Goal: Task Accomplishment & Management: Use online tool/utility

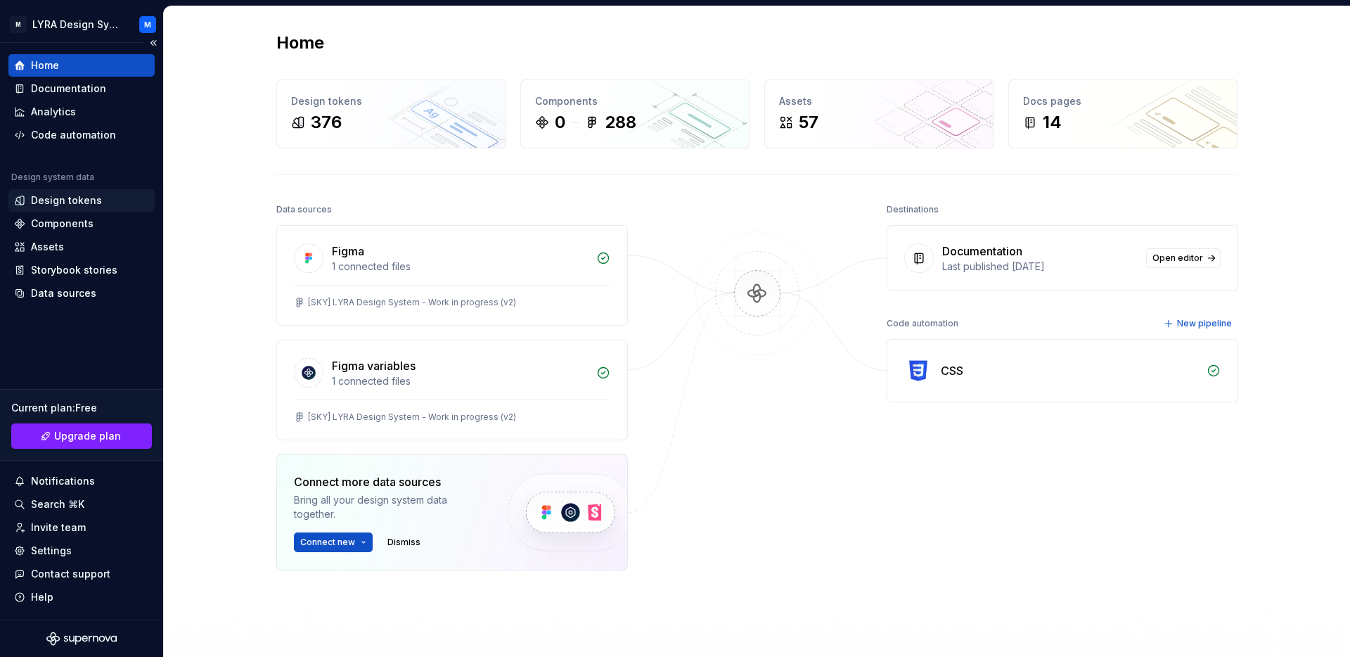
click at [69, 198] on div "Design tokens" at bounding box center [66, 200] width 71 height 14
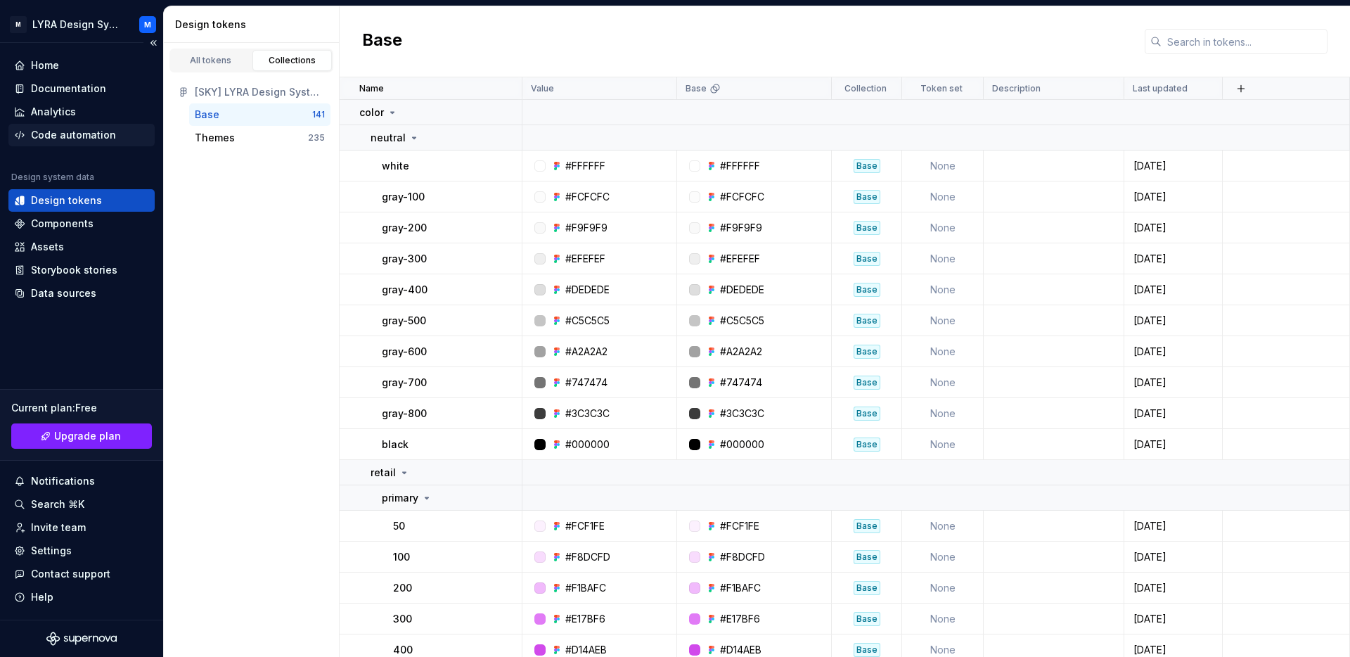
click at [67, 136] on div "Code automation" at bounding box center [73, 135] width 85 height 14
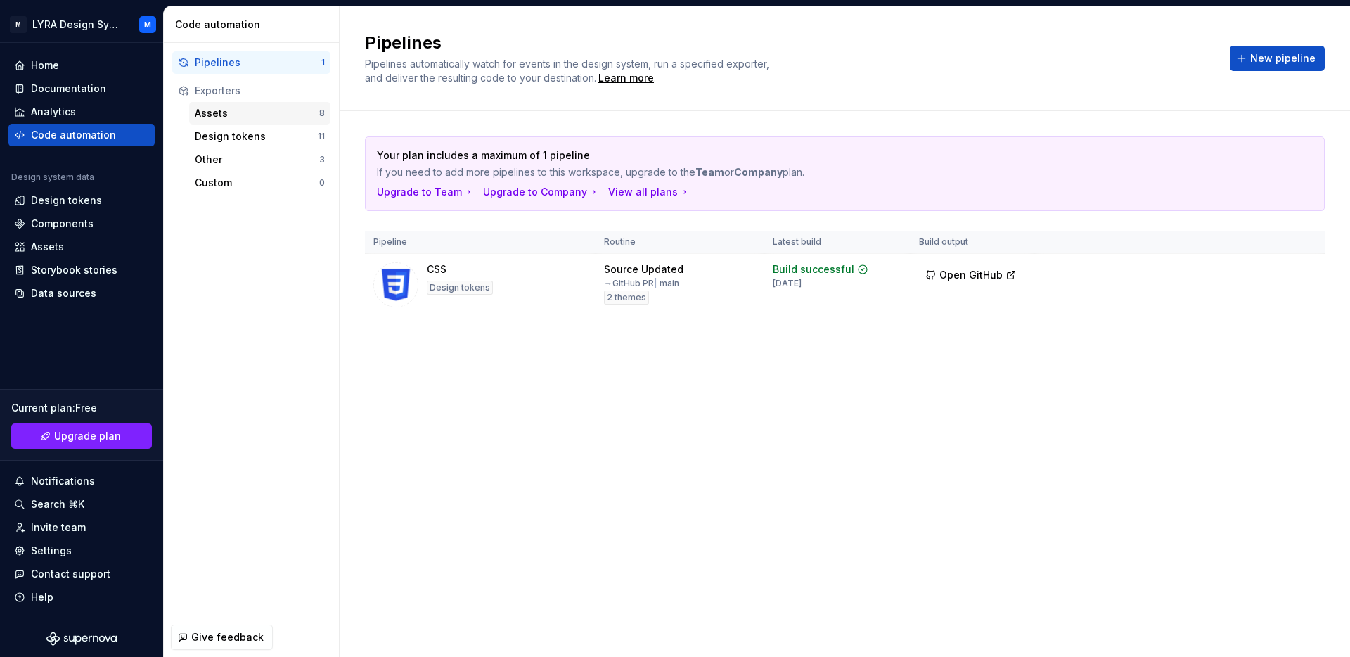
click at [262, 115] on div "Assets" at bounding box center [257, 113] width 124 height 14
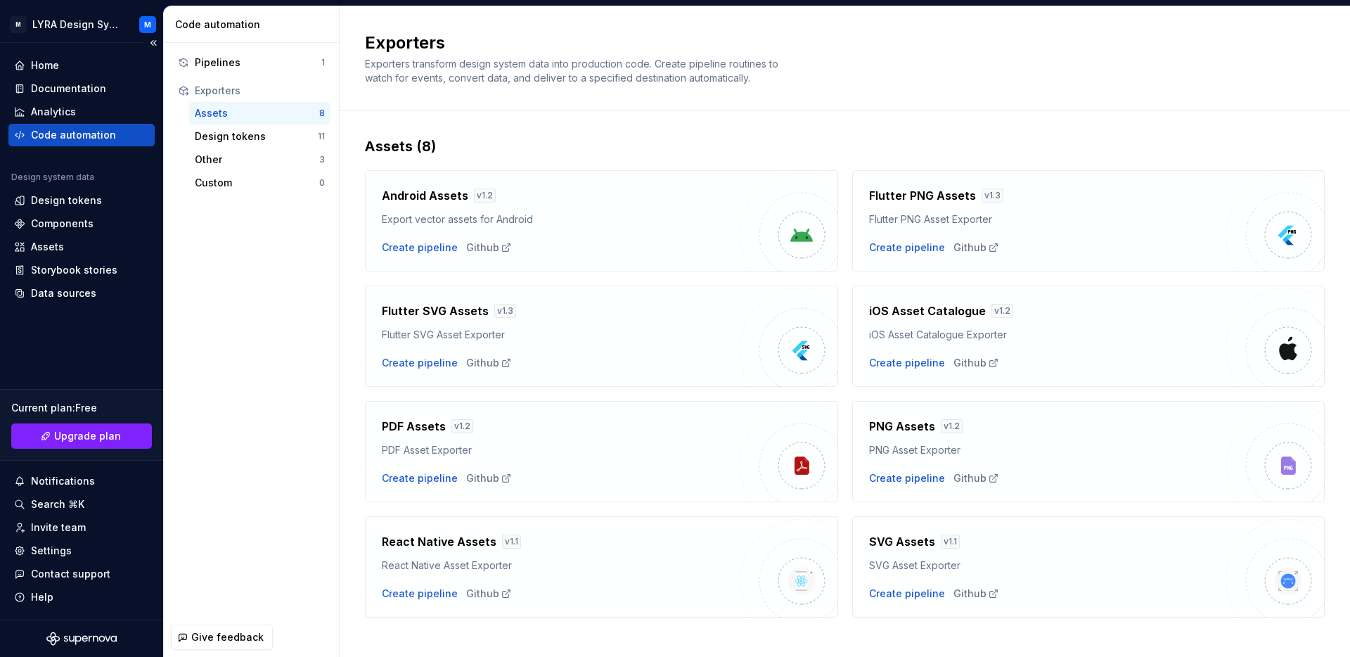
click at [83, 136] on div "Code automation" at bounding box center [73, 135] width 85 height 14
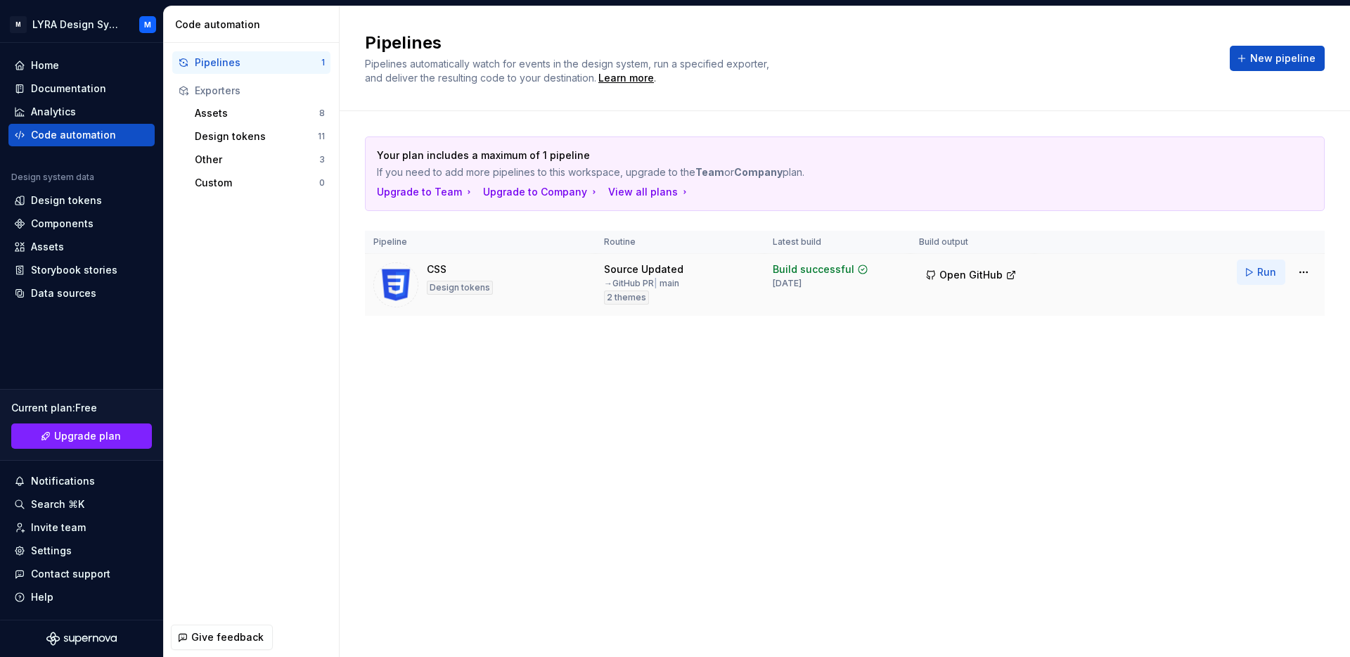
click at [1267, 270] on span "Run" at bounding box center [1266, 272] width 19 height 14
click at [1251, 276] on button "Run" at bounding box center [1261, 271] width 49 height 25
click at [985, 268] on span "Open GitHub" at bounding box center [970, 275] width 63 height 14
click at [1263, 270] on span "Run" at bounding box center [1266, 272] width 19 height 14
click at [1256, 274] on button "Run" at bounding box center [1261, 271] width 49 height 25
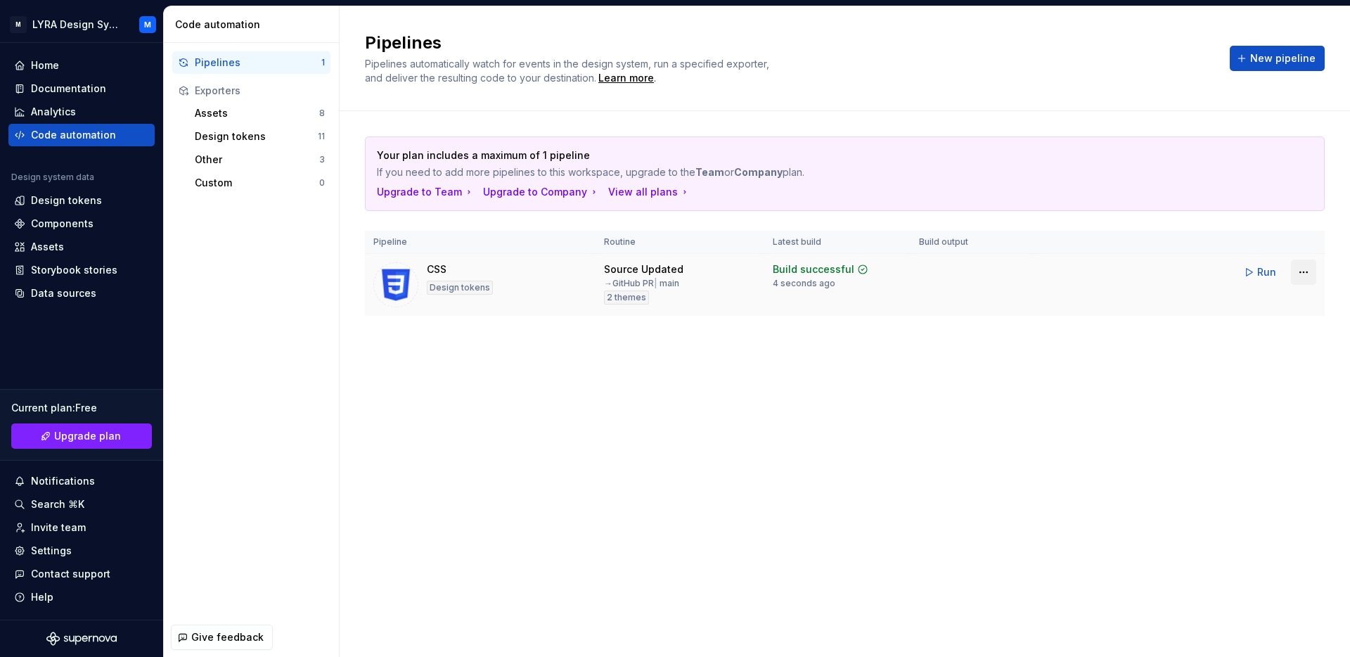
click at [1305, 276] on html "M LYRA Design System M Home Documentation Analytics Code automation Design syst…" at bounding box center [675, 328] width 1350 height 657
click at [1249, 290] on div "Edit pipeline Run pipeline Pause routine View exporter on GitHub Delete pipeline" at bounding box center [1243, 351] width 155 height 126
click at [683, 414] on html "M LYRA Design System M Home Documentation Analytics Code automation Design syst…" at bounding box center [675, 328] width 1350 height 657
click at [79, 205] on div "Design tokens" at bounding box center [66, 200] width 71 height 14
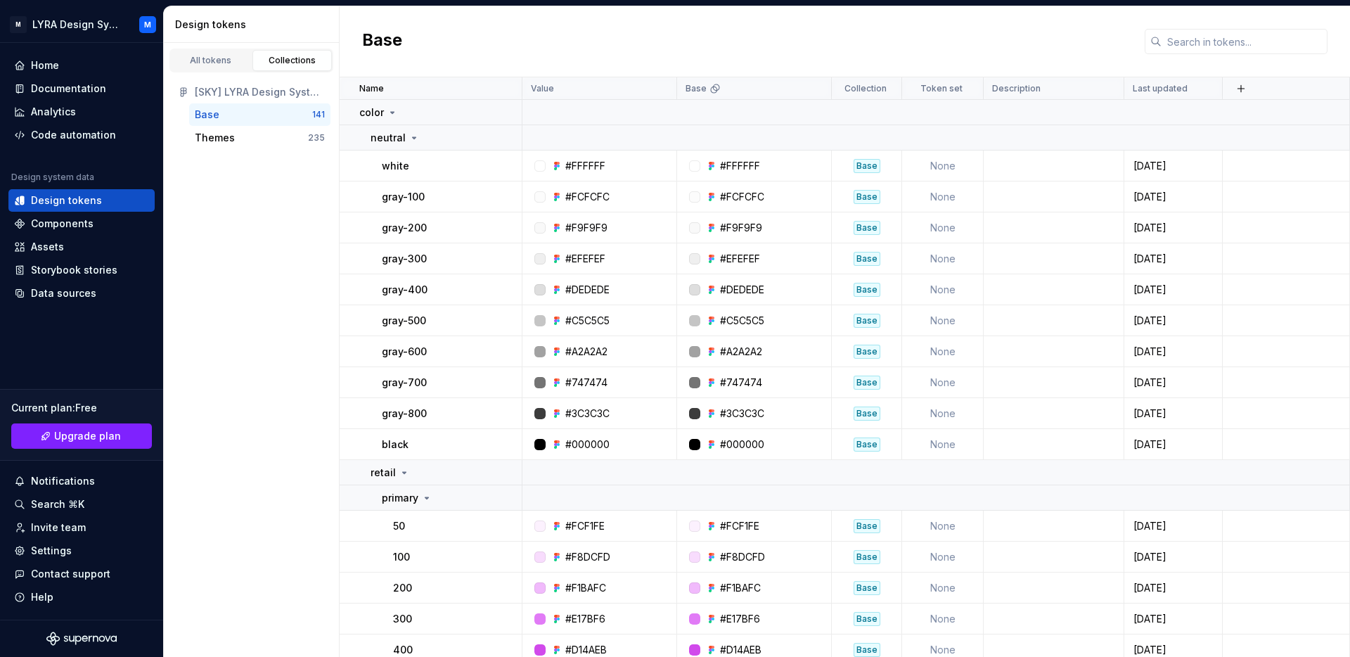
click at [273, 93] on div "[SKY] LYRA Design System - Work in progress (v2)" at bounding box center [260, 92] width 130 height 14
click at [257, 139] on div "Themes" at bounding box center [251, 138] width 113 height 14
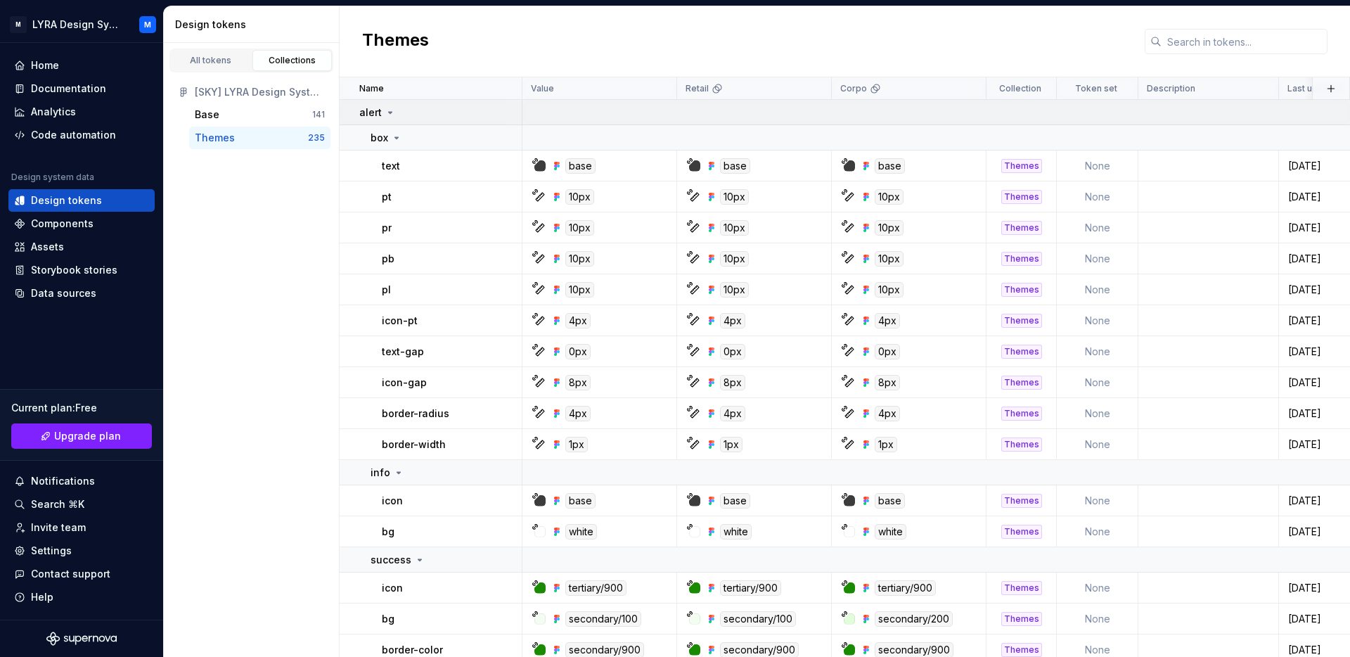
click at [388, 115] on icon at bounding box center [390, 112] width 11 height 11
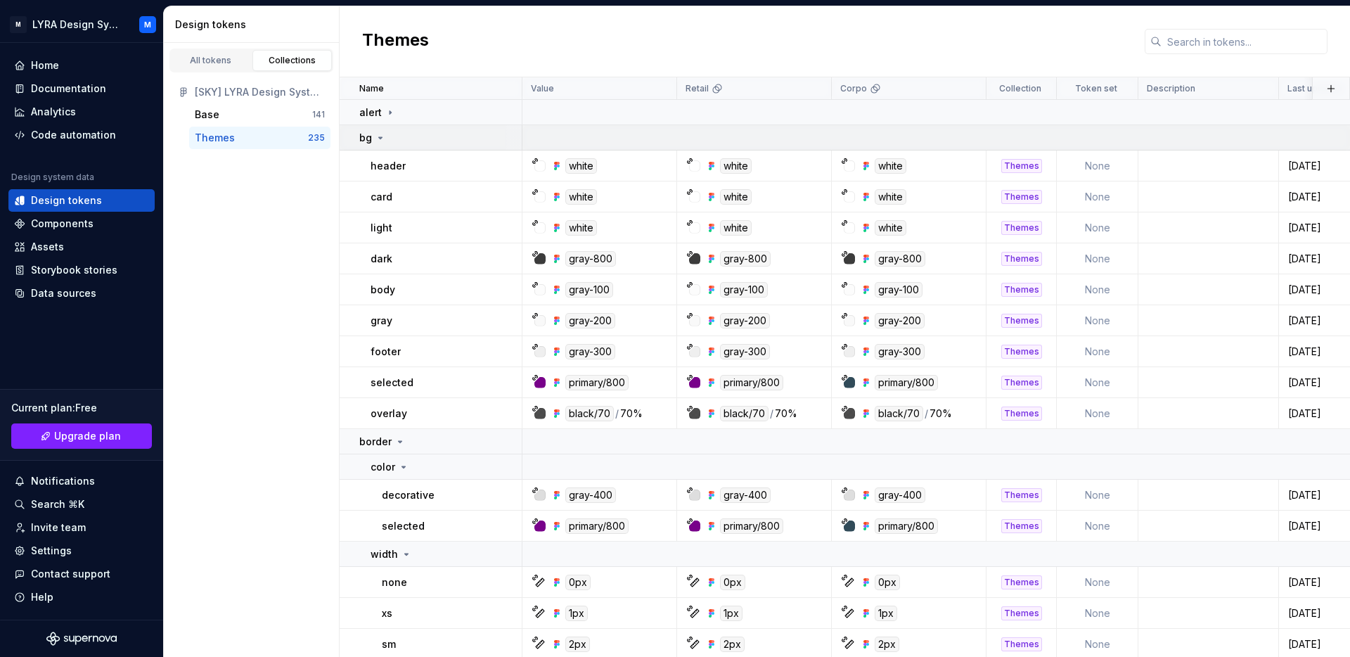
click at [378, 140] on icon at bounding box center [380, 137] width 11 height 11
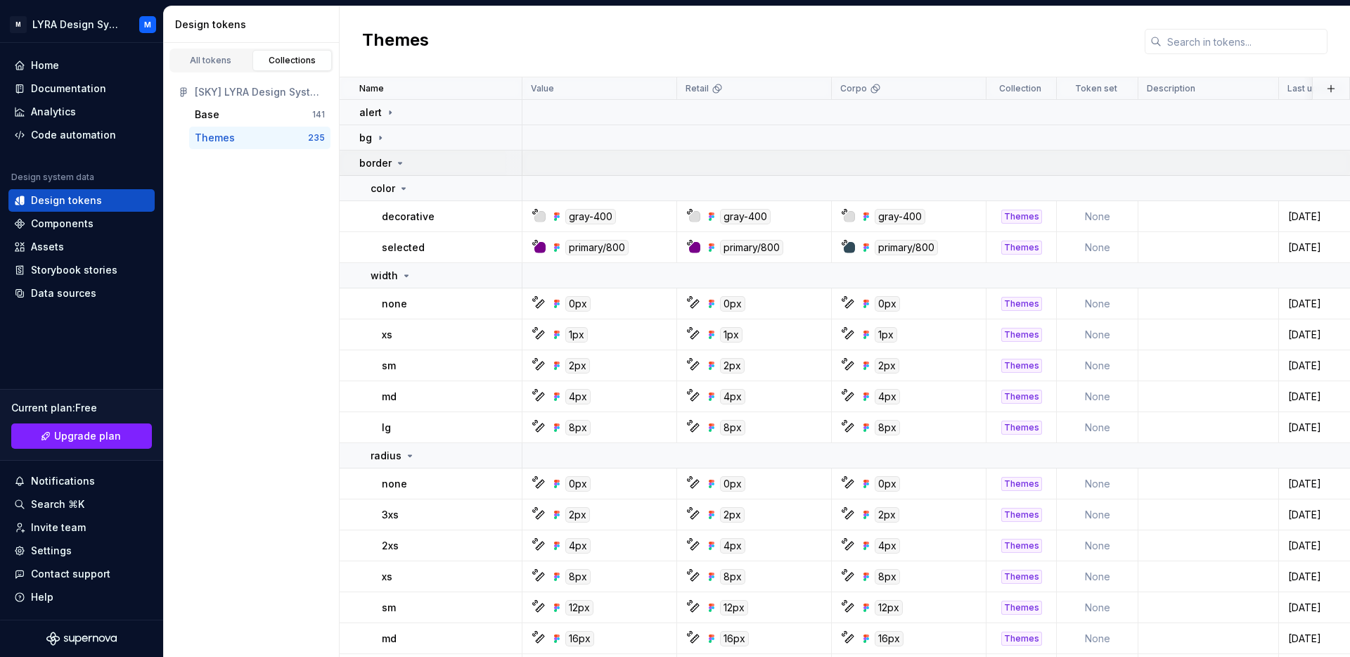
click at [396, 162] on icon at bounding box center [399, 162] width 11 height 11
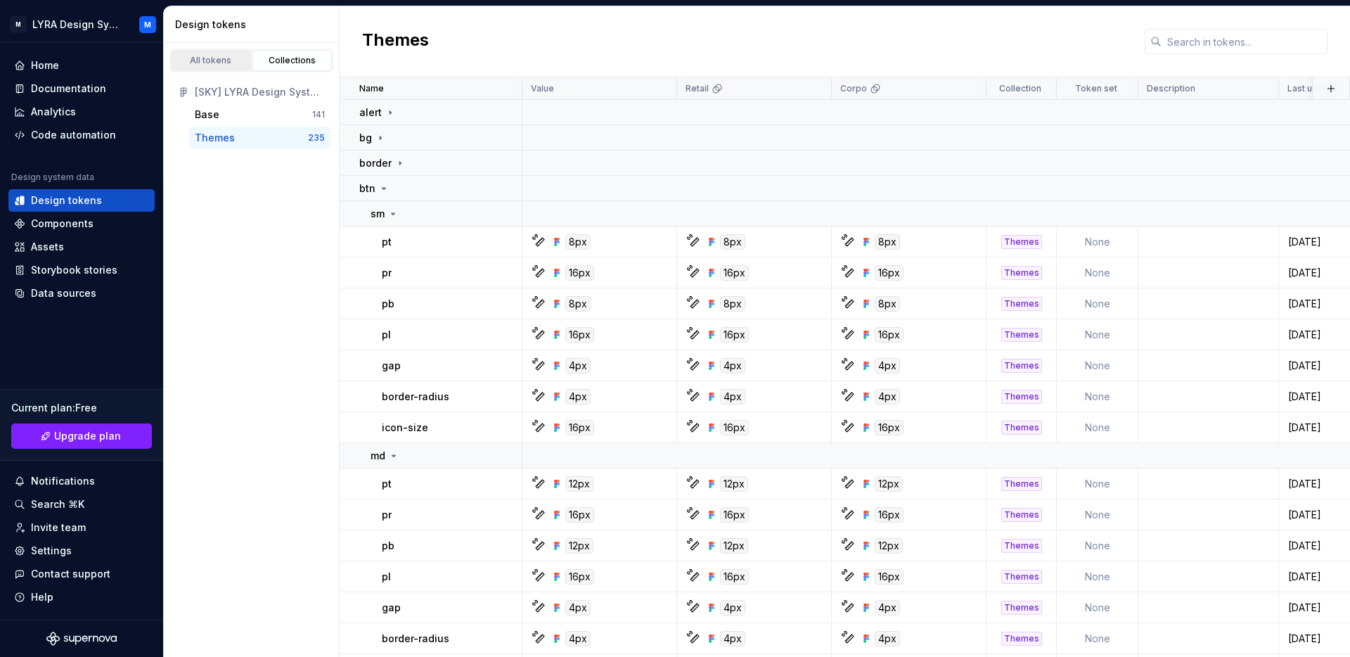
click at [219, 67] on link "All tokens" at bounding box center [211, 60] width 80 height 21
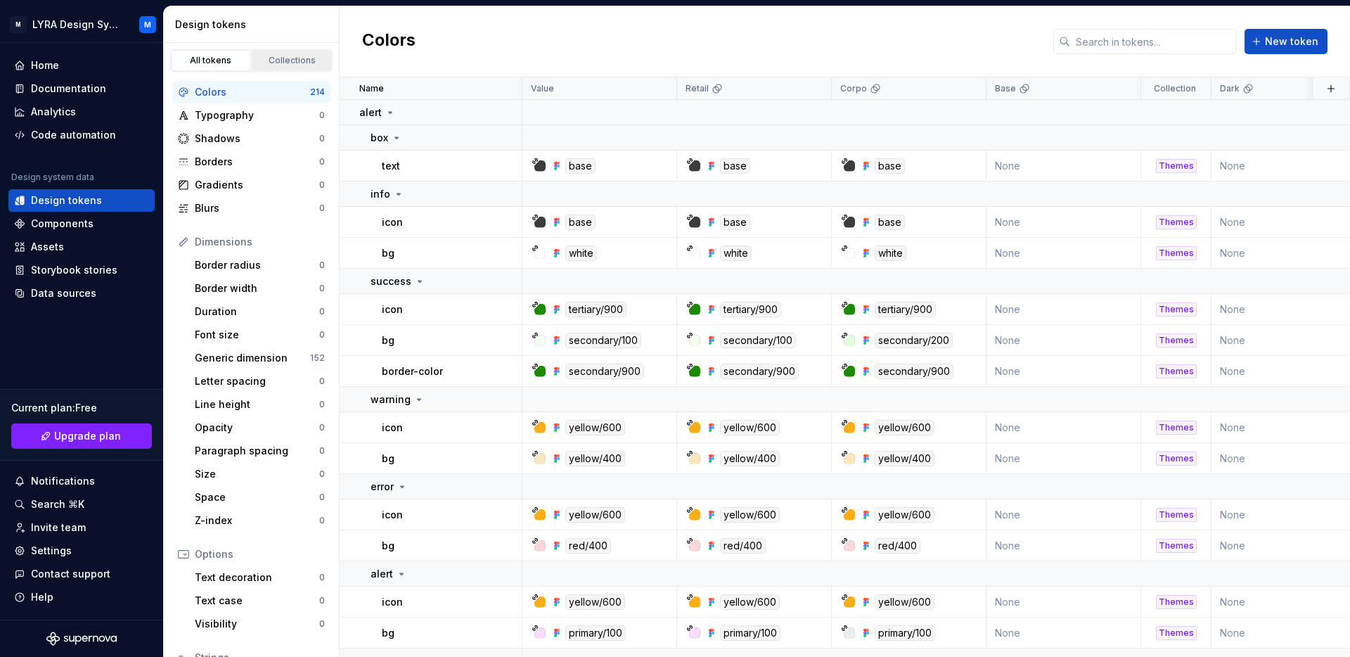
click at [281, 57] on div "Collections" at bounding box center [292, 60] width 70 height 11
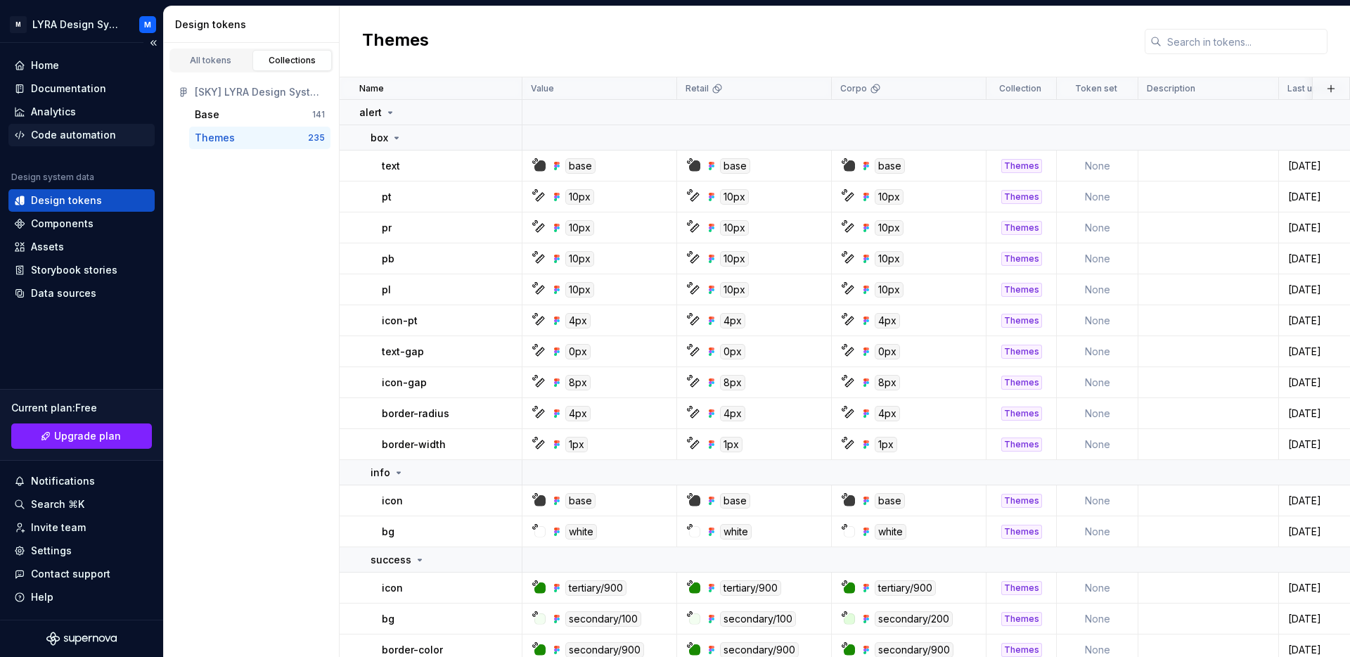
click at [71, 139] on div "Code automation" at bounding box center [73, 135] width 85 height 14
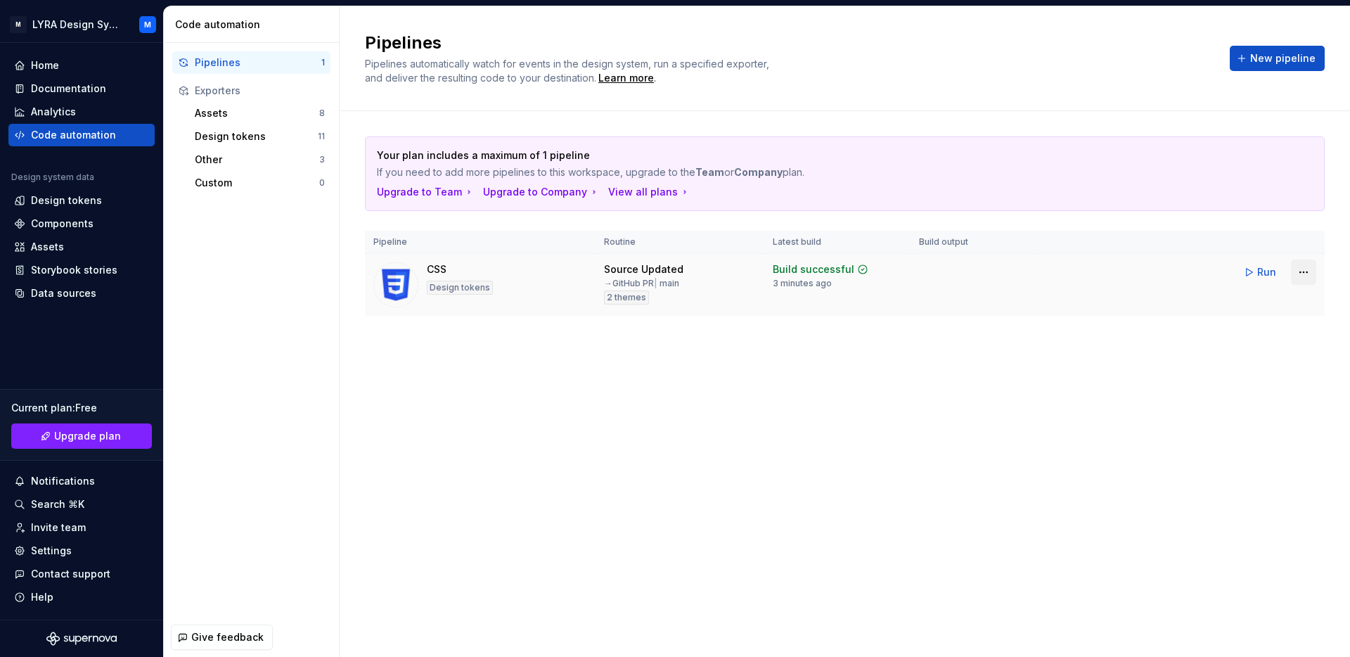
click at [1296, 274] on html "M LYRA Design System M Home Documentation Analytics Code automation Design syst…" at bounding box center [675, 328] width 1350 height 657
click at [1221, 298] on div "Edit pipeline" at bounding box center [1252, 302] width 120 height 14
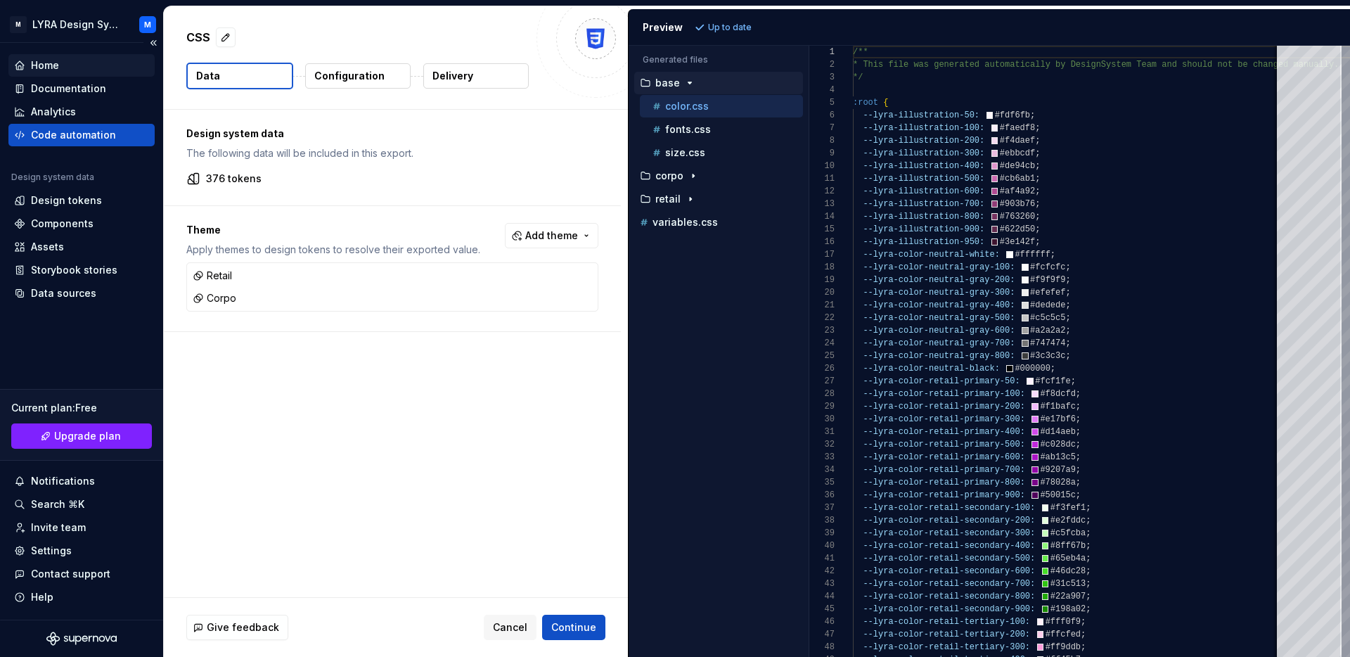
click at [63, 66] on div "Home" at bounding box center [81, 65] width 135 height 14
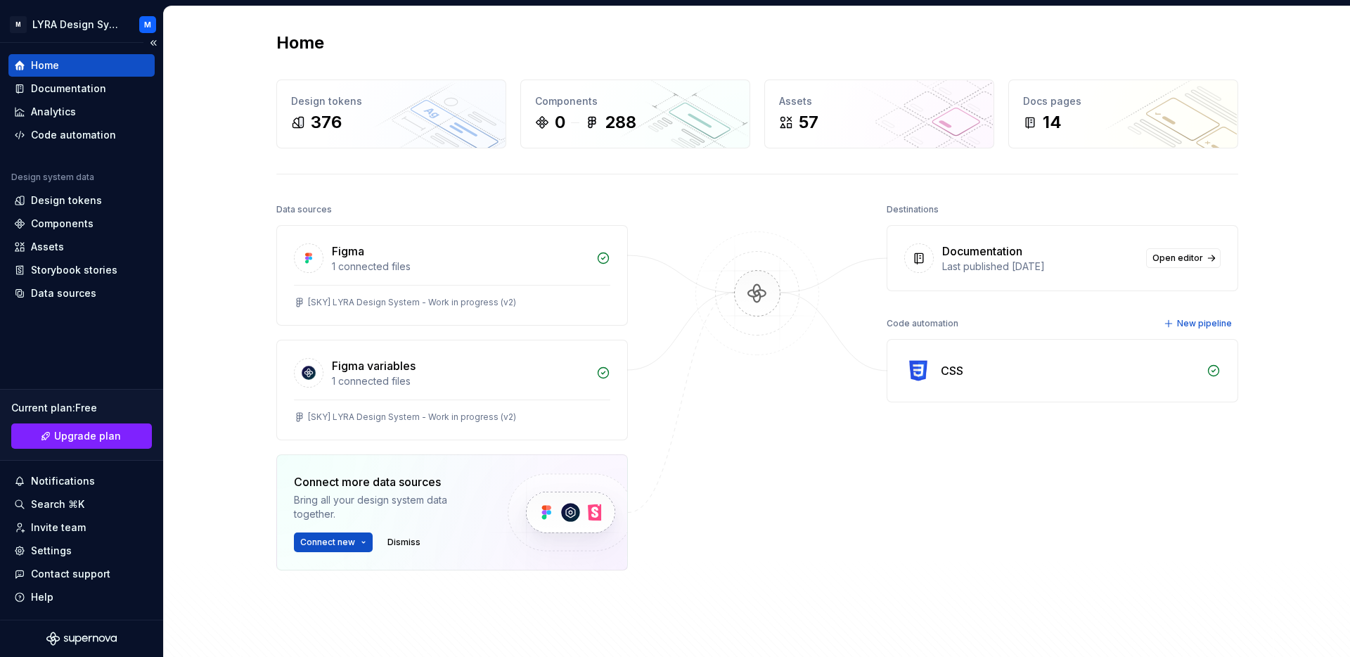
click at [62, 212] on div "Design system data Design tokens Components Assets Storybook stories Data sourc…" at bounding box center [81, 238] width 146 height 133
click at [62, 203] on div "Design tokens" at bounding box center [66, 200] width 71 height 14
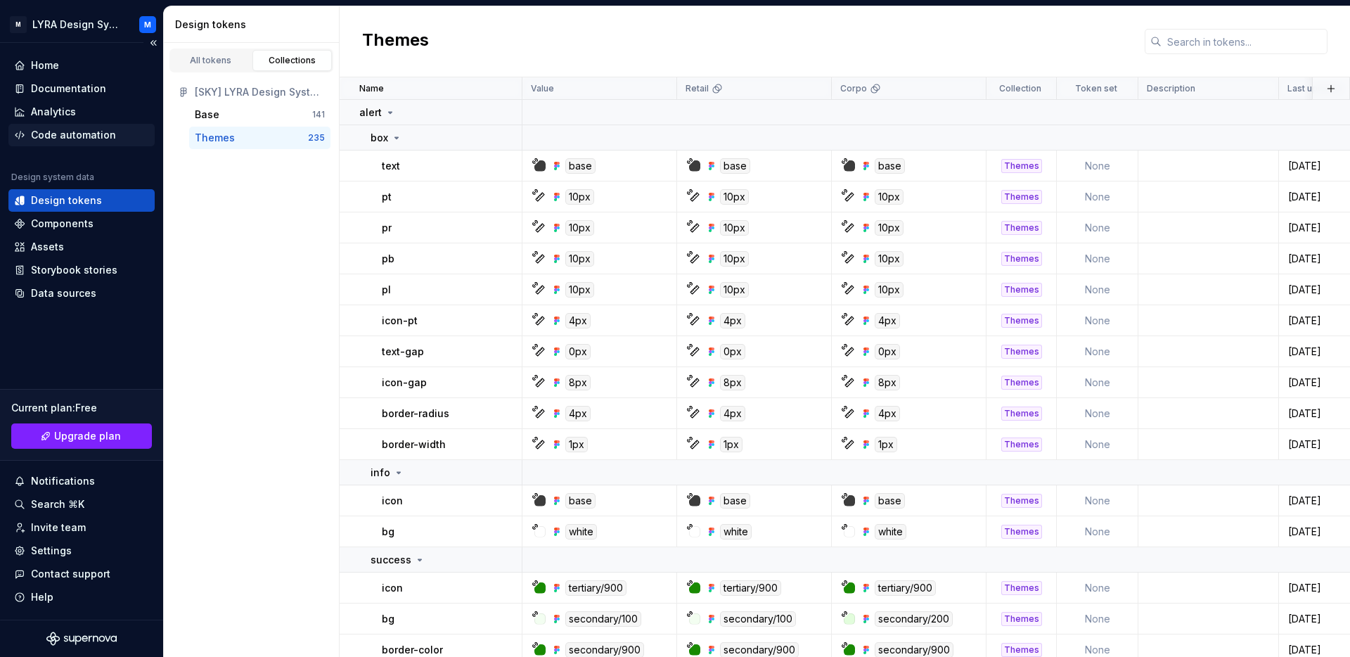
click at [54, 136] on div "Code automation" at bounding box center [73, 135] width 85 height 14
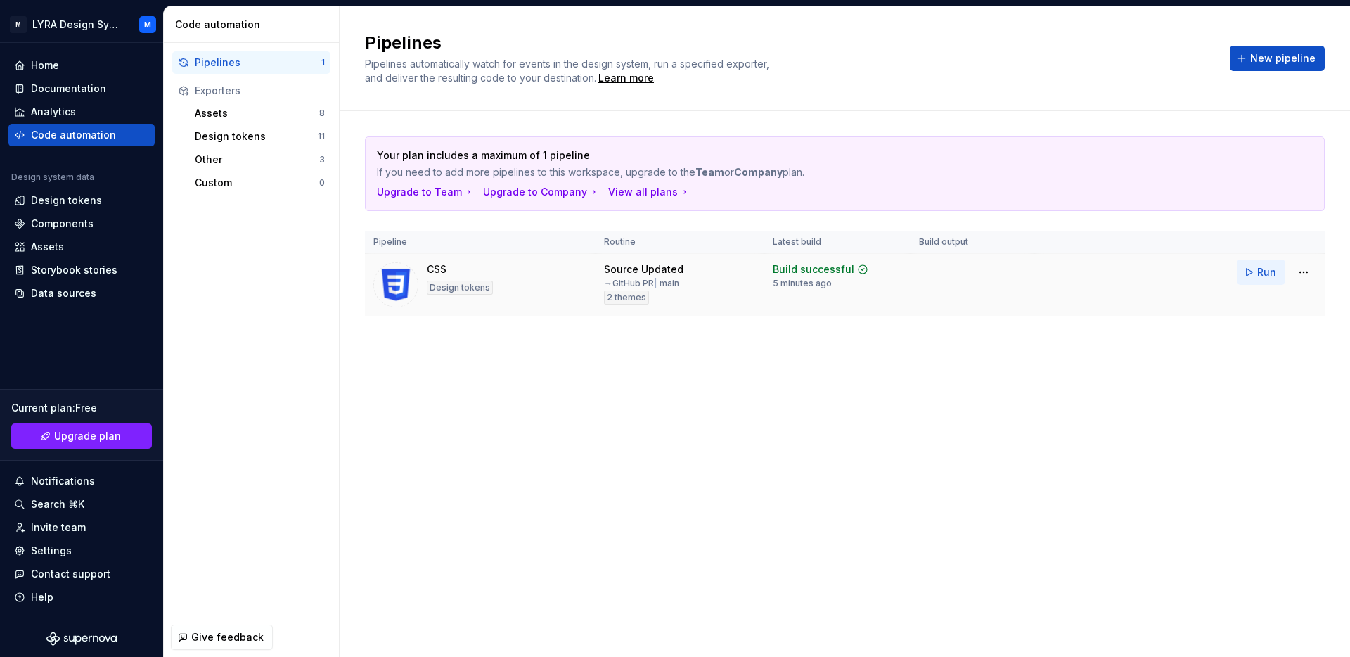
click at [1256, 276] on button "Run" at bounding box center [1261, 271] width 49 height 25
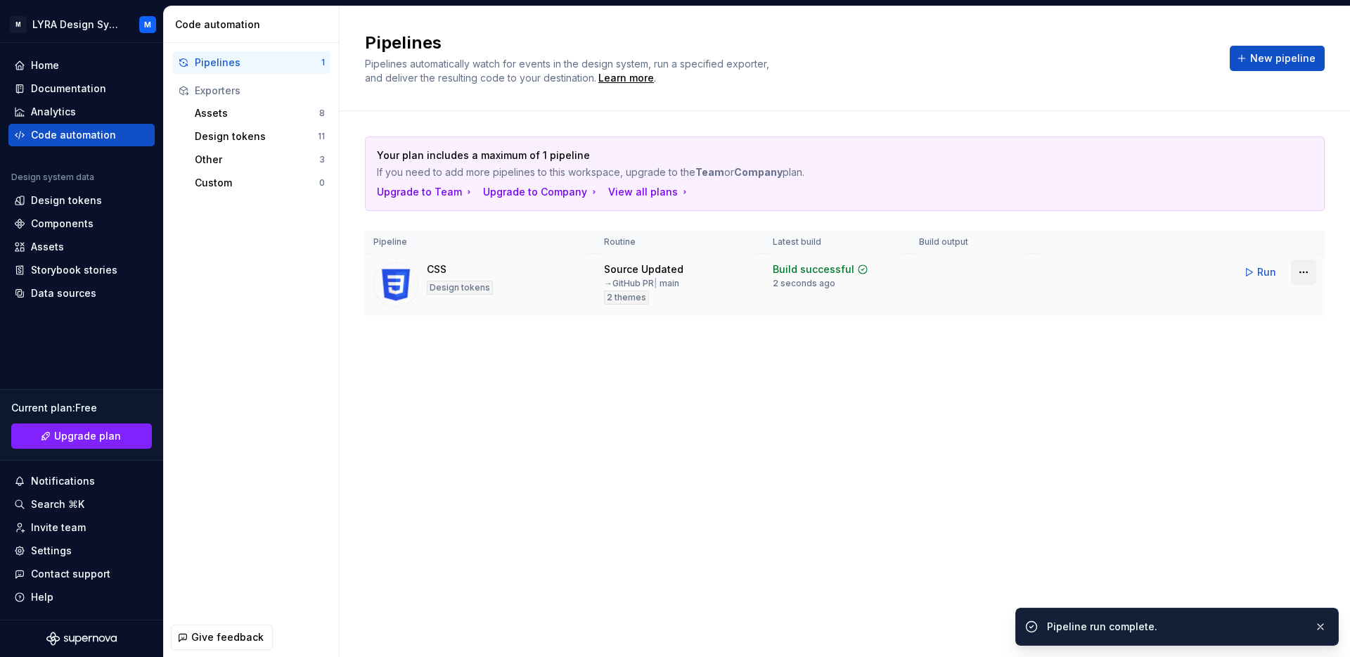
click at [1307, 268] on html "M LYRA Design System M Home Documentation Analytics Code automation Design syst…" at bounding box center [675, 328] width 1350 height 657
click at [1254, 309] on div "Edit pipeline" at bounding box center [1243, 302] width 148 height 22
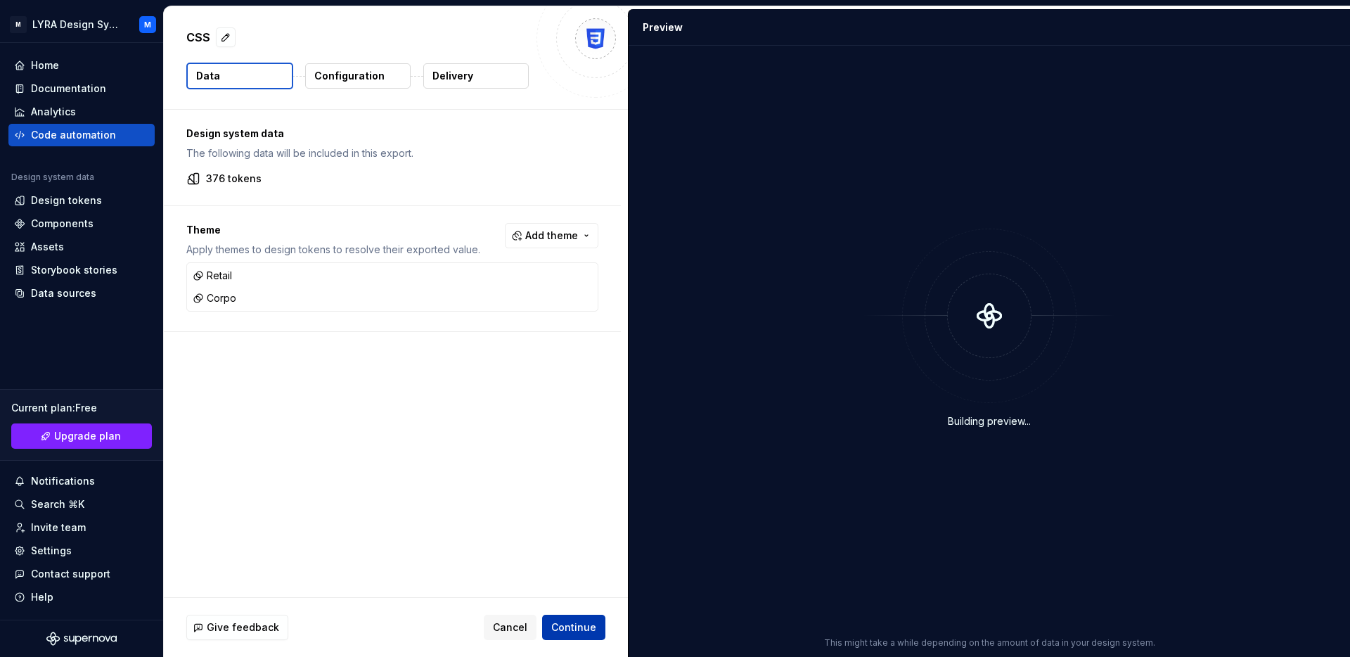
click at [572, 624] on span "Continue" at bounding box center [573, 627] width 45 height 14
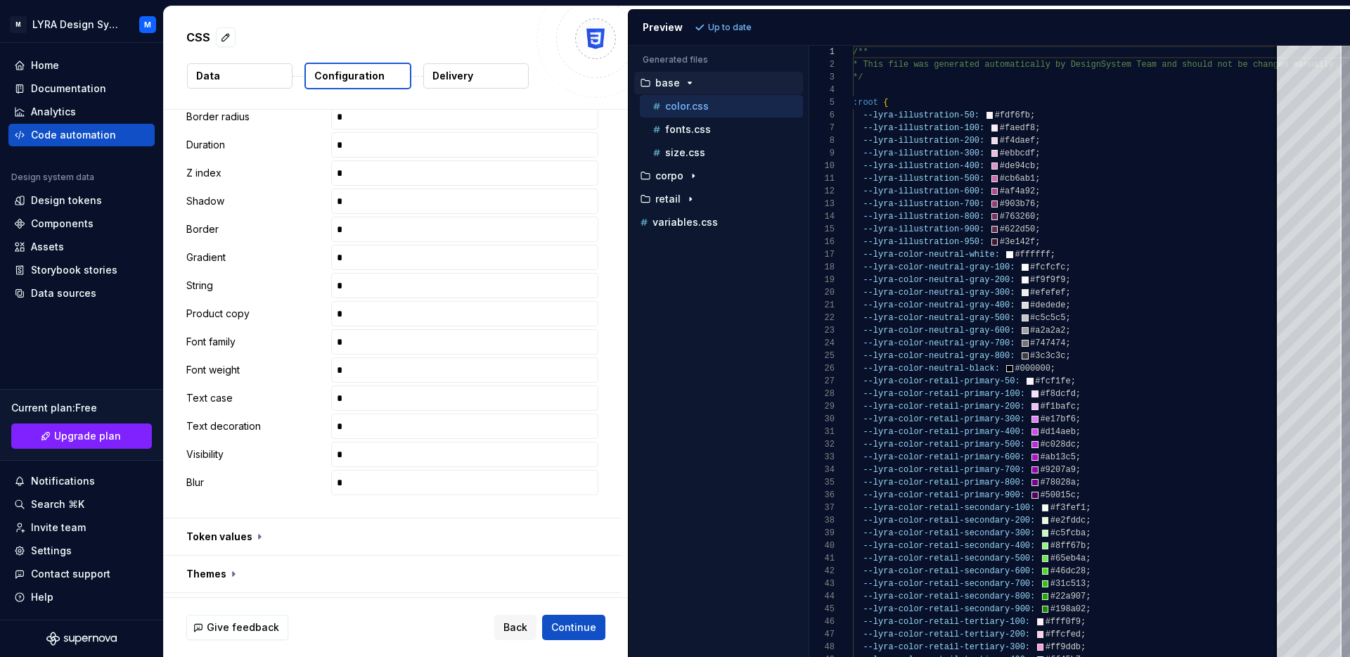
scroll to position [770, 0]
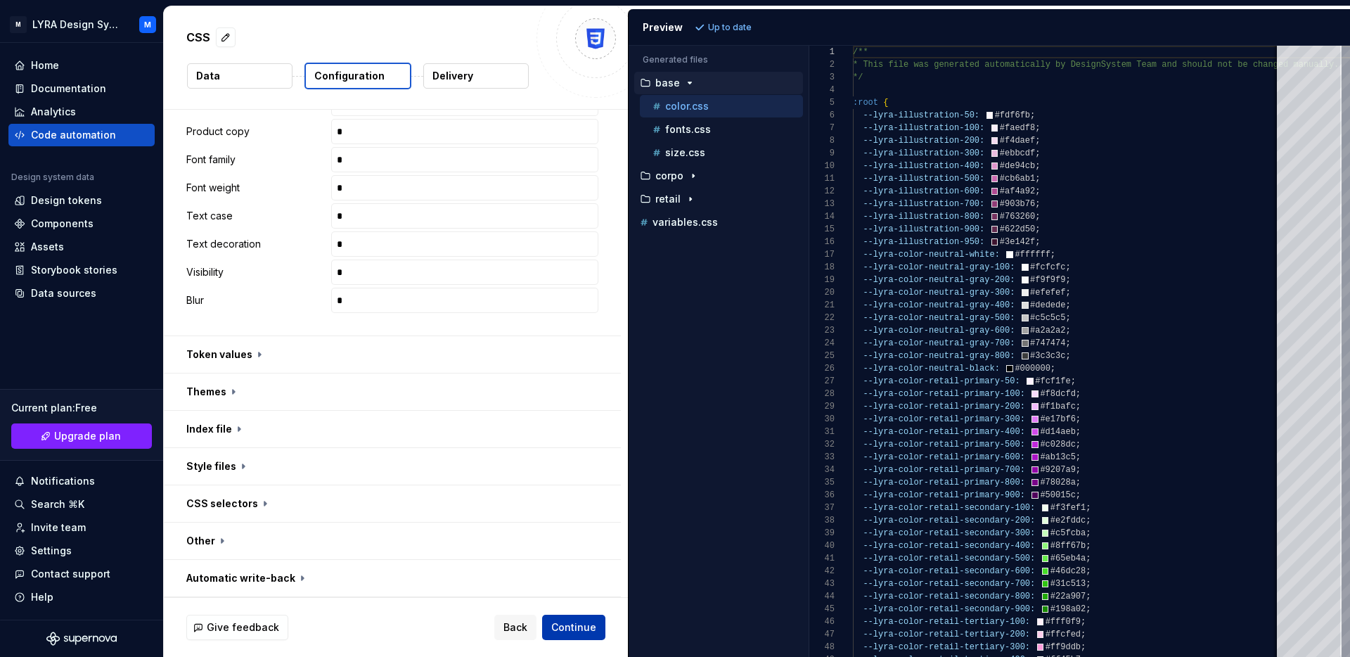
click at [571, 627] on span "Continue" at bounding box center [573, 627] width 45 height 14
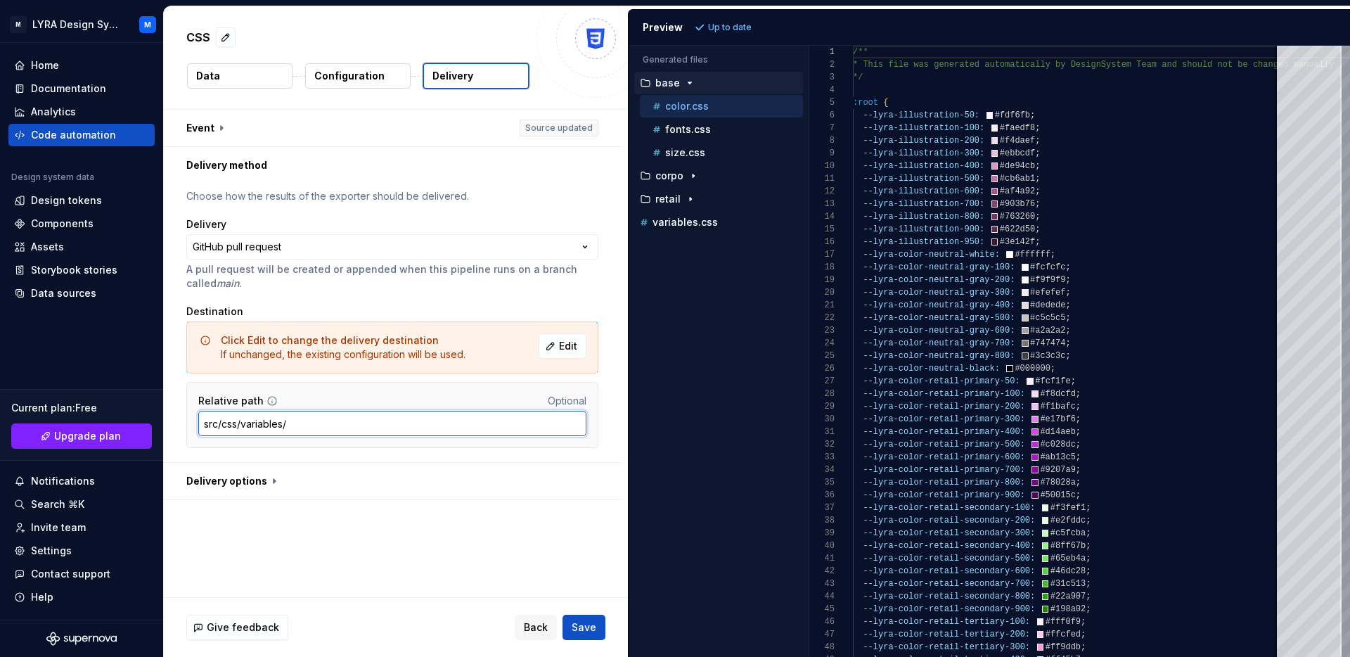
click at [405, 424] on input "src/css/variables/" at bounding box center [392, 423] width 388 height 25
click at [567, 351] on span "Edit" at bounding box center [568, 346] width 18 height 14
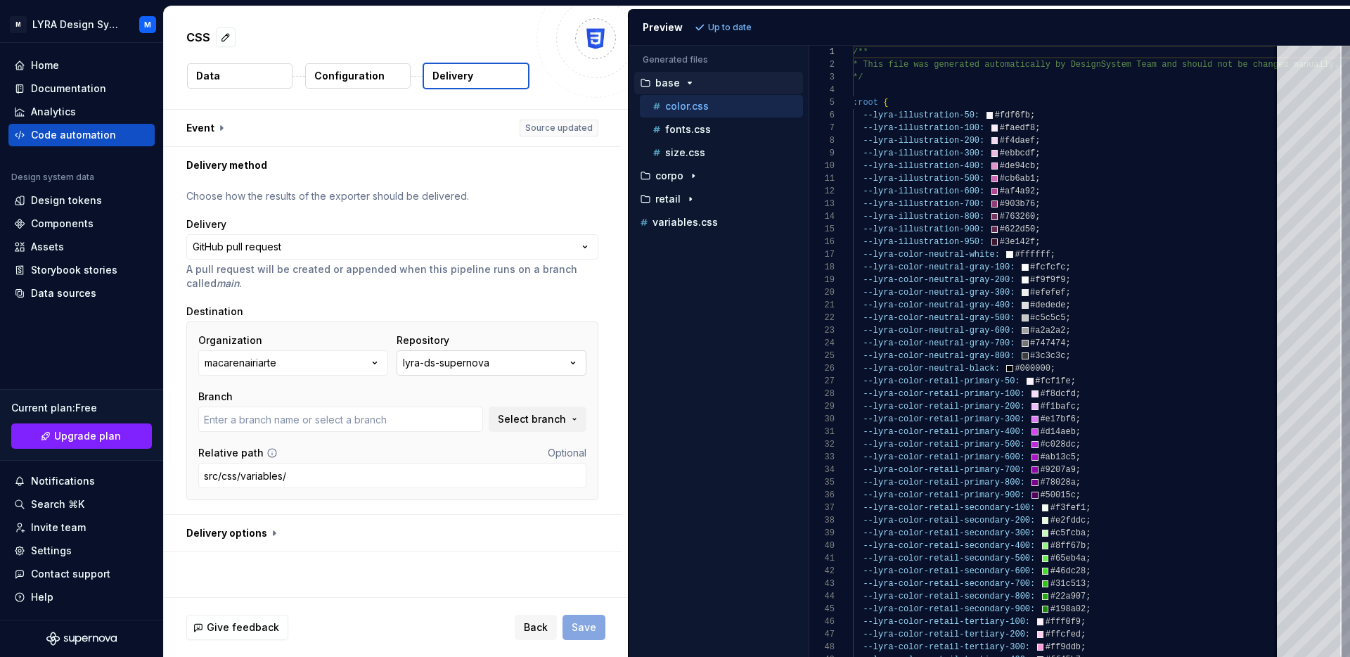
type input "main"
click at [521, 507] on div "**********" at bounding box center [392, 348] width 412 height 319
click at [576, 625] on span "Save" at bounding box center [584, 627] width 25 height 14
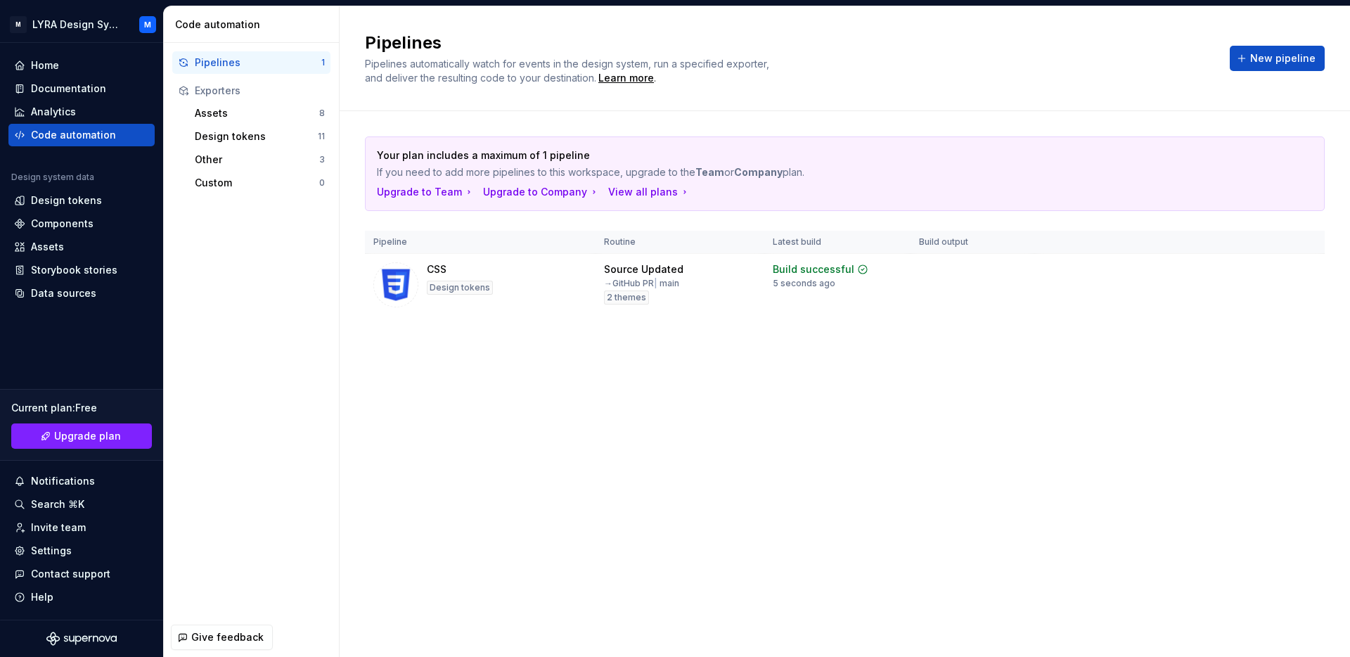
click at [638, 423] on div "Pipelines Pipelines automatically watch for events in the design system, run a …" at bounding box center [845, 331] width 1010 height 650
click at [1300, 273] on html "M LYRA Design System M Home Documentation Analytics Code automation Design syst…" at bounding box center [675, 328] width 1350 height 657
click at [1260, 273] on html "M LYRA Design System M Home Documentation Analytics Code automation Design syst…" at bounding box center [675, 328] width 1350 height 657
click at [1249, 276] on button "Run" at bounding box center [1261, 271] width 49 height 25
click at [1298, 268] on html "M LYRA Design System M Home Documentation Analytics Code automation Design syst…" at bounding box center [675, 328] width 1350 height 657
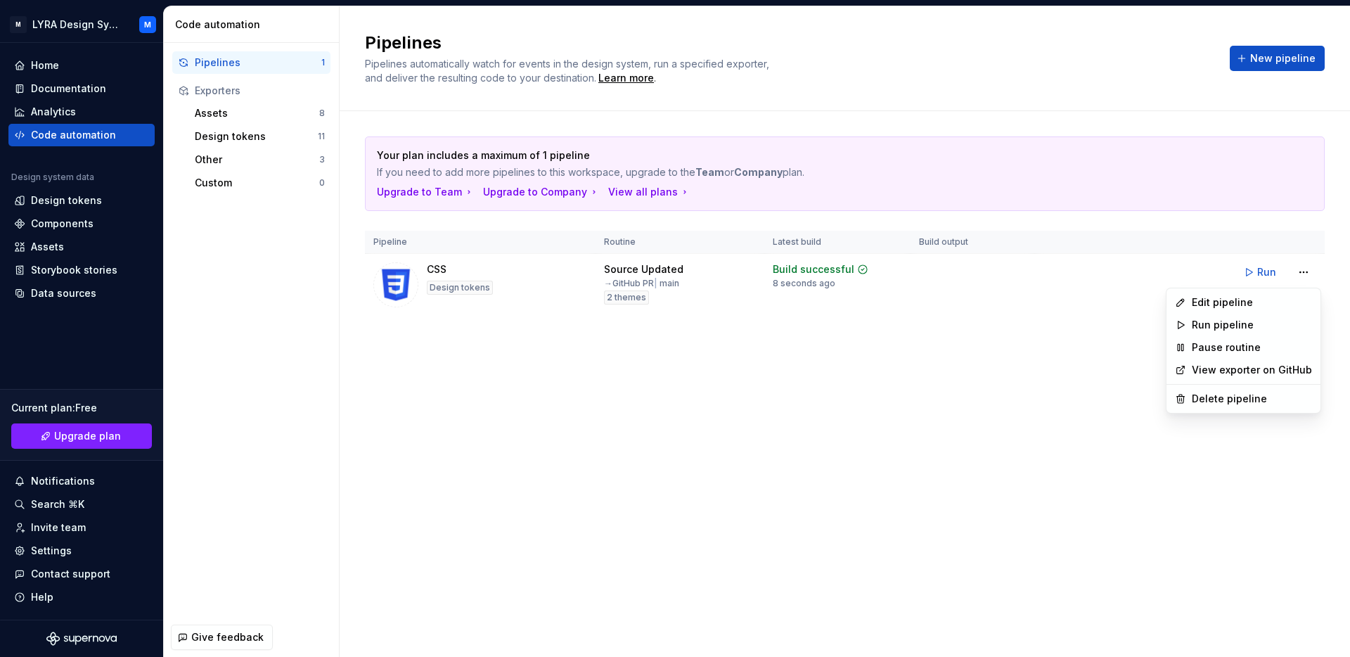
click at [1194, 372] on link "View exporter on GitHub" at bounding box center [1252, 370] width 120 height 14
click at [1313, 275] on html "M LYRA Design System M Home Documentation Analytics Code automation Design syst…" at bounding box center [675, 328] width 1350 height 657
click at [1208, 405] on div "Delete pipeline" at bounding box center [1252, 399] width 120 height 14
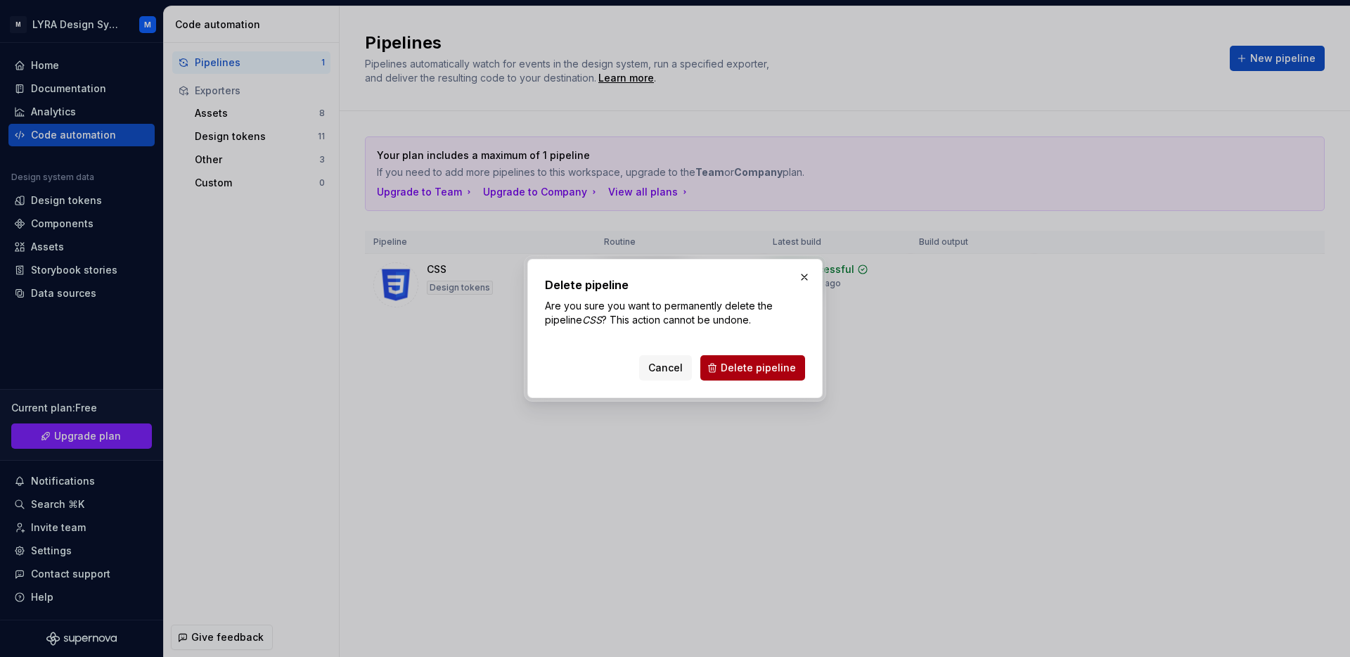
click at [736, 363] on span "Delete pipeline" at bounding box center [758, 368] width 75 height 14
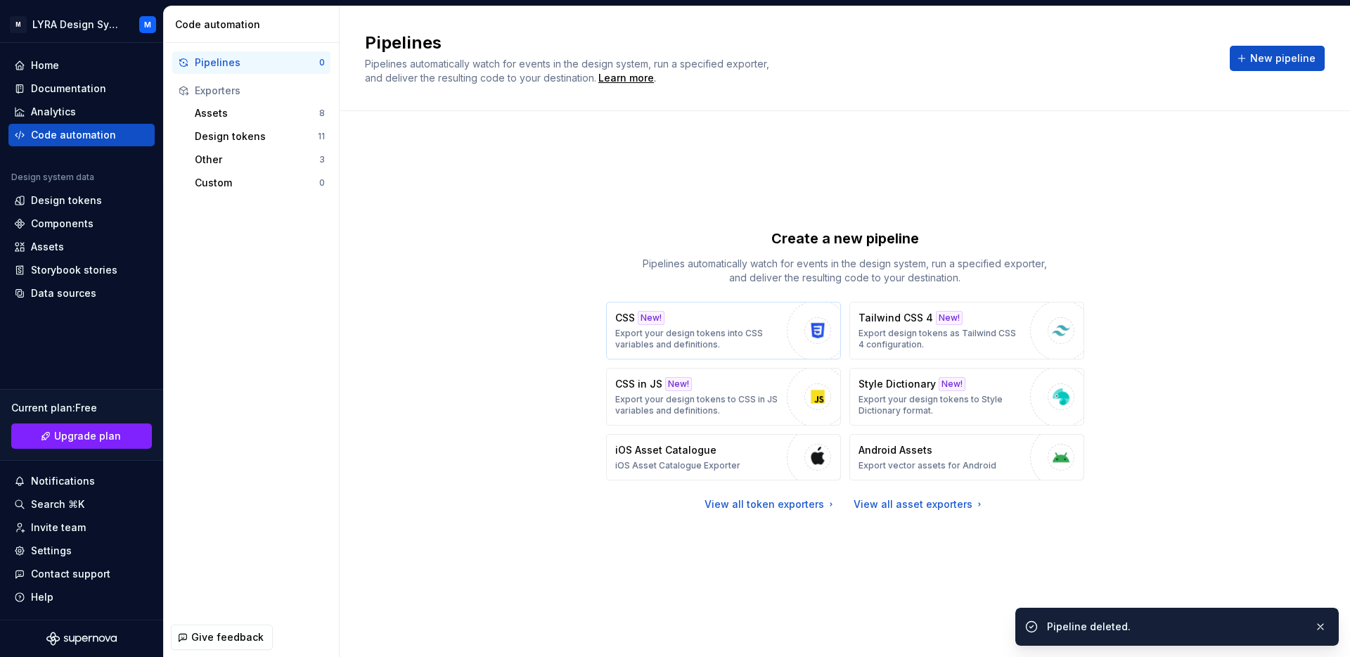
click at [722, 354] on button "CSS New! Export your design tokens into CSS variables and definitions." at bounding box center [723, 331] width 235 height 58
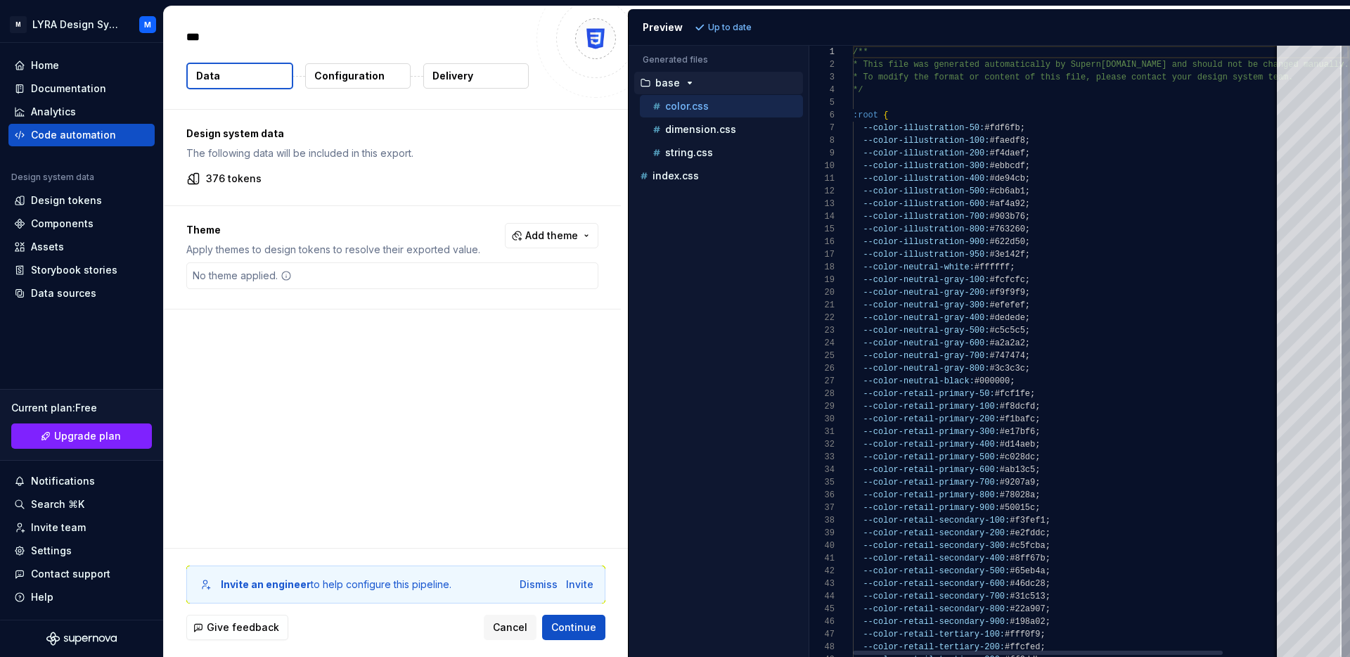
type textarea "*"
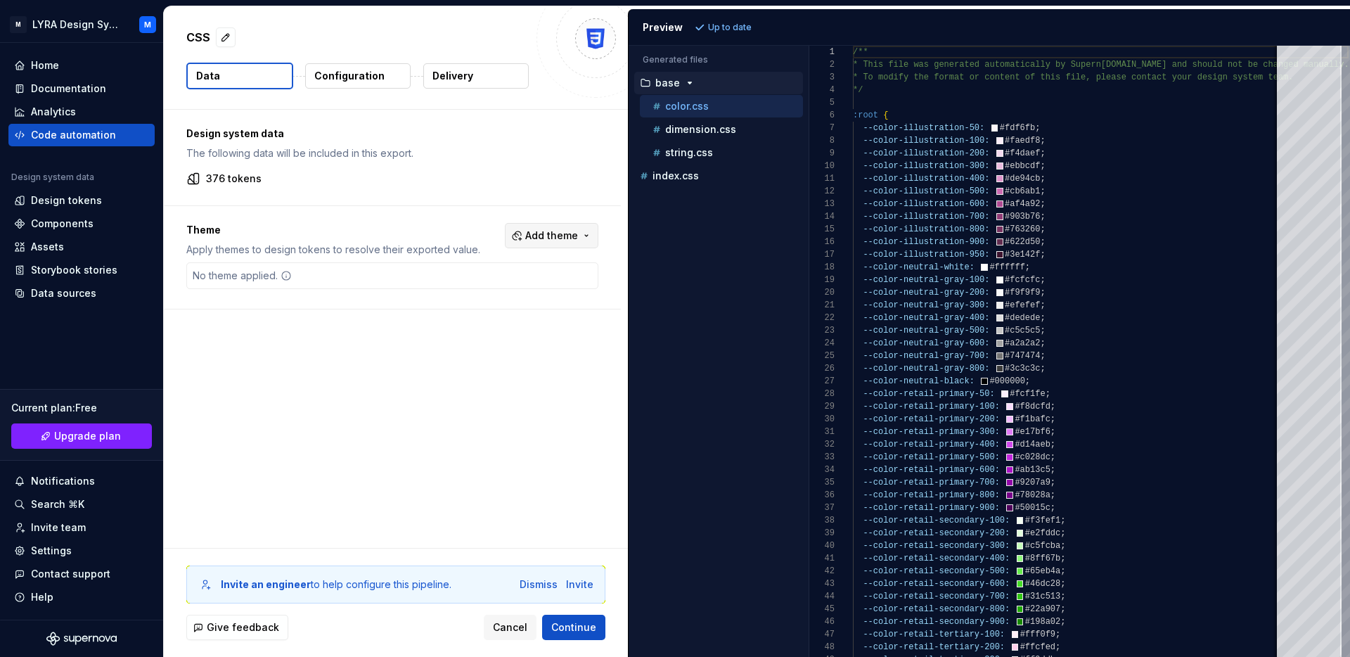
click at [559, 234] on span "Add theme" at bounding box center [551, 235] width 53 height 14
click at [477, 315] on div "Retail" at bounding box center [477, 314] width 28 height 14
click at [475, 347] on span "Corpo" at bounding box center [521, 336] width 162 height 22
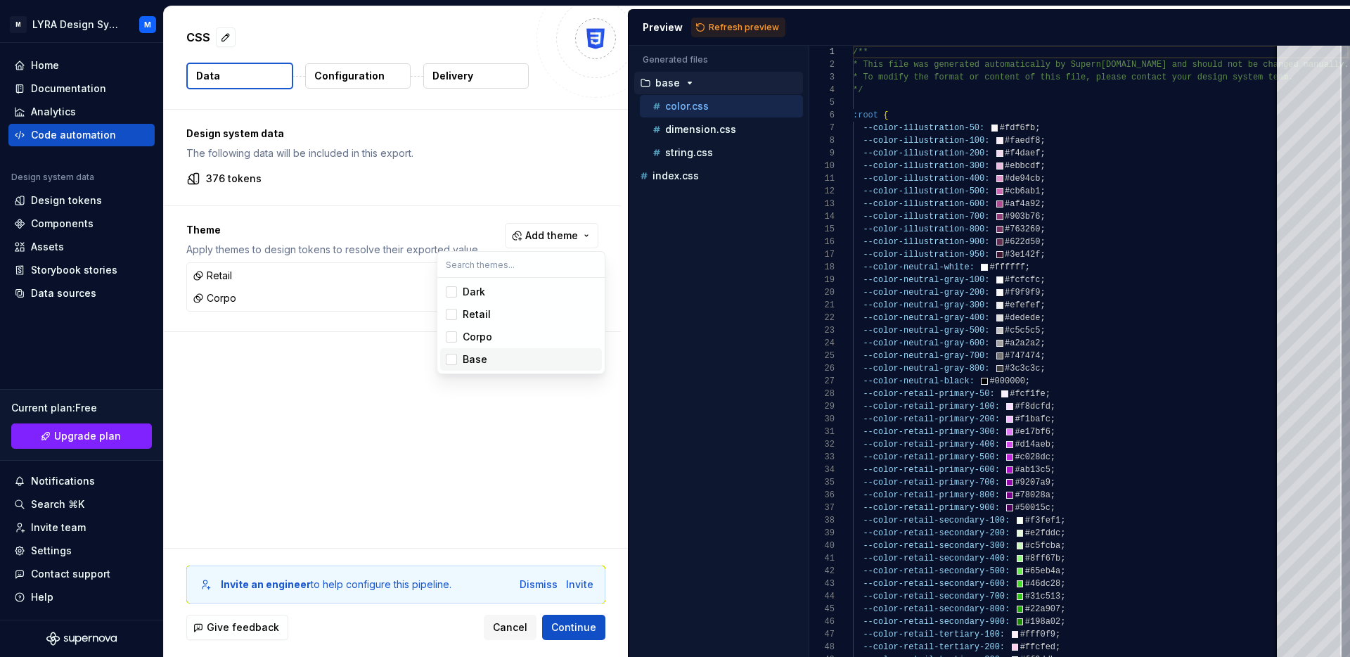
click at [406, 394] on html "M LYRA Design System M Home Documentation Analytics Code automation Design syst…" at bounding box center [675, 328] width 1350 height 657
drag, startPoint x: 583, startPoint y: 623, endPoint x: 529, endPoint y: 568, distance: 77.5
click at [531, 568] on div "Invite an engineer to help configure this pipeline. Dismiss Invite Give feedbac…" at bounding box center [396, 602] width 464 height 108
click at [538, 582] on div "Dismiss" at bounding box center [538, 584] width 38 height 14
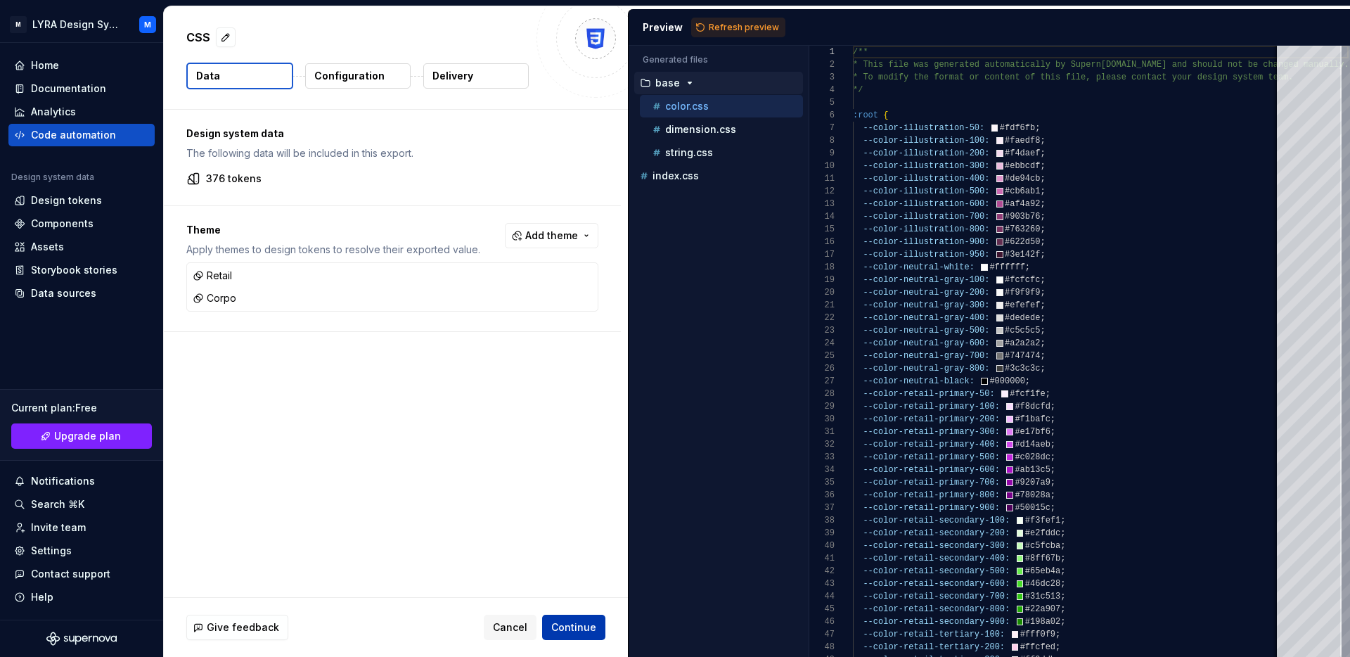
click at [579, 630] on span "Continue" at bounding box center [573, 627] width 45 height 14
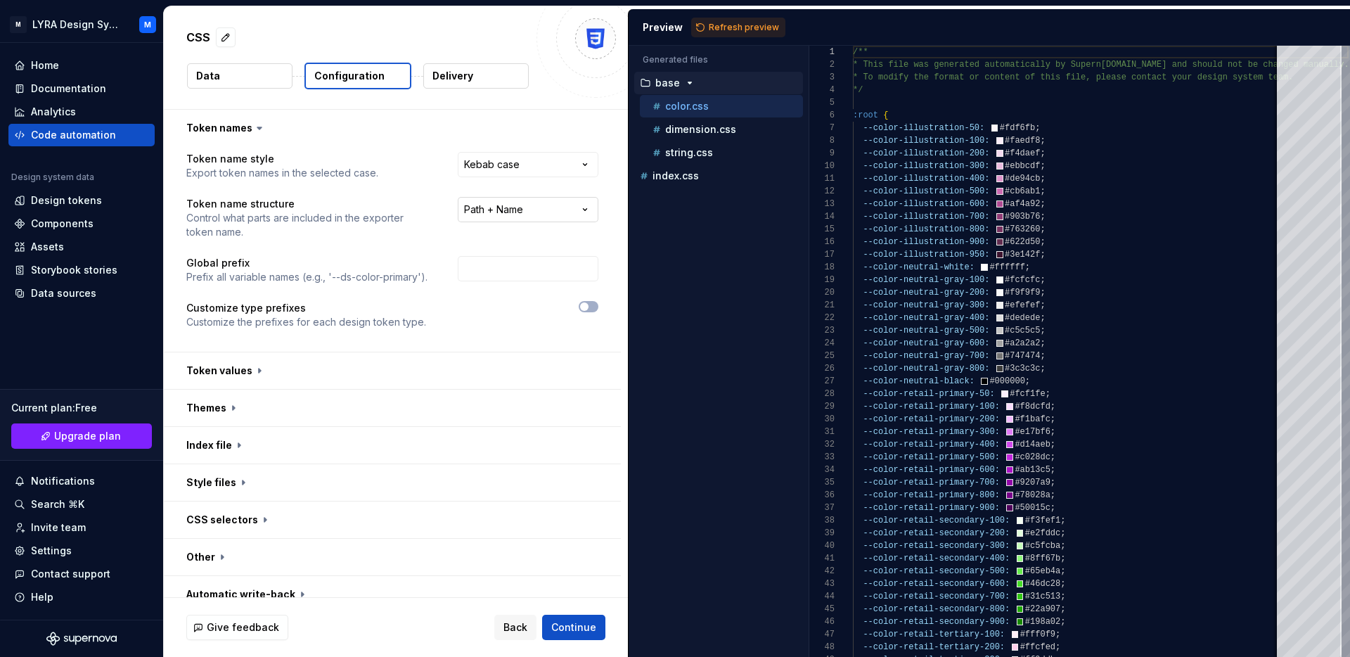
click at [534, 220] on html "**********" at bounding box center [675, 328] width 1350 height 657
click at [517, 207] on html "**********" at bounding box center [675, 328] width 1350 height 657
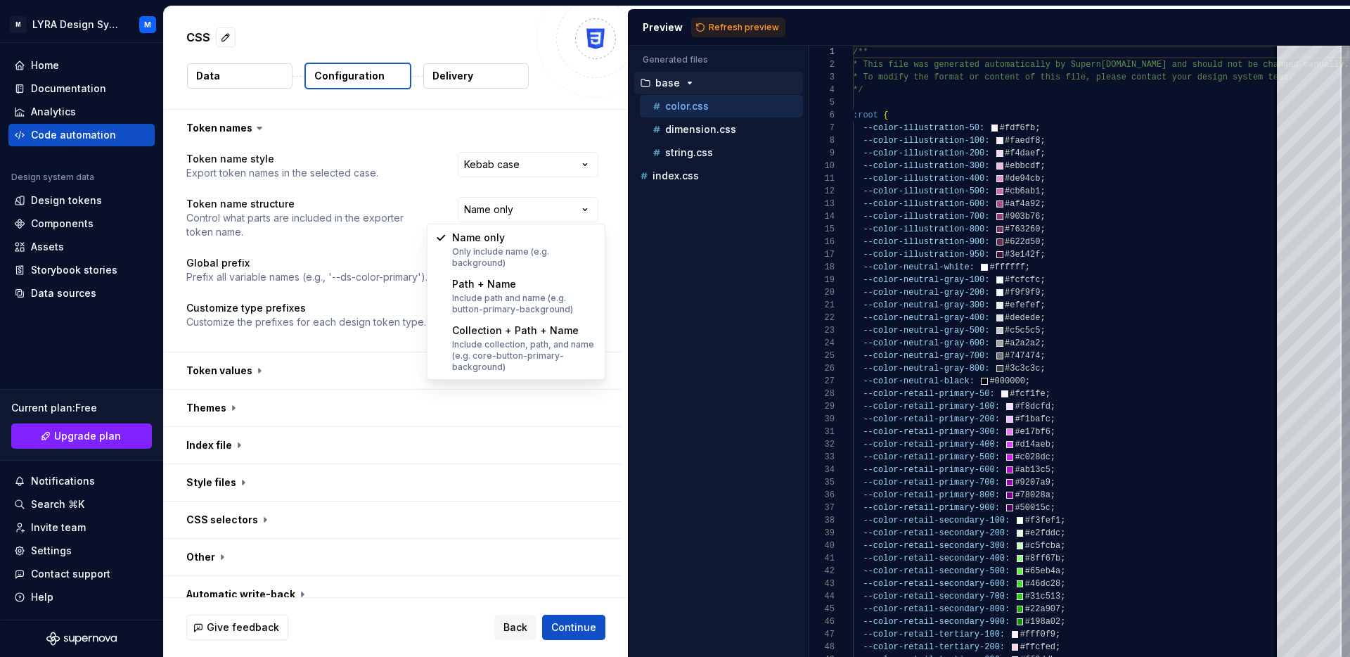
select select "**********"
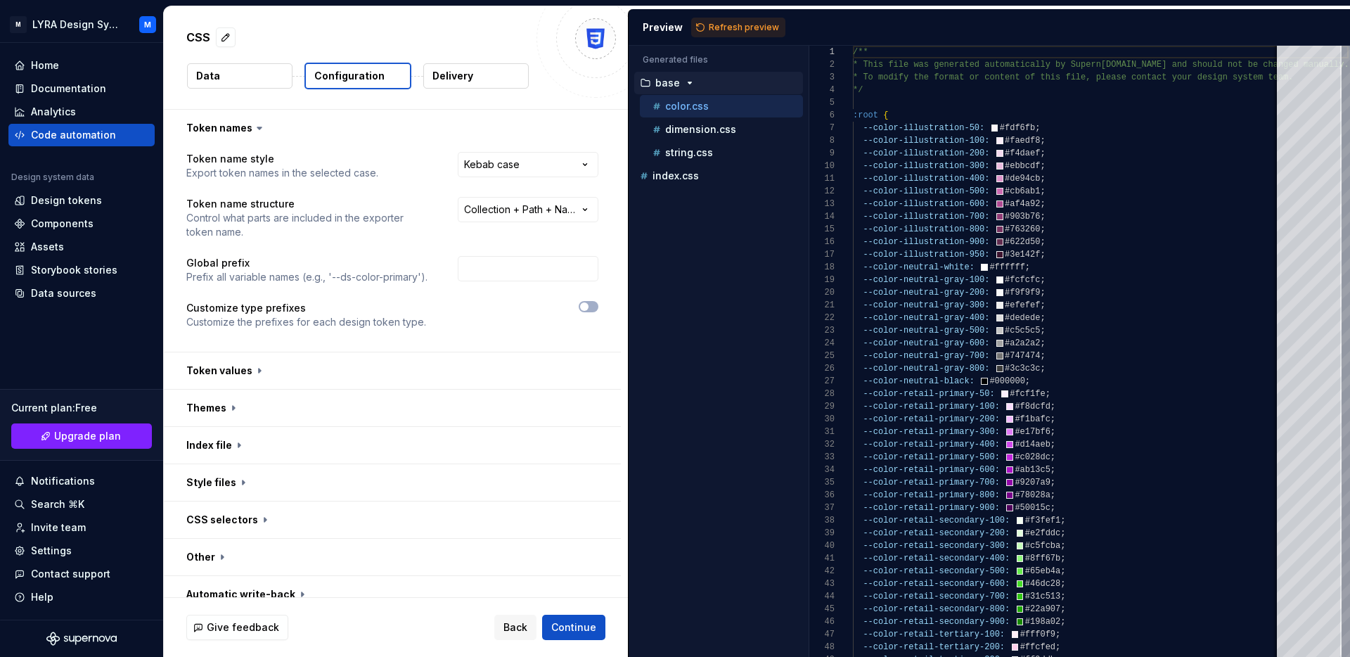
click at [512, 285] on div "**********" at bounding box center [392, 249] width 412 height 194
click at [511, 275] on input "text" at bounding box center [528, 268] width 141 height 25
type input "lyra"
click at [521, 297] on div "**********" at bounding box center [392, 249] width 412 height 194
click at [588, 305] on span "button" at bounding box center [584, 306] width 8 height 8
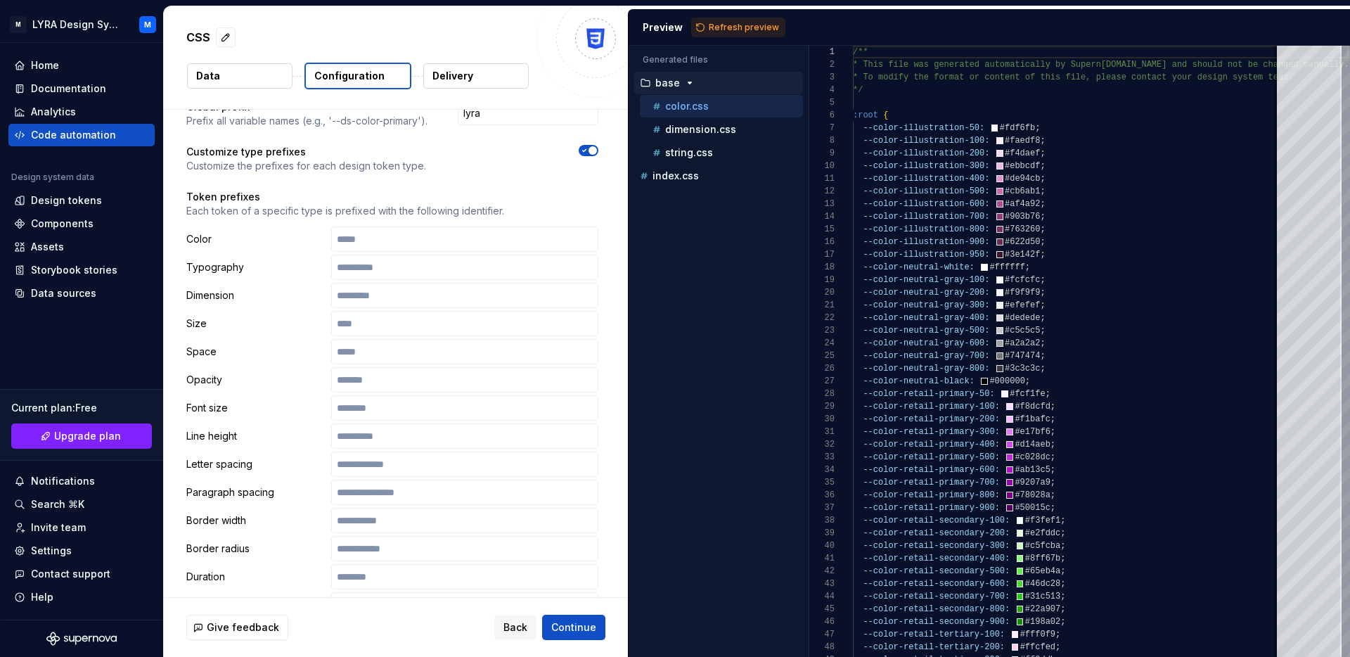
scroll to position [165, 0]
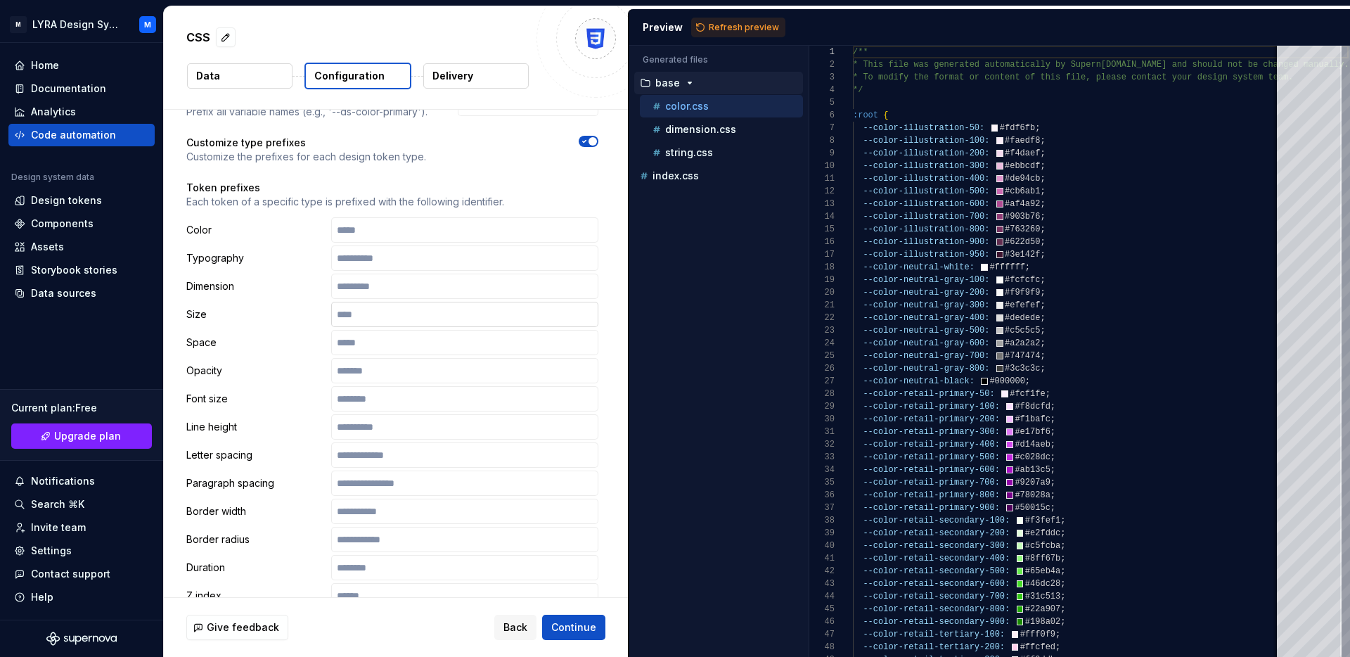
click at [403, 314] on input "text" at bounding box center [464, 314] width 267 height 25
click at [382, 284] on input "text" at bounding box center [464, 285] width 267 height 25
click at [704, 30] on button "Refresh preview" at bounding box center [738, 28] width 94 height 20
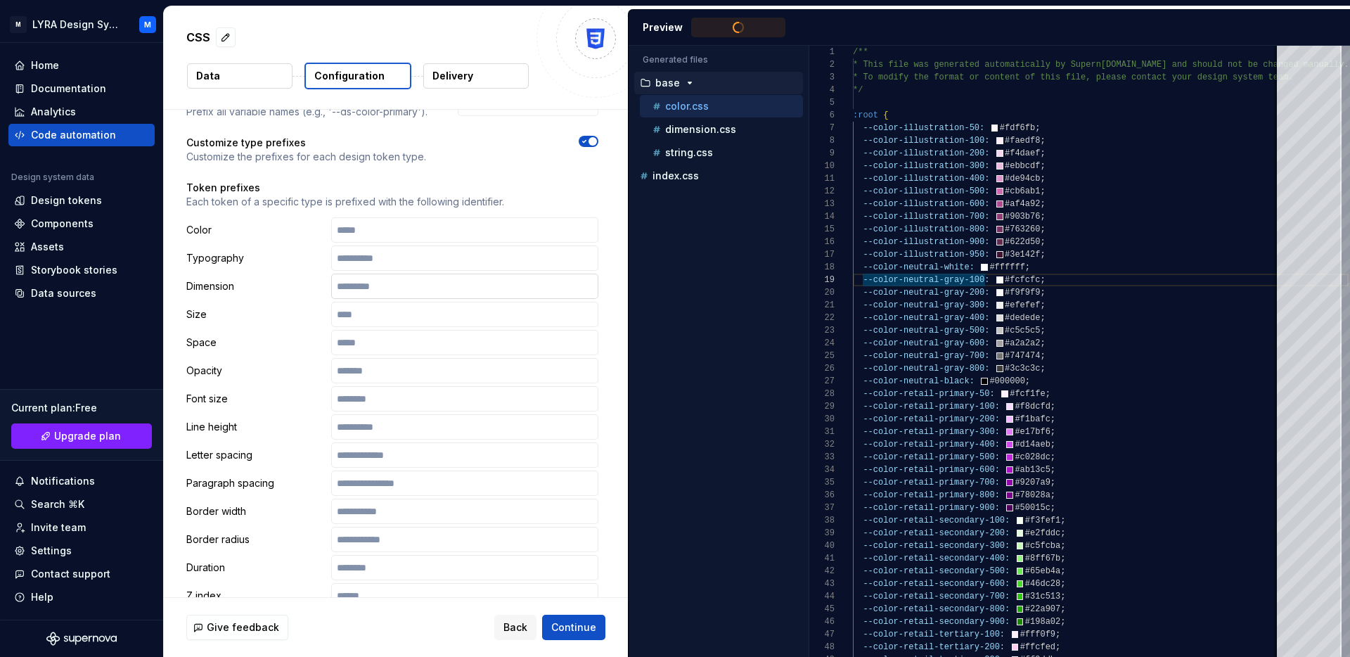
scroll to position [0, 0]
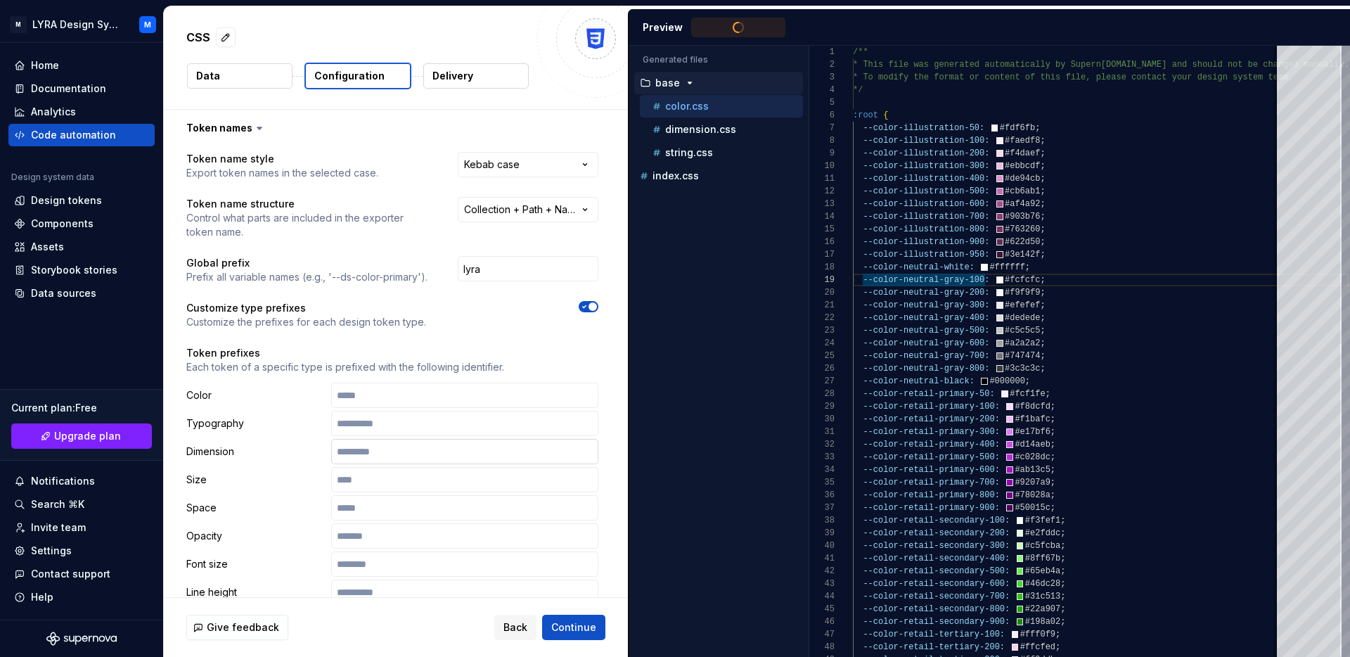
type textarea "**********"
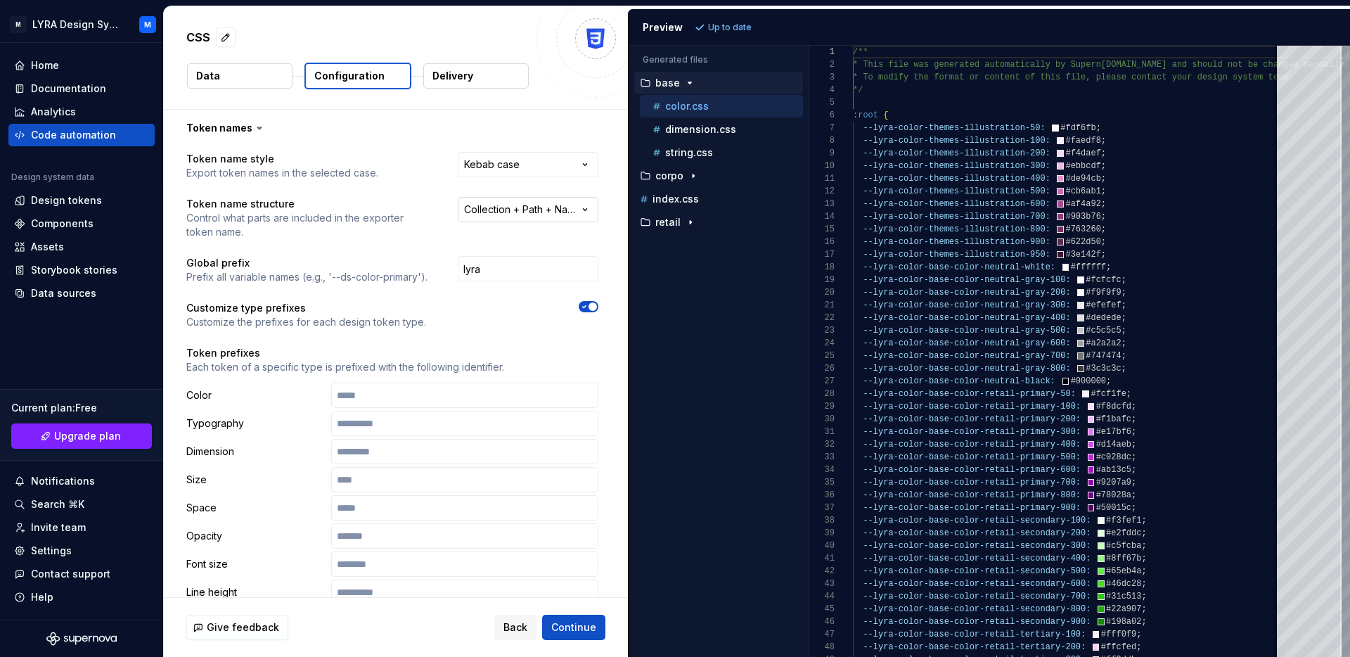
click at [536, 202] on html "**********" at bounding box center [675, 328] width 1350 height 657
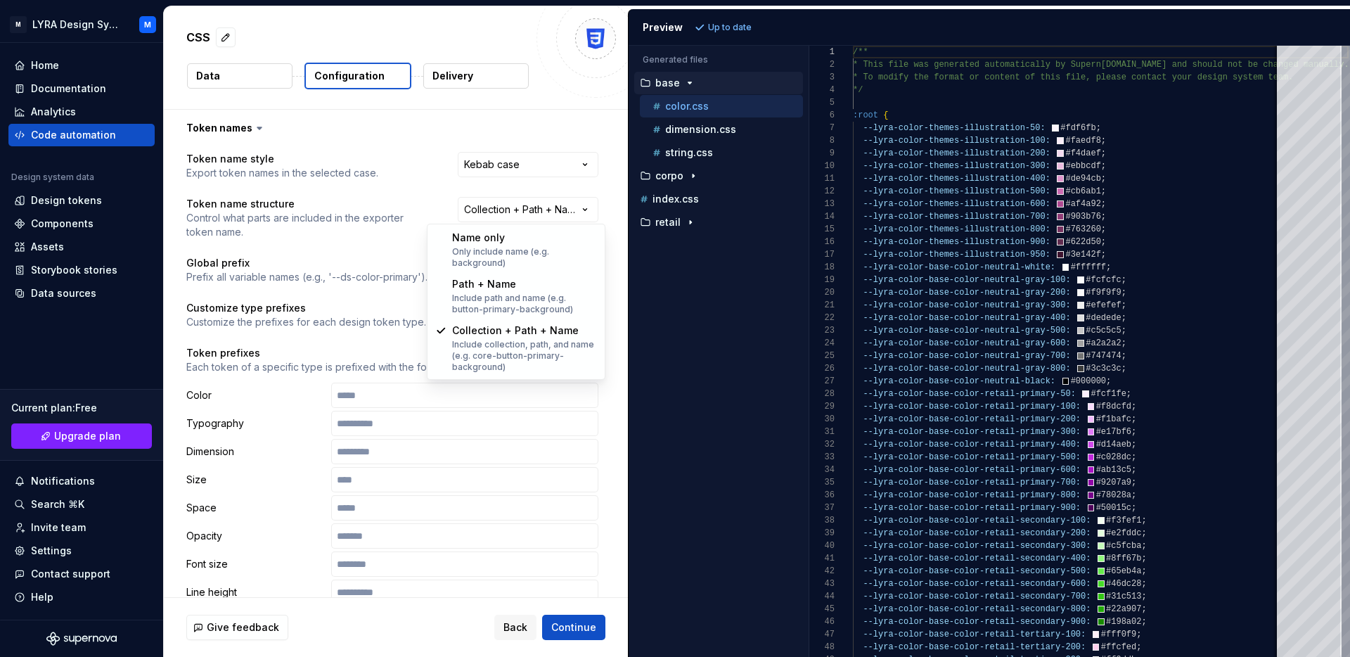
select select "********"
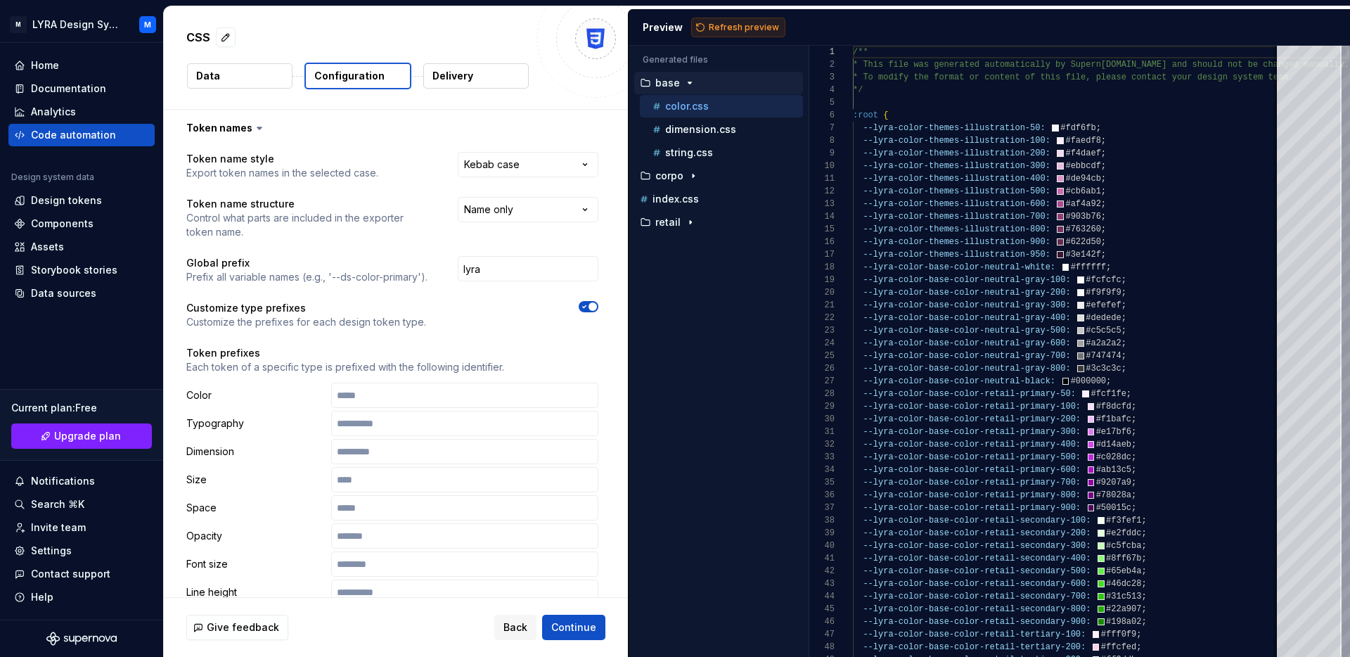
click at [726, 29] on span "Refresh preview" at bounding box center [744, 27] width 70 height 11
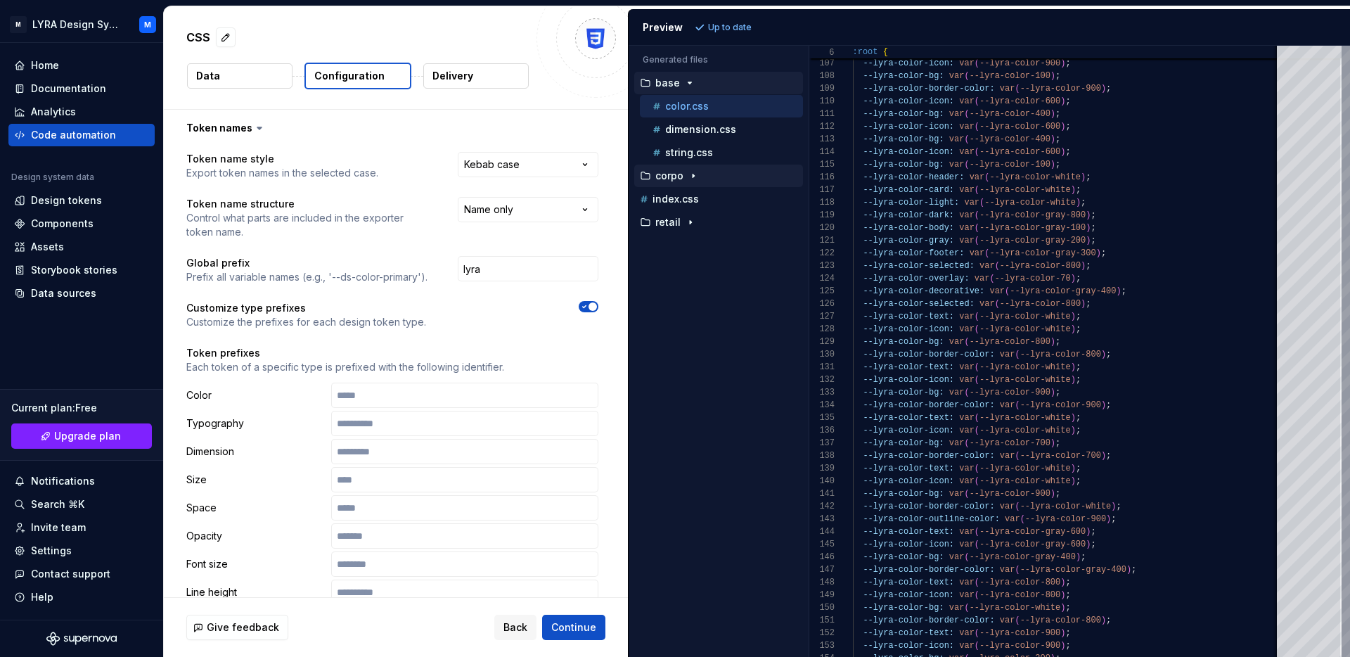
click at [674, 172] on p "corpo" at bounding box center [669, 175] width 28 height 11
click at [696, 198] on p "color.css" at bounding box center [687, 198] width 44 height 11
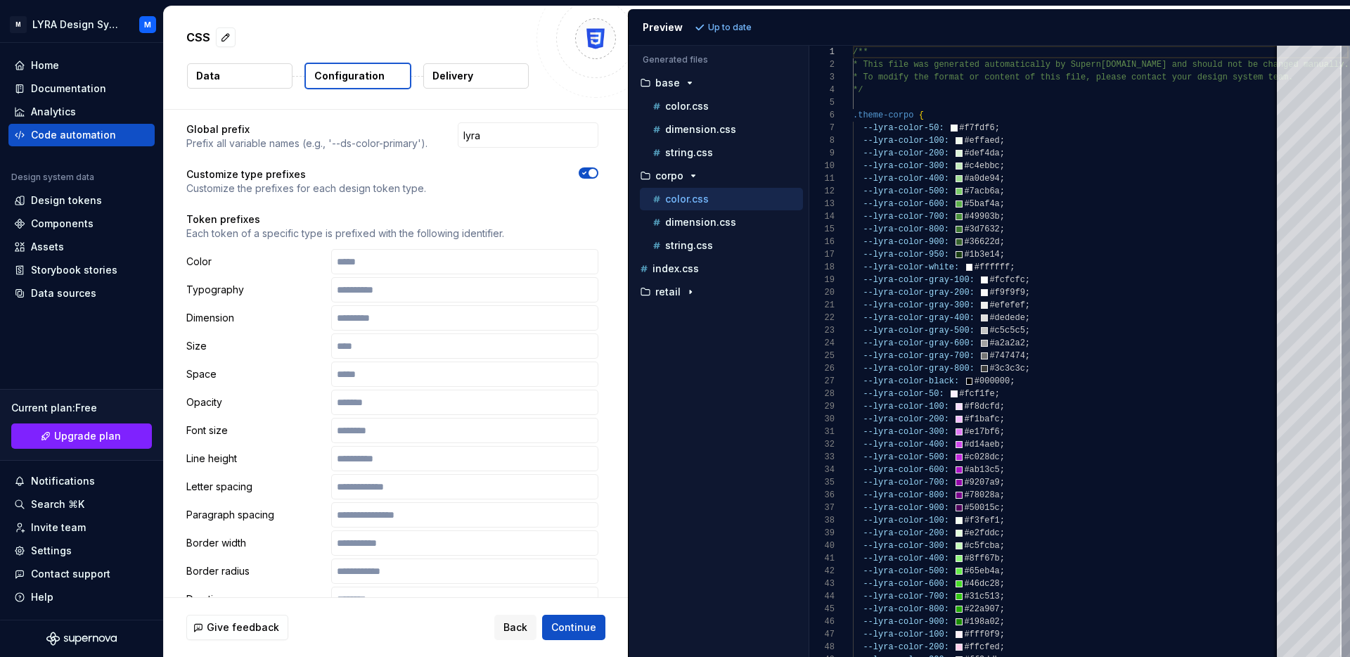
scroll to position [138, 0]
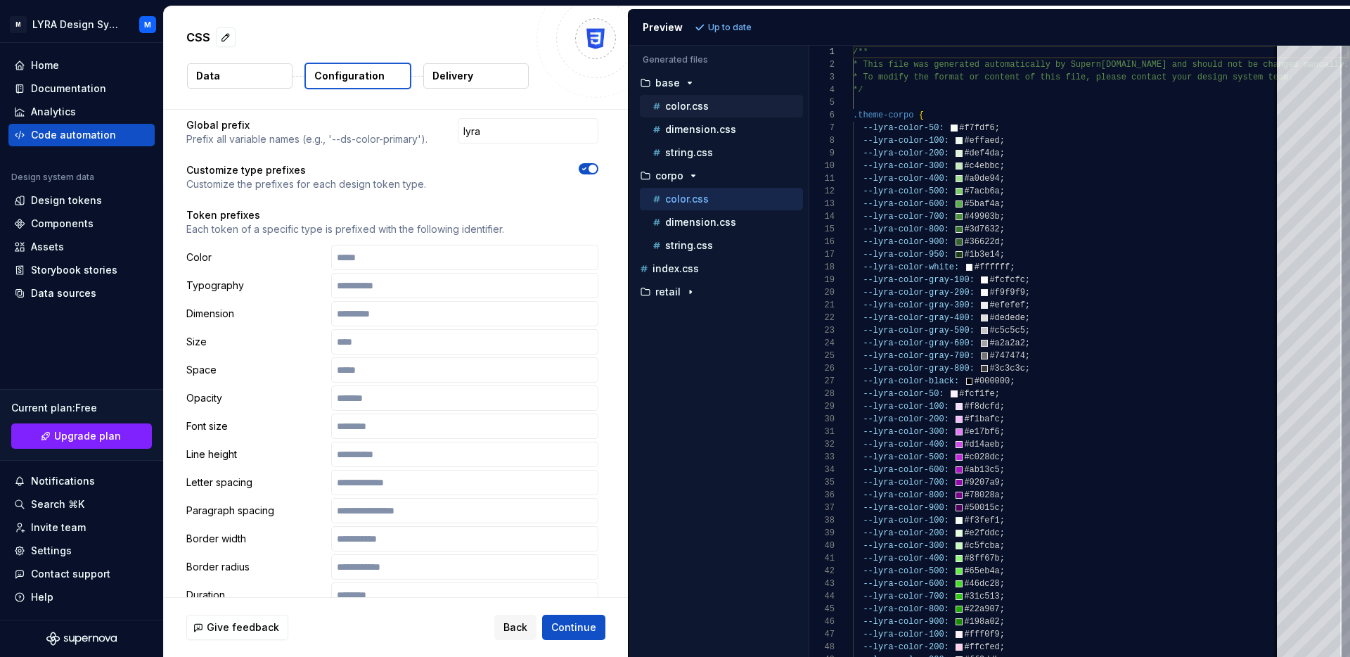
click at [706, 110] on p "color.css" at bounding box center [687, 106] width 44 height 11
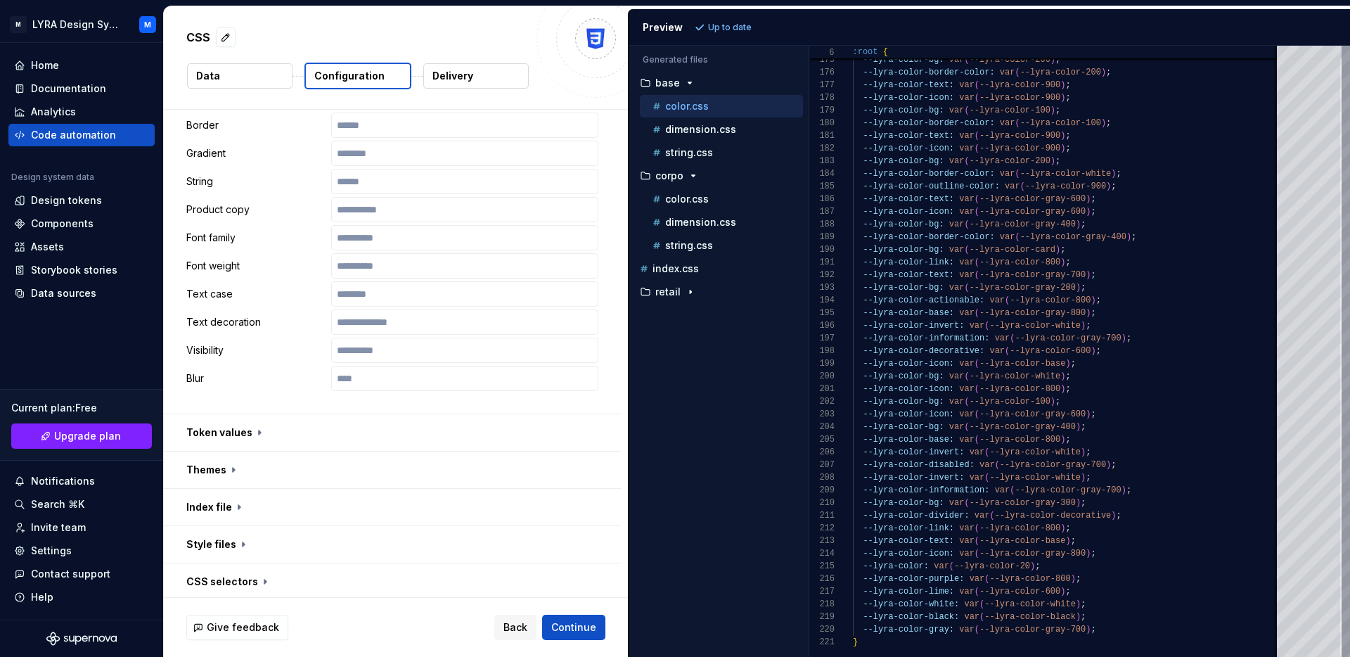
scroll to position [770, 0]
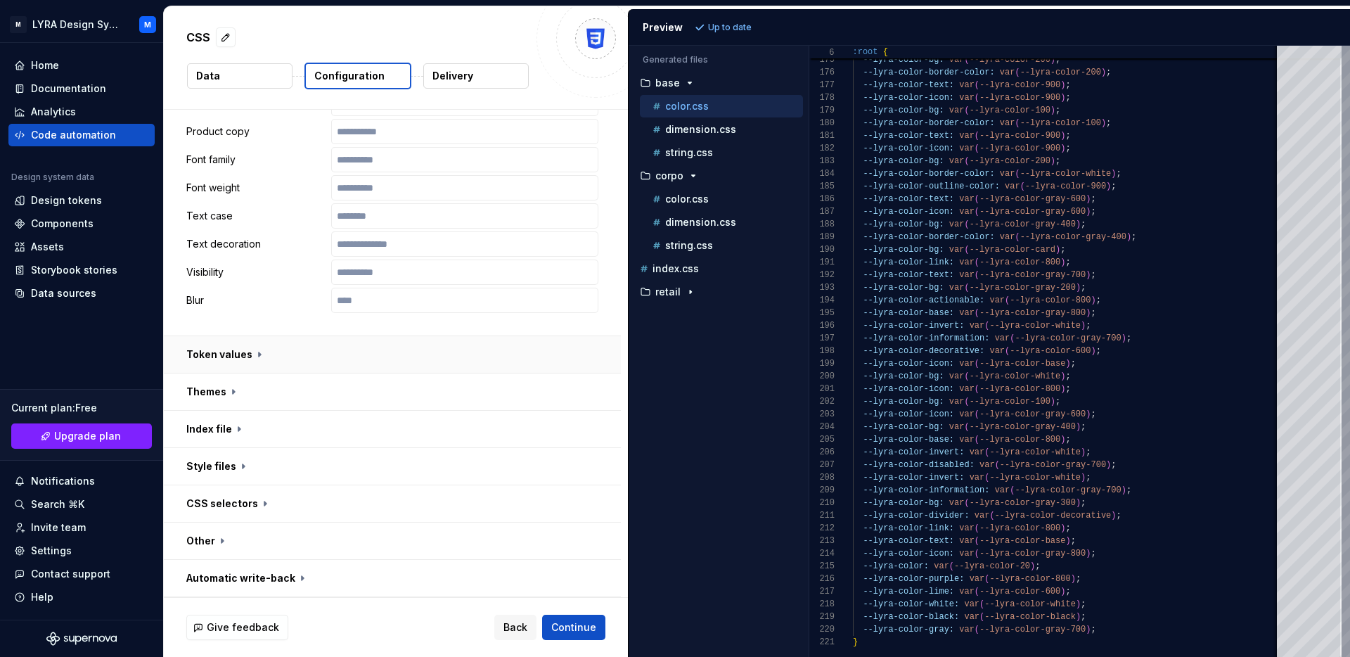
click at [427, 351] on button "button" at bounding box center [392, 354] width 457 height 37
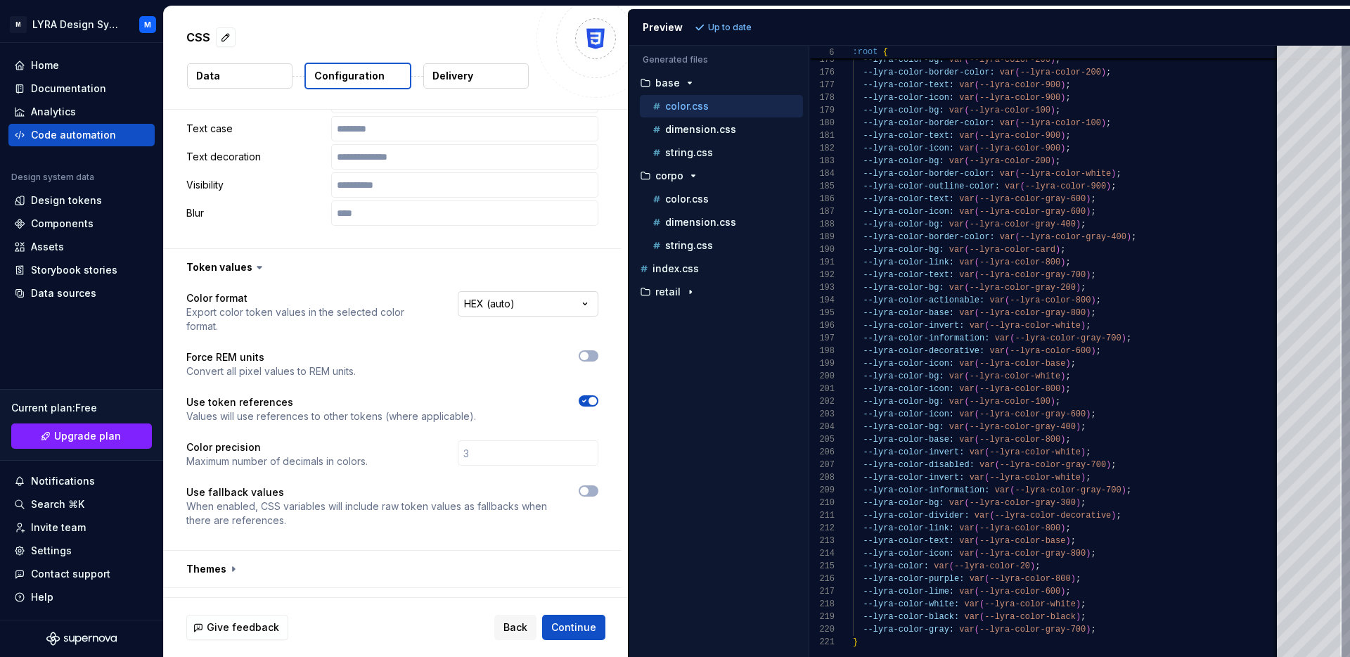
scroll to position [862, 0]
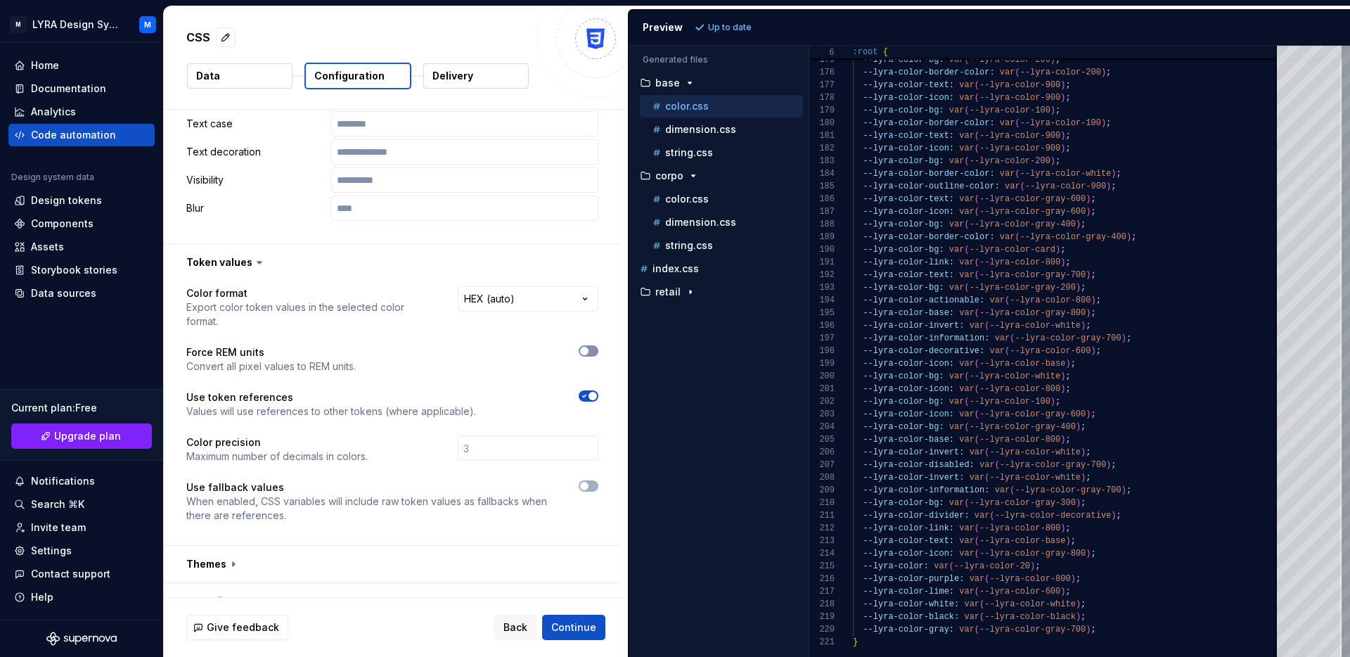
click at [598, 345] on button "button" at bounding box center [589, 350] width 20 height 11
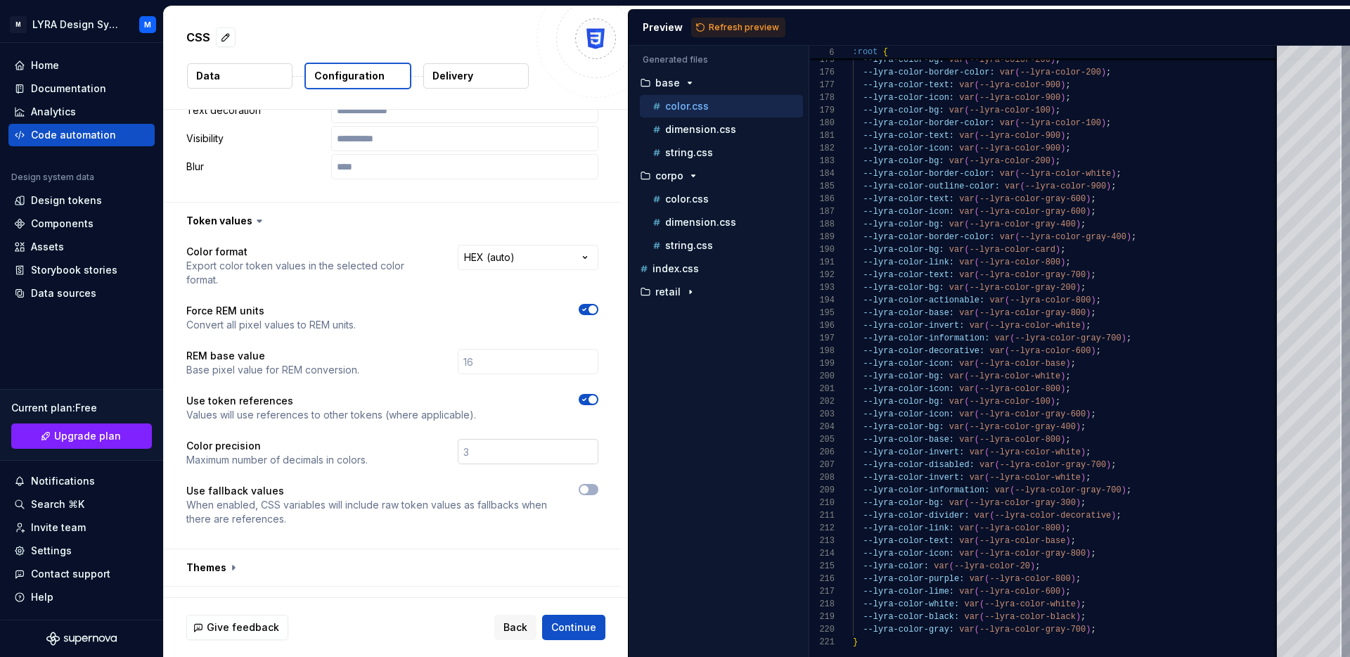
scroll to position [910, 0]
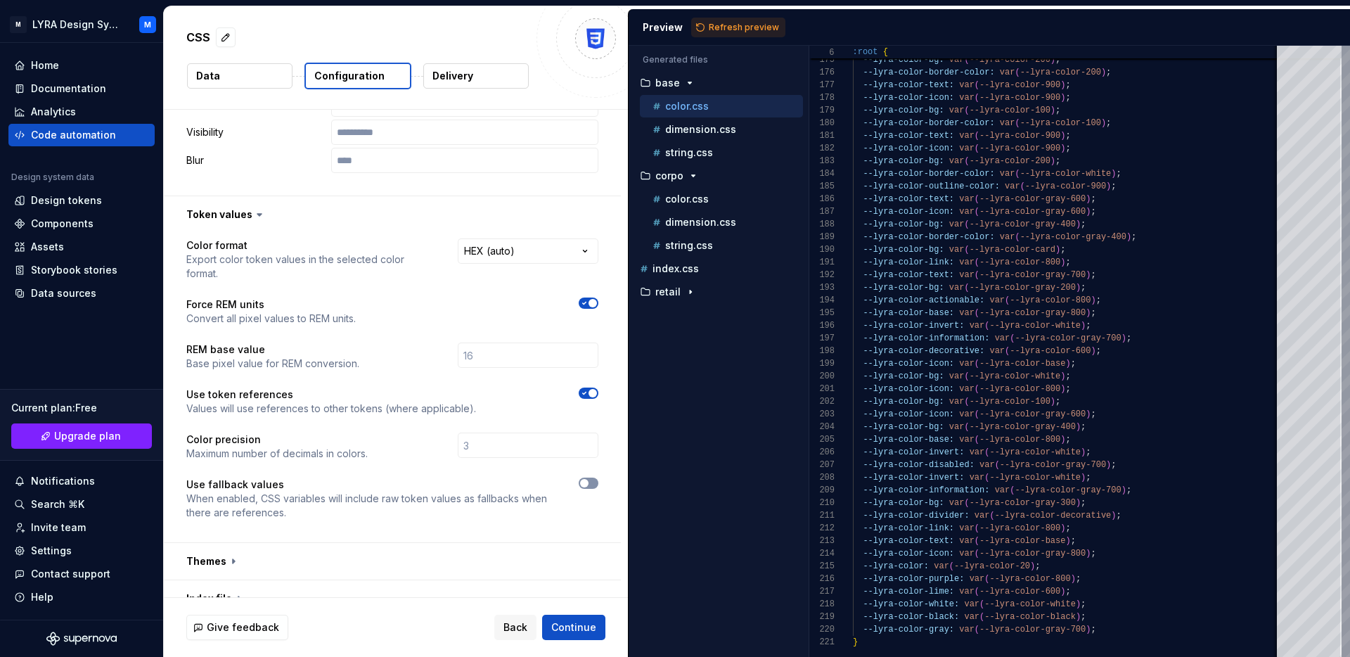
click at [598, 477] on button "button" at bounding box center [589, 482] width 20 height 11
click at [743, 27] on span "Refresh preview" at bounding box center [744, 27] width 70 height 11
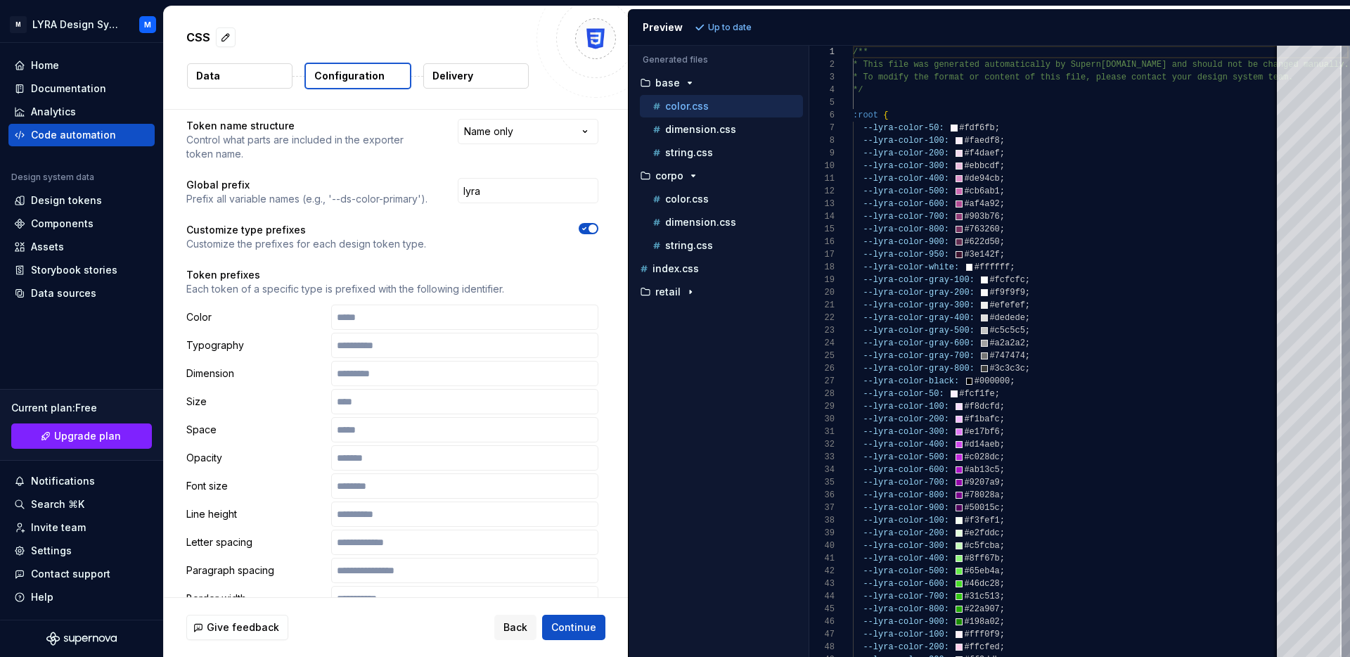
scroll to position [79, 0]
click at [693, 146] on div "string.css" at bounding box center [726, 153] width 153 height 14
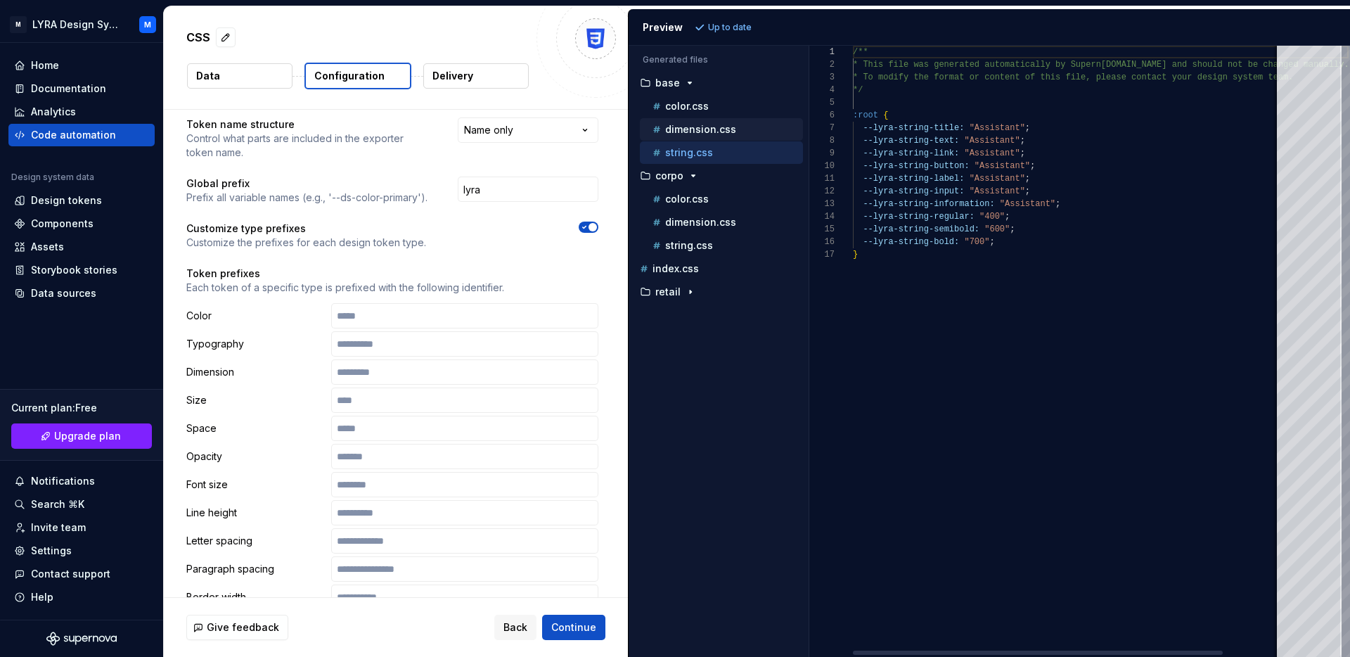
click at [692, 127] on p "dimension.css" at bounding box center [700, 129] width 71 height 11
type textarea "**********"
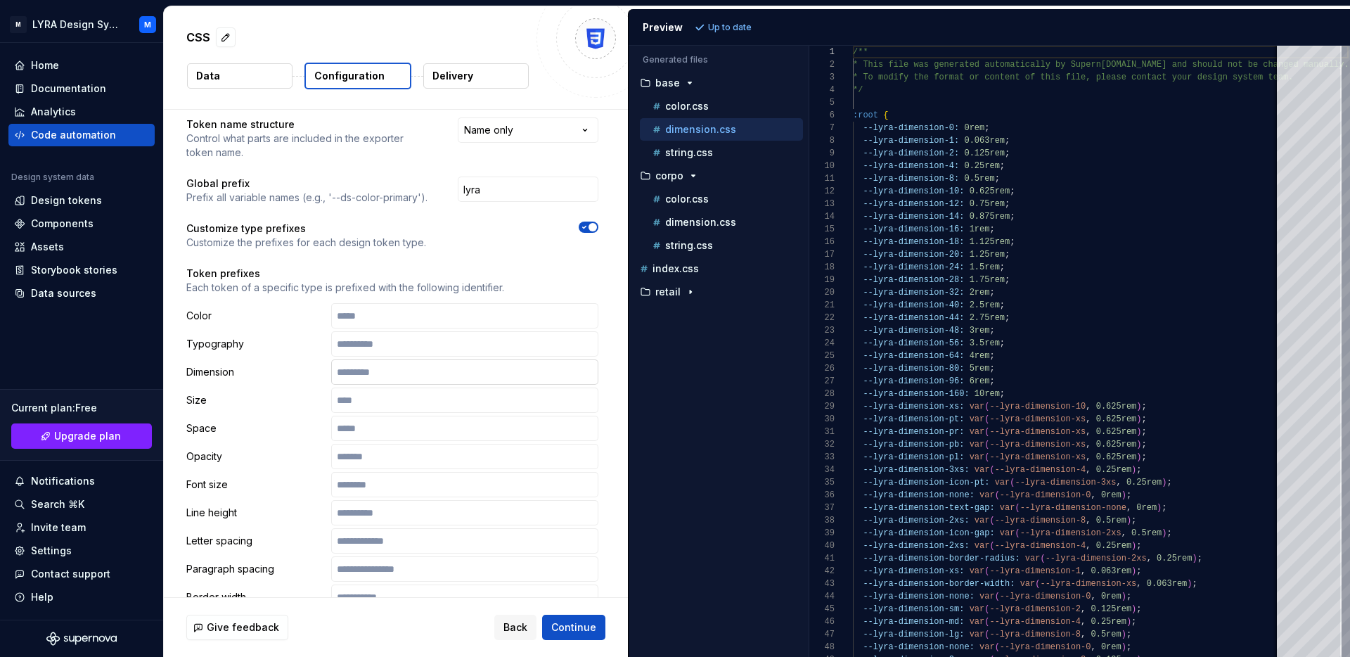
click at [405, 376] on input "text" at bounding box center [464, 371] width 267 height 25
type input "****"
click at [742, 23] on span "Refresh preview" at bounding box center [744, 27] width 70 height 11
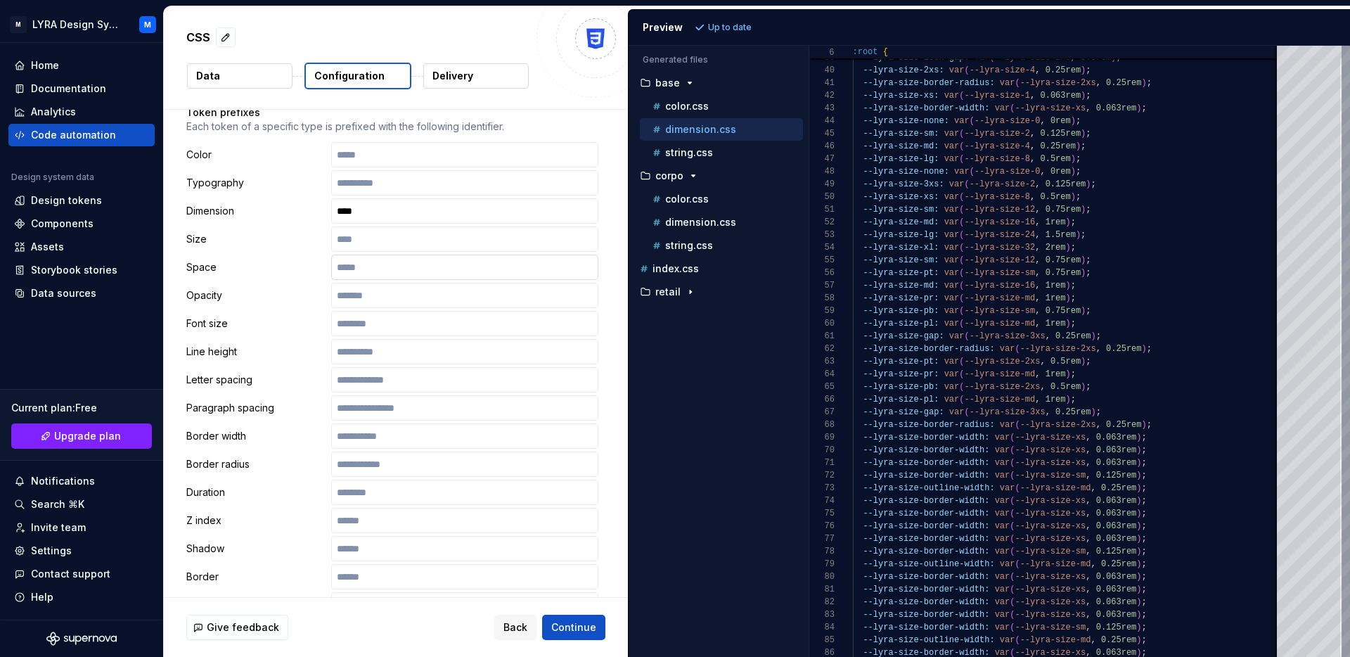
scroll to position [112, 0]
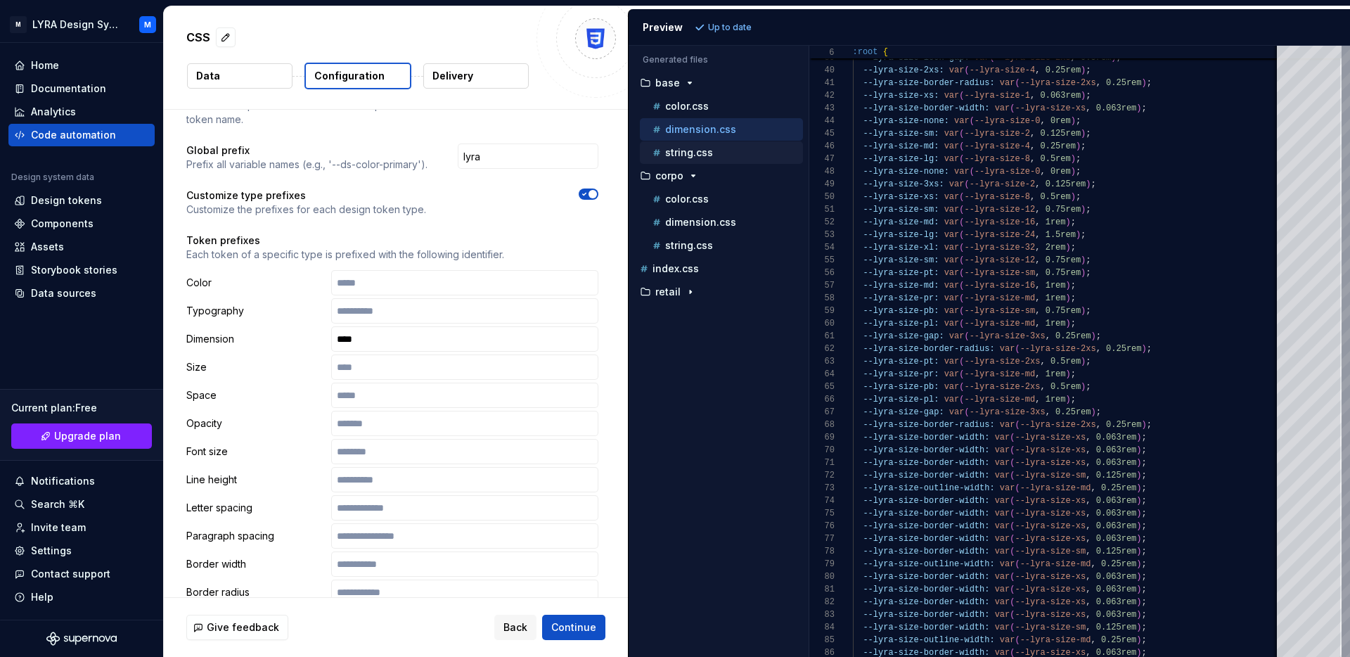
click at [735, 157] on div "string.css" at bounding box center [726, 153] width 153 height 14
type textarea "**********"
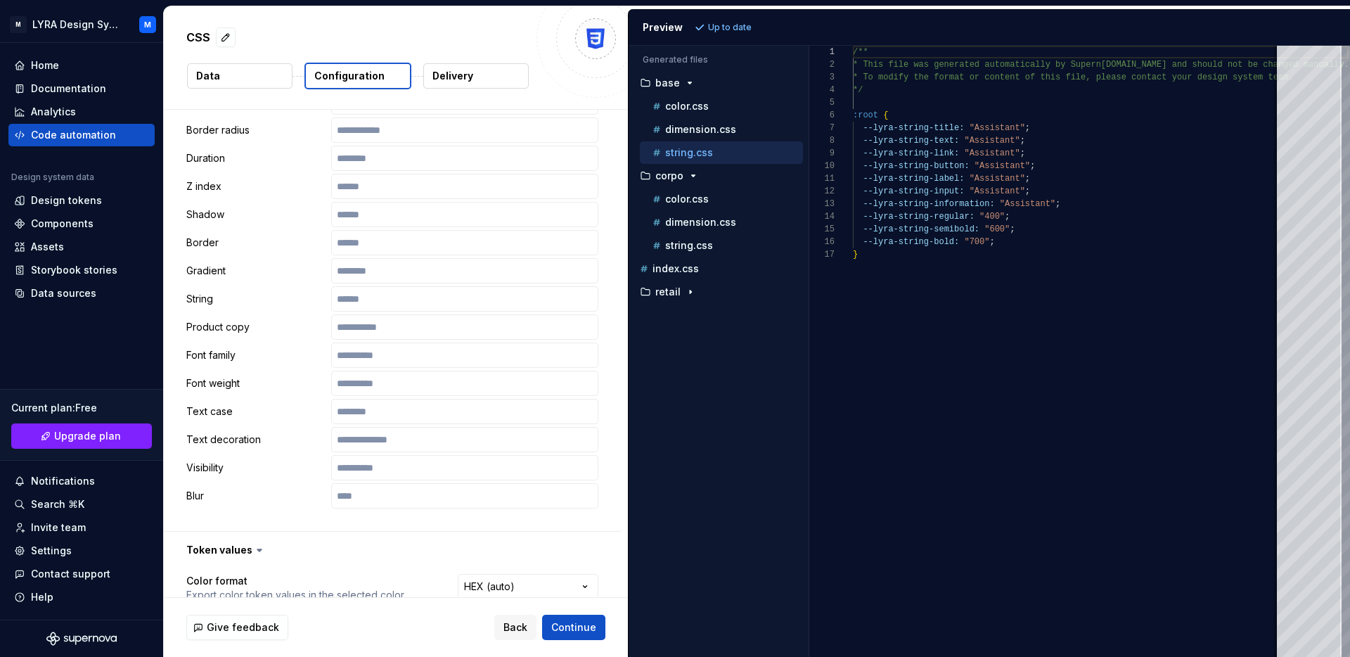
scroll to position [576, 0]
click at [354, 298] on input "text" at bounding box center [464, 297] width 267 height 25
type input "****"
click at [726, 23] on span "Refresh preview" at bounding box center [744, 27] width 70 height 11
type textarea "**********"
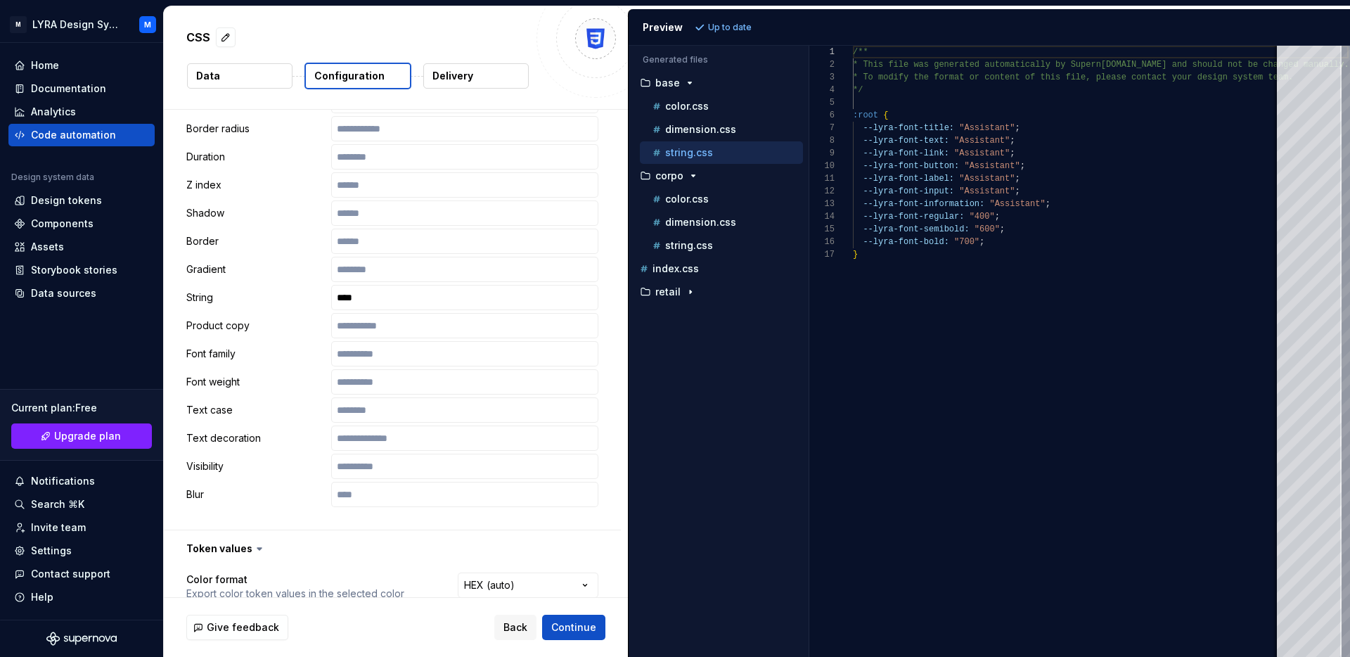
click at [436, 310] on div "Color Typography Dimension **** Size Space Opacity Font size Line height Letter…" at bounding box center [392, 157] width 412 height 700
click at [429, 306] on input "****" at bounding box center [464, 297] width 267 height 25
type input "**********"
click at [725, 23] on span "Refresh preview" at bounding box center [744, 27] width 70 height 11
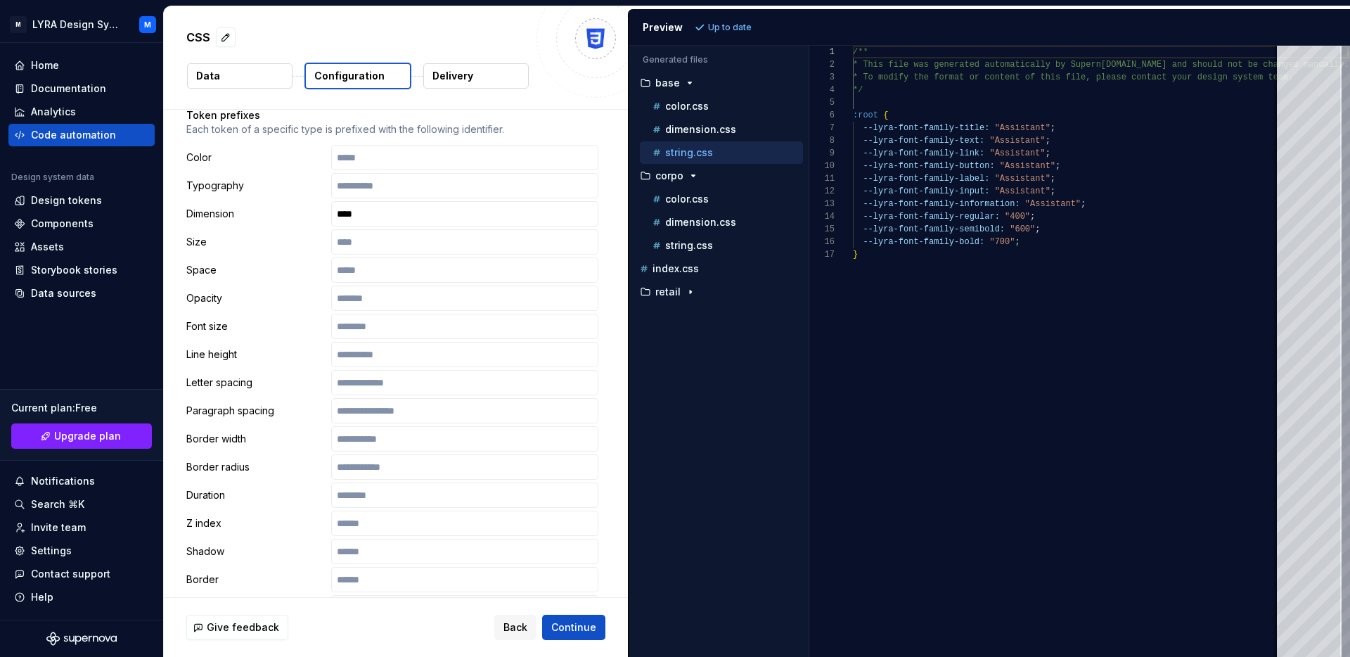
scroll to position [235, 0]
click at [697, 136] on button "dimension.css" at bounding box center [721, 129] width 163 height 15
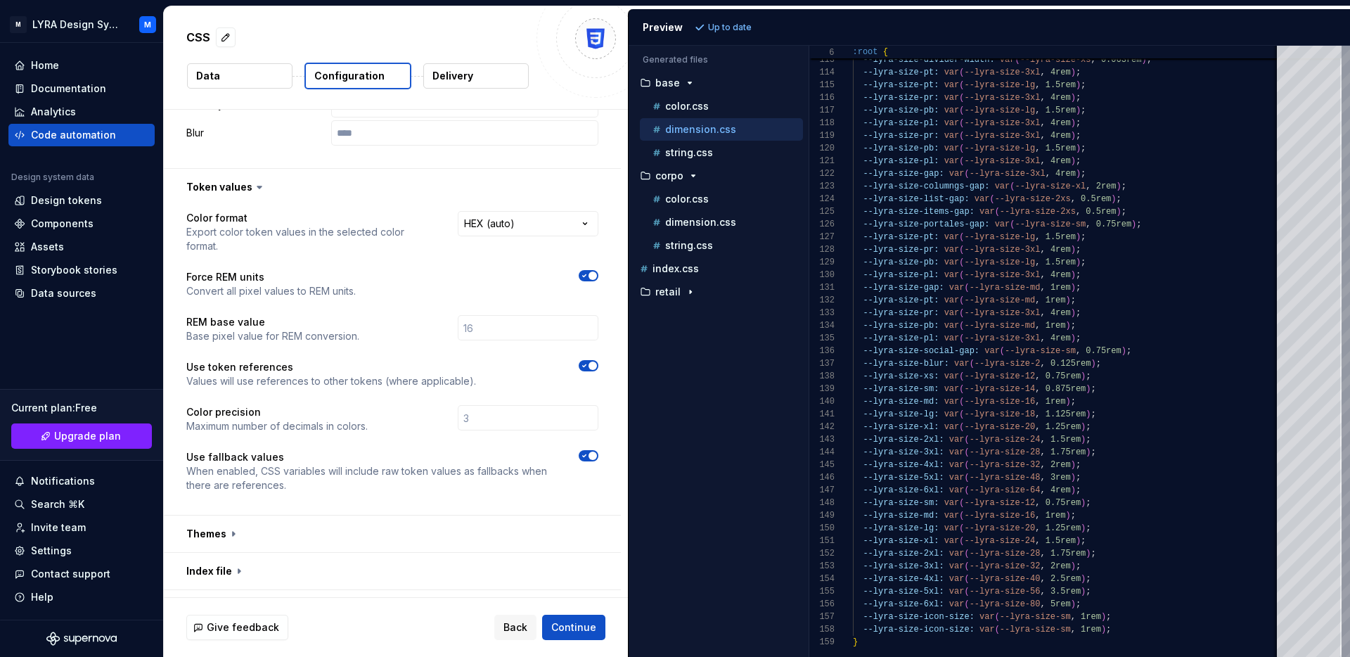
scroll to position [945, 0]
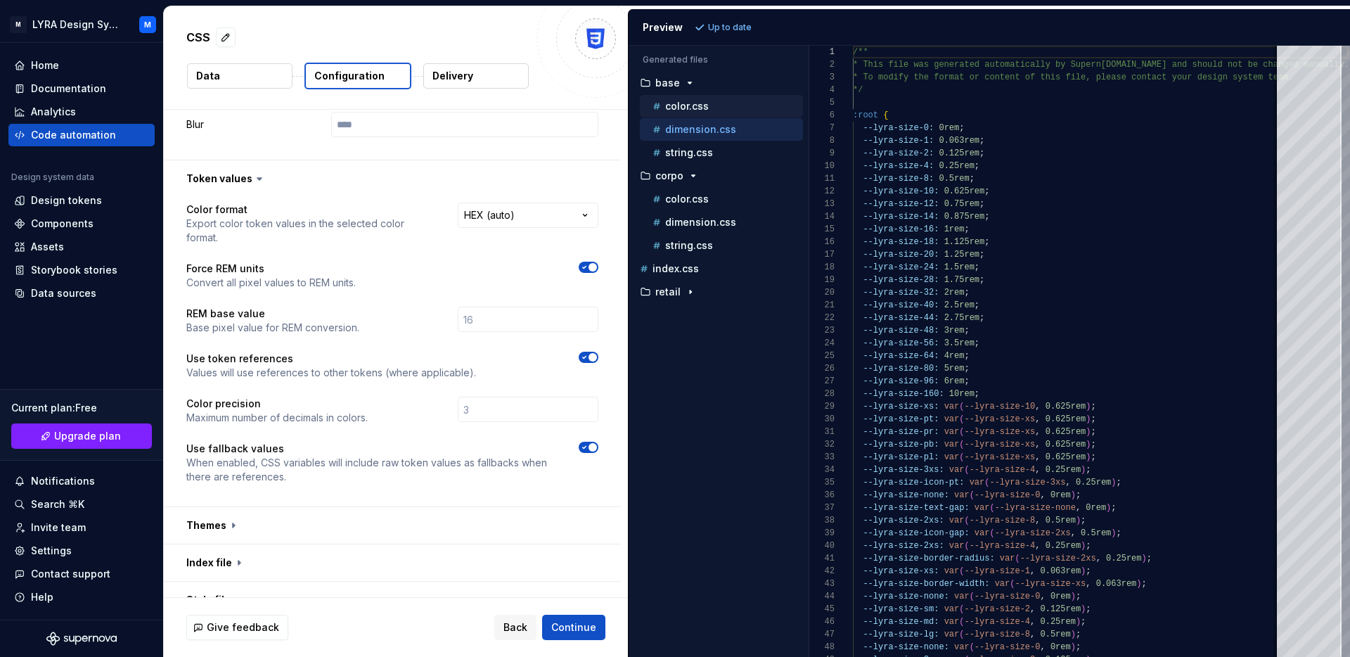
click at [704, 113] on button "color.css" at bounding box center [721, 105] width 163 height 15
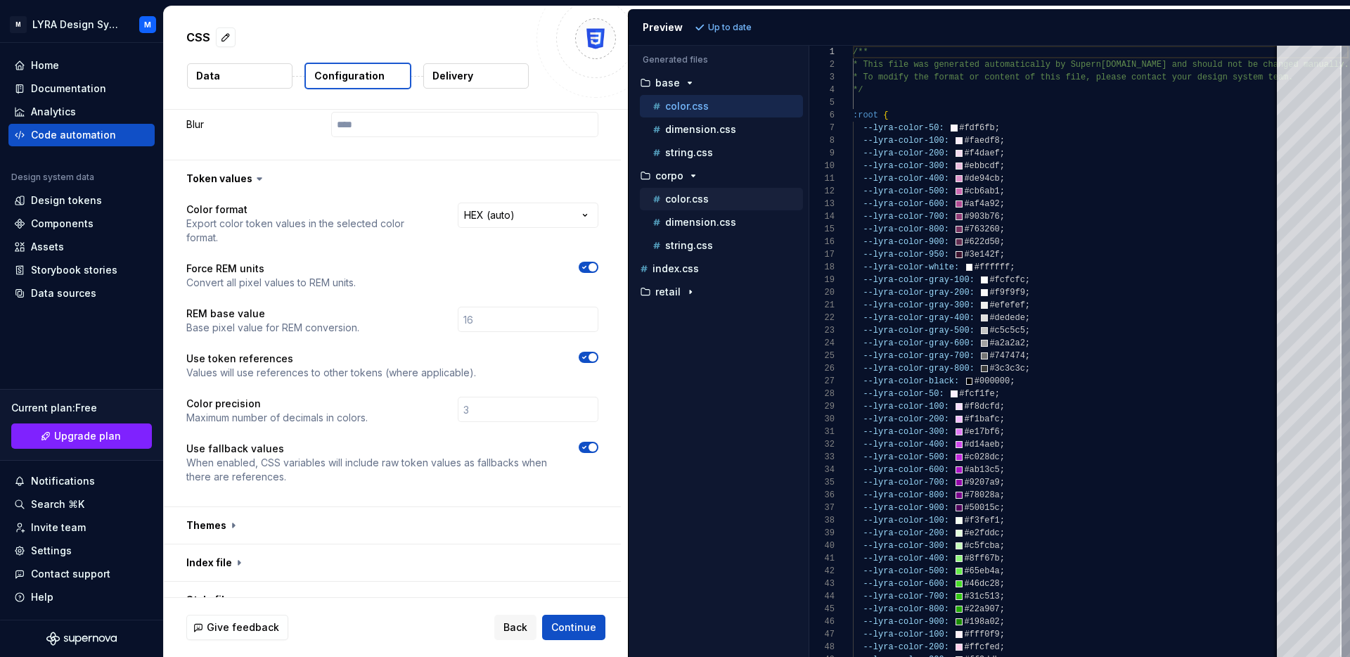
click at [739, 201] on div "color.css" at bounding box center [726, 199] width 153 height 14
click at [597, 443] on span "button" at bounding box center [592, 447] width 8 height 8
click at [725, 20] on button "Refresh preview" at bounding box center [738, 28] width 94 height 20
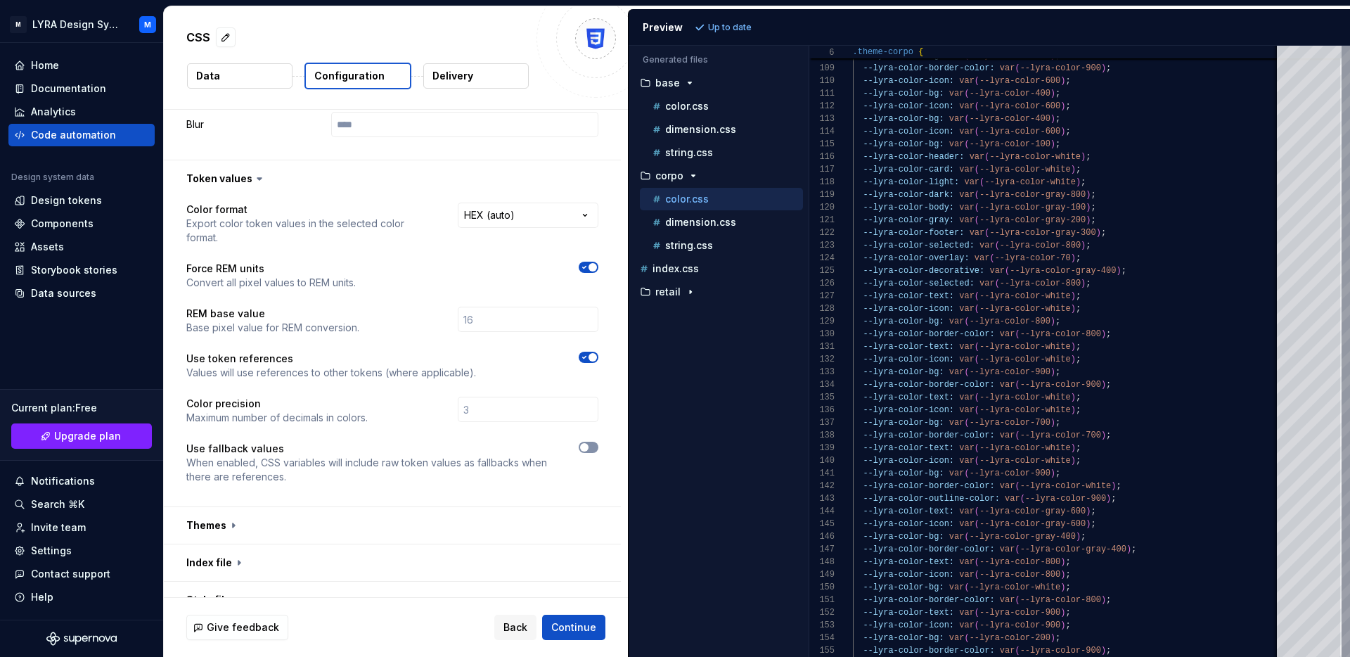
click at [597, 441] on button "button" at bounding box center [589, 446] width 20 height 11
click at [738, 32] on span "Refresh preview" at bounding box center [744, 27] width 70 height 11
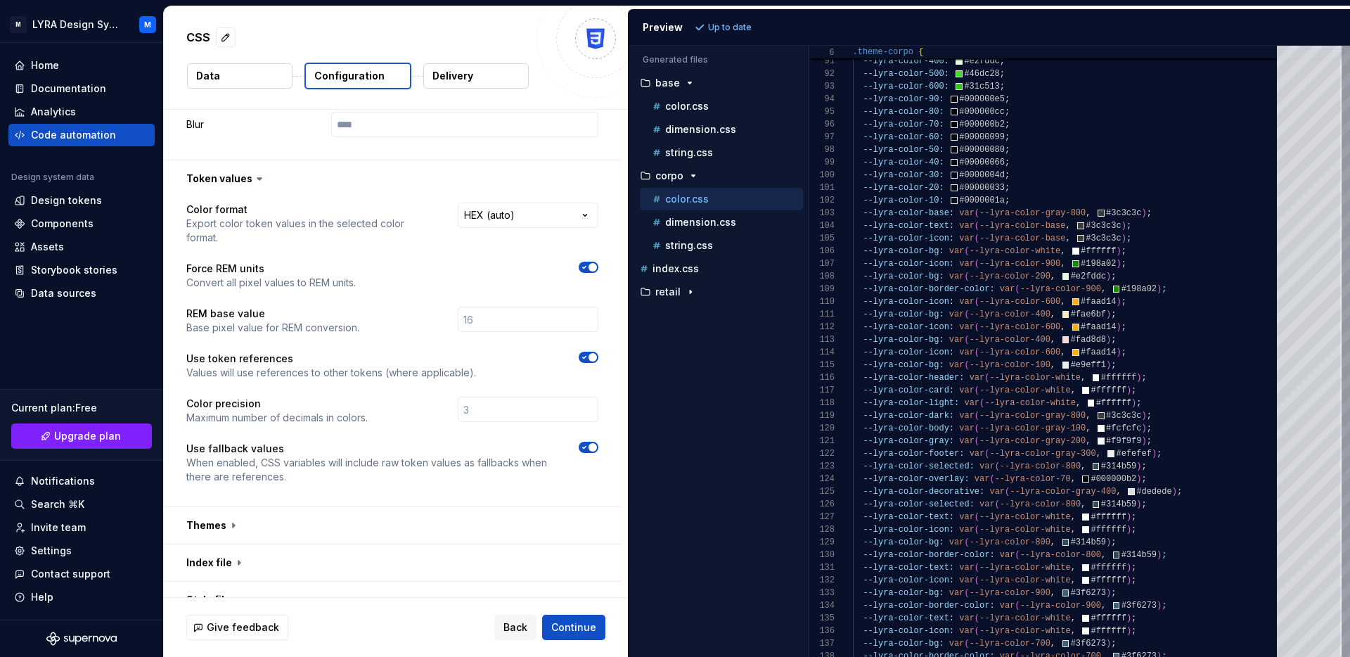
scroll to position [1057, 0]
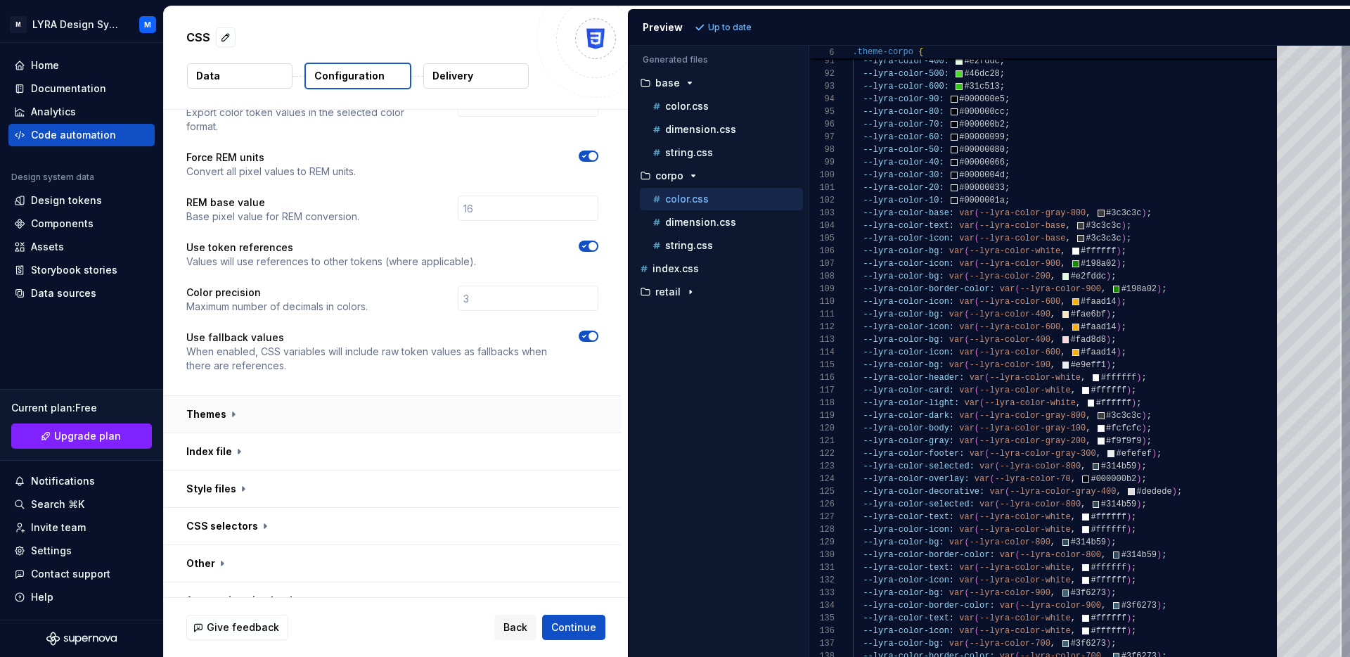
click at [454, 396] on button "button" at bounding box center [392, 414] width 457 height 37
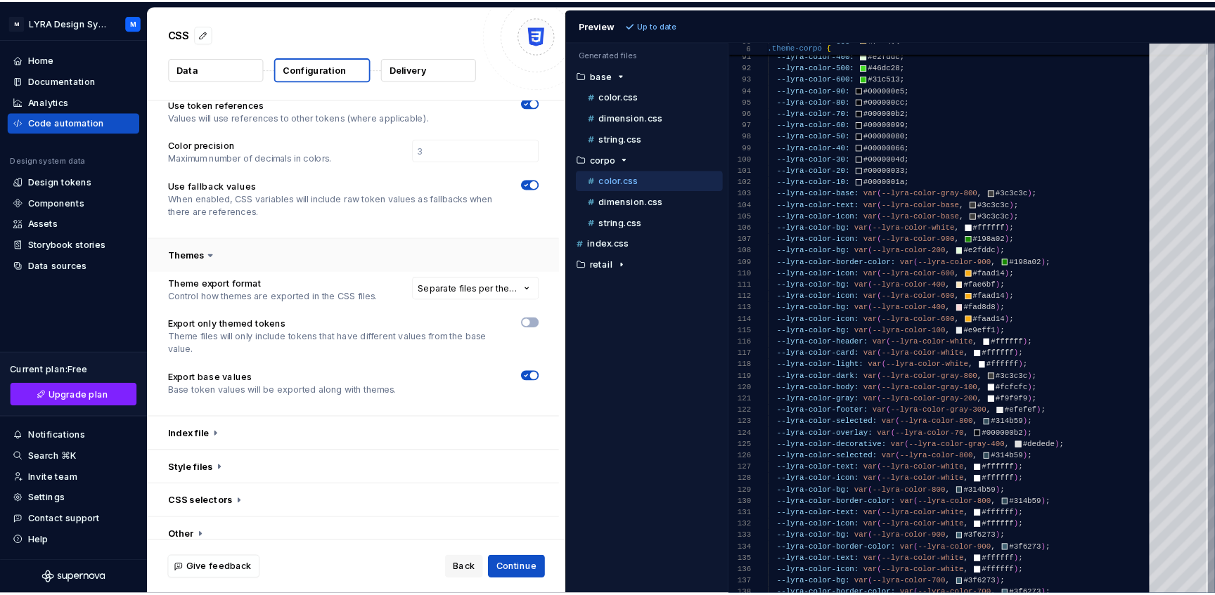
scroll to position [1192, 0]
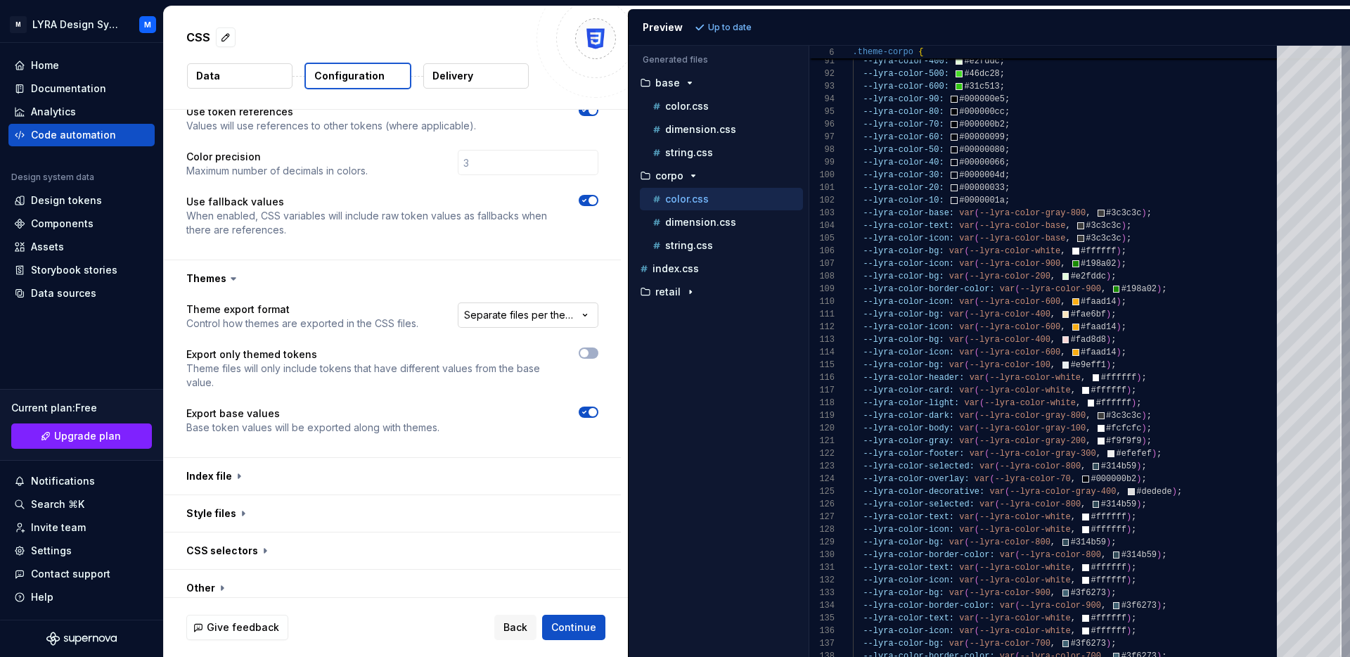
click at [504, 310] on html "**********" at bounding box center [675, 328] width 1350 height 657
click at [590, 349] on icon "button" at bounding box center [584, 353] width 11 height 8
click at [763, 23] on span "Refresh preview" at bounding box center [744, 27] width 70 height 11
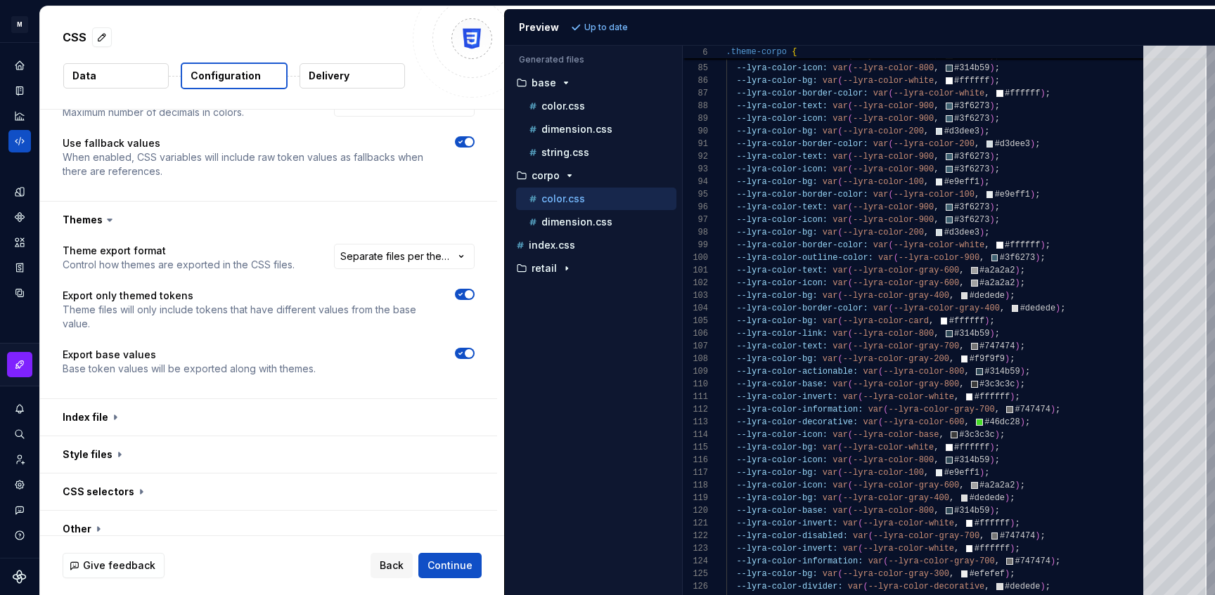
scroll to position [1254, 0]
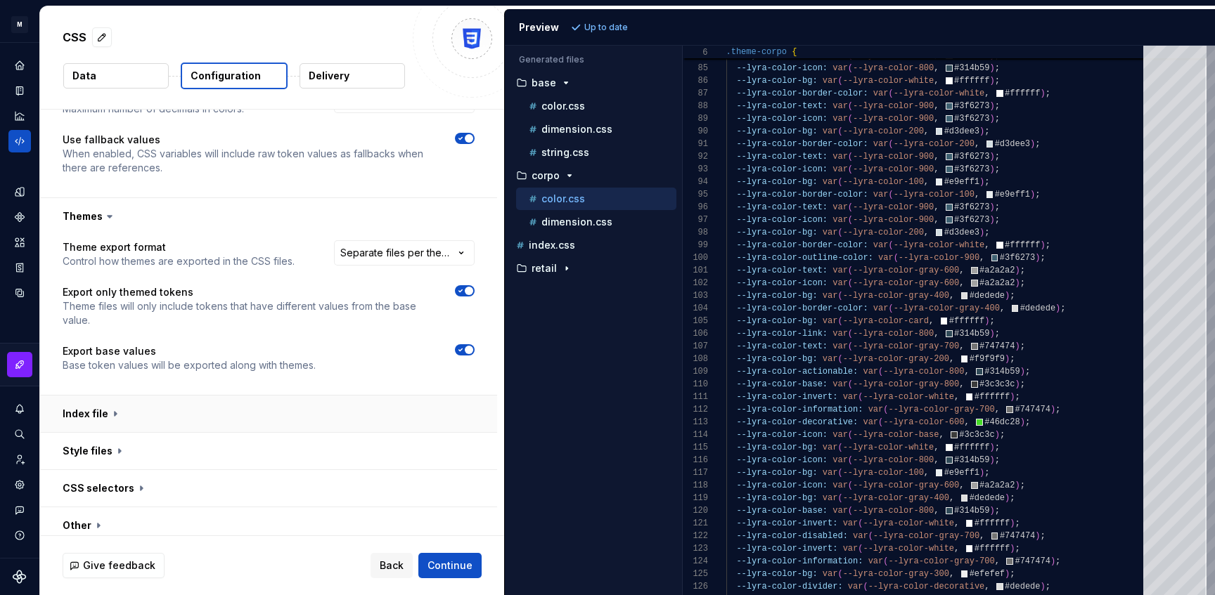
click at [326, 397] on button "button" at bounding box center [268, 414] width 457 height 37
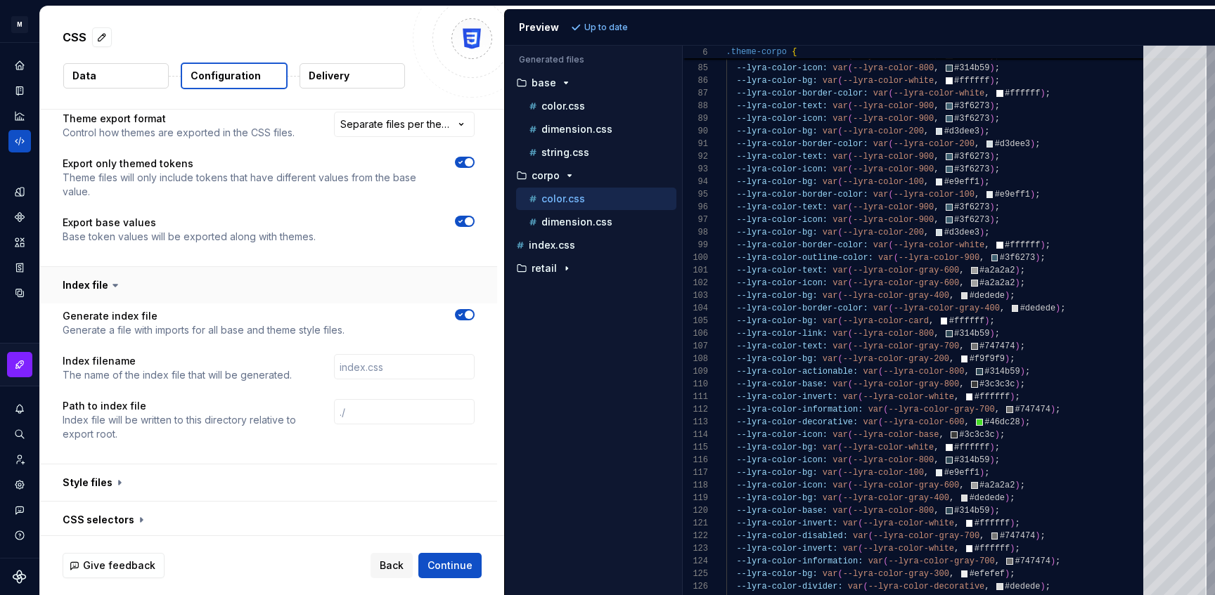
scroll to position [1395, 0]
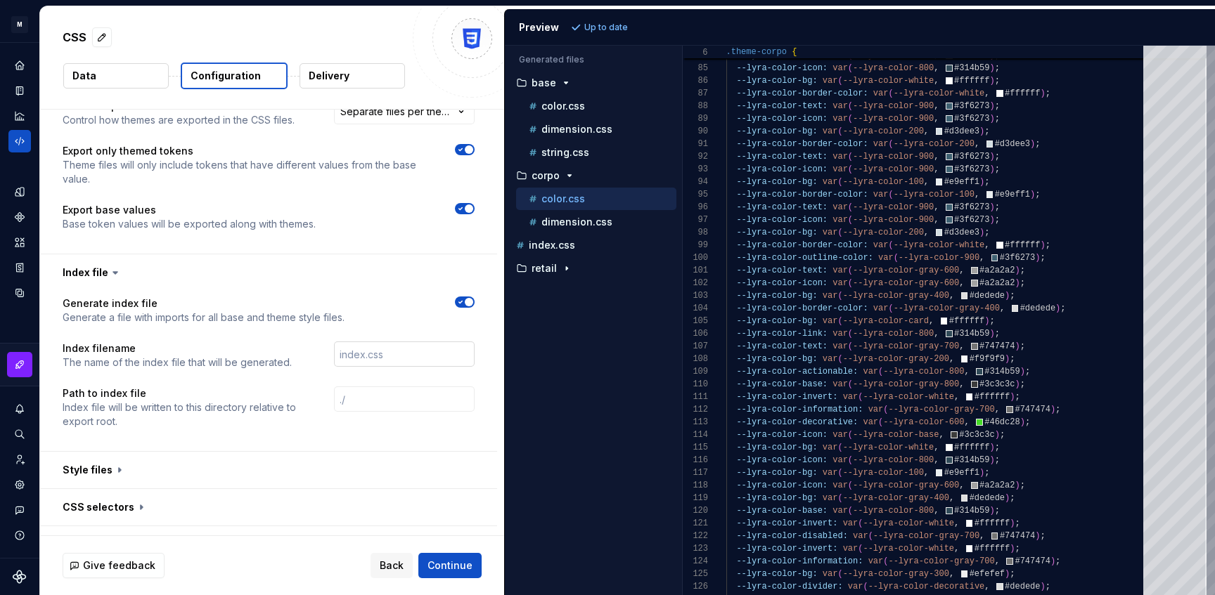
click at [392, 344] on input "text" at bounding box center [404, 354] width 141 height 25
click at [544, 247] on p "index.css" at bounding box center [552, 245] width 46 height 11
type textarea "**********"
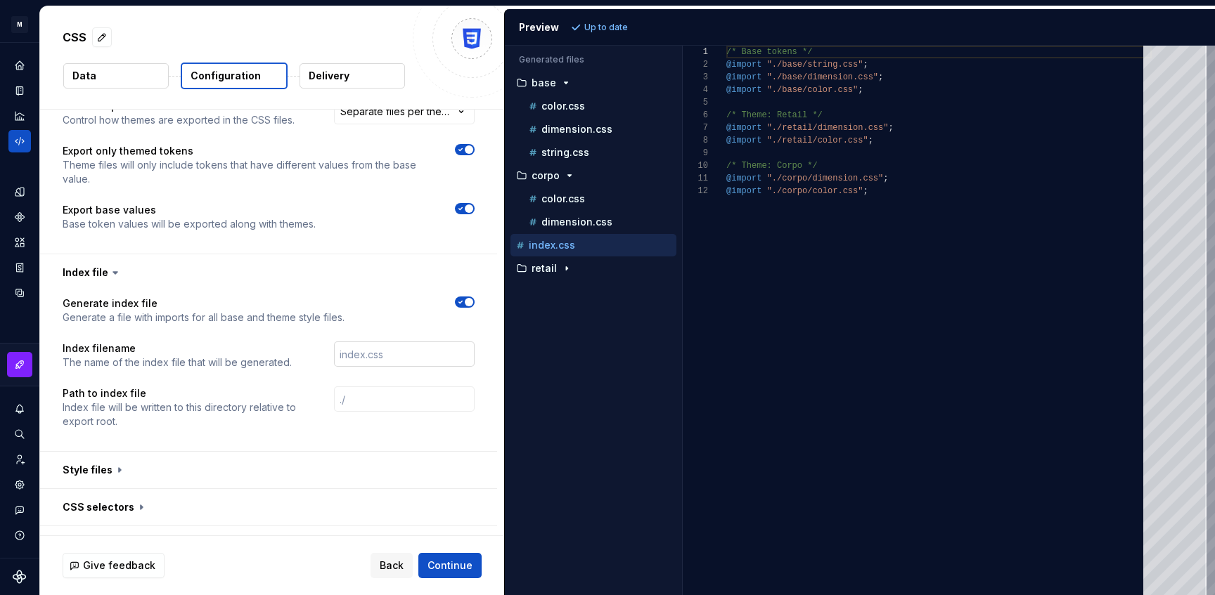
click at [363, 343] on input "text" at bounding box center [404, 354] width 141 height 25
type input "variables.css"
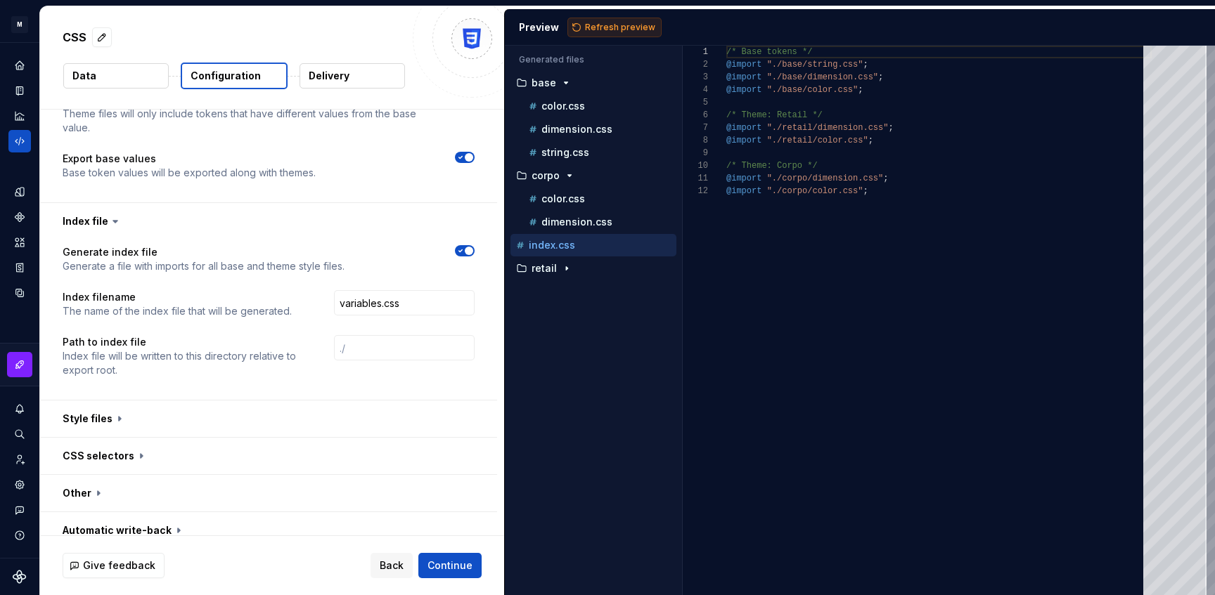
click at [619, 27] on span "Refresh preview" at bounding box center [620, 27] width 70 height 11
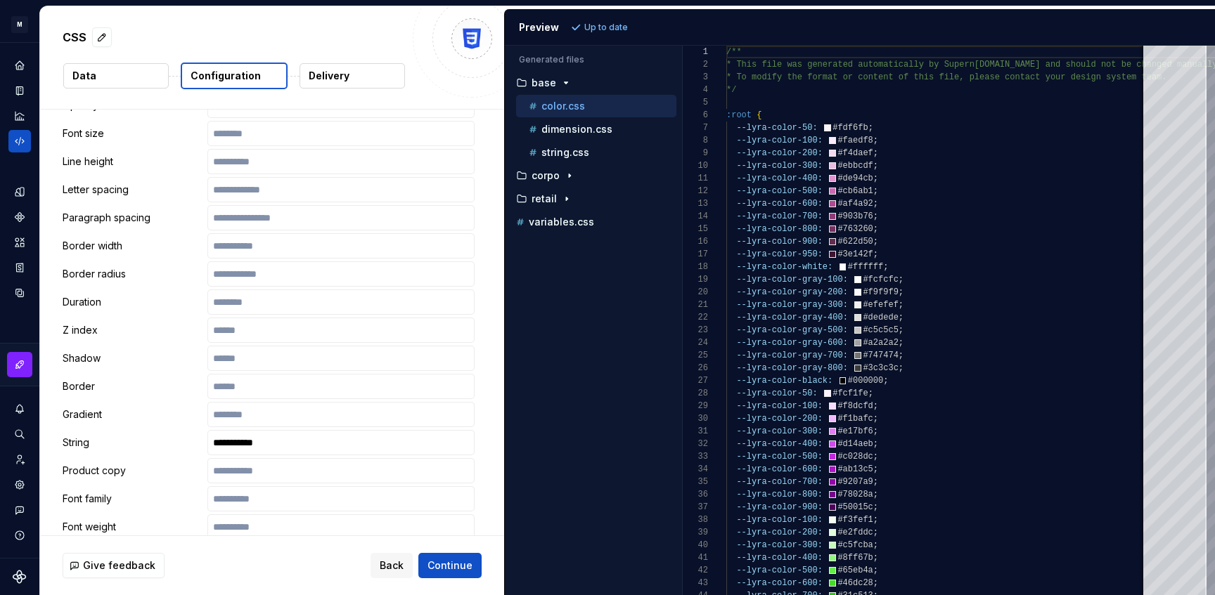
scroll to position [272, 0]
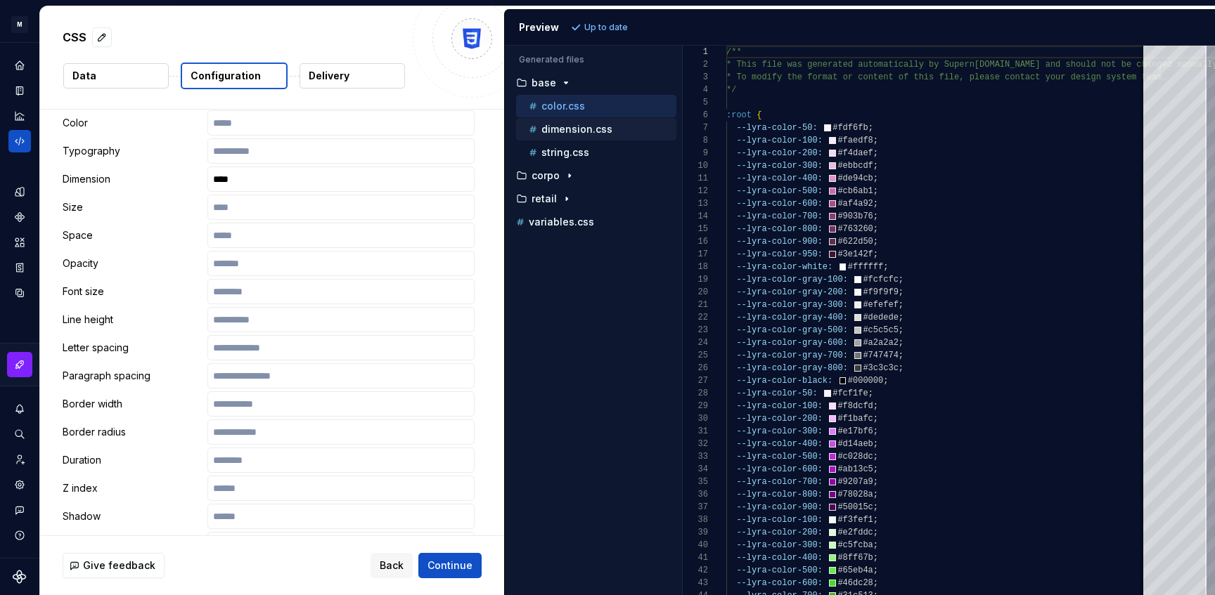
click at [564, 130] on p "dimension.css" at bounding box center [576, 129] width 71 height 11
type textarea "**********"
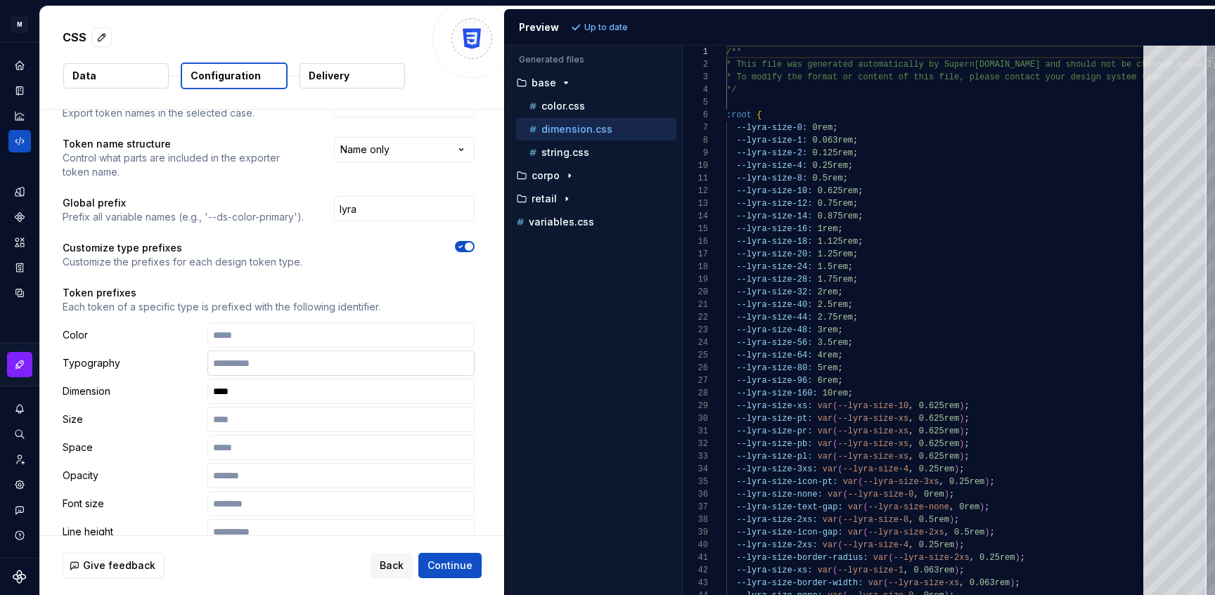
scroll to position [58, 0]
click at [323, 385] on input "****" at bounding box center [340, 393] width 267 height 25
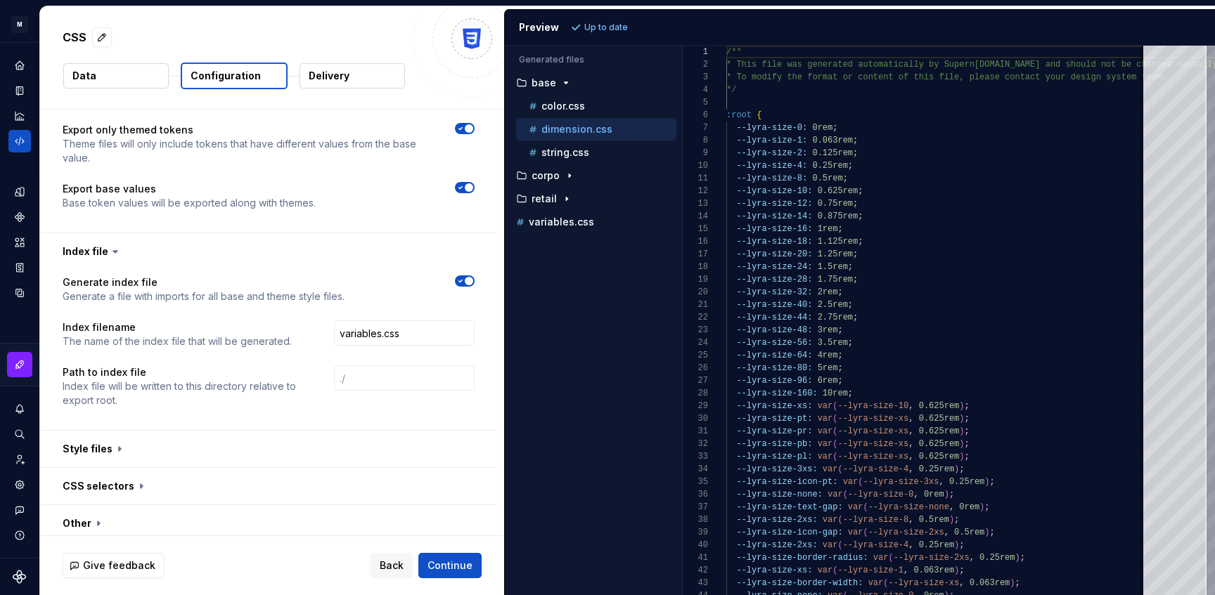
scroll to position [1447, 0]
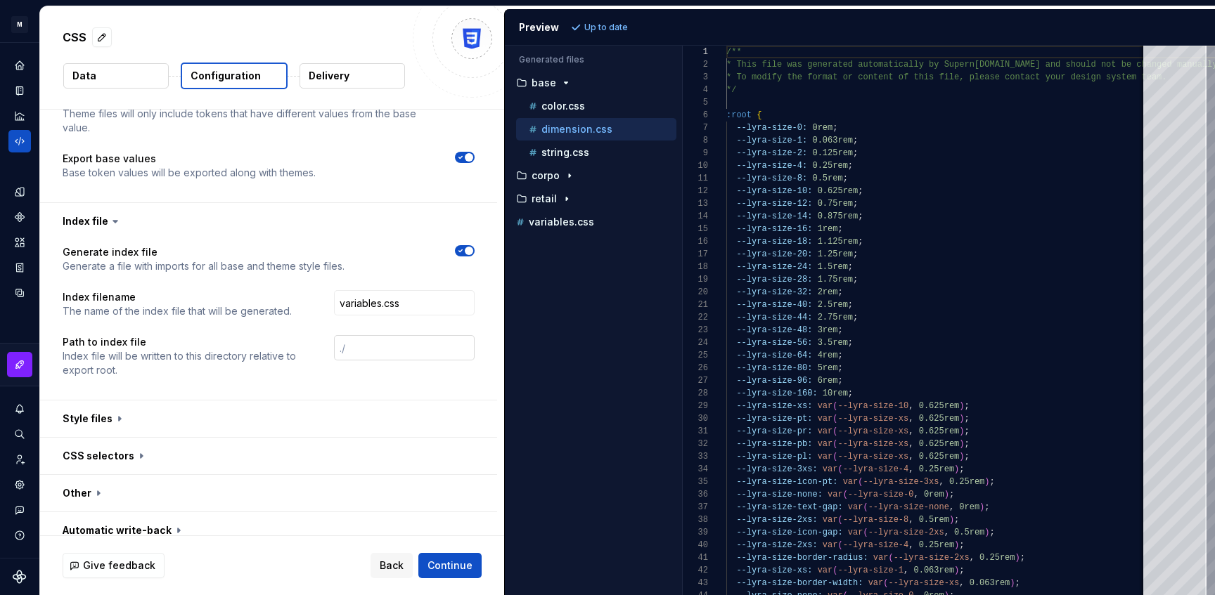
click at [375, 339] on input "text" at bounding box center [404, 347] width 141 height 25
type input "css/variables/"
click at [356, 401] on button "button" at bounding box center [268, 419] width 457 height 37
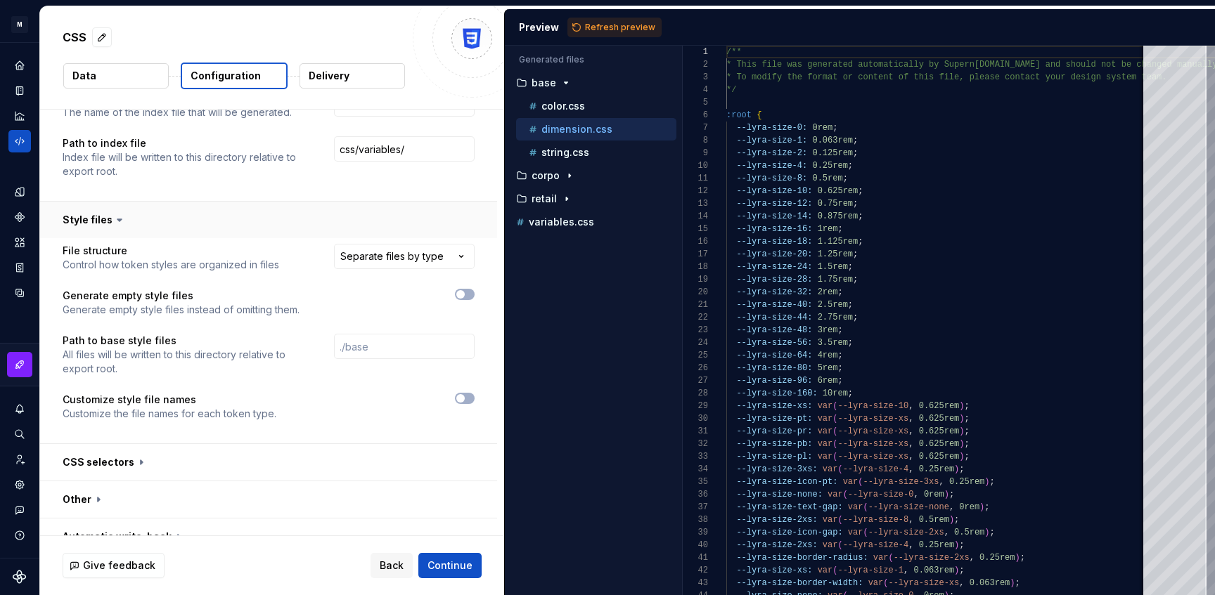
scroll to position [1652, 0]
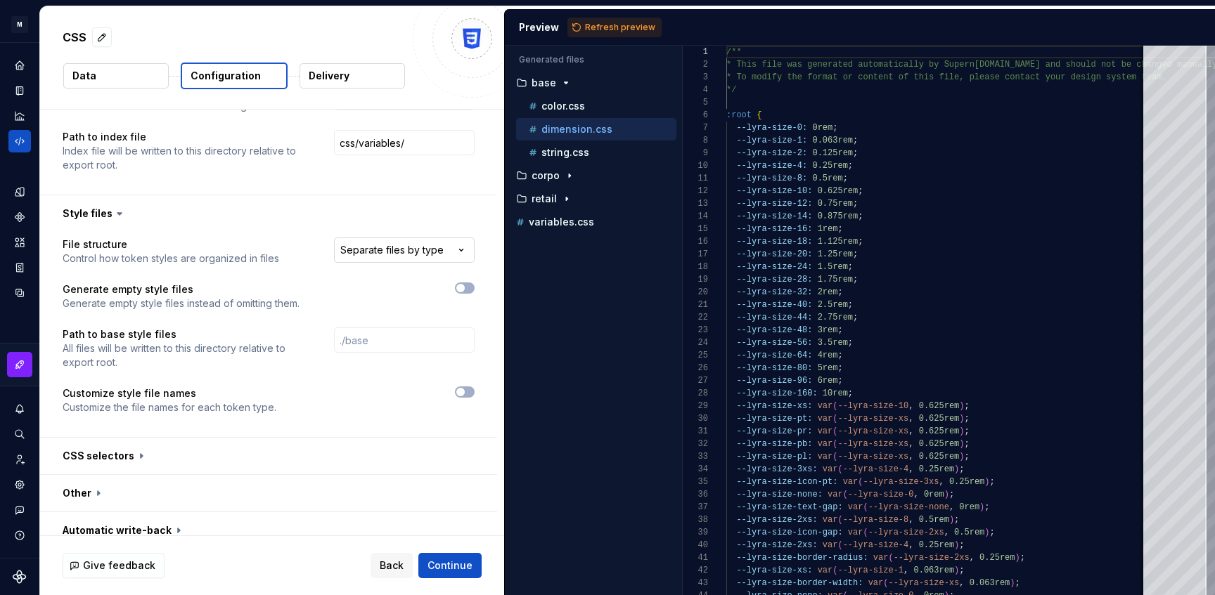
click at [429, 232] on html "**********" at bounding box center [607, 297] width 1215 height 595
click at [474, 387] on button "button" at bounding box center [465, 392] width 20 height 11
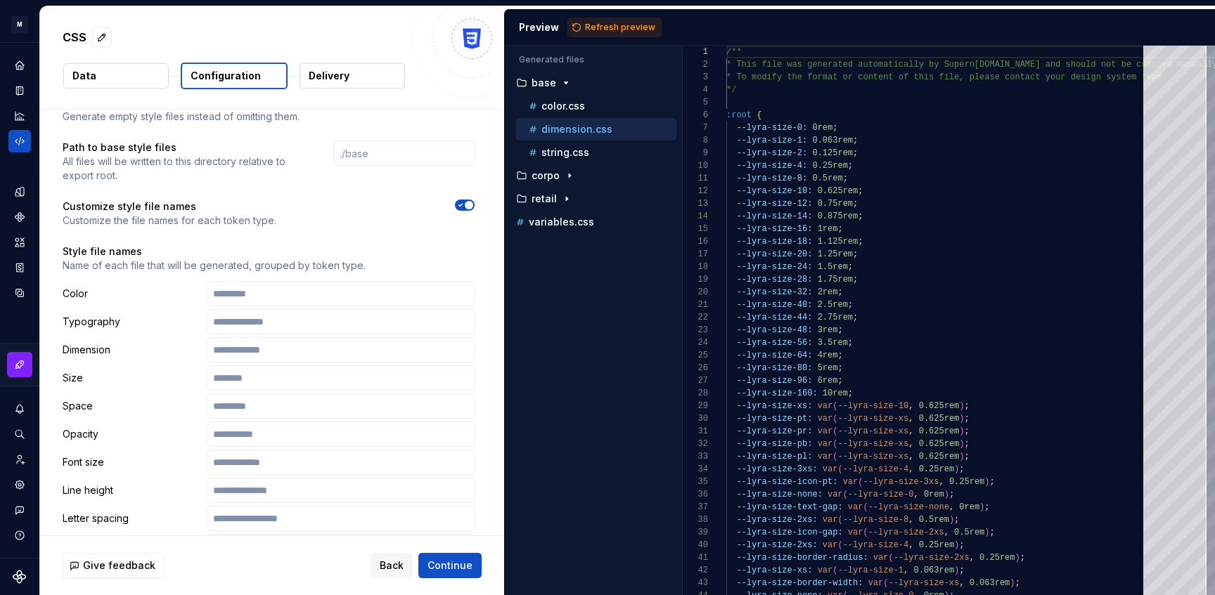
scroll to position [1861, 0]
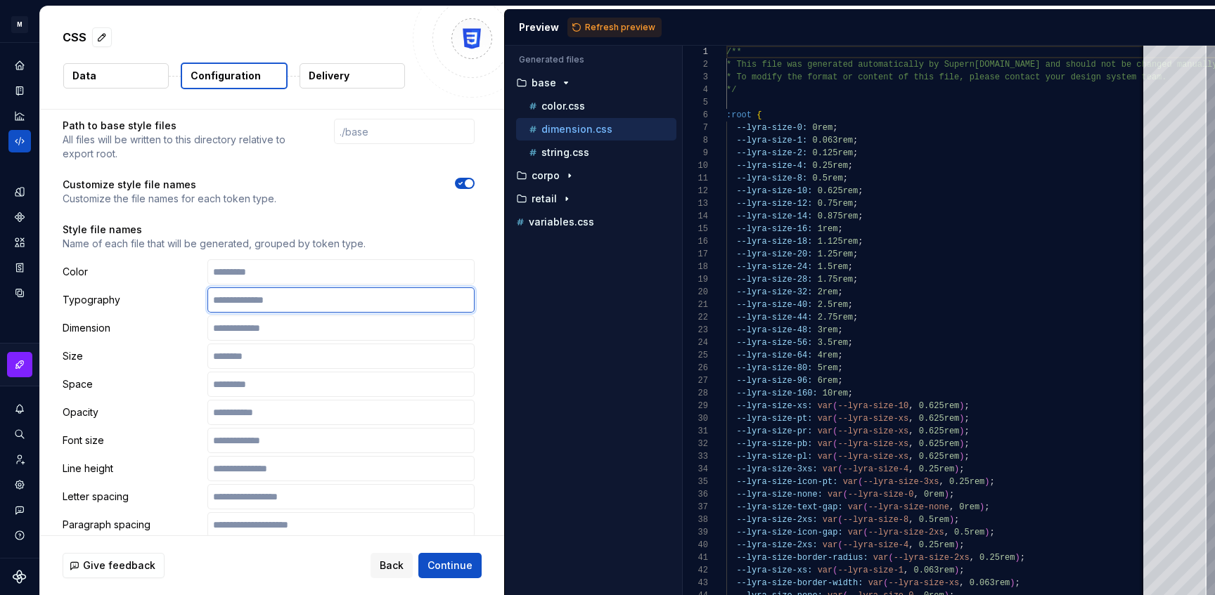
click at [302, 288] on input "text" at bounding box center [340, 300] width 267 height 25
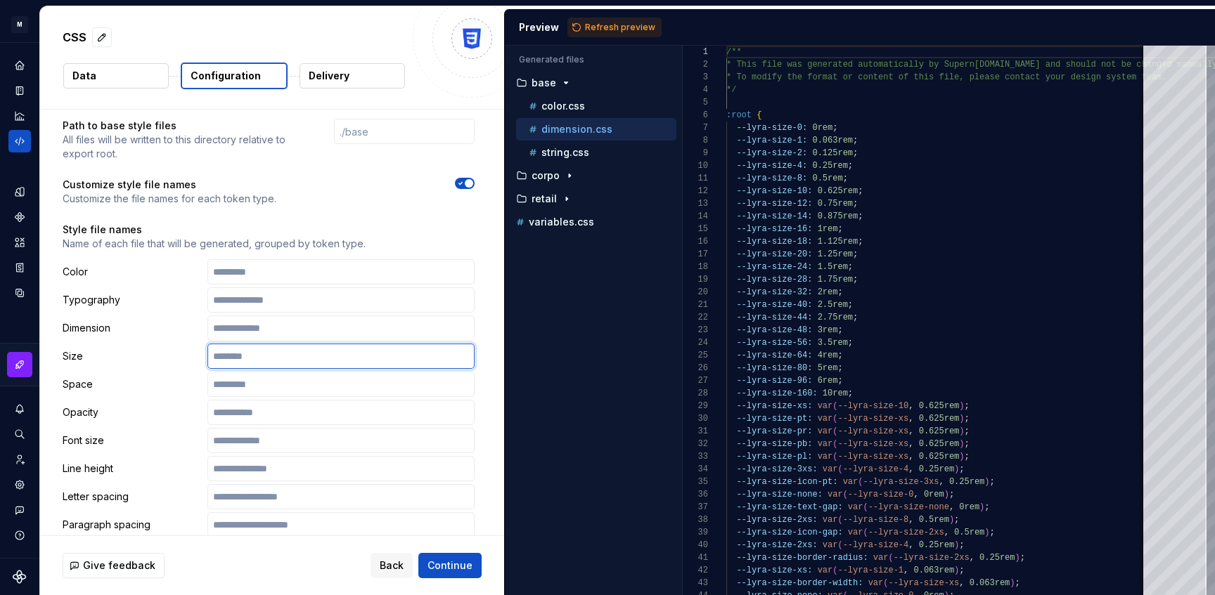
click at [253, 344] on input "text" at bounding box center [340, 356] width 267 height 25
click at [253, 320] on input "text" at bounding box center [340, 328] width 267 height 25
type input "********"
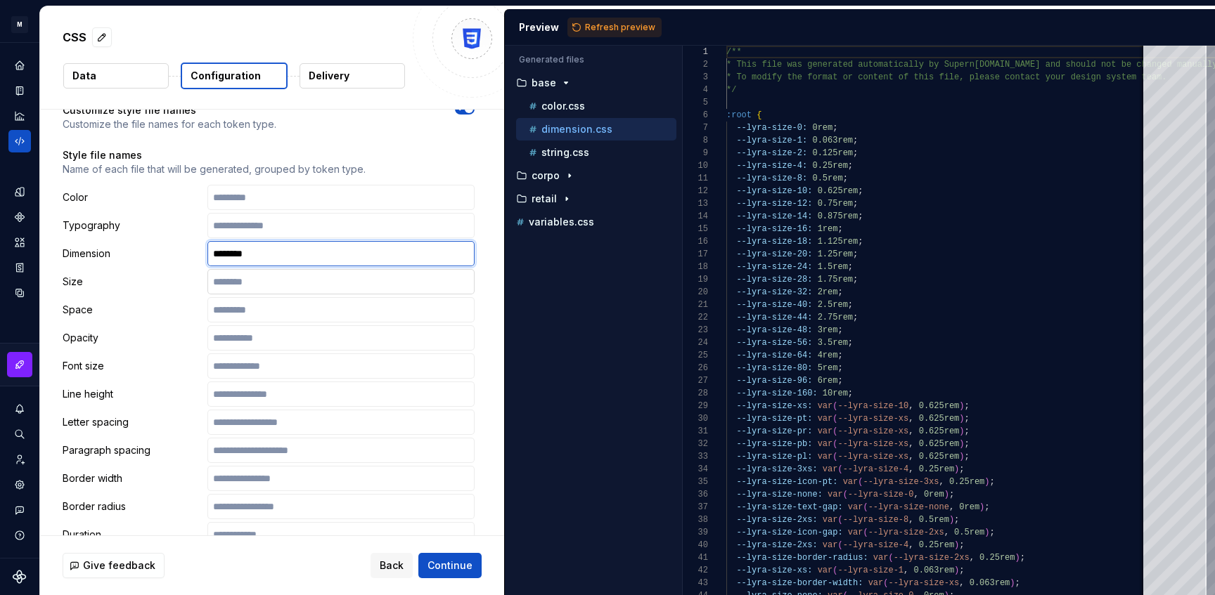
scroll to position [1947, 0]
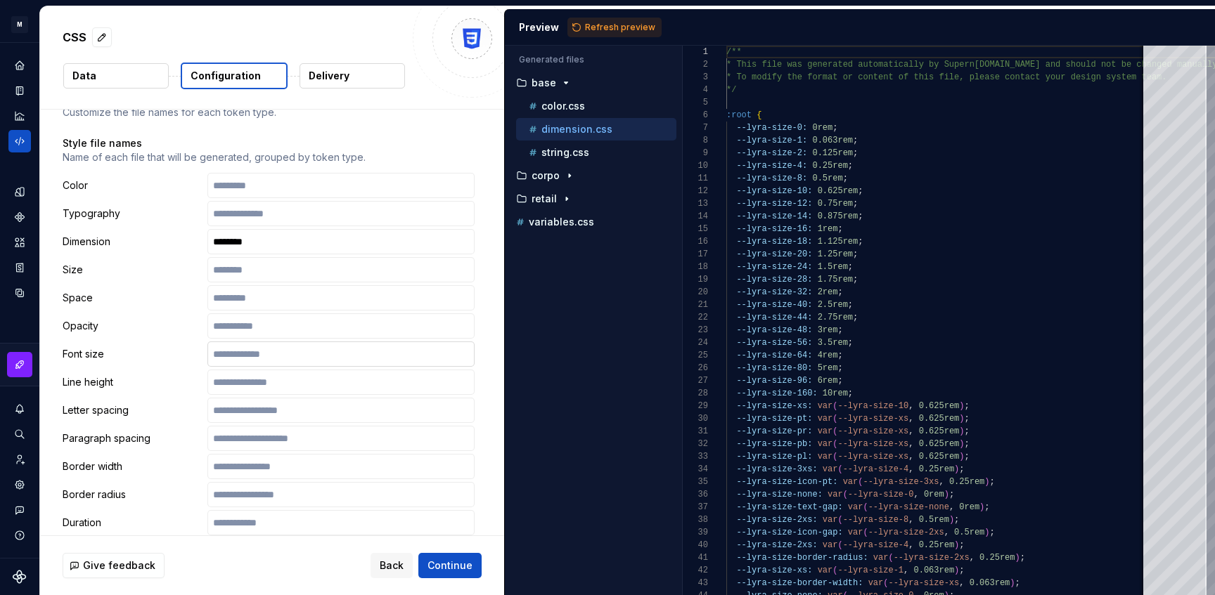
click at [251, 344] on input "text" at bounding box center [340, 354] width 267 height 25
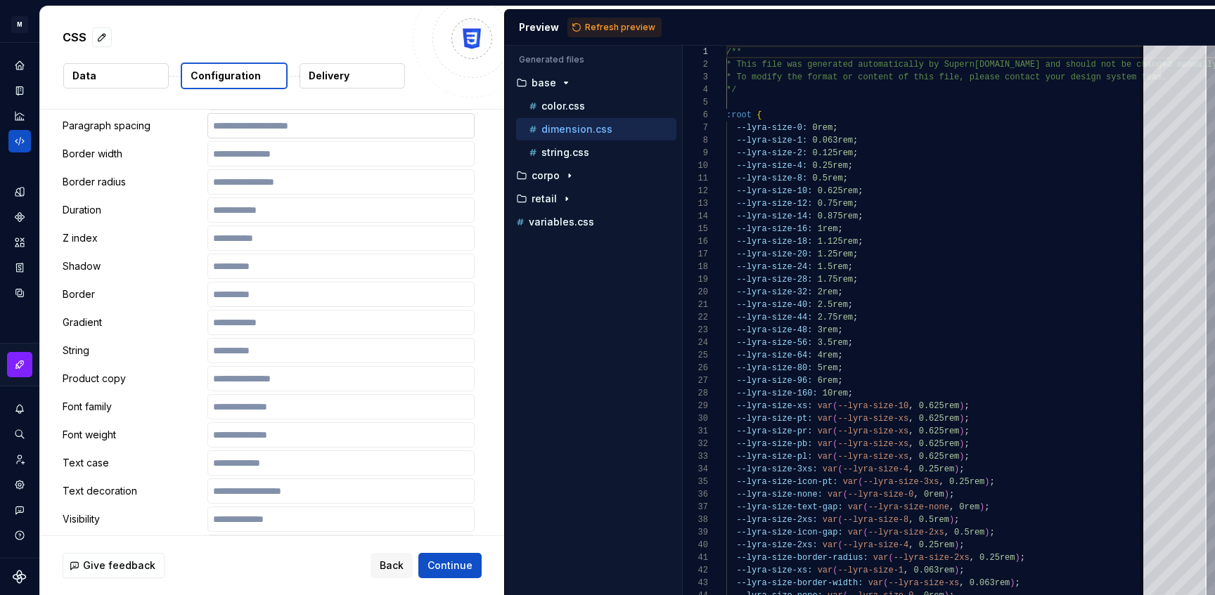
scroll to position [2261, 0]
click at [245, 337] on input "text" at bounding box center [340, 349] width 267 height 25
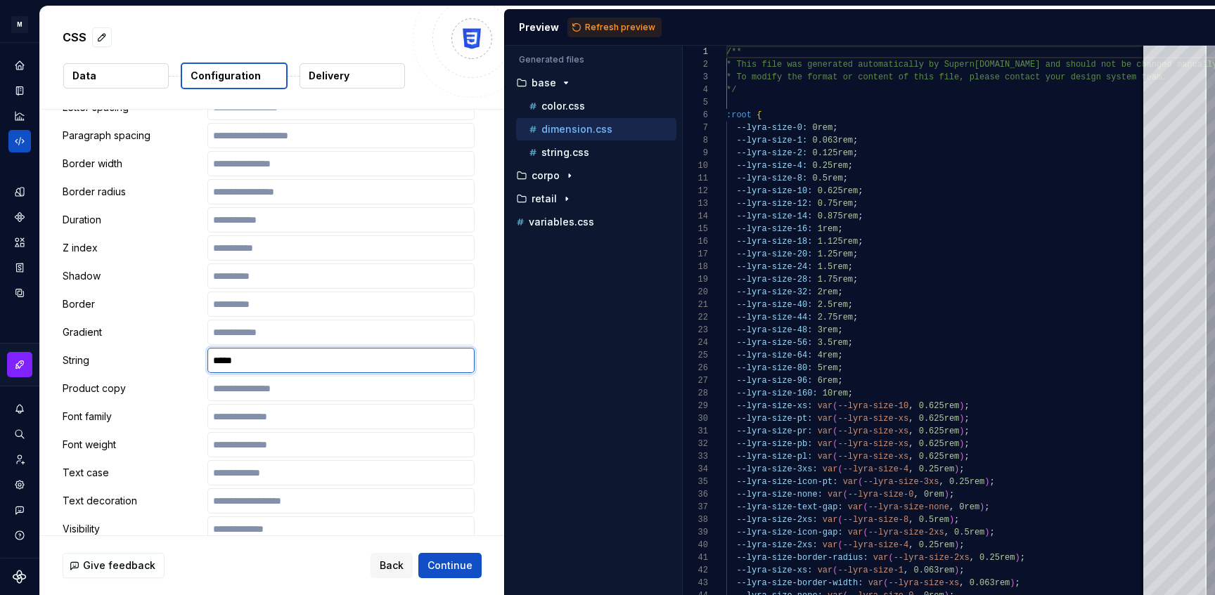
scroll to position [2251, 0]
click at [304, 347] on input "*****" at bounding box center [340, 359] width 267 height 25
type input "*********"
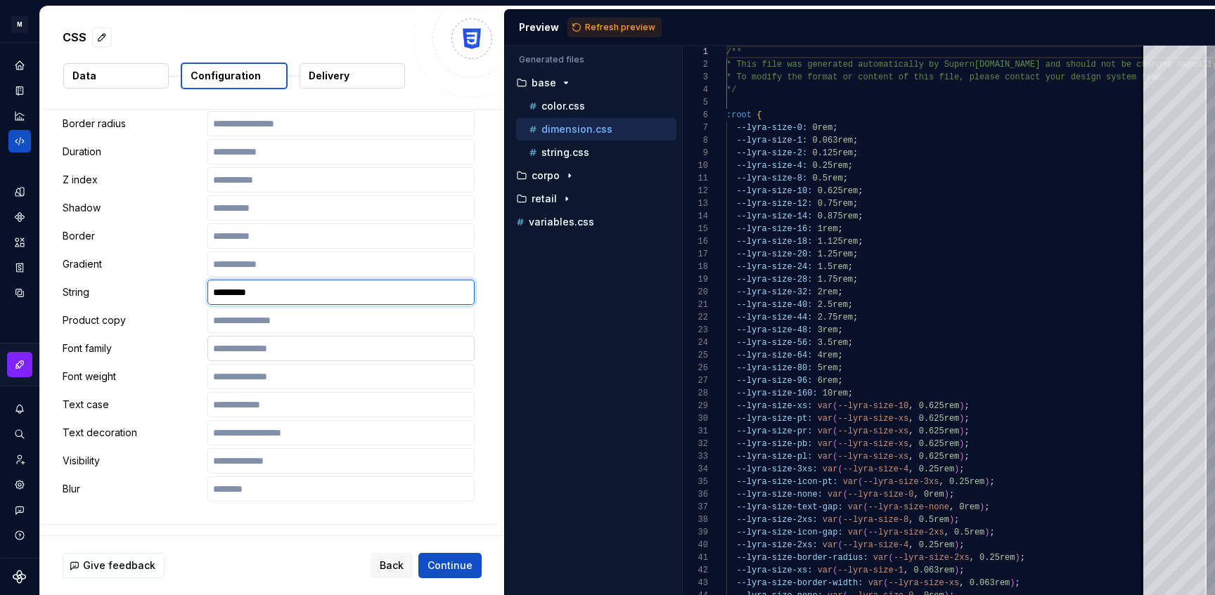
scroll to position [2406, 0]
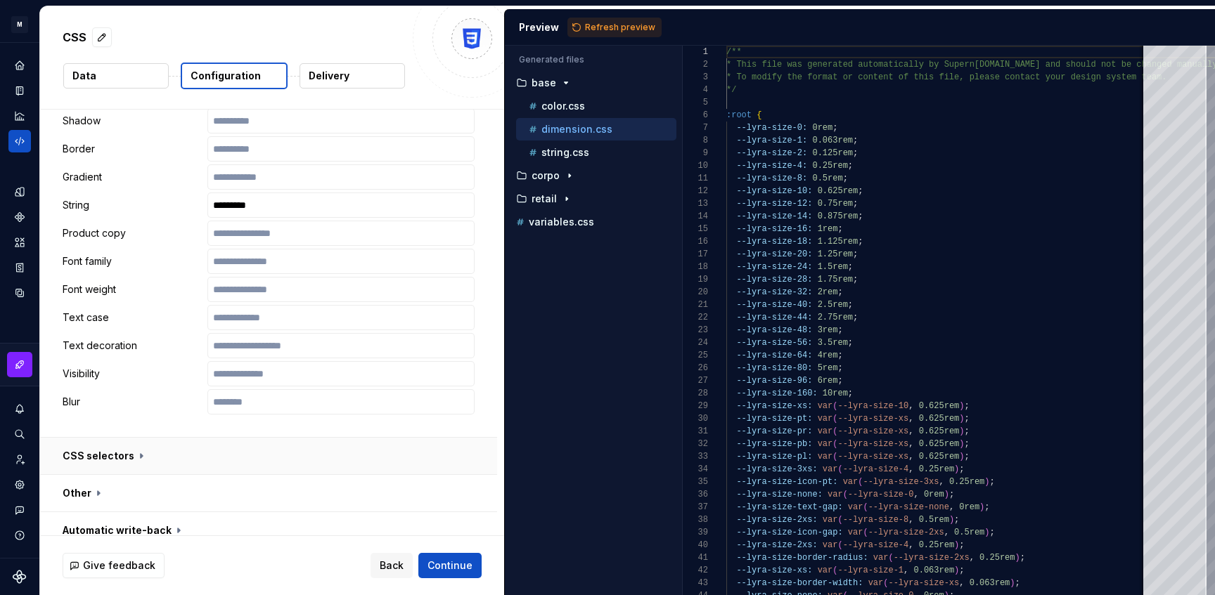
click at [311, 441] on button "button" at bounding box center [268, 456] width 457 height 37
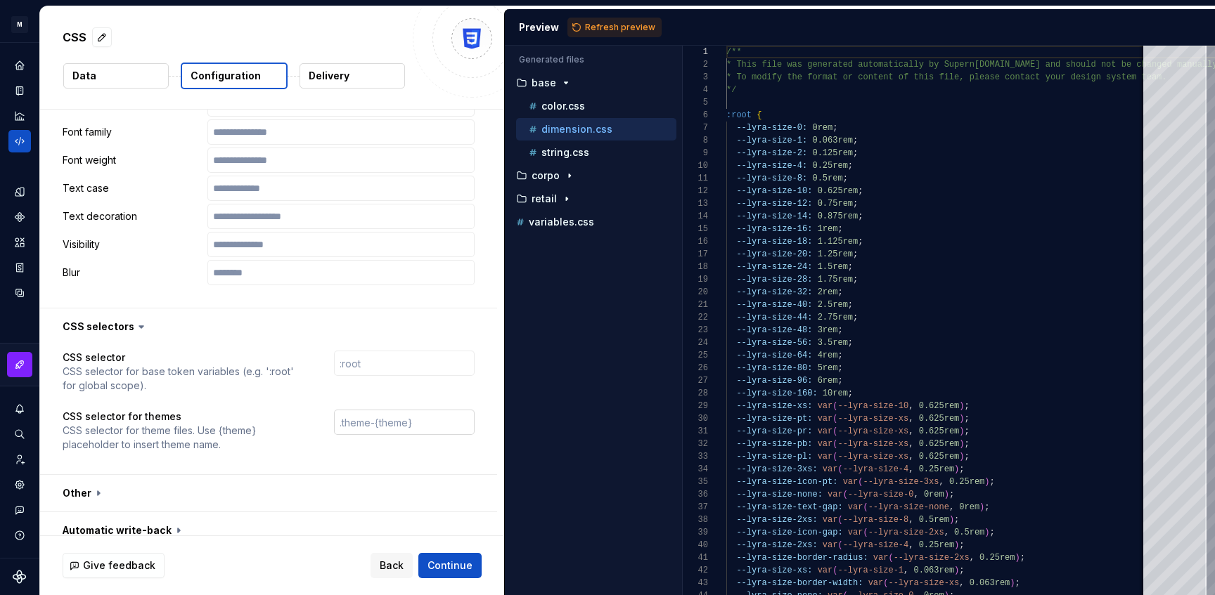
click at [373, 413] on input "text" at bounding box center [404, 422] width 141 height 25
type input ".lyra-{theme}"
click at [599, 23] on span "Refresh preview" at bounding box center [620, 27] width 70 height 11
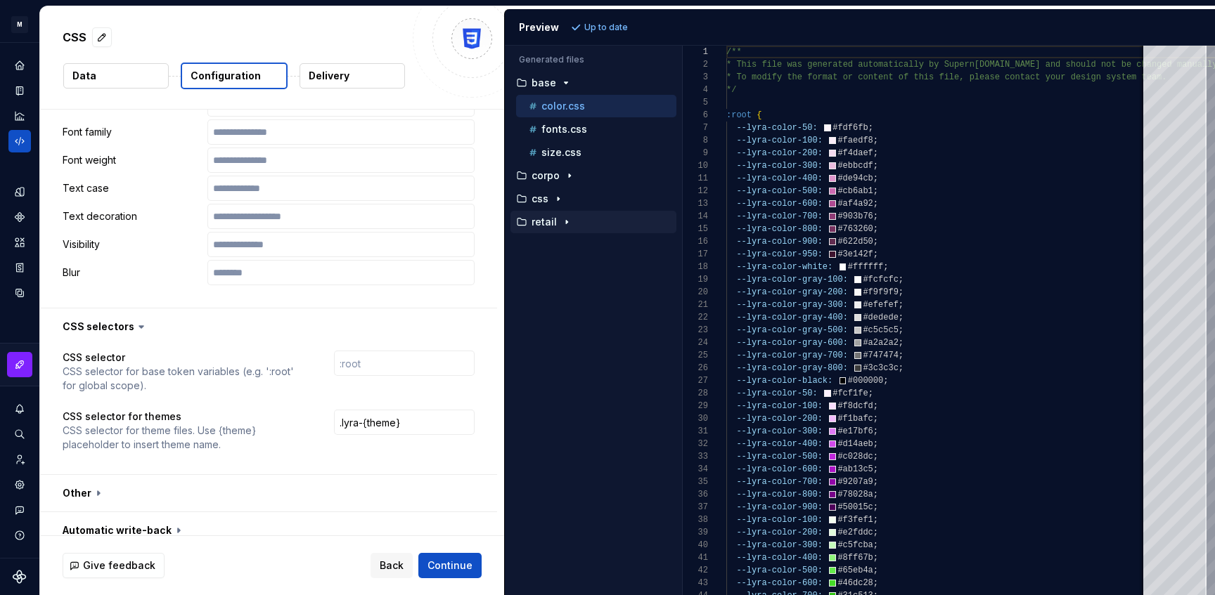
click at [594, 223] on div "retail" at bounding box center [594, 222] width 163 height 11
click at [609, 217] on div "retail" at bounding box center [594, 222] width 163 height 11
click at [554, 82] on p "base" at bounding box center [543, 82] width 25 height 11
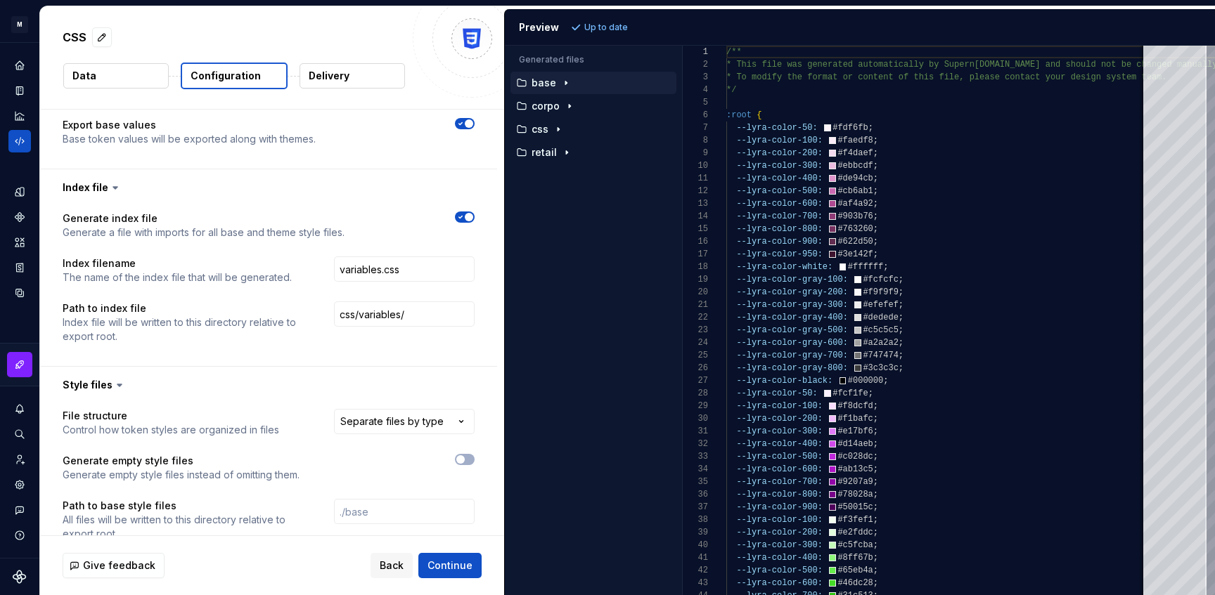
scroll to position [1471, 0]
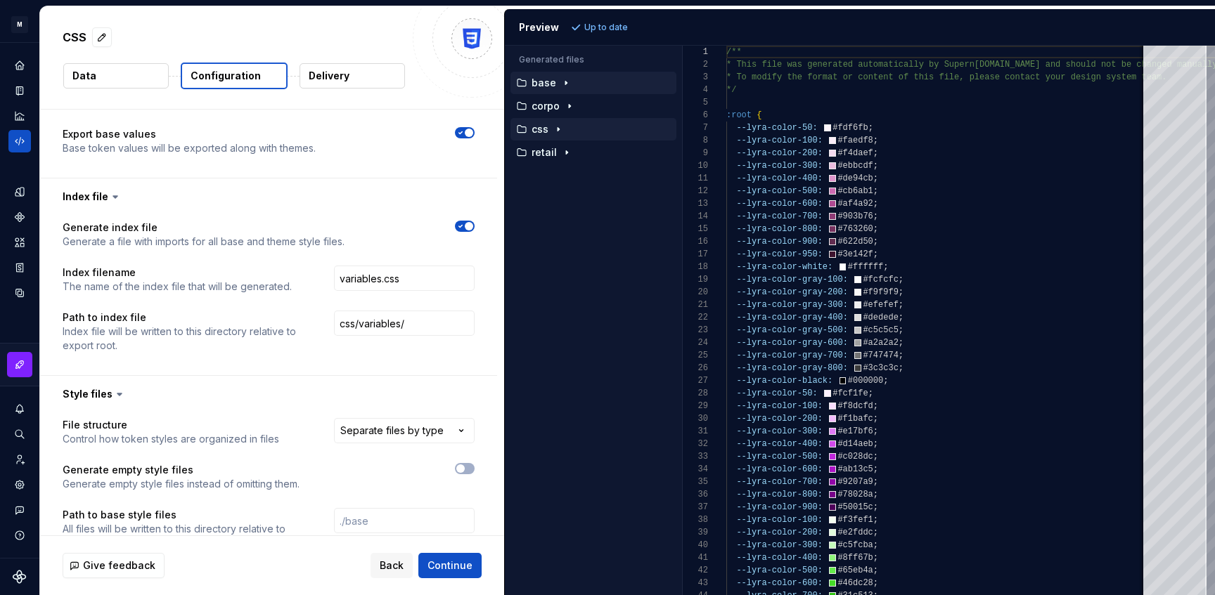
click at [554, 137] on div "css" at bounding box center [593, 129] width 166 height 22
click at [437, 311] on input "css/variables/" at bounding box center [404, 323] width 141 height 25
click at [616, 24] on span "Refresh preview" at bounding box center [620, 27] width 70 height 11
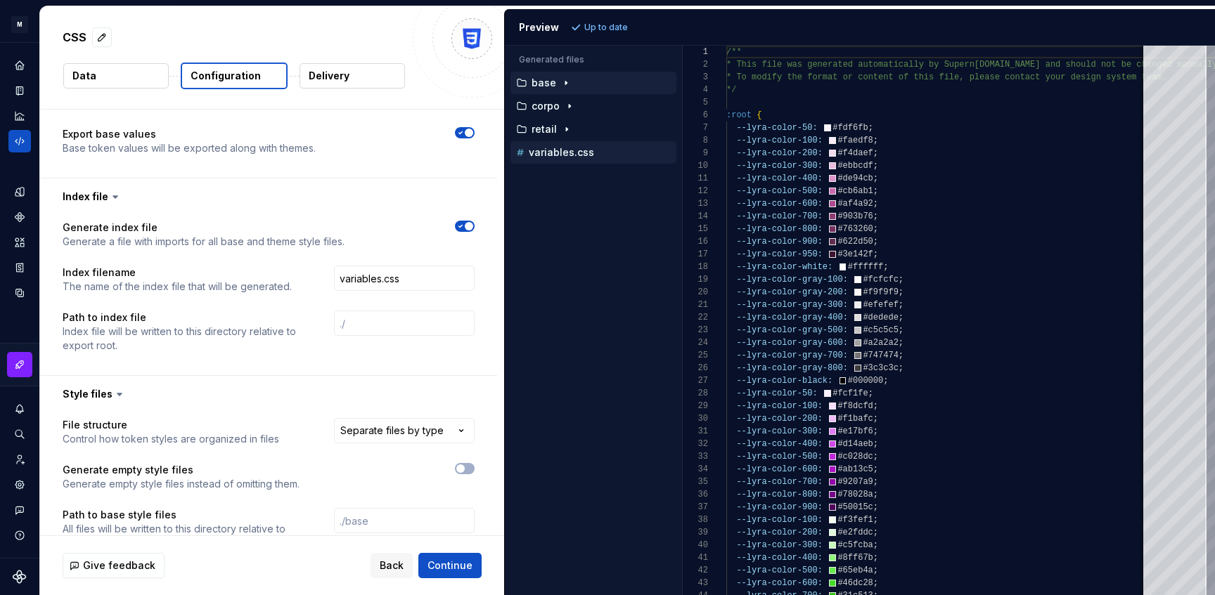
click at [573, 155] on p "variables.css" at bounding box center [561, 152] width 65 height 11
type textarea "**********"
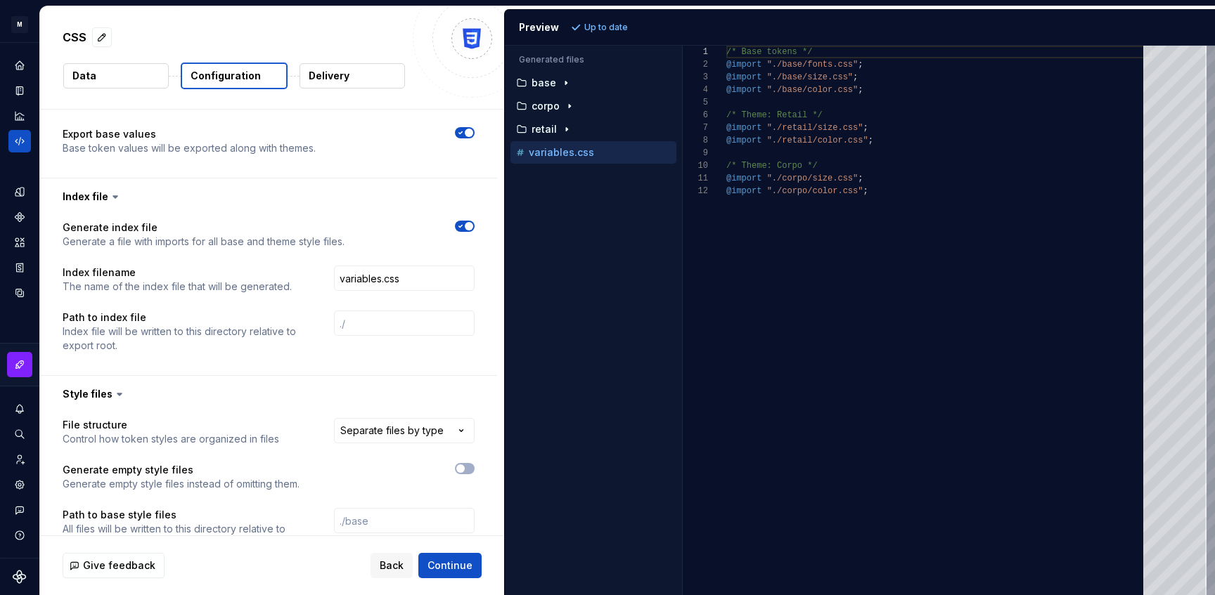
scroll to position [127, 0]
click at [568, 84] on icon "button" at bounding box center [565, 82] width 11 height 11
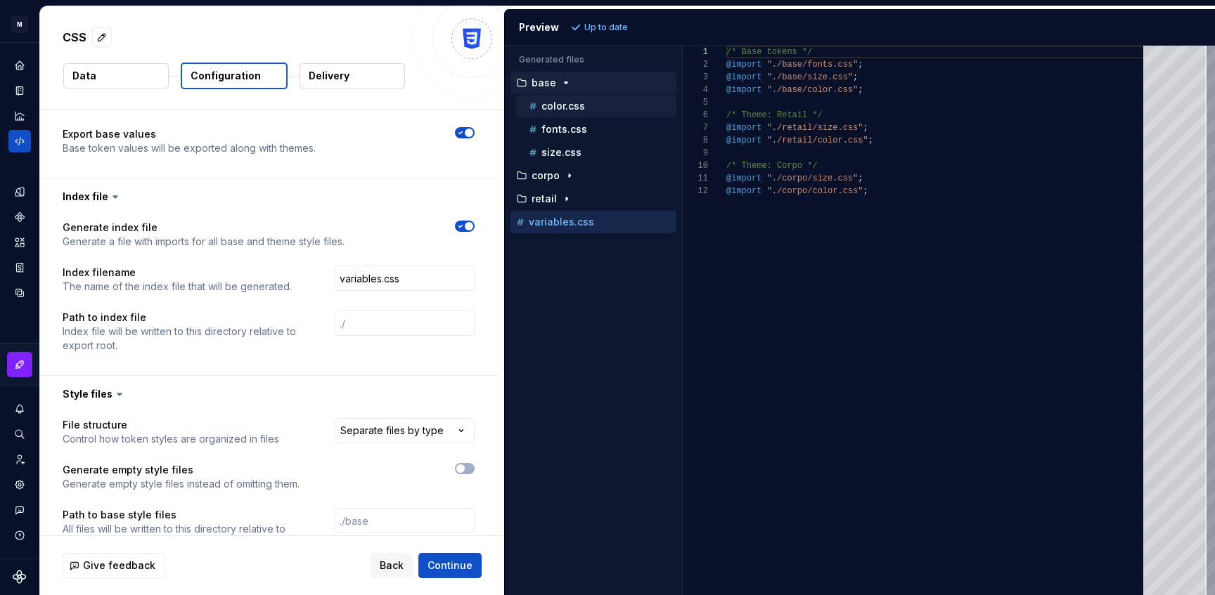
click at [572, 101] on p "color.css" at bounding box center [563, 106] width 44 height 11
type textarea "**********"
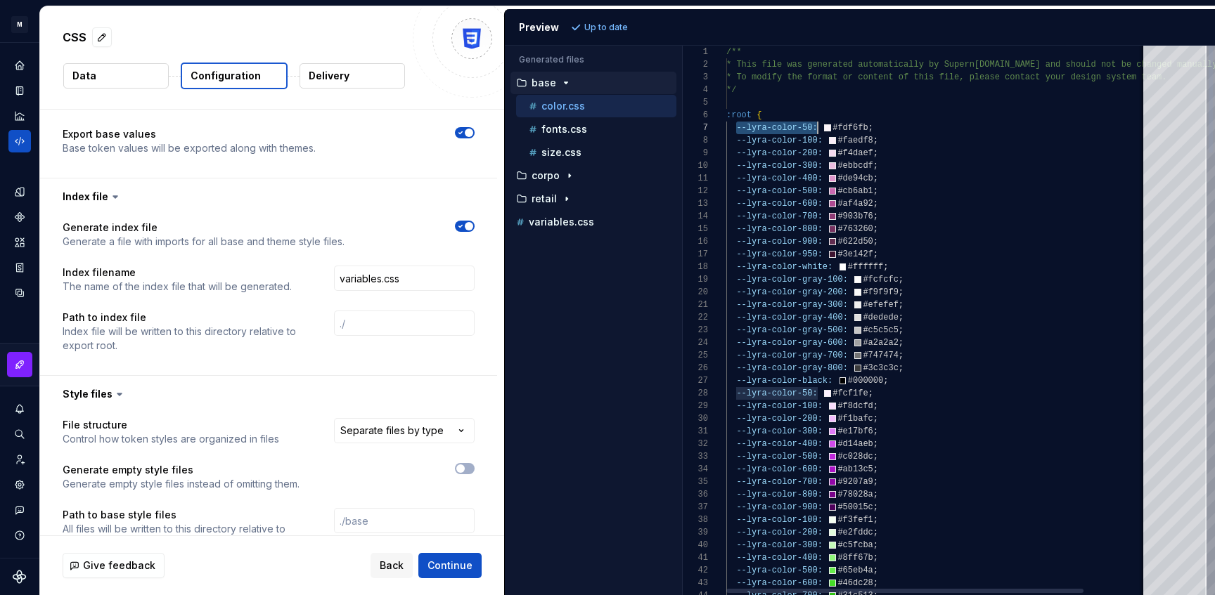
scroll to position [76, 99]
drag, startPoint x: 735, startPoint y: 129, endPoint x: 821, endPoint y: 128, distance: 85.8
click at [597, 174] on div "corpo" at bounding box center [594, 175] width 163 height 11
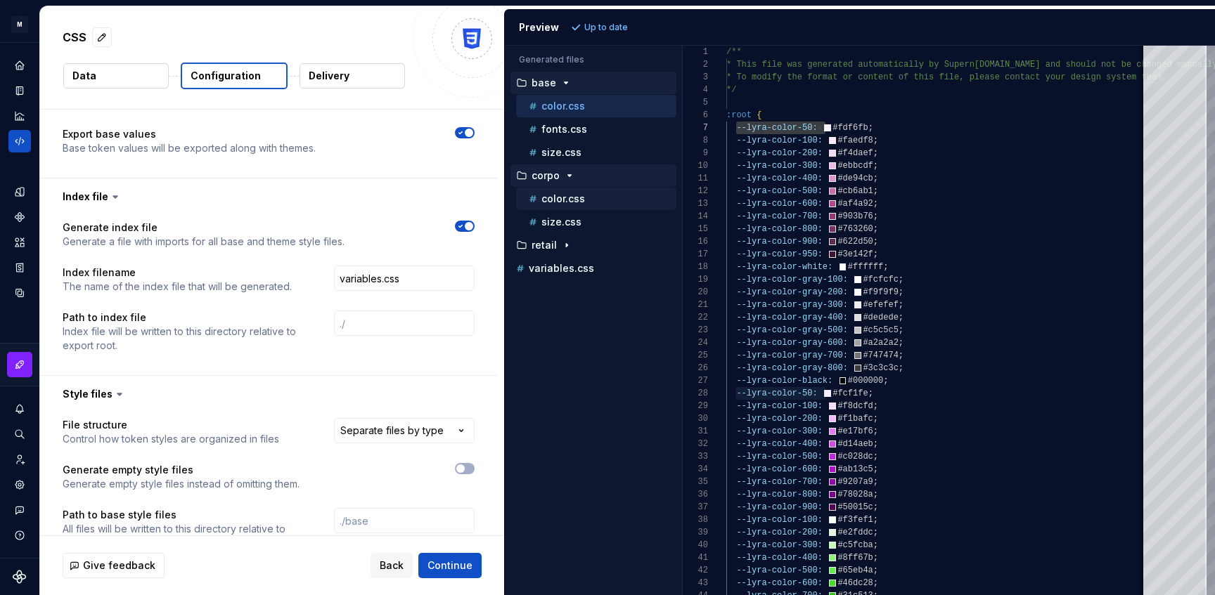
click at [593, 200] on div "color.css" at bounding box center [601, 199] width 150 height 14
type textarea "**********"
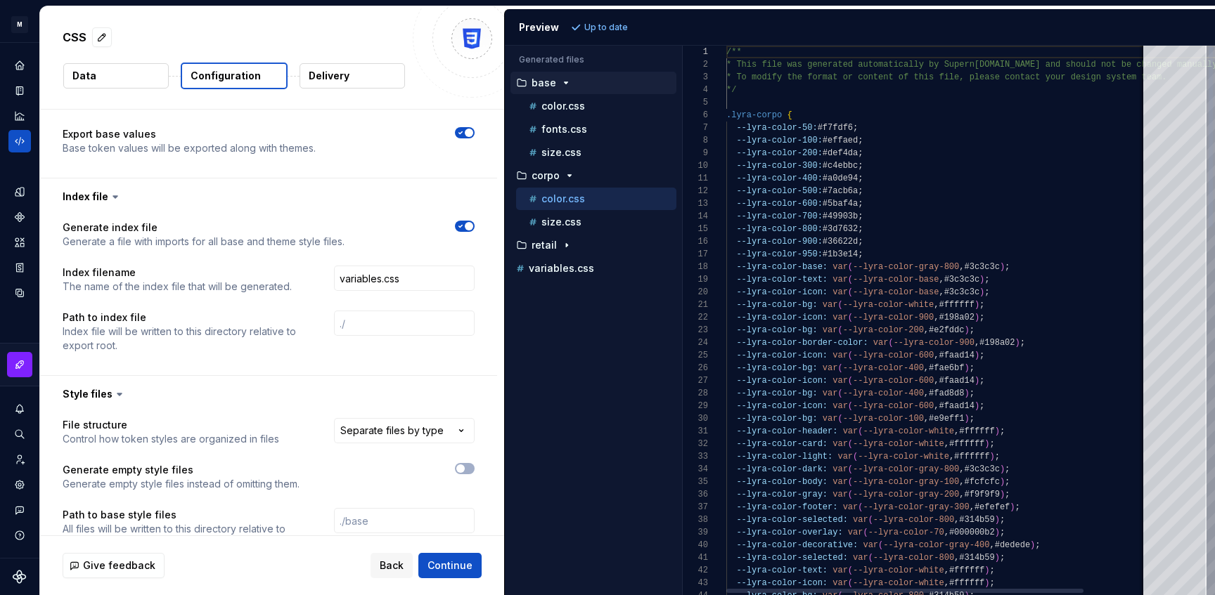
scroll to position [0, 0]
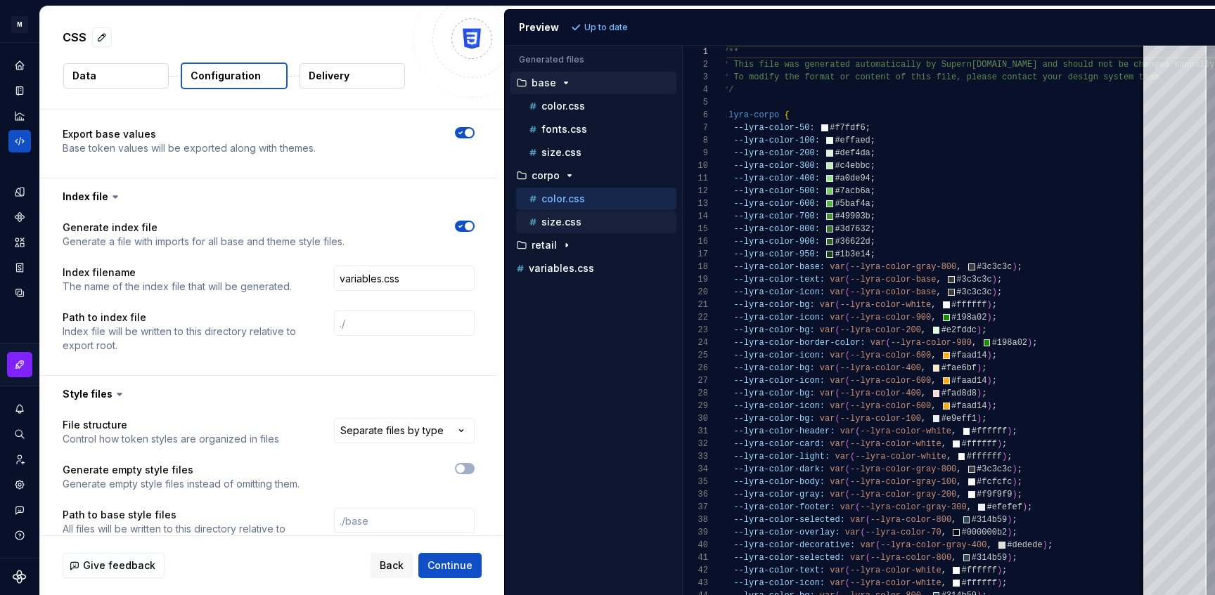
click at [582, 215] on div "size.css" at bounding box center [601, 222] width 150 height 14
type textarea "**********"
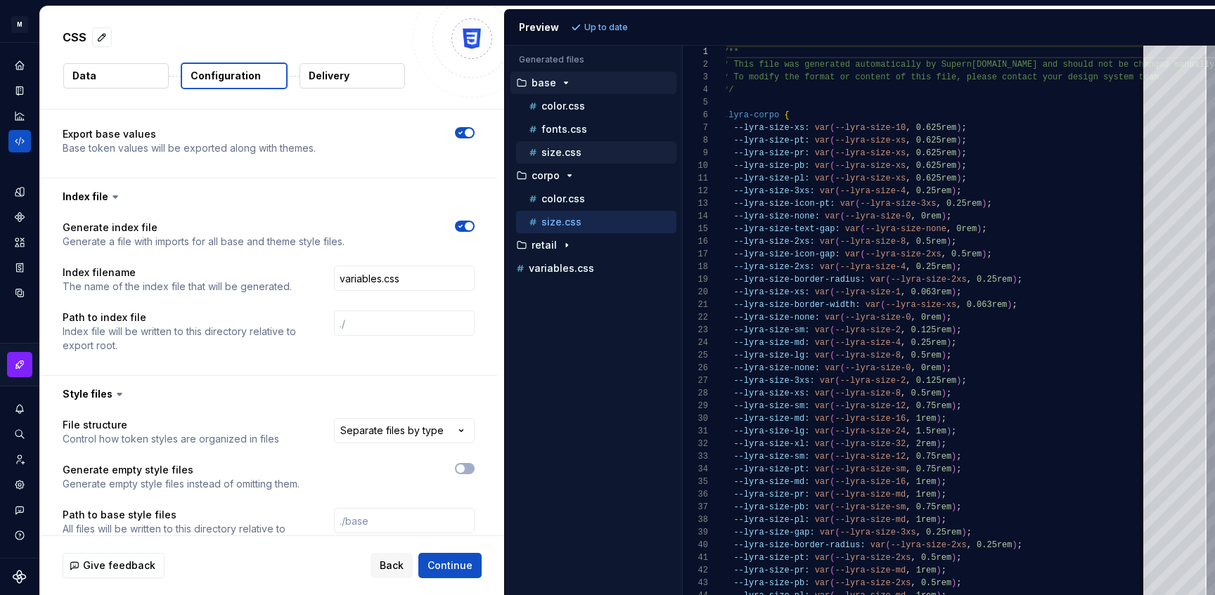
click at [598, 152] on div "size.css" at bounding box center [601, 153] width 150 height 14
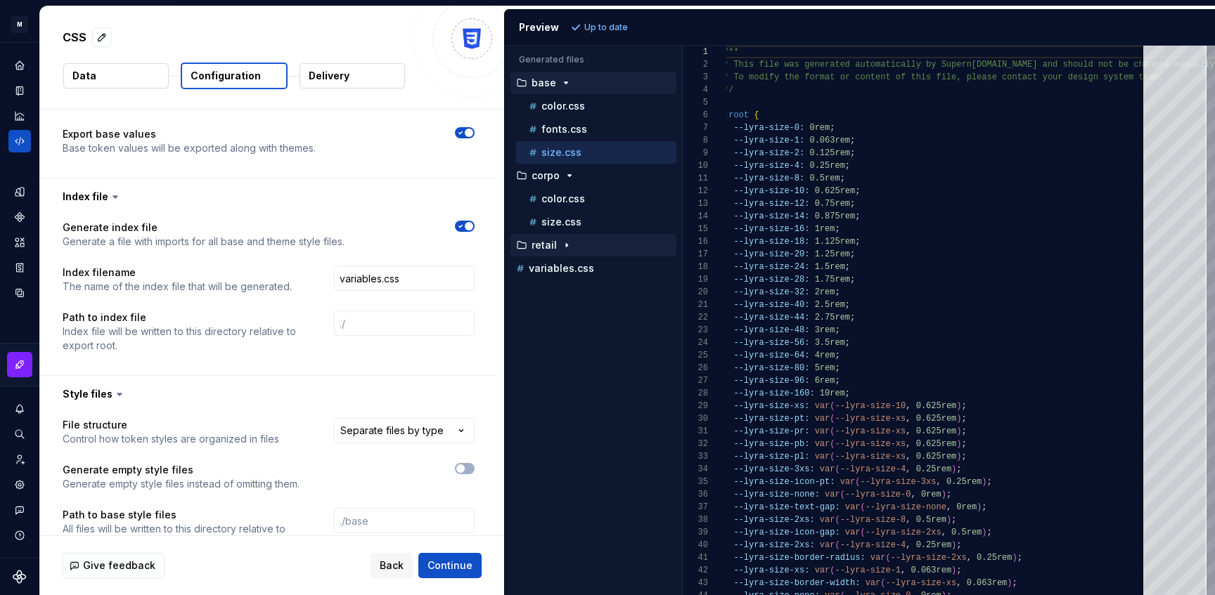
click at [582, 246] on div "retail" at bounding box center [594, 245] width 163 height 11
click at [582, 264] on p "color.css" at bounding box center [563, 268] width 44 height 11
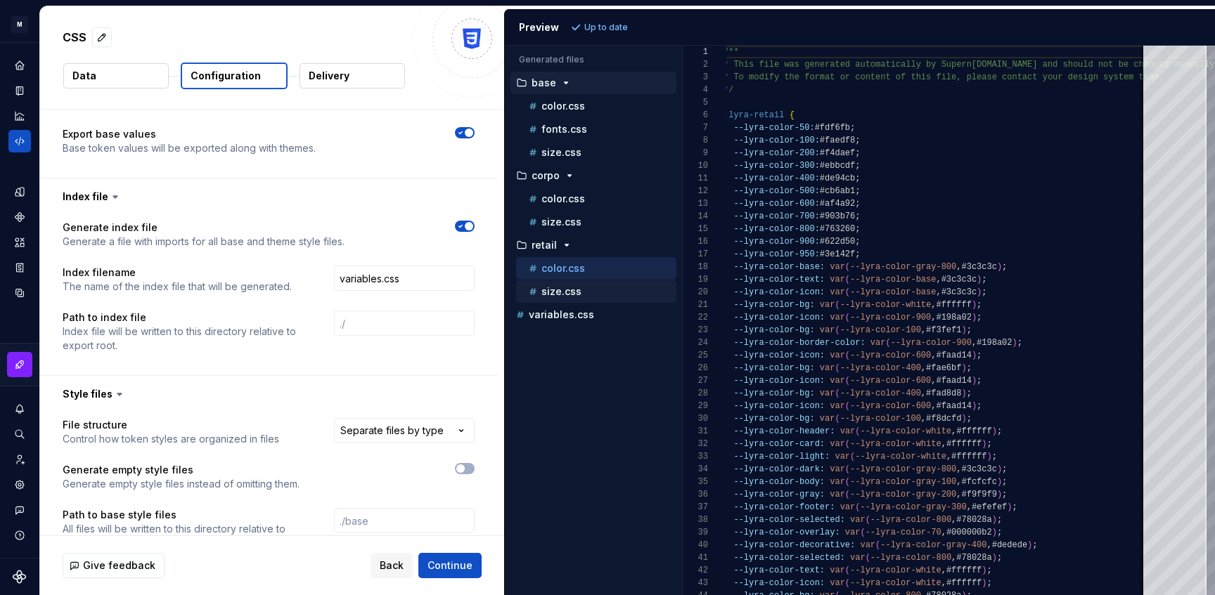
click at [579, 287] on div "size.css" at bounding box center [601, 292] width 150 height 14
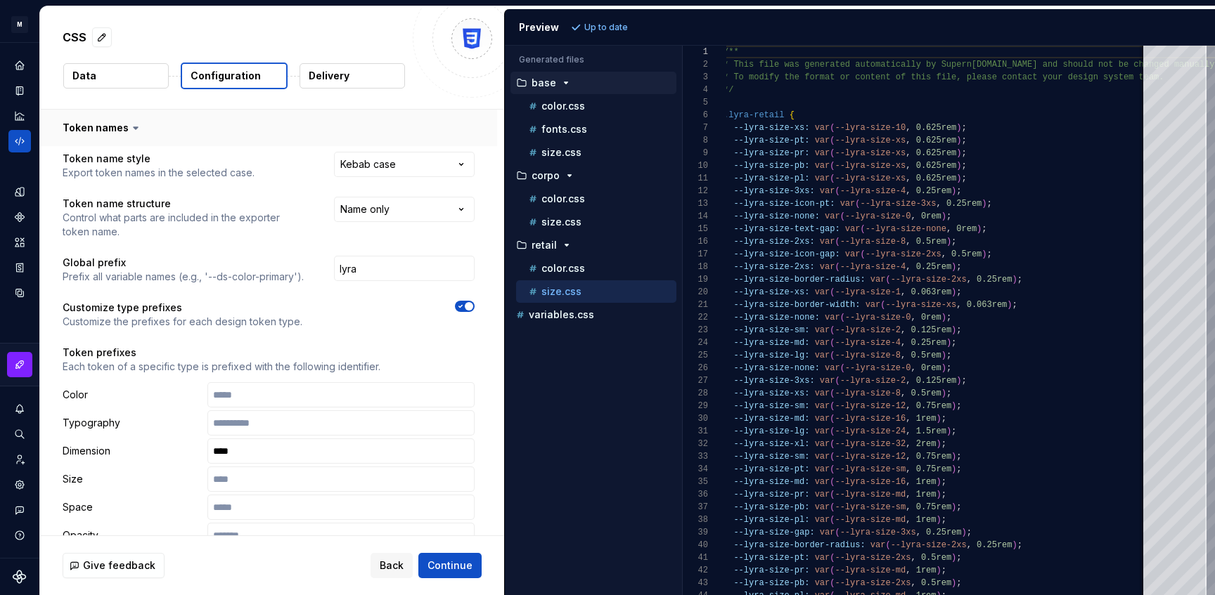
click at [110, 129] on button "button" at bounding box center [268, 128] width 457 height 37
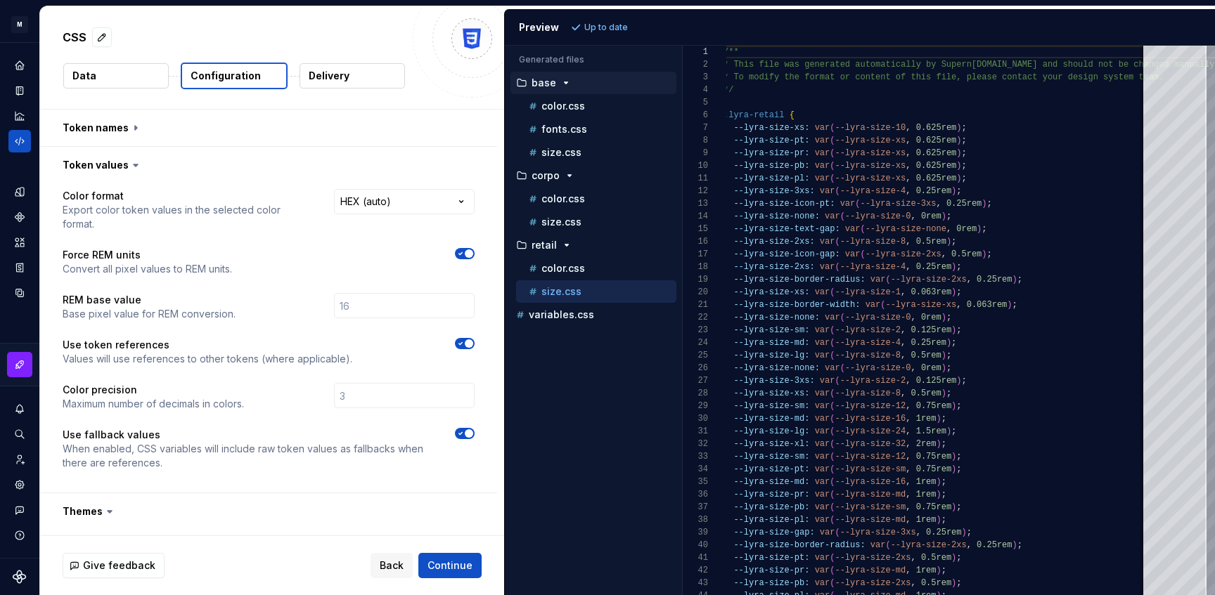
click at [139, 164] on icon at bounding box center [136, 165] width 14 height 14
click at [123, 167] on button "button" at bounding box center [268, 165] width 457 height 37
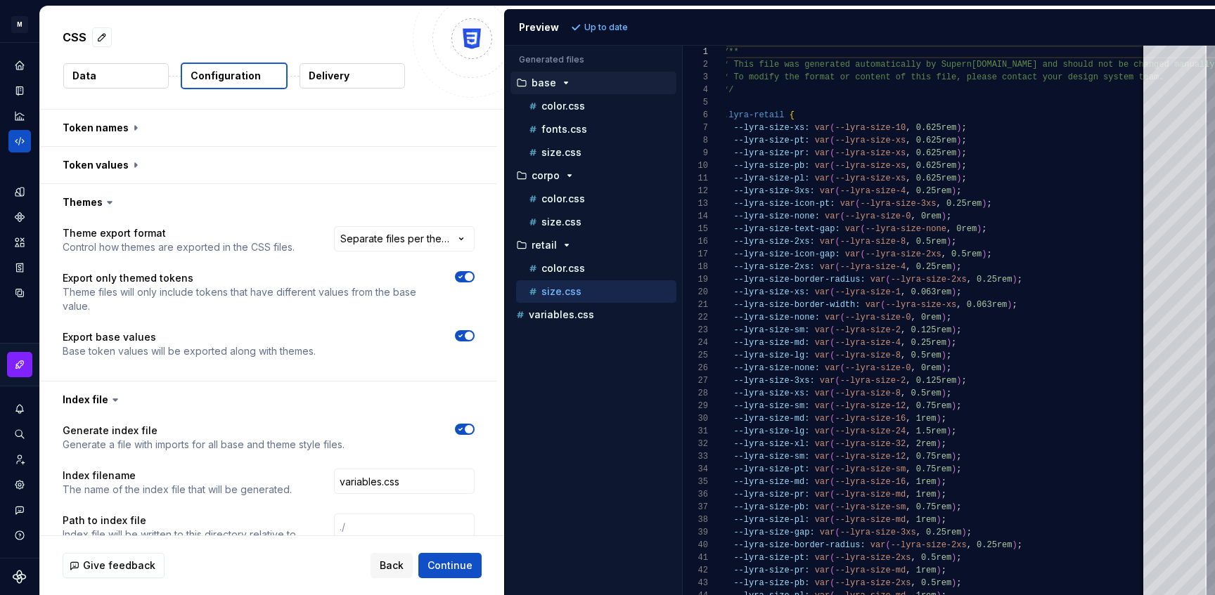
click at [466, 275] on icon "button" at bounding box center [460, 277] width 11 height 8
click at [619, 30] on span "Refresh preview" at bounding box center [620, 27] width 70 height 11
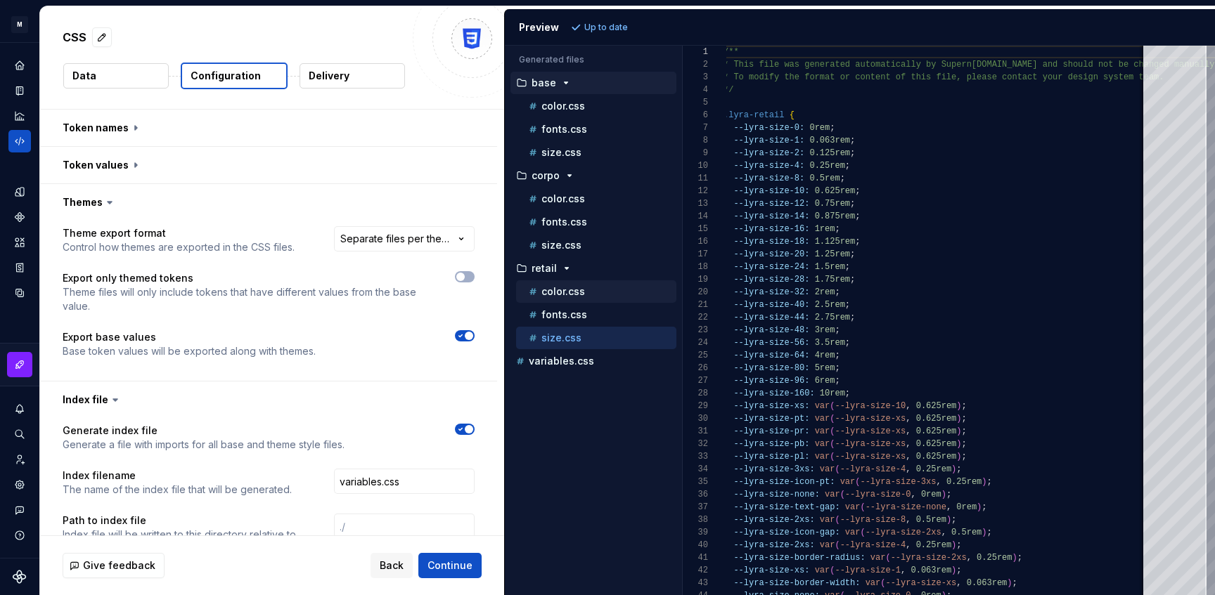
click at [579, 291] on p "color.css" at bounding box center [563, 291] width 44 height 11
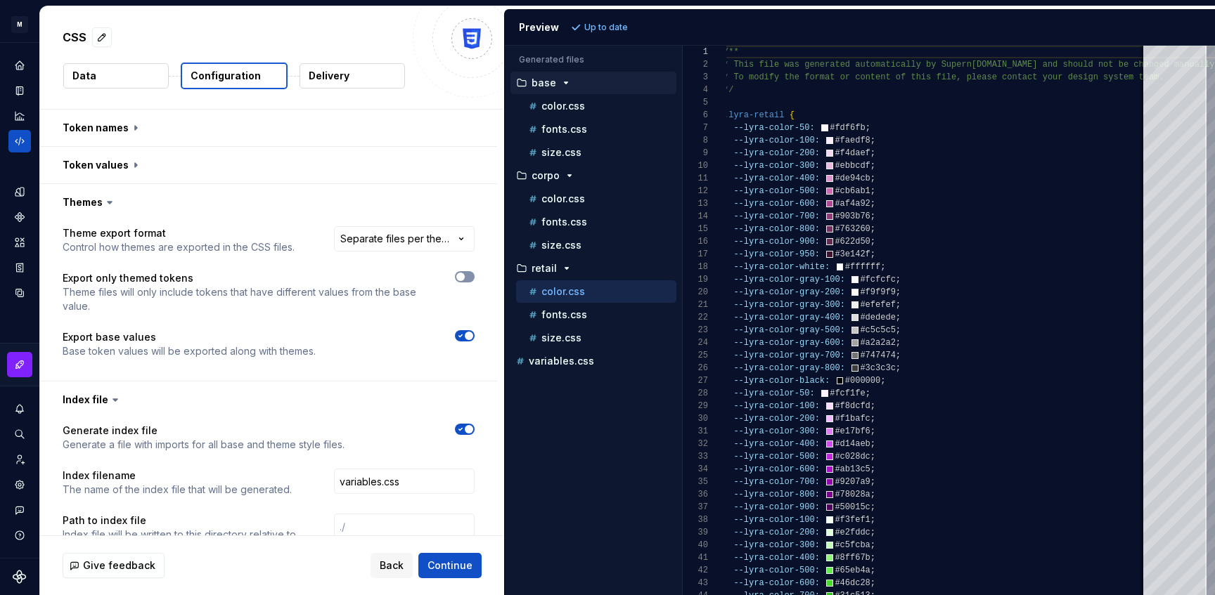
click at [466, 276] on icon "button" at bounding box center [460, 277] width 11 height 8
click at [466, 333] on icon "button" at bounding box center [460, 336] width 11 height 8
click at [607, 22] on span "Refresh preview" at bounding box center [620, 27] width 70 height 11
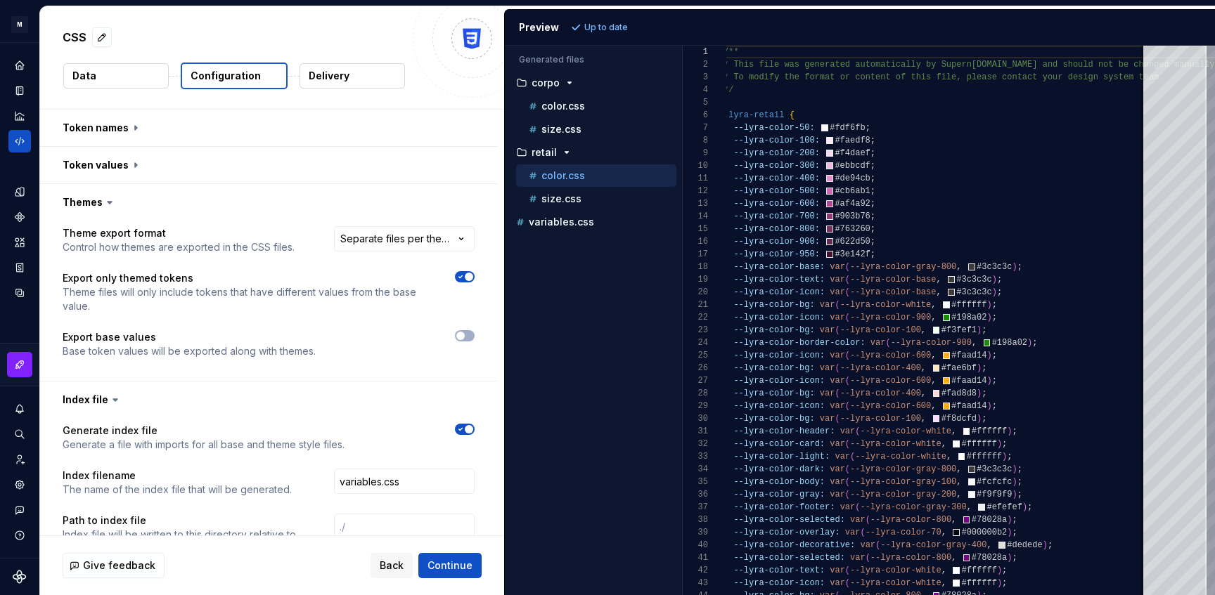
click at [238, 355] on p "Base token values will be exported along with themes." at bounding box center [189, 351] width 253 height 14
click at [473, 276] on span "button" at bounding box center [469, 277] width 8 height 8
click at [587, 13] on div "Preview Refresh preview" at bounding box center [860, 27] width 710 height 37
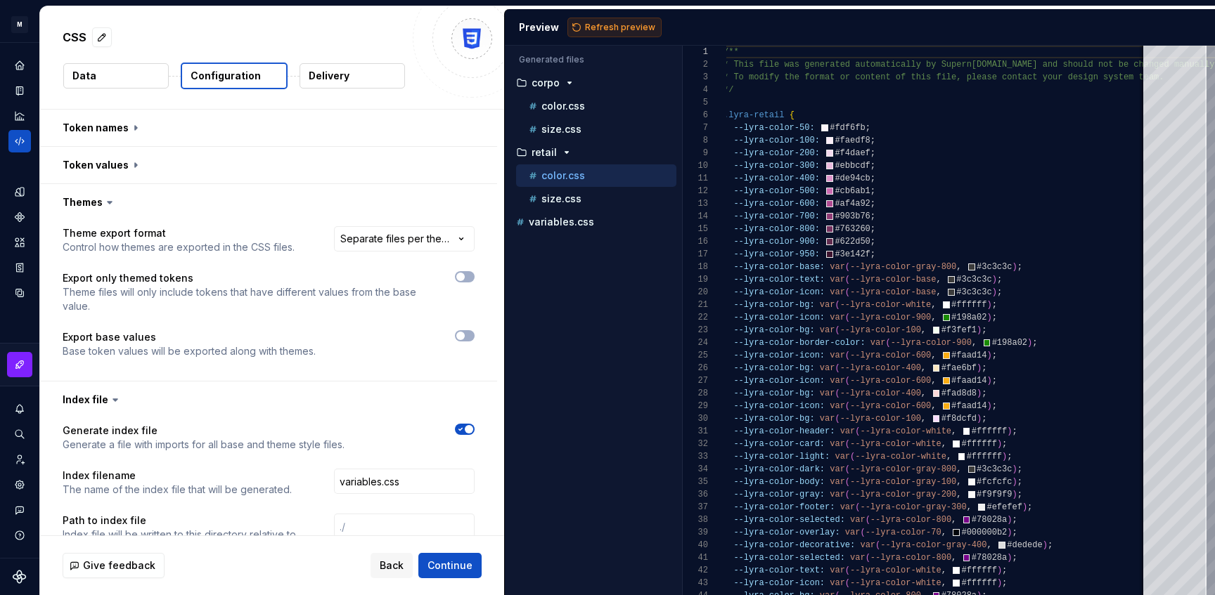
click at [587, 19] on button "Refresh preview" at bounding box center [614, 28] width 94 height 20
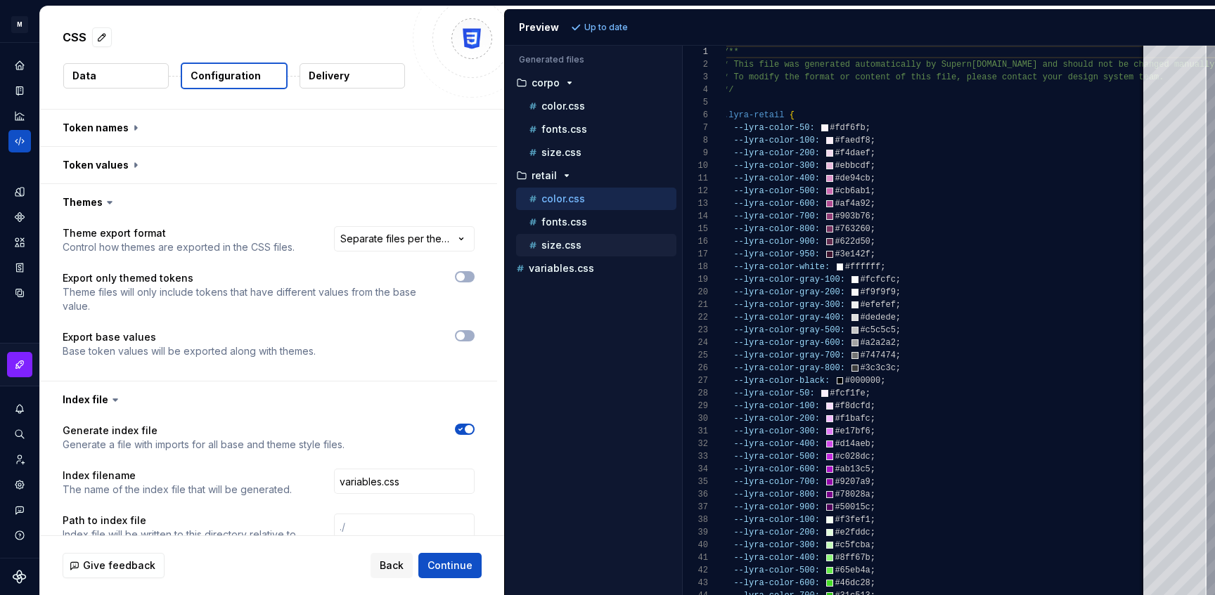
click at [559, 242] on p "size.css" at bounding box center [561, 245] width 40 height 11
type textarea "**********"
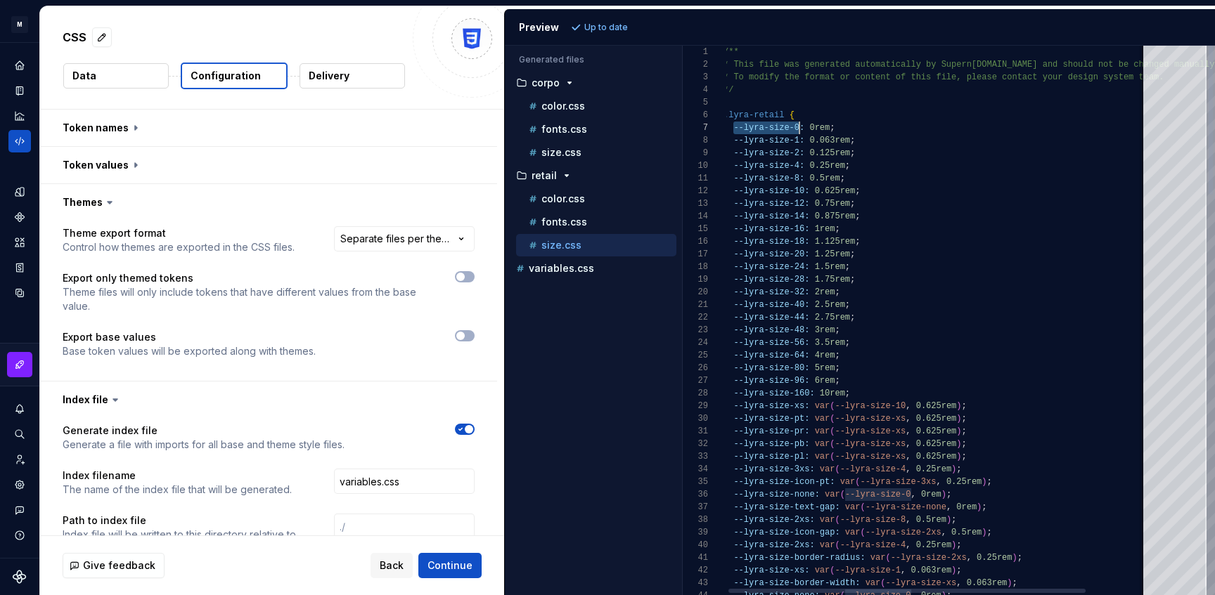
scroll to position [76, 76]
drag, startPoint x: 730, startPoint y: 124, endPoint x: 800, endPoint y: 125, distance: 69.6
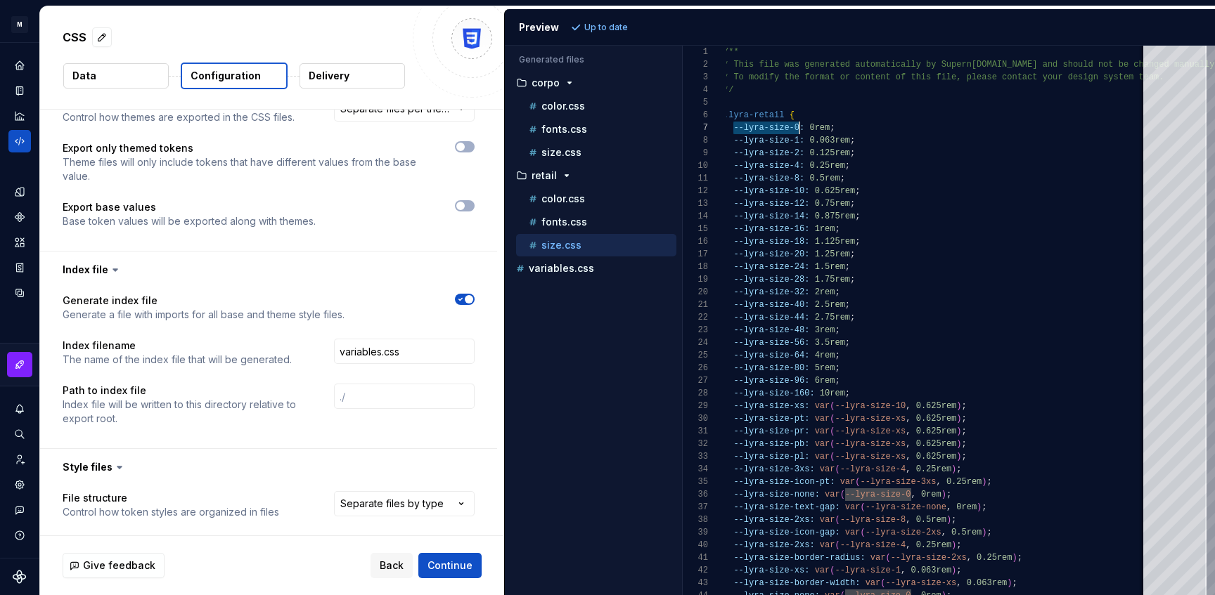
scroll to position [200, 0]
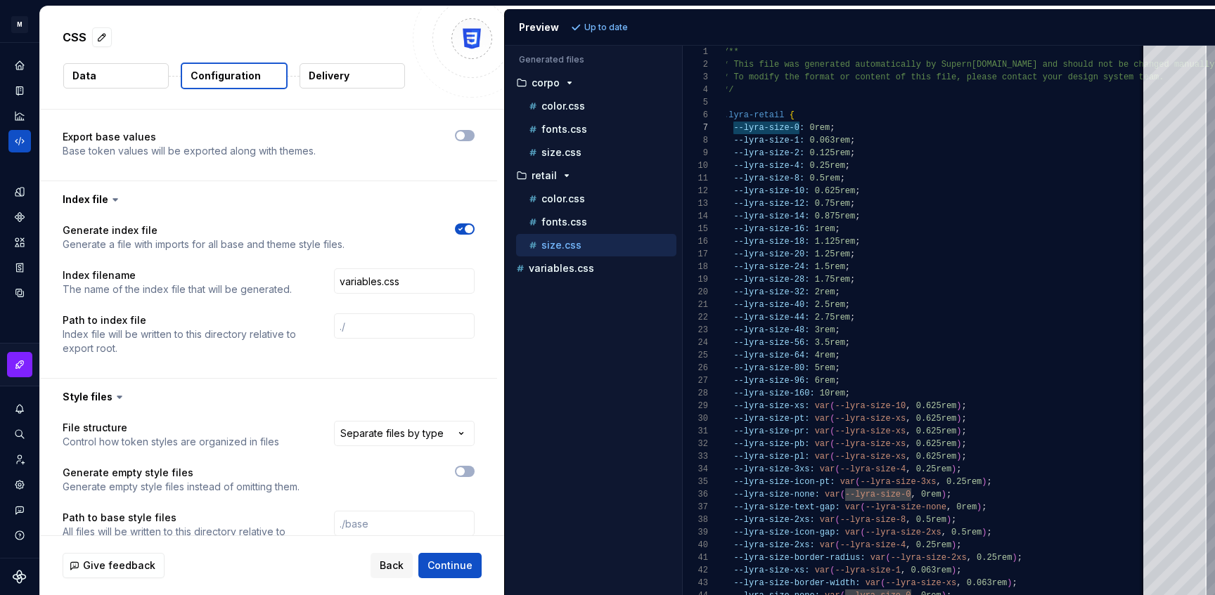
click at [108, 198] on icon at bounding box center [115, 200] width 14 height 14
click at [94, 198] on button "button" at bounding box center [268, 199] width 457 height 37
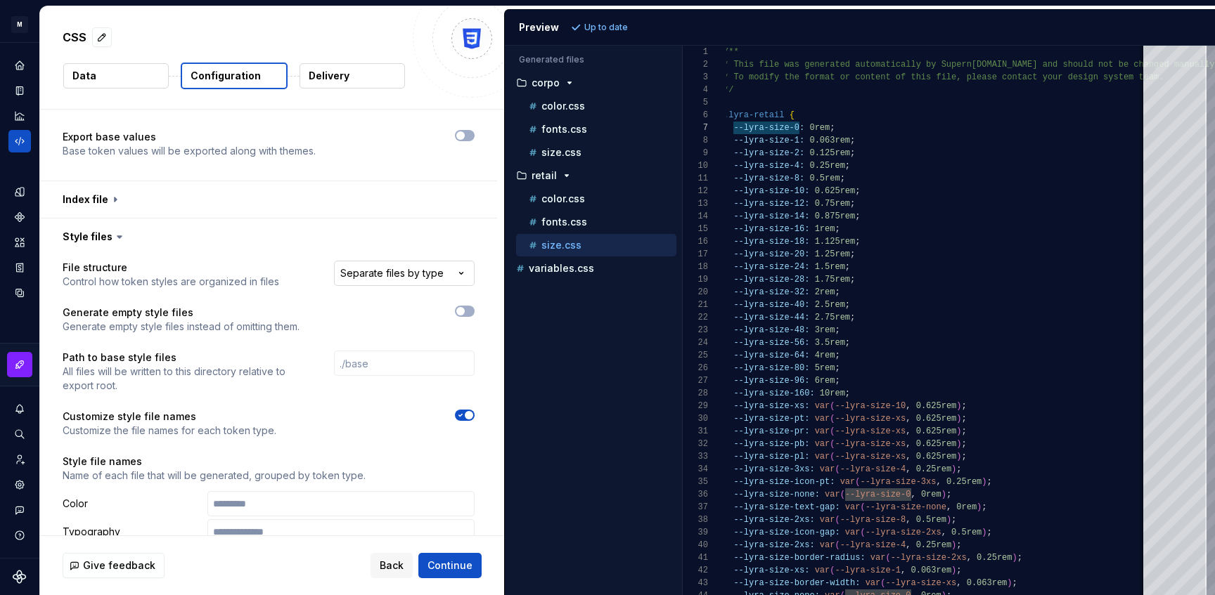
click at [398, 266] on html "**********" at bounding box center [607, 297] width 1215 height 595
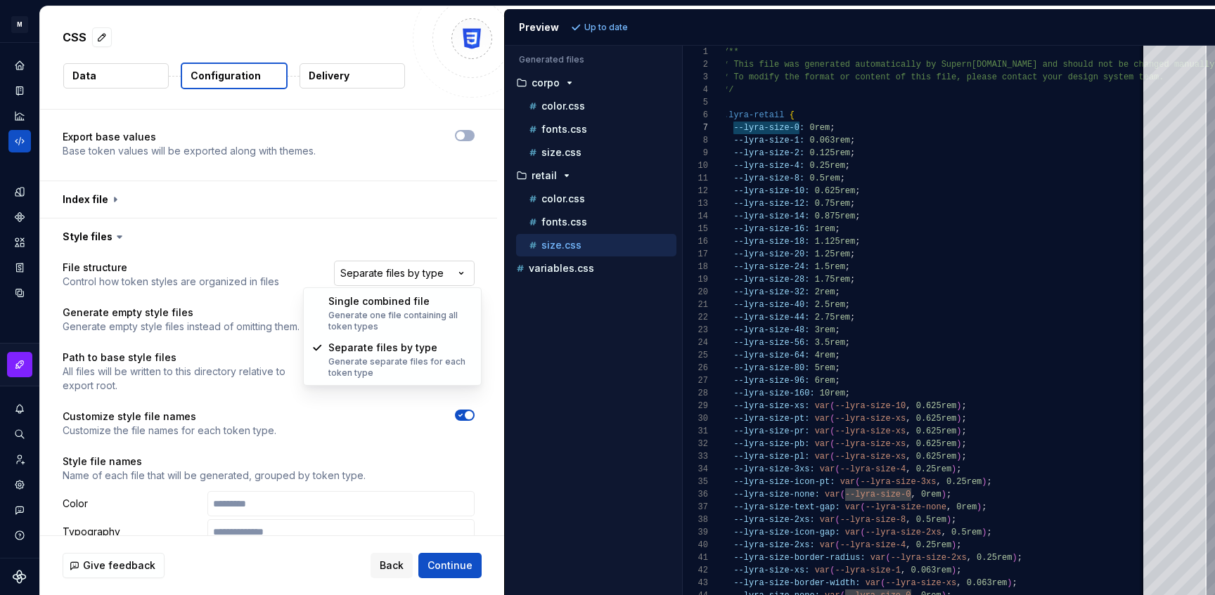
click at [398, 266] on html "**********" at bounding box center [607, 297] width 1215 height 595
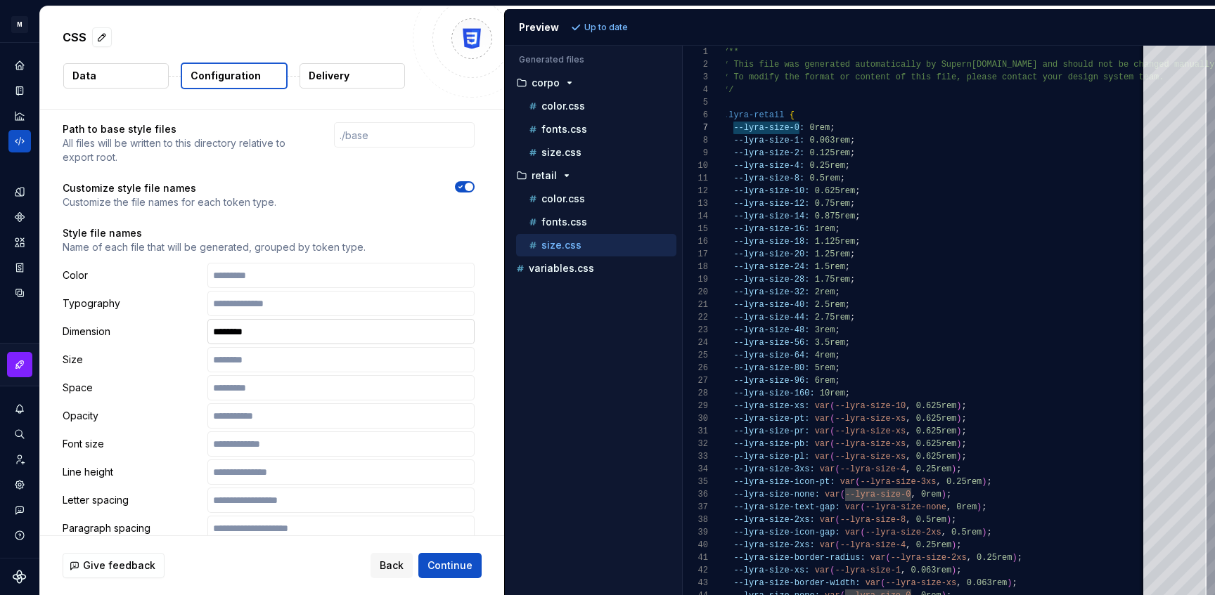
scroll to position [392, 0]
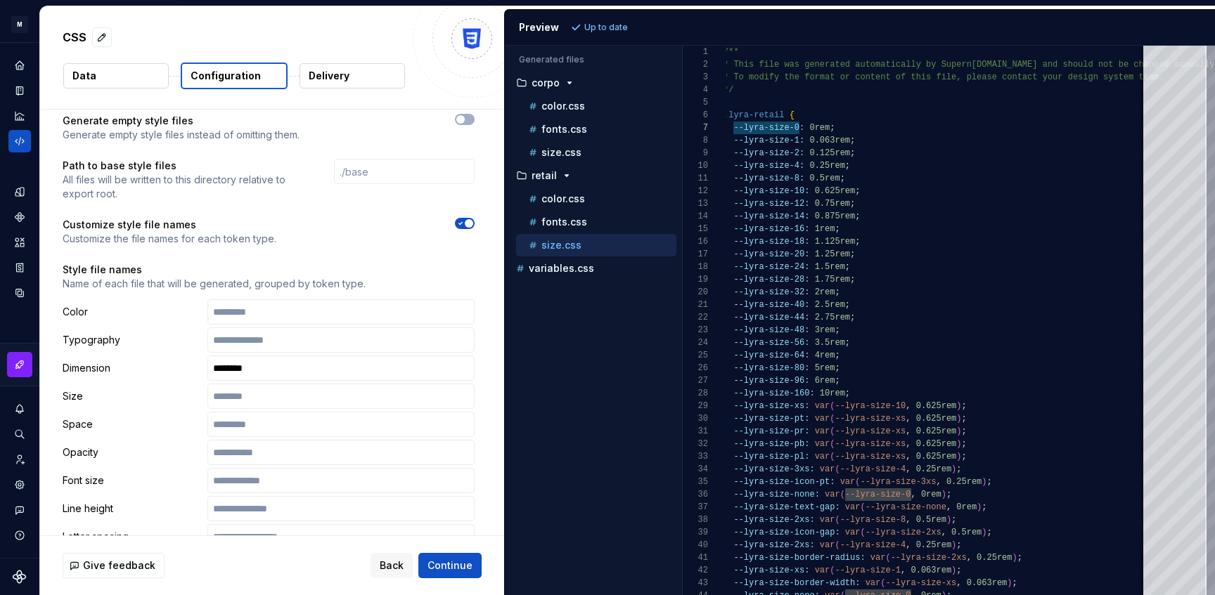
click at [95, 265] on p "Style file names" at bounding box center [269, 270] width 412 height 14
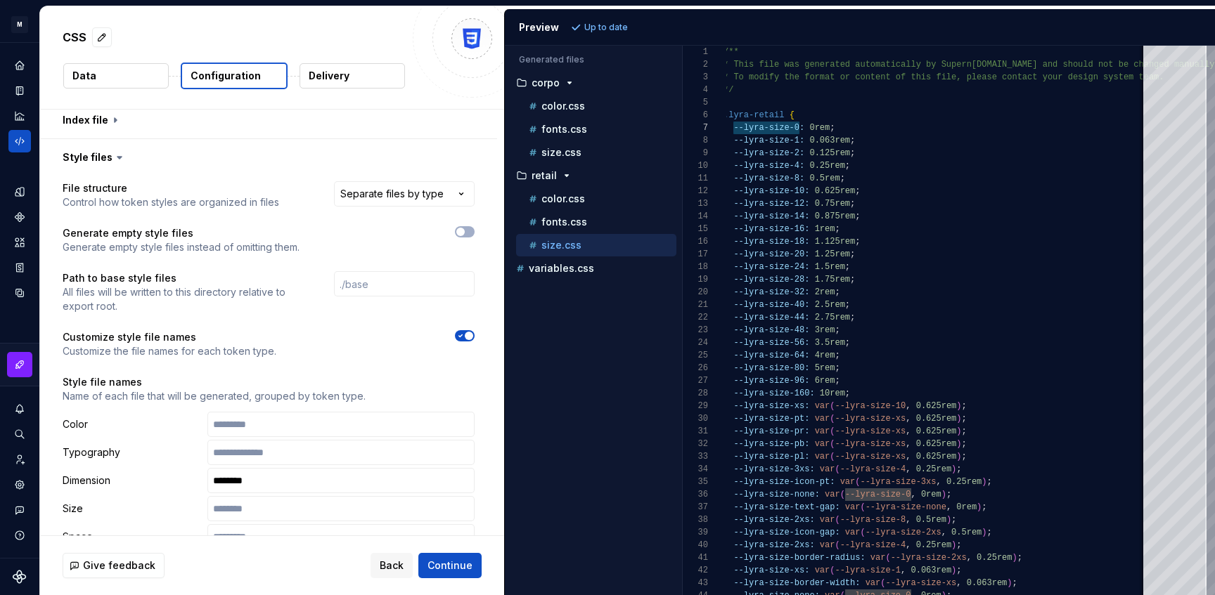
scroll to position [276, 0]
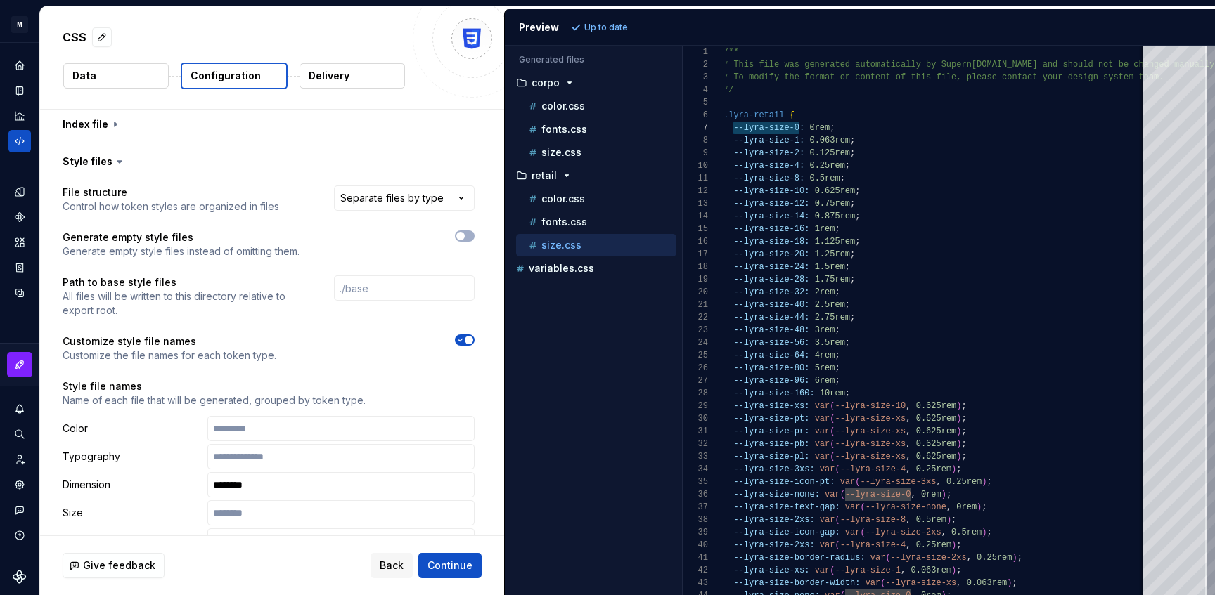
click at [117, 163] on icon at bounding box center [119, 162] width 14 height 14
click at [98, 163] on button "button" at bounding box center [268, 161] width 457 height 37
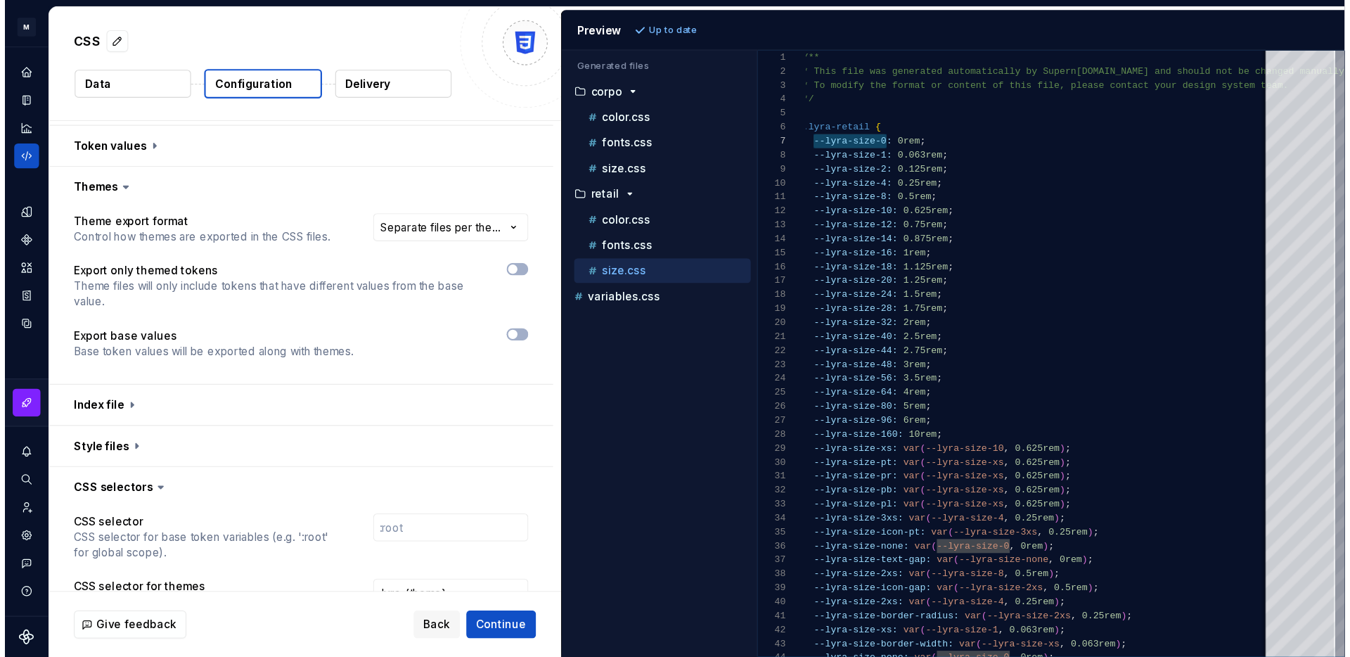
scroll to position [0, 0]
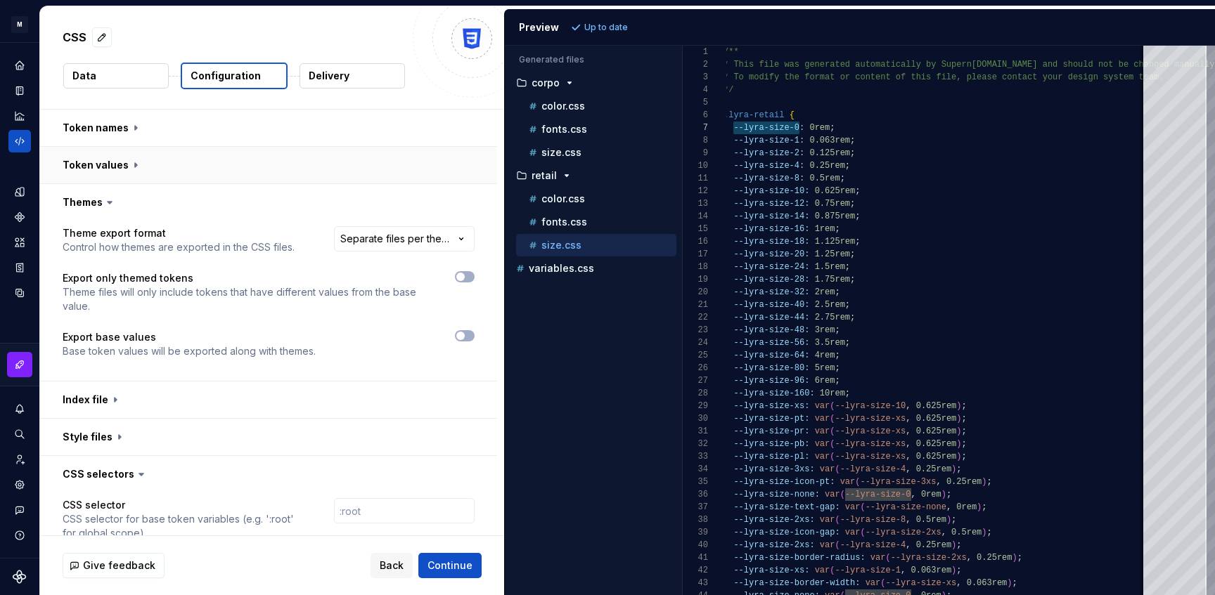
click at [284, 172] on button "button" at bounding box center [268, 165] width 457 height 37
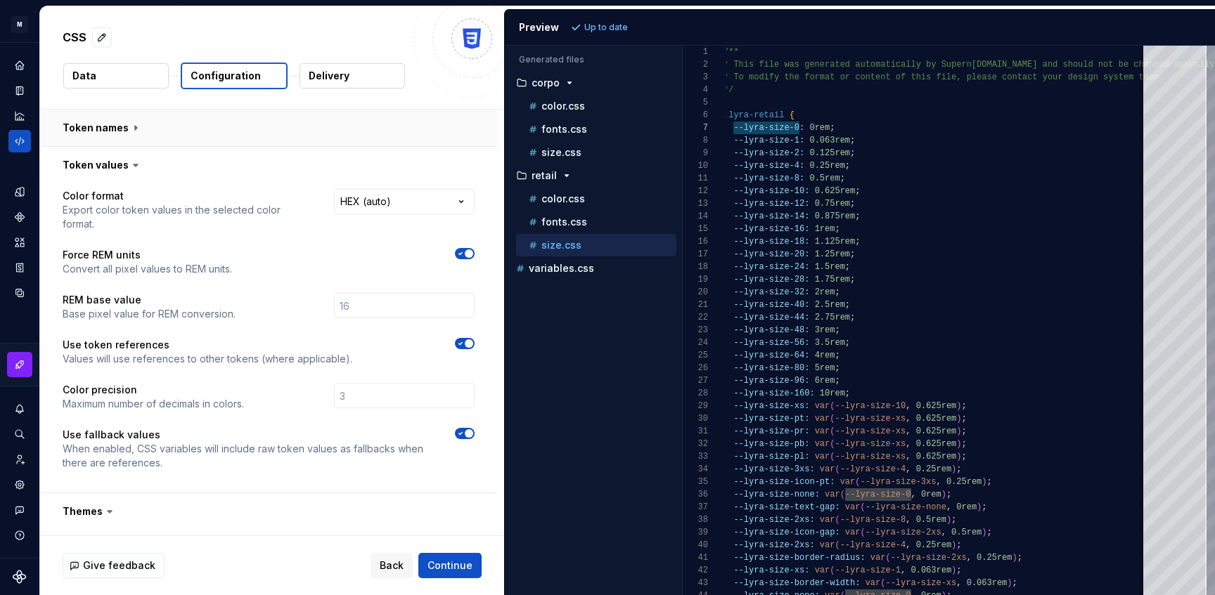
click at [281, 138] on button "button" at bounding box center [268, 128] width 457 height 37
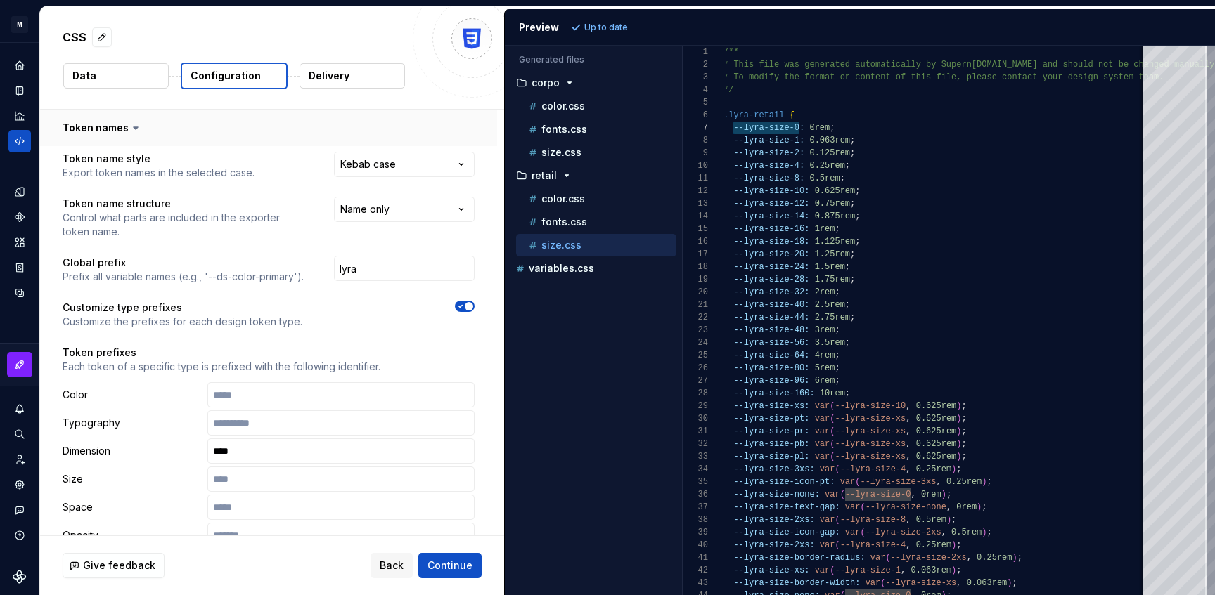
click at [281, 138] on button "button" at bounding box center [268, 128] width 457 height 37
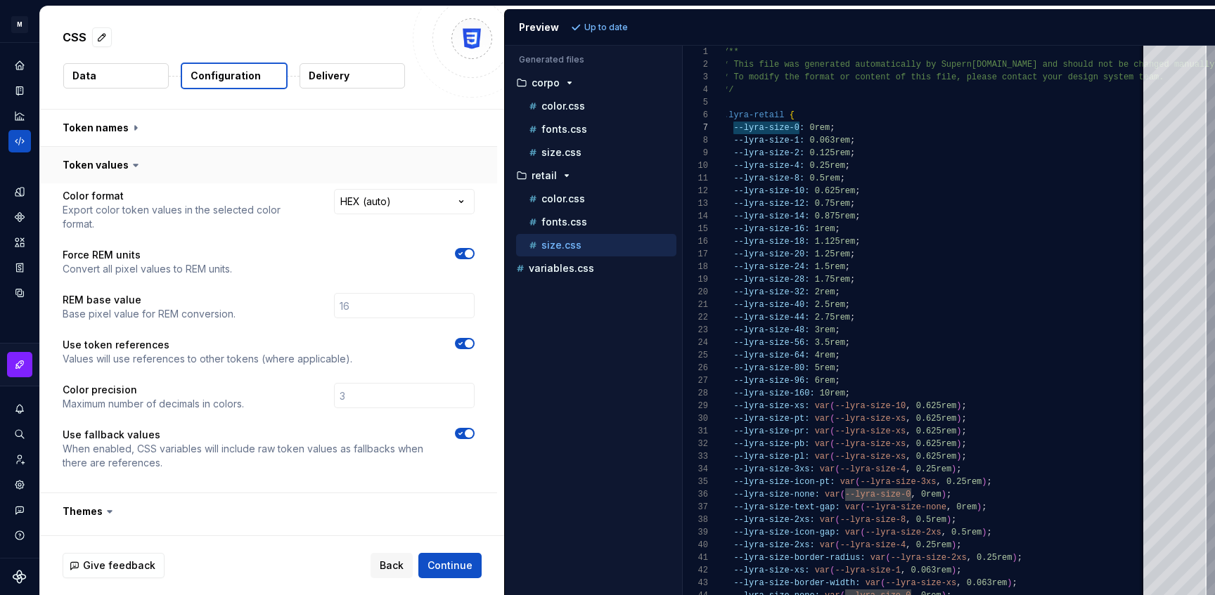
click at [270, 164] on button "button" at bounding box center [268, 165] width 457 height 37
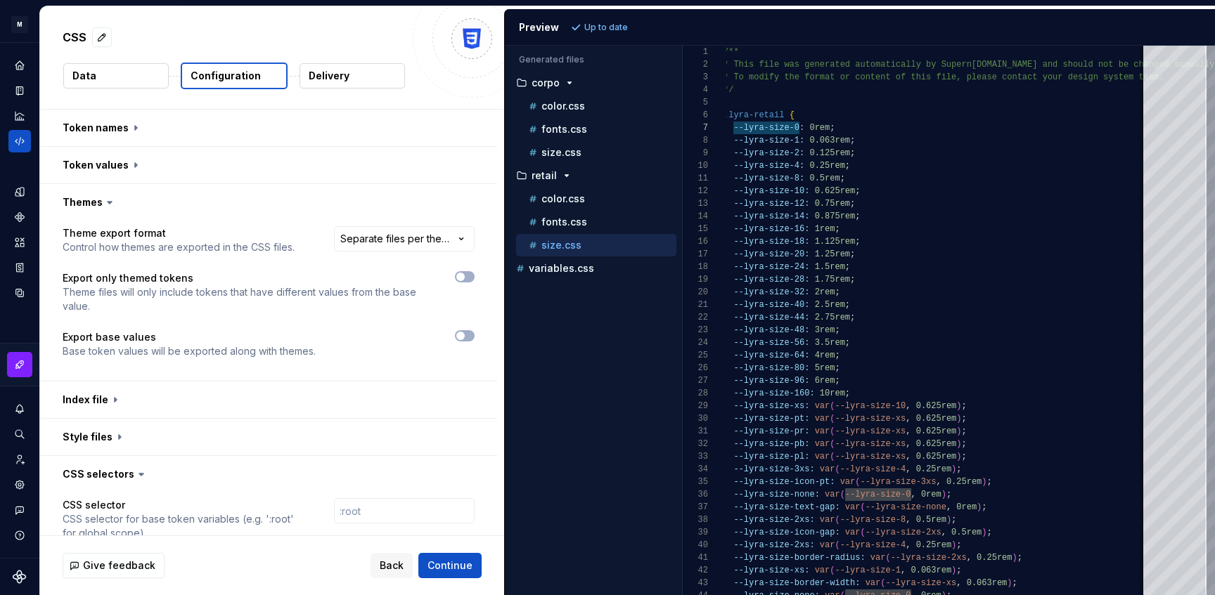
click at [475, 330] on div at bounding box center [408, 335] width 134 height 11
click at [466, 333] on icon "button" at bounding box center [460, 336] width 11 height 8
click at [590, 26] on span "Refresh preview" at bounding box center [620, 27] width 70 height 11
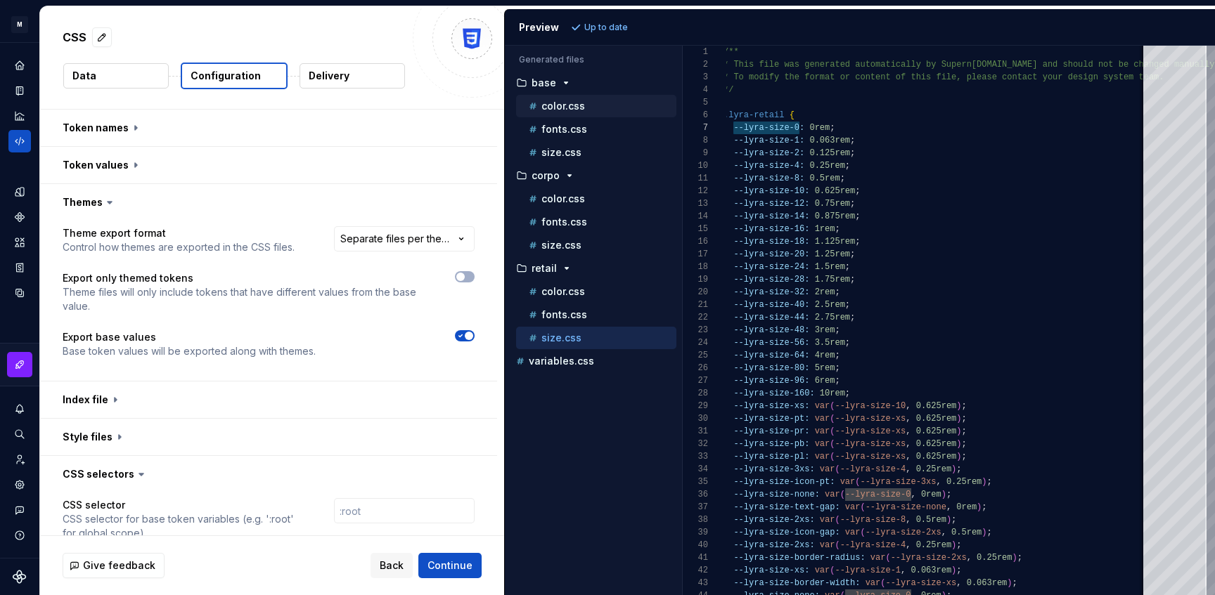
click at [583, 105] on p "color.css" at bounding box center [563, 106] width 44 height 11
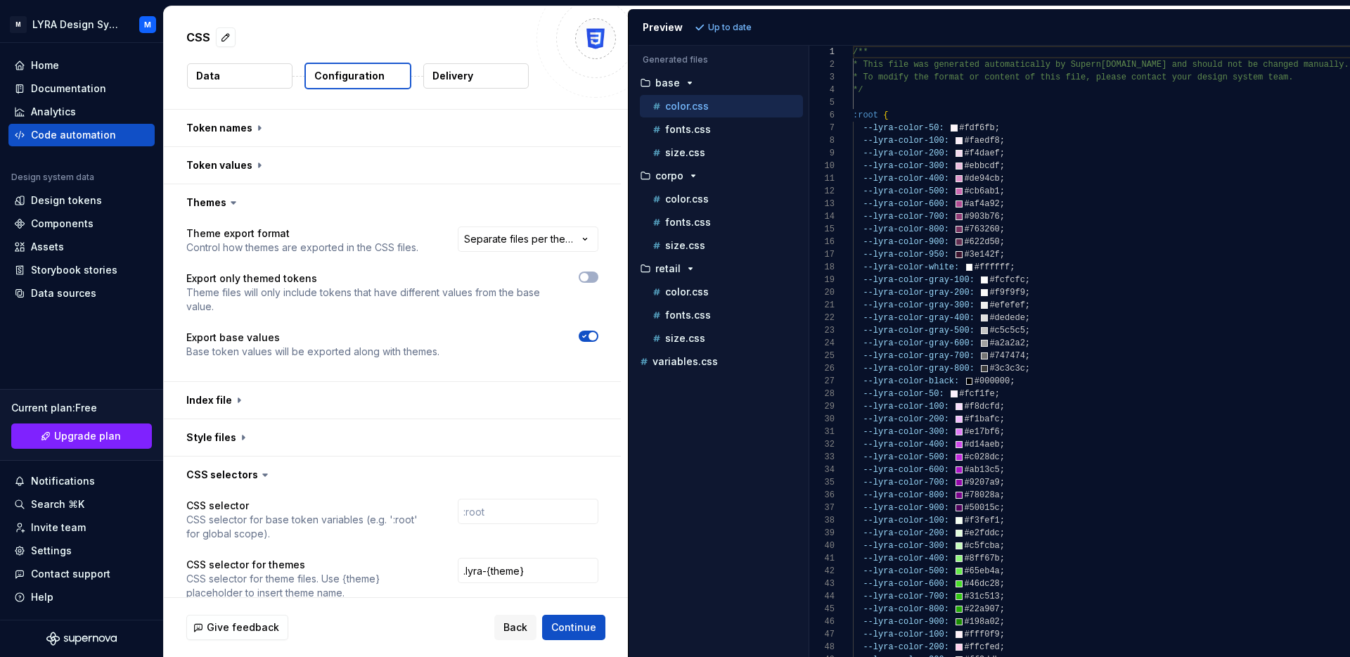
scroll to position [127, 0]
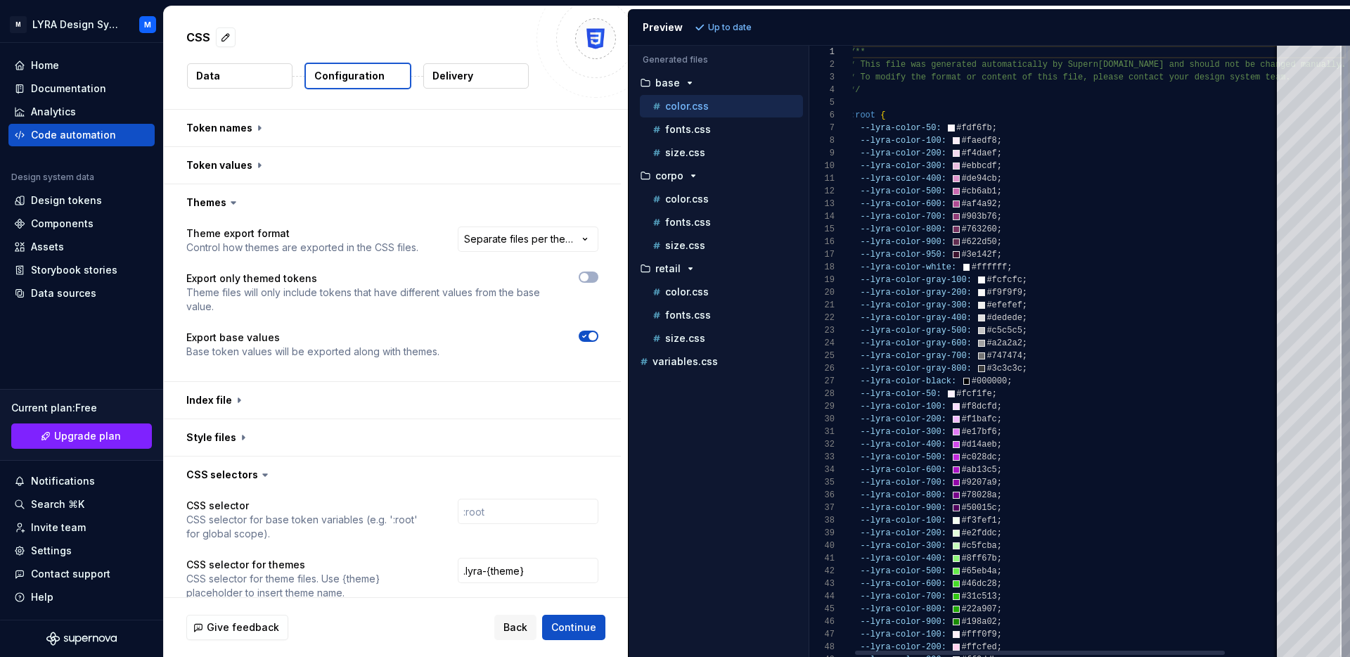
drag, startPoint x: 935, startPoint y: 129, endPoint x: 860, endPoint y: 130, distance: 74.5
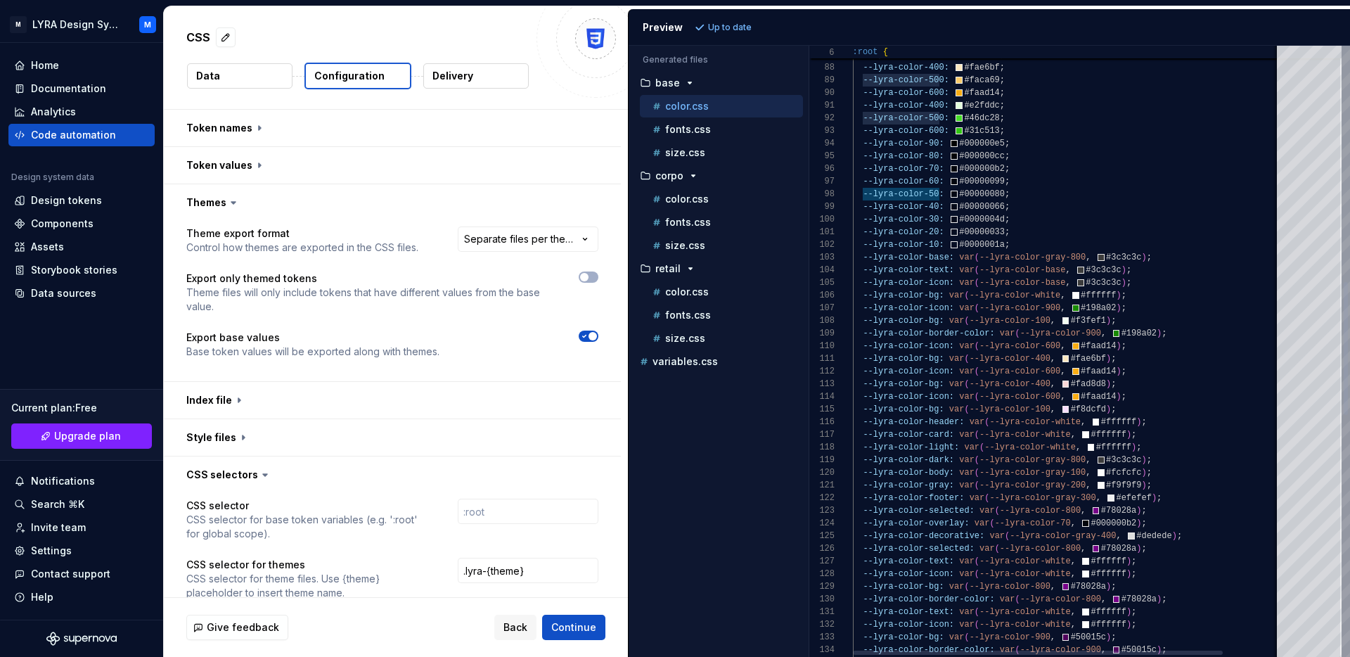
type textarea "**********"
drag, startPoint x: 945, startPoint y: 253, endPoint x: 863, endPoint y: 254, distance: 82.3
click at [863, 254] on div "--lyra-color-600: #ff5e5e ; --lyra-color-700: #b20505 ; --lyra-color-400: #fae6…" at bounding box center [1101, 362] width 496 height 2805
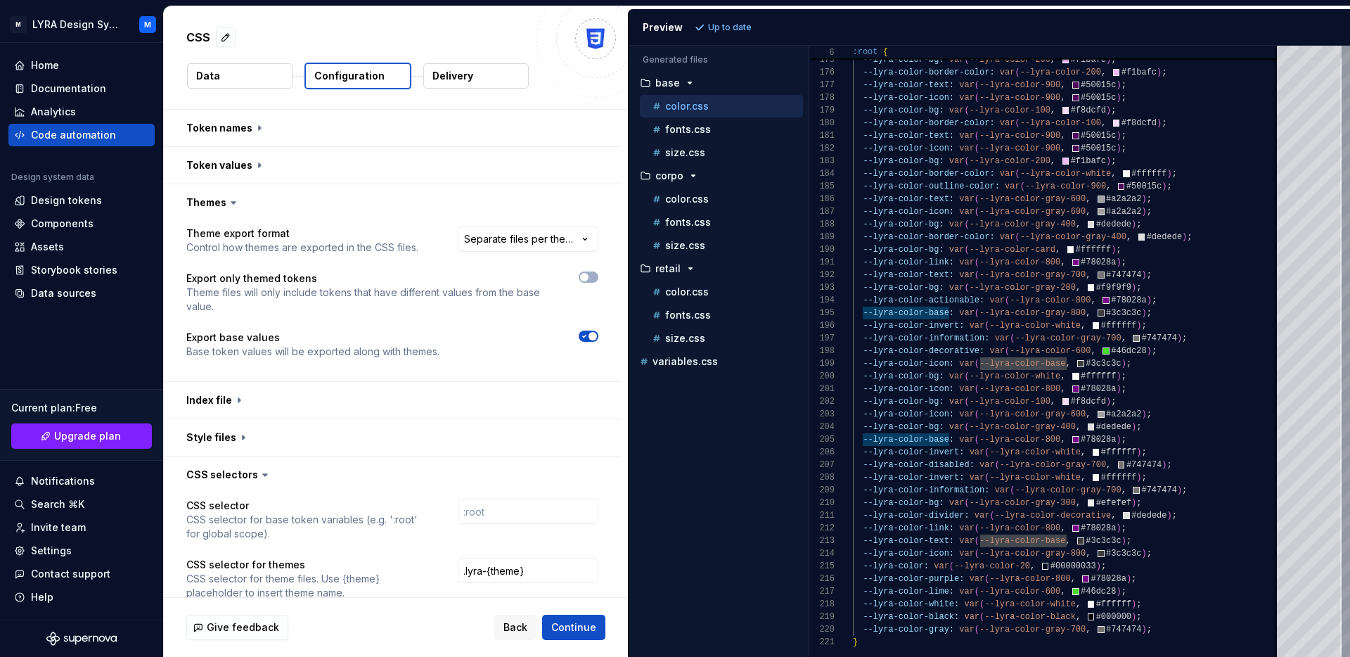
scroll to position [101, 0]
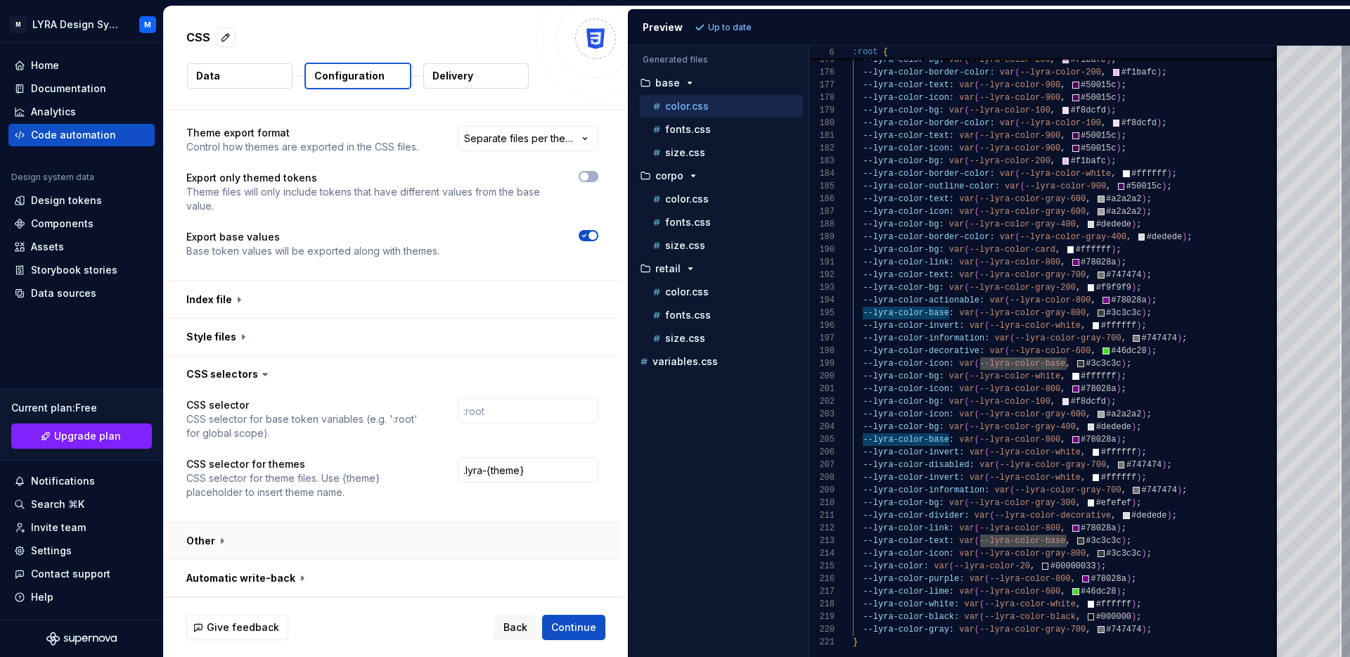
click at [313, 541] on button "button" at bounding box center [392, 540] width 457 height 37
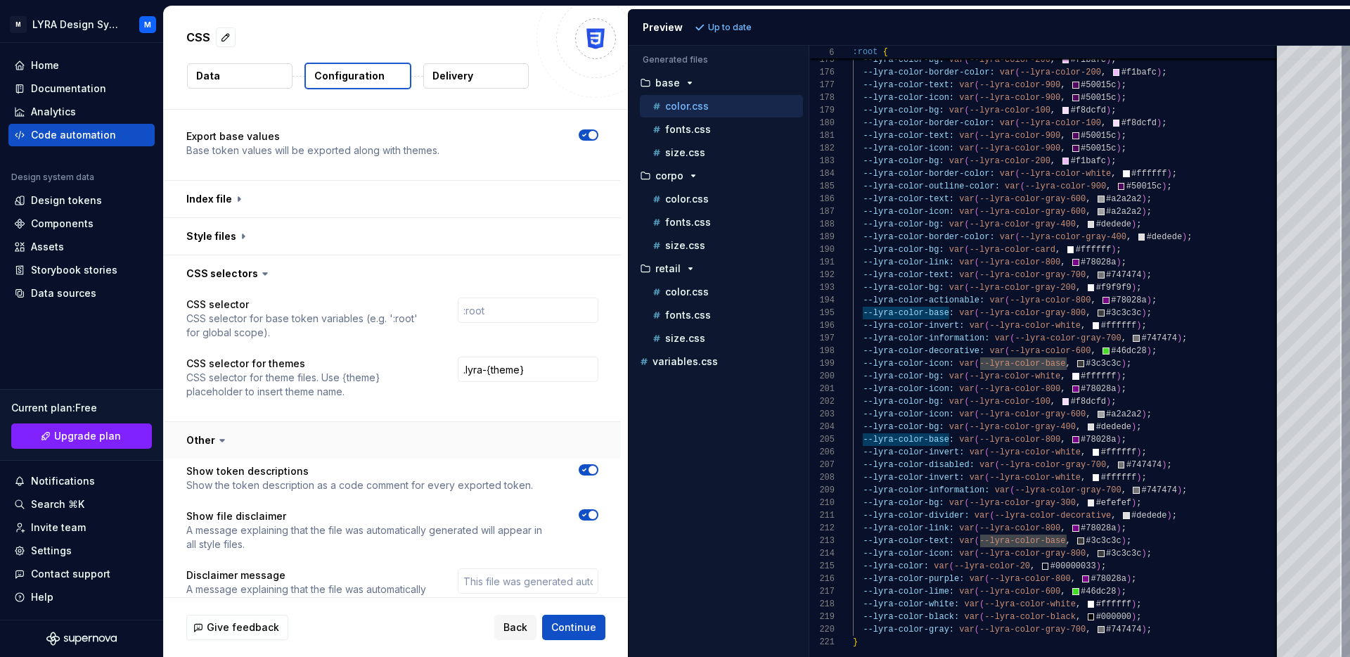
scroll to position [320, 0]
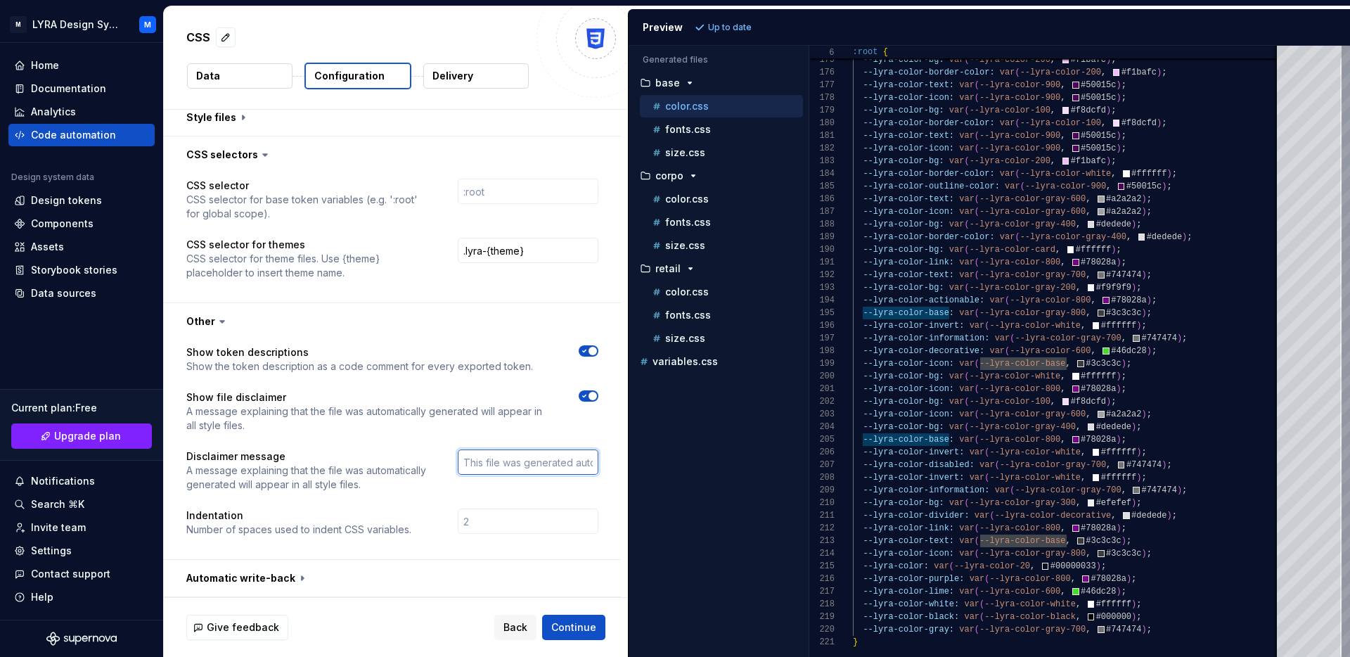
click at [522, 455] on input "text" at bounding box center [528, 461] width 141 height 25
paste input "This file was generated automatically by Design System Team and should not be c…"
type input "This file was generated automatically by Design System Team and should not be c…"
click at [590, 347] on icon "button" at bounding box center [584, 351] width 11 height 8
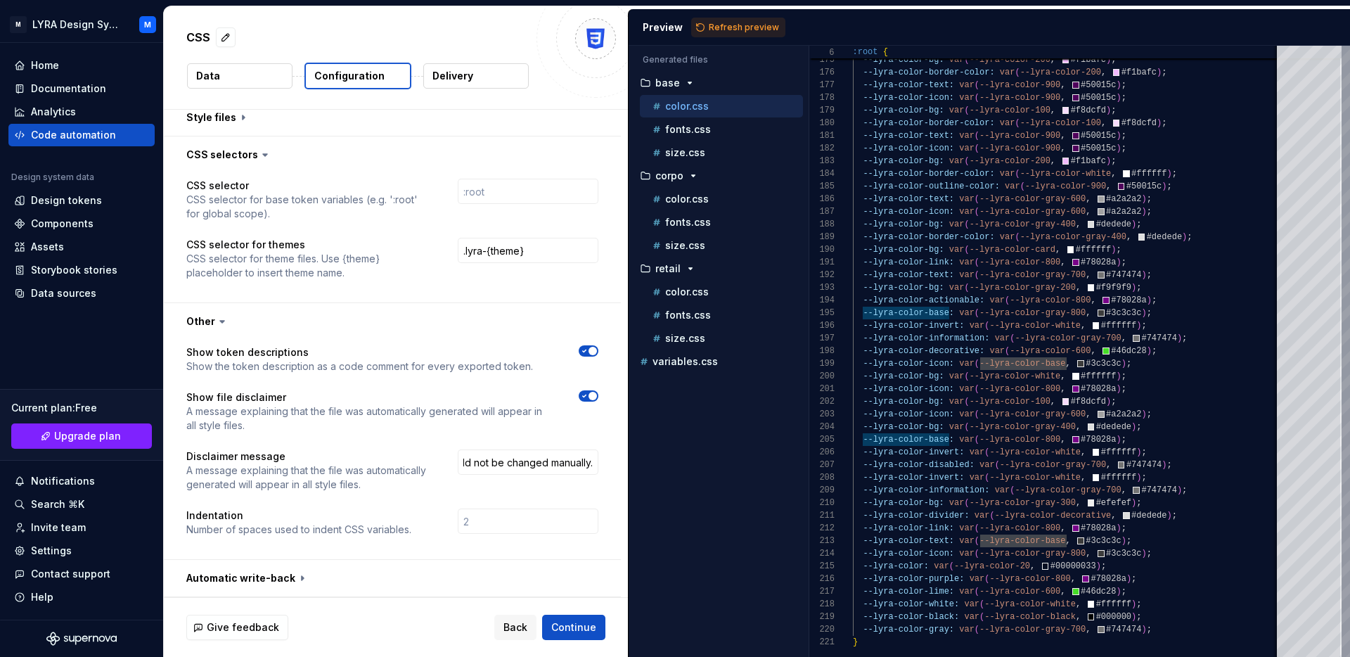
scroll to position [0, 0]
click at [756, 29] on span "Refresh preview" at bounding box center [744, 27] width 70 height 11
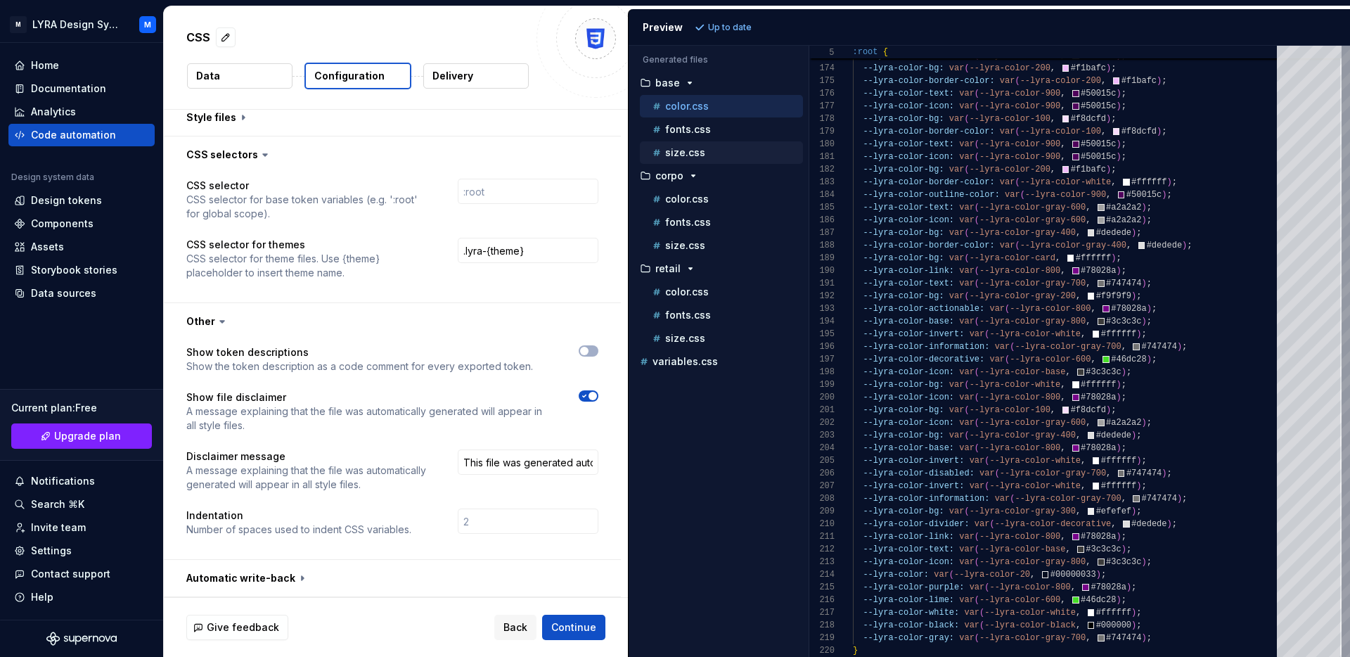
click at [731, 153] on div "size.css" at bounding box center [726, 153] width 153 height 14
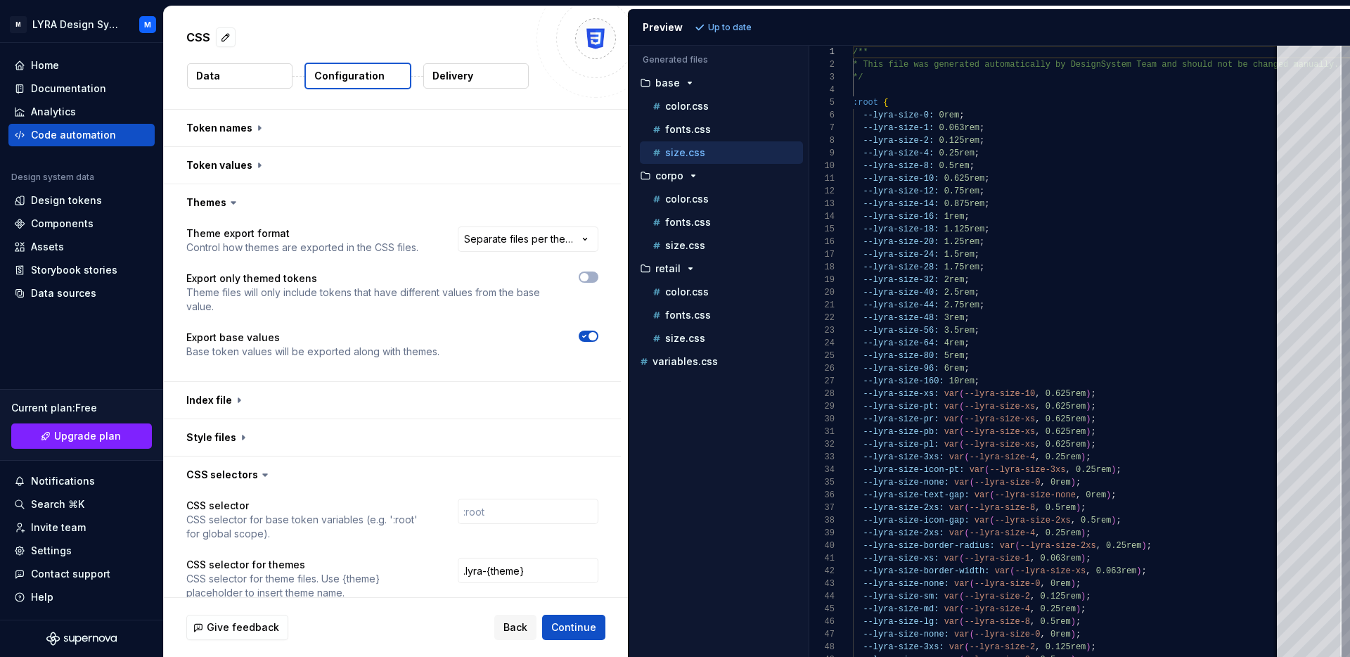
click at [209, 77] on p "Data" at bounding box center [208, 76] width 24 height 14
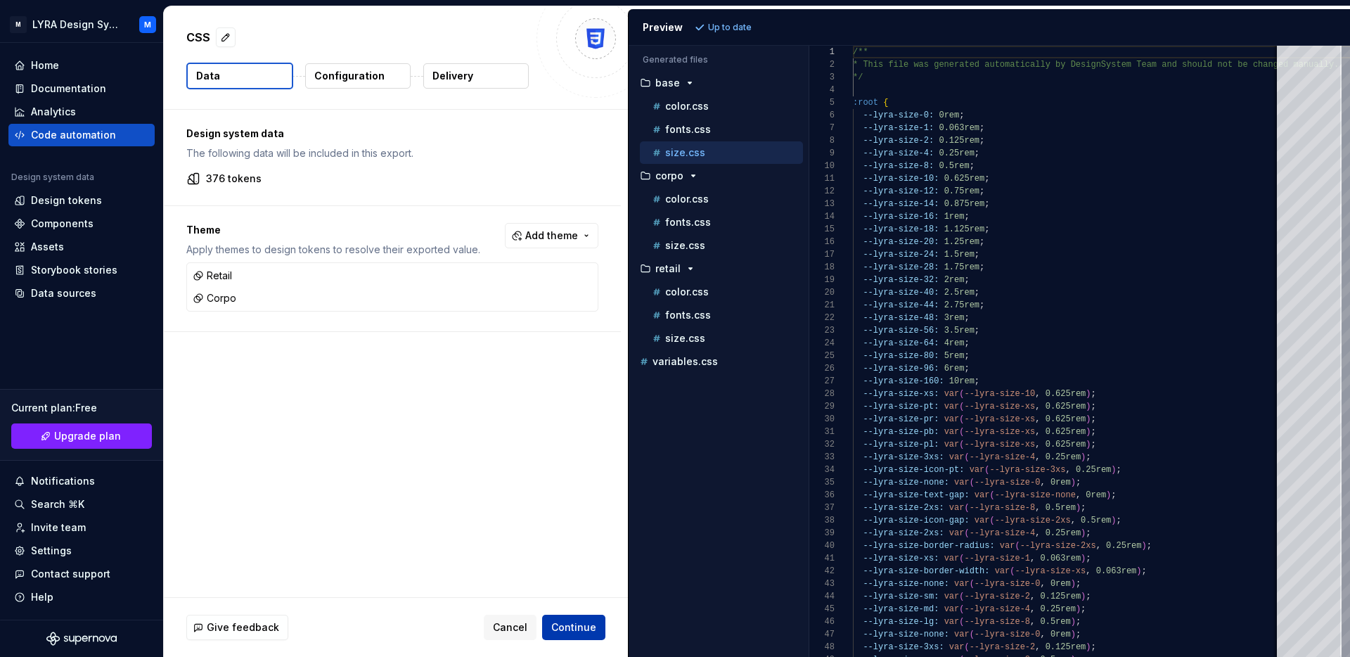
click at [576, 626] on span "Continue" at bounding box center [573, 627] width 45 height 14
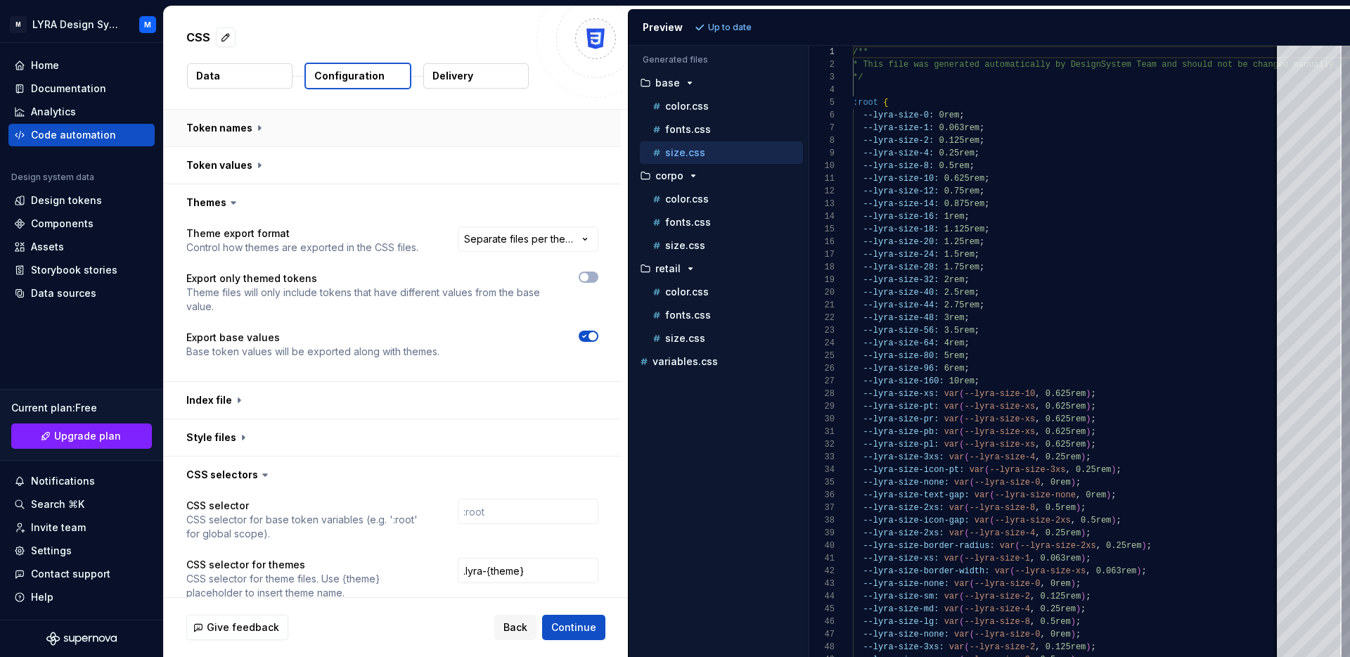
click at [452, 136] on button "button" at bounding box center [392, 128] width 457 height 37
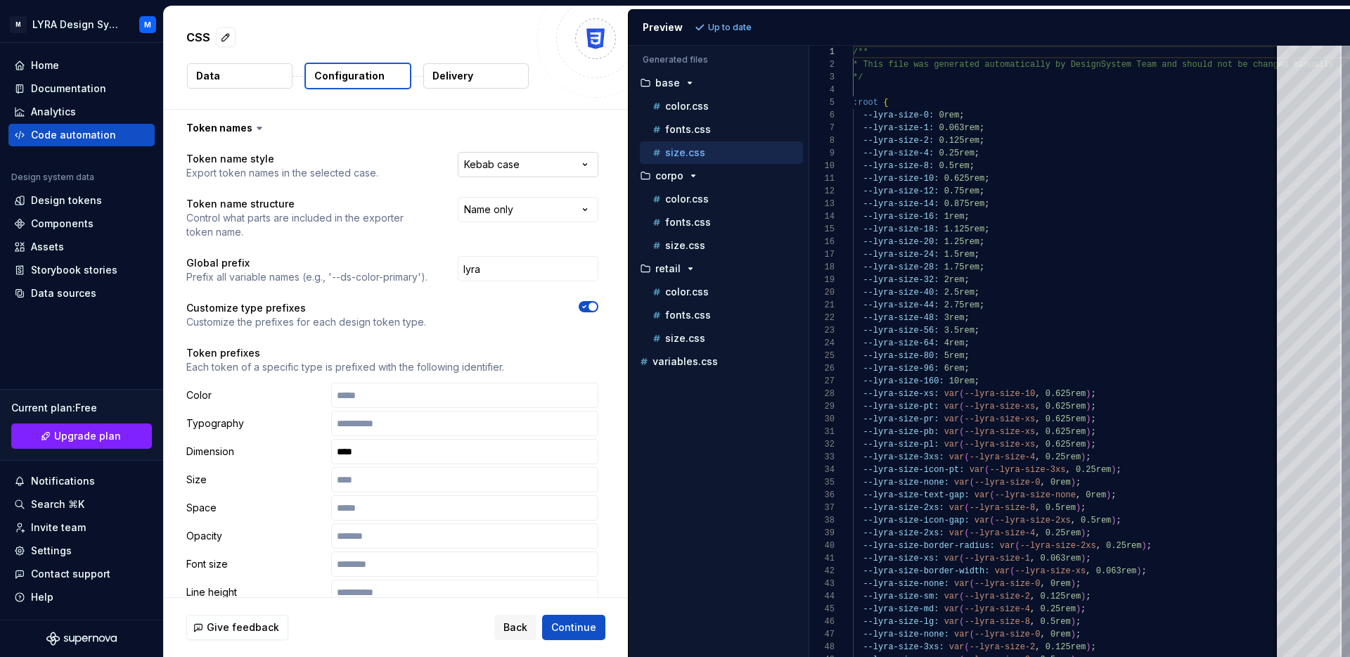
click at [546, 167] on html "**********" at bounding box center [675, 328] width 1350 height 657
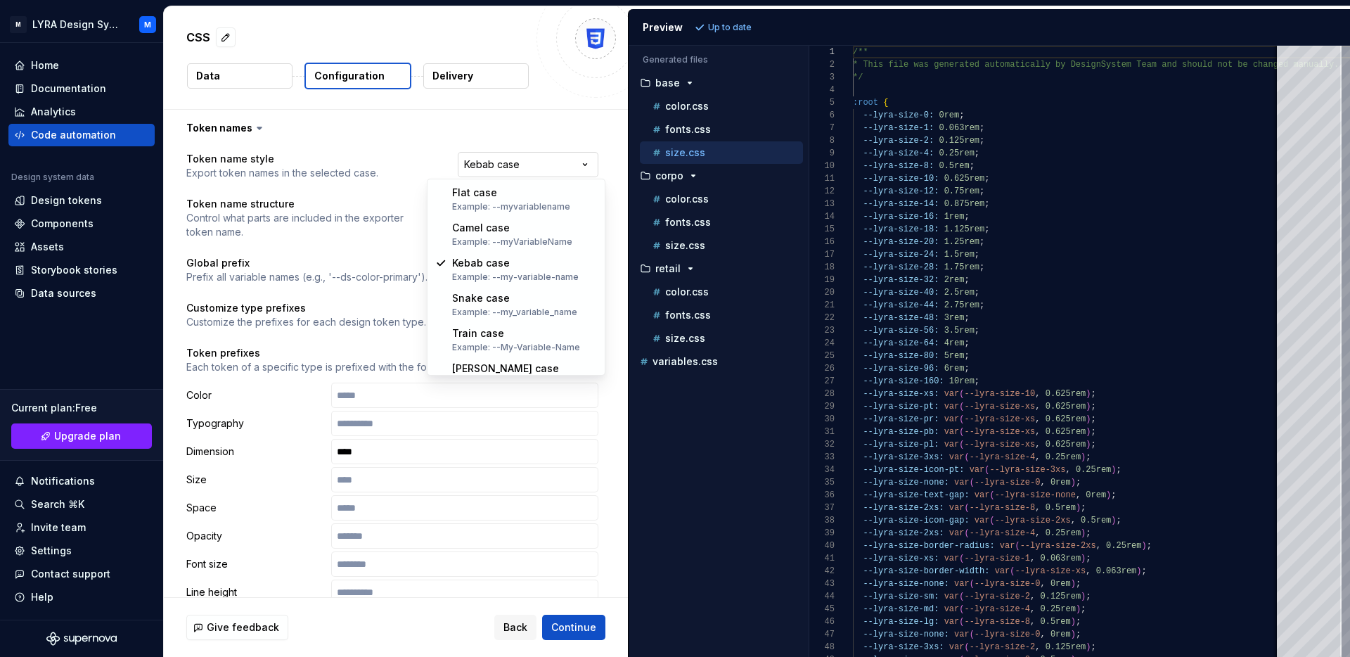
click at [546, 167] on html "**********" at bounding box center [675, 328] width 1350 height 657
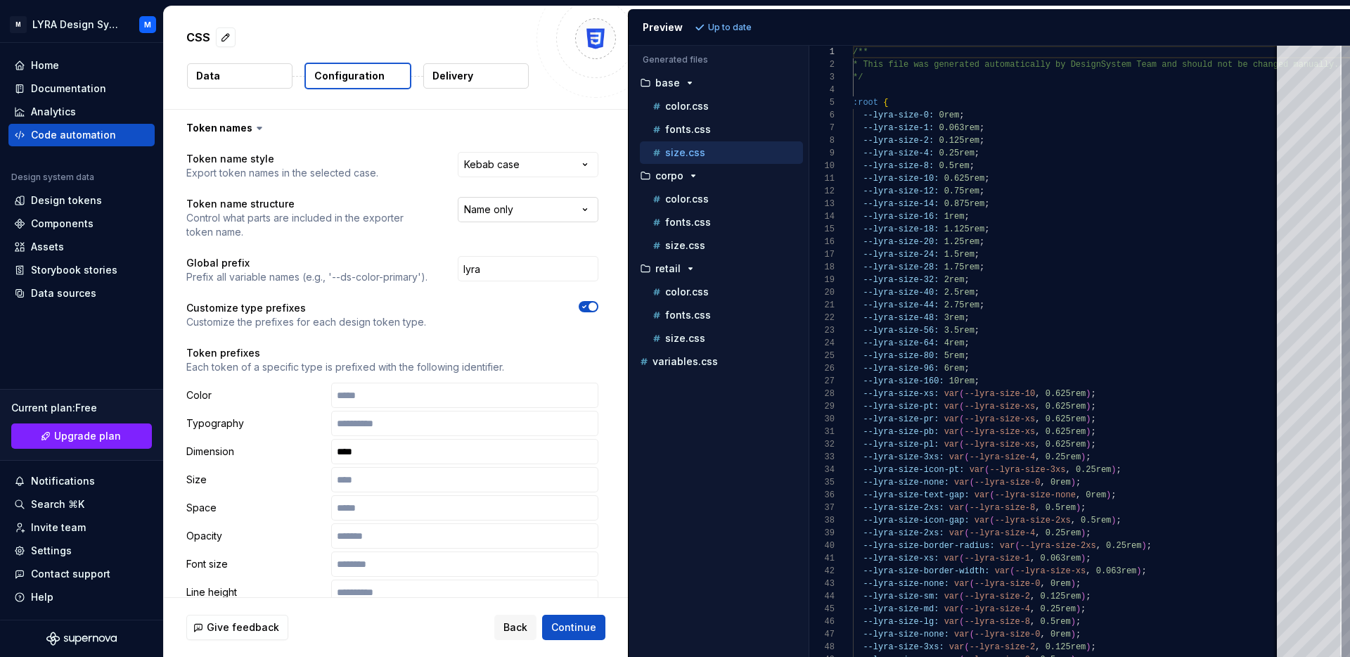
click at [535, 209] on html "**********" at bounding box center [675, 328] width 1350 height 657
click at [235, 110] on button "button" at bounding box center [392, 128] width 457 height 37
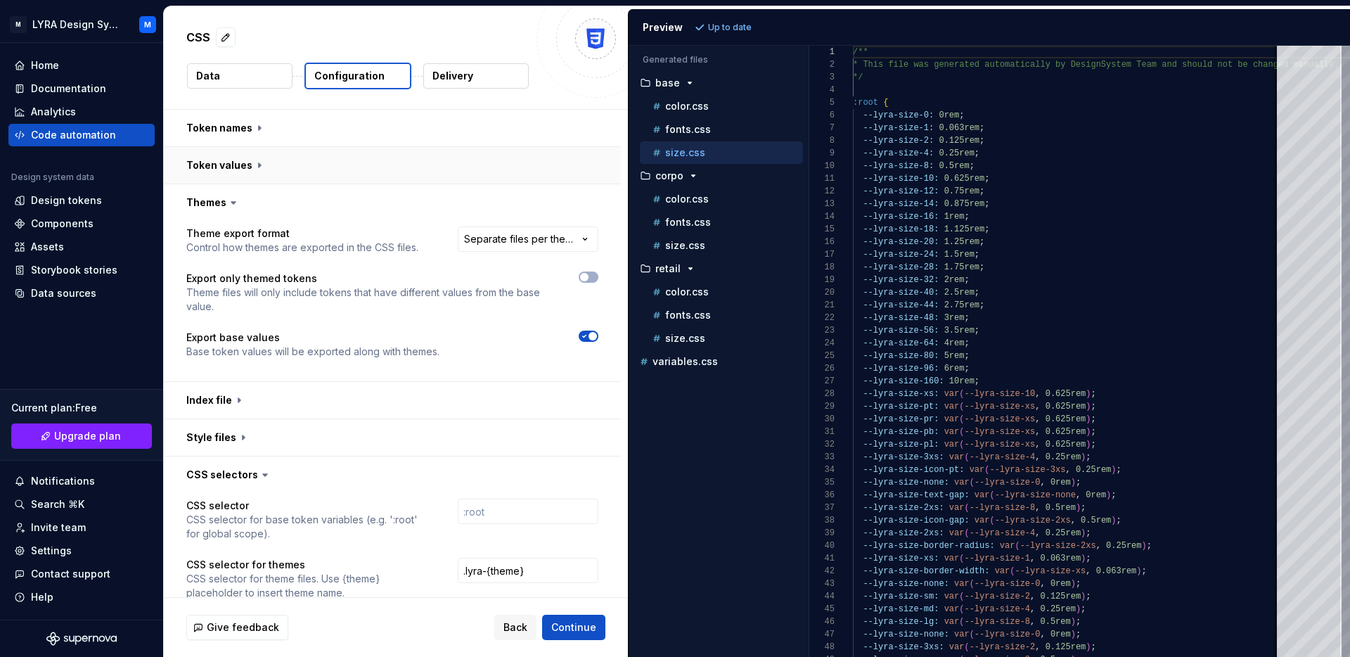
click at [238, 176] on button "button" at bounding box center [392, 165] width 457 height 37
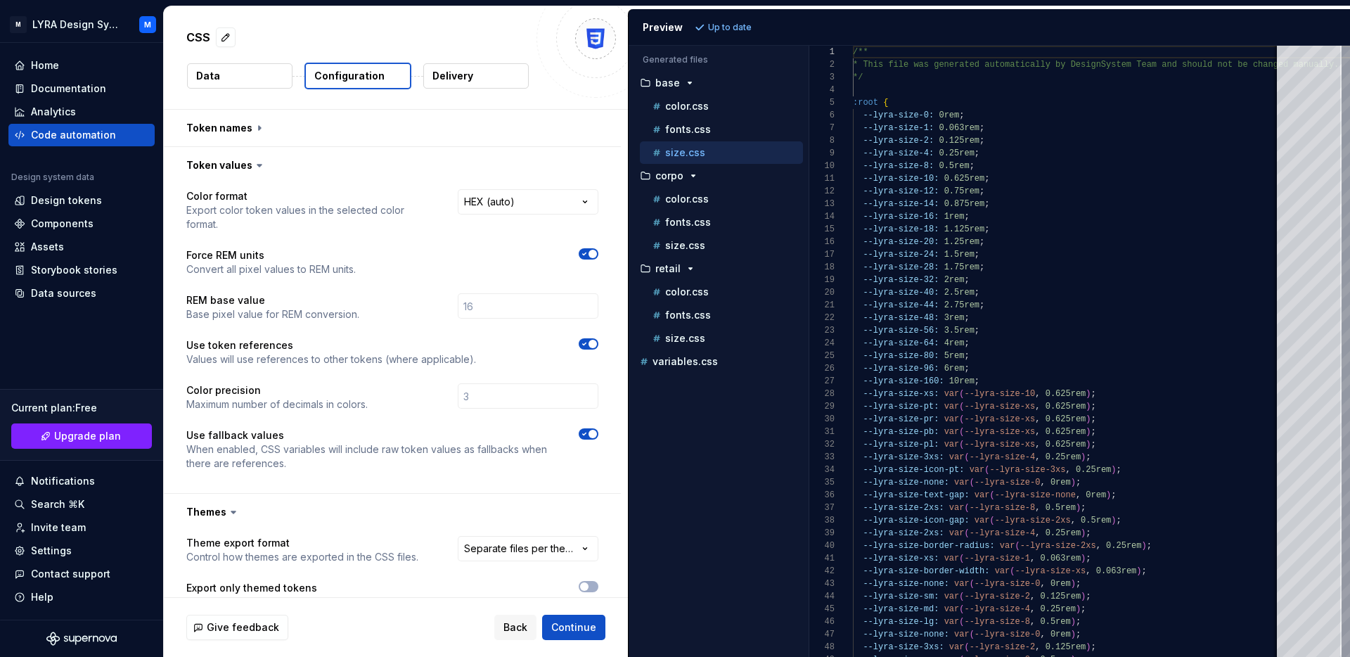
click at [597, 340] on span "button" at bounding box center [592, 344] width 8 height 8
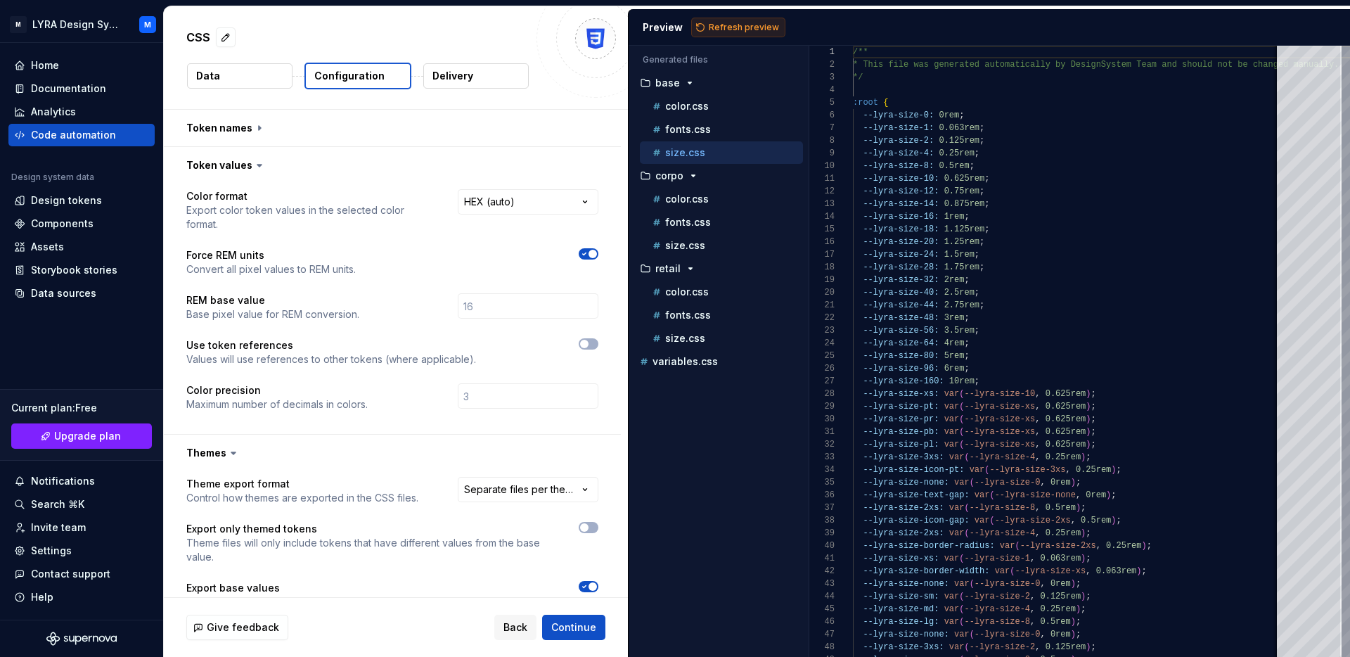
click at [769, 19] on button "Refresh preview" at bounding box center [738, 28] width 94 height 20
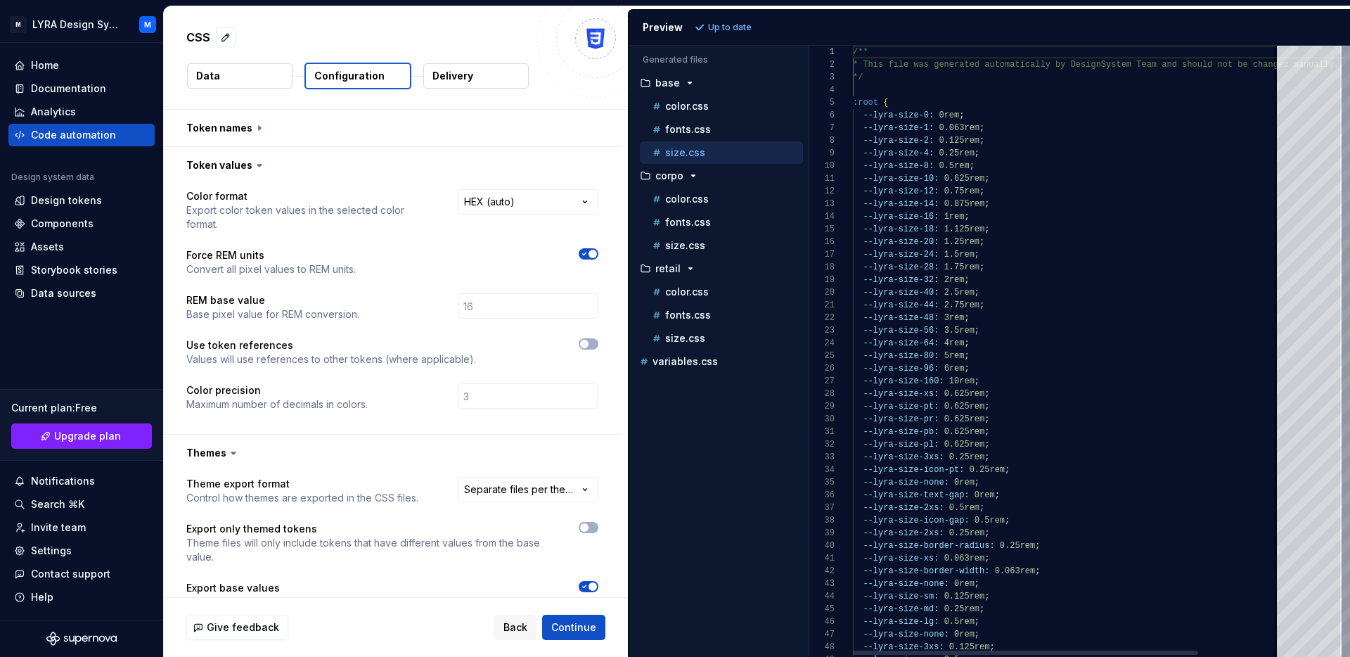
drag, startPoint x: 863, startPoint y: 391, endPoint x: 1015, endPoint y: 399, distance: 152.0
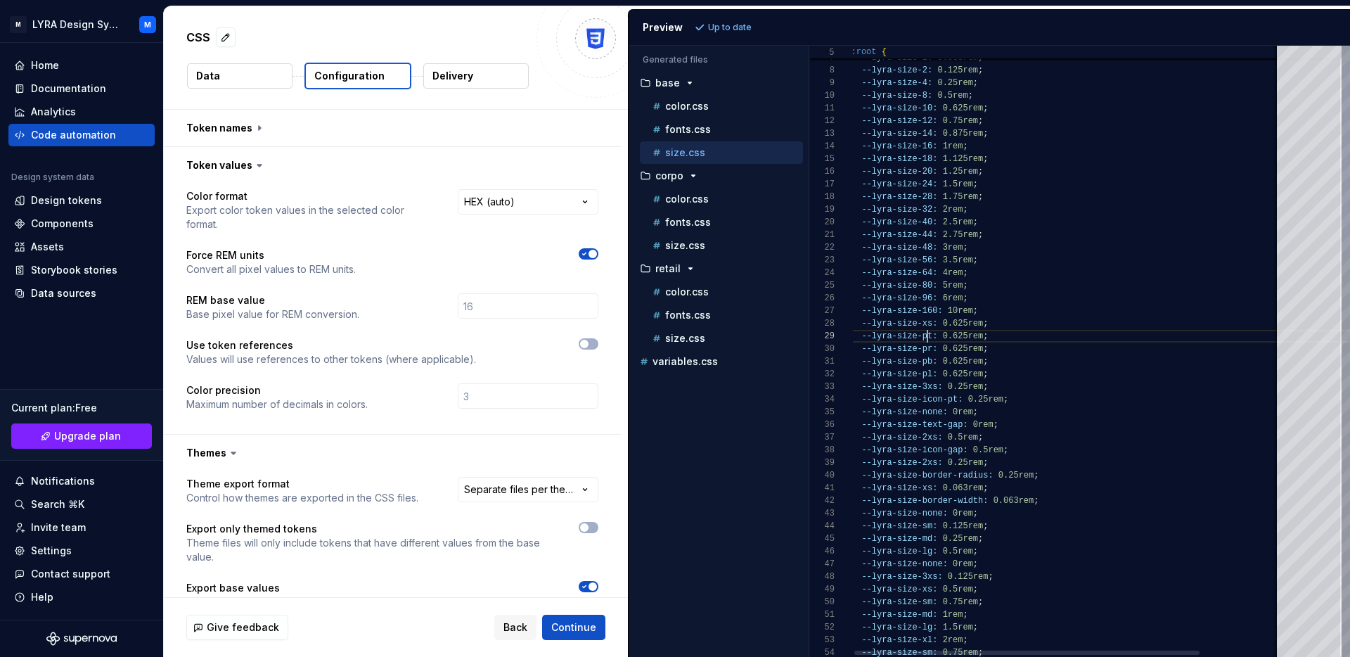
drag, startPoint x: 924, startPoint y: 334, endPoint x: 863, endPoint y: 334, distance: 61.2
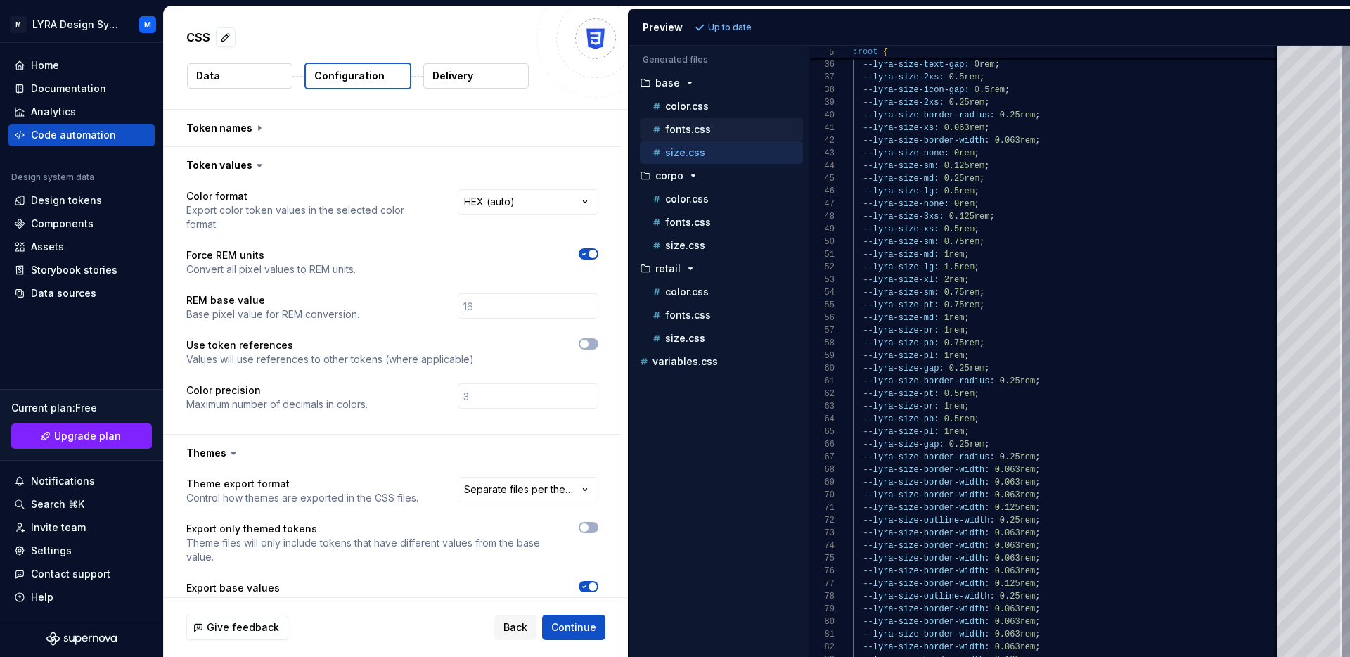
click at [686, 129] on p "fonts.css" at bounding box center [688, 129] width 46 height 11
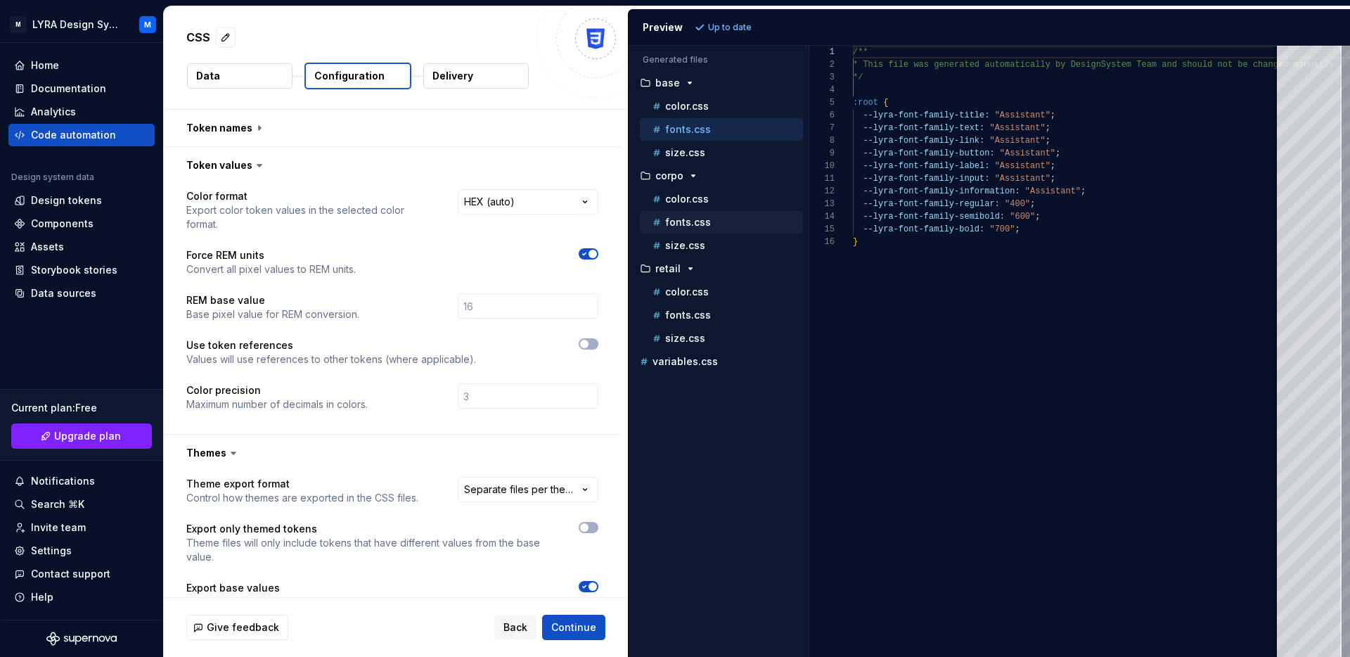
click at [678, 228] on div "fonts.css" at bounding box center [726, 222] width 153 height 14
click at [671, 311] on p "fonts.css" at bounding box center [688, 314] width 46 height 11
type textarea "**********"
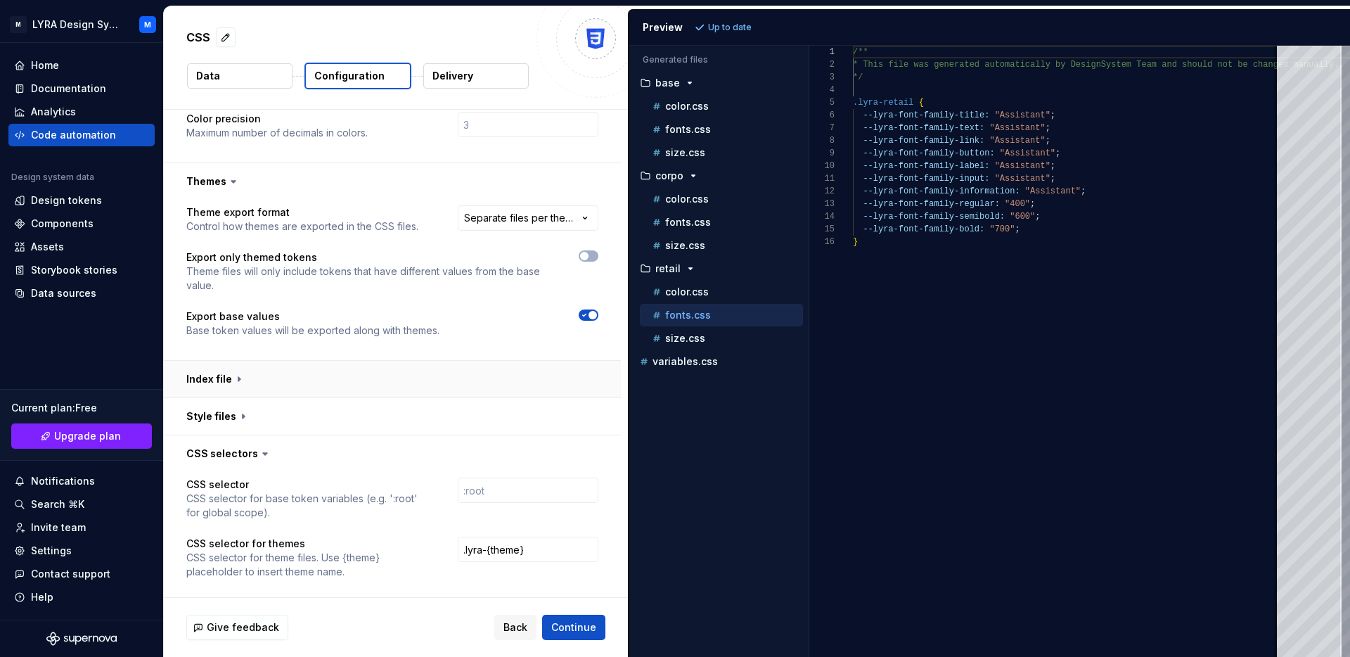
click at [516, 361] on button "button" at bounding box center [392, 379] width 457 height 37
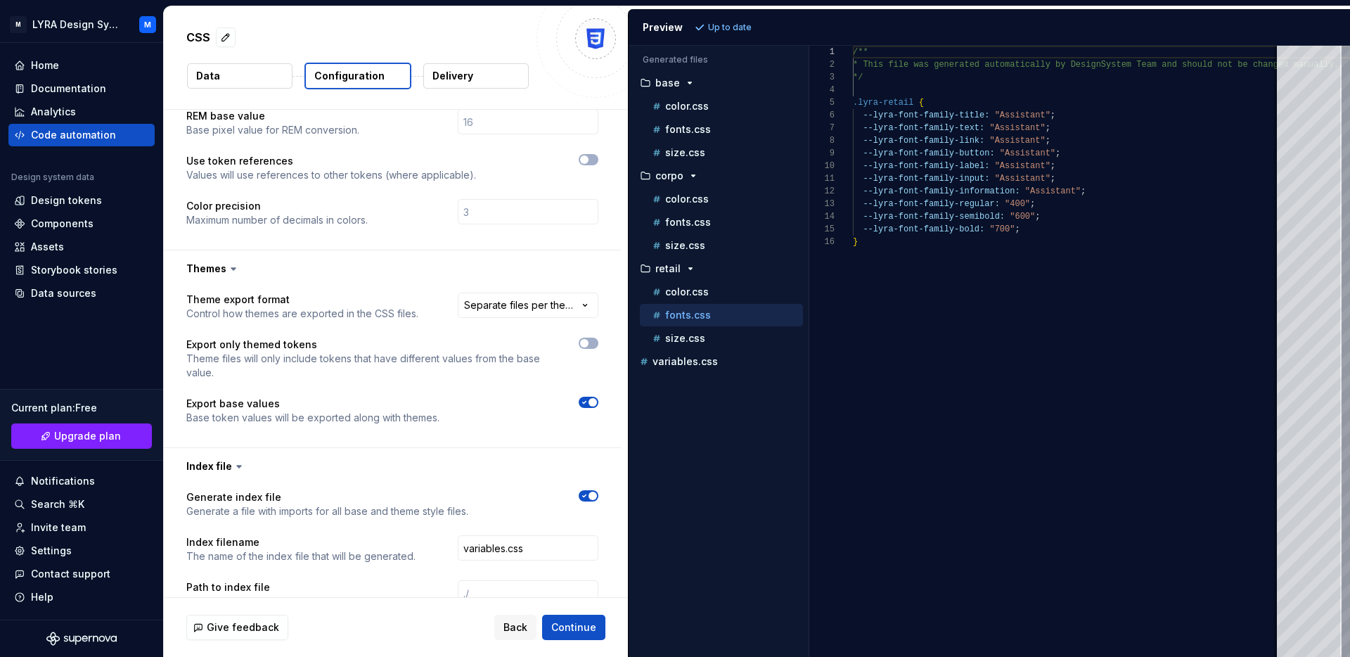
scroll to position [181, 0]
click at [598, 340] on div at bounding box center [589, 361] width 20 height 42
click at [598, 340] on button "button" at bounding box center [589, 345] width 20 height 11
click at [572, 295] on html "**********" at bounding box center [675, 328] width 1350 height 657
click at [481, 248] on html "**********" at bounding box center [675, 328] width 1350 height 657
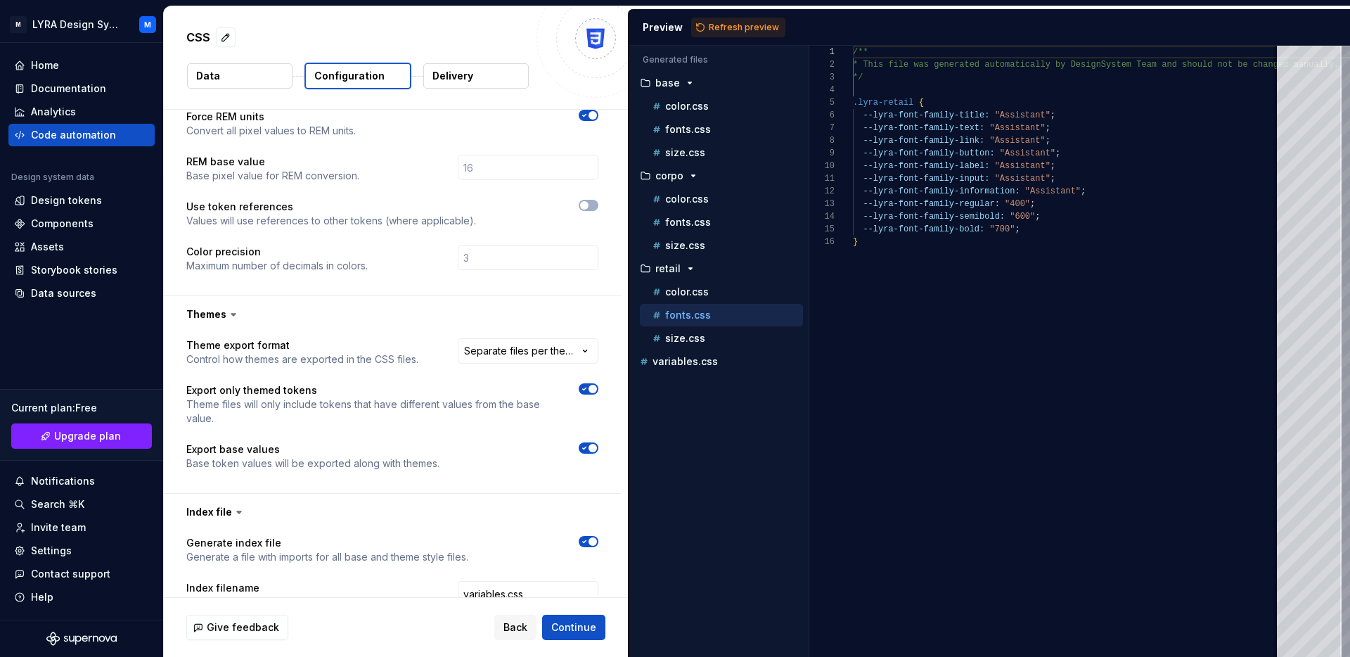
scroll to position [139, 0]
drag, startPoint x: 572, startPoint y: 624, endPoint x: 796, endPoint y: 0, distance: 662.6
click at [796, 0] on div "**********" at bounding box center [675, 328] width 1350 height 657
click at [751, 15] on div "Preview Refresh preview" at bounding box center [988, 27] width 721 height 37
click at [751, 28] on span "Refresh preview" at bounding box center [744, 27] width 70 height 11
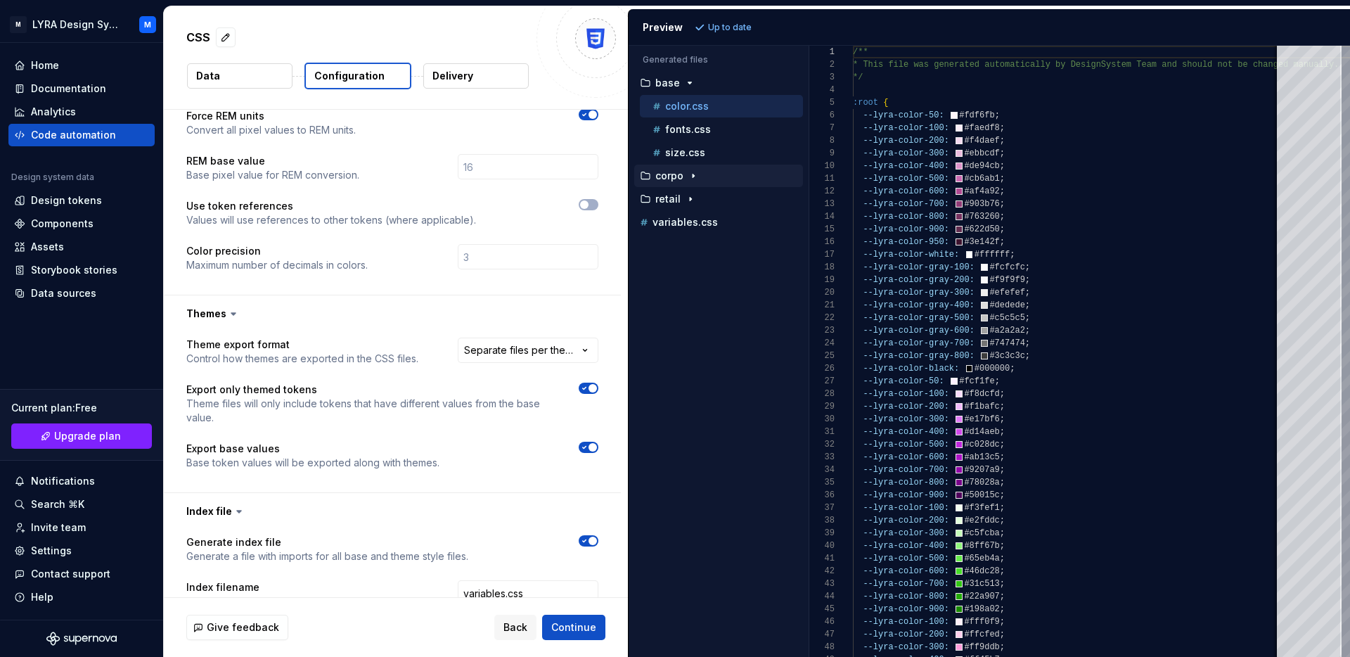
click at [712, 182] on button "corpo" at bounding box center [718, 175] width 169 height 15
click at [712, 198] on div "color.css" at bounding box center [726, 199] width 153 height 14
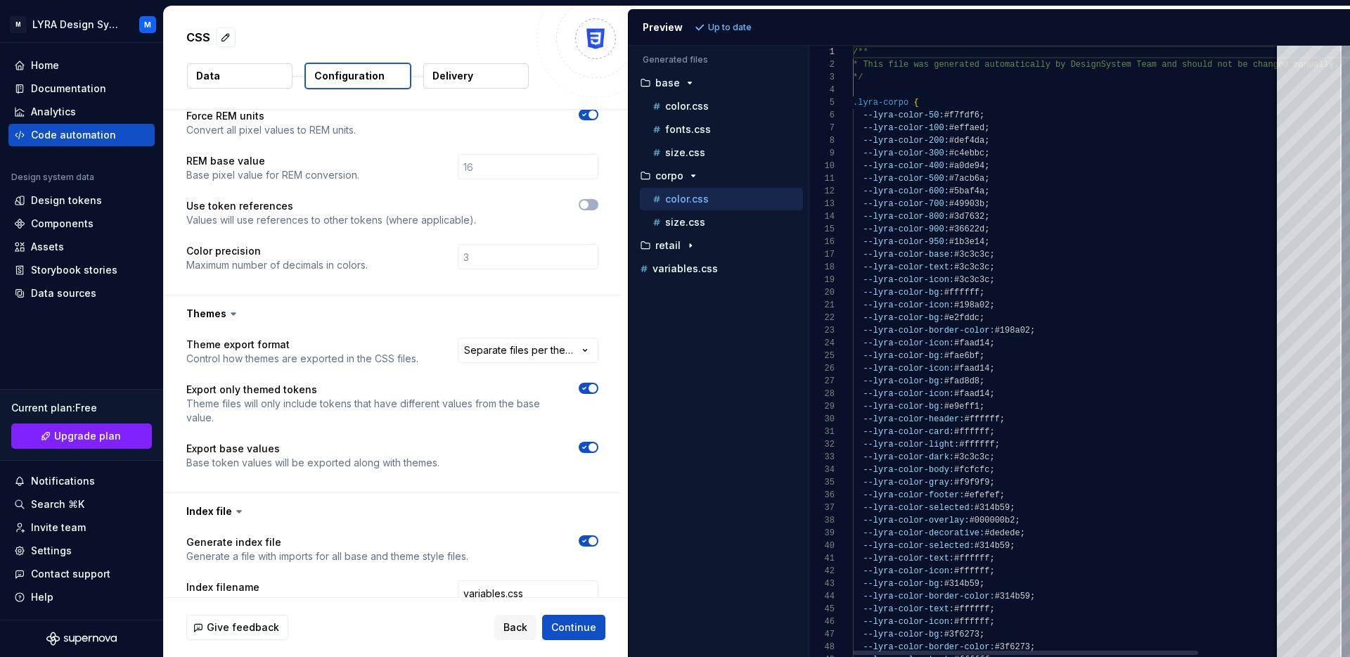
scroll to position [127, 0]
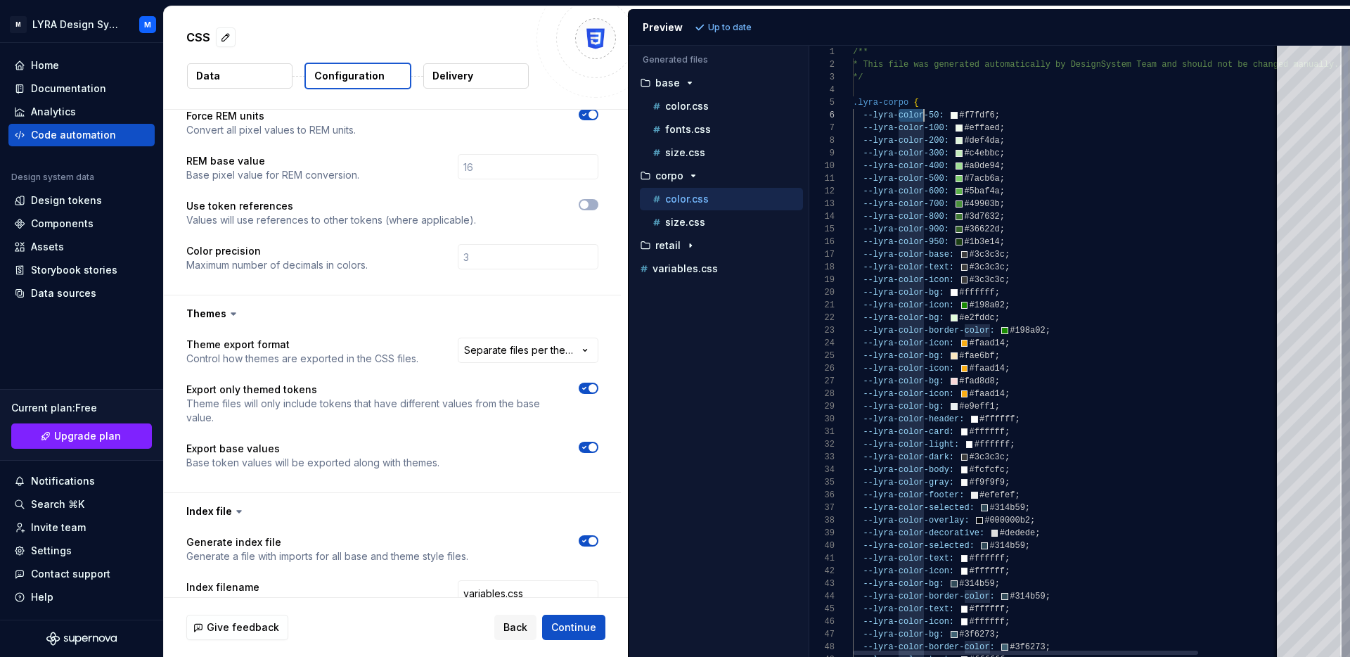
type textarea "**********"
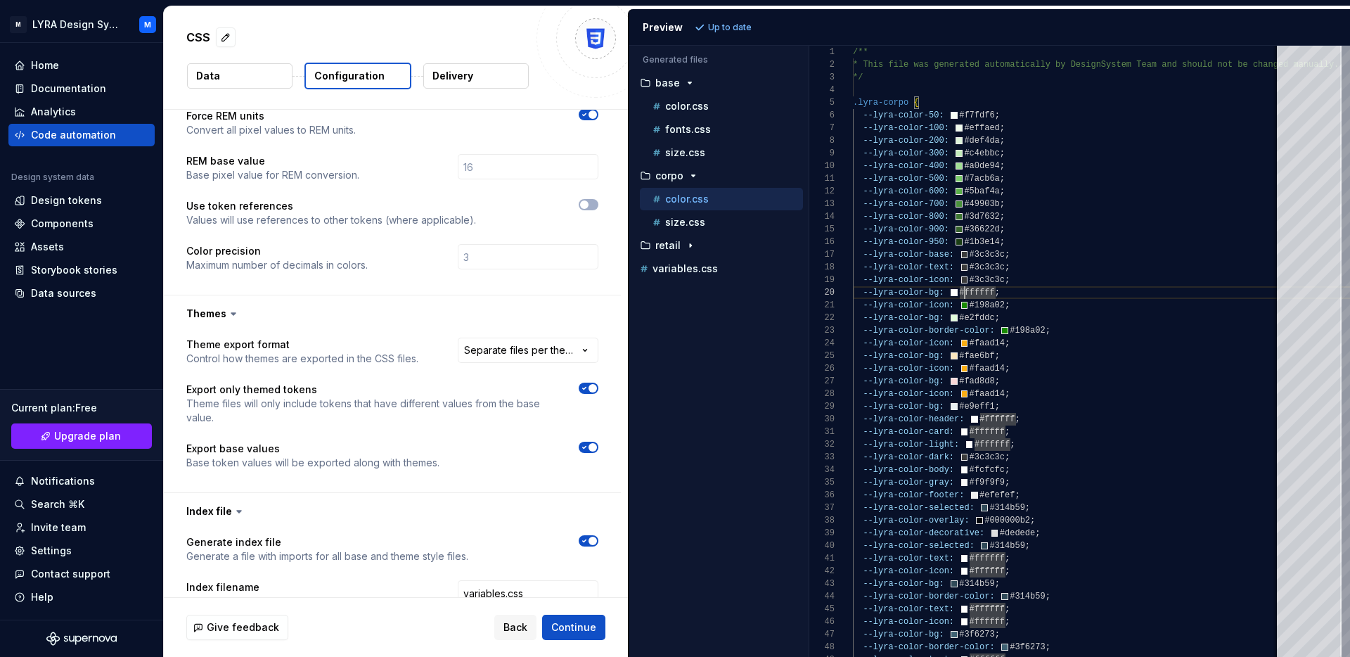
scroll to position [0, 0]
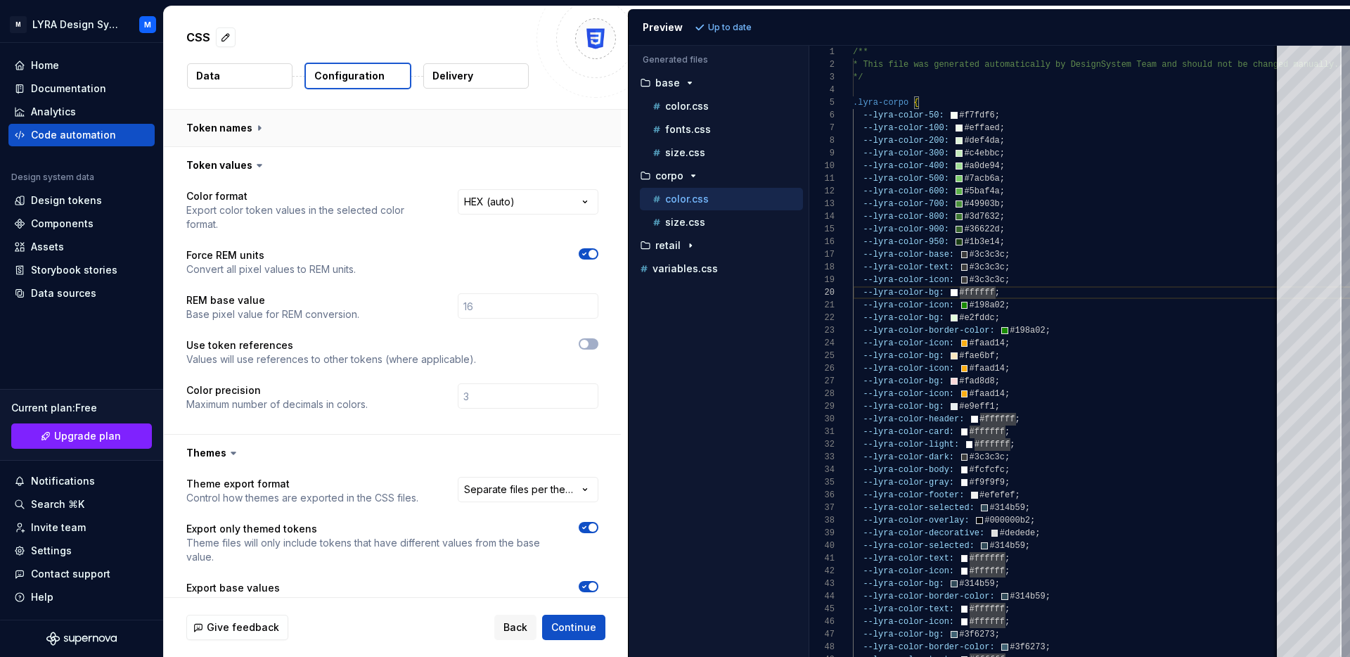
click at [352, 141] on button "button" at bounding box center [392, 128] width 457 height 37
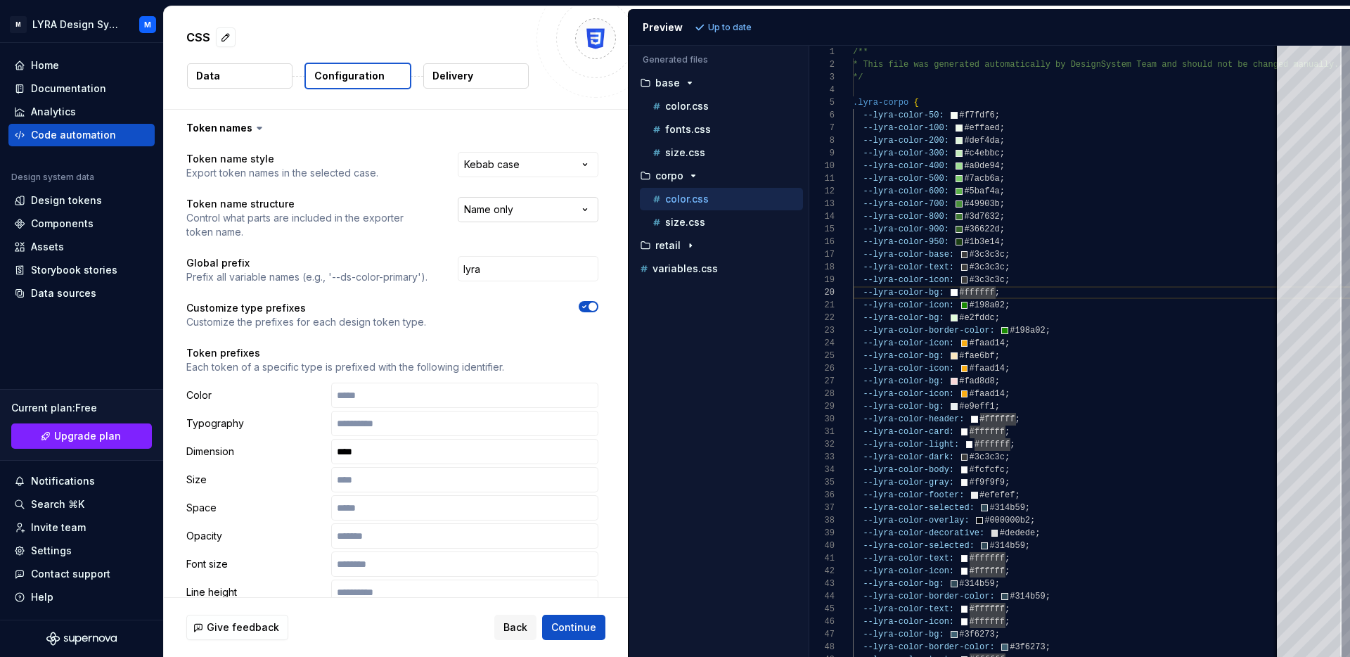
click at [543, 205] on html "**********" at bounding box center [675, 328] width 1350 height 657
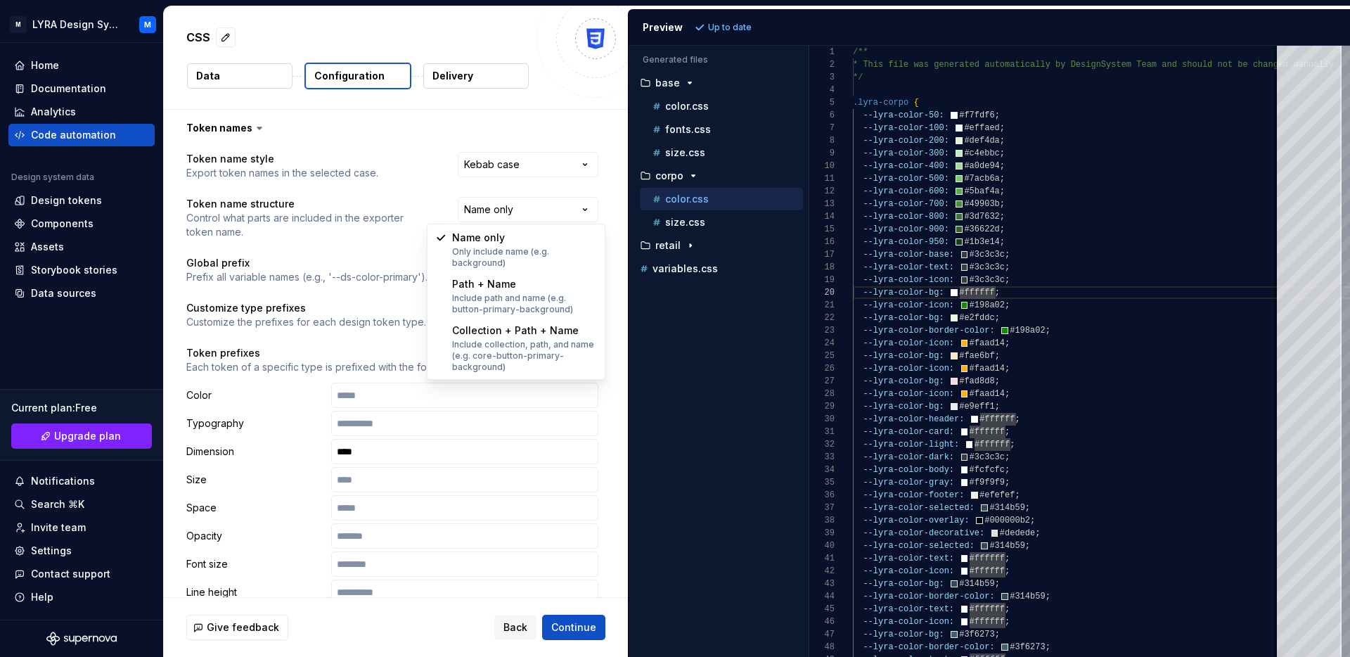
select select "**********"
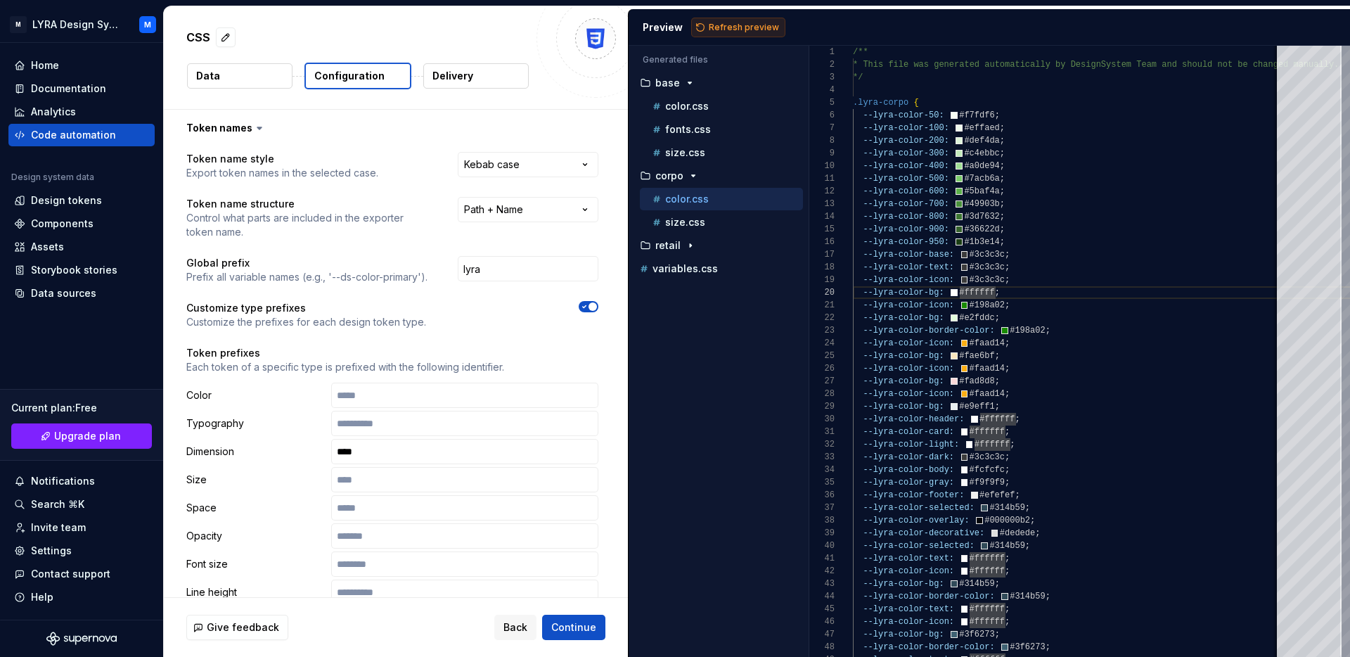
click at [756, 24] on span "Refresh preview" at bounding box center [744, 27] width 70 height 11
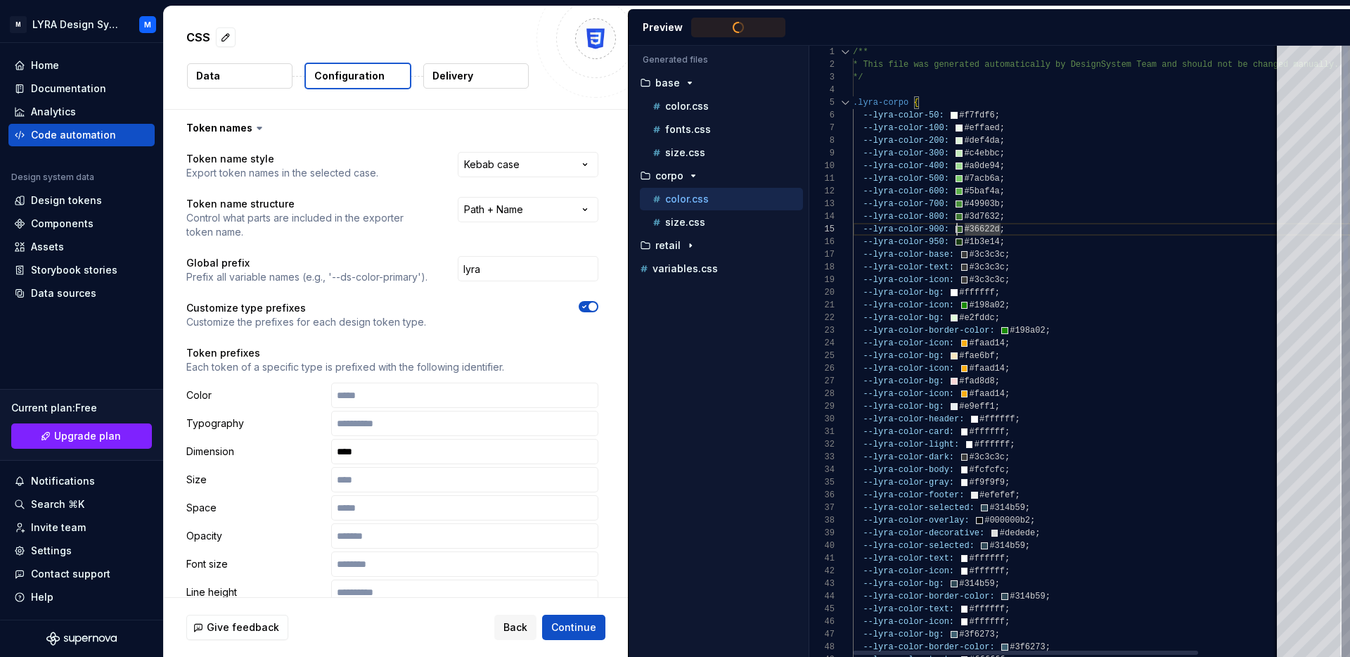
click at [849, 81] on div "3" at bounding box center [831, 77] width 44 height 13
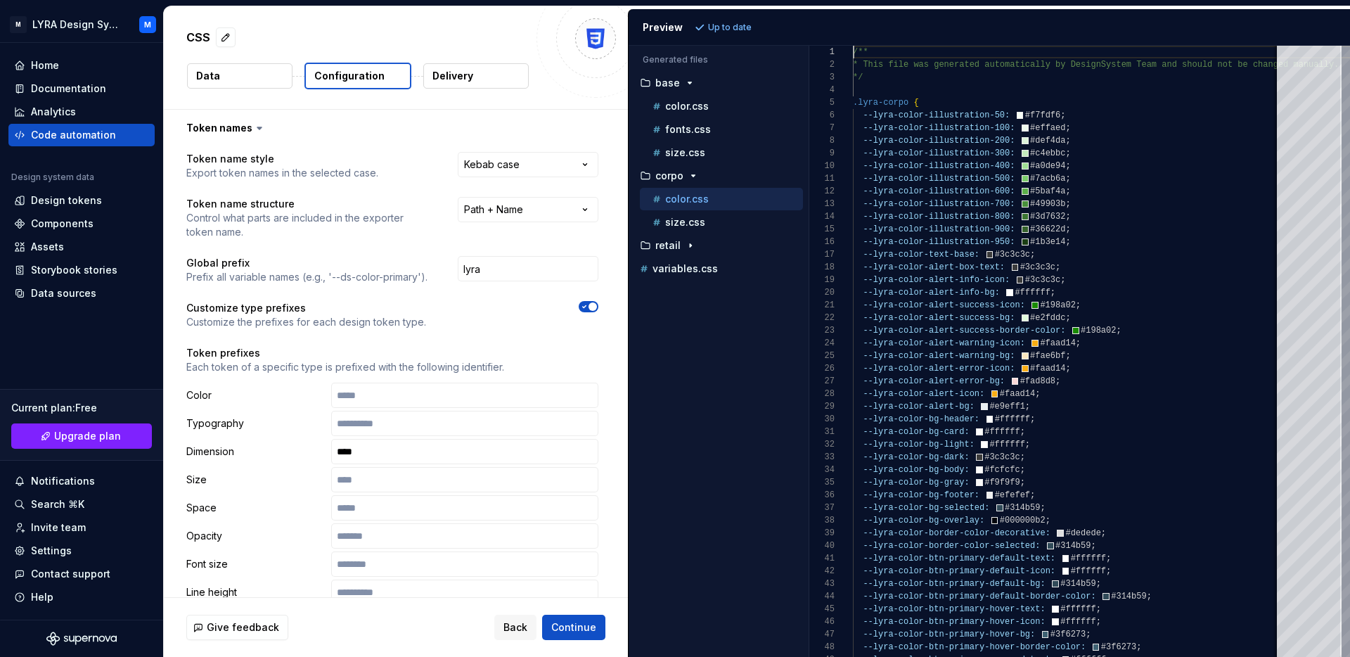
scroll to position [0, 0]
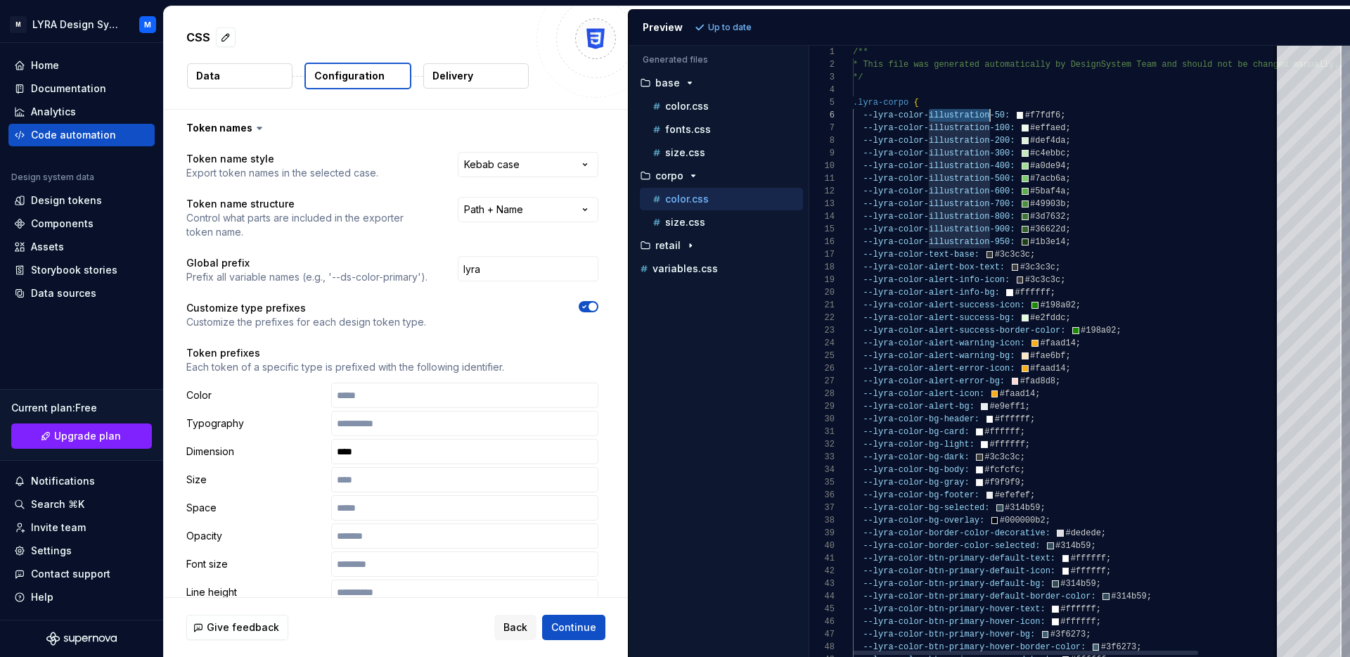
click at [547, 202] on html "**********" at bounding box center [675, 328] width 1350 height 657
type textarea "**********"
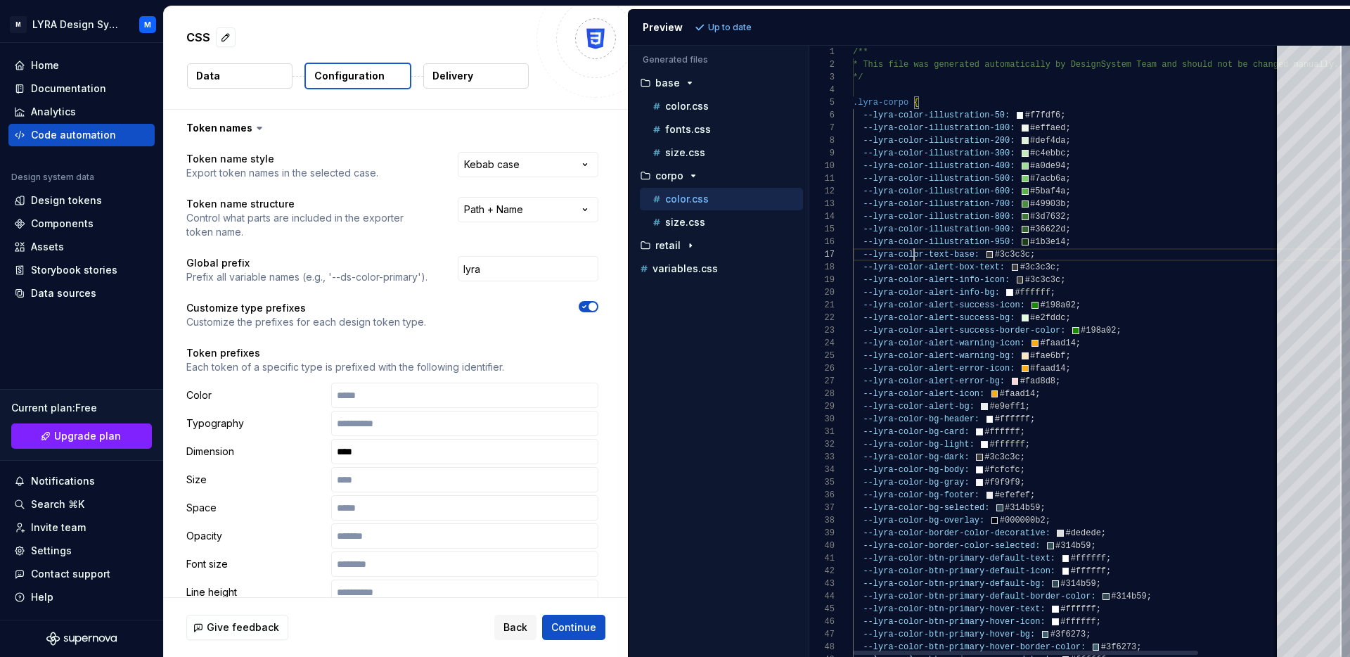
scroll to position [76, 71]
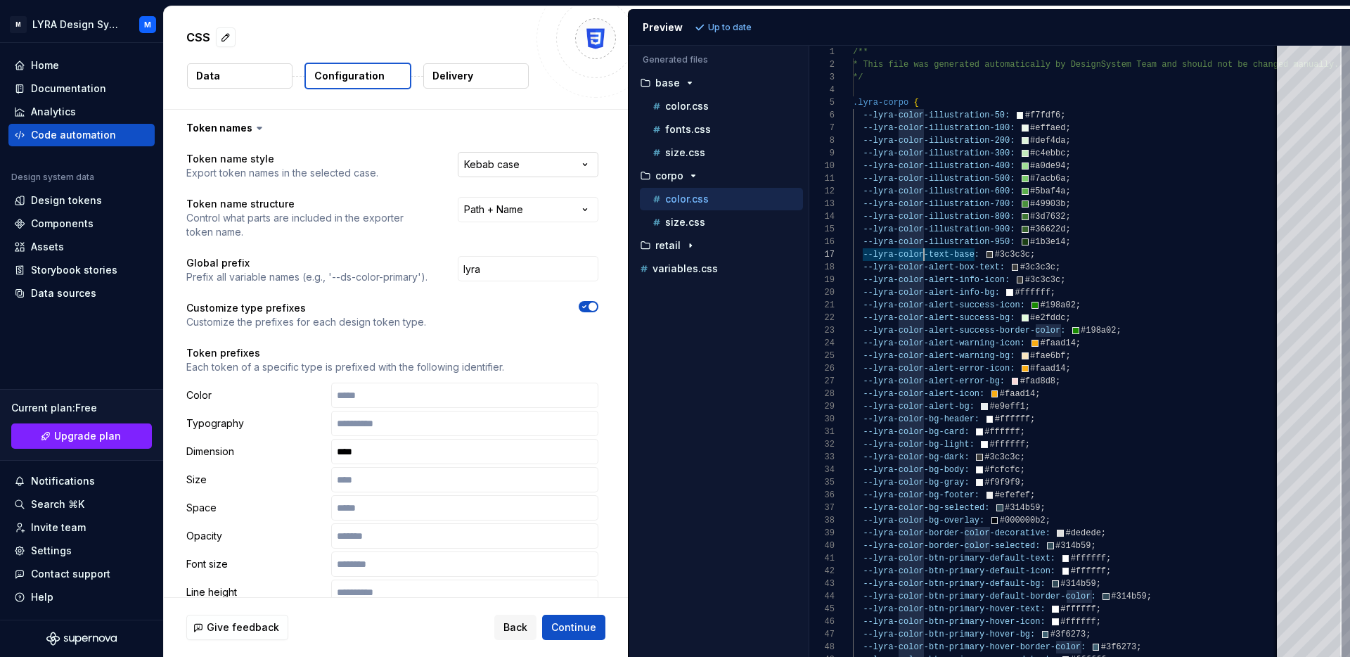
click at [526, 168] on html "**********" at bounding box center [675, 328] width 1350 height 657
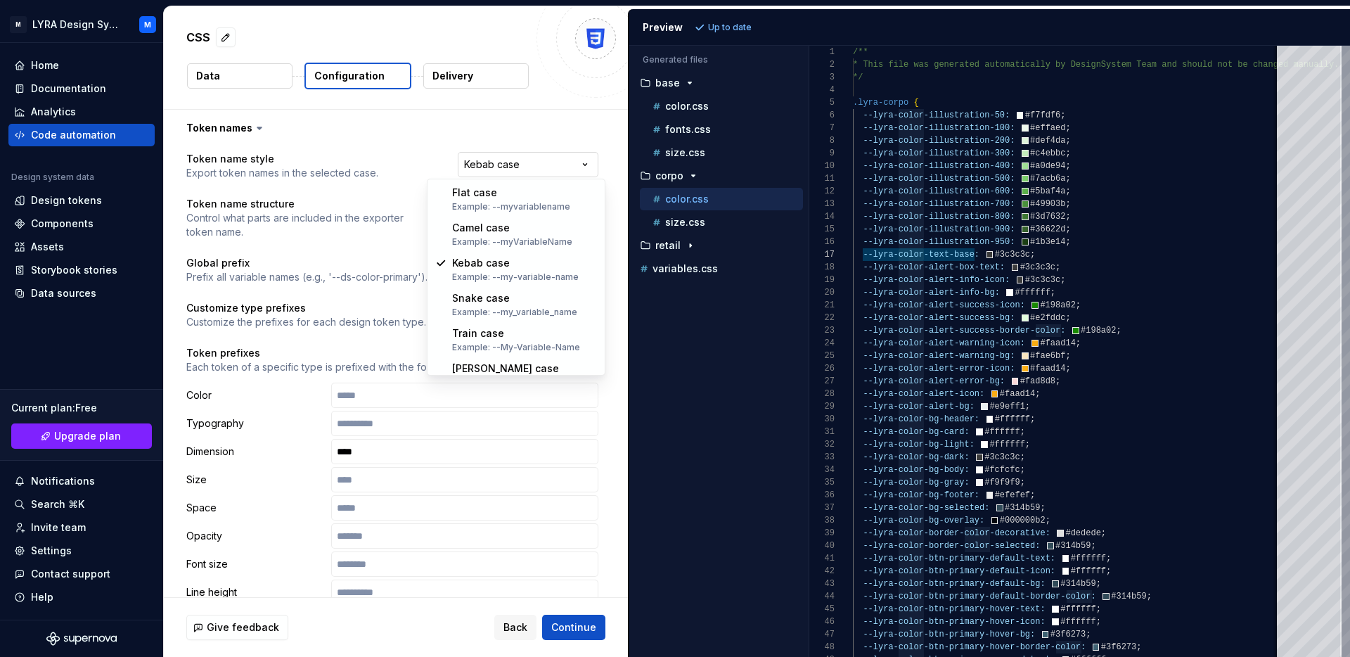
click at [526, 168] on html "**********" at bounding box center [675, 328] width 1350 height 657
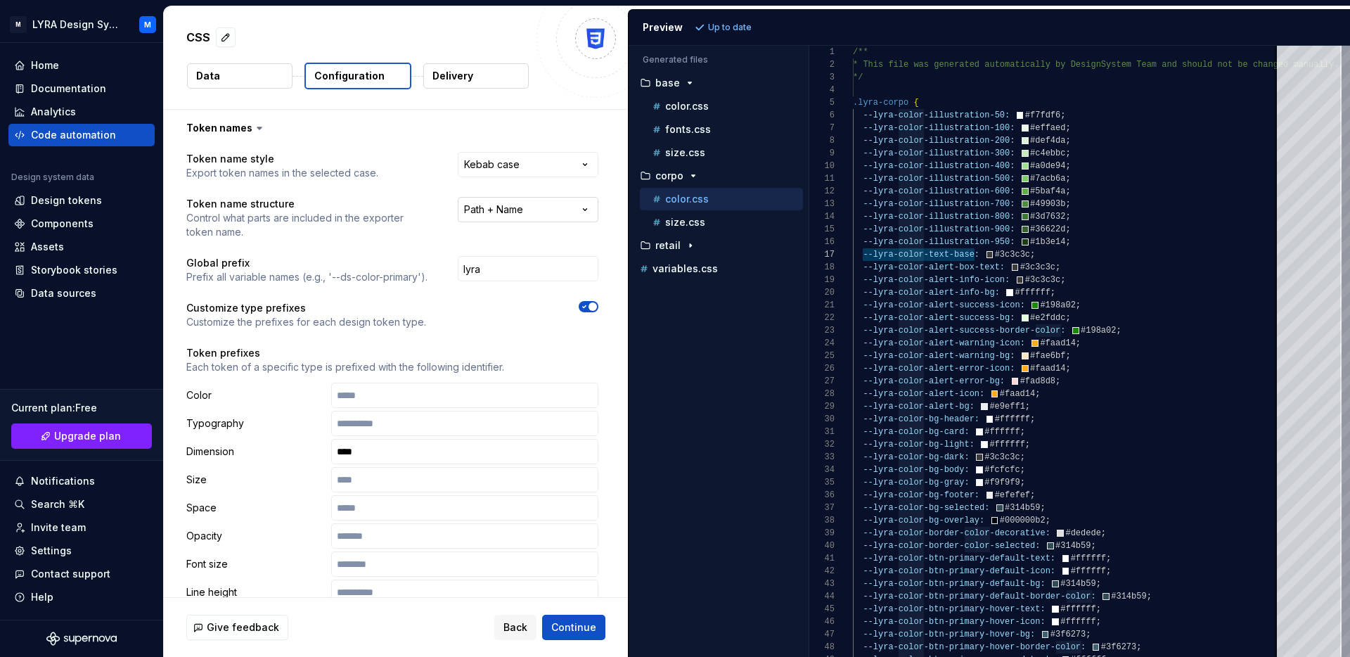
click at [532, 202] on html "**********" at bounding box center [675, 328] width 1350 height 657
click at [521, 206] on html "**********" at bounding box center [675, 328] width 1350 height 657
click at [521, 207] on html "**********" at bounding box center [675, 328] width 1350 height 657
click at [463, 162] on html "**********" at bounding box center [675, 328] width 1350 height 657
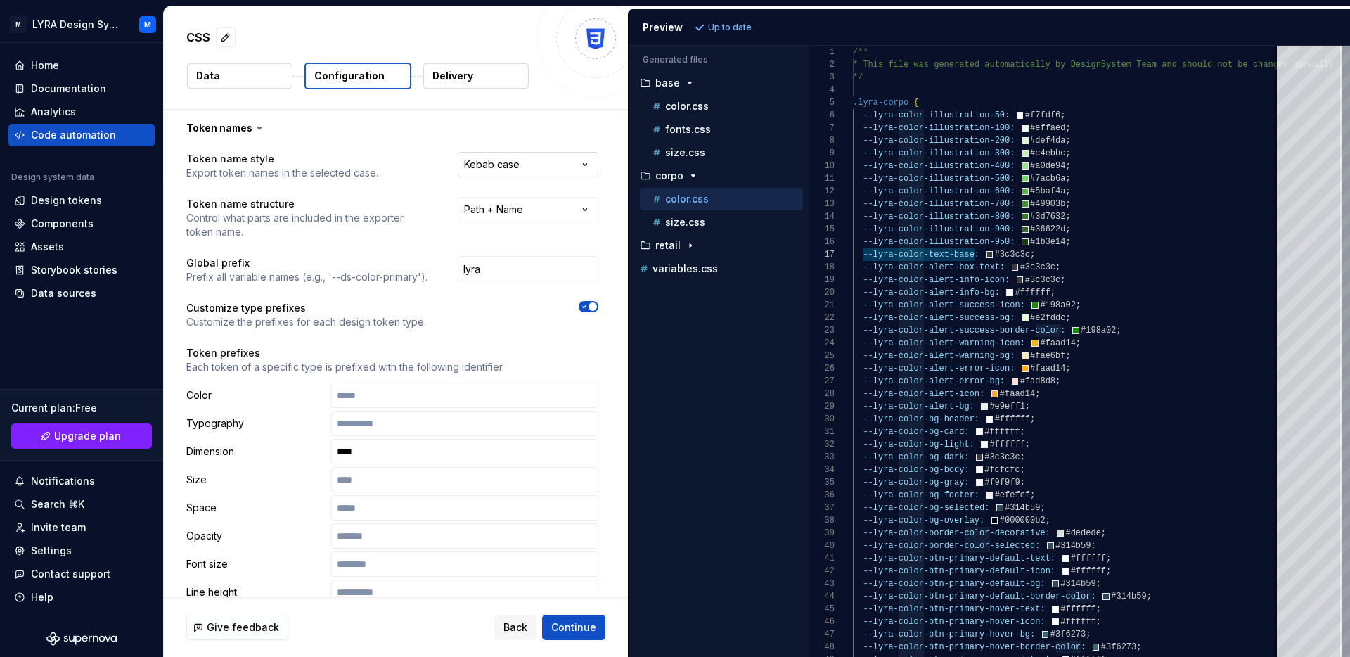
click at [494, 171] on html "**********" at bounding box center [675, 328] width 1350 height 657
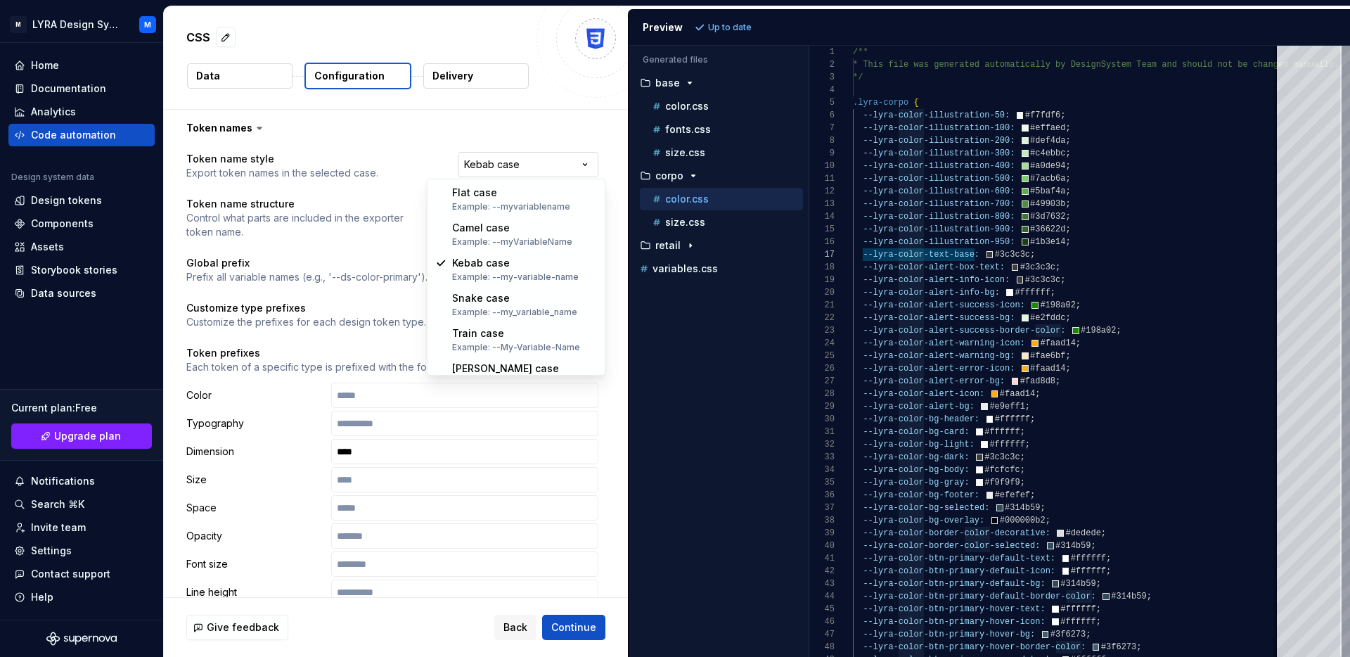
click at [494, 171] on html "**********" at bounding box center [675, 328] width 1350 height 657
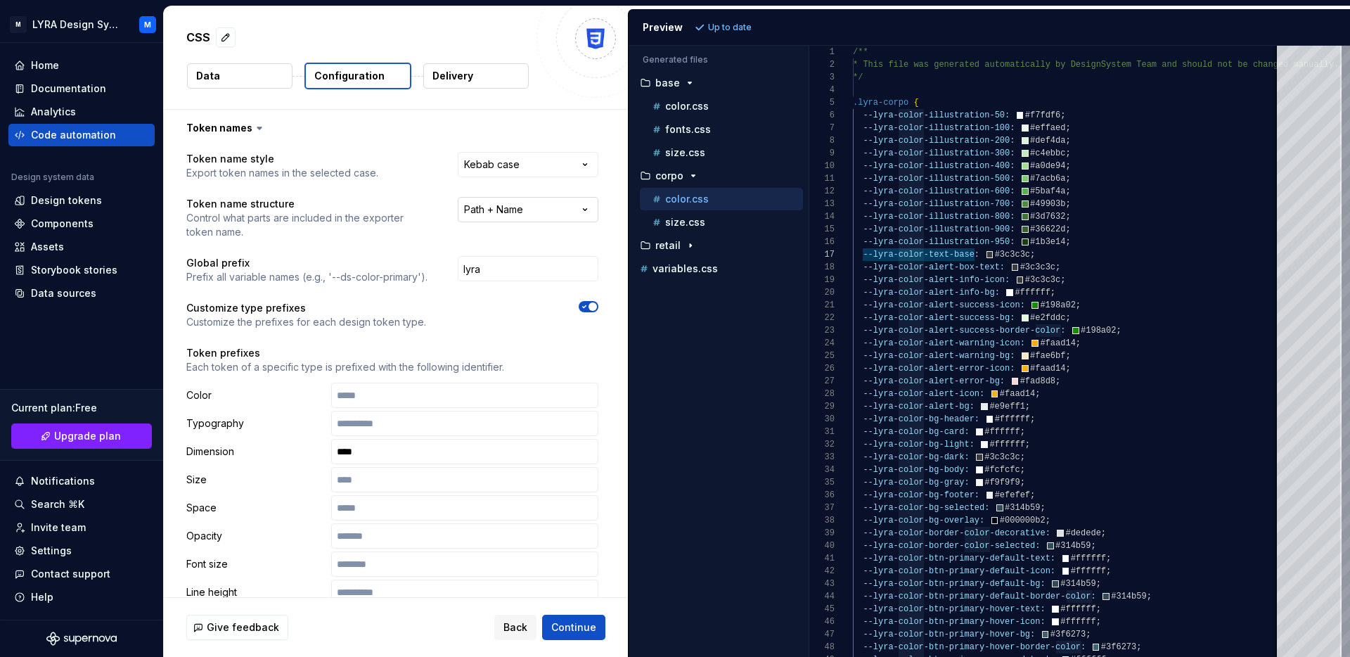
click at [499, 201] on html "**********" at bounding box center [675, 328] width 1350 height 657
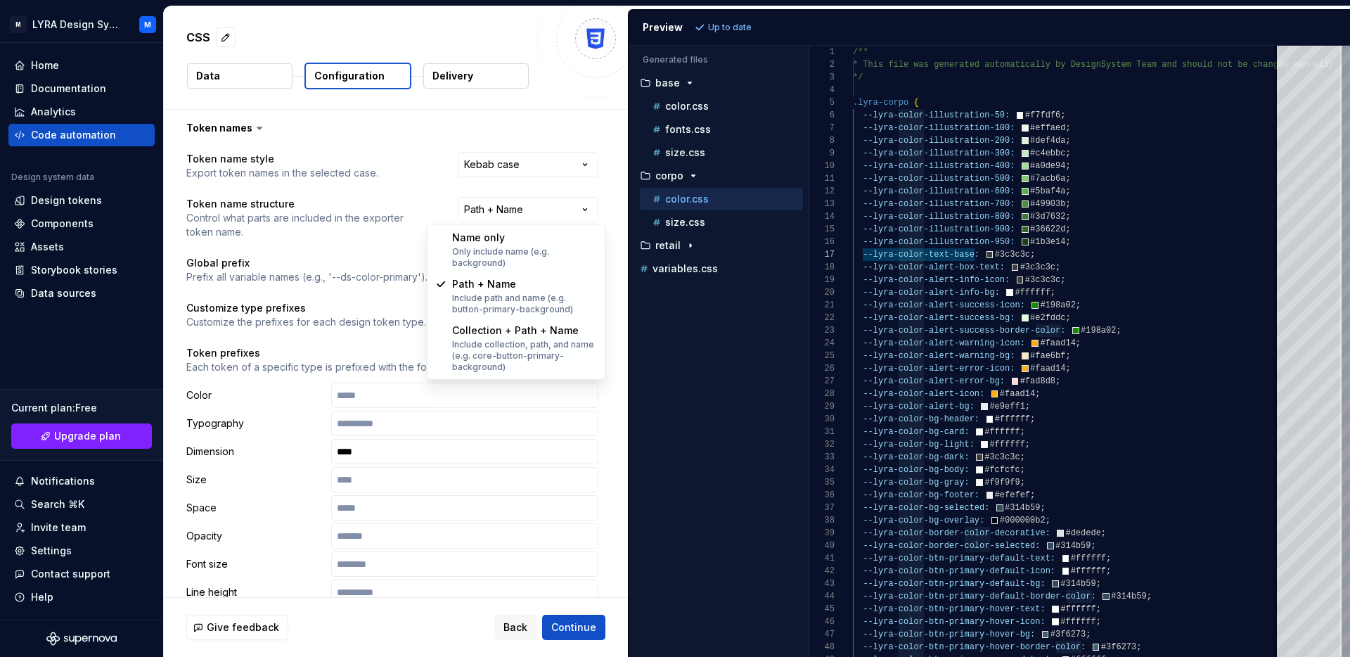
drag, startPoint x: 529, startPoint y: 244, endPoint x: 542, endPoint y: 188, distance: 57.8
click at [542, 188] on html "**********" at bounding box center [675, 328] width 1350 height 657
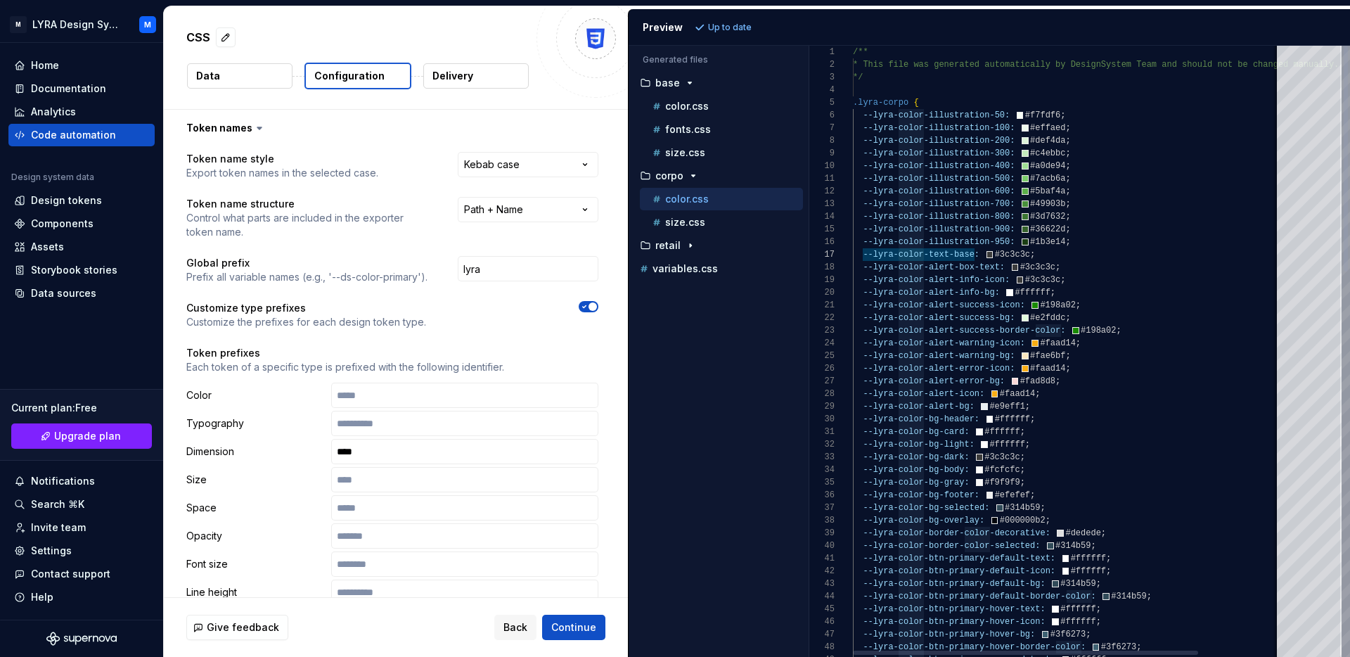
click at [941, 264] on html "**********" at bounding box center [675, 328] width 1350 height 657
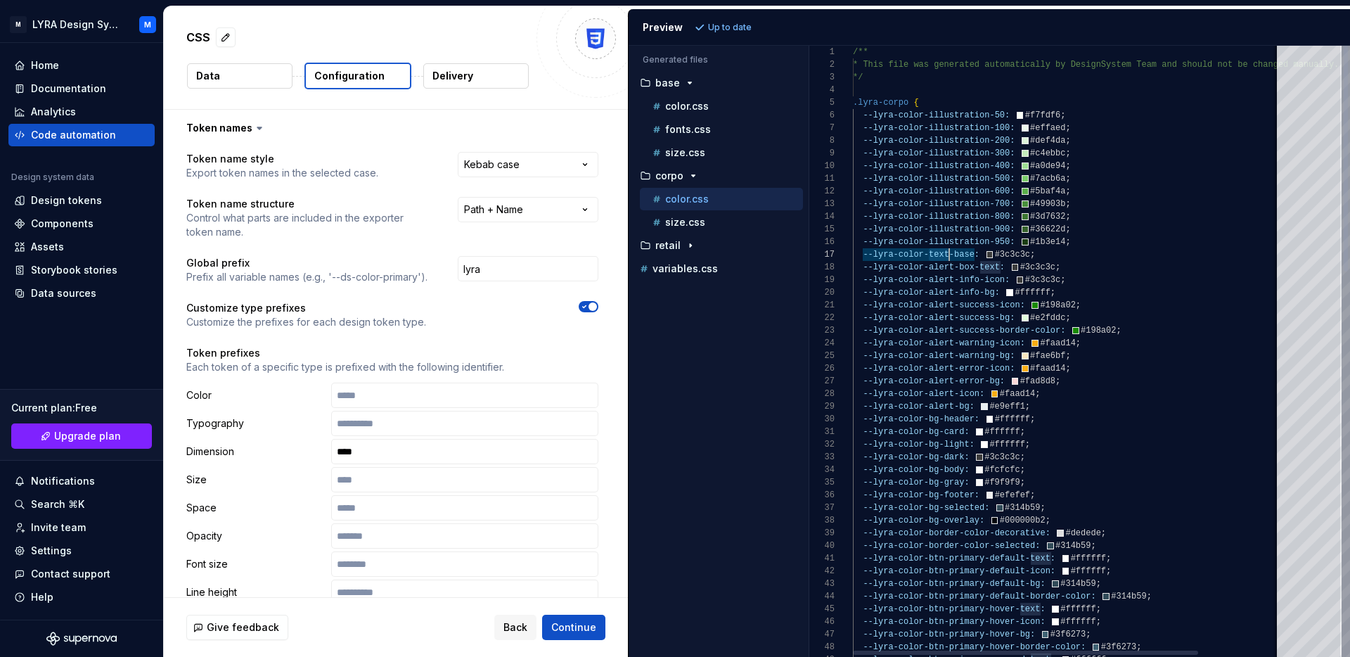
scroll to position [76, 122]
drag, startPoint x: 939, startPoint y: 252, endPoint x: 964, endPoint y: 252, distance: 24.6
click at [964, 252] on span "--lyra-color-text-base:" at bounding box center [921, 255] width 117 height 10
click at [534, 200] on html "**********" at bounding box center [675, 328] width 1350 height 657
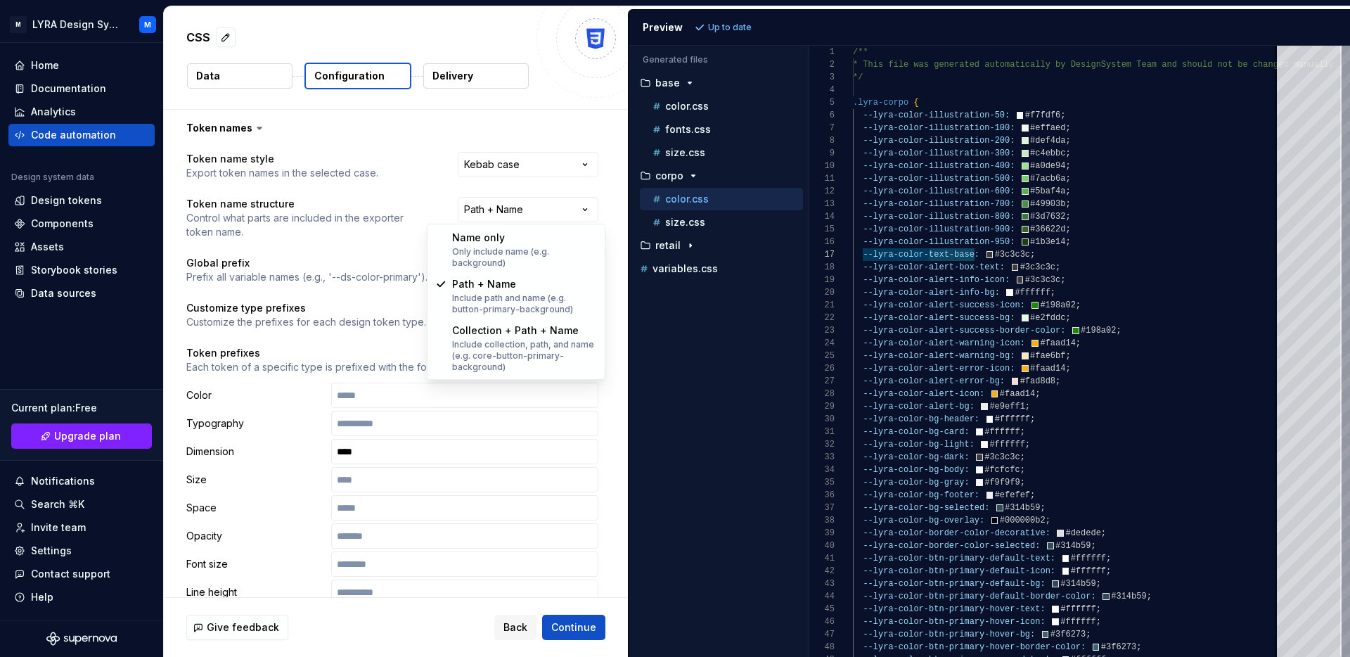
select select "********"
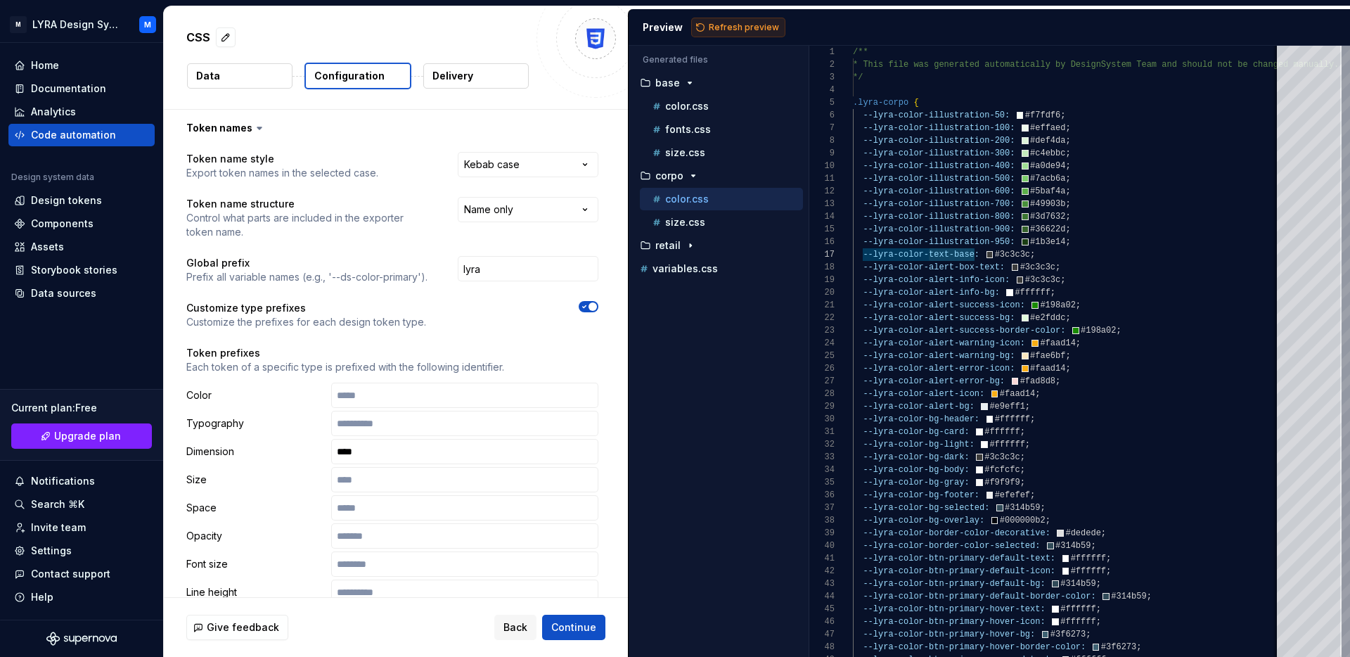
click at [745, 26] on span "Refresh preview" at bounding box center [744, 27] width 70 height 11
type textarea "**********"
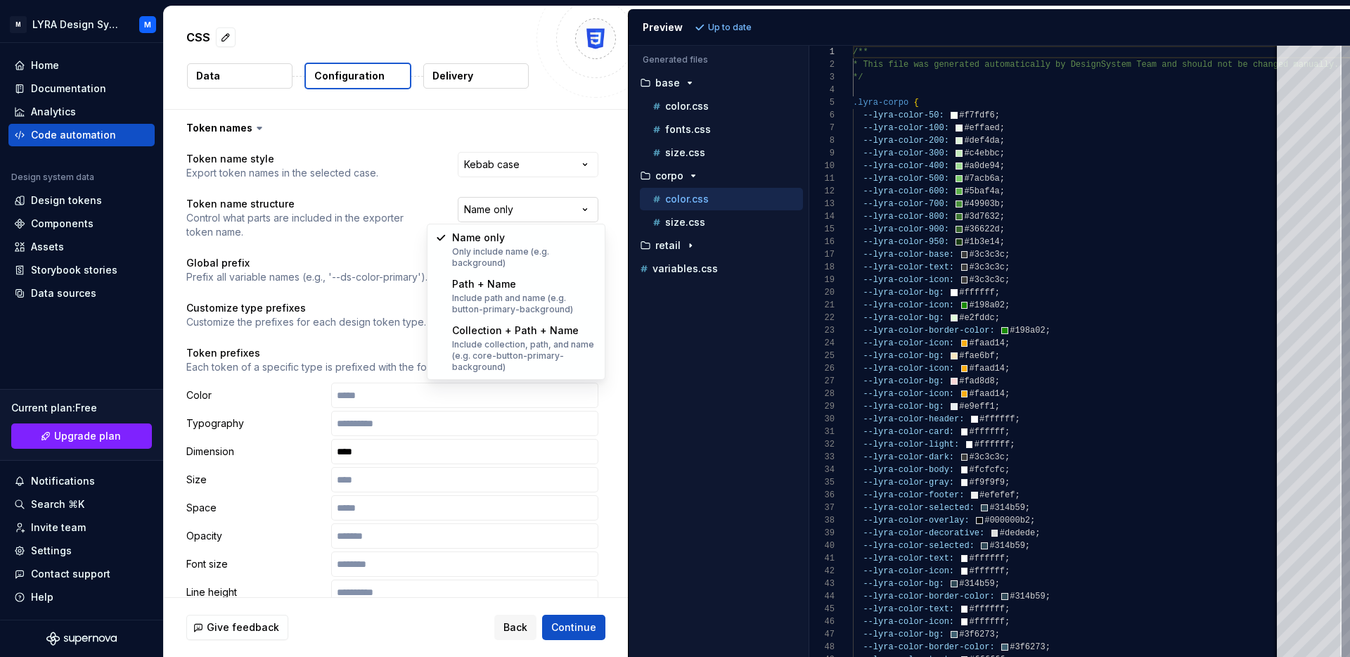
click at [554, 197] on html "**********" at bounding box center [675, 328] width 1350 height 657
select select "**********"
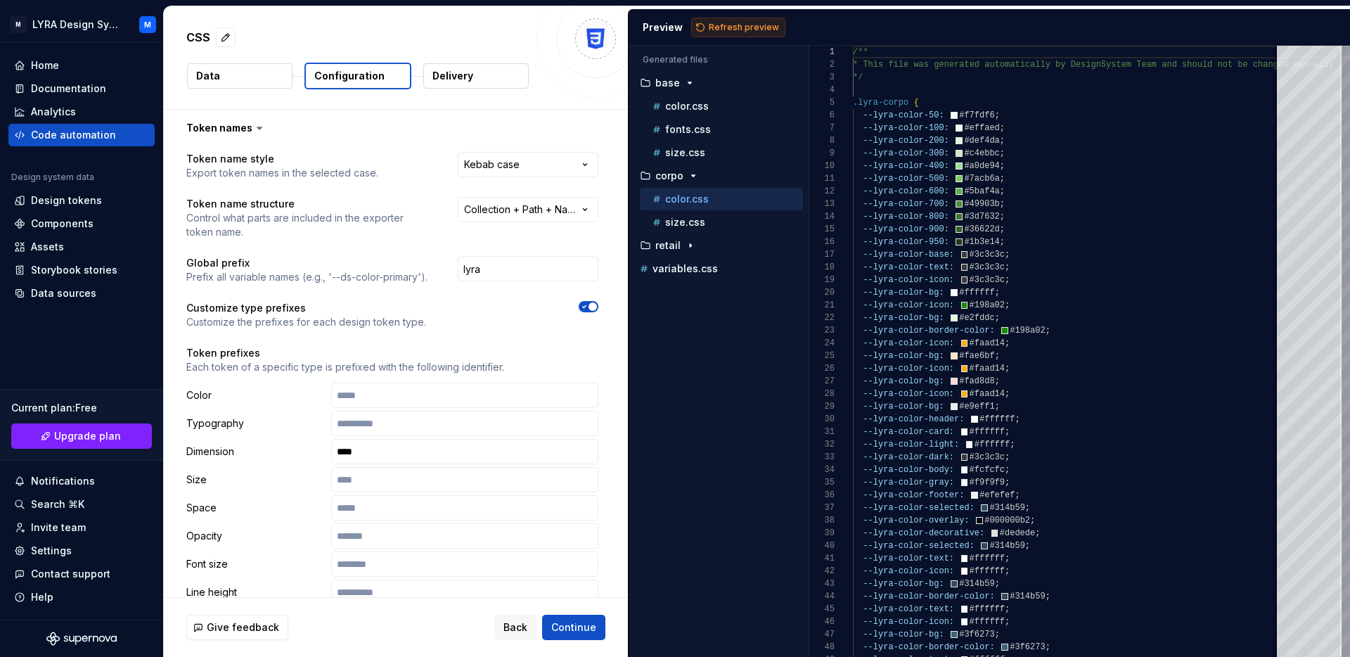
click at [728, 27] on span "Refresh preview" at bounding box center [744, 27] width 70 height 11
type textarea "**********"
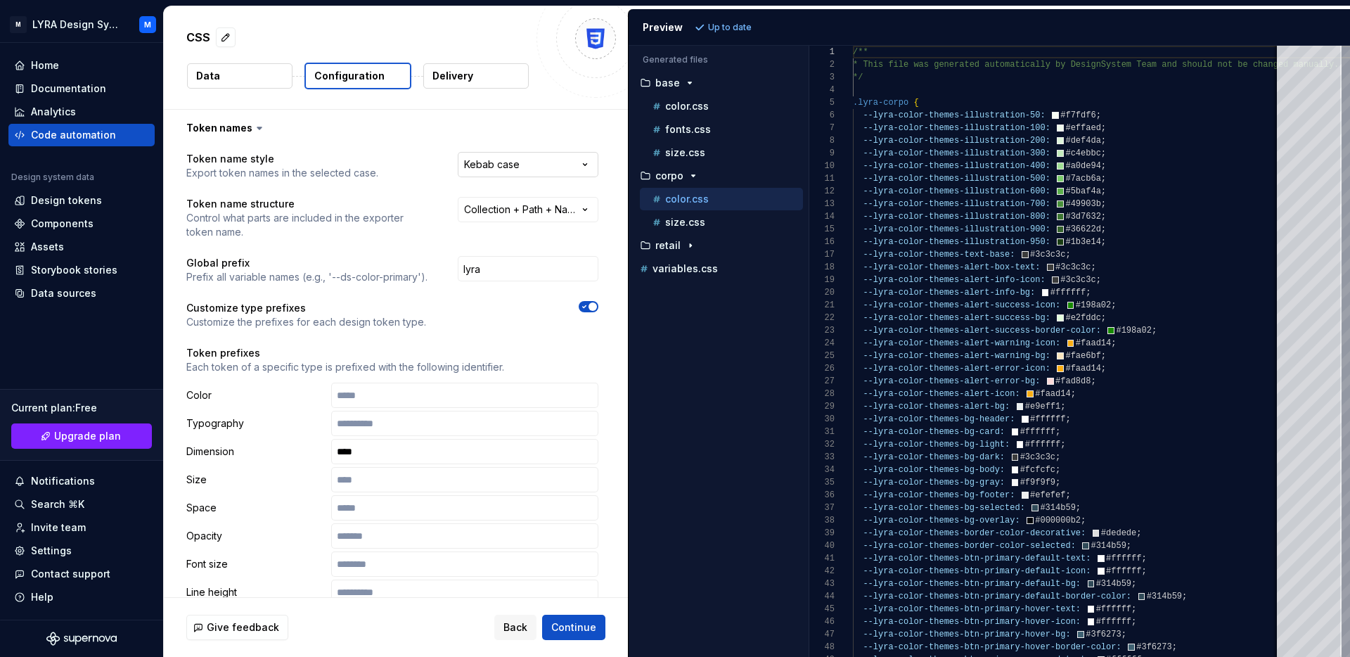
click at [585, 160] on html "**********" at bounding box center [675, 328] width 1350 height 657
click at [561, 203] on html "**********" at bounding box center [675, 328] width 1350 height 657
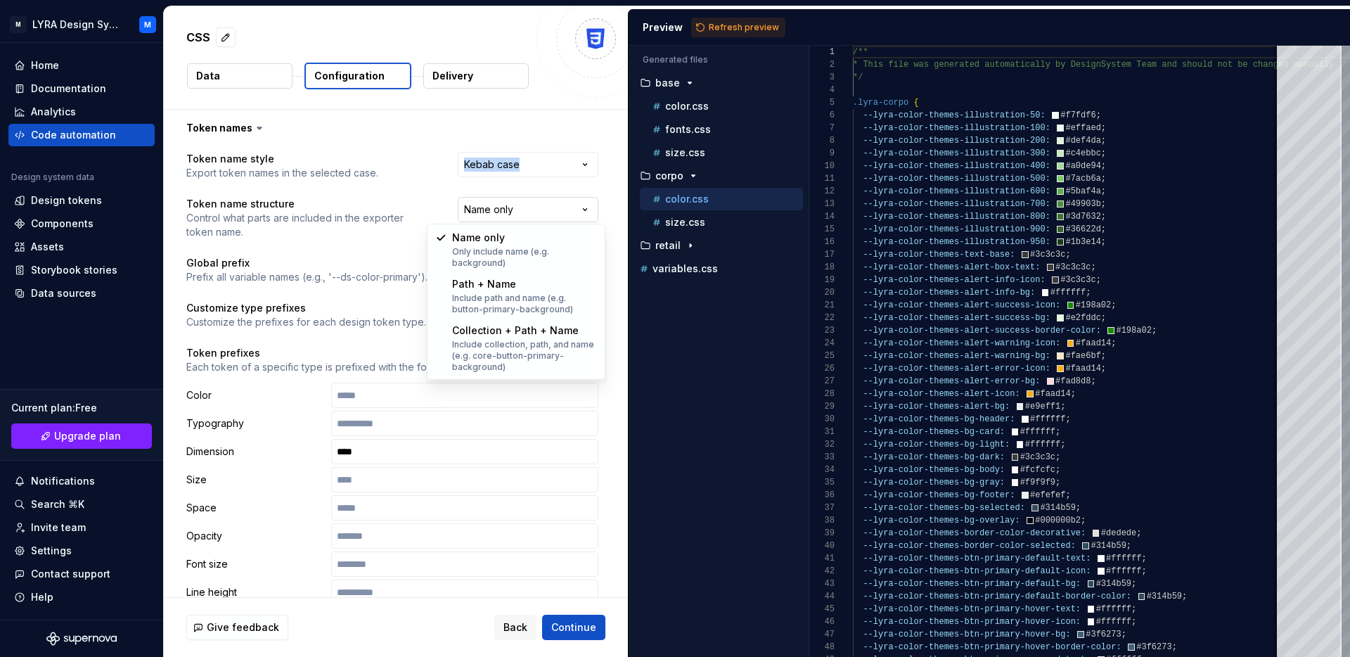
click at [520, 214] on html "**********" at bounding box center [675, 328] width 1350 height 657
select select "**********"
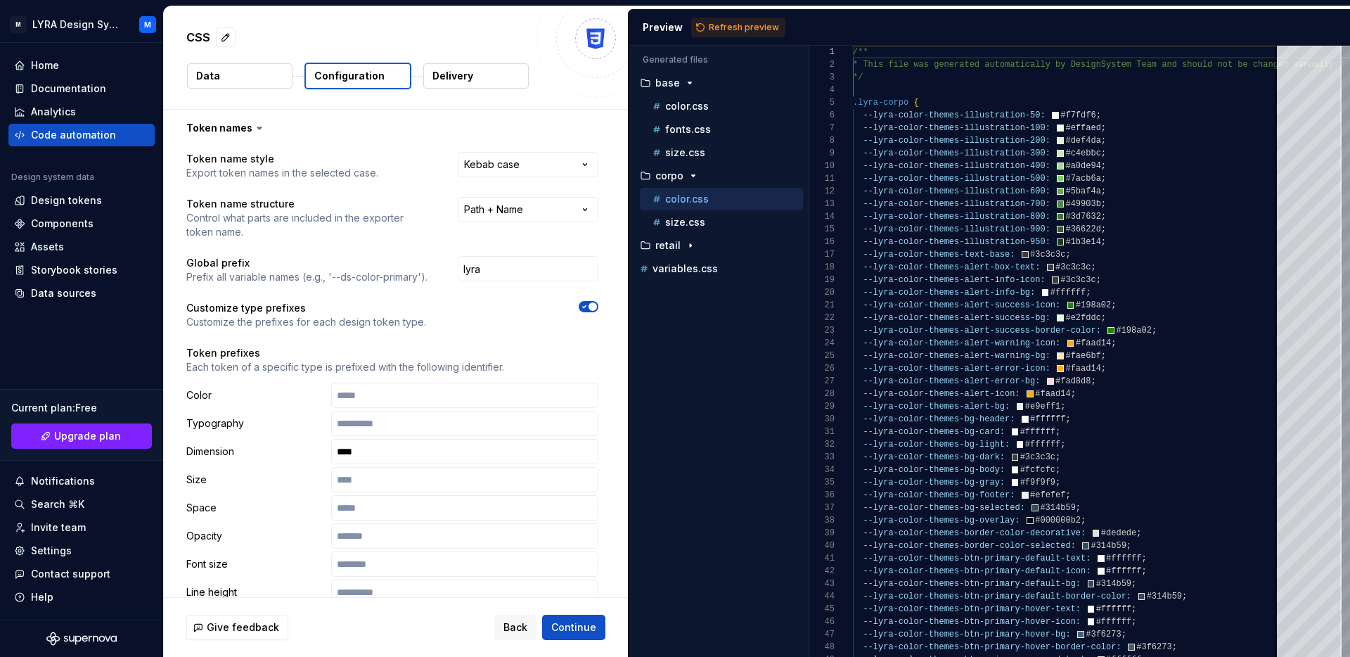
click at [476, 324] on div at bounding box center [524, 315] width 147 height 28
click at [418, 415] on input "text" at bounding box center [464, 423] width 267 height 25
click at [417, 402] on input "text" at bounding box center [464, 394] width 267 height 25
click at [382, 484] on input "text" at bounding box center [464, 479] width 267 height 25
click at [375, 452] on input "****" at bounding box center [464, 451] width 267 height 25
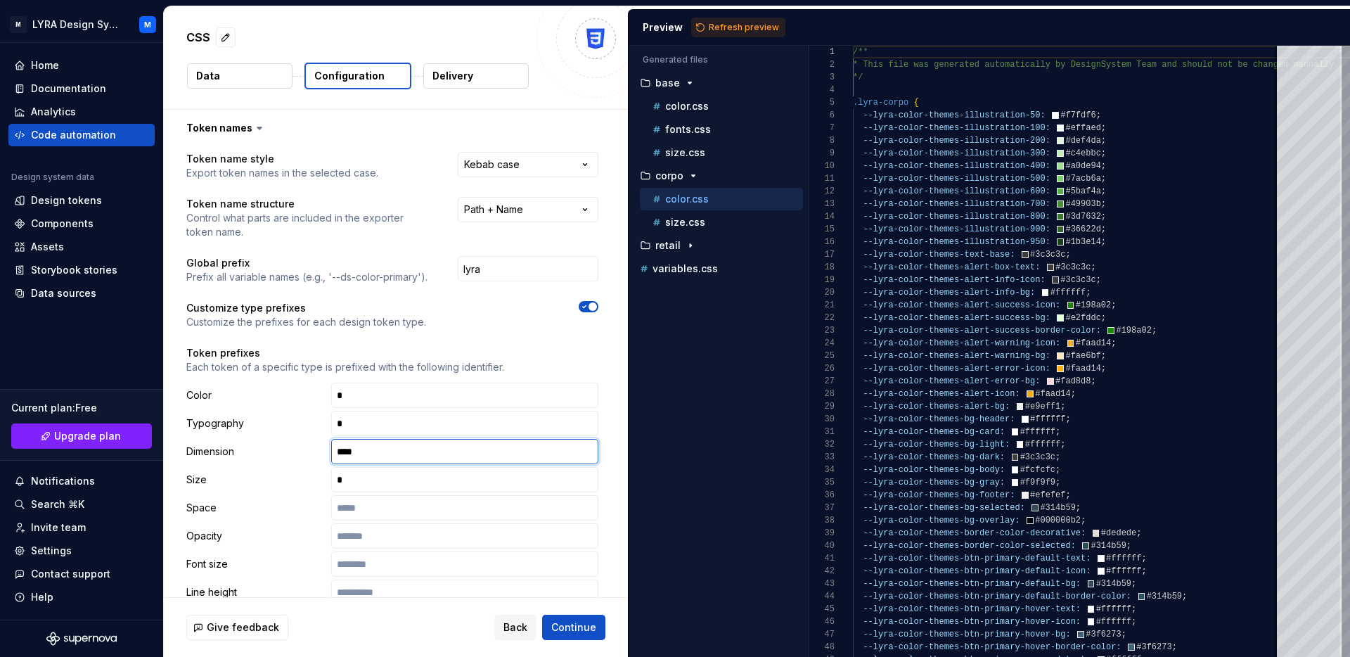
click at [375, 452] on input "****" at bounding box center [464, 451] width 267 height 25
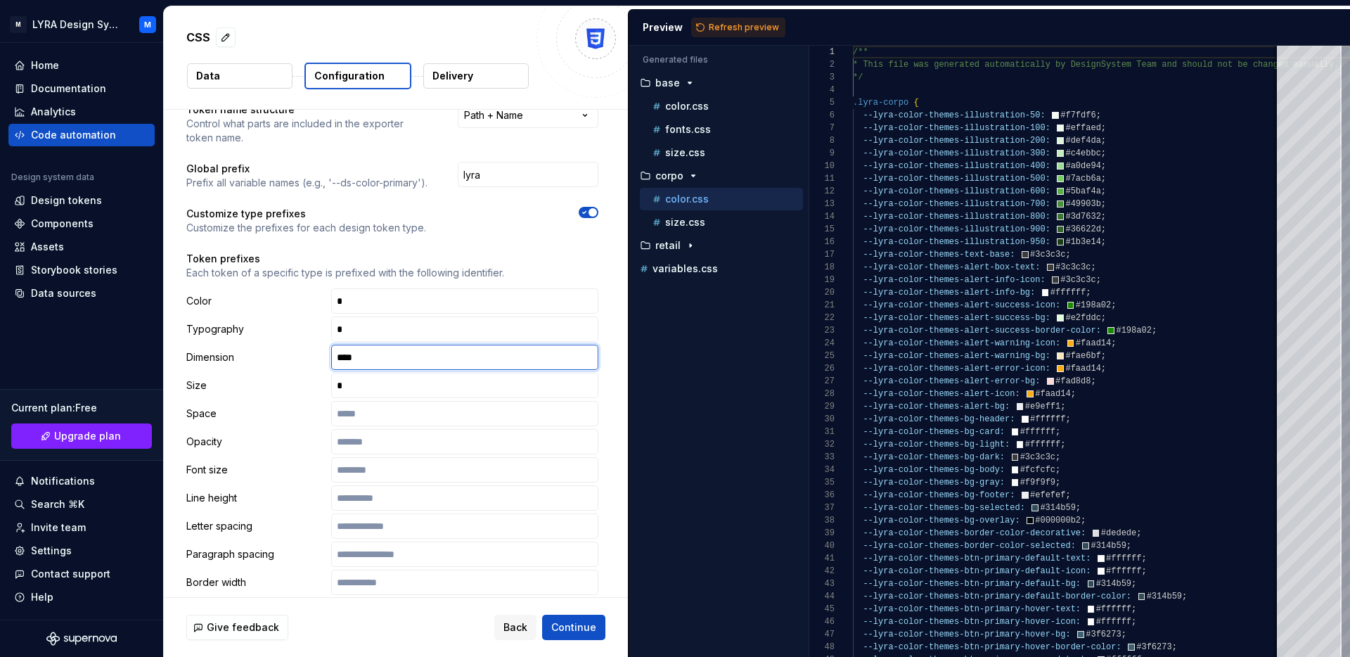
scroll to position [95, 0]
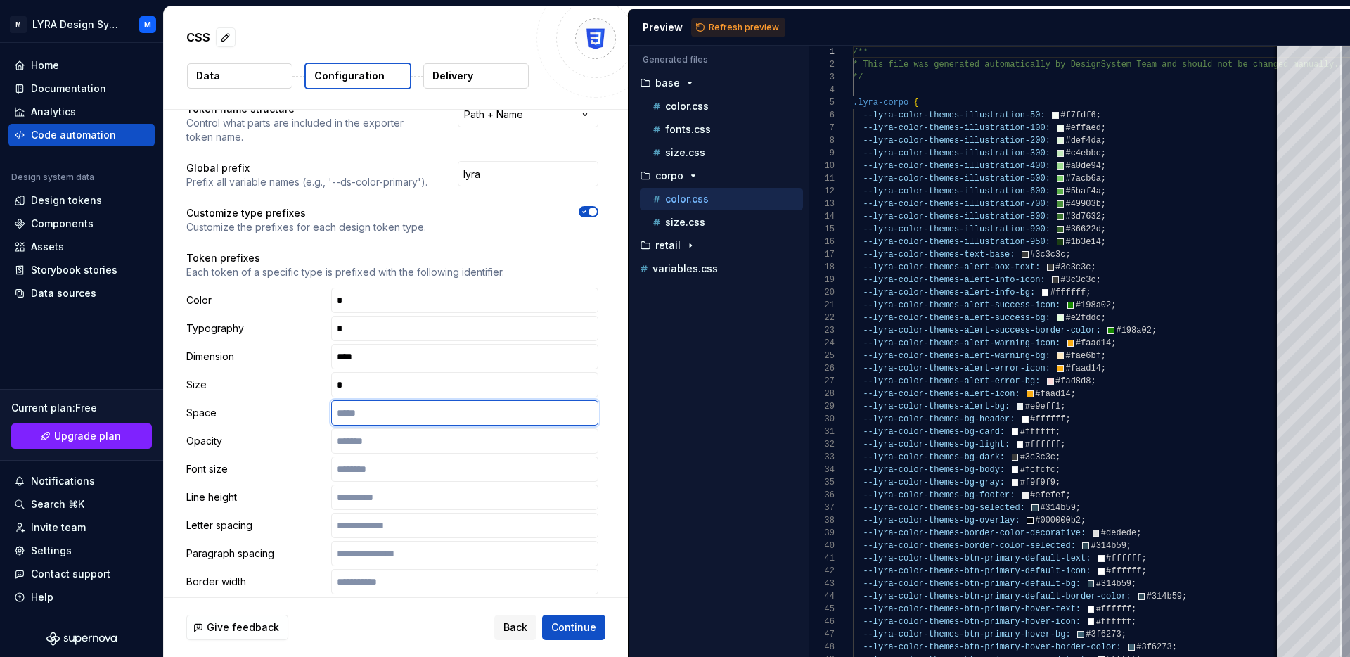
click at [367, 418] on input "text" at bounding box center [464, 412] width 267 height 25
click at [367, 445] on input "text" at bounding box center [464, 440] width 267 height 25
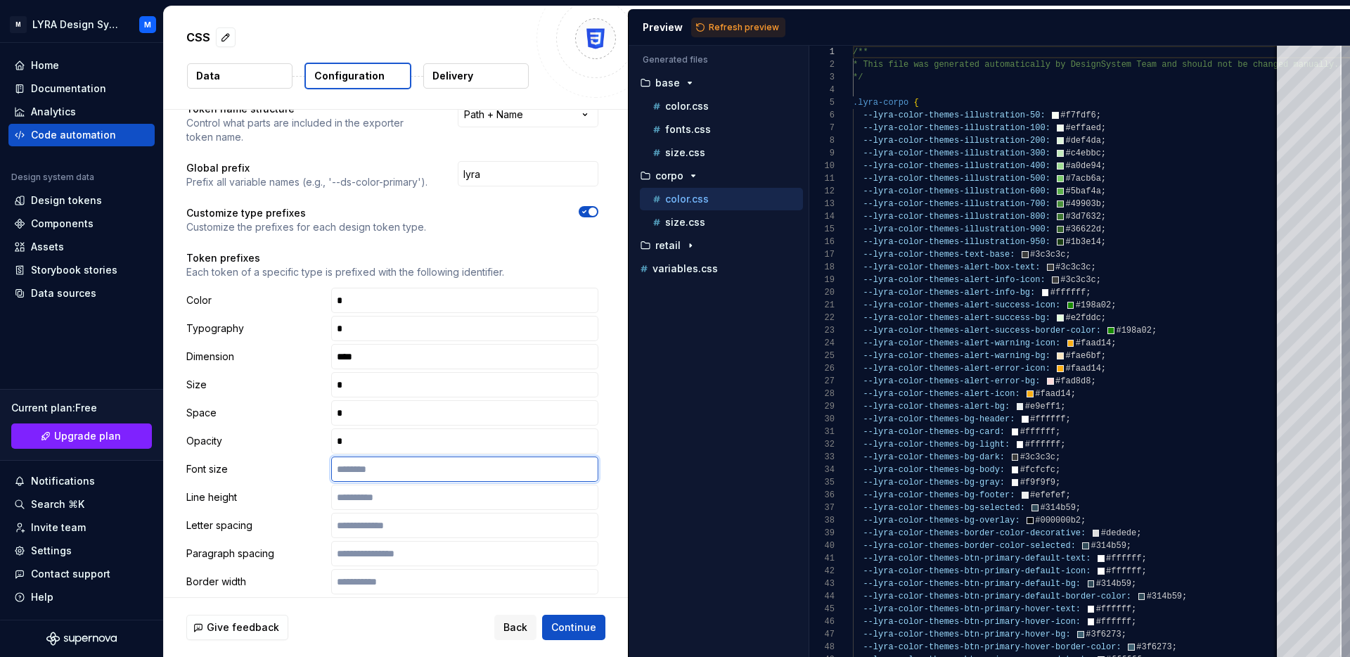
click at [367, 464] on input "text" at bounding box center [464, 468] width 267 height 25
click at [367, 501] on input "text" at bounding box center [464, 496] width 267 height 25
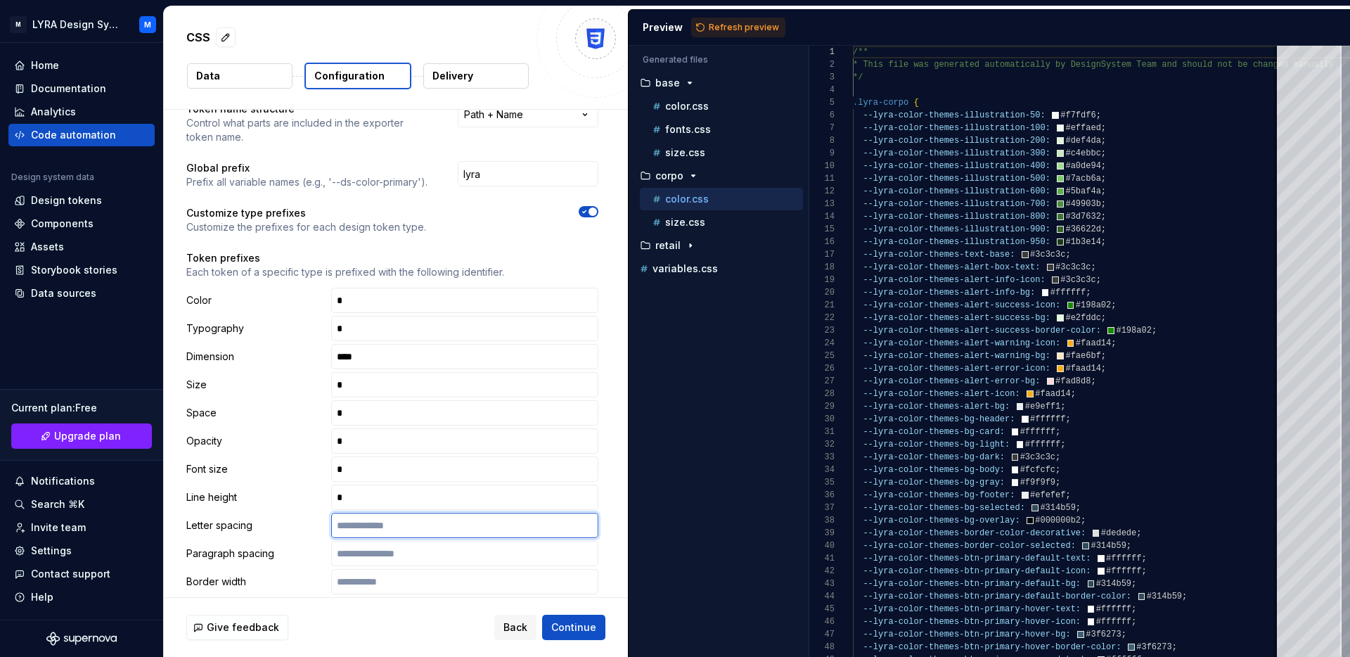
click at [367, 529] on input "text" at bounding box center [464, 524] width 267 height 25
click at [367, 549] on input "text" at bounding box center [464, 553] width 267 height 25
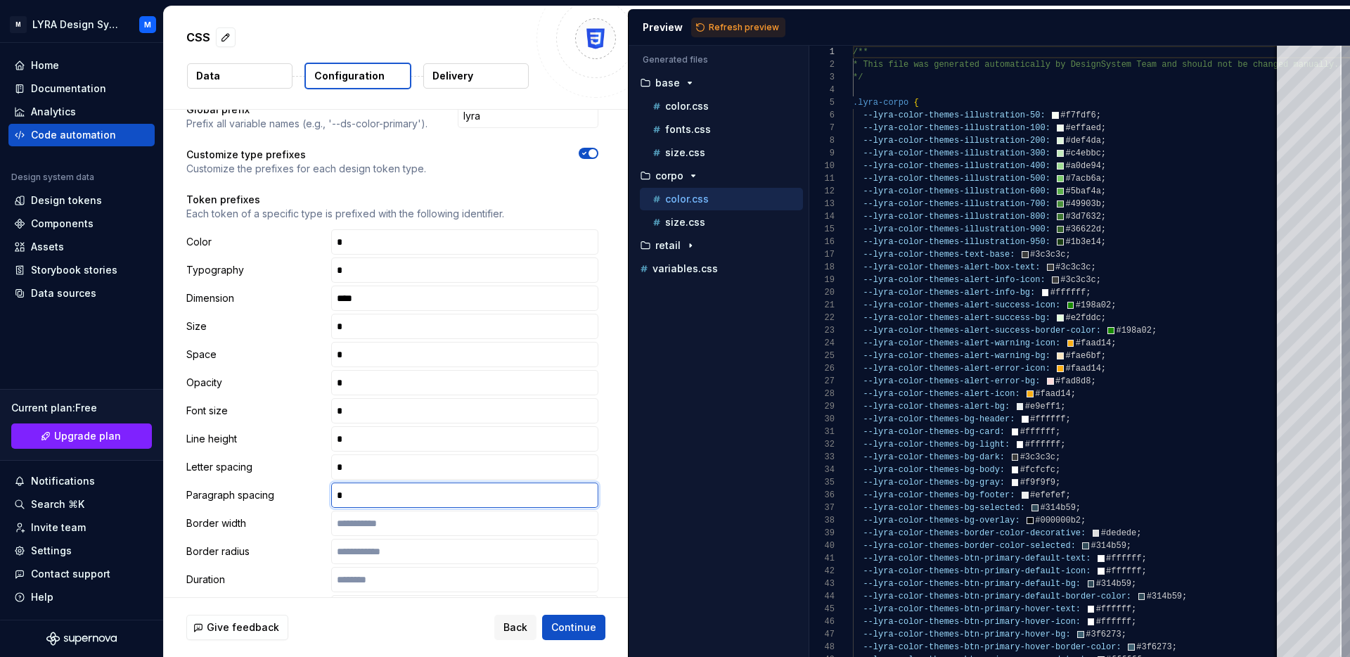
scroll to position [257, 0]
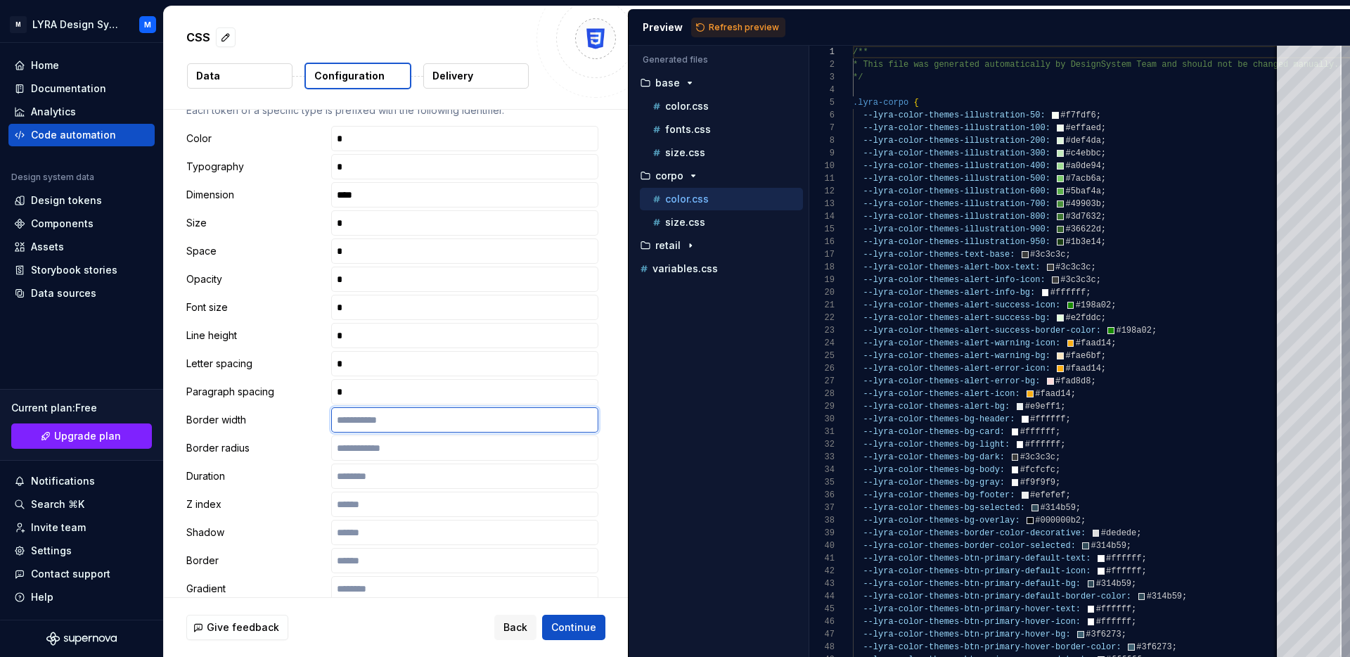
click at [366, 416] on input "text" at bounding box center [464, 419] width 267 height 25
click at [366, 450] on input "text" at bounding box center [464, 447] width 267 height 25
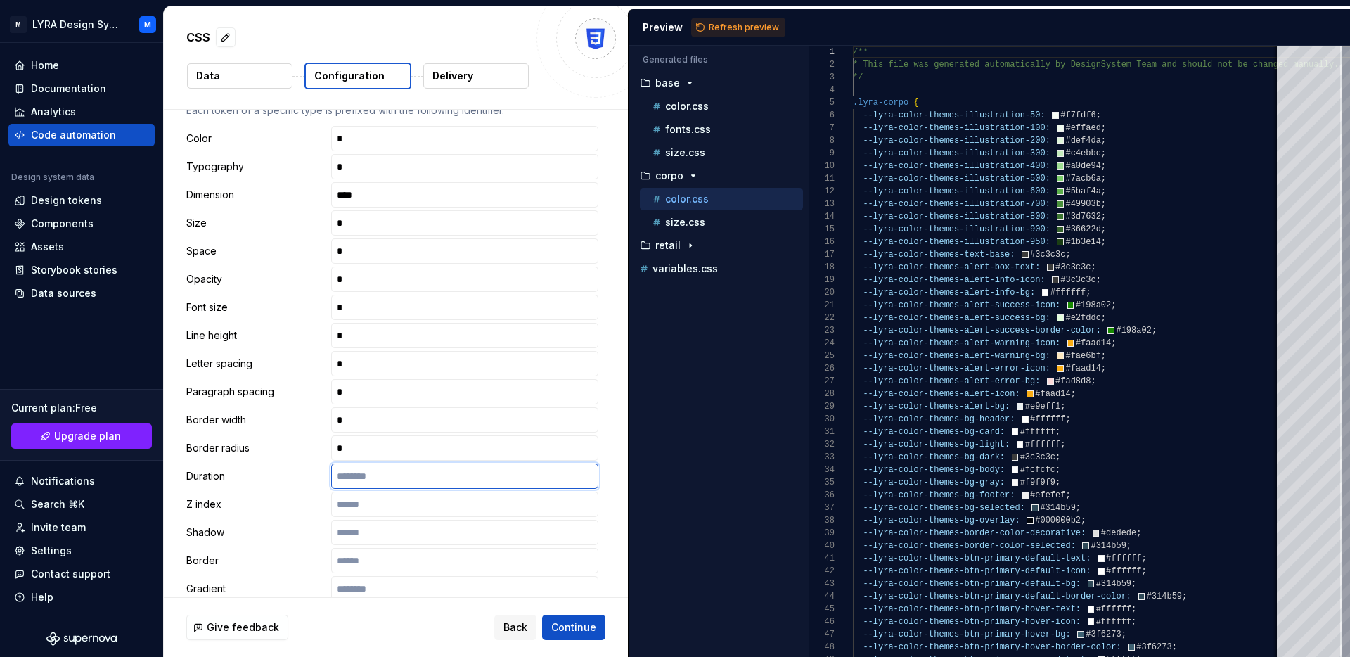
click at [366, 473] on input "text" at bounding box center [464, 475] width 267 height 25
click at [366, 496] on input "text" at bounding box center [464, 503] width 267 height 25
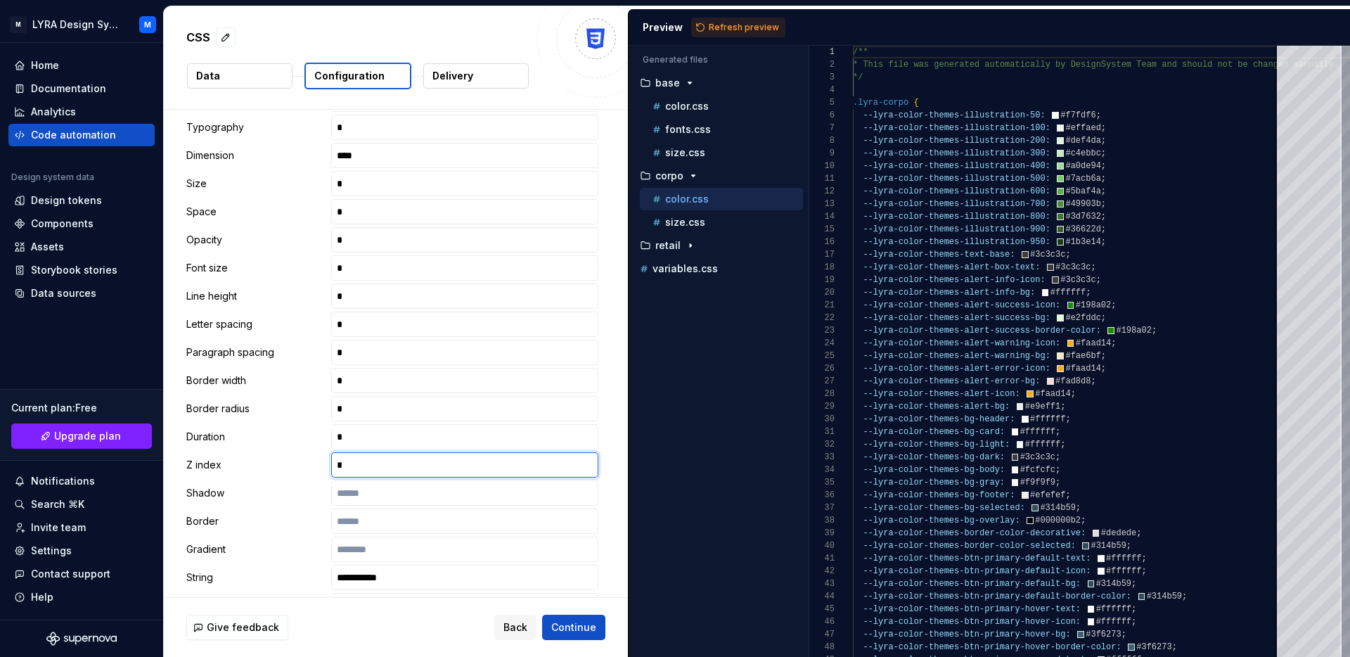
scroll to position [345, 0]
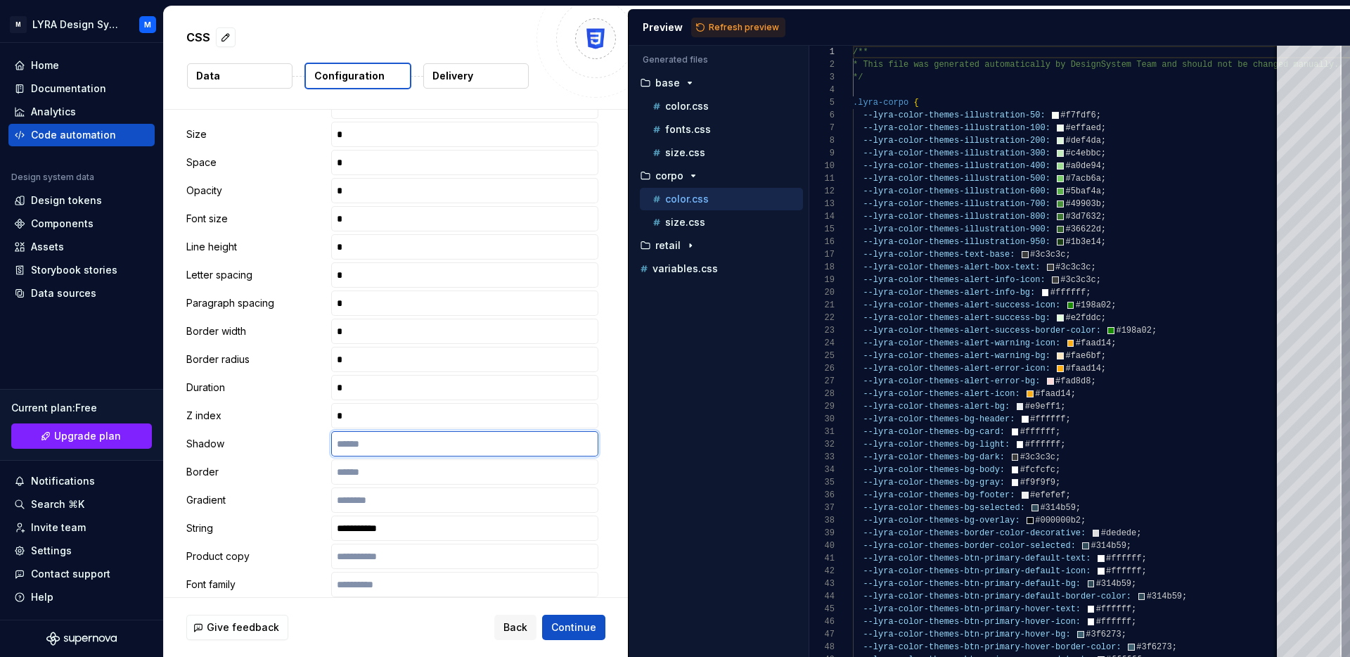
click at [370, 448] on input "text" at bounding box center [464, 443] width 267 height 25
click at [370, 473] on input "text" at bounding box center [464, 471] width 267 height 25
click at [370, 498] on input "text" at bounding box center [464, 499] width 267 height 25
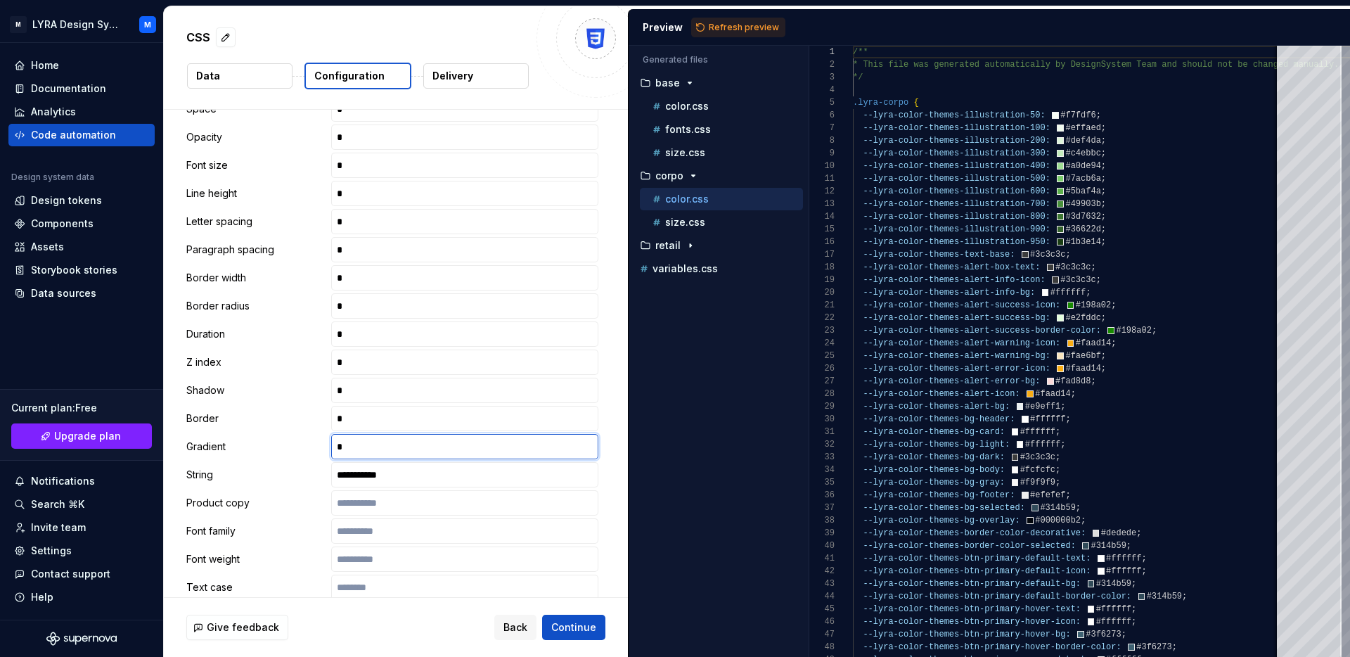
scroll to position [451, 0]
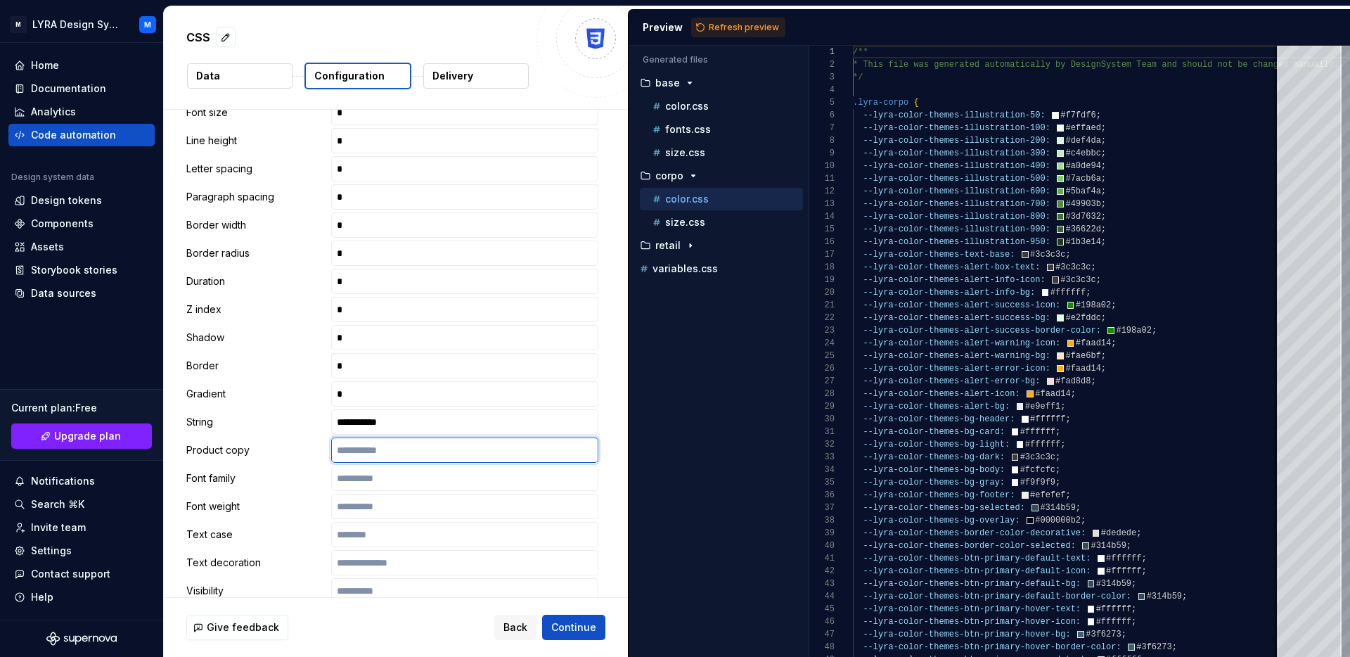
click at [377, 449] on input "text" at bounding box center [464, 449] width 267 height 25
click at [377, 479] on input "text" at bounding box center [464, 477] width 267 height 25
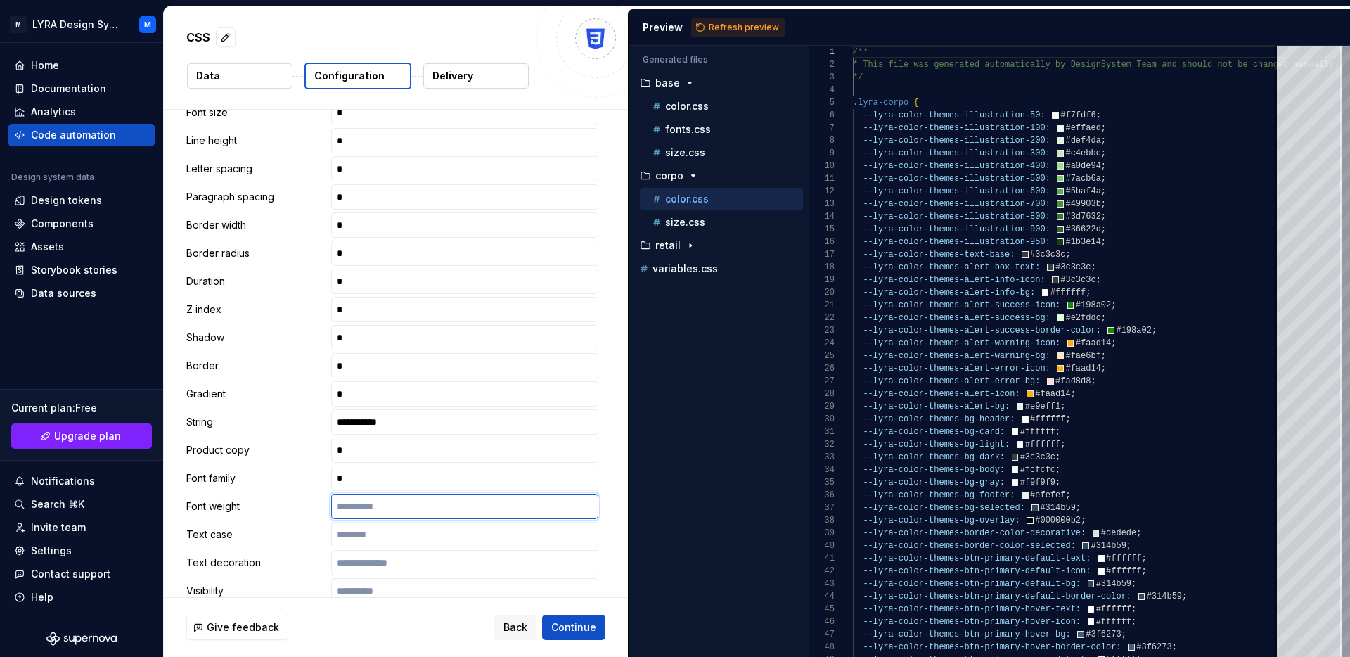
click at [377, 496] on input "text" at bounding box center [464, 505] width 267 height 25
click at [377, 529] on input "text" at bounding box center [464, 534] width 267 height 25
click at [377, 557] on input "text" at bounding box center [464, 562] width 267 height 25
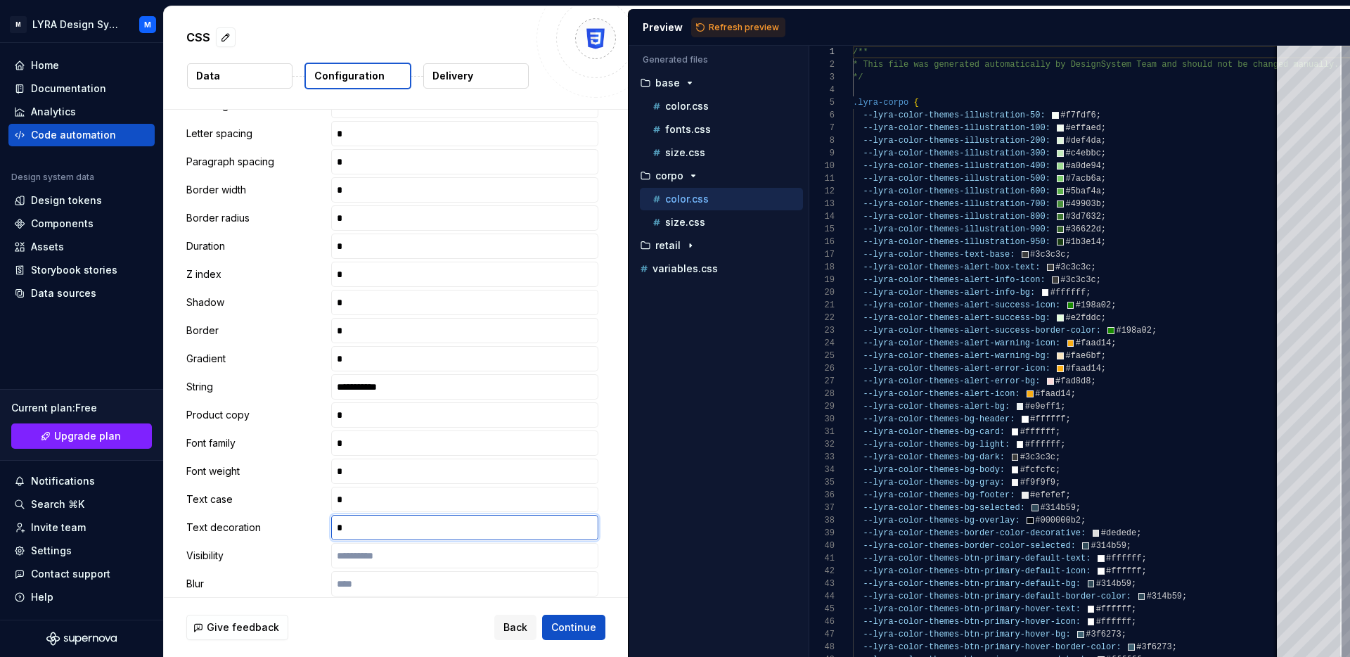
scroll to position [513, 0]
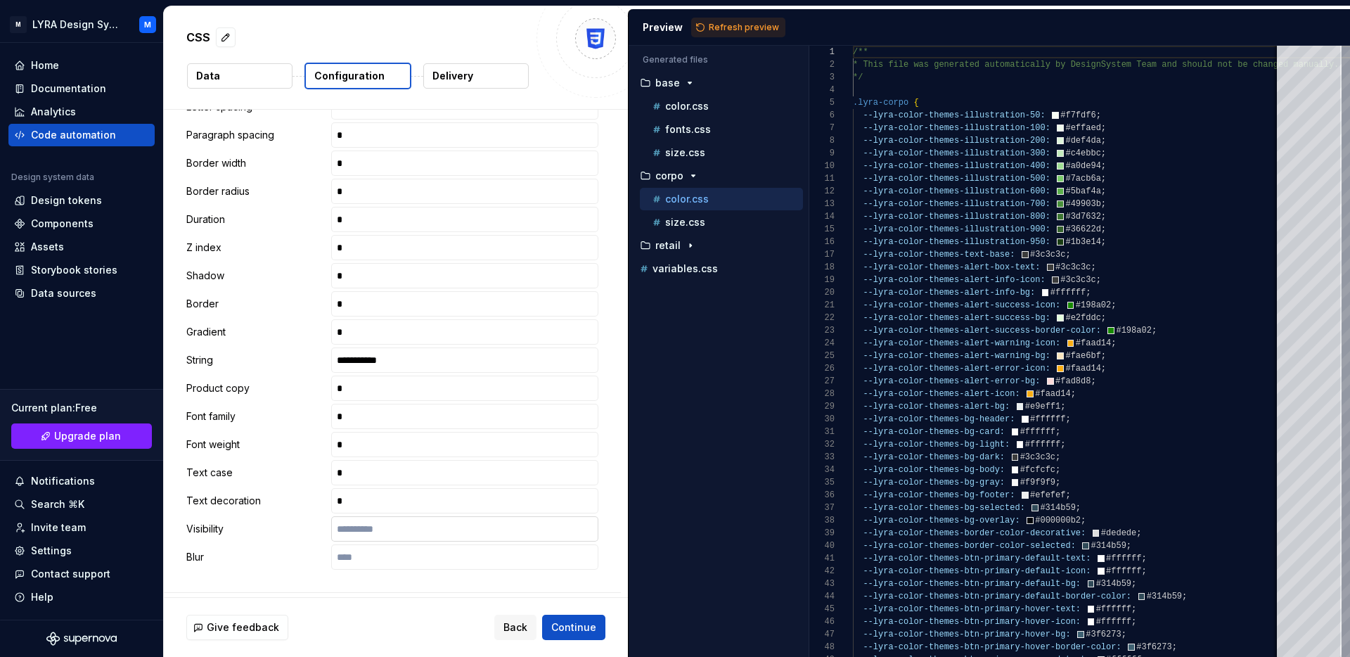
click at [377, 537] on input "text" at bounding box center [464, 528] width 267 height 25
click at [377, 557] on input "text" at bounding box center [464, 556] width 267 height 25
click at [711, 32] on span "Refresh preview" at bounding box center [744, 27] width 70 height 11
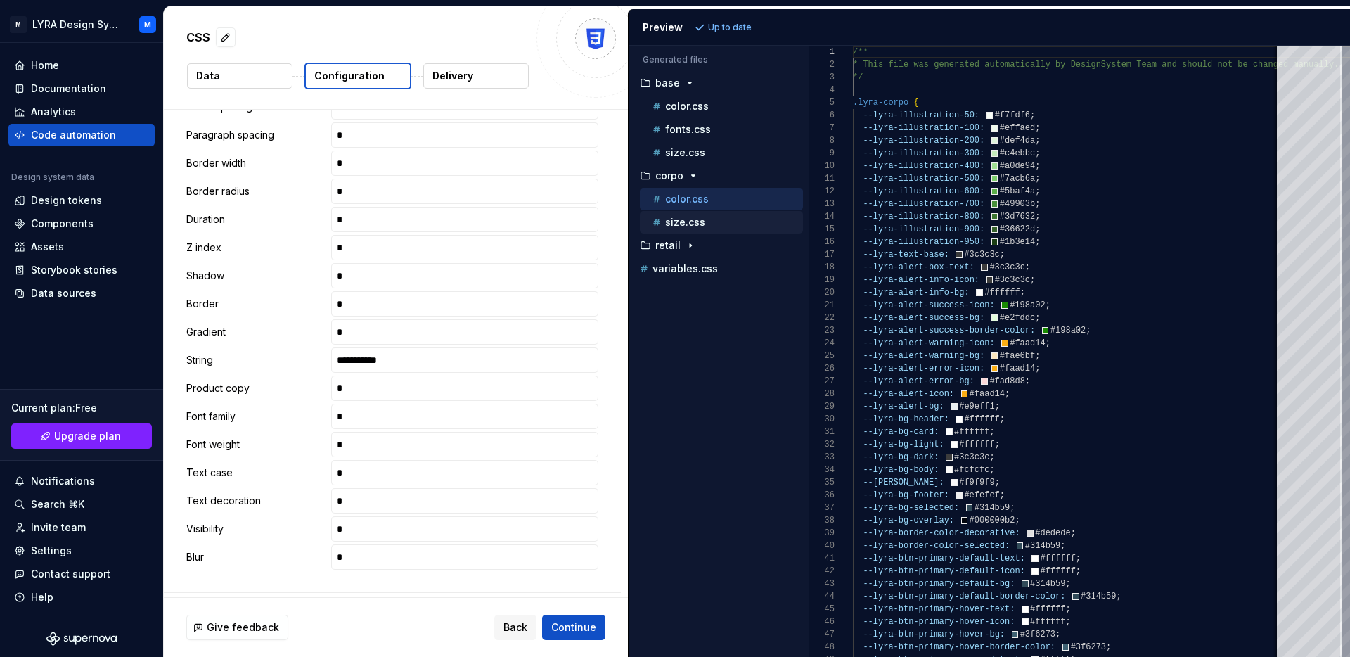
click at [729, 221] on div "size.css" at bounding box center [726, 222] width 153 height 14
type textarea "**********"
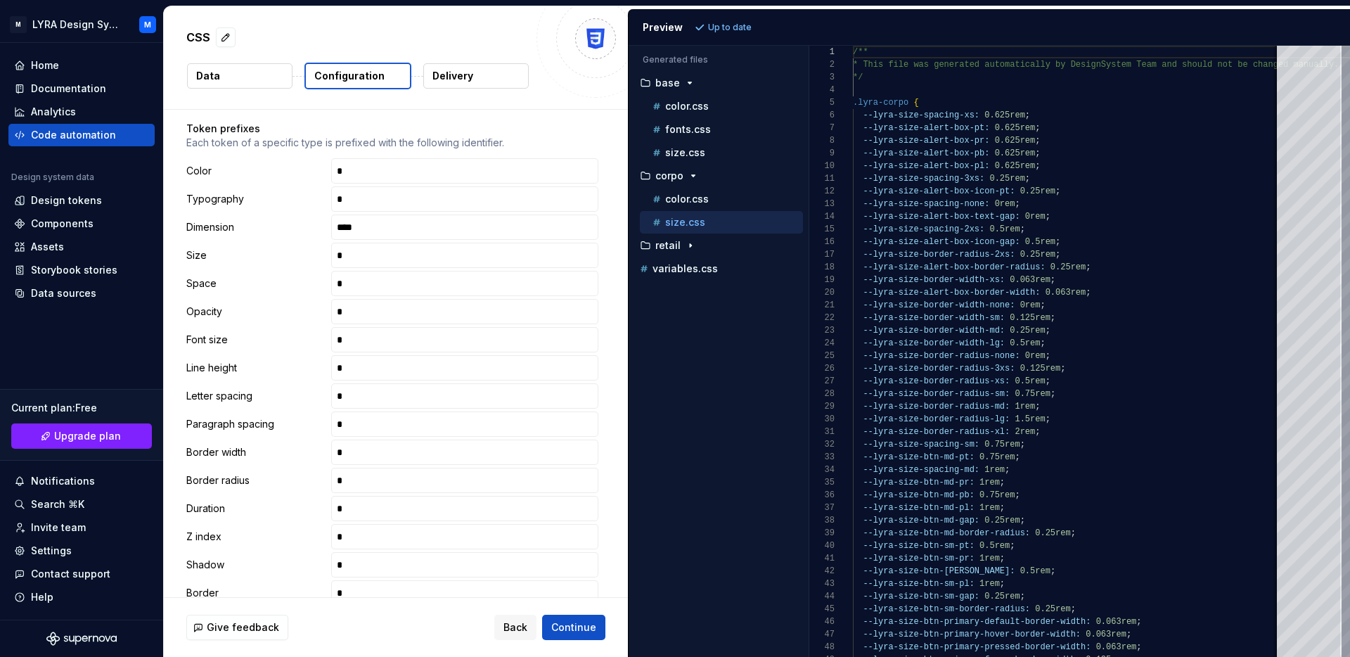
scroll to position [211, 0]
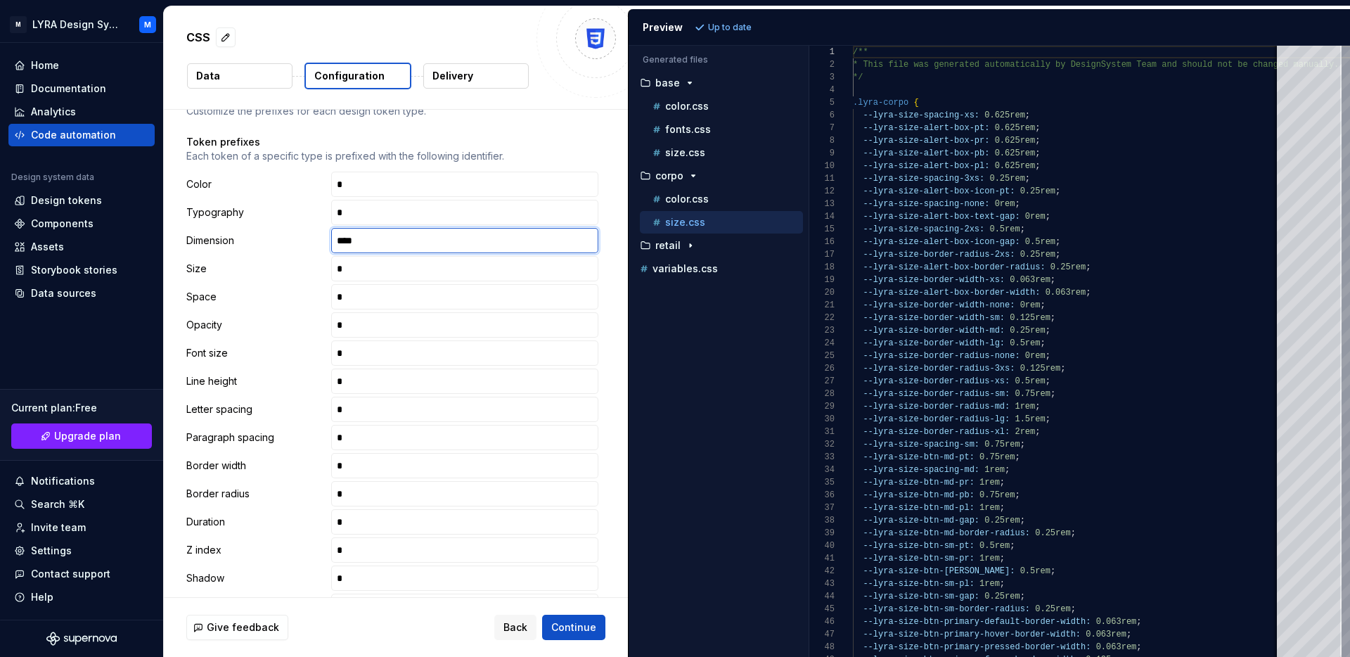
click at [420, 239] on input "****" at bounding box center [464, 240] width 267 height 25
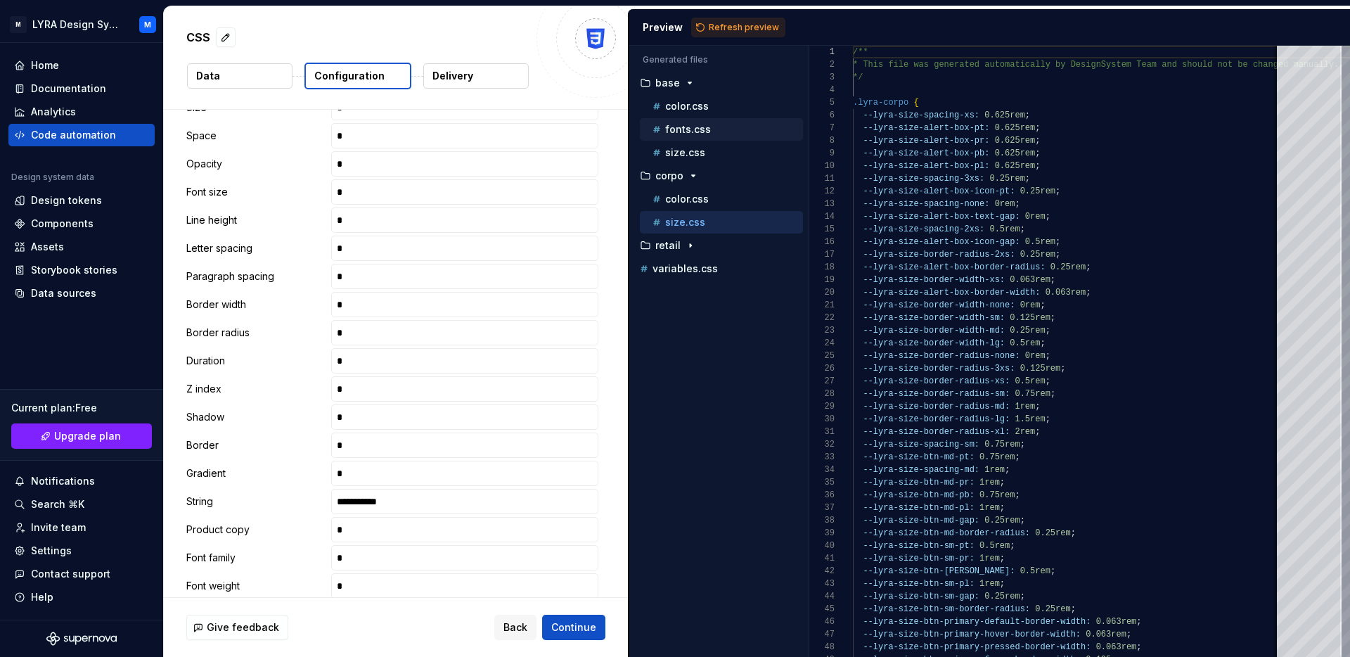
click at [686, 123] on div "fonts.css" at bounding box center [726, 129] width 153 height 14
type textarea "**********"
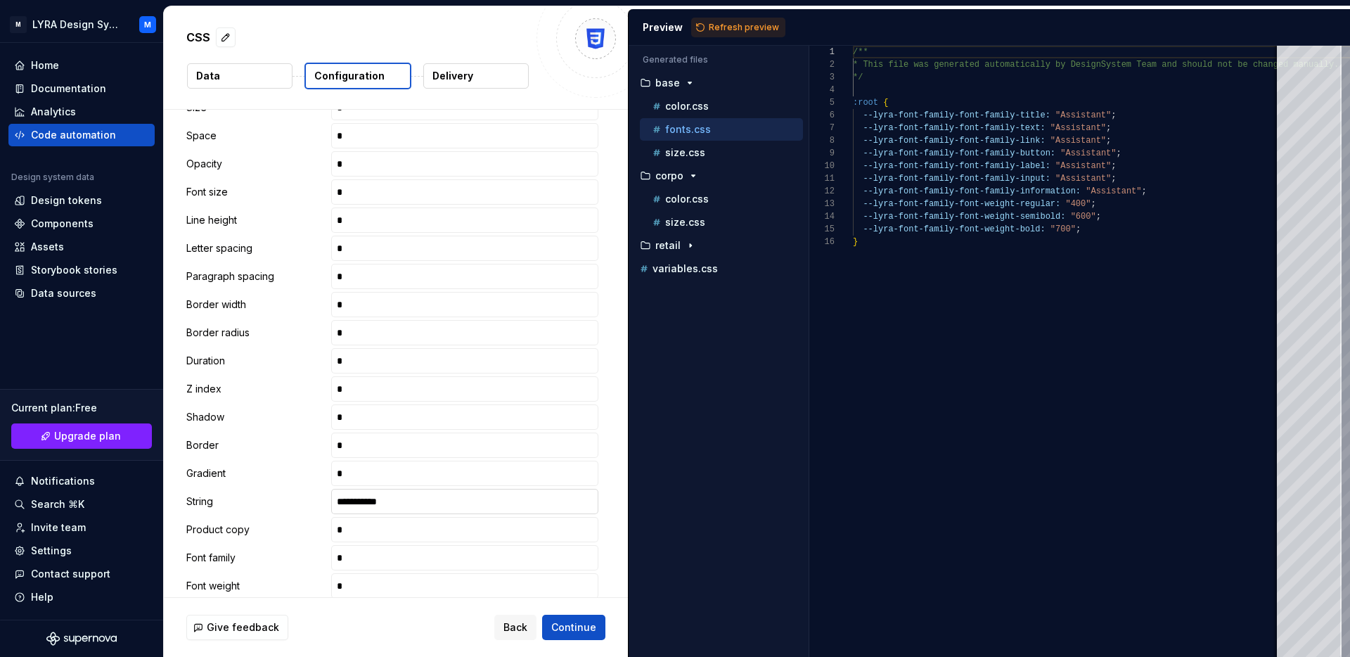
click at [410, 511] on input "**********" at bounding box center [464, 501] width 267 height 25
click at [410, 501] on input "**********" at bounding box center [464, 501] width 267 height 25
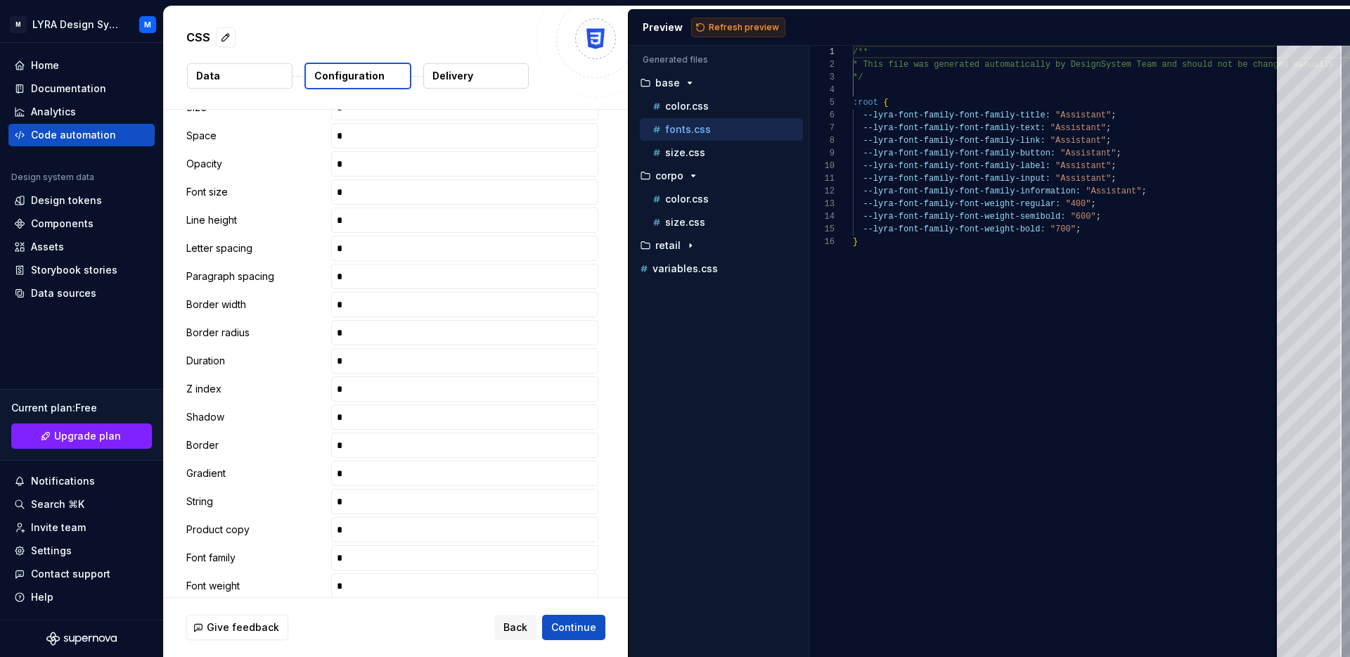
click at [718, 28] on span "Refresh preview" at bounding box center [744, 27] width 70 height 11
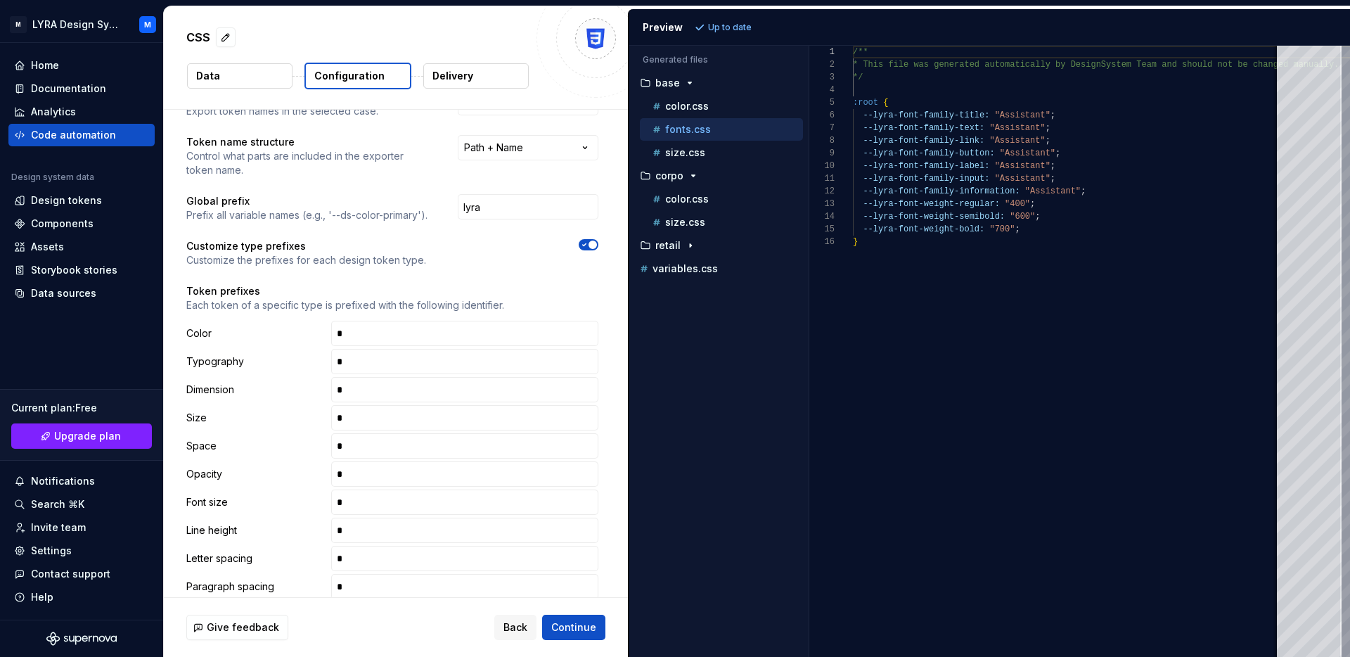
scroll to position [0, 0]
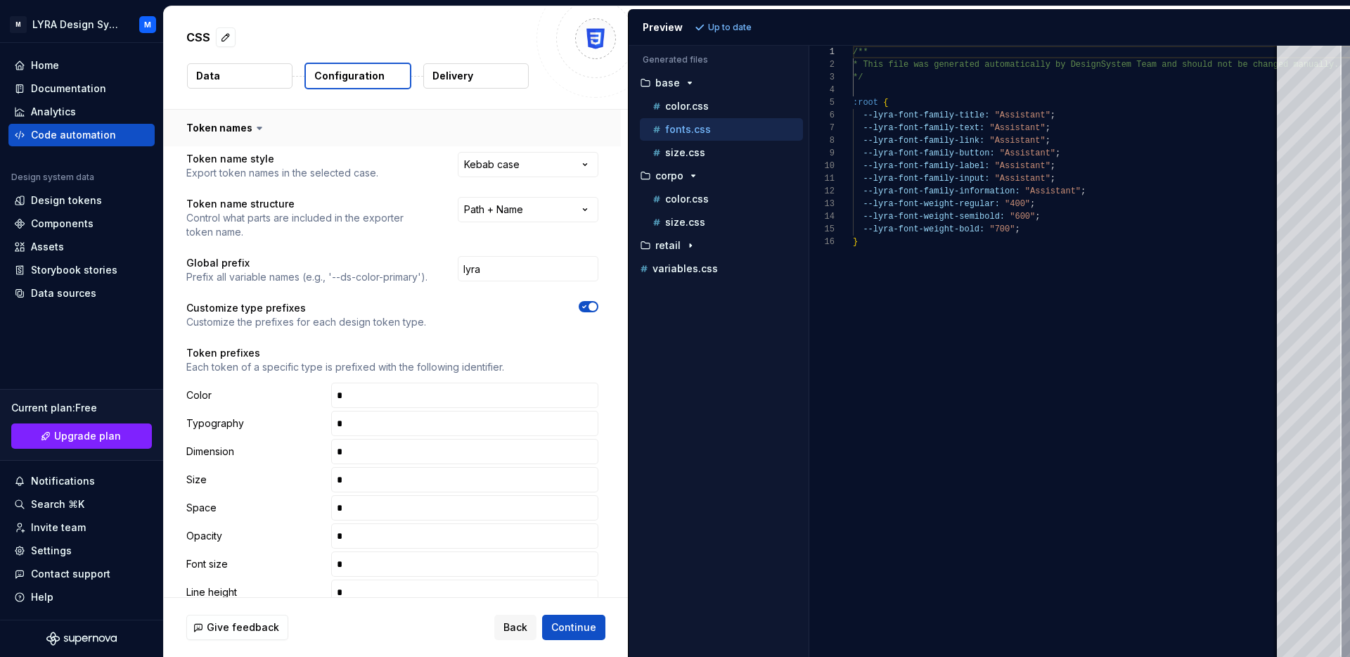
click at [235, 127] on button "button" at bounding box center [392, 128] width 457 height 37
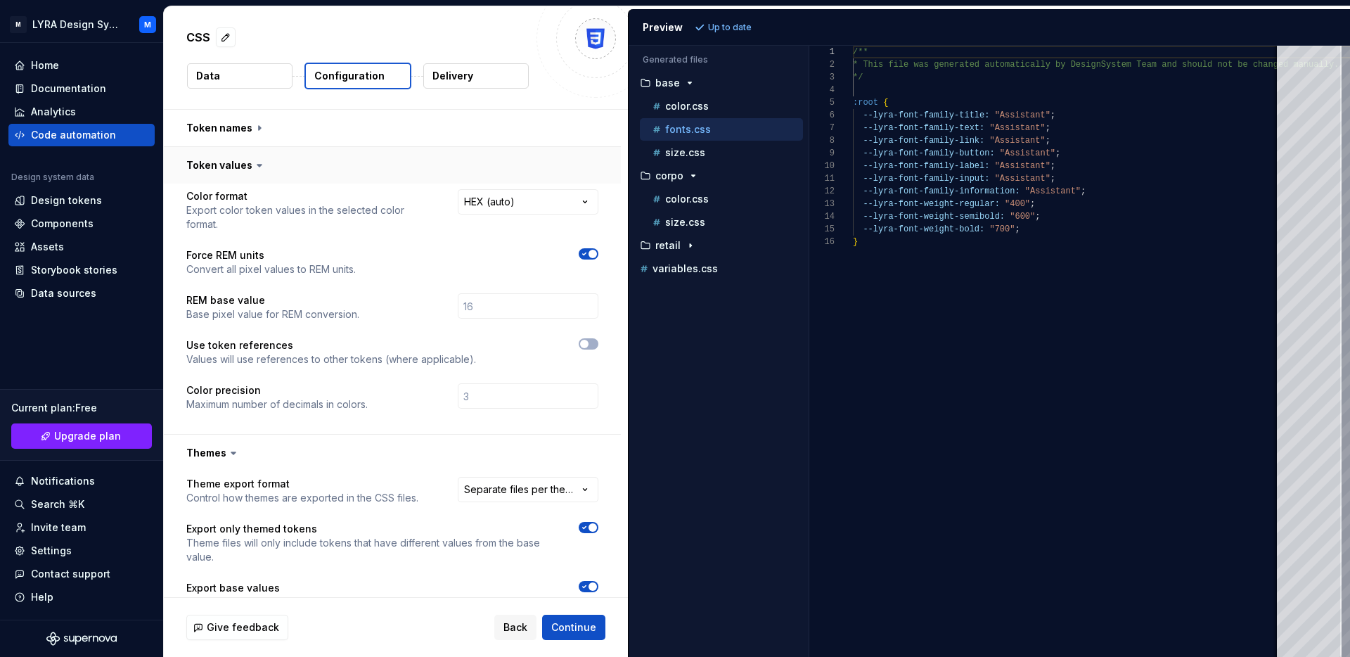
click at [219, 164] on button "button" at bounding box center [392, 165] width 457 height 37
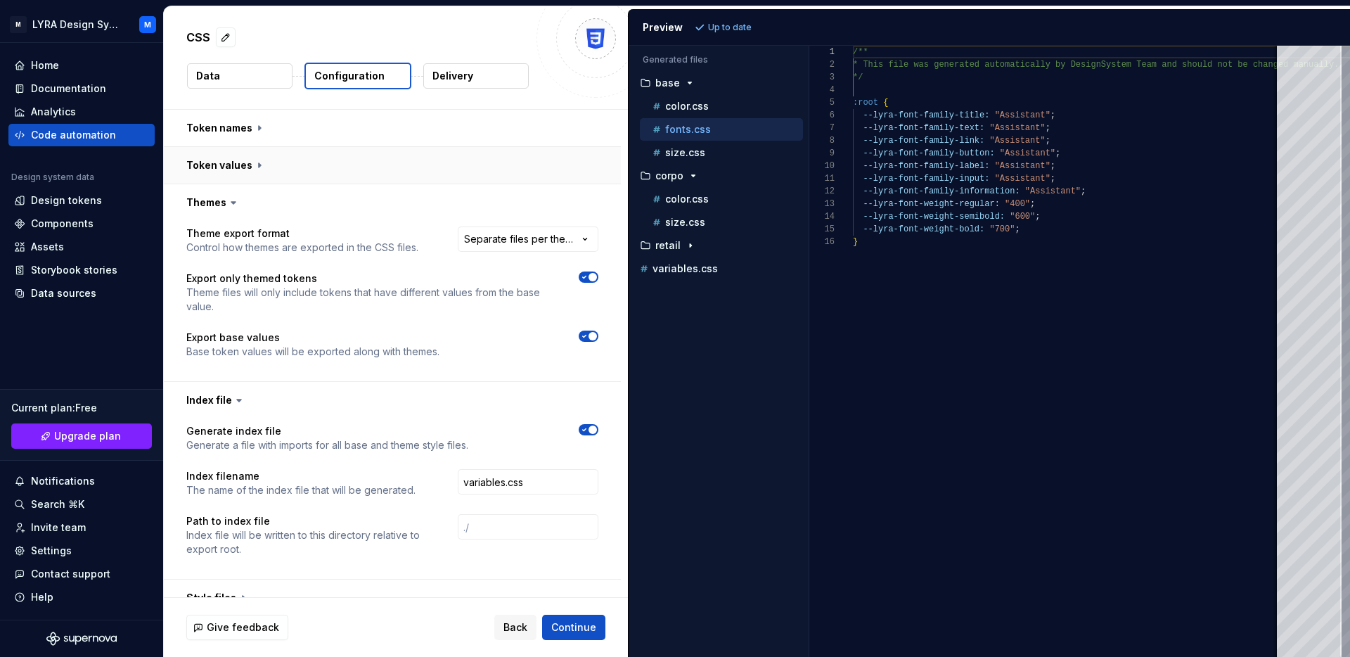
click at [219, 164] on button "button" at bounding box center [392, 165] width 457 height 37
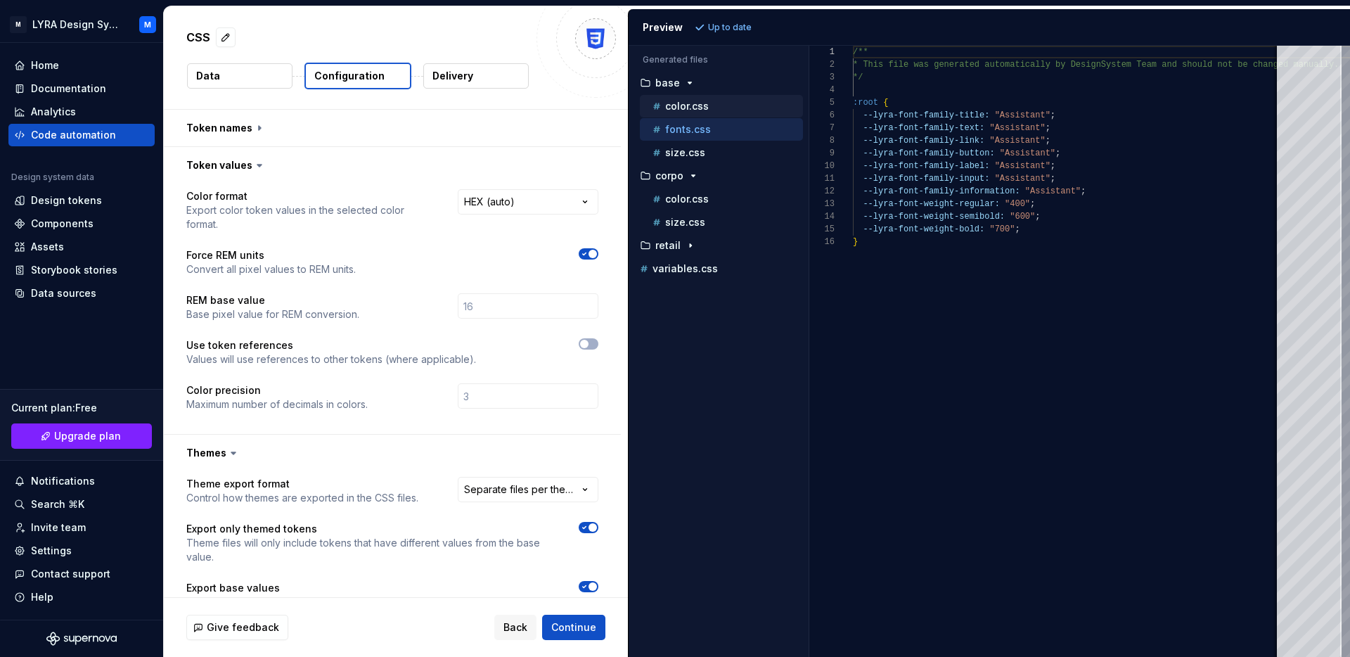
click at [680, 95] on div "color.css" at bounding box center [721, 106] width 163 height 22
click at [680, 102] on p "color.css" at bounding box center [687, 106] width 44 height 11
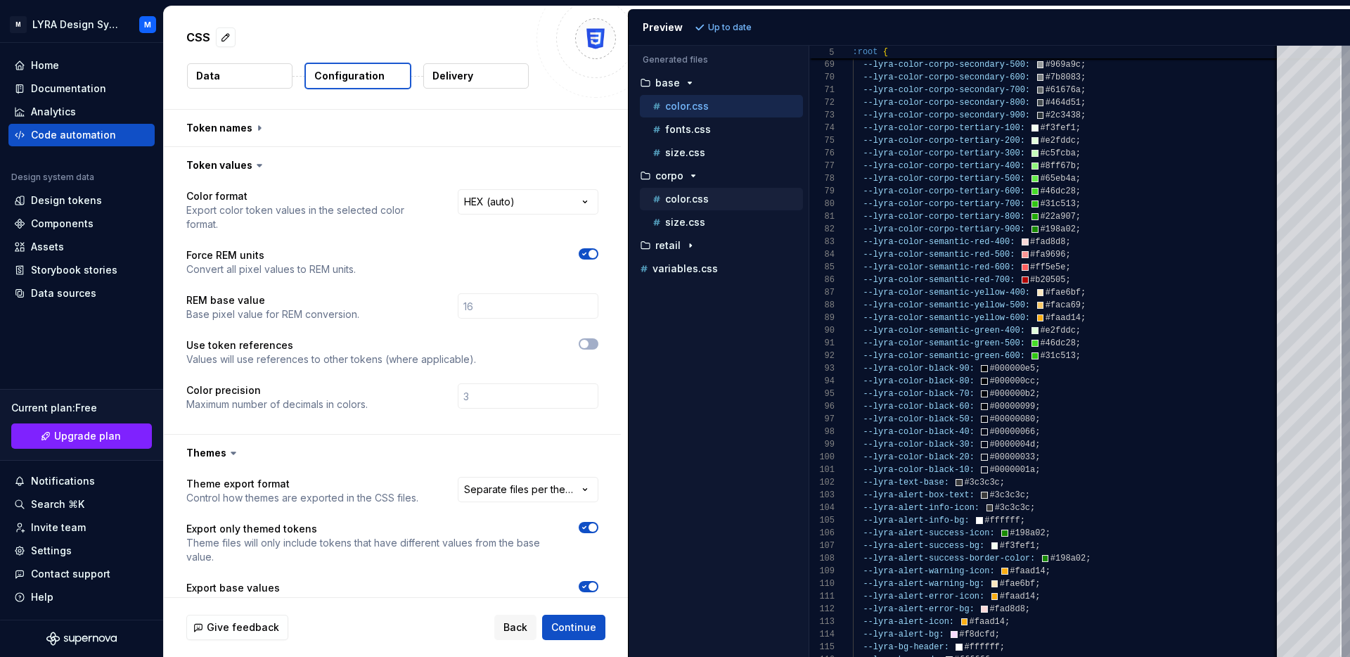
click at [698, 205] on div "color.css" at bounding box center [726, 199] width 153 height 14
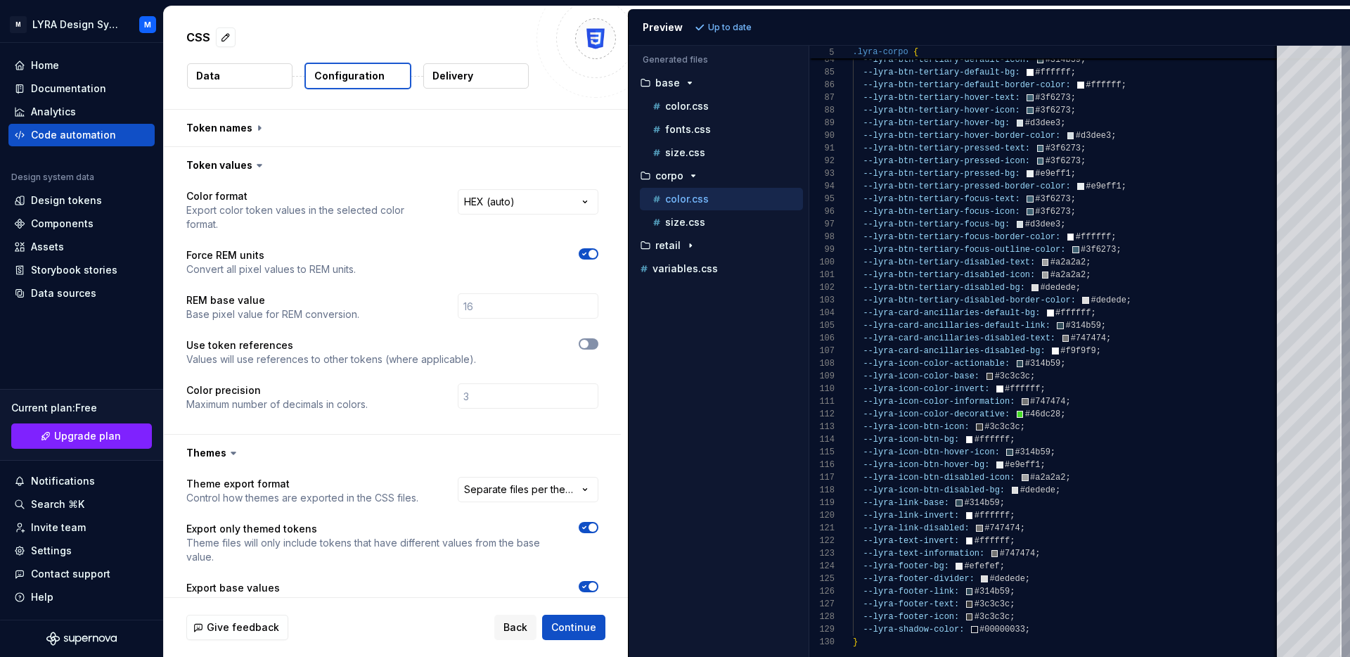
click at [590, 340] on icon "button" at bounding box center [584, 344] width 11 height 8
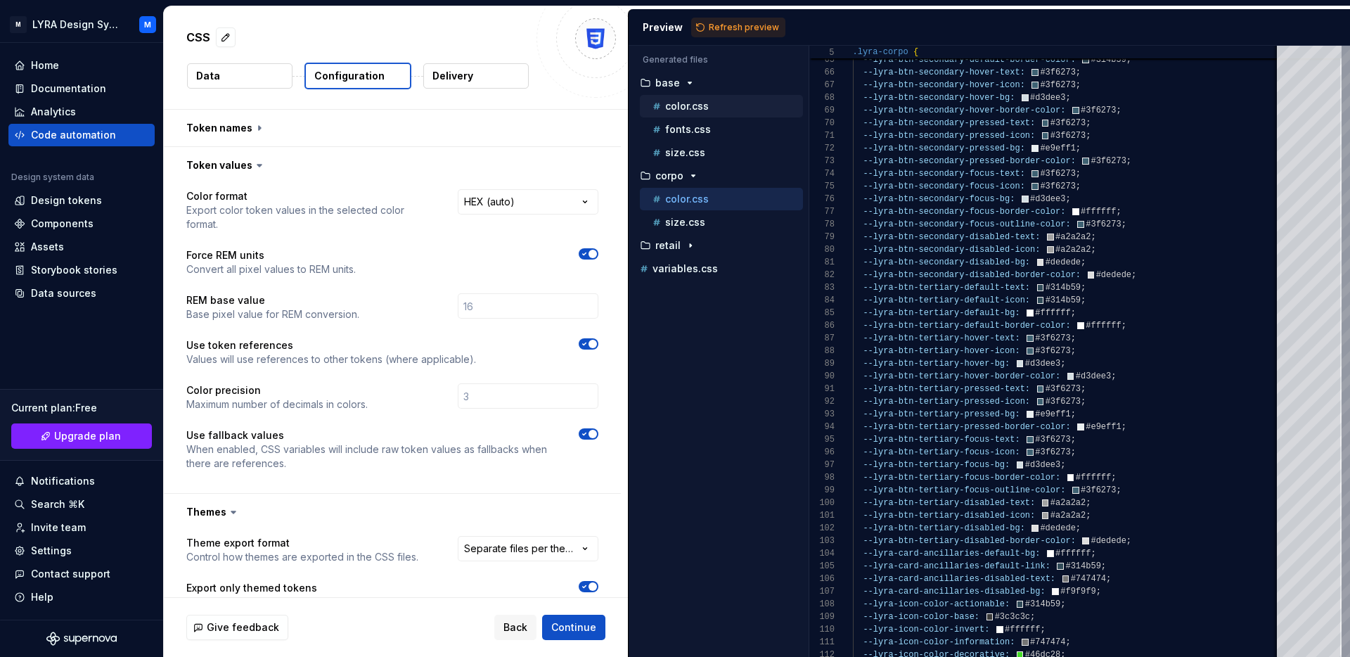
click at [717, 102] on div "color.css" at bounding box center [726, 106] width 153 height 14
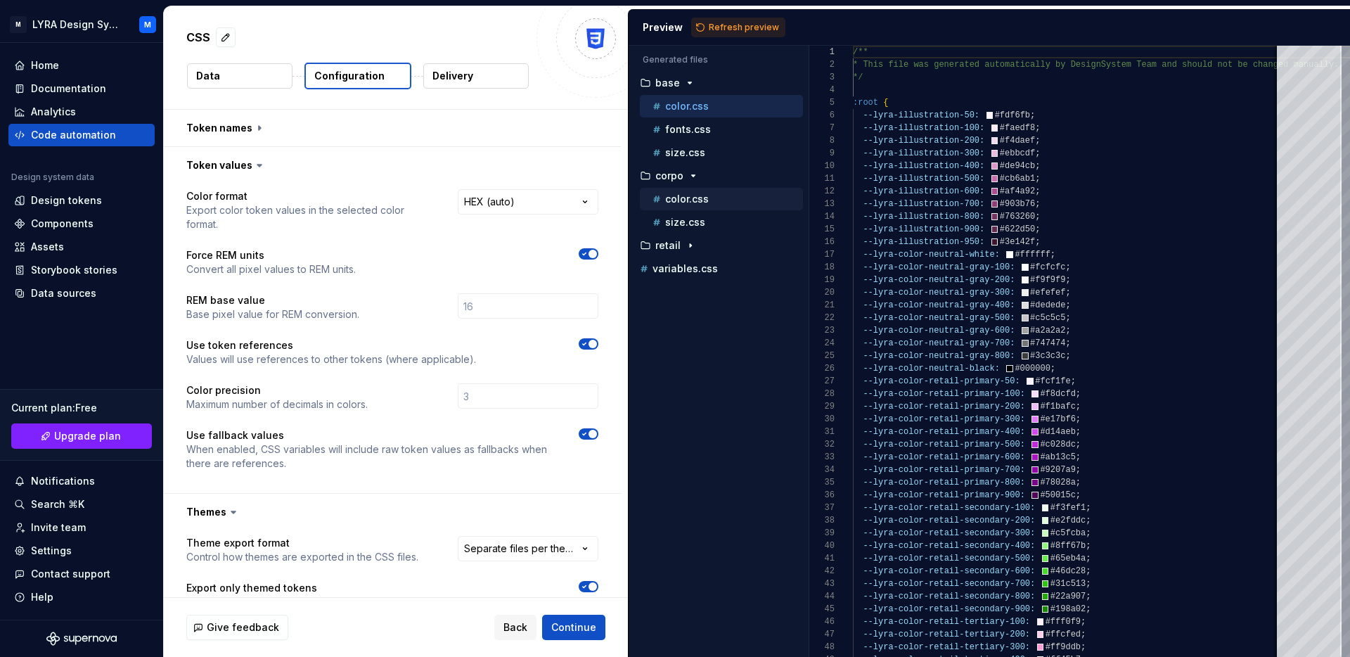
click at [729, 202] on div "color.css" at bounding box center [726, 199] width 153 height 14
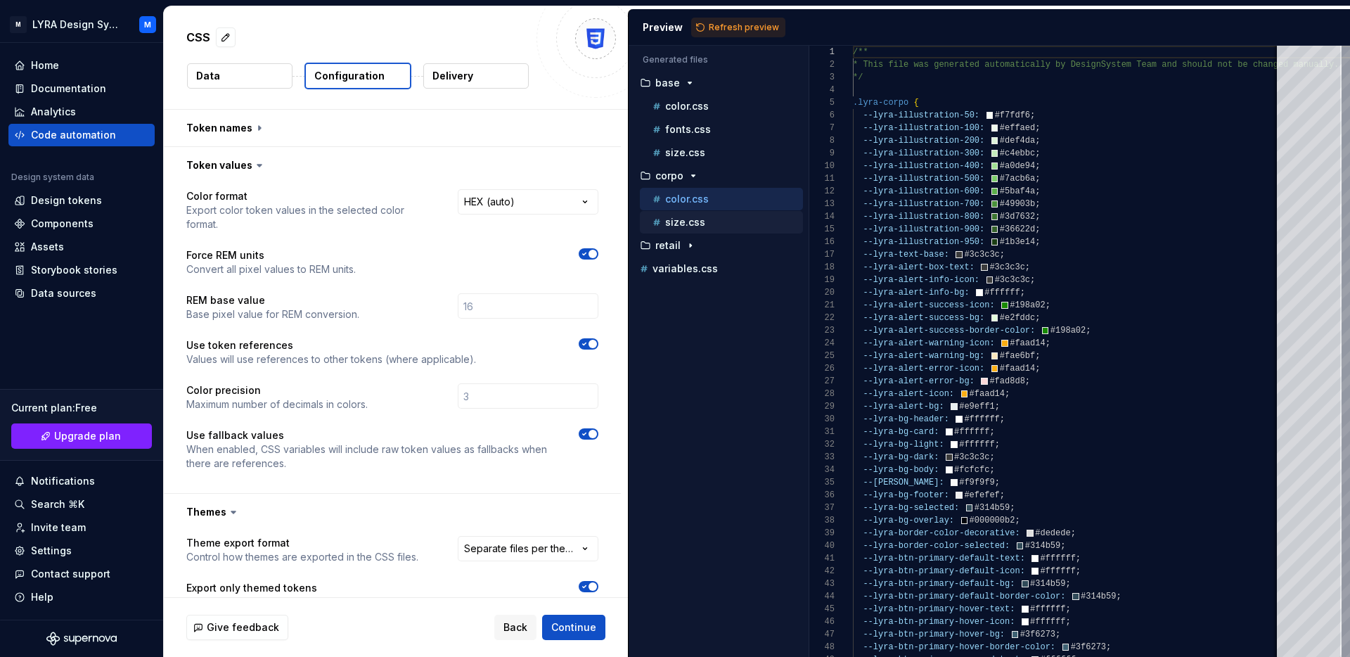
click at [685, 230] on div "size.css" at bounding box center [721, 222] width 163 height 22
click at [685, 249] on icon "button" at bounding box center [690, 245] width 11 height 11
click at [590, 340] on icon "button" at bounding box center [584, 344] width 11 height 8
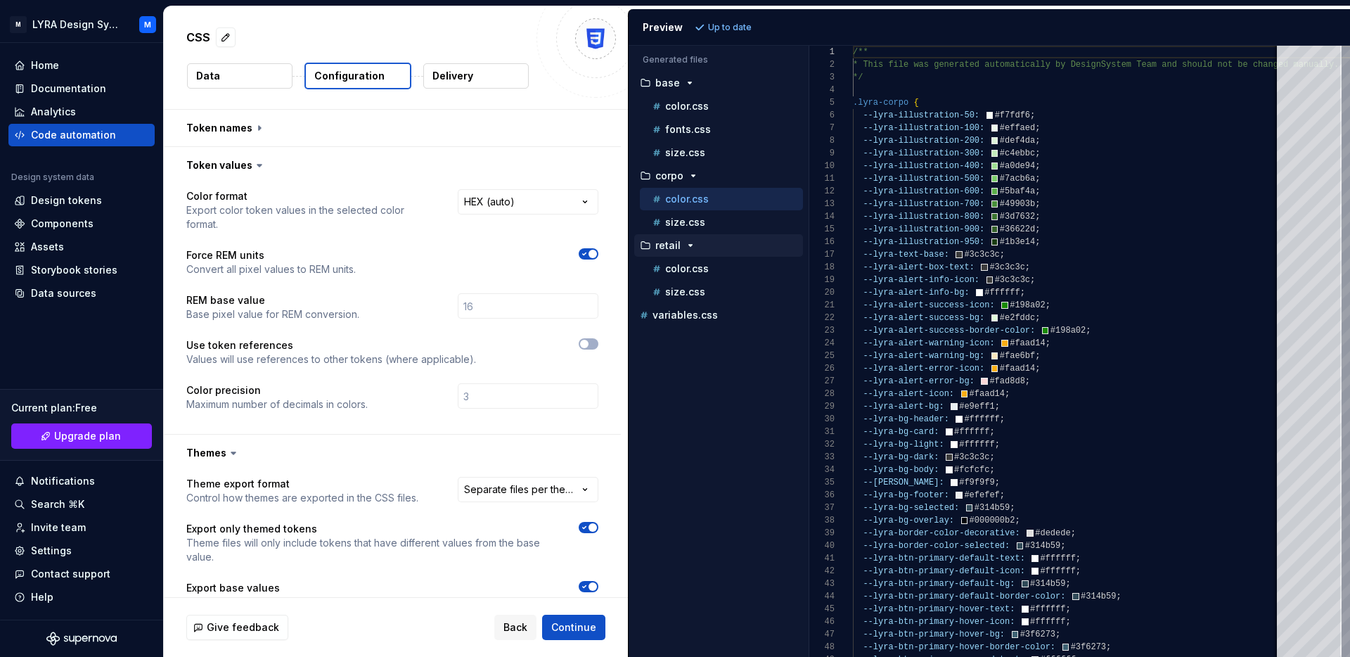
click at [593, 321] on div "**********" at bounding box center [392, 308] width 412 height 239
click at [597, 338] on button "button" at bounding box center [589, 343] width 20 height 11
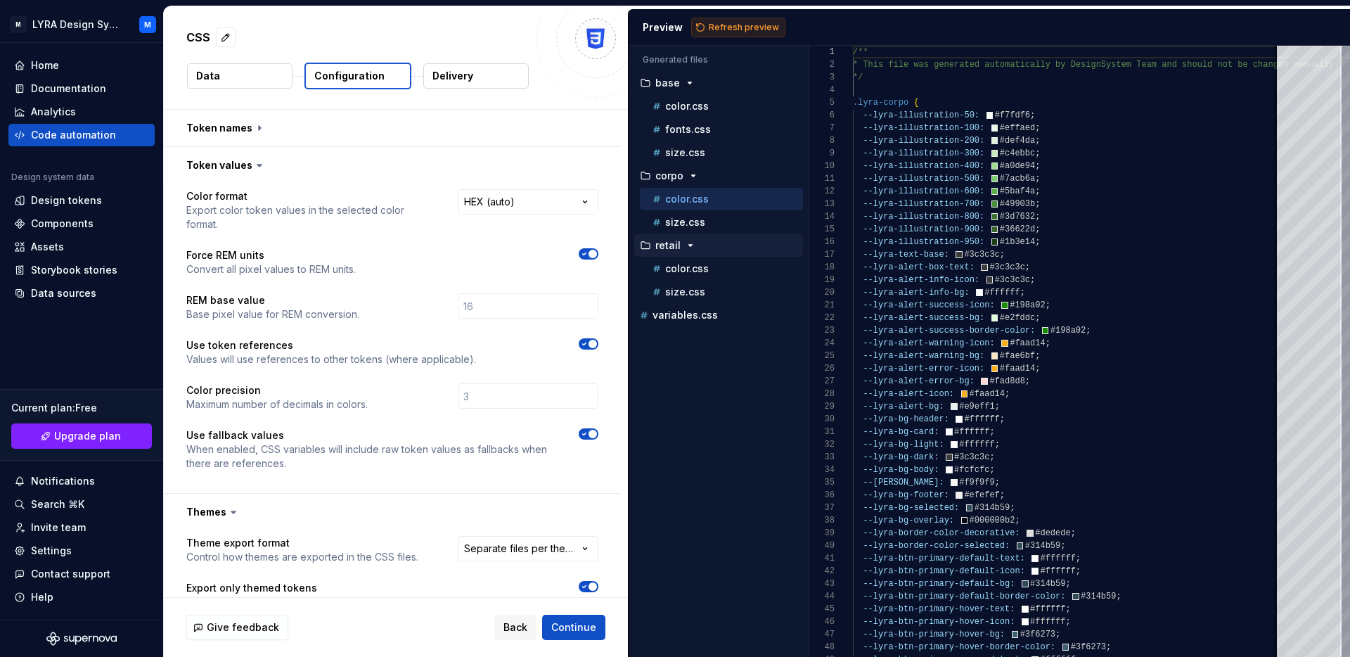
click at [744, 32] on span "Refresh preview" at bounding box center [744, 27] width 70 height 11
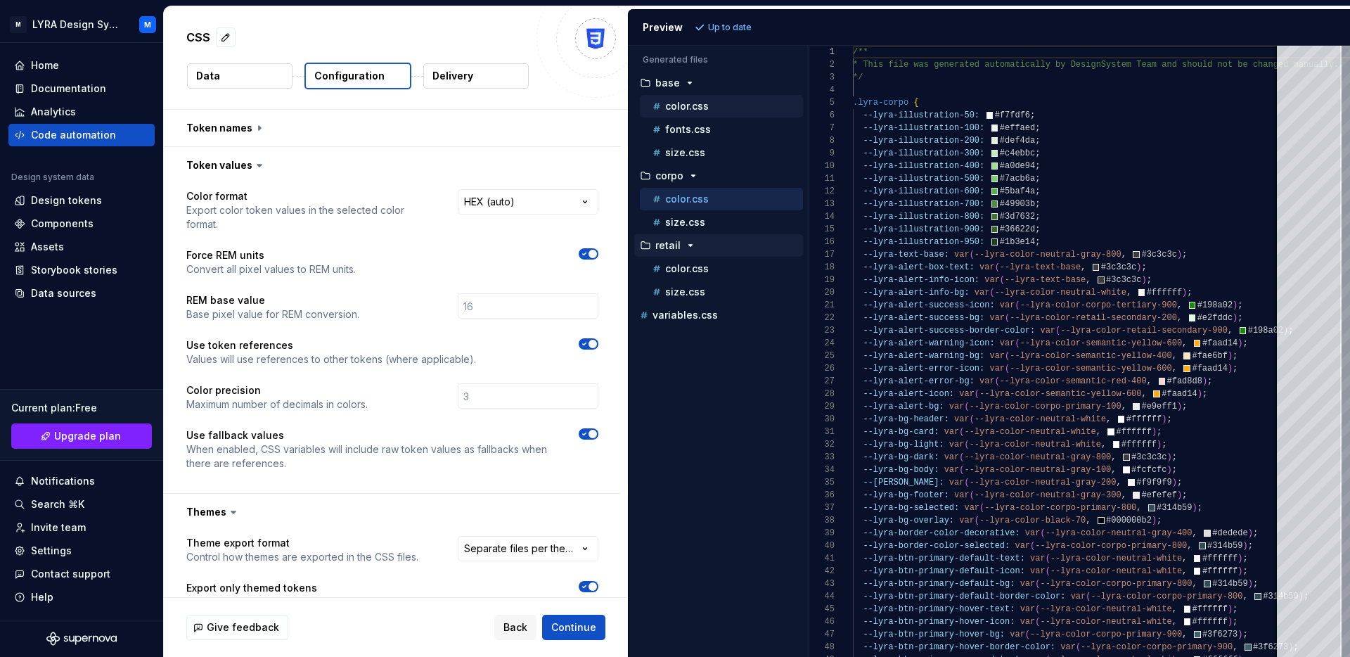
click at [723, 109] on div "color.css" at bounding box center [726, 106] width 153 height 14
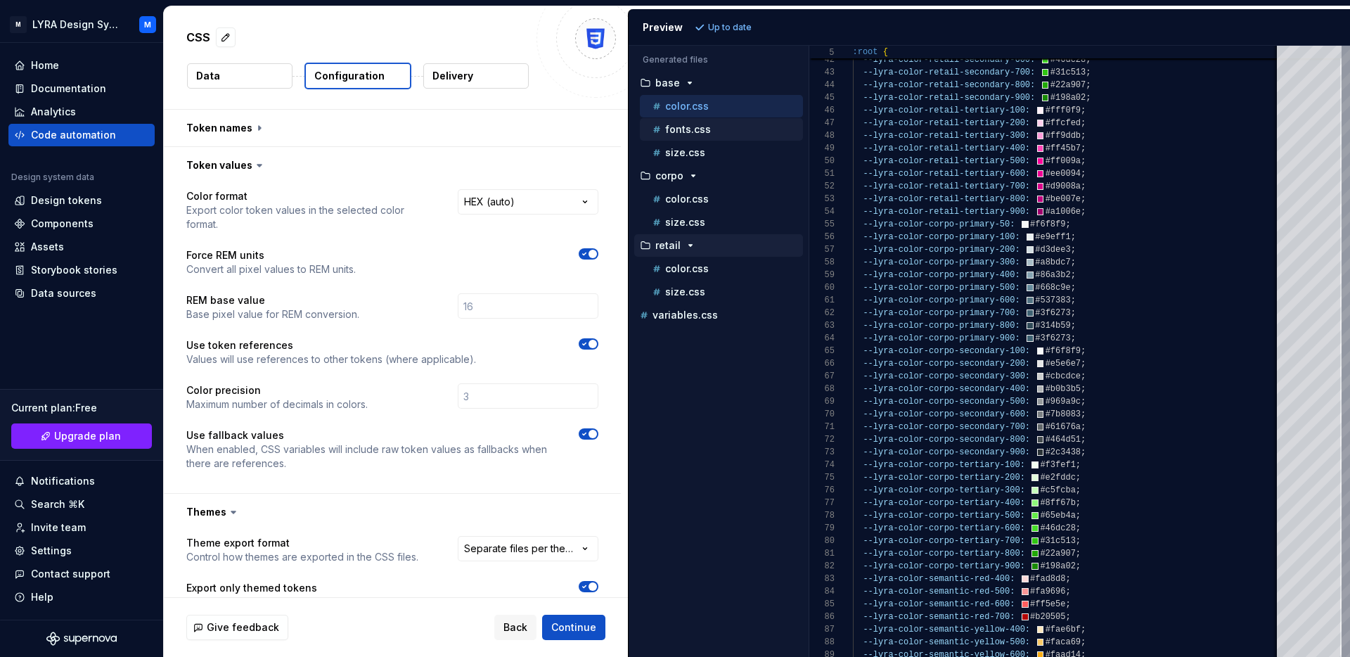
click at [753, 120] on div "fonts.css" at bounding box center [721, 129] width 163 height 22
click at [754, 132] on div "fonts.css" at bounding box center [726, 129] width 153 height 14
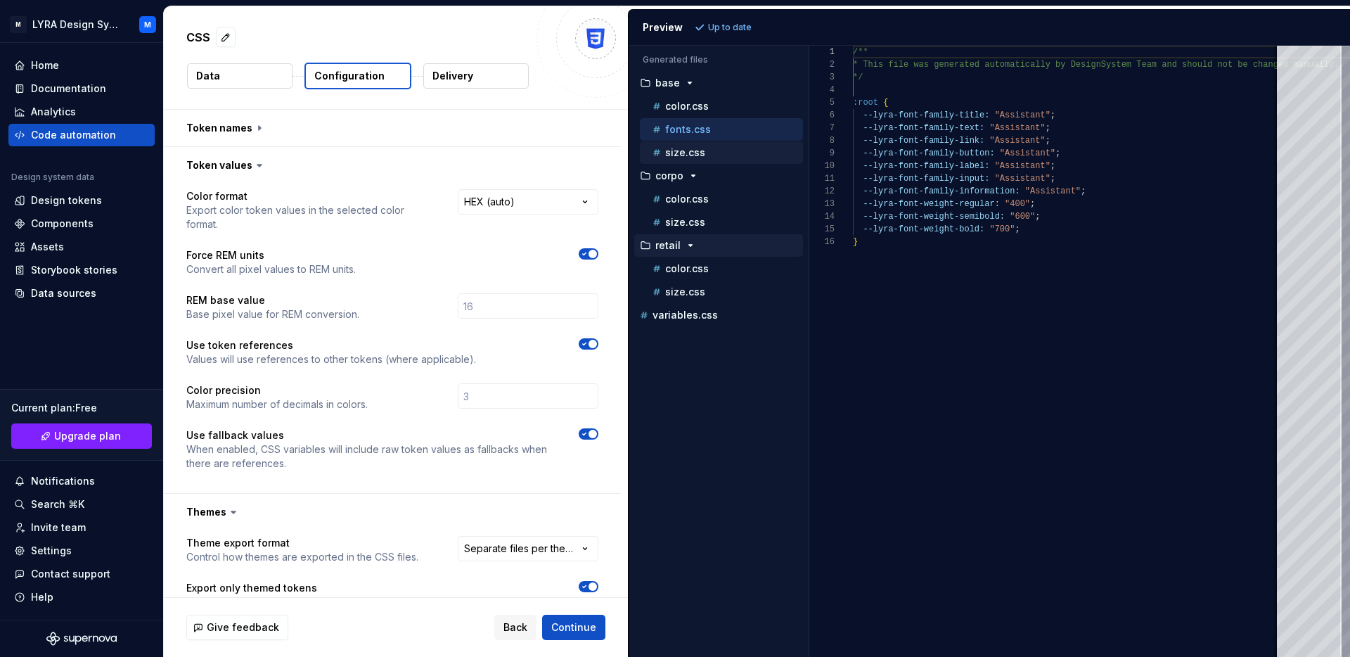
click at [747, 161] on div "size.css" at bounding box center [721, 152] width 163 height 22
click at [705, 153] on div "size.css" at bounding box center [726, 153] width 153 height 14
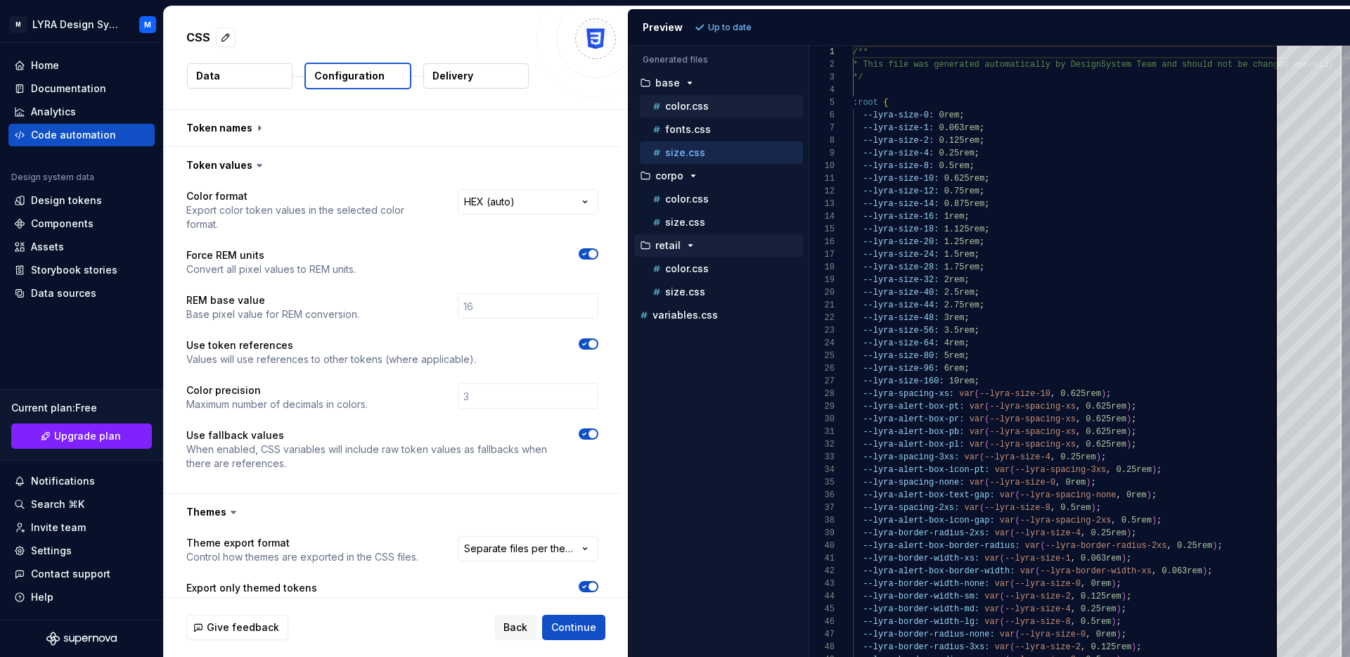
click at [703, 109] on p "color.css" at bounding box center [687, 106] width 44 height 11
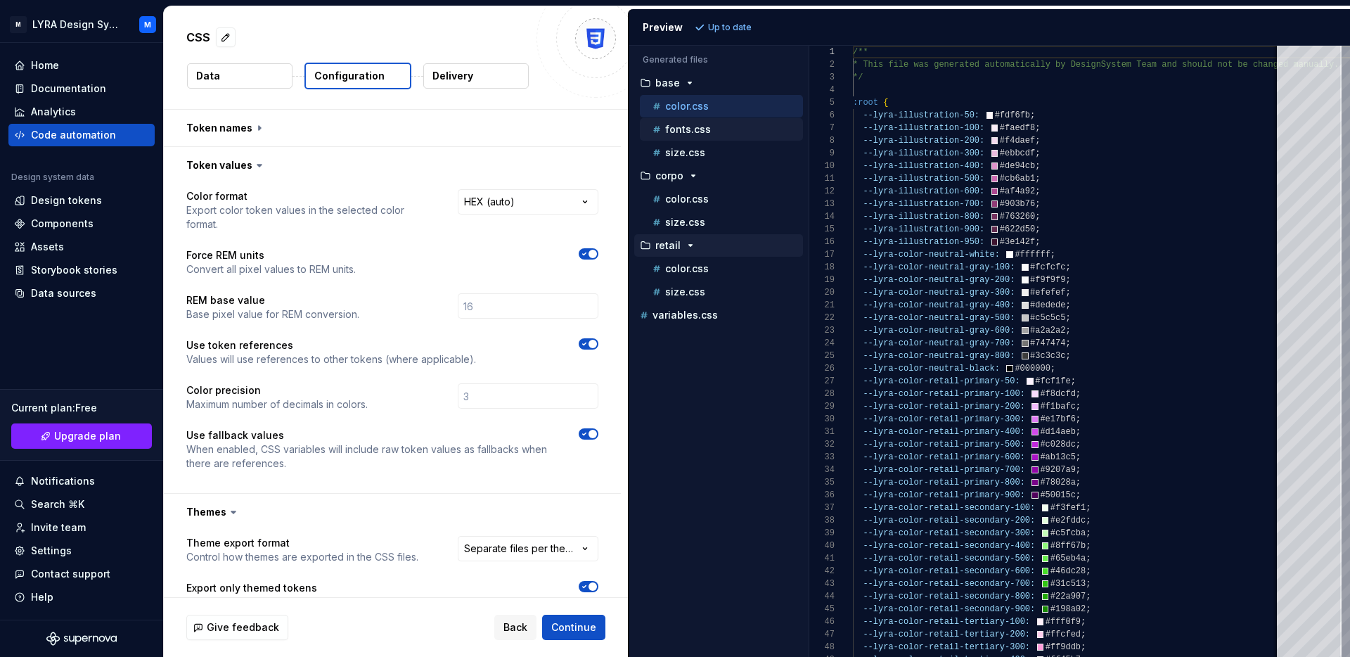
click at [763, 131] on div "fonts.css" at bounding box center [726, 129] width 153 height 14
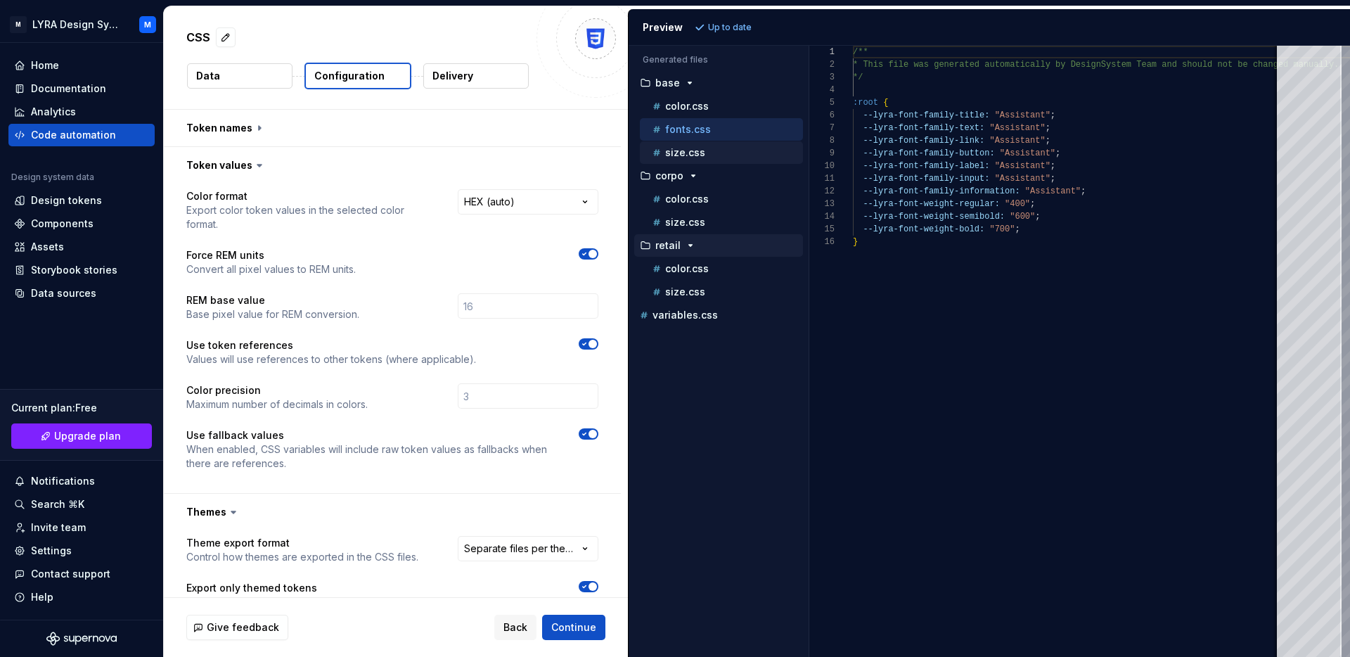
click at [678, 147] on p "size.css" at bounding box center [685, 152] width 40 height 11
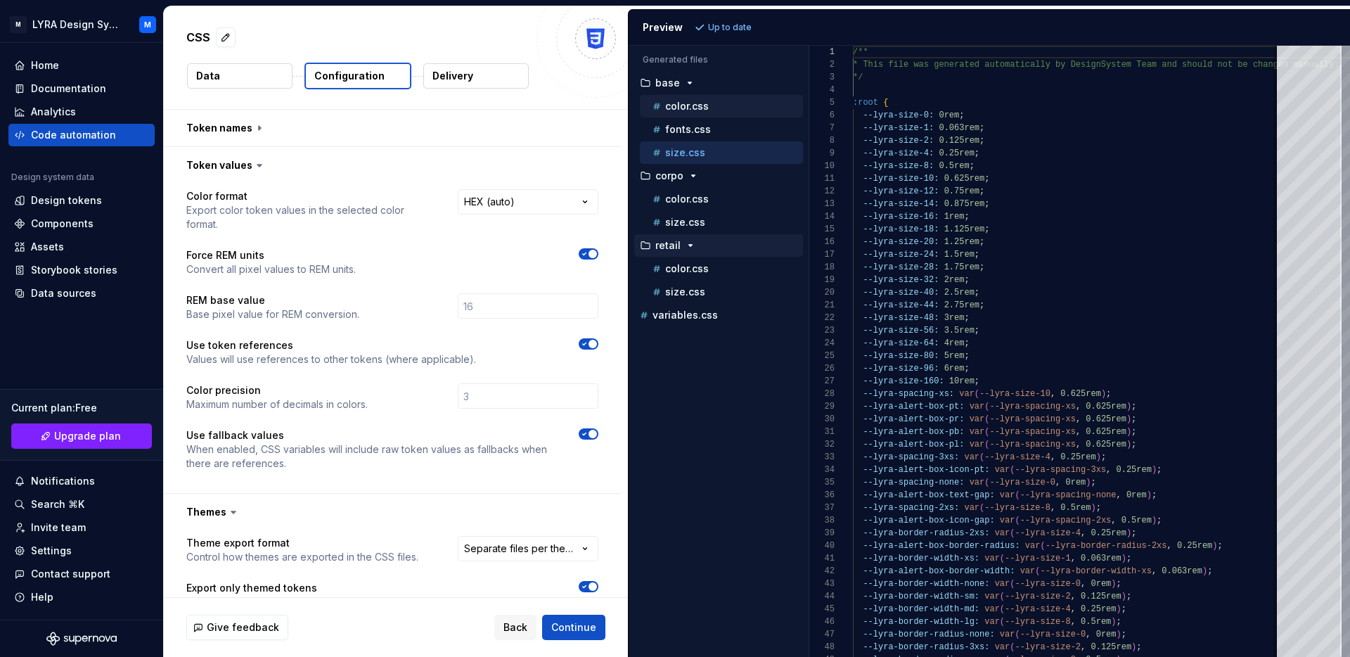
click at [701, 101] on p "color.css" at bounding box center [687, 106] width 44 height 11
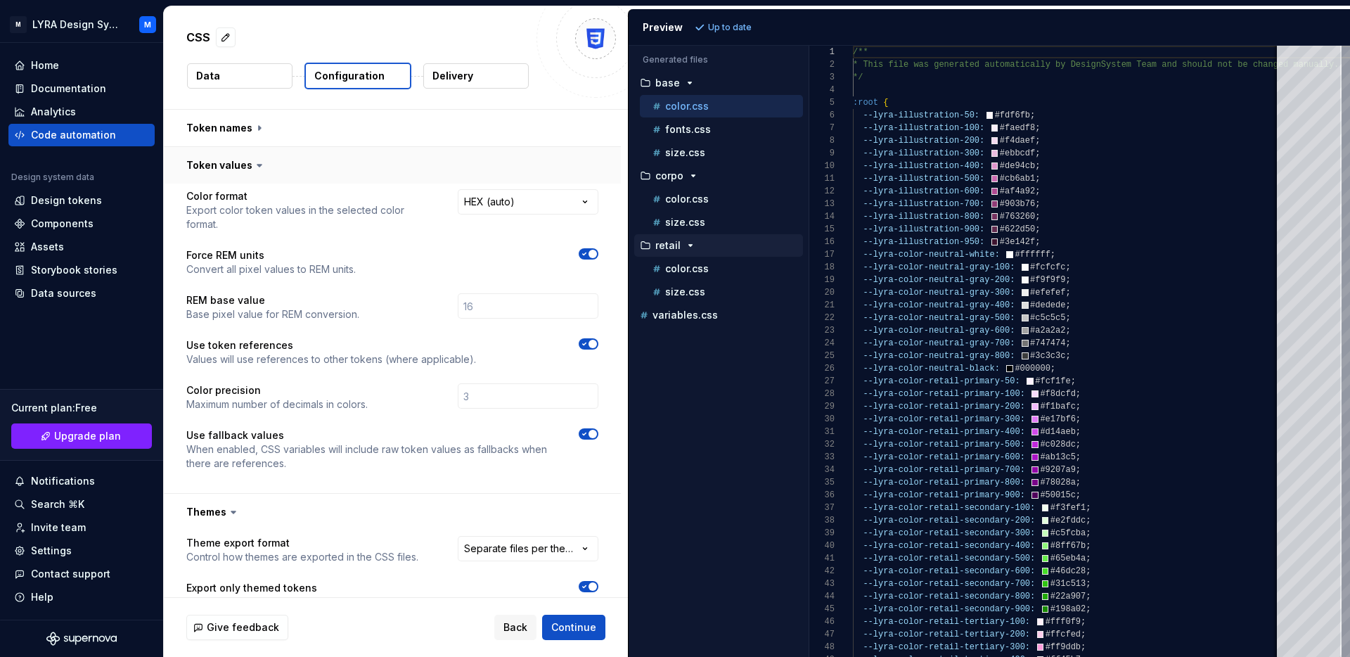
click at [351, 162] on button "button" at bounding box center [392, 165] width 457 height 37
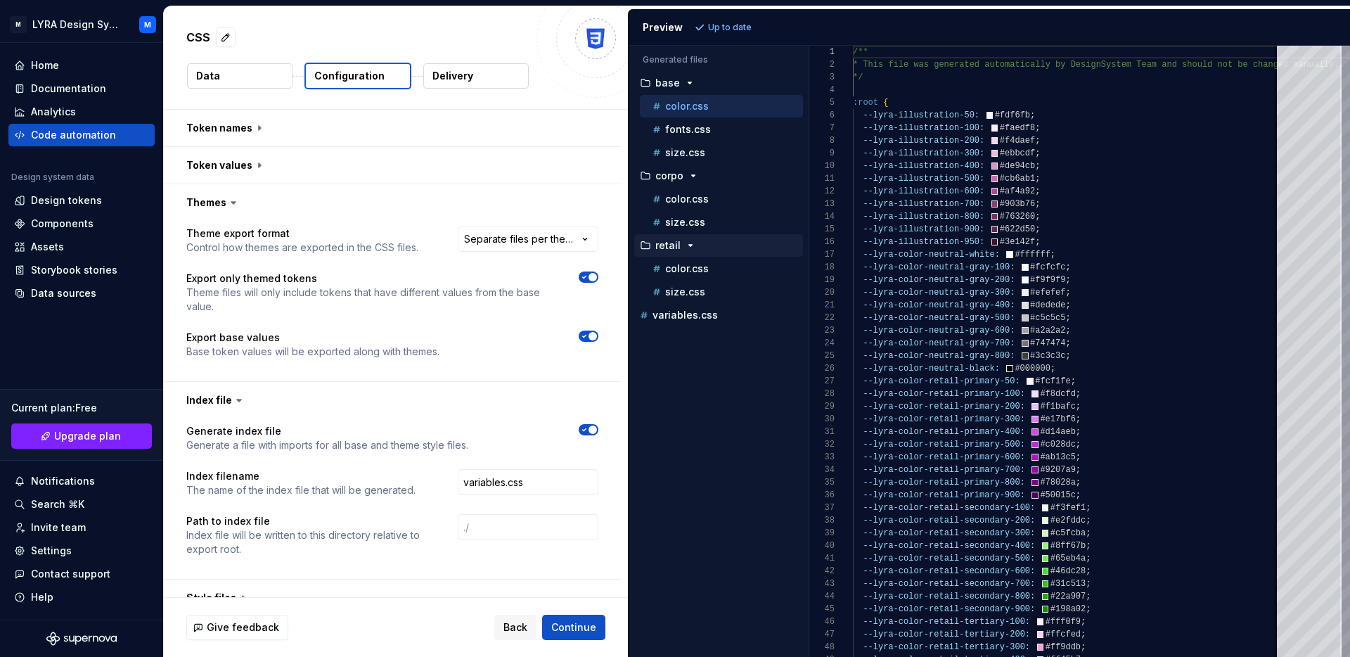
click at [224, 296] on p "Theme files will only include tokens that have different values from the base v…" at bounding box center [369, 299] width 367 height 28
click at [231, 336] on p "Export base values" at bounding box center [312, 337] width 253 height 14
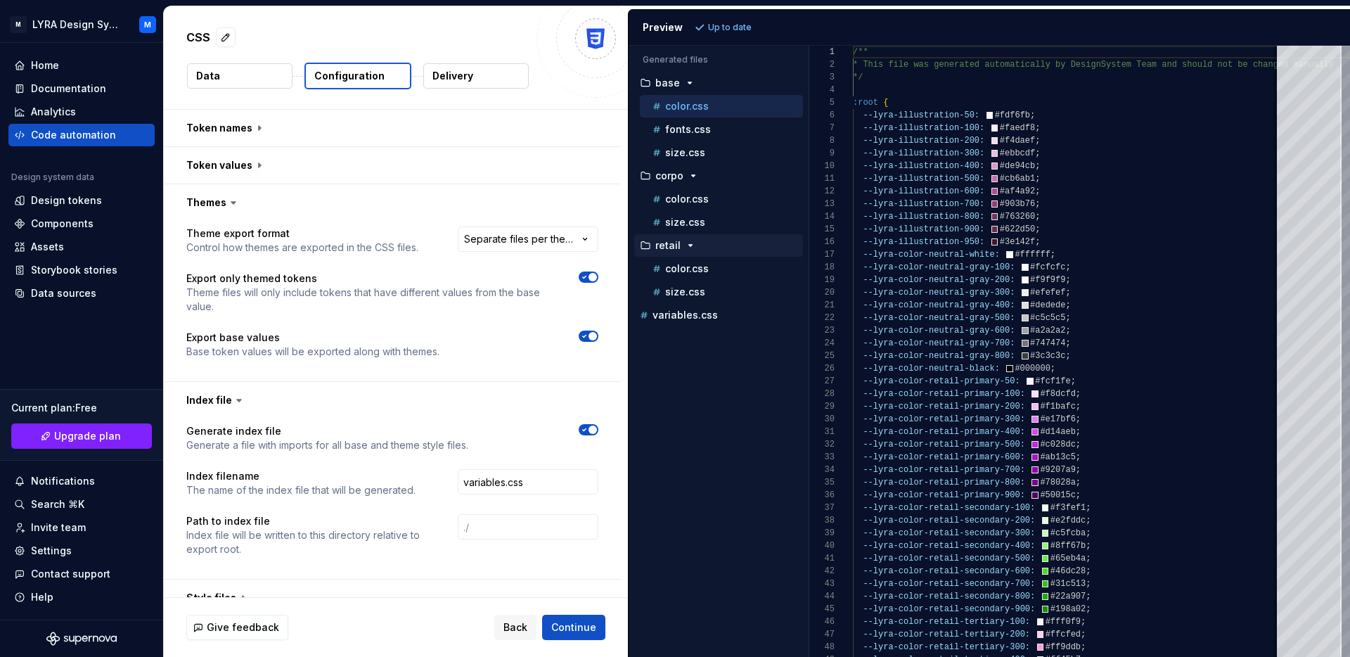
click at [231, 356] on p "Base token values will be exported along with themes." at bounding box center [312, 351] width 253 height 14
click at [673, 302] on div "size.css" at bounding box center [721, 291] width 163 height 22
click at [673, 316] on p "variables.css" at bounding box center [684, 314] width 65 height 11
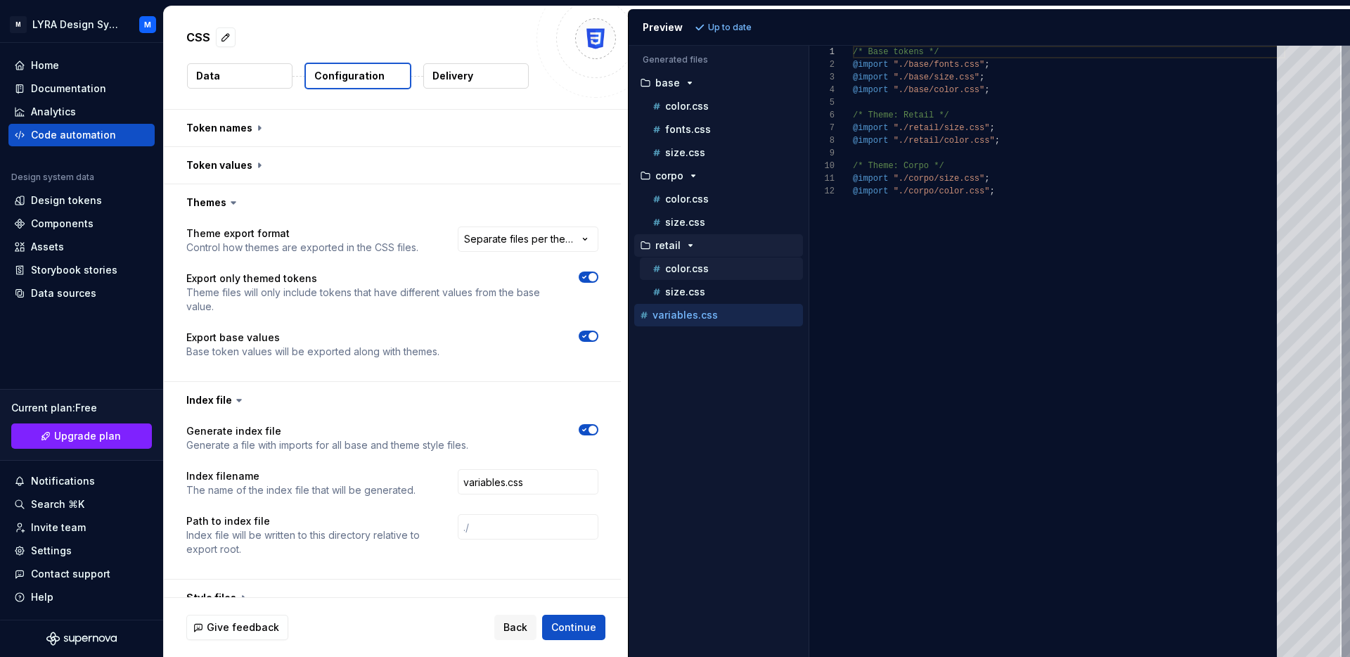
click at [693, 275] on div "color.css" at bounding box center [726, 269] width 153 height 14
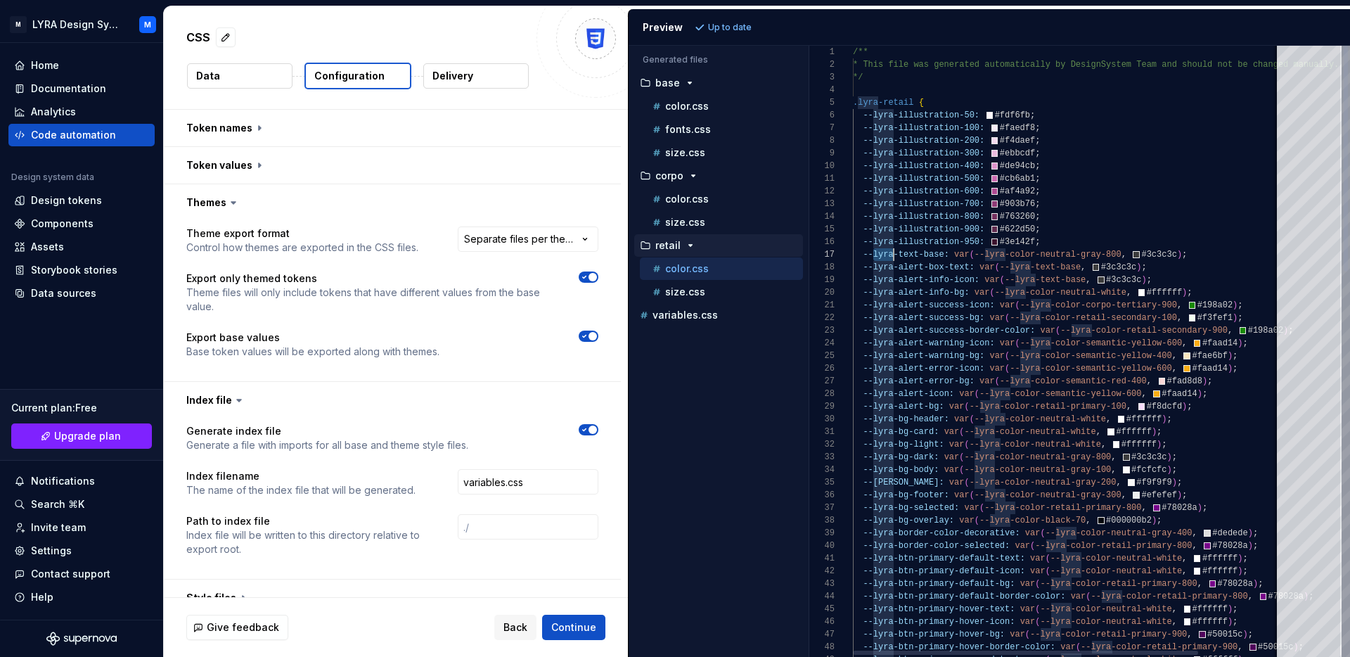
scroll to position [76, 91]
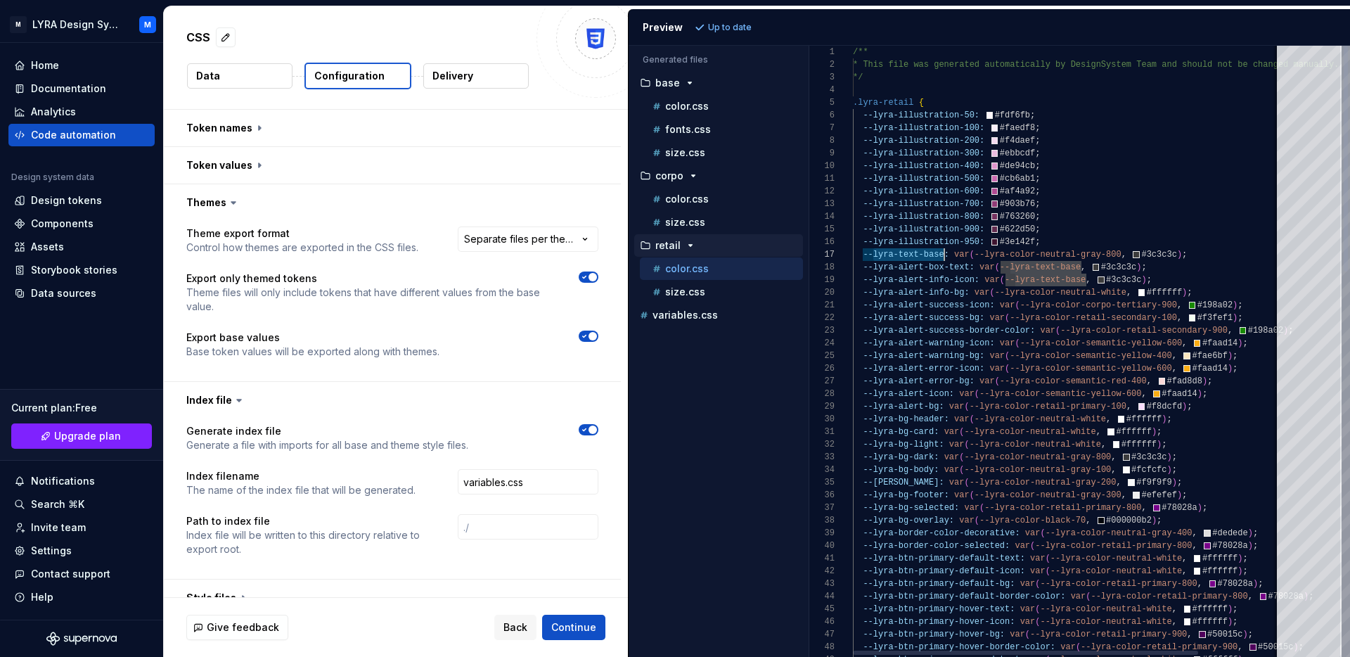
drag, startPoint x: 884, startPoint y: 252, endPoint x: 936, endPoint y: 253, distance: 51.3
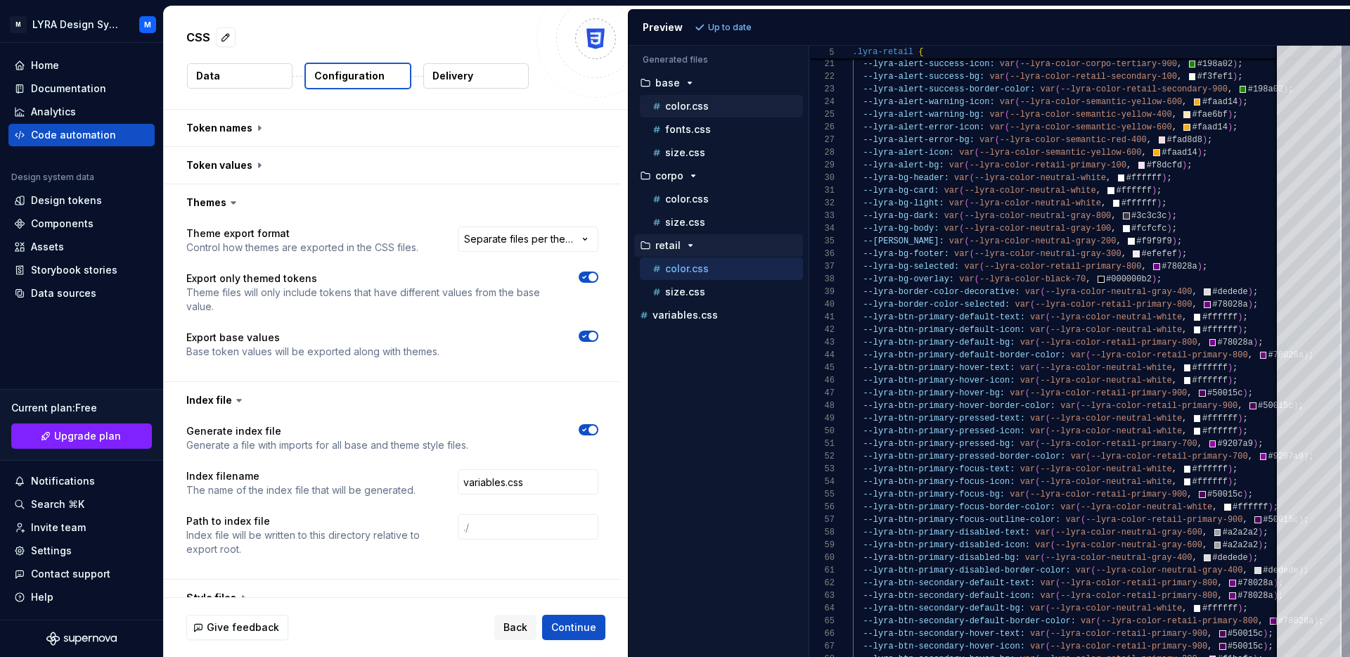
click at [745, 105] on div "color.css" at bounding box center [726, 106] width 153 height 14
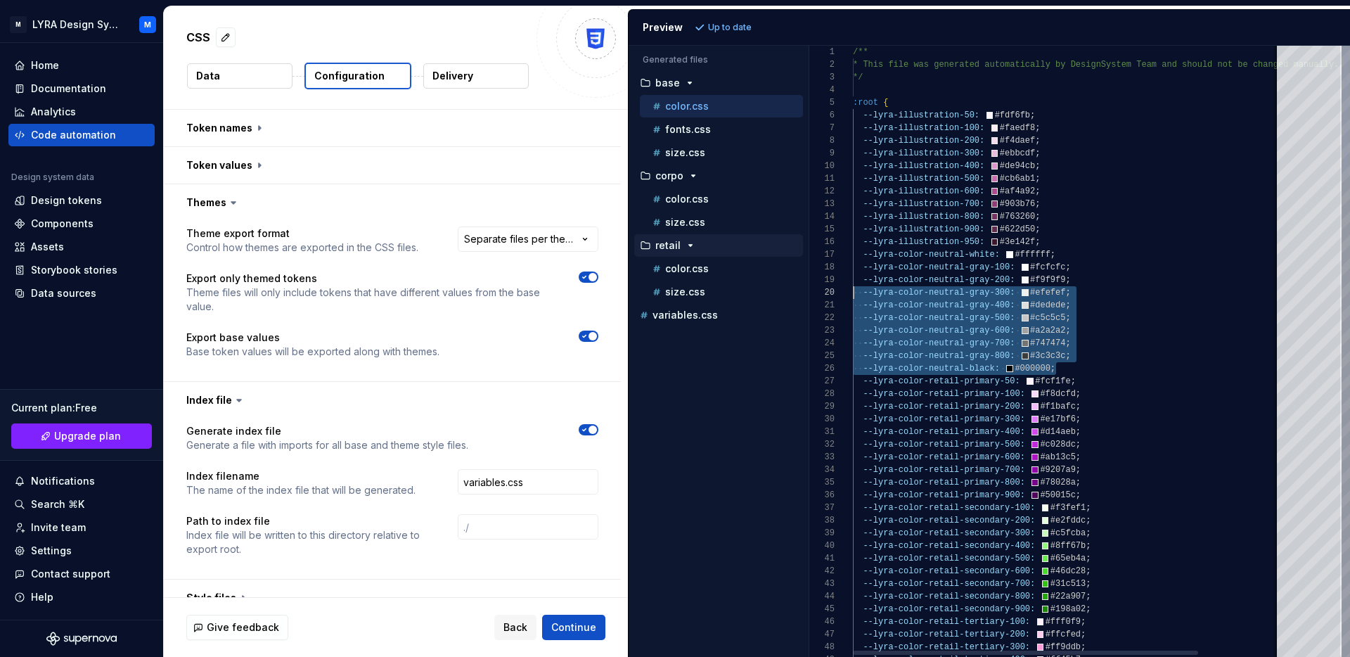
scroll to position [89, 0]
drag, startPoint x: 1073, startPoint y: 371, endPoint x: 801, endPoint y: 262, distance: 293.1
click at [801, 262] on div "Generated files Accessibility guide for tree . Navigate the tree with the arrow…" at bounding box center [988, 351] width 721 height 611
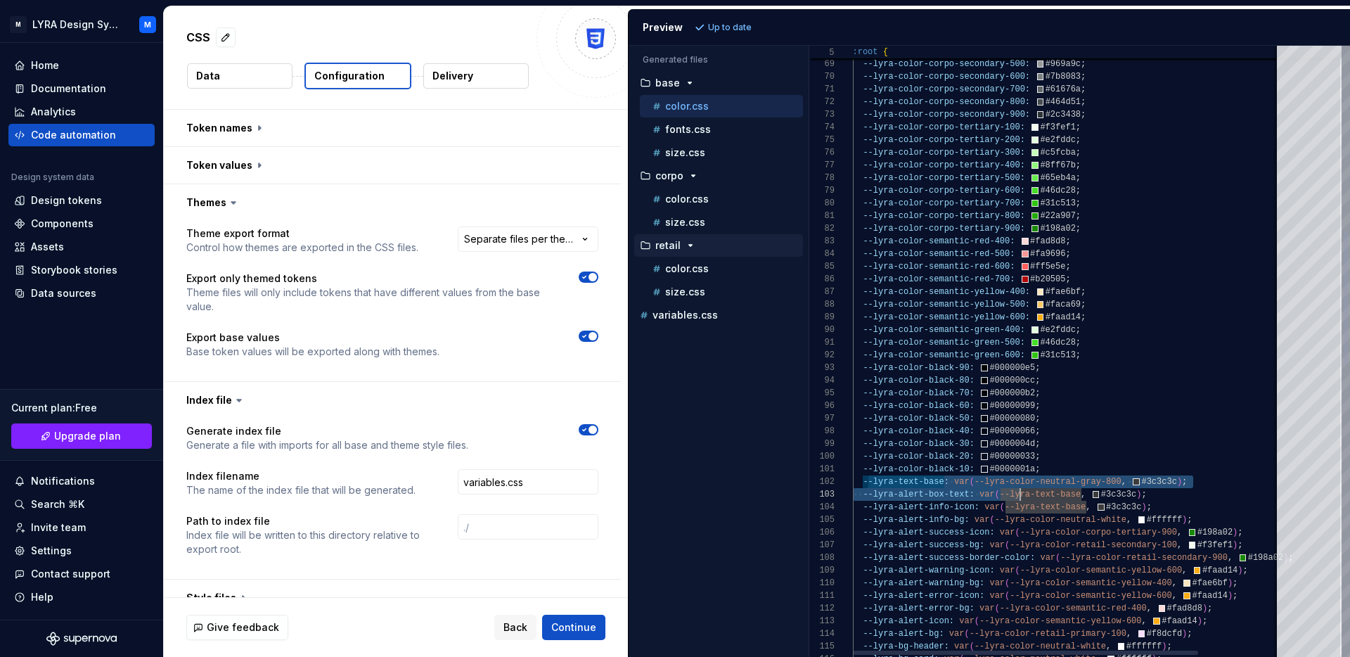
type textarea "**********"
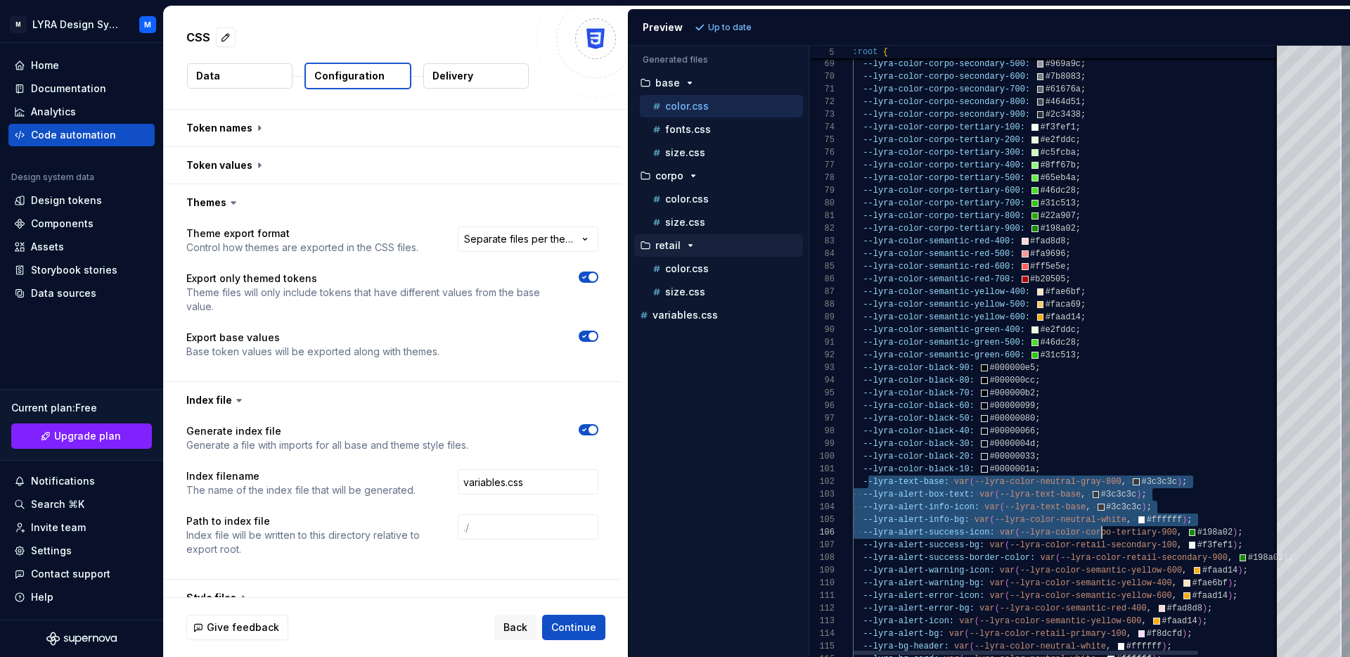
scroll to position [13, 244]
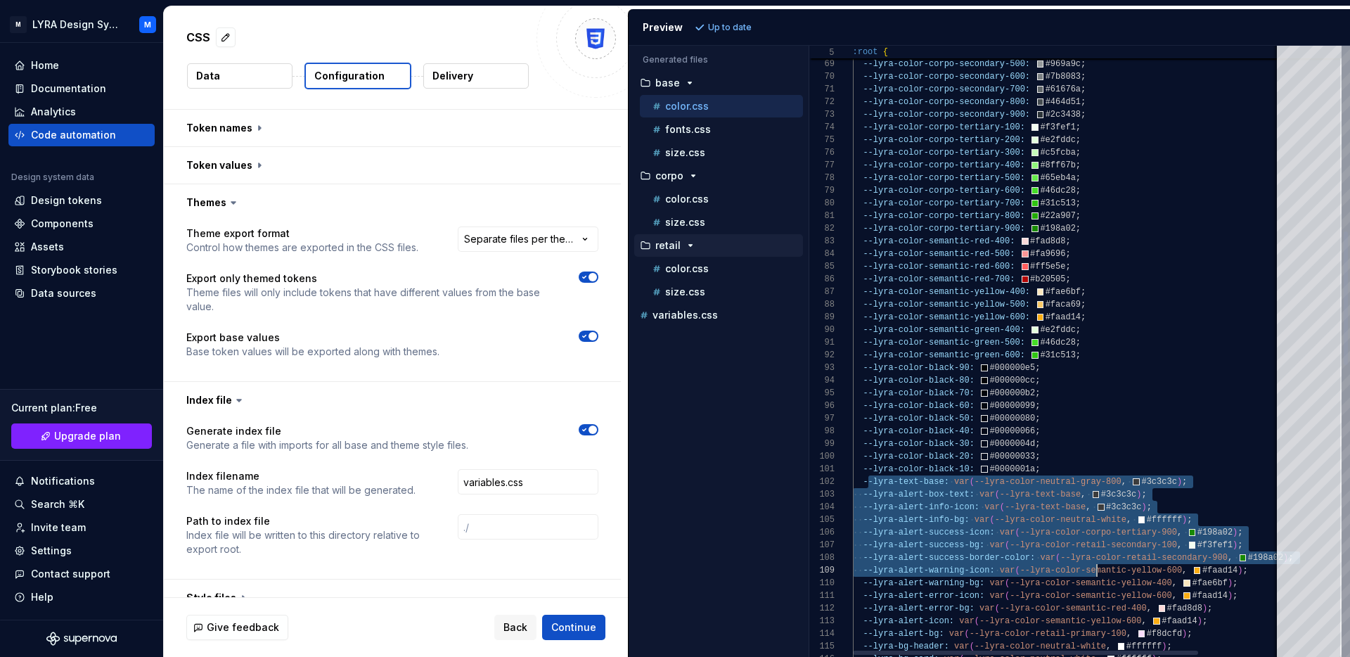
drag, startPoint x: 866, startPoint y: 478, endPoint x: 1097, endPoint y: 573, distance: 249.3
click at [1097, 573] on div "--lyra-color-corpo-secondary-400: #b0b3b5 ; --lyra-color-corpo-secondary-500: #…" at bounding box center [1118, 593] width 531 height 2792
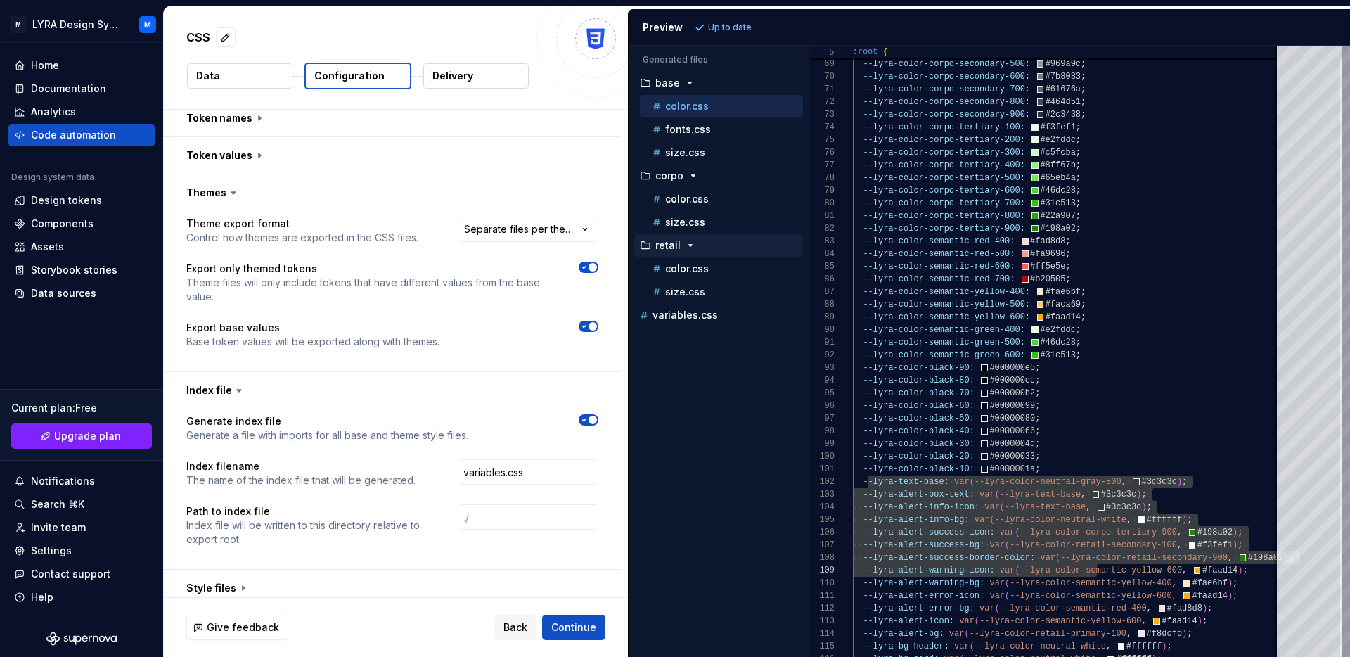
scroll to position [0, 0]
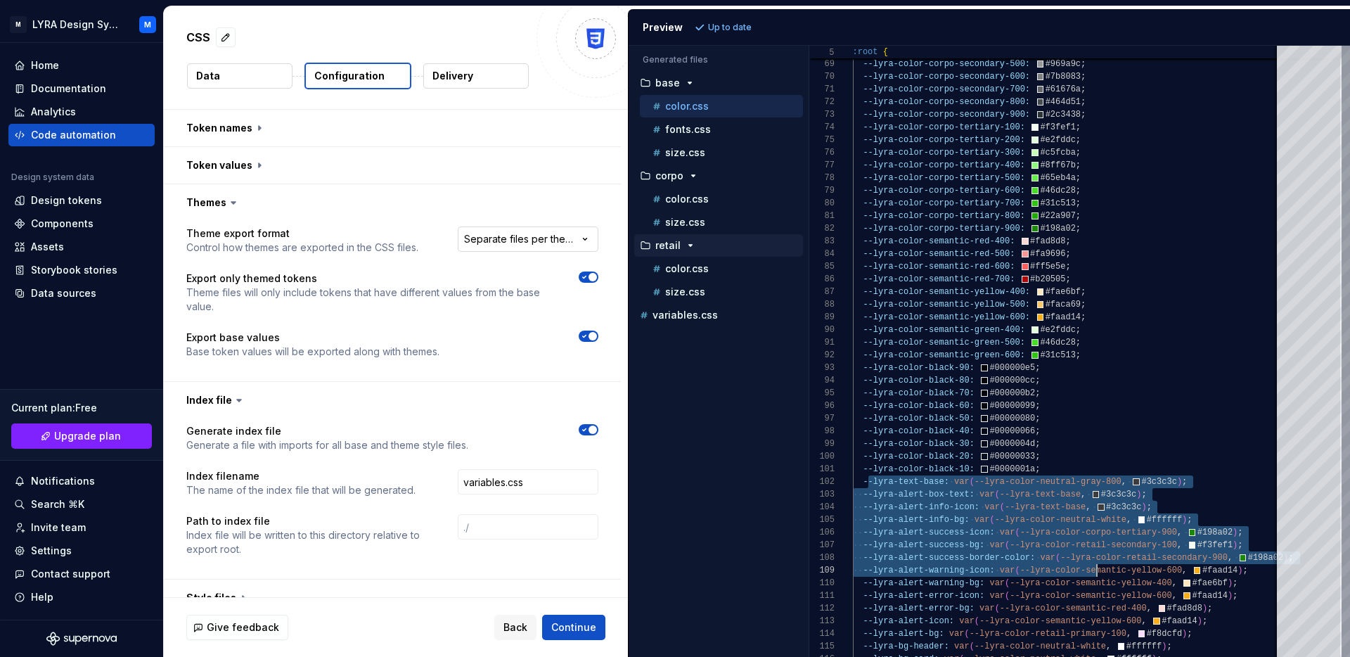
click at [520, 238] on html "**********" at bounding box center [675, 328] width 1350 height 657
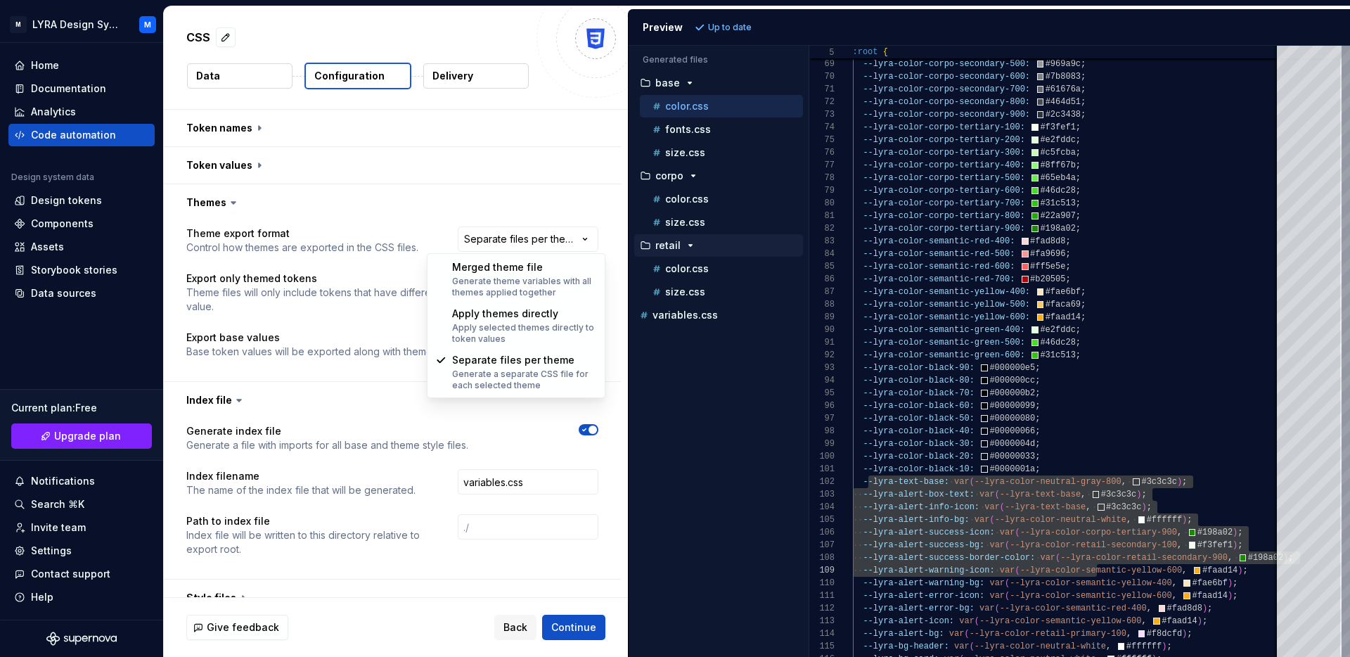
select select "**********"
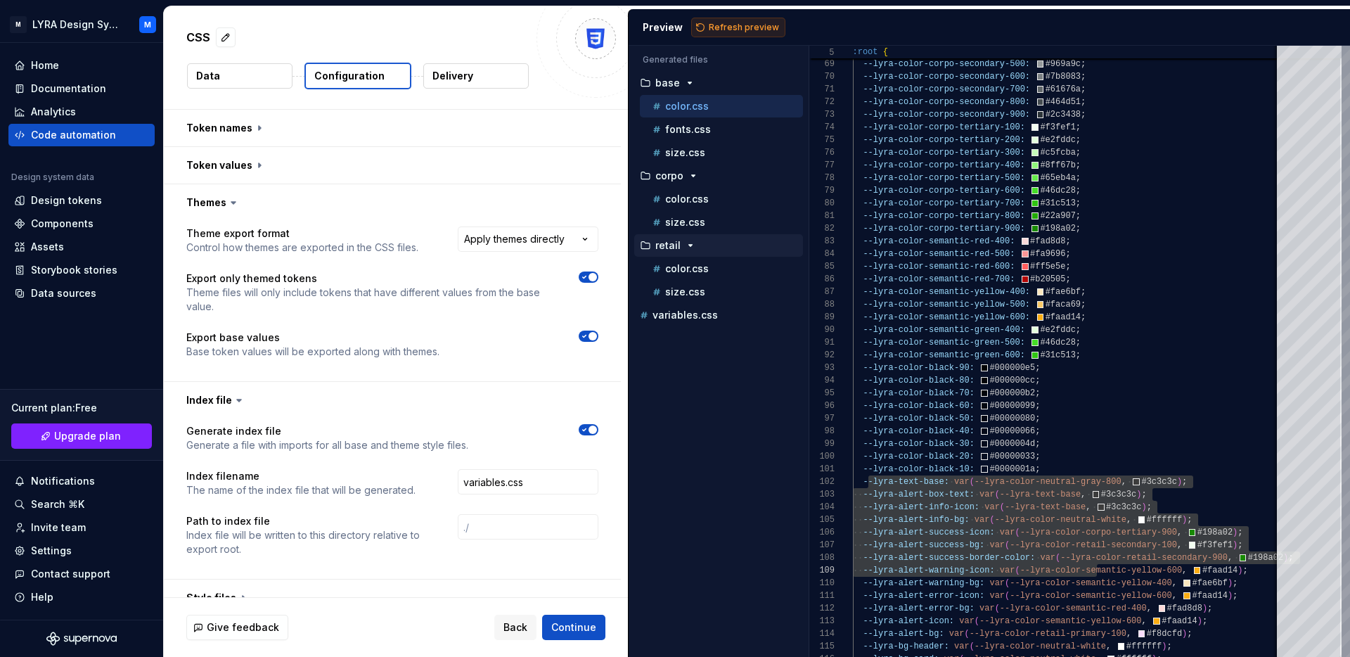
click at [733, 22] on span "Refresh preview" at bounding box center [744, 27] width 70 height 11
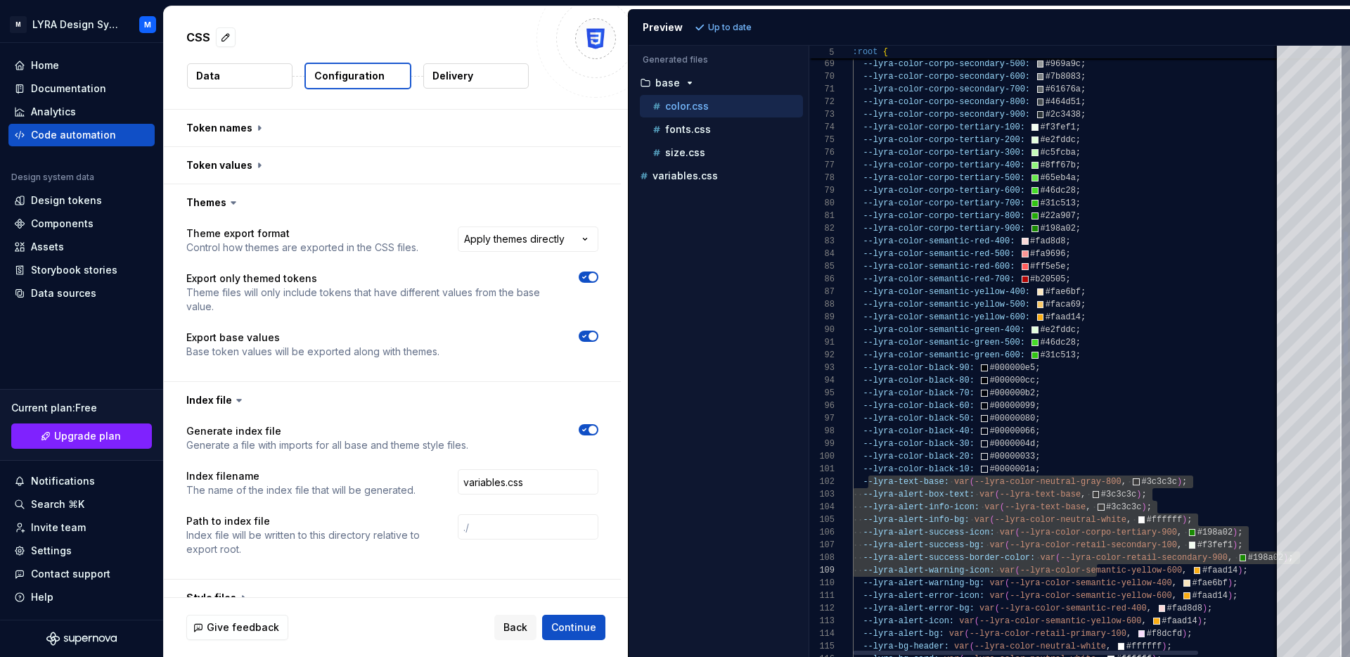
type textarea "**********"
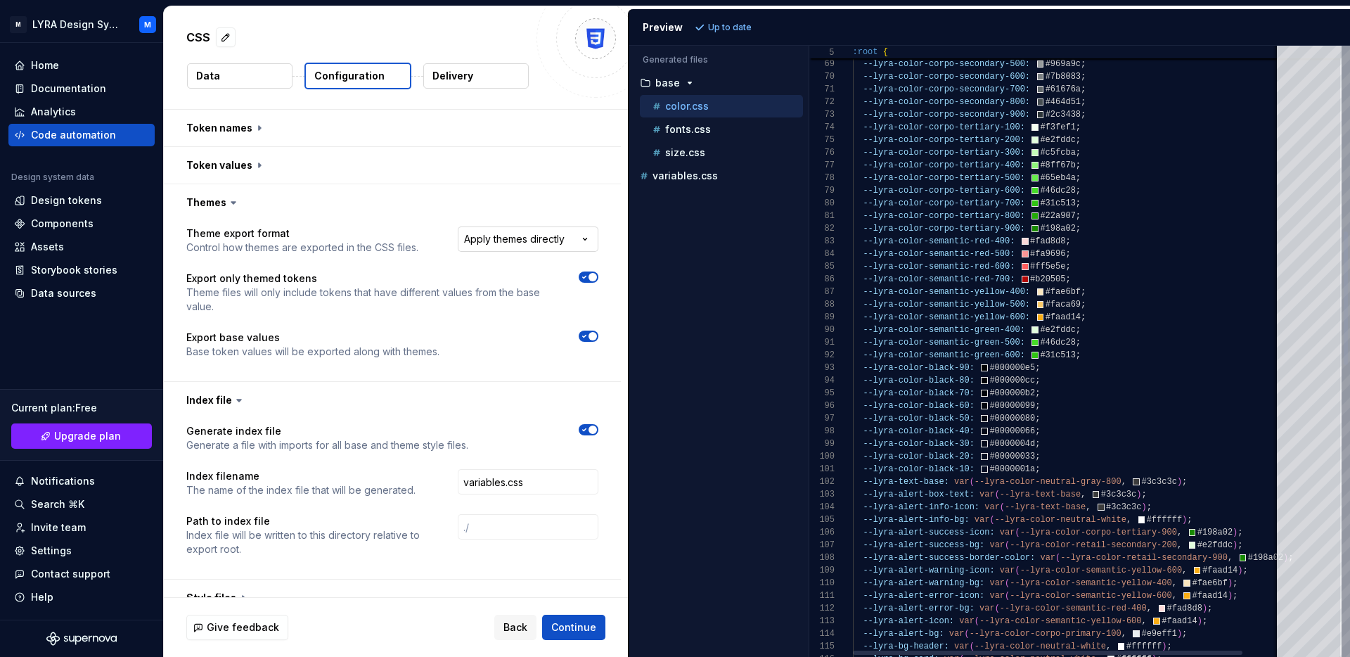
click at [550, 233] on html "**********" at bounding box center [675, 328] width 1350 height 657
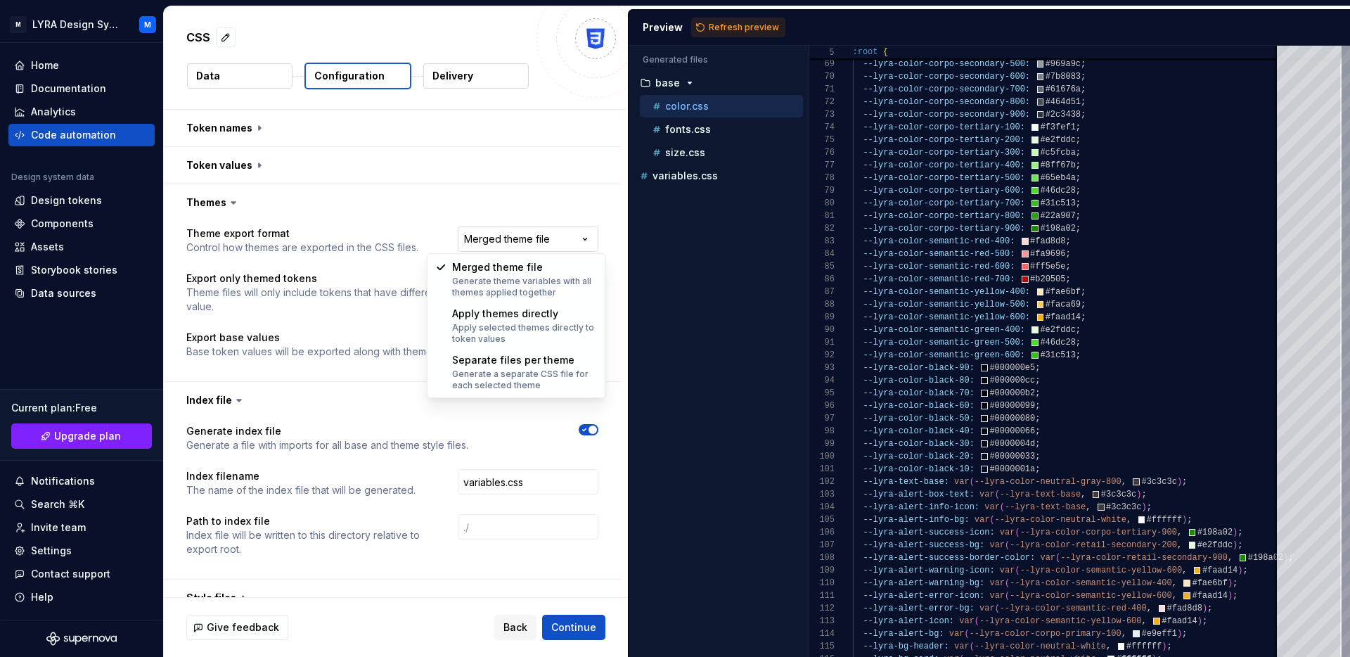
click at [539, 238] on html "**********" at bounding box center [675, 328] width 1350 height 657
select select "**********"
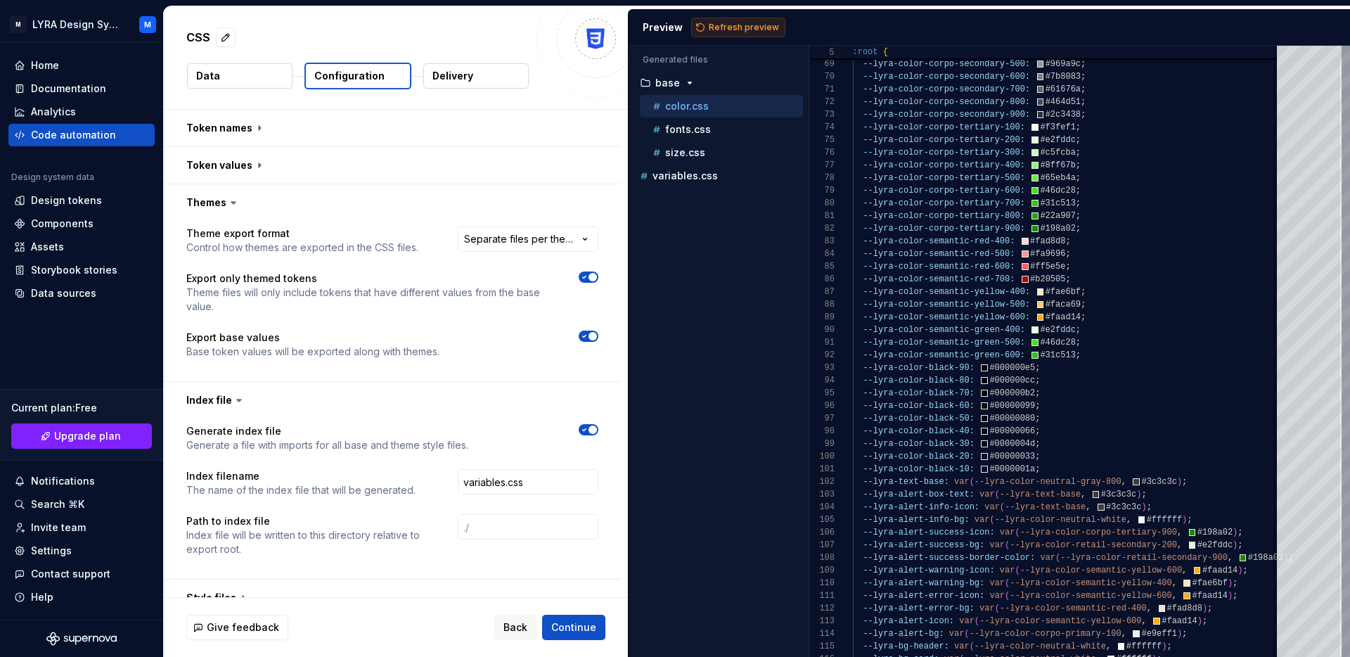
click at [733, 31] on span "Refresh preview" at bounding box center [744, 27] width 70 height 11
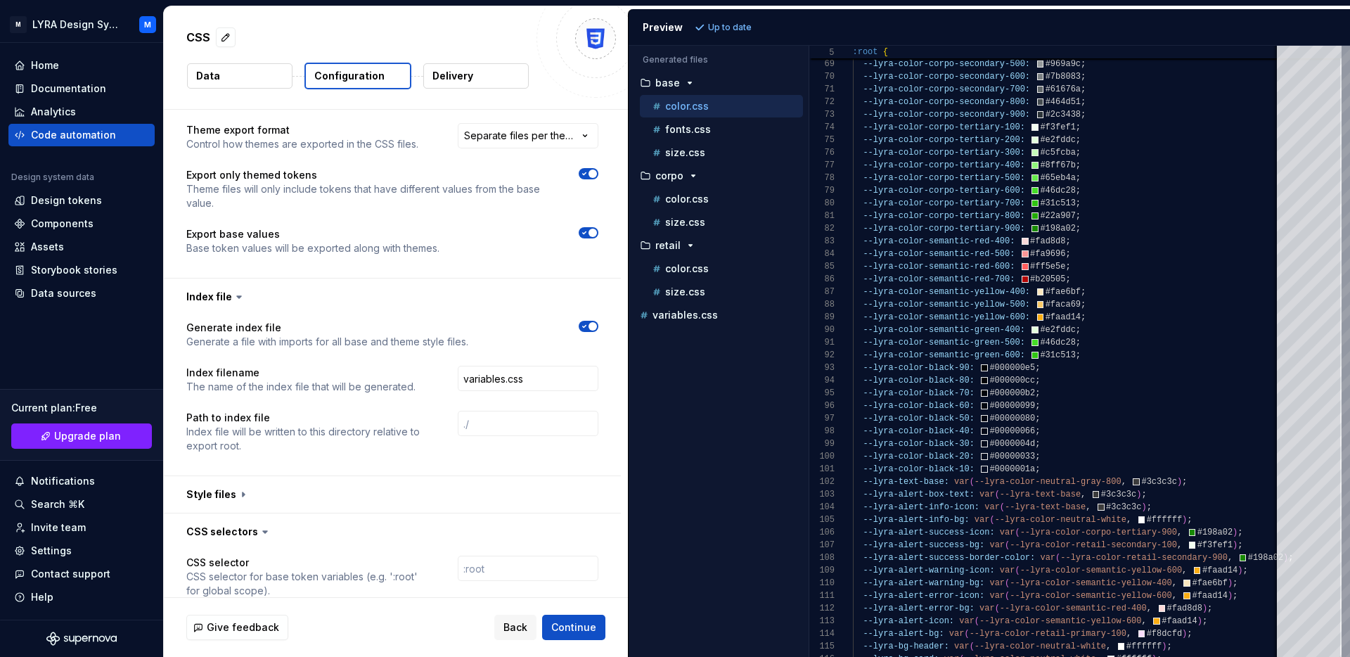
scroll to position [106, 0]
click at [698, 318] on p "variables.css" at bounding box center [684, 314] width 65 height 11
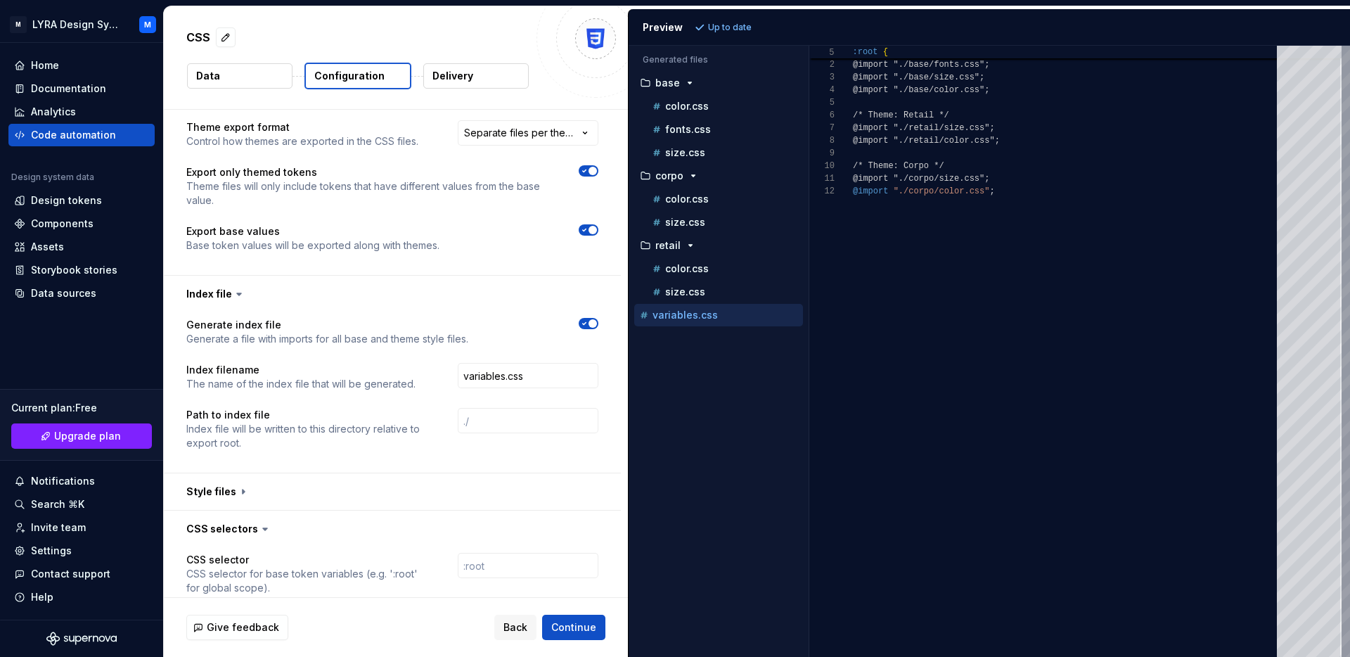
scroll to position [0, 0]
click at [695, 295] on p "size.css" at bounding box center [685, 291] width 40 height 11
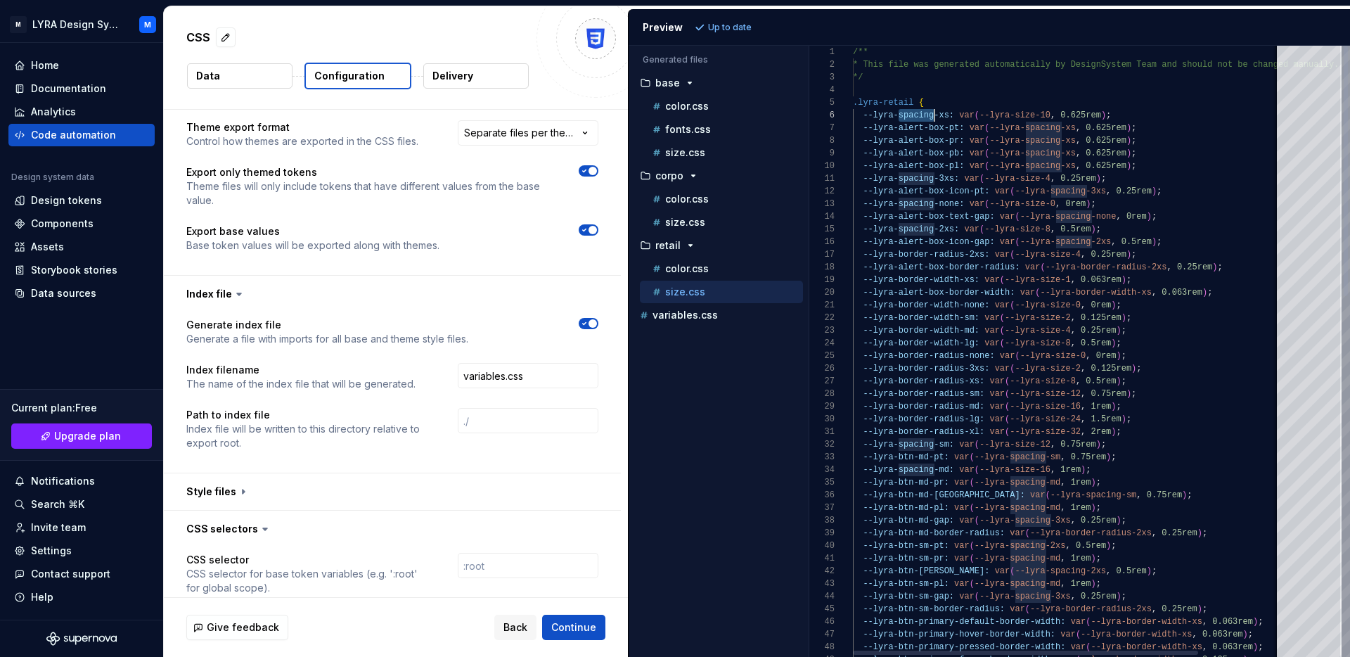
scroll to position [63, 0]
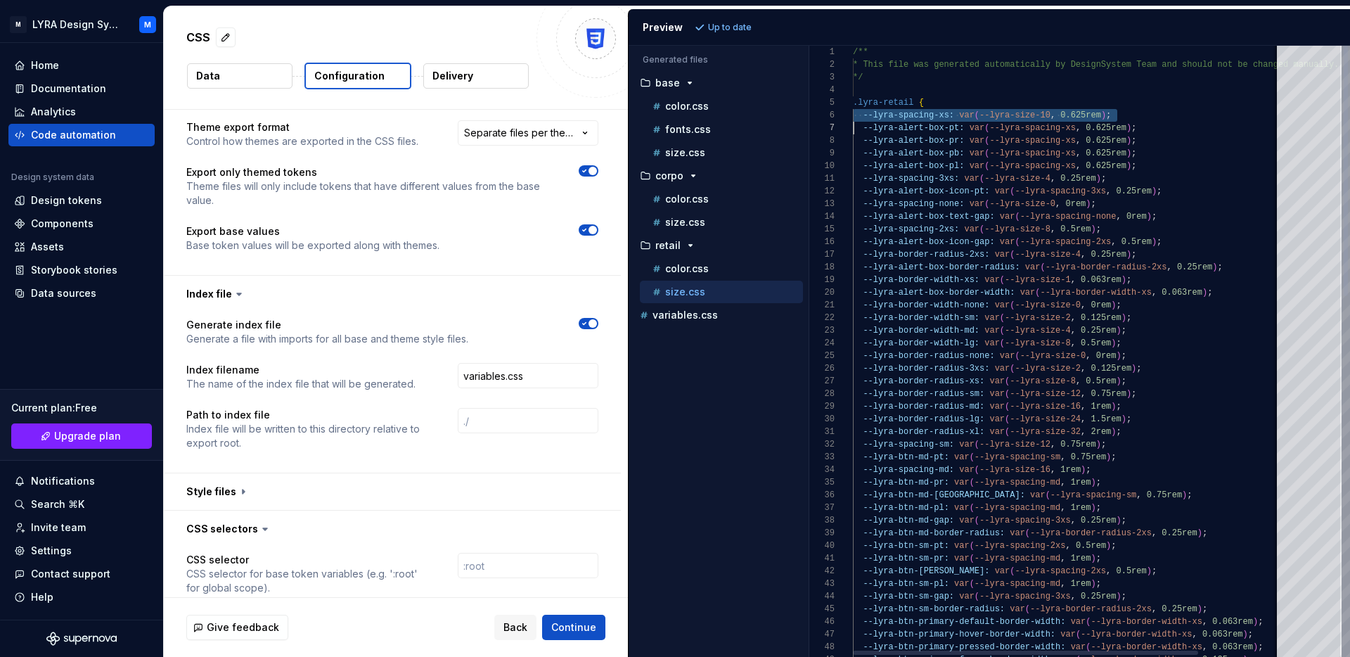
drag, startPoint x: 861, startPoint y: 117, endPoint x: 947, endPoint y: 120, distance: 85.8
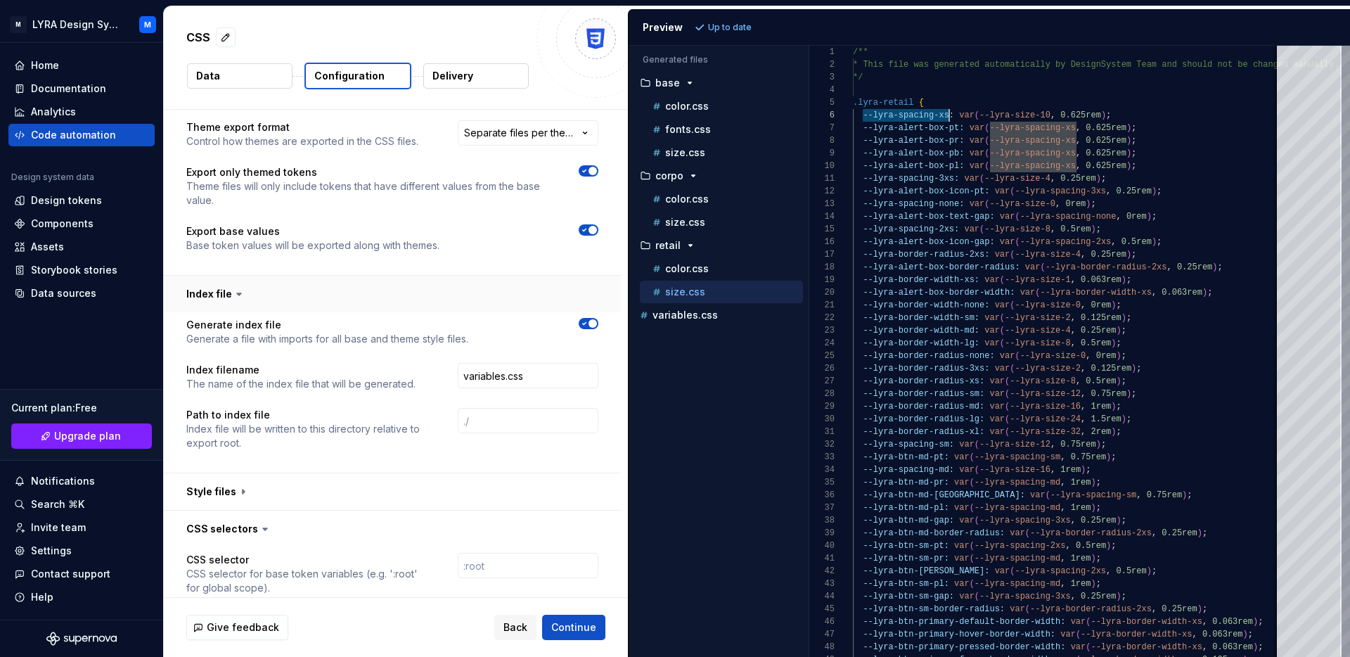
scroll to position [0, 0]
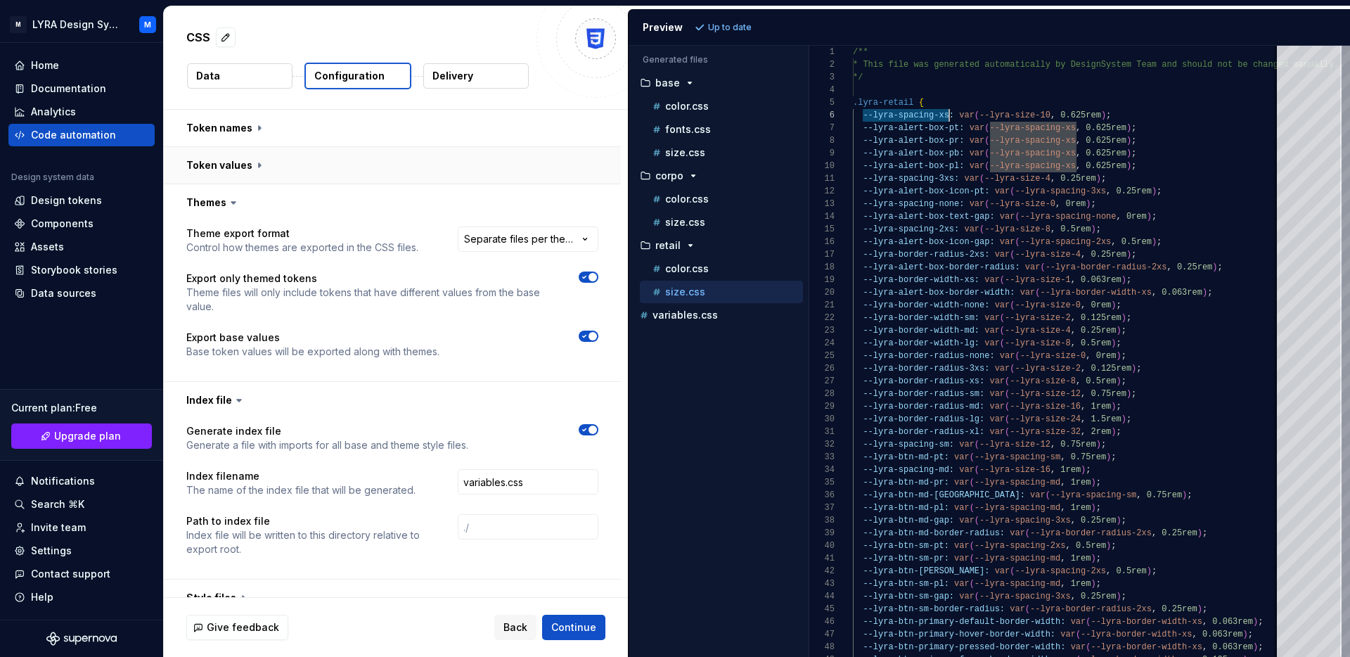
click at [492, 177] on button "button" at bounding box center [392, 165] width 457 height 37
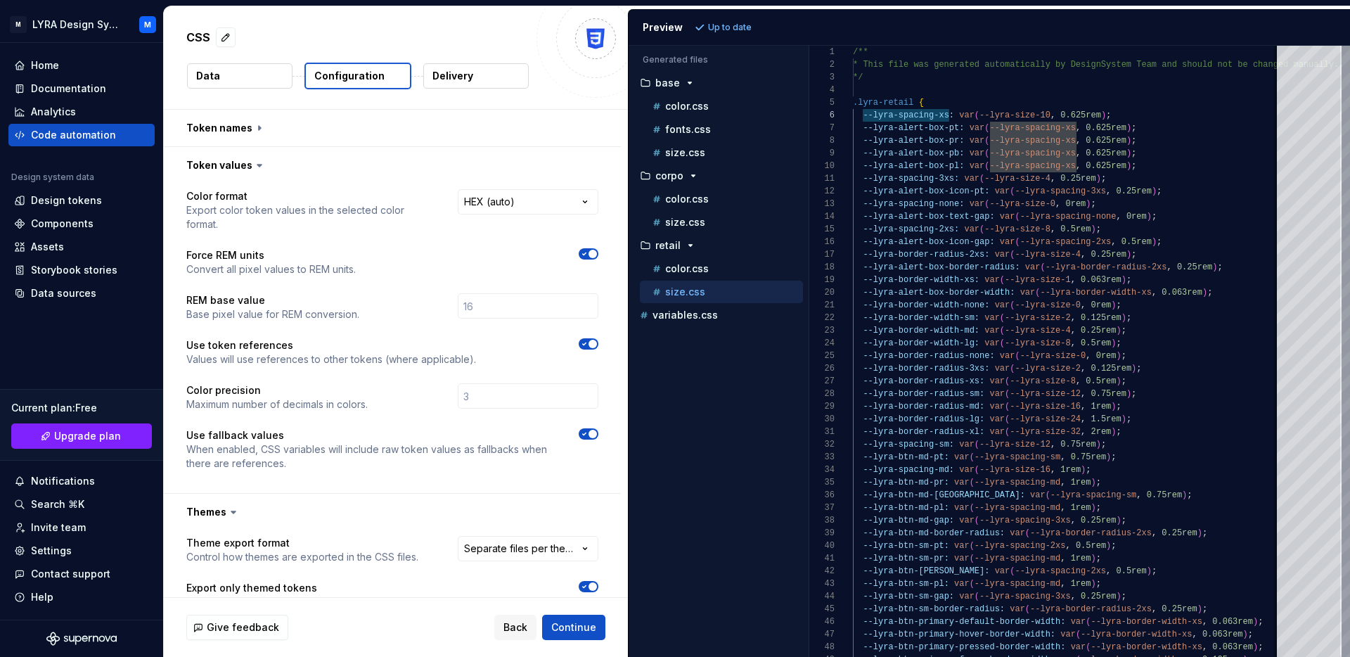
click at [590, 340] on icon "button" at bounding box center [584, 344] width 11 height 8
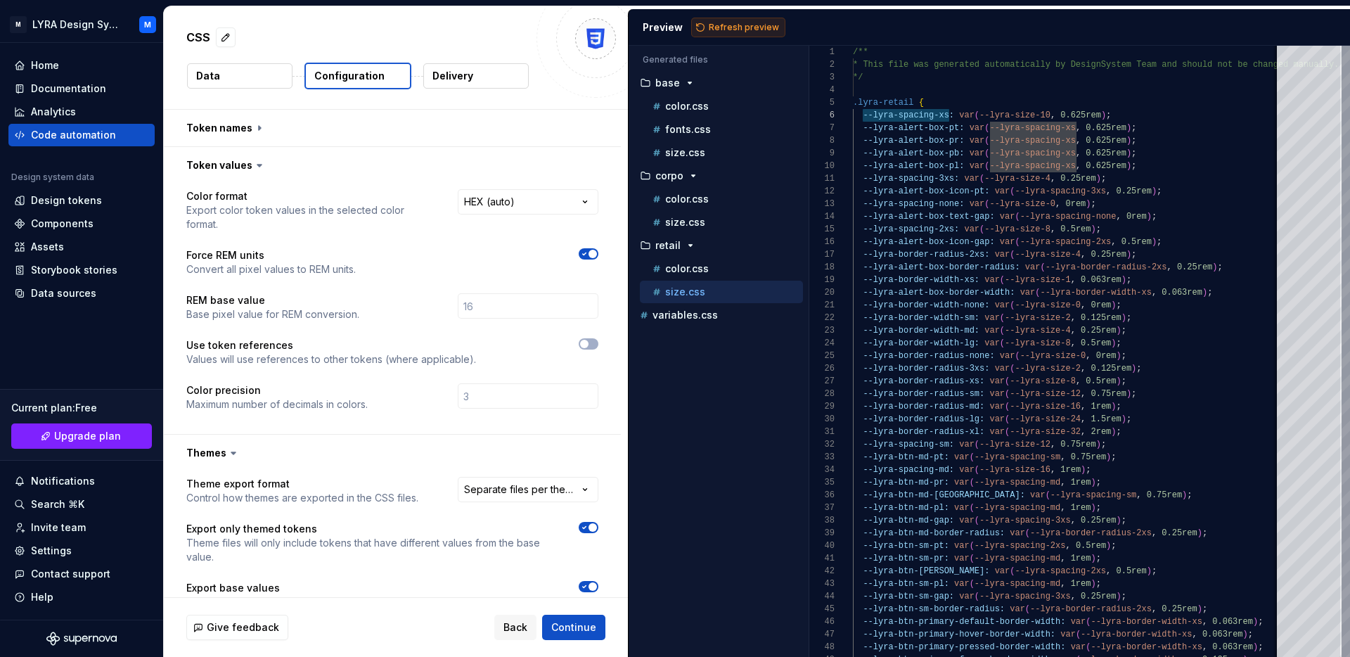
click at [746, 28] on span "Refresh preview" at bounding box center [744, 27] width 70 height 11
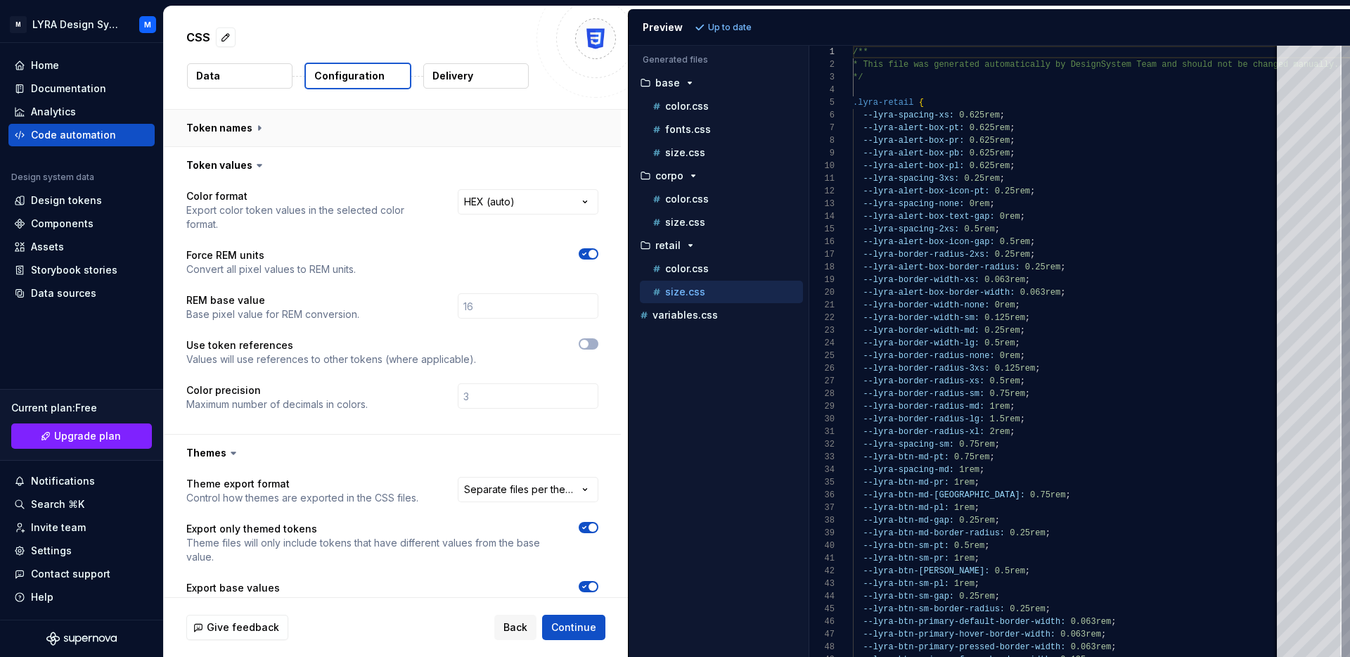
click at [489, 131] on button "button" at bounding box center [392, 128] width 457 height 37
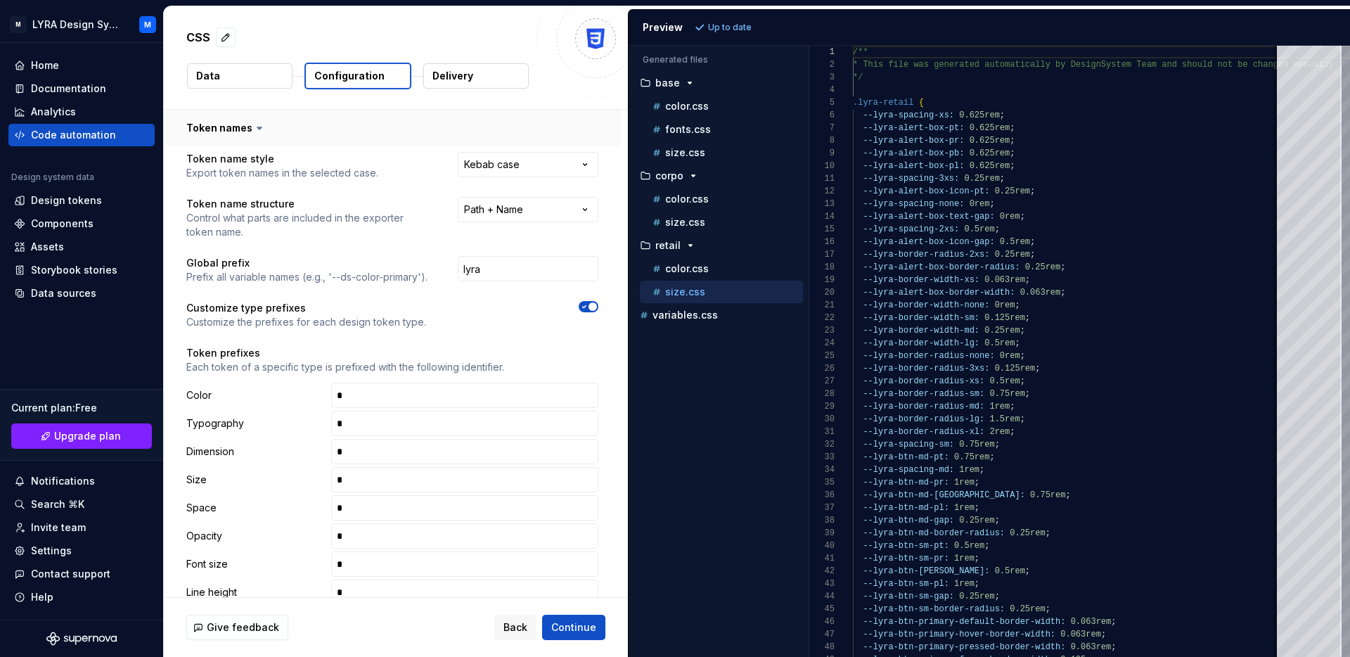
click at [306, 132] on button "button" at bounding box center [392, 128] width 457 height 37
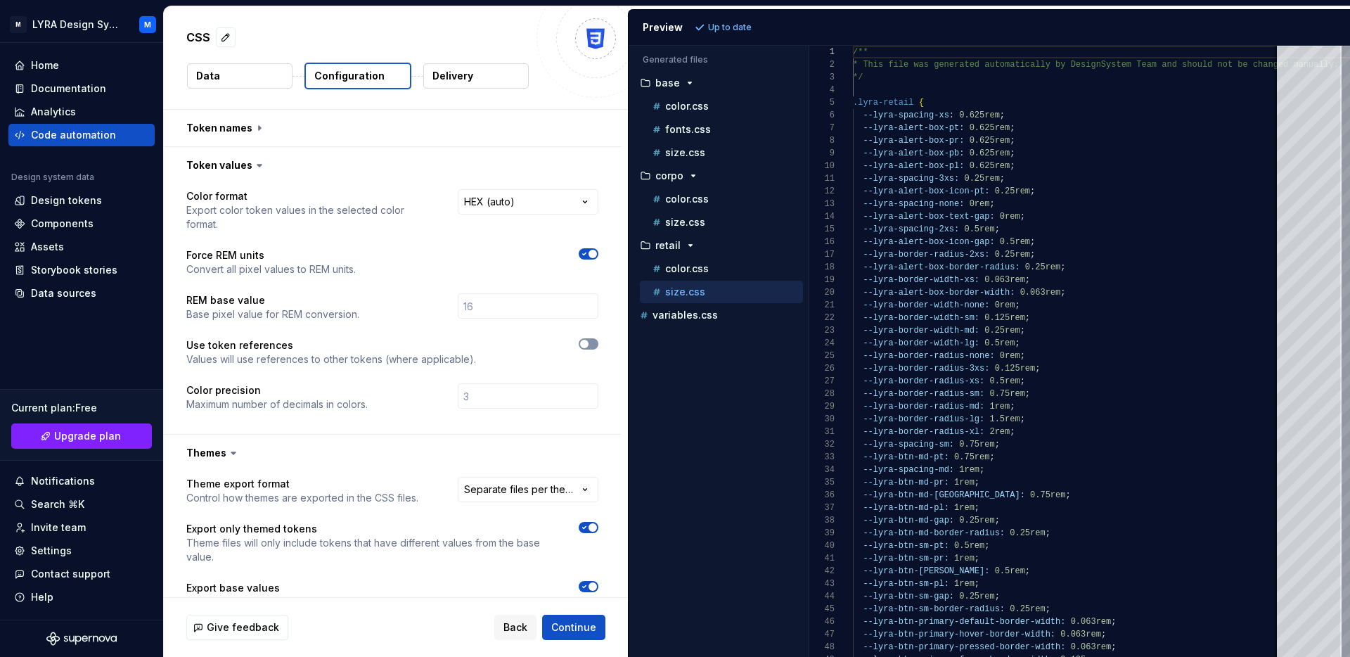
click at [595, 338] on button "button" at bounding box center [589, 343] width 20 height 11
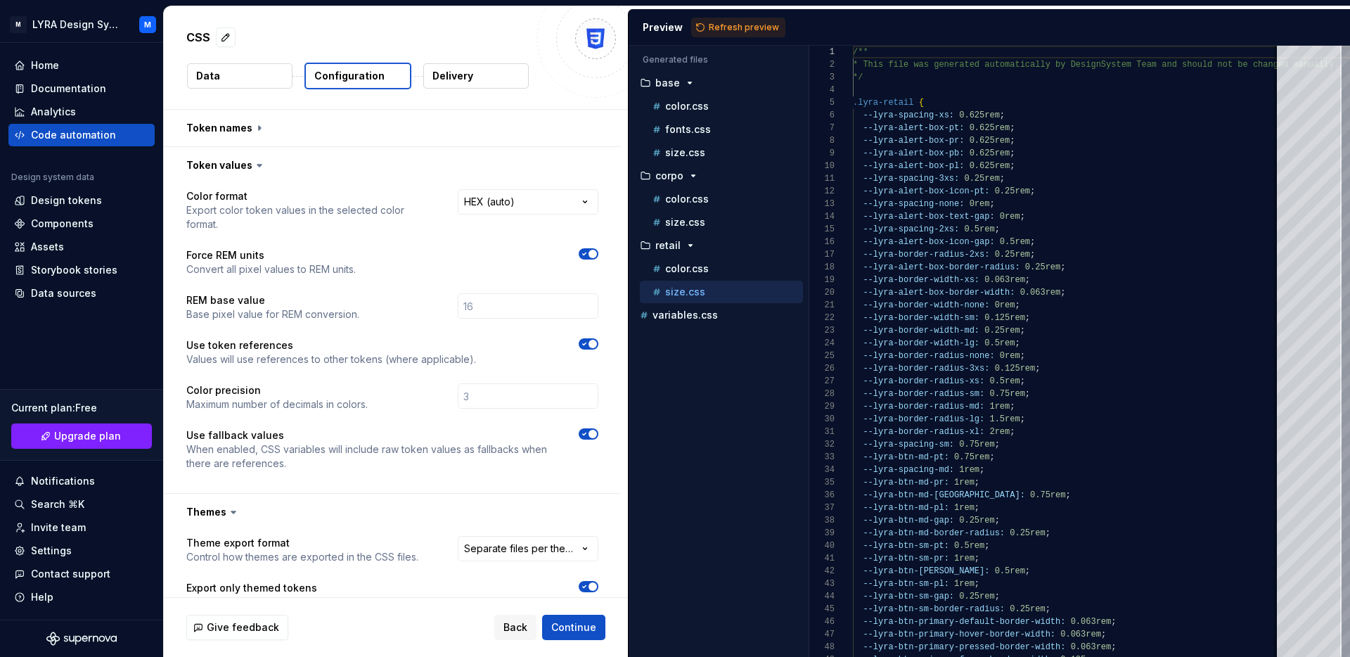
click at [595, 430] on span "button" at bounding box center [592, 434] width 8 height 8
click at [748, 23] on span "Refresh preview" at bounding box center [744, 27] width 70 height 11
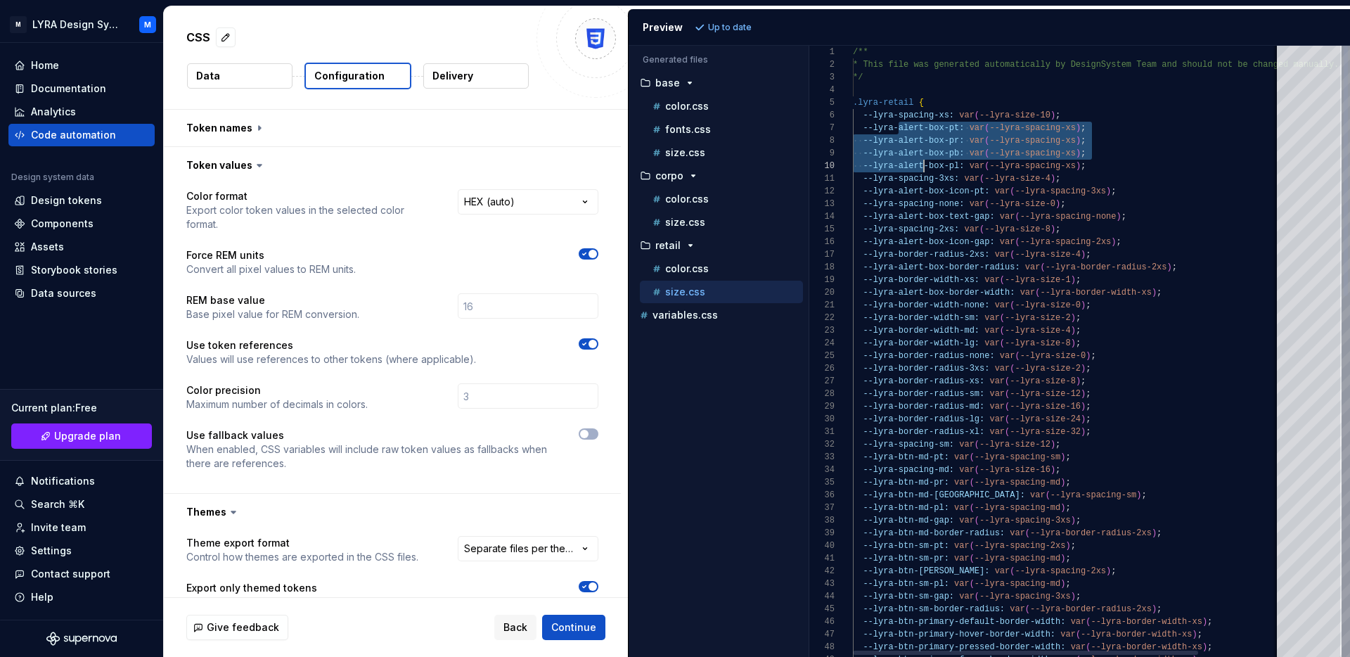
scroll to position [76, 71]
drag, startPoint x: 905, startPoint y: 126, endPoint x: 912, endPoint y: 169, distance: 43.5
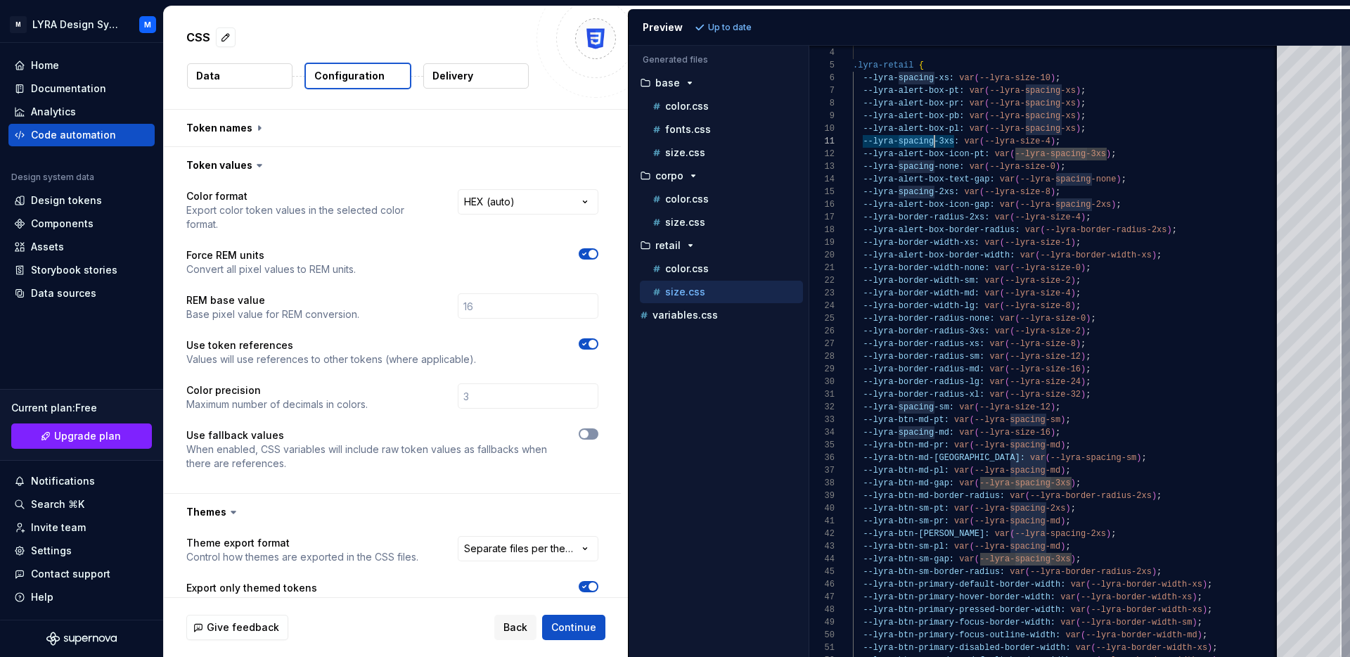
click at [588, 430] on span "button" at bounding box center [584, 434] width 8 height 8
click at [718, 19] on button "Refresh preview" at bounding box center [738, 28] width 94 height 20
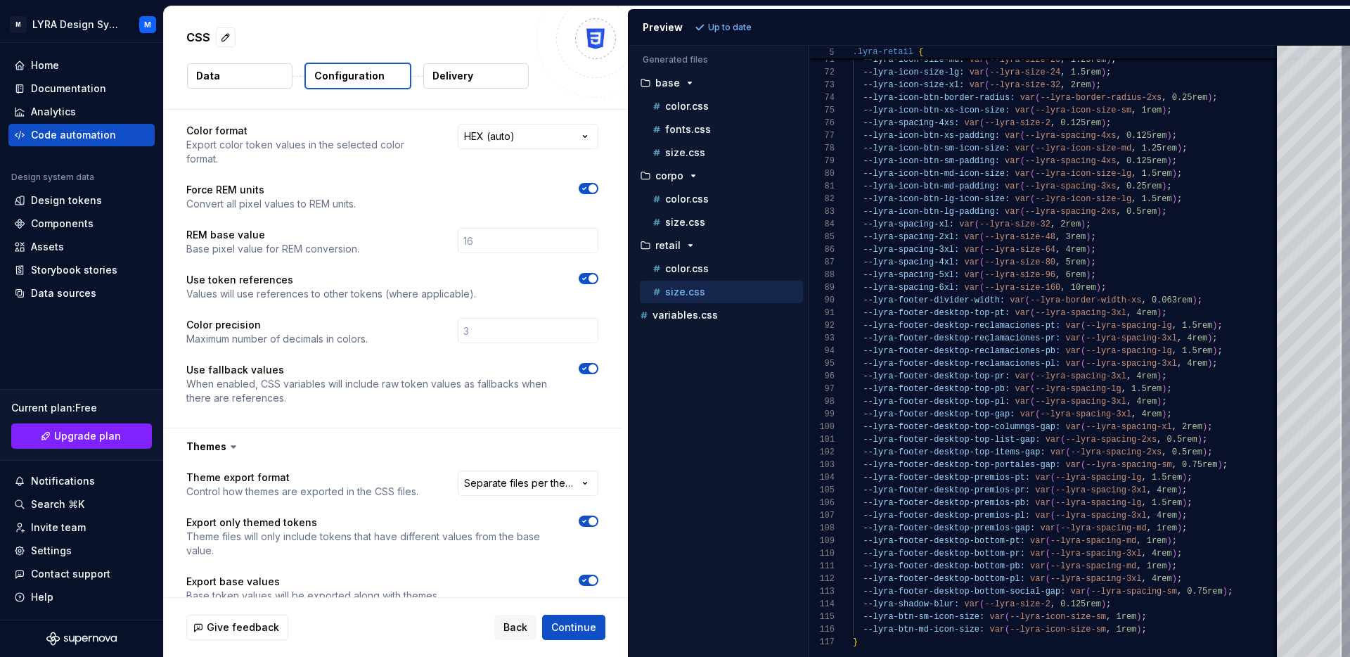
scroll to position [0, 0]
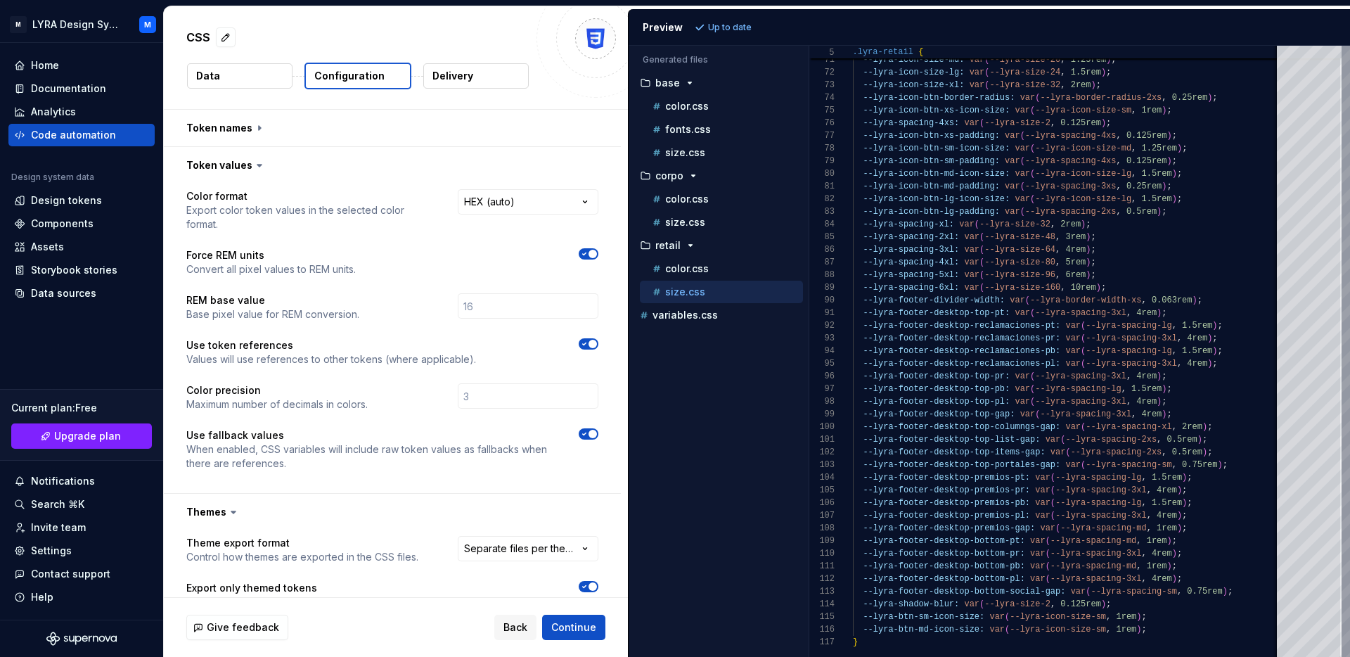
click at [259, 163] on icon at bounding box center [259, 165] width 14 height 14
click at [240, 167] on button "button" at bounding box center [392, 165] width 457 height 37
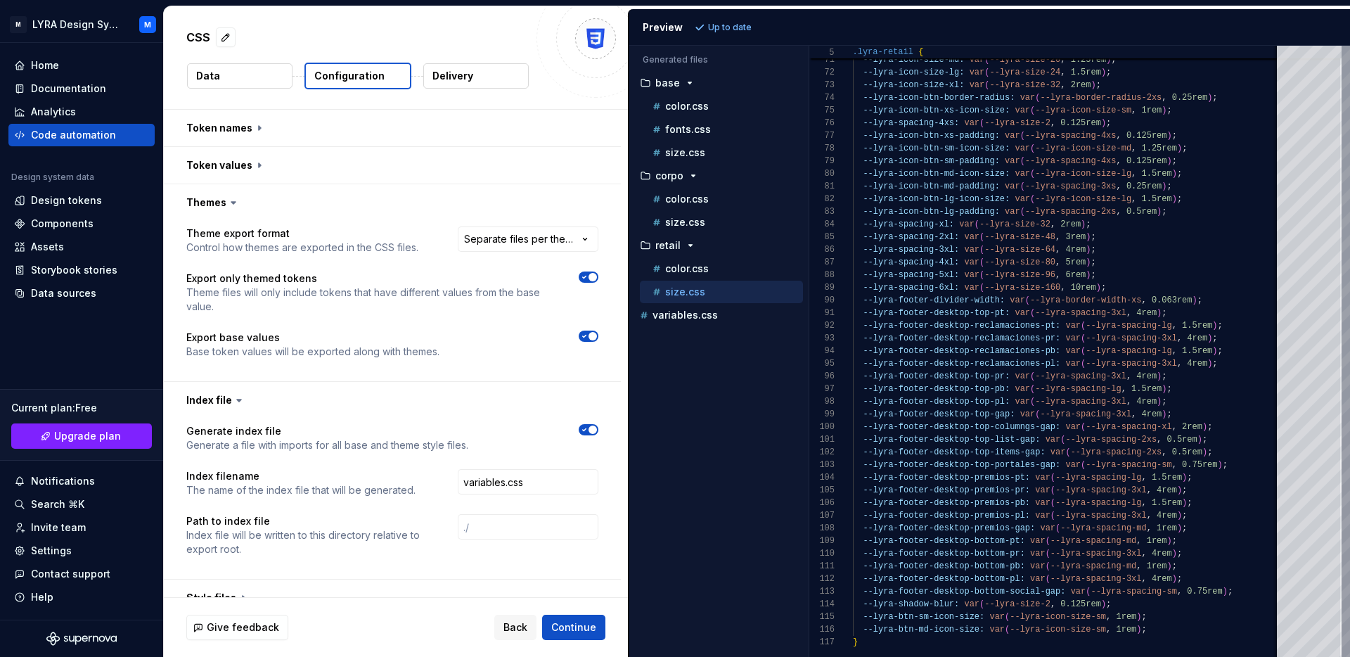
click at [290, 292] on p "Theme files will only include tokens that have different values from the base v…" at bounding box center [369, 299] width 367 height 28
click at [590, 277] on icon "button" at bounding box center [584, 277] width 11 height 8
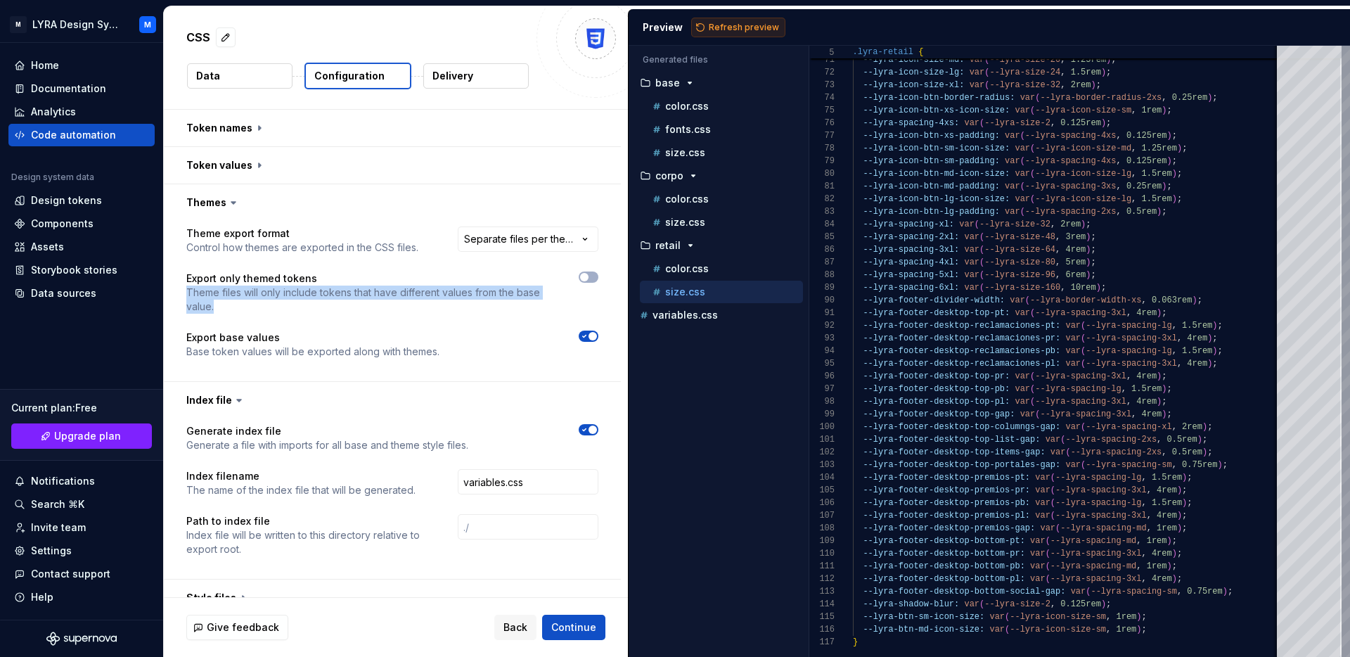
click at [702, 33] on button "Refresh preview" at bounding box center [738, 28] width 94 height 20
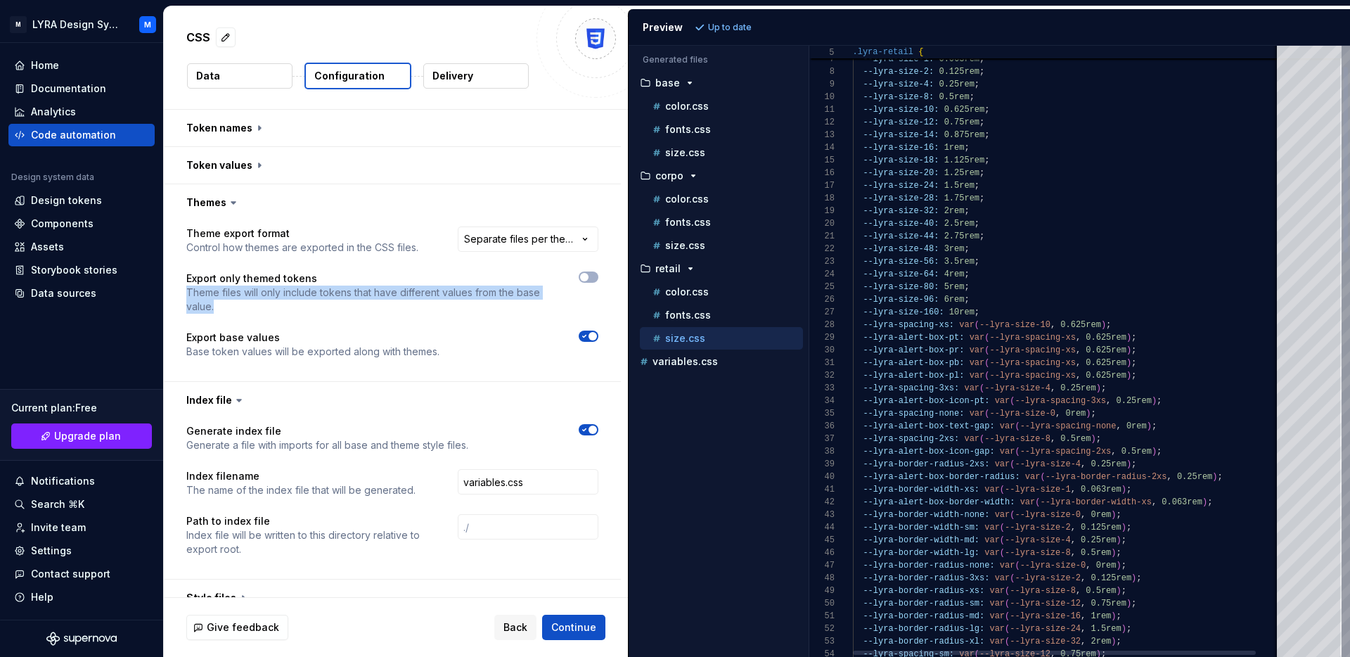
scroll to position [127, 0]
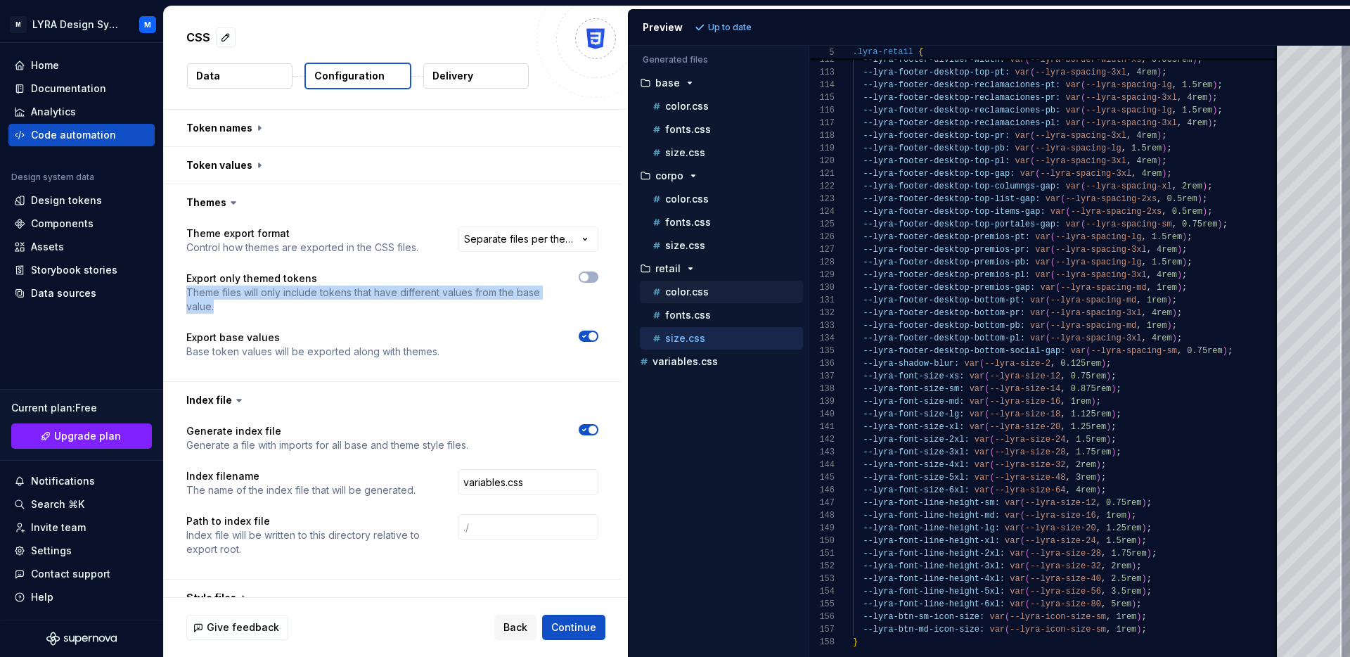
click at [672, 294] on p "color.css" at bounding box center [687, 291] width 44 height 11
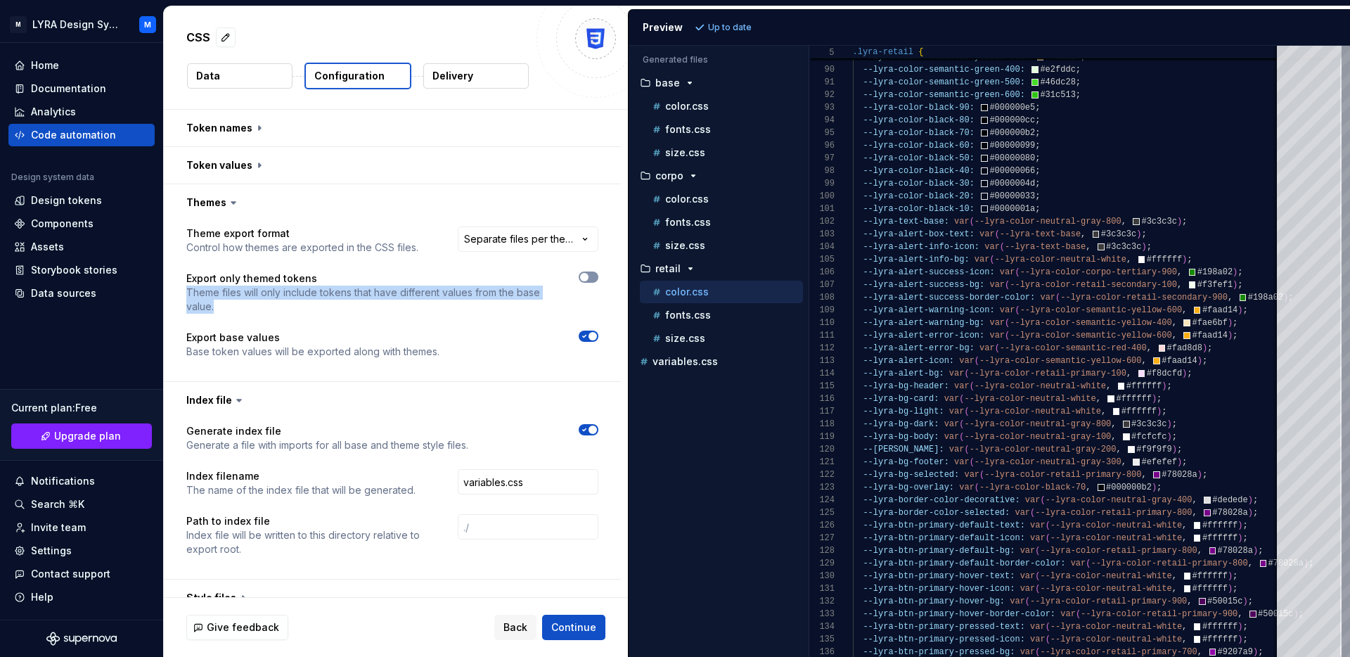
click at [597, 275] on button "button" at bounding box center [589, 276] width 20 height 11
click at [724, 32] on button "Refresh preview" at bounding box center [738, 28] width 94 height 20
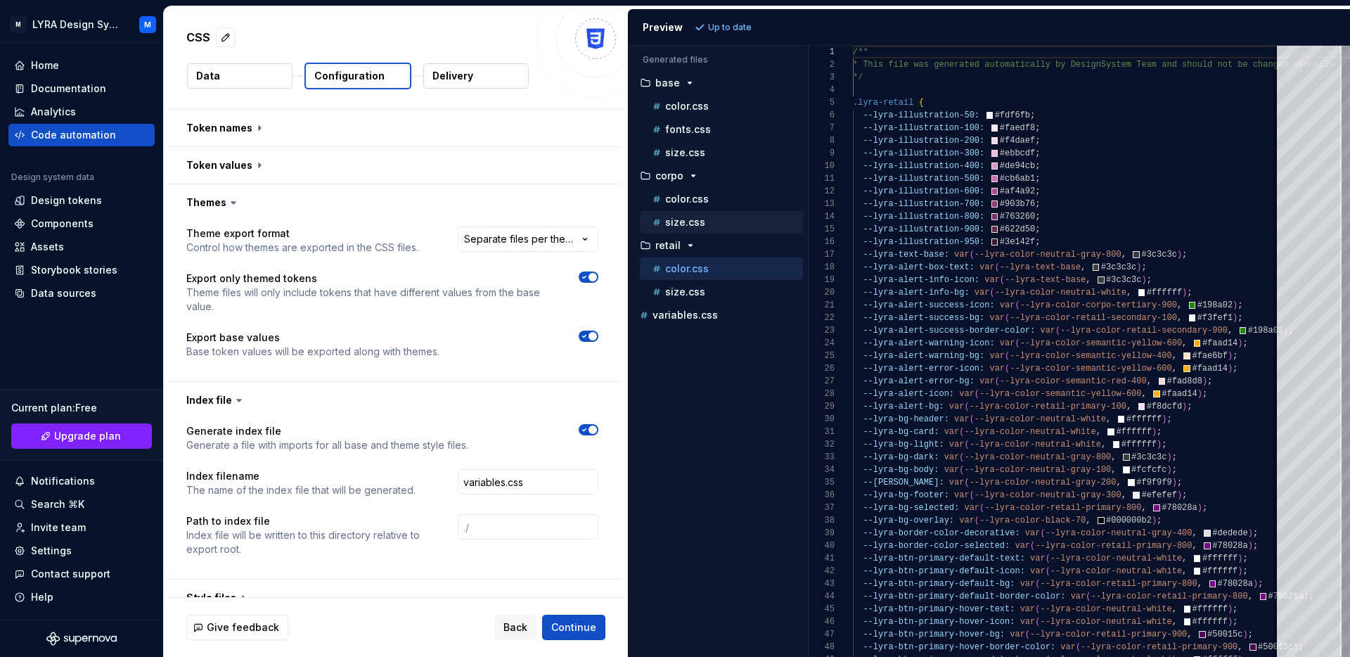
click at [726, 232] on div "size.css" at bounding box center [721, 222] width 163 height 22
click at [722, 226] on div "size.css" at bounding box center [726, 222] width 153 height 14
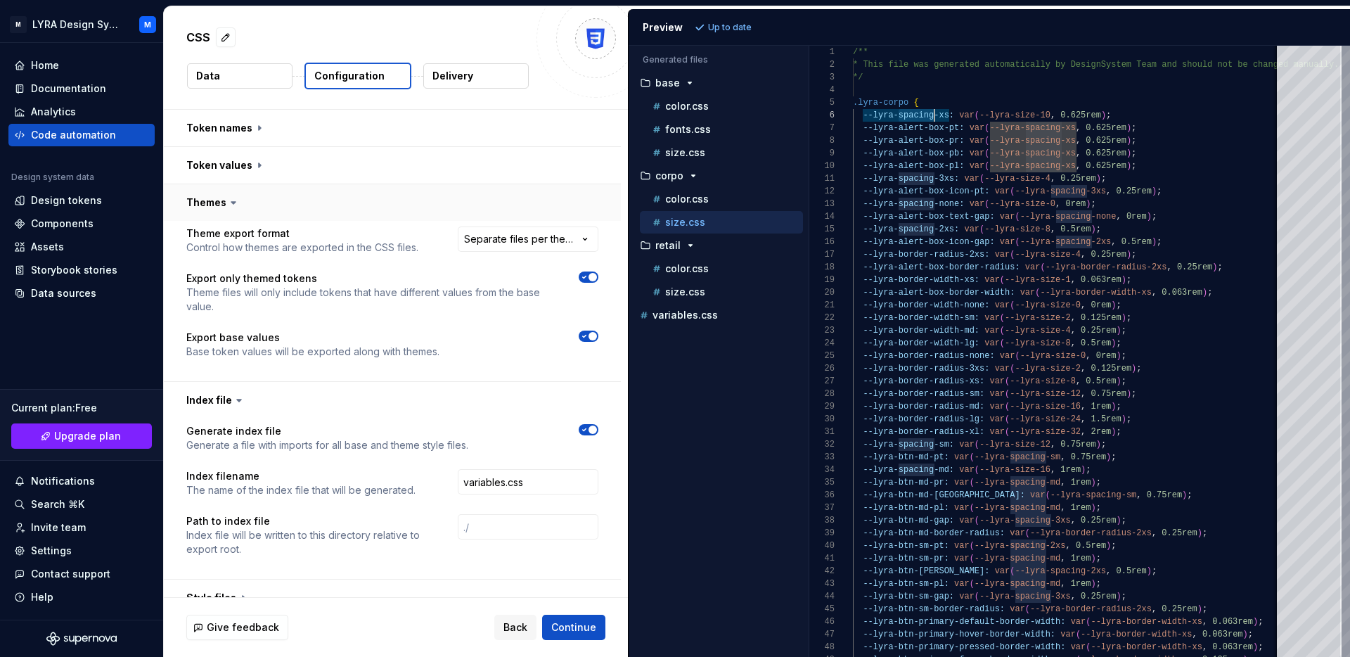
click at [470, 201] on button "button" at bounding box center [392, 202] width 457 height 37
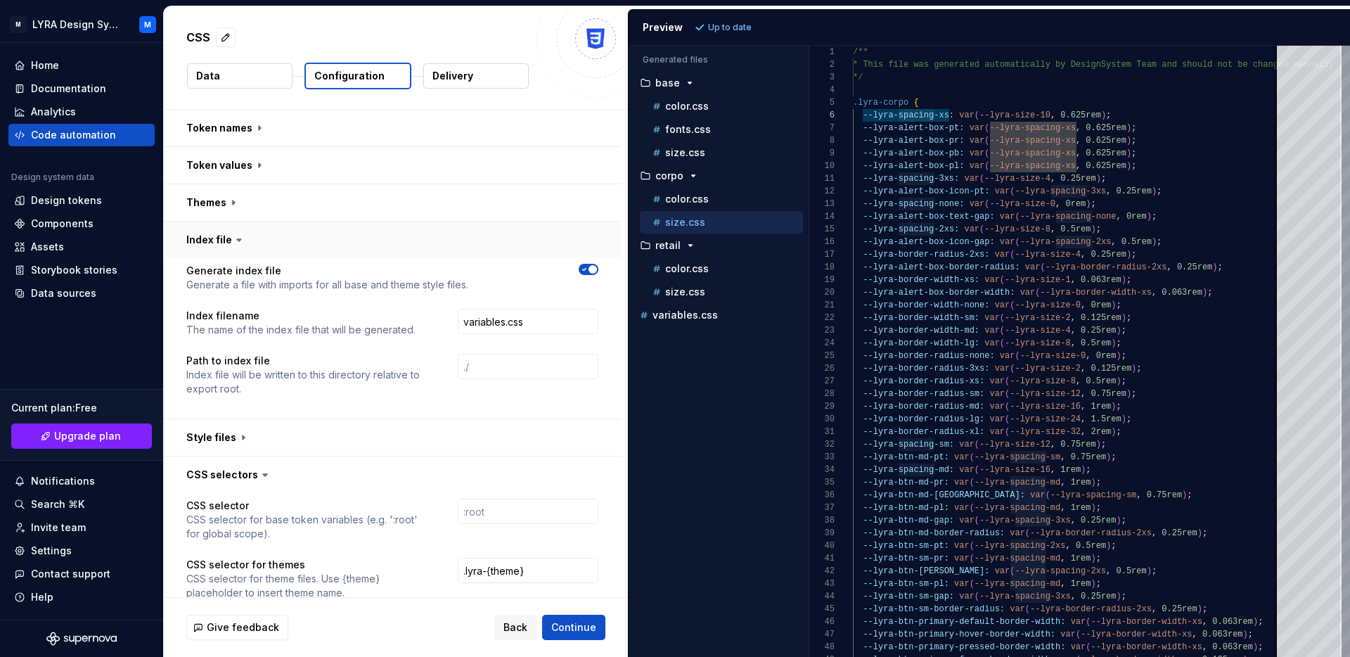
click at [421, 235] on button "button" at bounding box center [392, 239] width 457 height 37
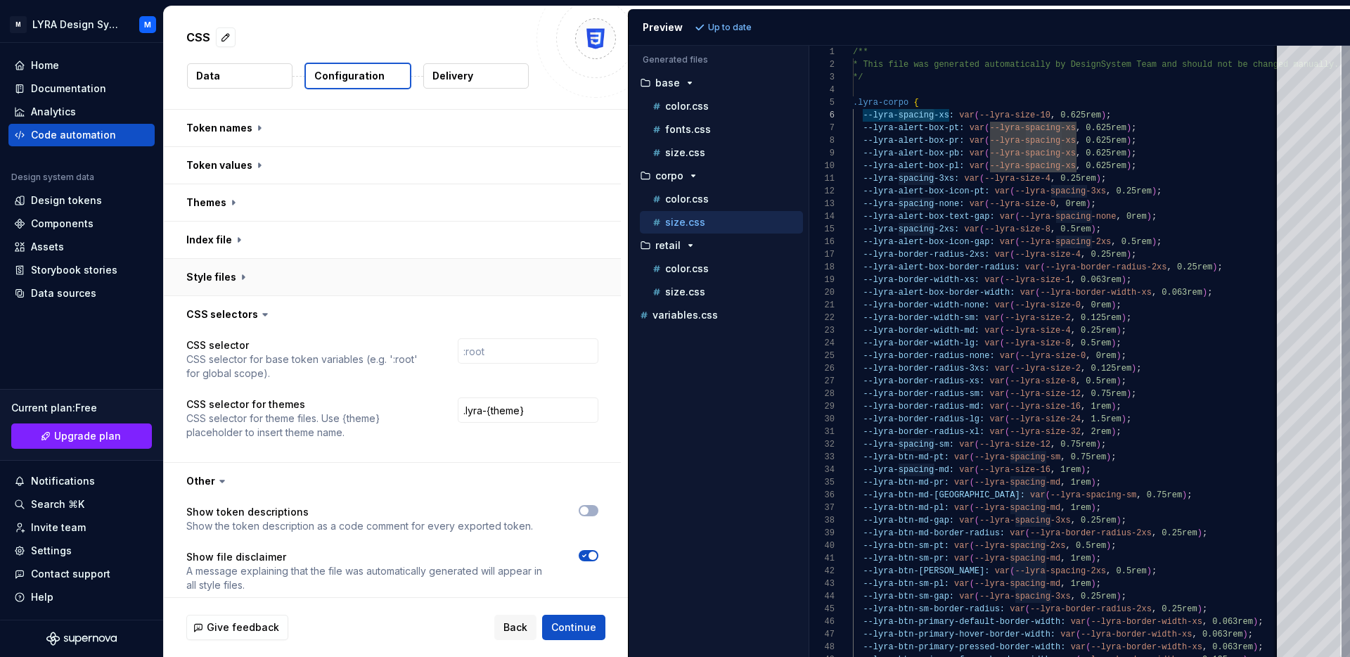
click at [387, 276] on button "button" at bounding box center [392, 277] width 457 height 37
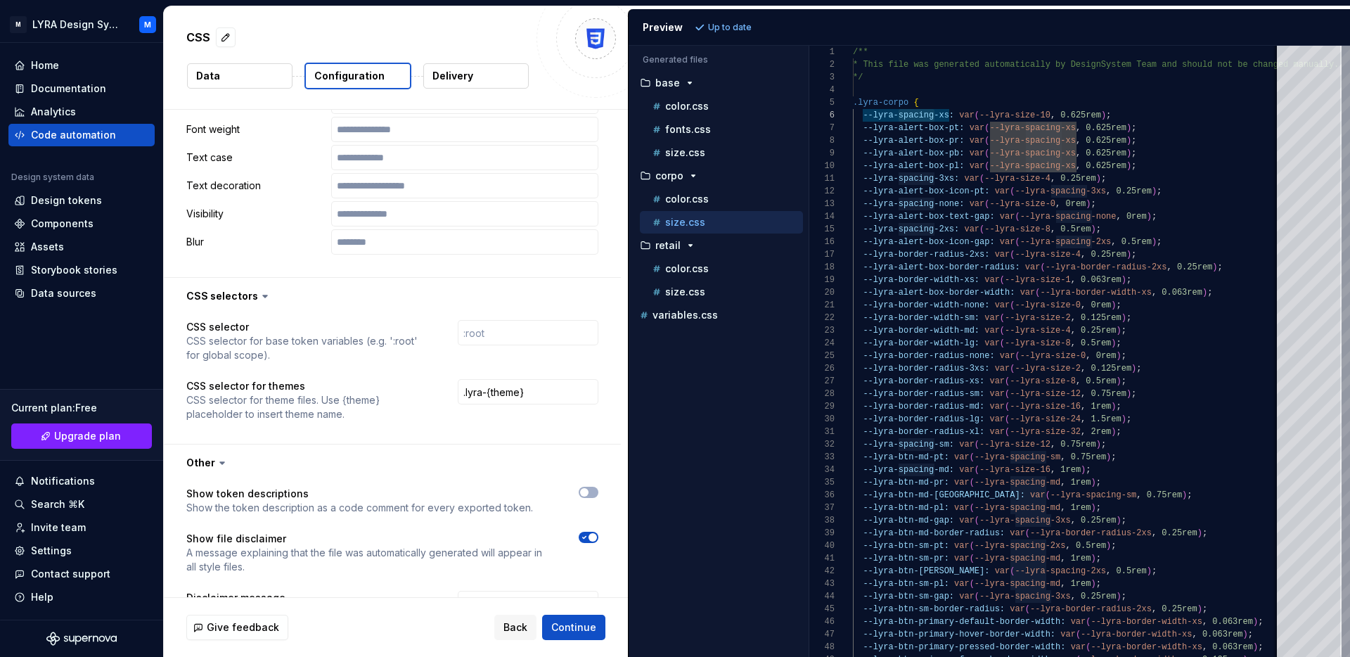
scroll to position [1118, 0]
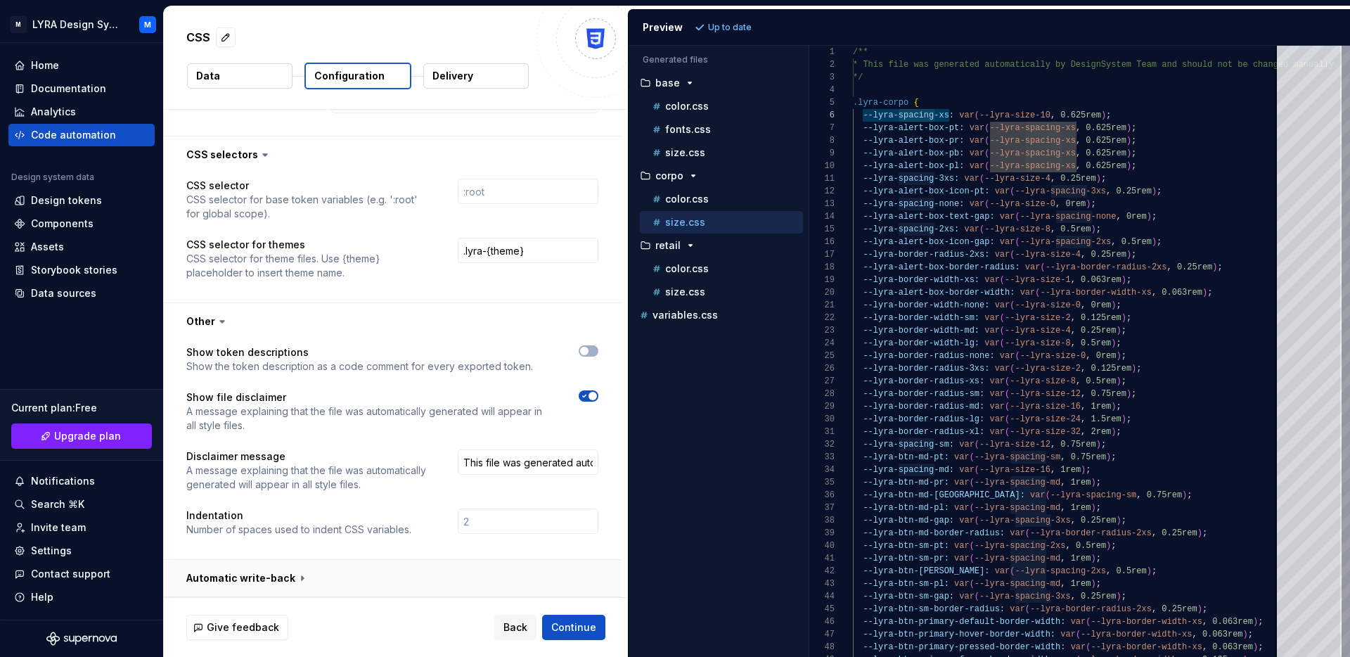
click at [379, 569] on button "button" at bounding box center [392, 578] width 457 height 37
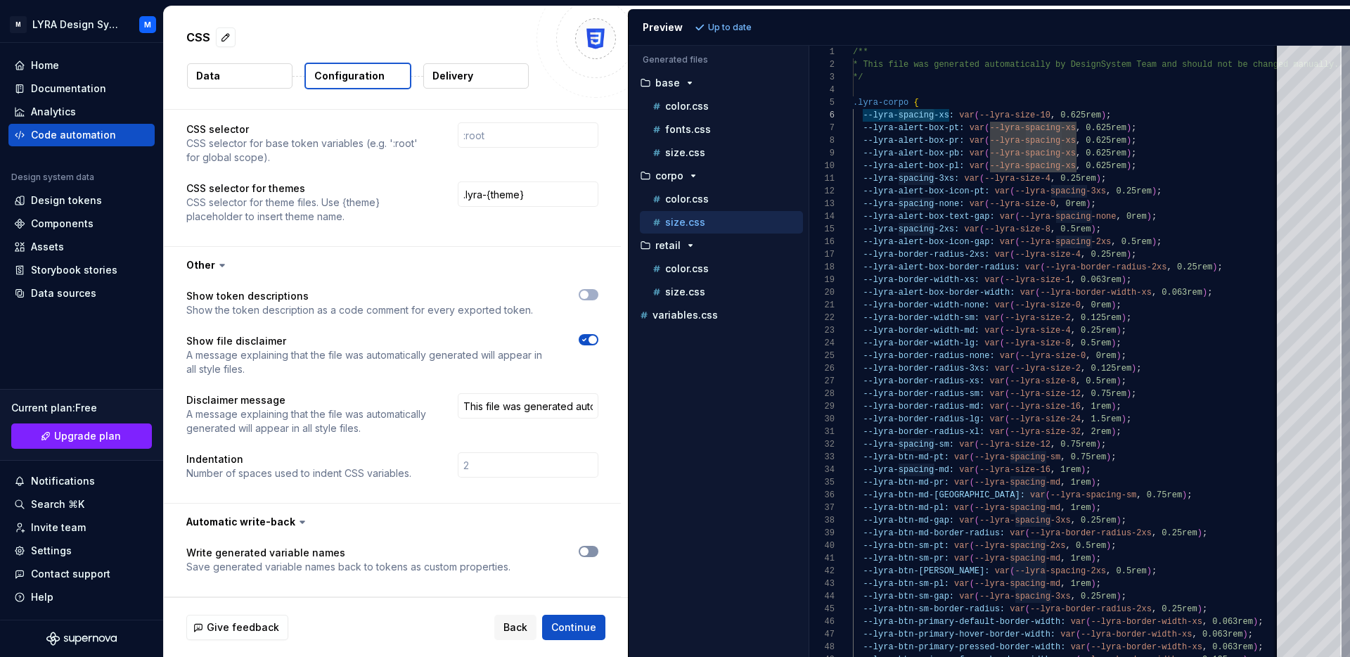
click at [590, 554] on icon "button" at bounding box center [584, 551] width 11 height 8
click at [704, 20] on button "Refresh preview" at bounding box center [738, 28] width 94 height 20
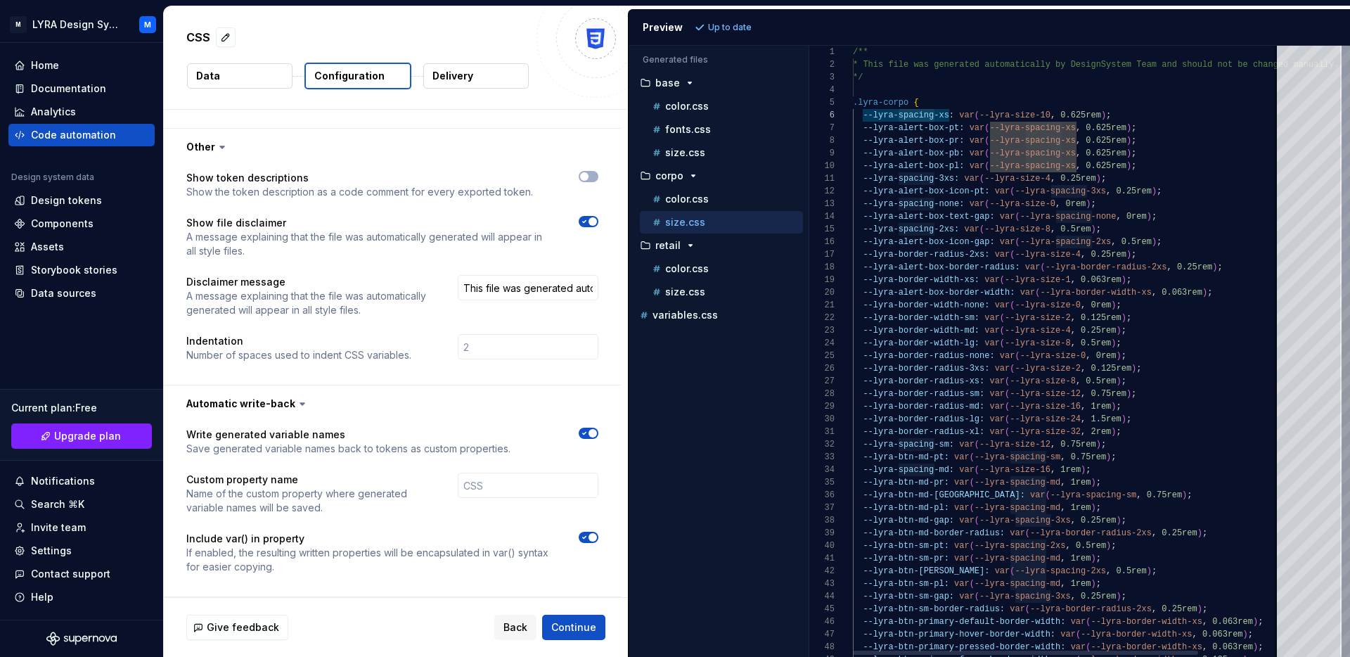
type textarea "**********"
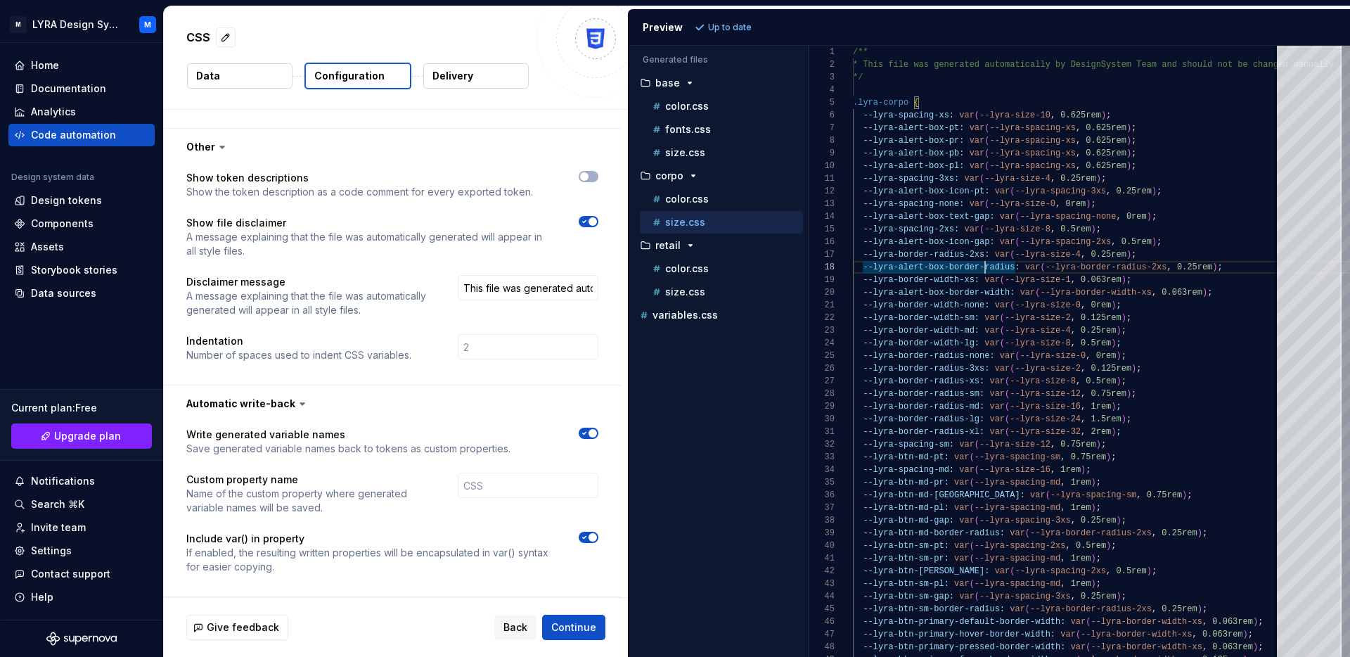
click at [597, 435] on span "button" at bounding box center [592, 433] width 8 height 8
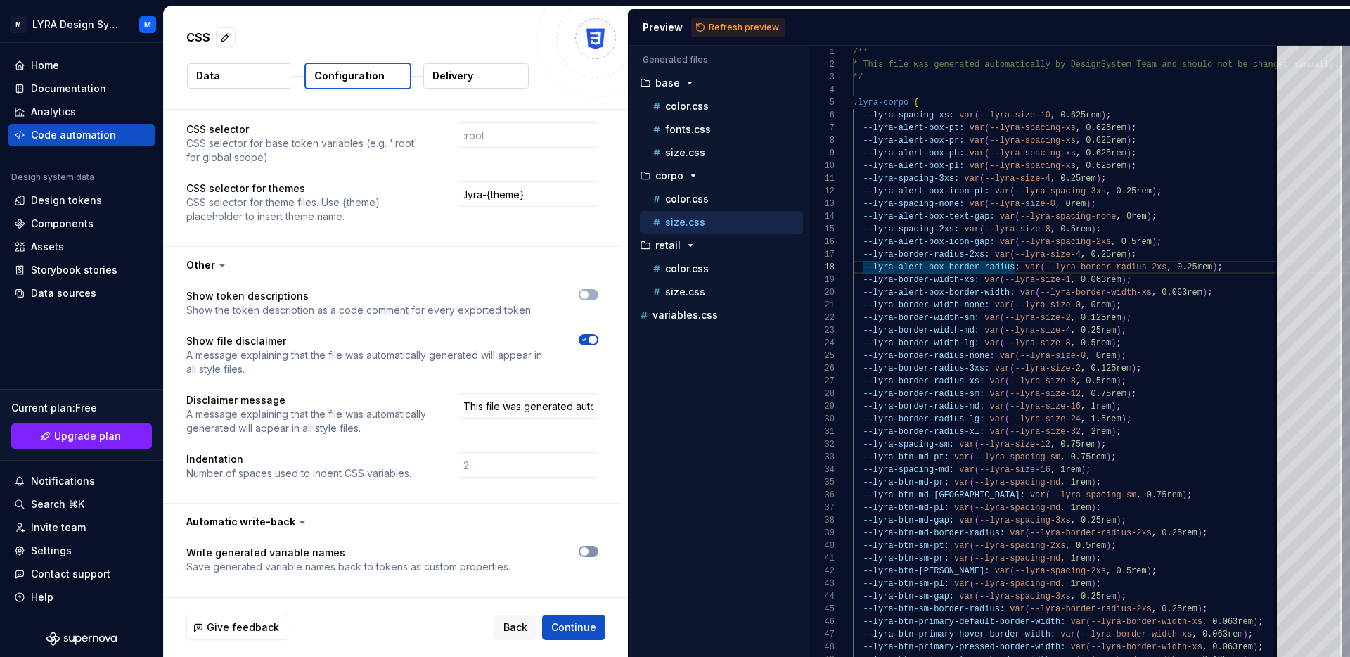
scroll to position [1175, 0]
click at [709, 22] on span "Refresh preview" at bounding box center [744, 27] width 70 height 11
click at [574, 650] on div "Give feedback Back Continue" at bounding box center [396, 627] width 464 height 59
click at [574, 636] on button "Continue" at bounding box center [573, 626] width 63 height 25
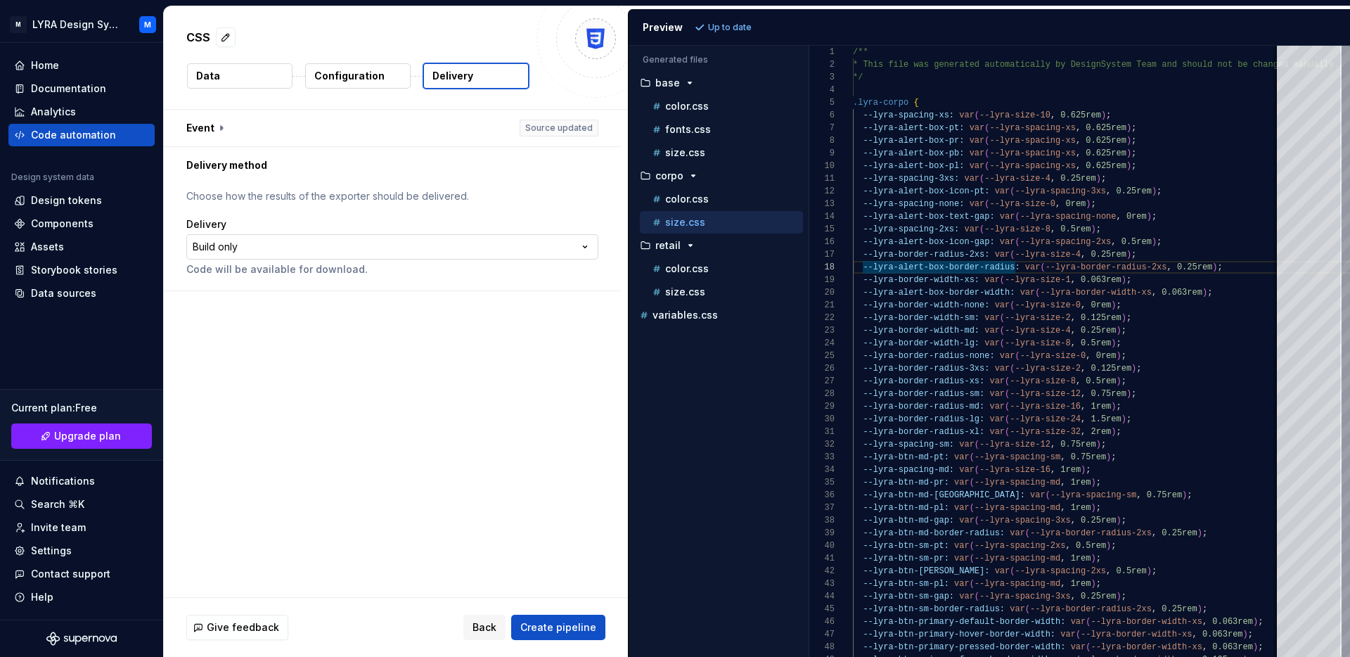
click at [301, 247] on html "**********" at bounding box center [675, 328] width 1350 height 657
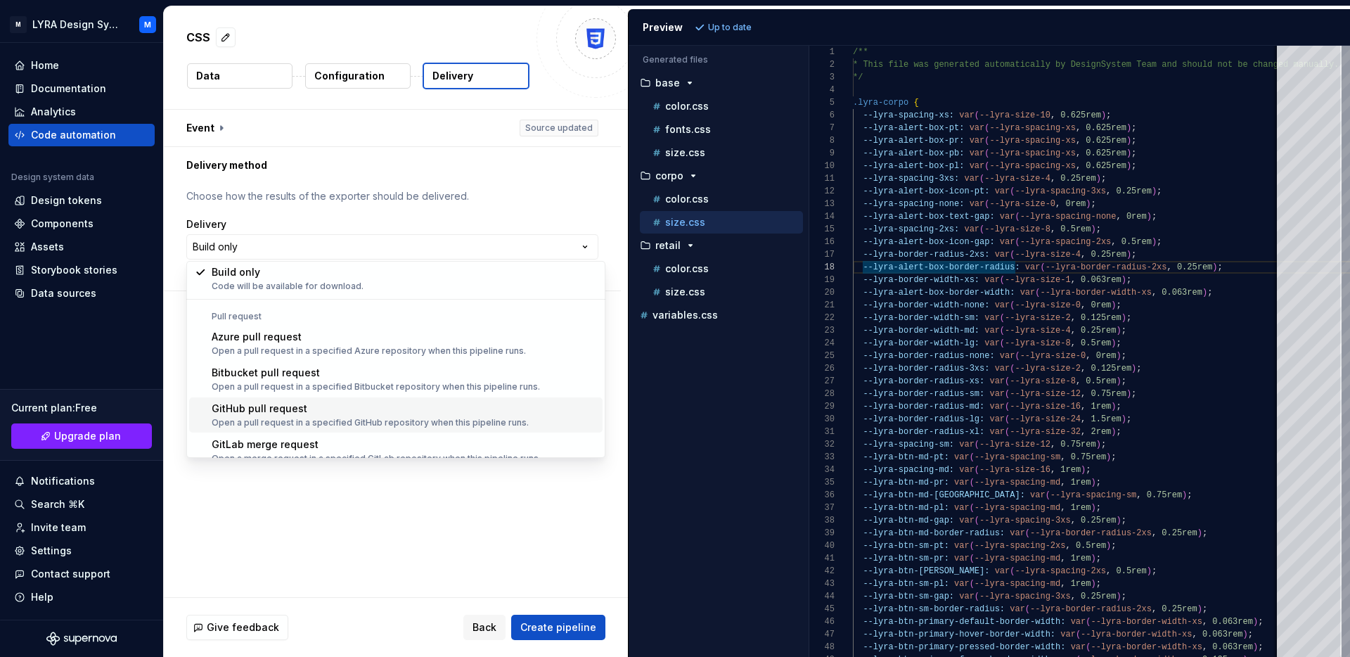
scroll to position [39, 0]
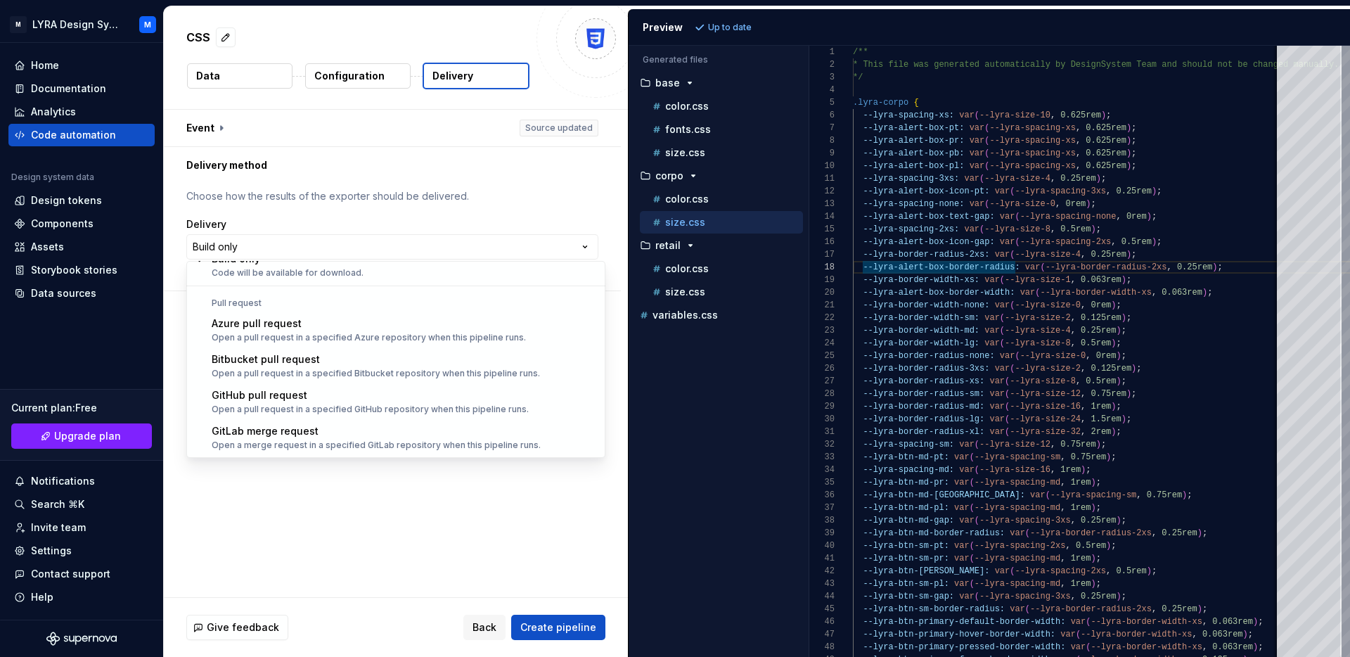
select select "******"
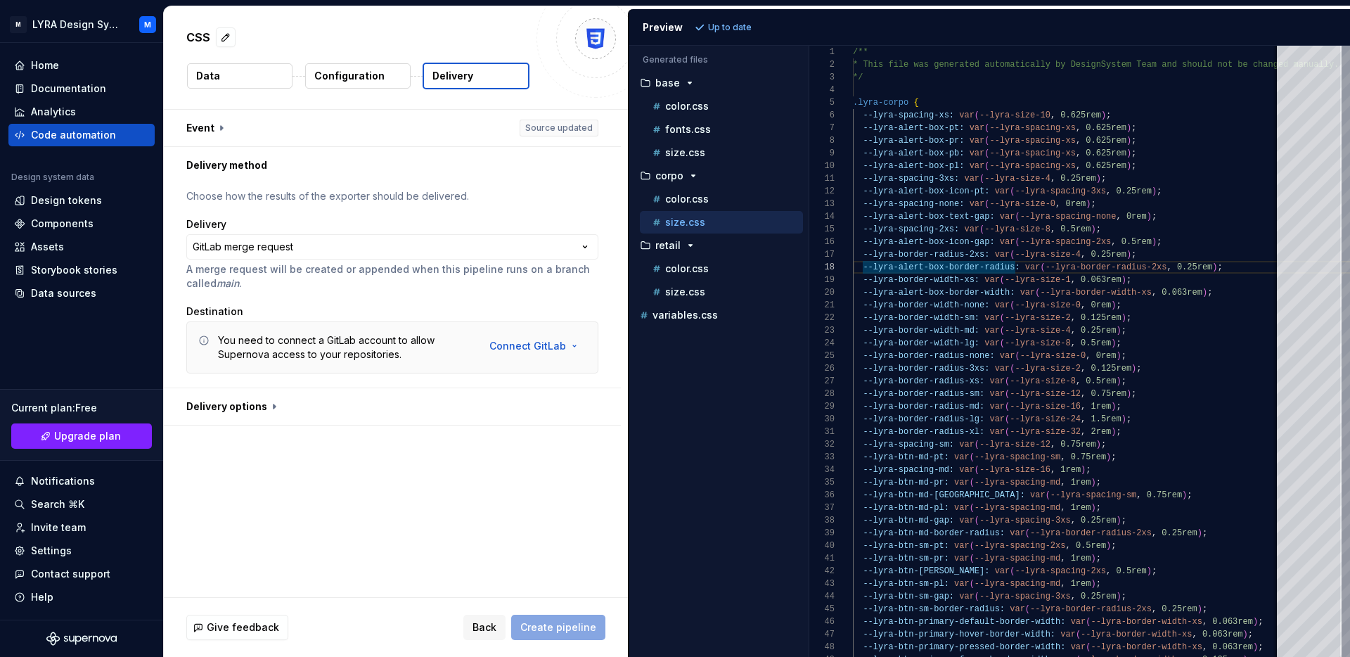
click at [270, 233] on div "**********" at bounding box center [392, 253] width 412 height 73
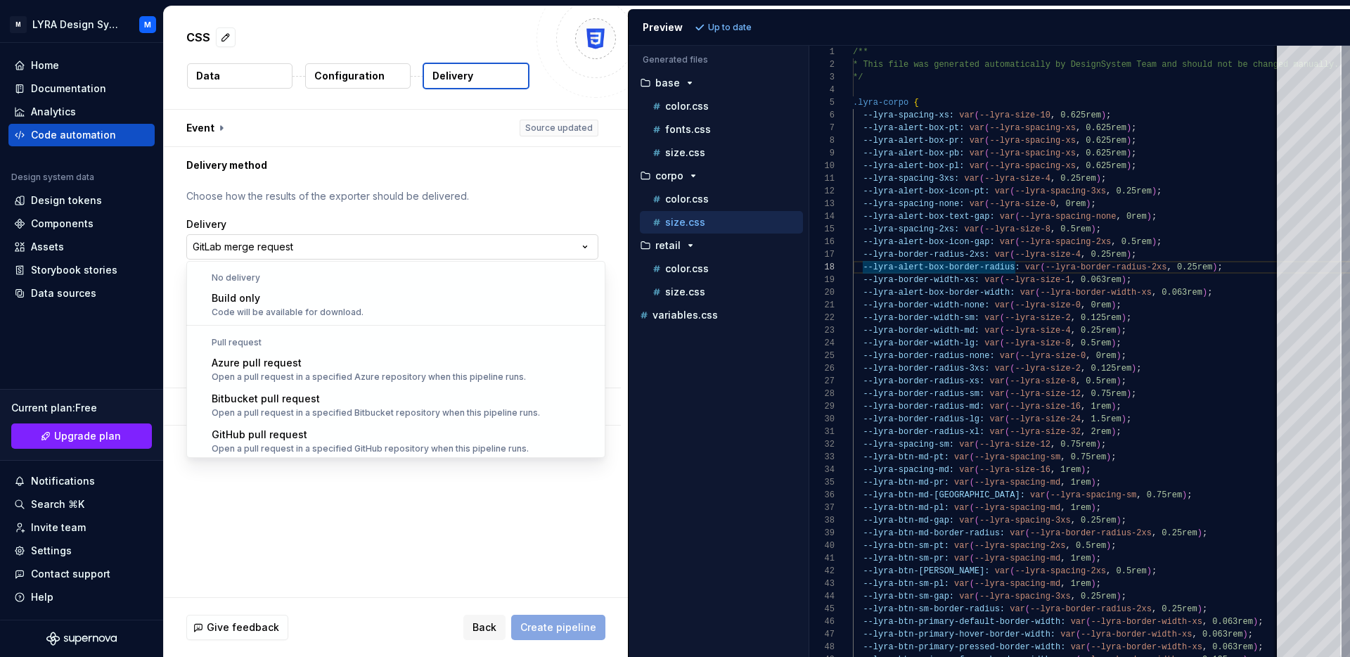
click at [287, 246] on html "**********" at bounding box center [675, 328] width 1350 height 657
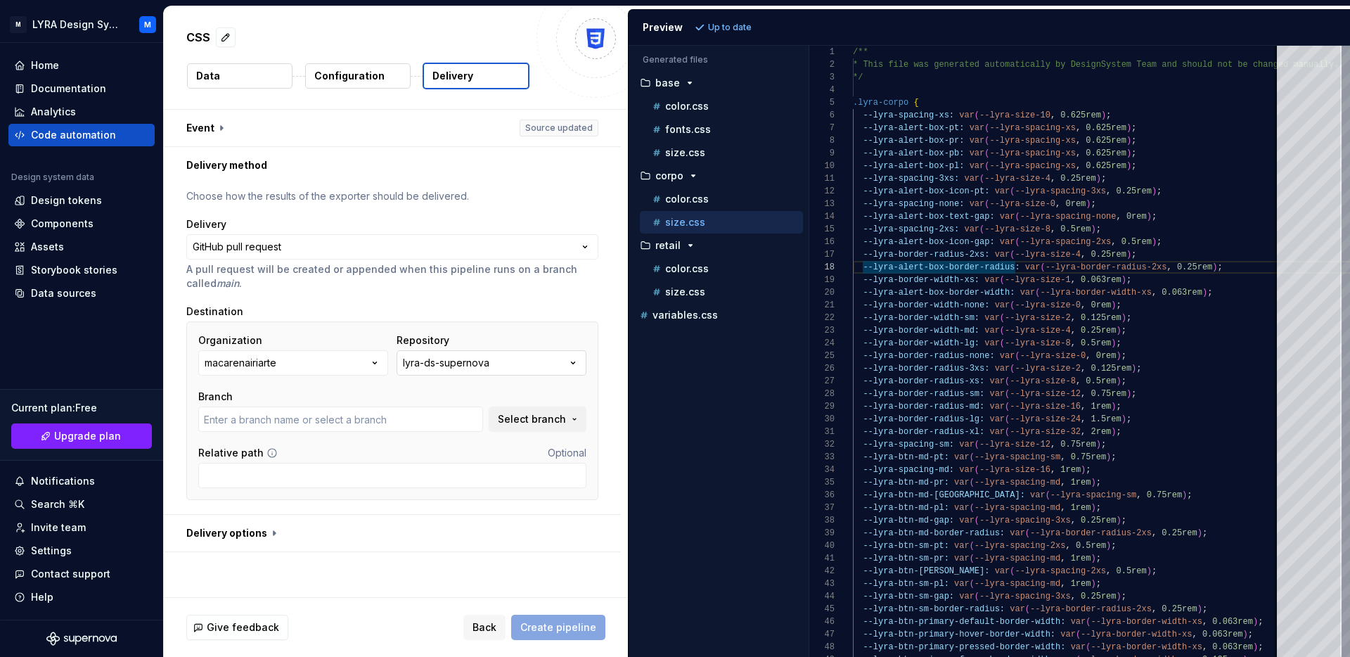
type input "main"
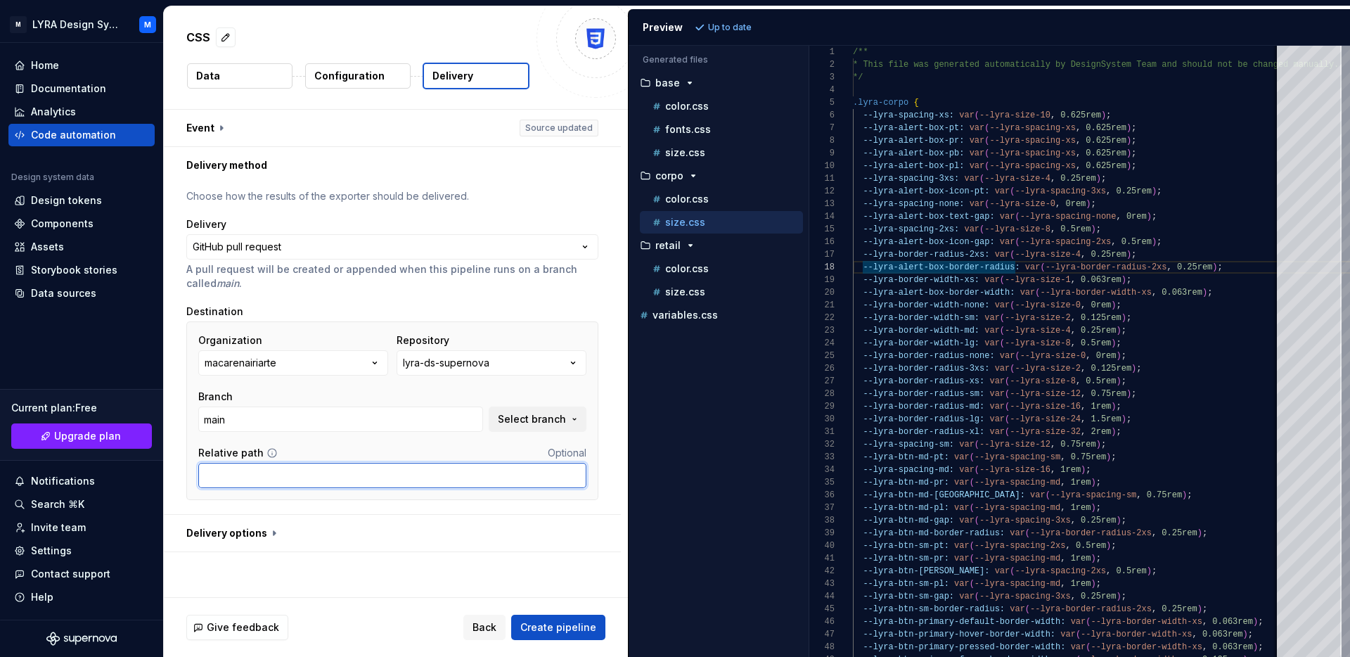
click at [433, 479] on input "Relative path" at bounding box center [392, 475] width 388 height 25
type input "src/css/variables/"
click at [348, 517] on button "button" at bounding box center [392, 533] width 457 height 37
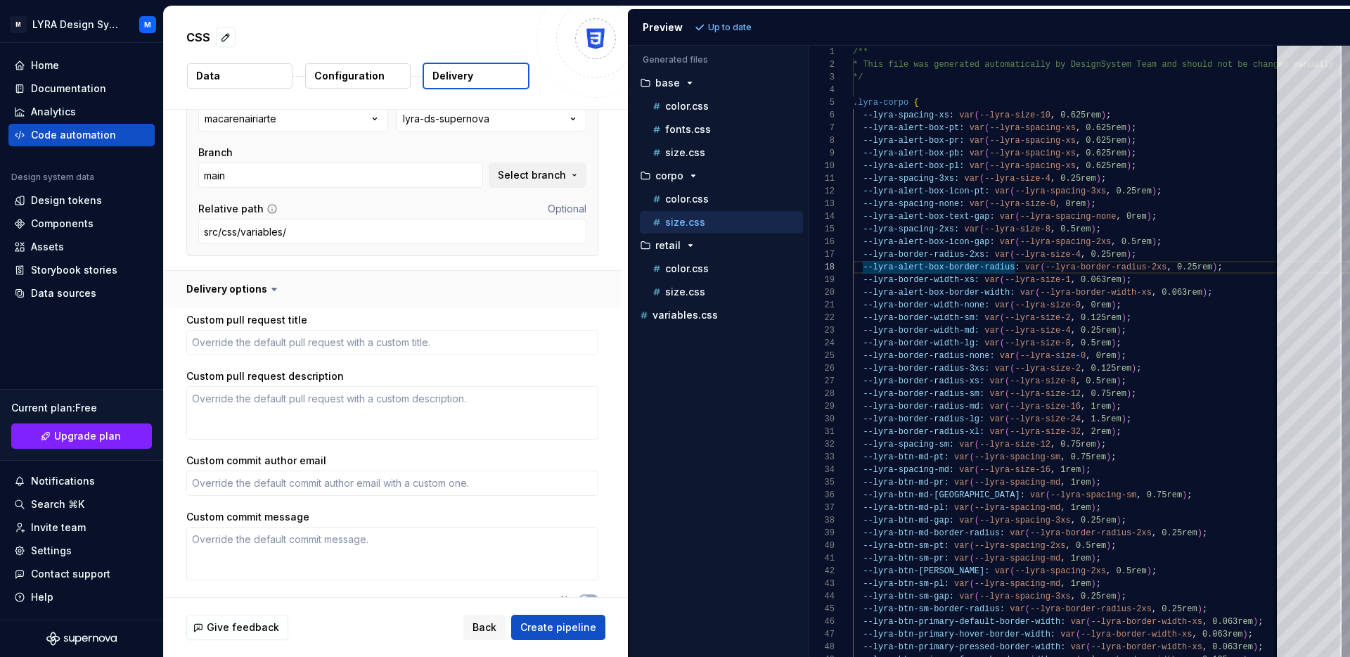
scroll to position [287, 0]
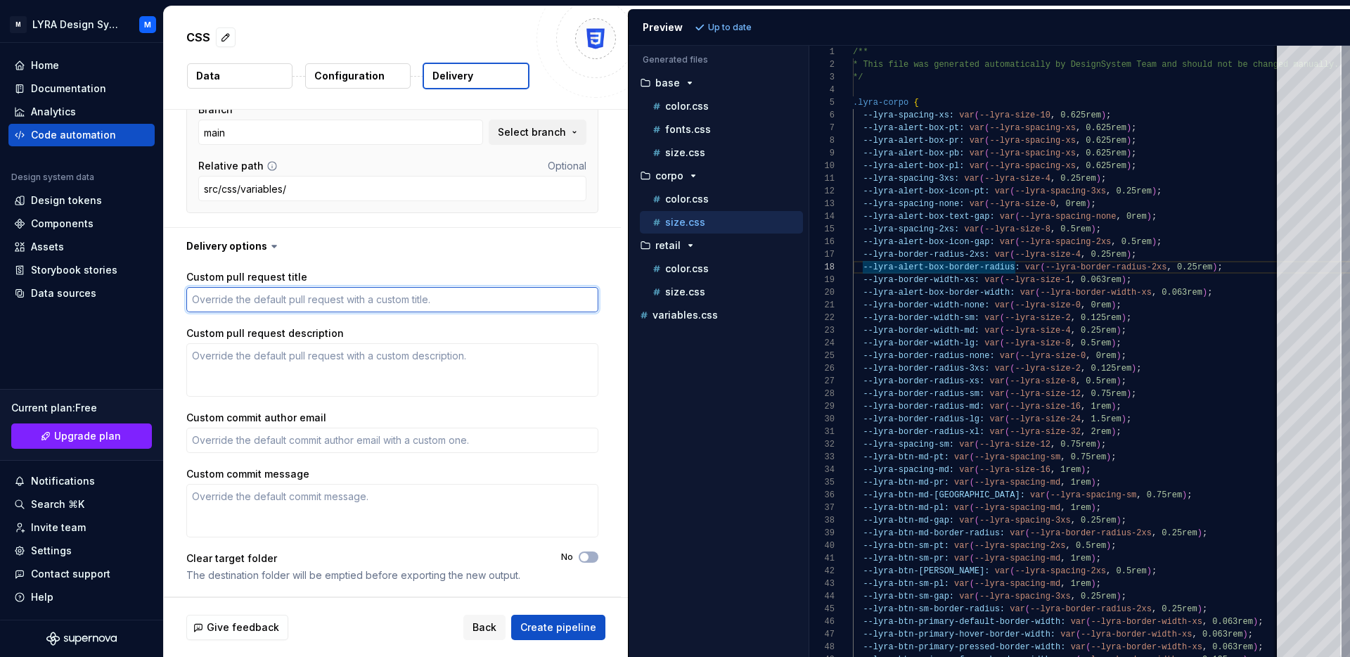
click at [266, 302] on textarea "Custom pull request title" at bounding box center [392, 299] width 412 height 25
type textarea "*"
type textarea "U"
type textarea "*"
type textarea "Up"
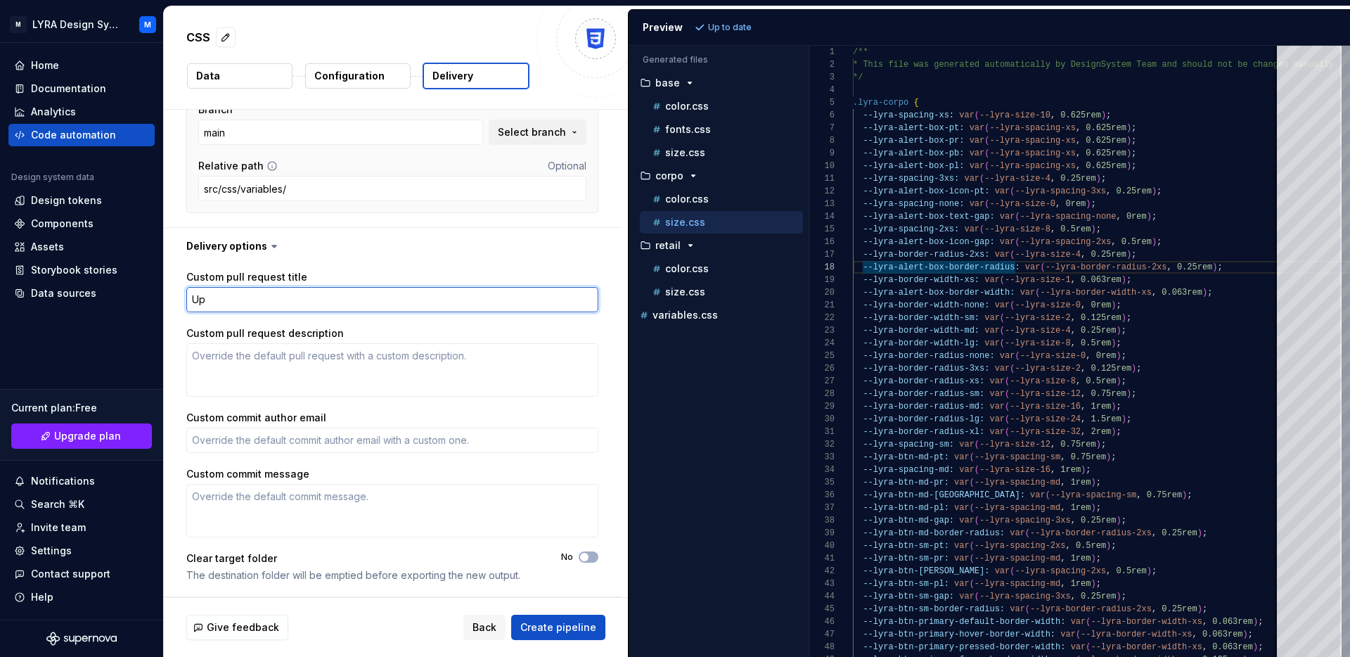
type textarea "*"
type textarea "Upd"
type textarea "*"
type textarea "Upda"
type textarea "*"
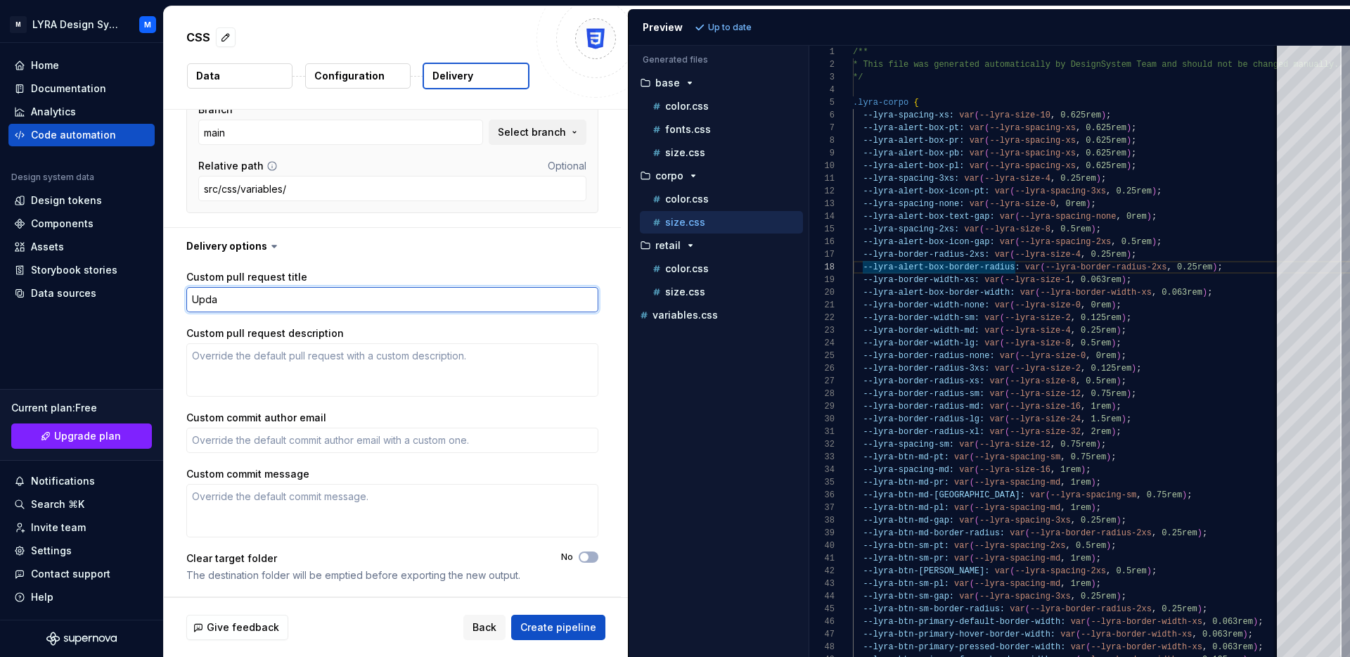
type textarea "Updat"
type textarea "*"
type textarea "Update"
type textarea "*"
type textarea "Updated"
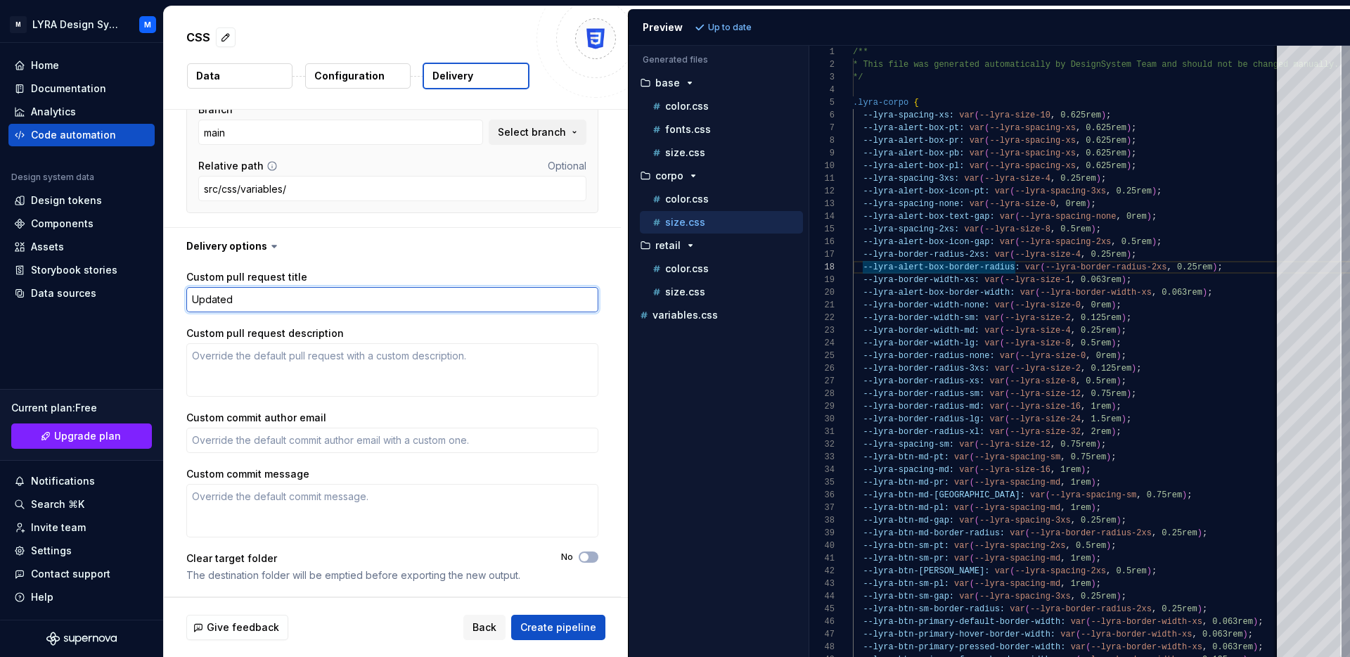
type textarea "*"
type textarea "Updated"
type textarea "*"
type textarea "Updated V"
type textarea "*"
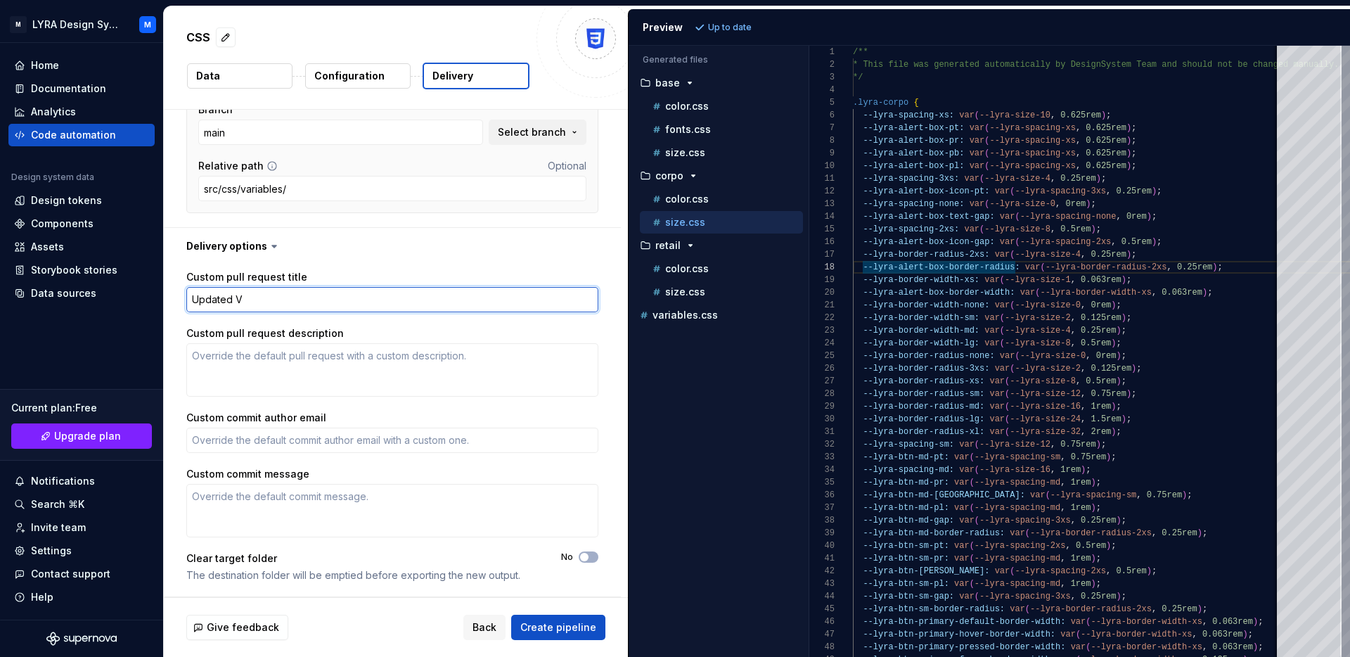
type textarea "Updated Va"
type textarea "*"
type textarea "Updated Vari"
type textarea "*"
type textarea "Updated Varia"
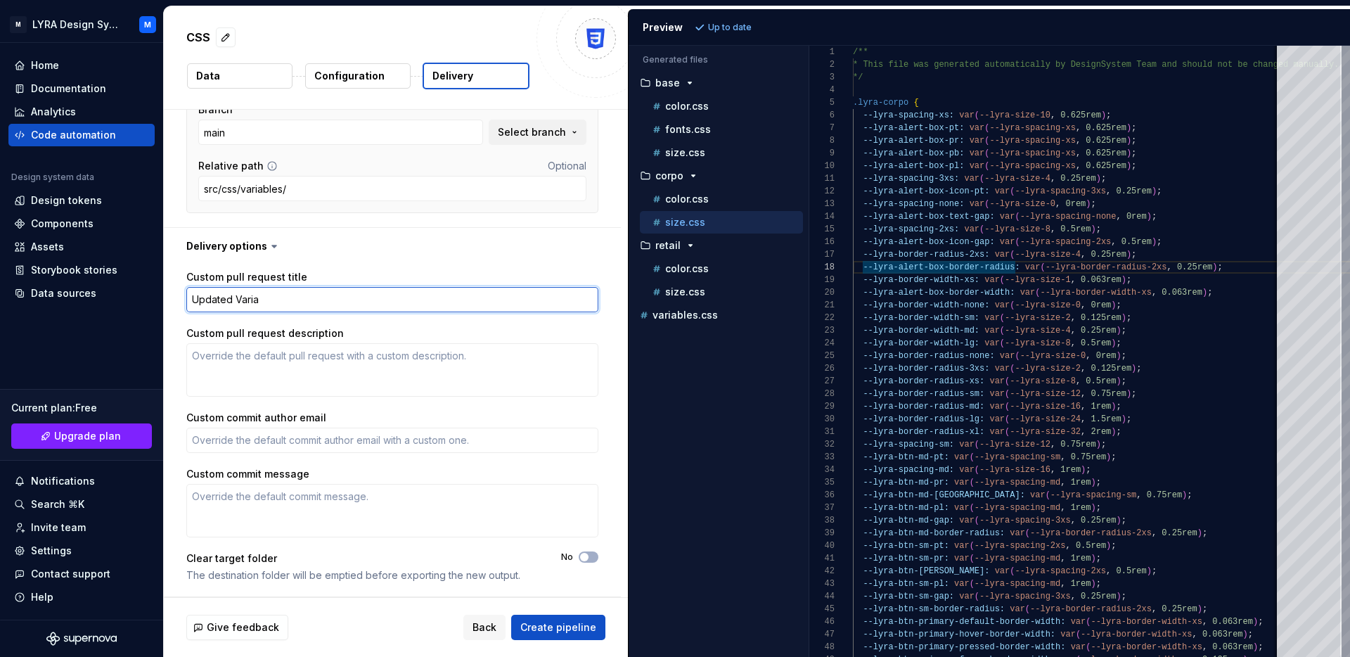
type textarea "*"
type textarea "Updated Variab"
type textarea "*"
type textarea "Updated Variabl"
type textarea "*"
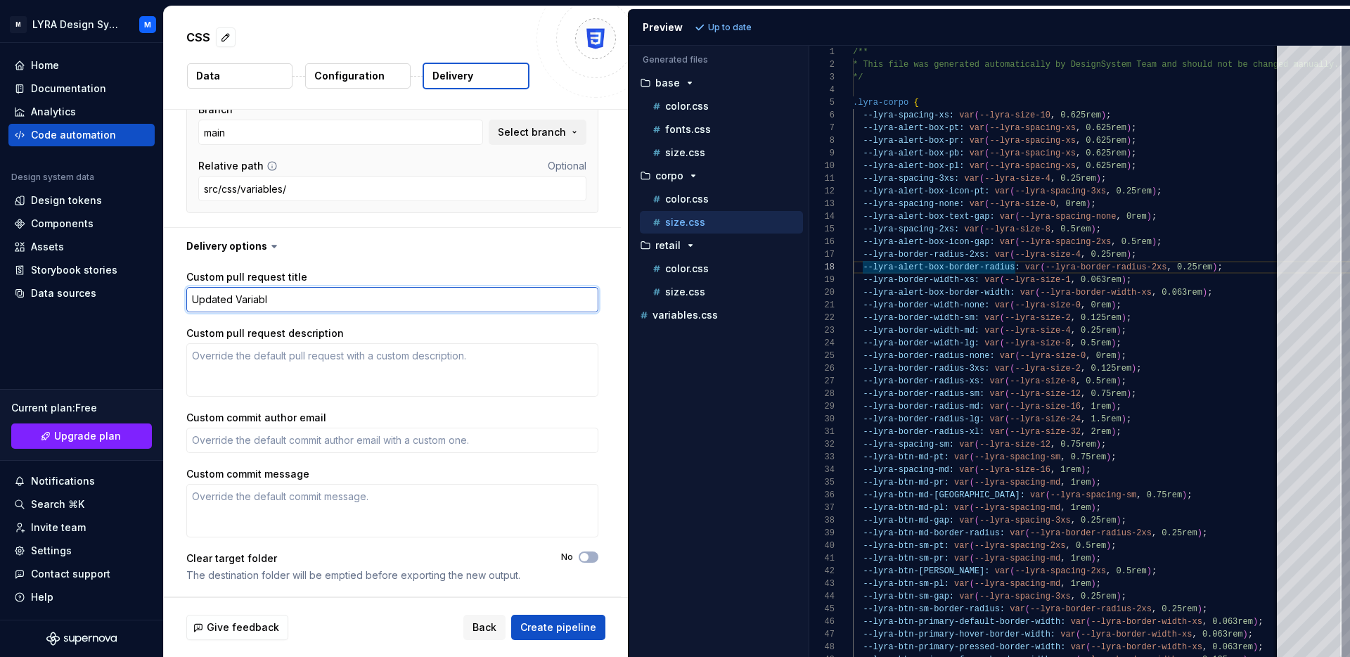
type textarea "Updated Variable"
type textarea "*"
type textarea "Updated Variables"
click at [555, 610] on div "Give feedback Back Create pipeline" at bounding box center [396, 627] width 464 height 59
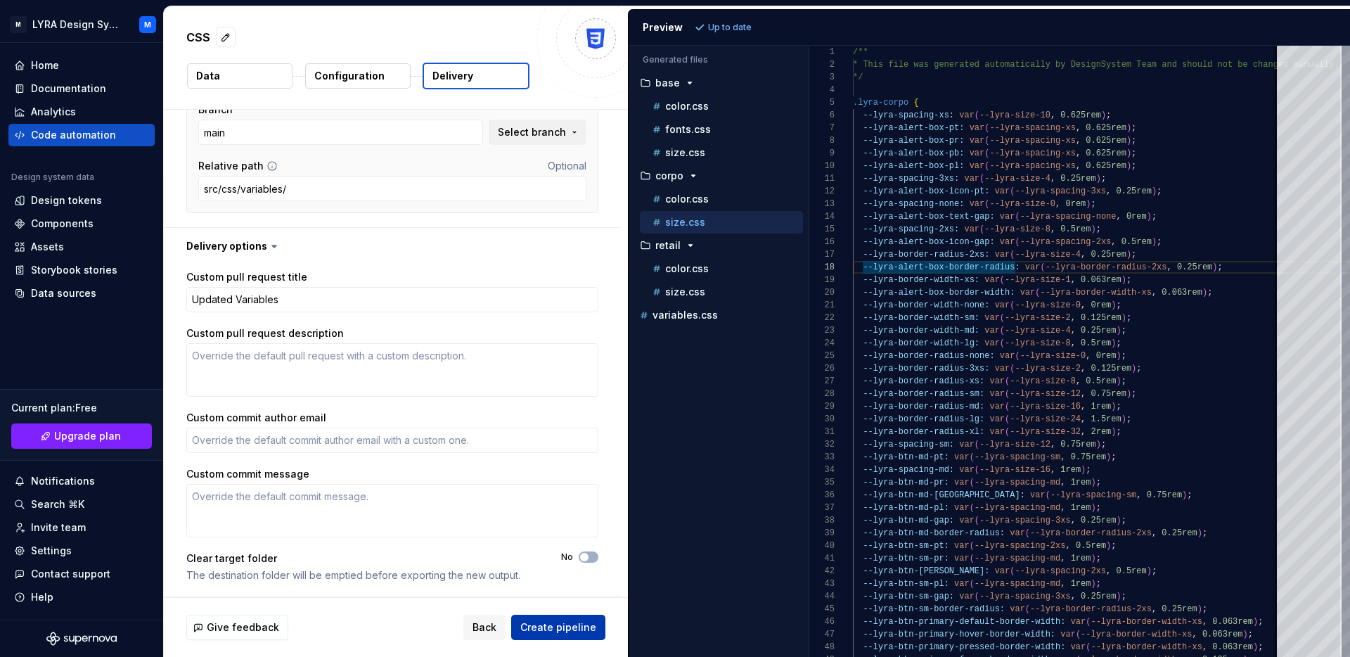
click at [555, 625] on span "Create pipeline" at bounding box center [558, 627] width 76 height 14
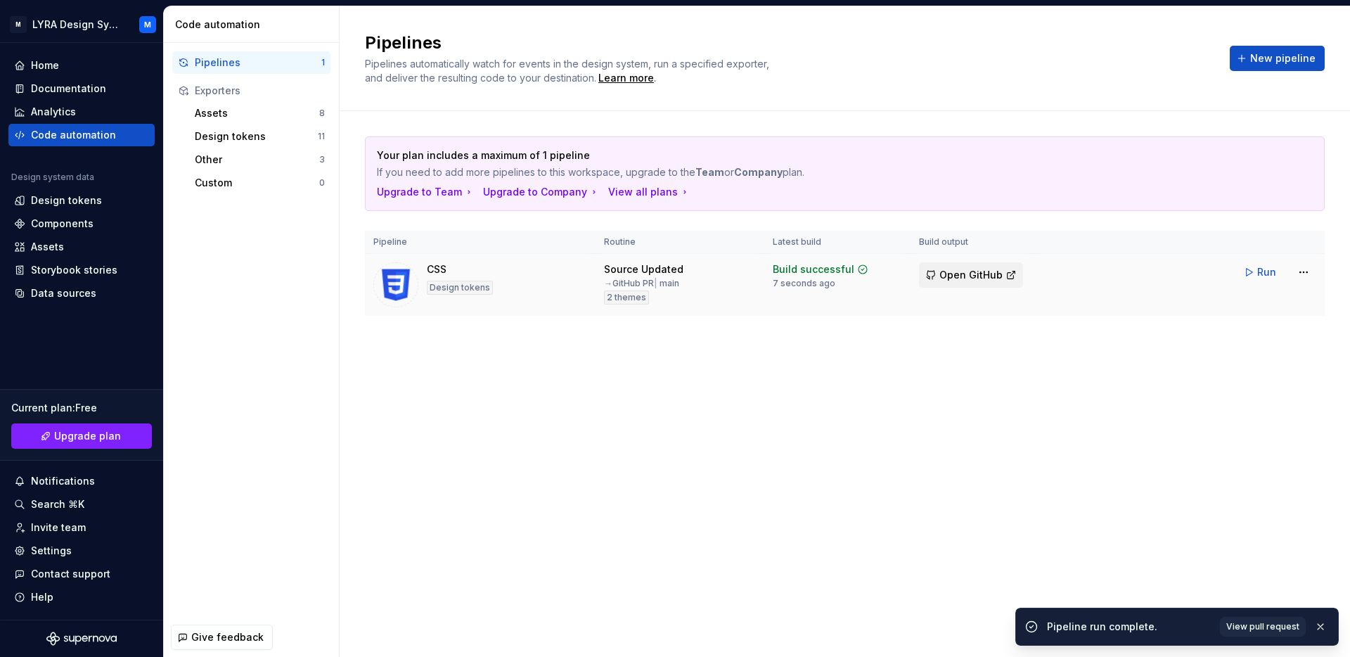
click at [945, 272] on span "Open GitHub" at bounding box center [970, 275] width 63 height 14
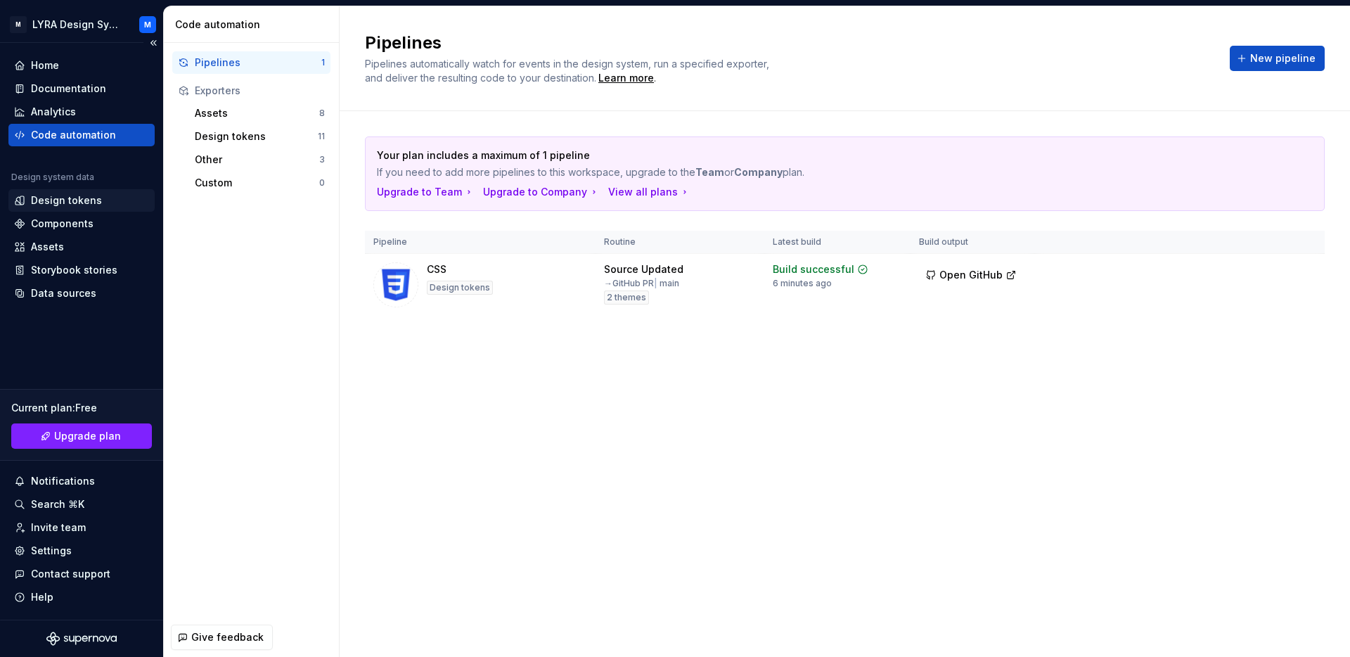
click at [67, 198] on div "Design tokens" at bounding box center [66, 200] width 71 height 14
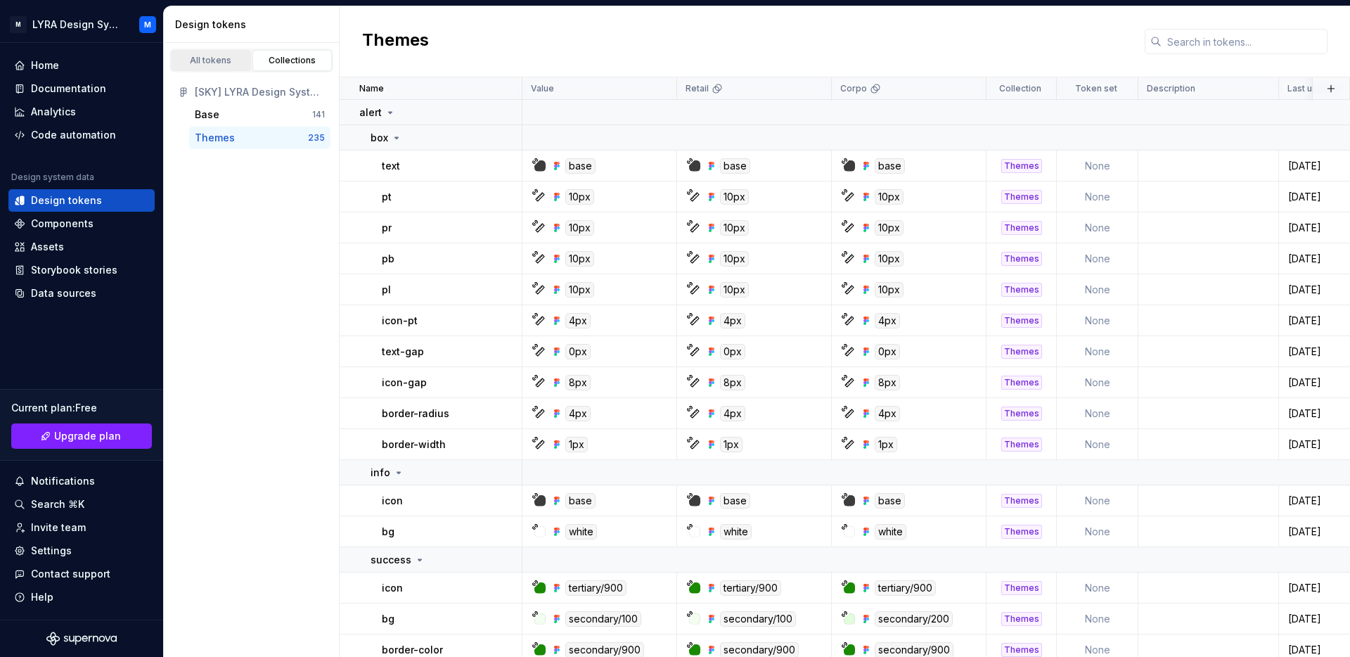
click at [246, 67] on link "All tokens" at bounding box center [211, 60] width 80 height 21
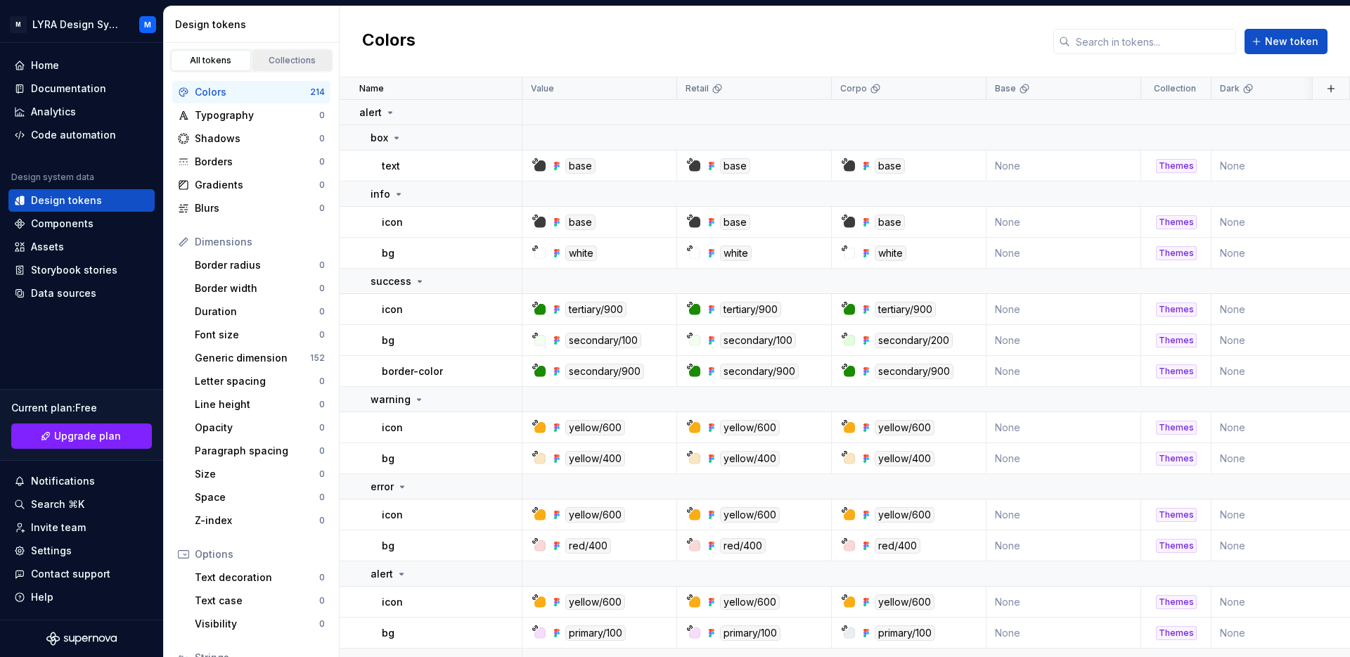
click at [302, 53] on link "Collections" at bounding box center [292, 60] width 80 height 21
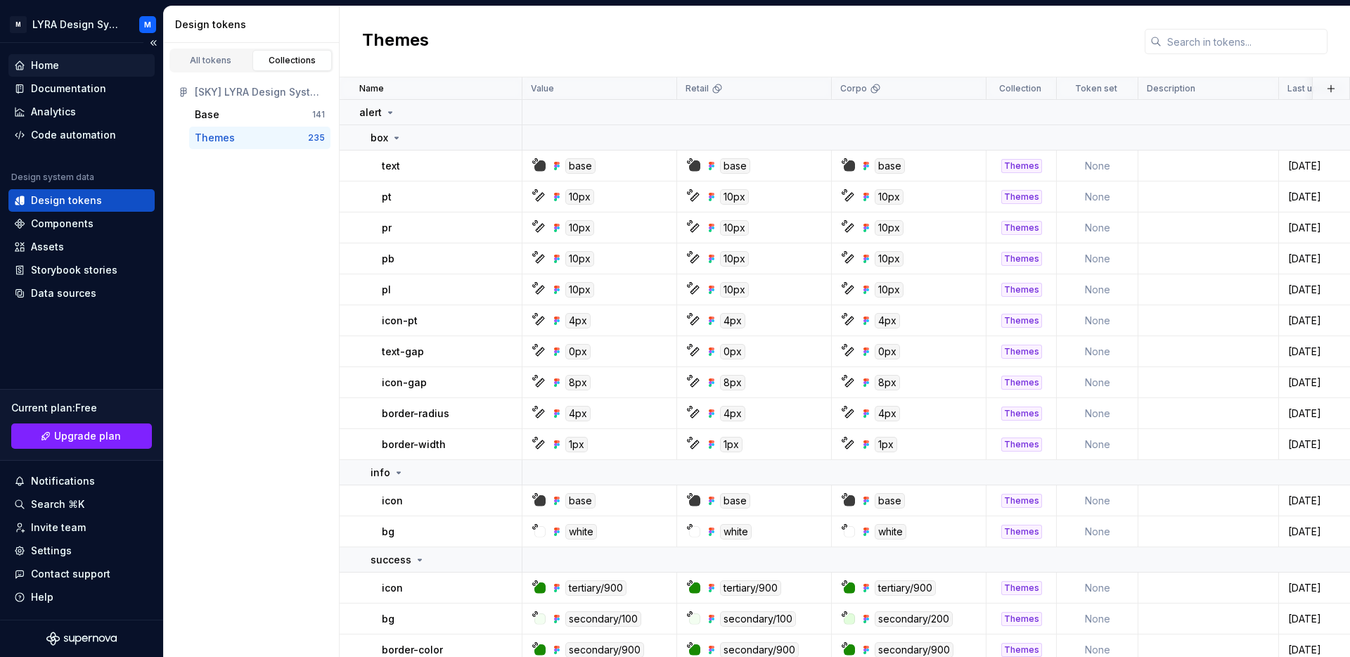
click at [77, 60] on div "Home" at bounding box center [81, 65] width 135 height 14
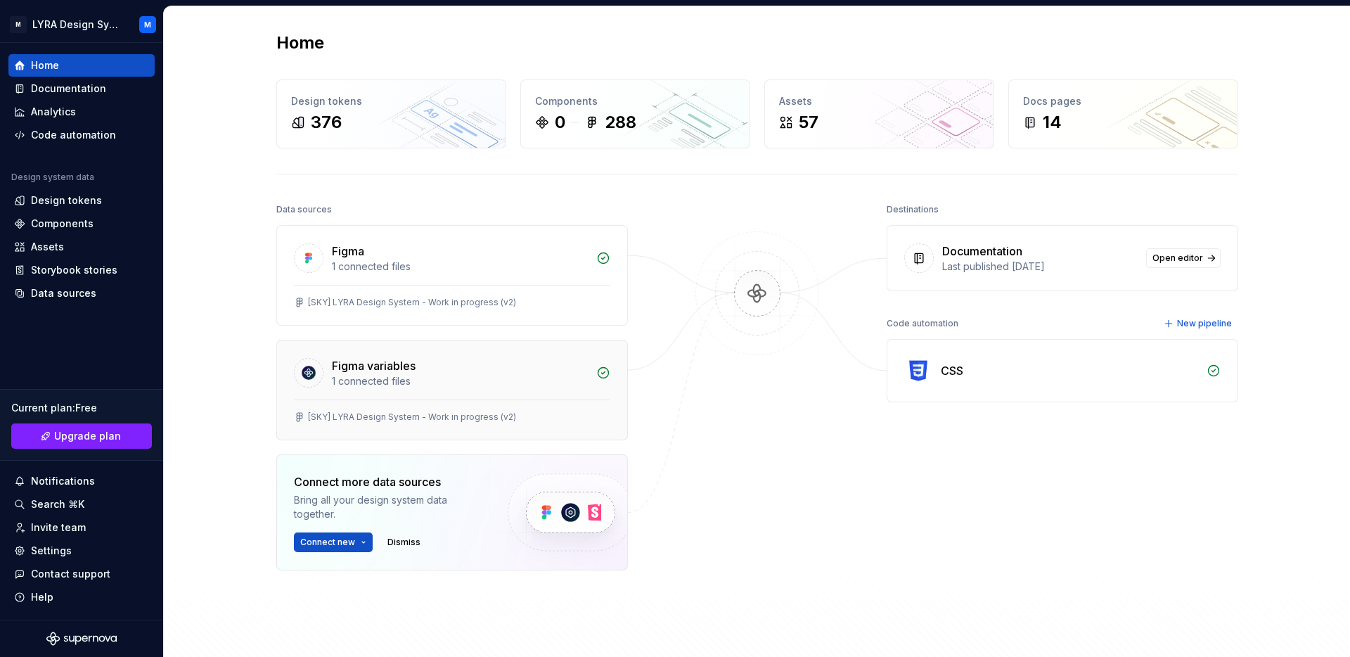
click at [574, 352] on div "Figma variables 1 connected files" at bounding box center [452, 369] width 350 height 59
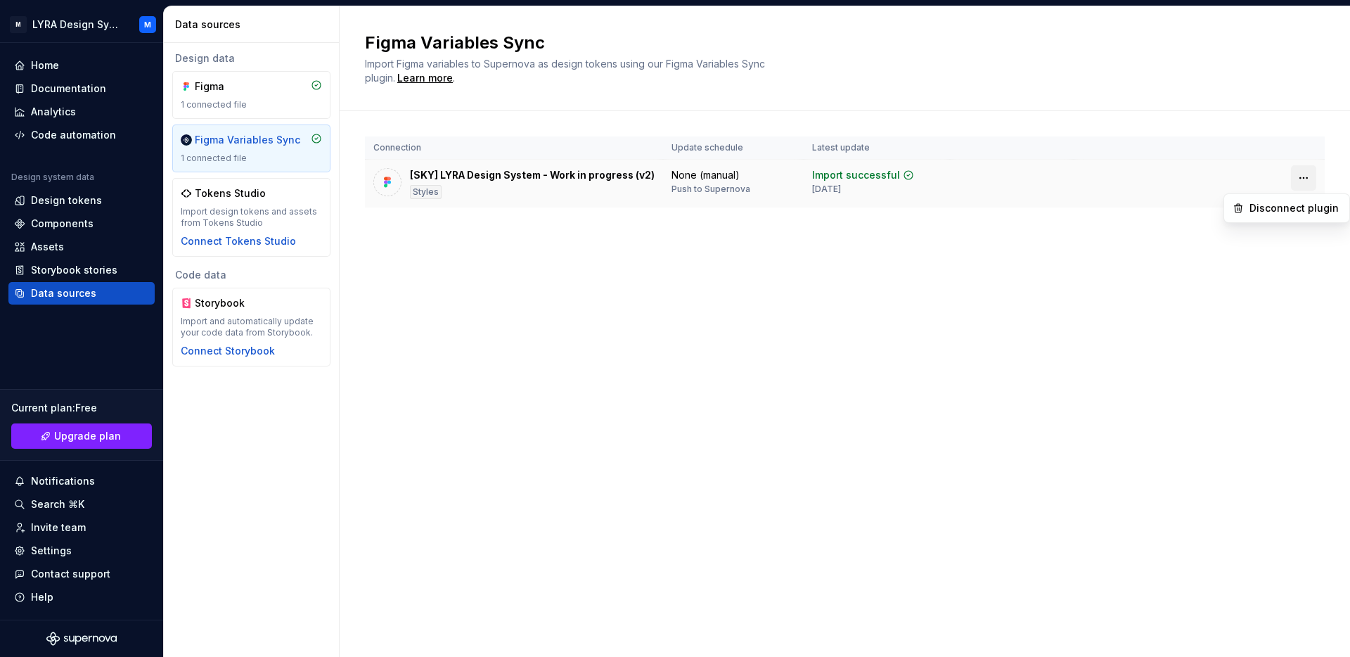
click at [1304, 179] on html "M LYRA Design System M Home Documentation Analytics Code automation Design syst…" at bounding box center [675, 328] width 1350 height 657
click at [966, 238] on html "M LYRA Design System M Home Documentation Analytics Code automation Design syst…" at bounding box center [675, 328] width 1350 height 657
click at [240, 84] on div "Figma" at bounding box center [228, 86] width 67 height 14
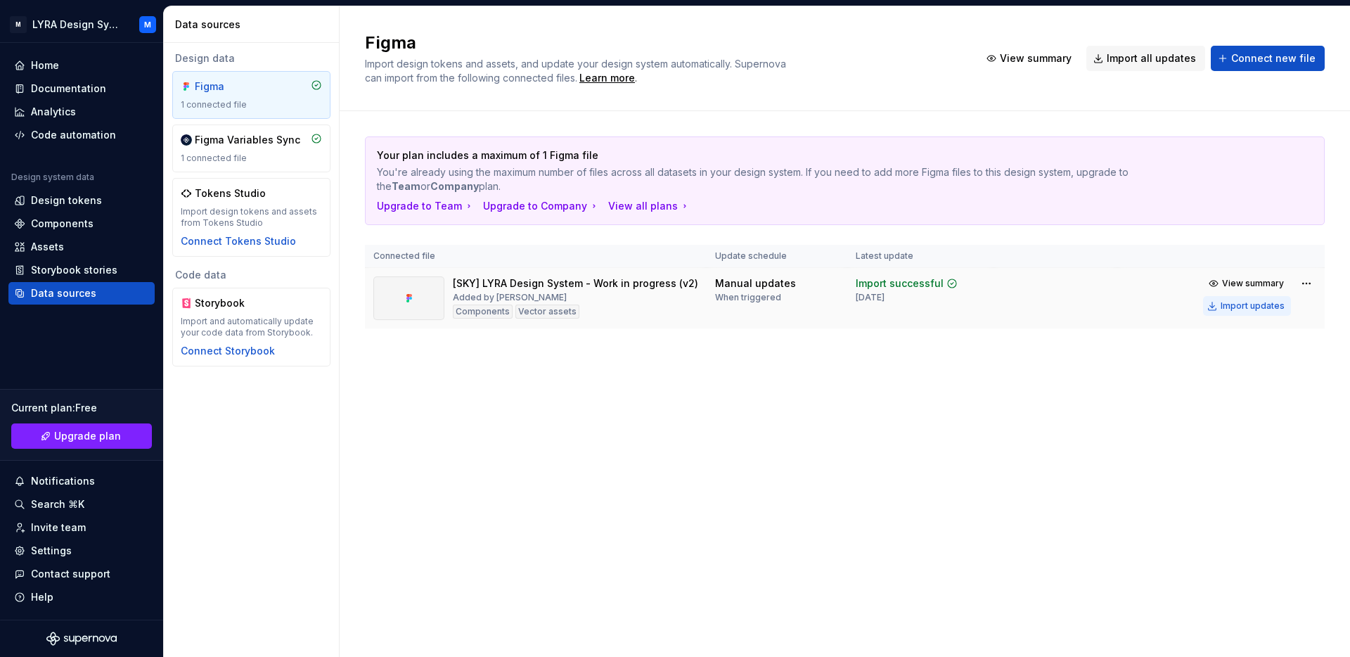
click at [1245, 306] on div "Import updates" at bounding box center [1252, 305] width 64 height 11
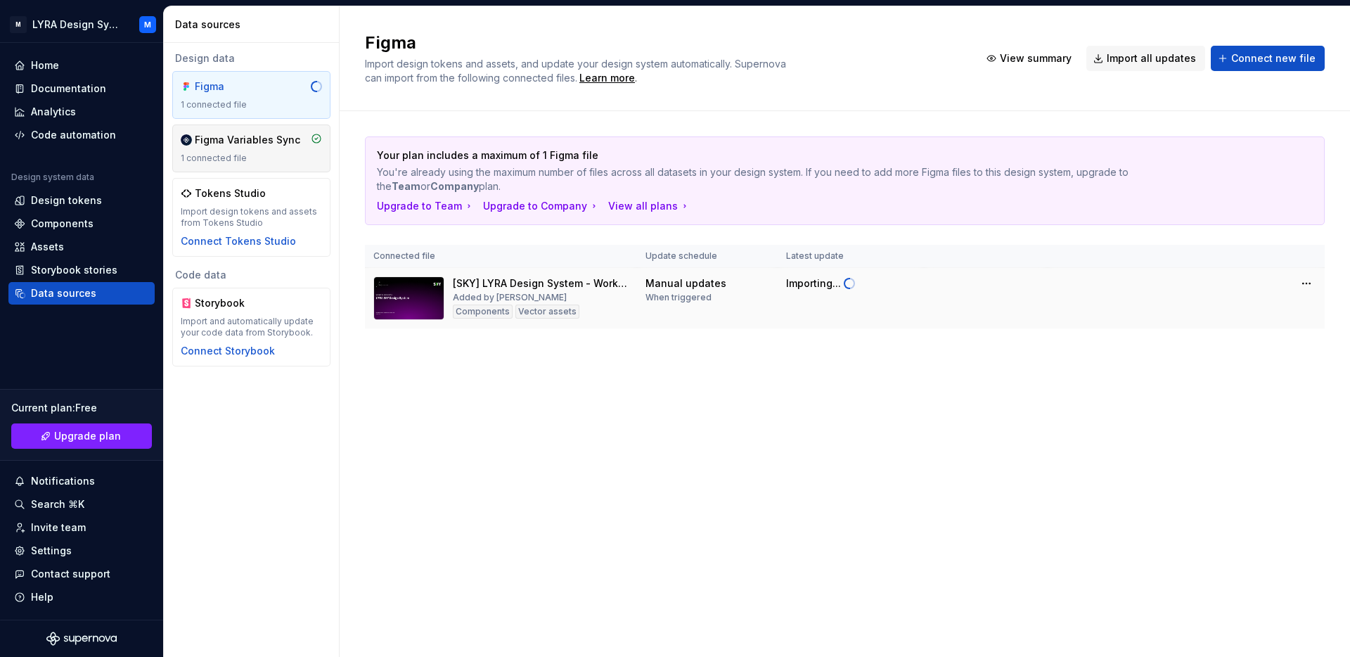
click at [240, 155] on div "1 connected file" at bounding box center [251, 158] width 141 height 11
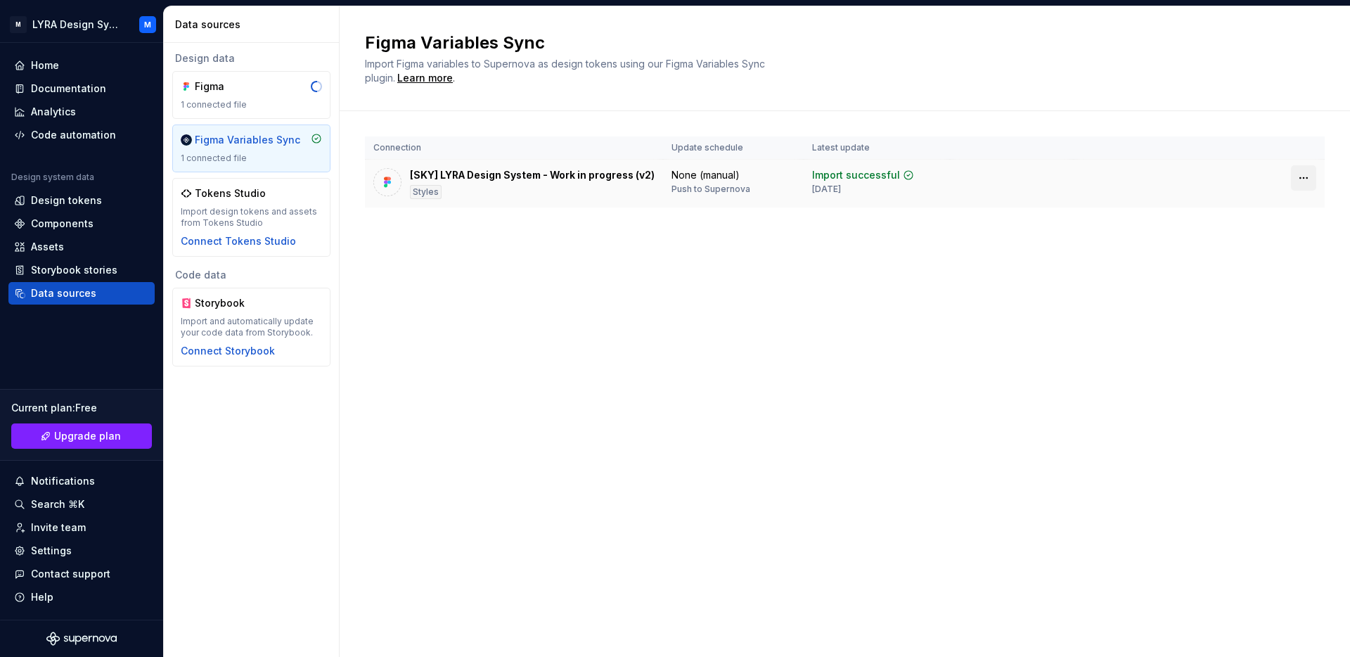
click at [1301, 174] on html "M LYRA Design System M Home Documentation Analytics Code automation Design syst…" at bounding box center [675, 328] width 1350 height 657
click at [1066, 244] on html "M LYRA Design System M Home Documentation Analytics Code automation Design syst…" at bounding box center [675, 328] width 1350 height 657
click at [417, 183] on div "[SKY] LYRA Design System - Work in progress (v2) Styles" at bounding box center [532, 183] width 245 height 31
click at [275, 101] on div "1 connected file" at bounding box center [251, 104] width 141 height 11
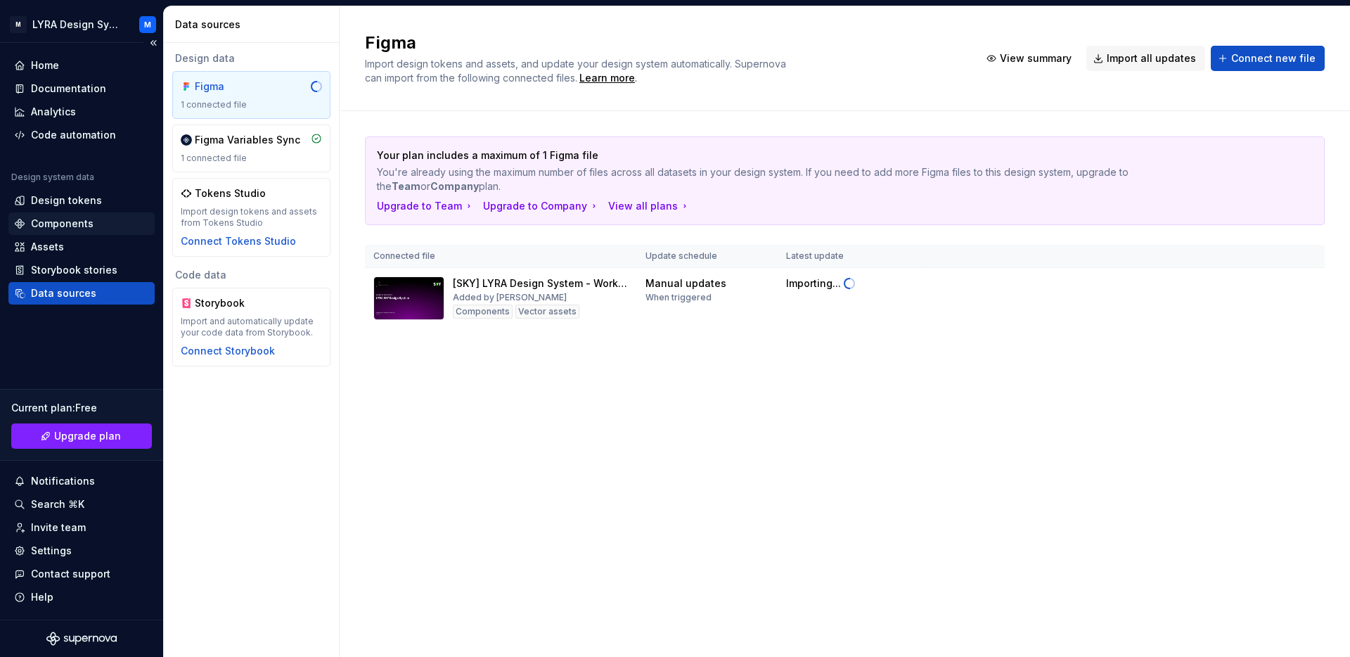
click at [106, 226] on div "Components" at bounding box center [81, 224] width 135 height 14
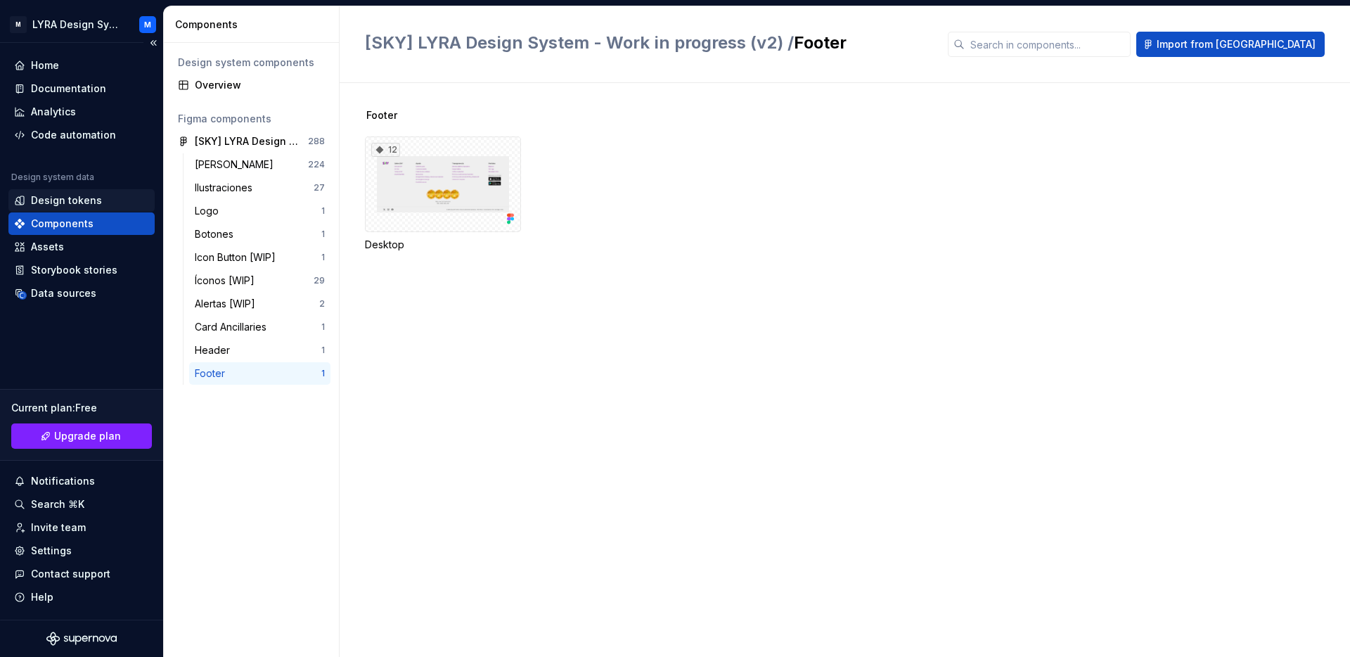
click at [80, 193] on div "Design tokens" at bounding box center [66, 200] width 71 height 14
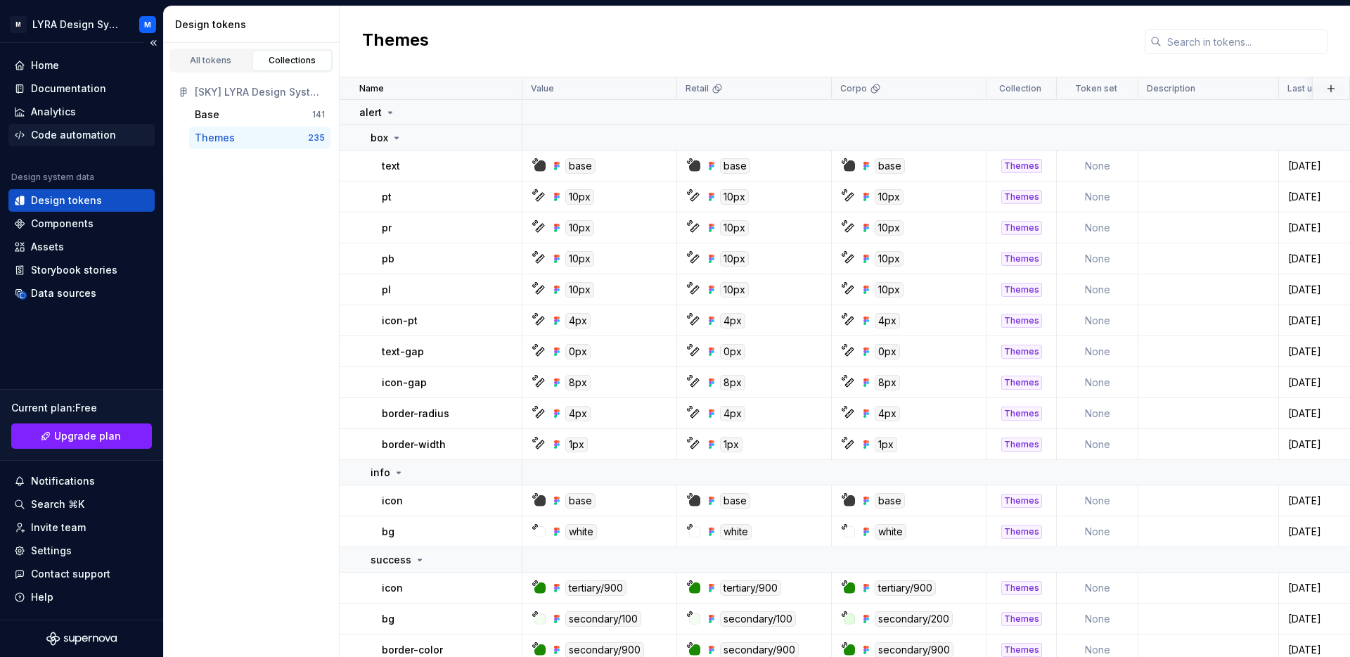
click at [86, 138] on div "Code automation" at bounding box center [73, 135] width 85 height 14
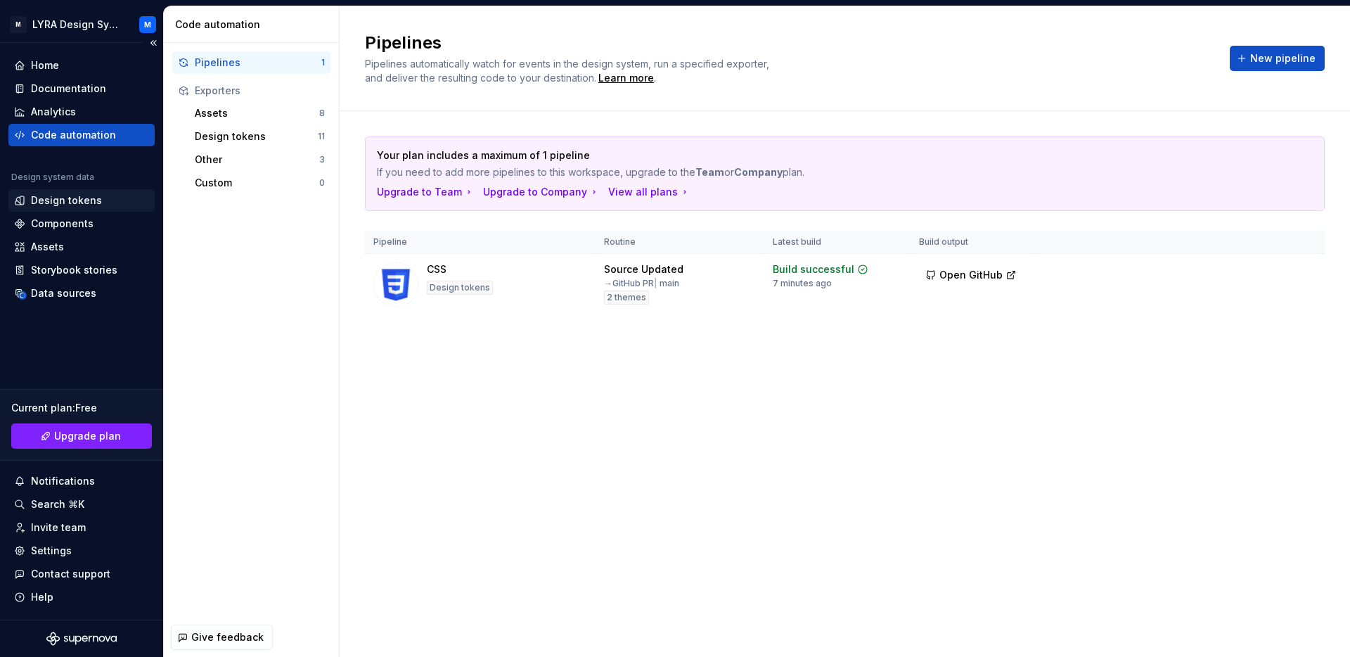
click at [76, 191] on div "Design tokens" at bounding box center [81, 200] width 146 height 22
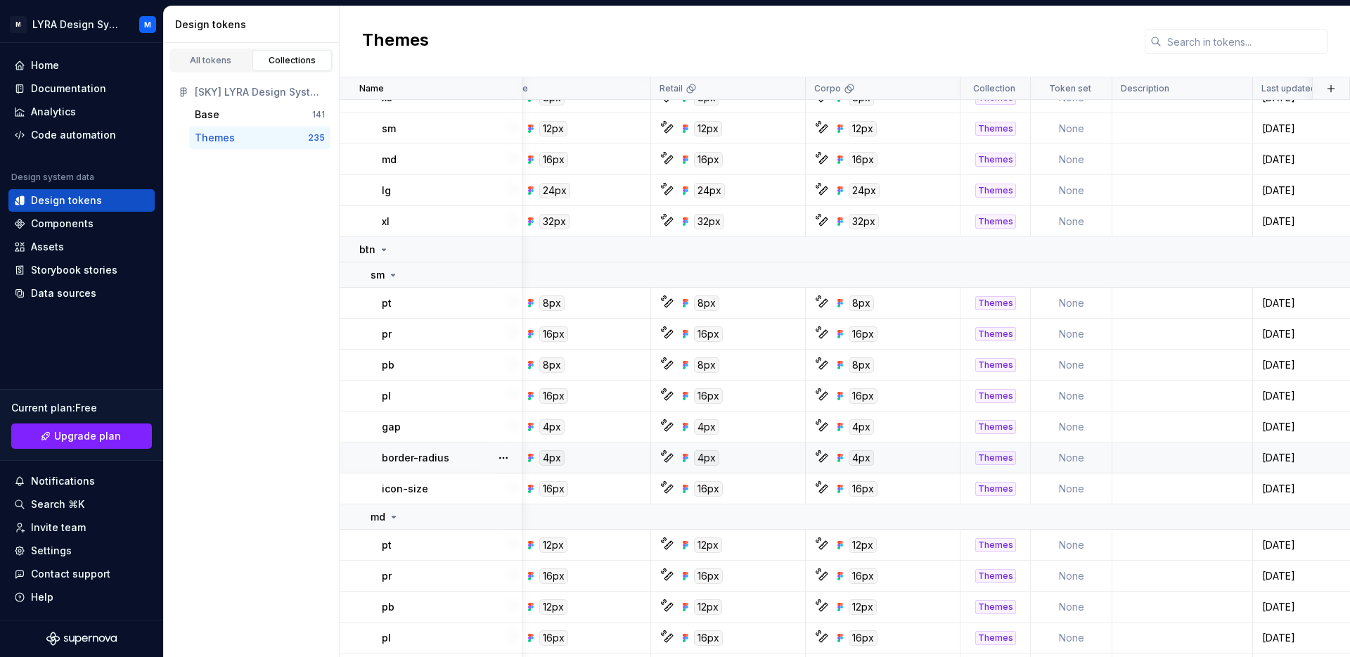
scroll to position [1558, 0]
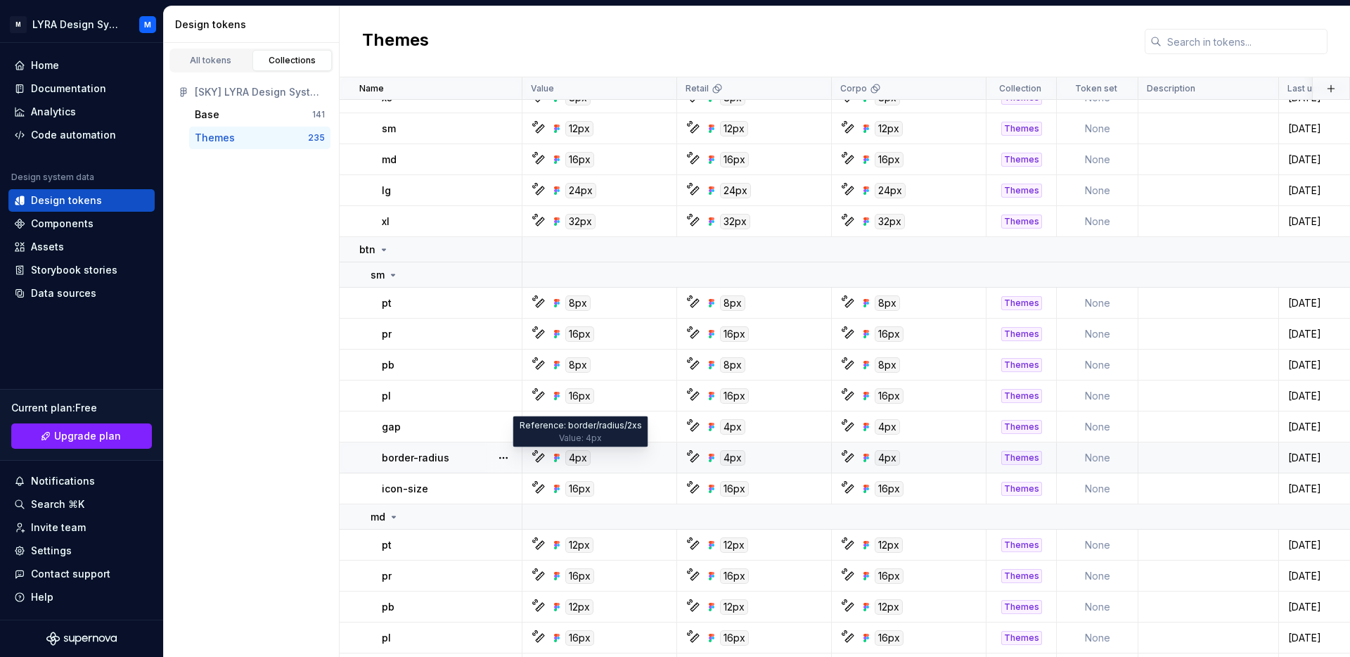
click at [580, 457] on div "4px" at bounding box center [577, 457] width 25 height 15
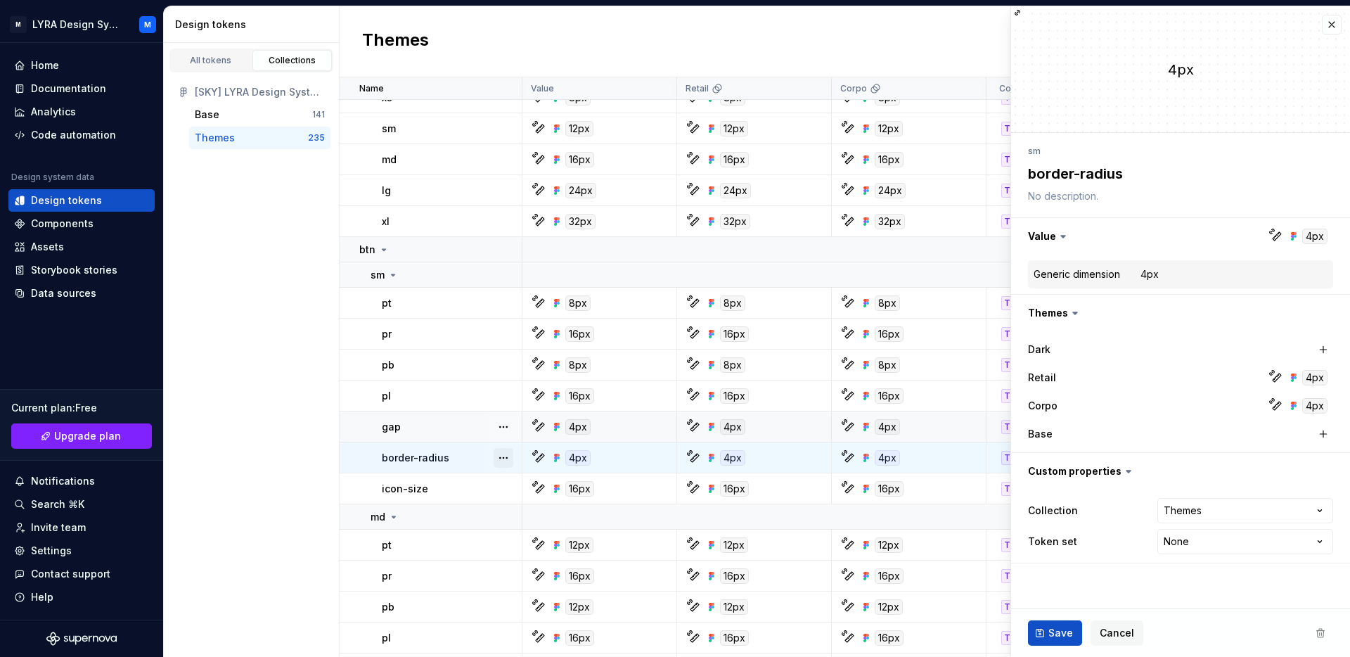
click at [507, 460] on button "button" at bounding box center [503, 458] width 20 height 20
type textarea "*"
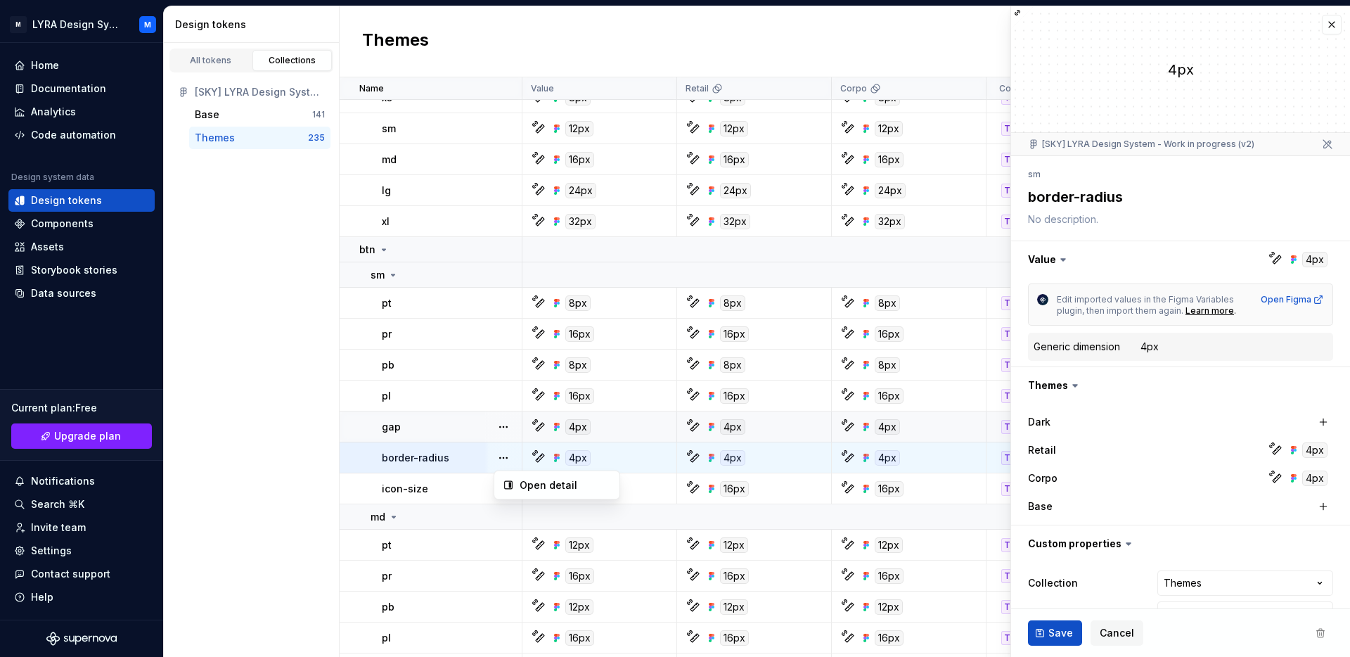
click at [1166, 422] on html "M LYRA Design System M Home Documentation Analytics Code automation Design syst…" at bounding box center [675, 328] width 1350 height 657
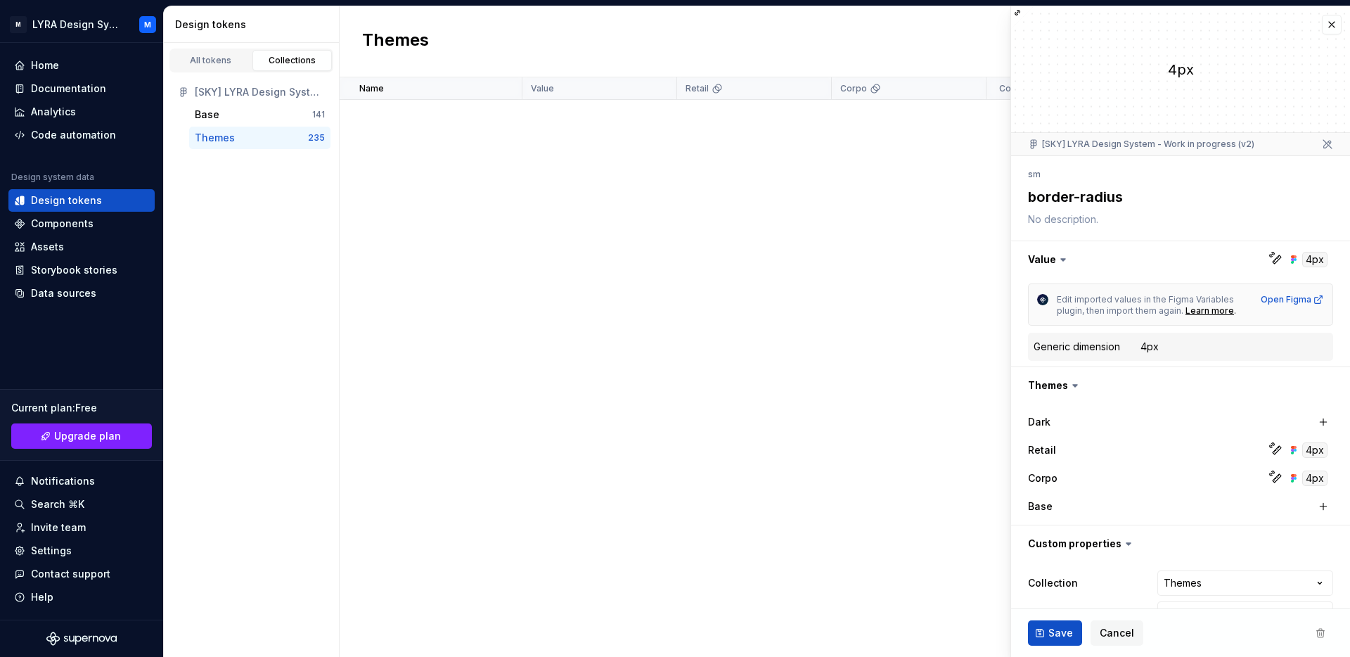
scroll to position [1558, 0]
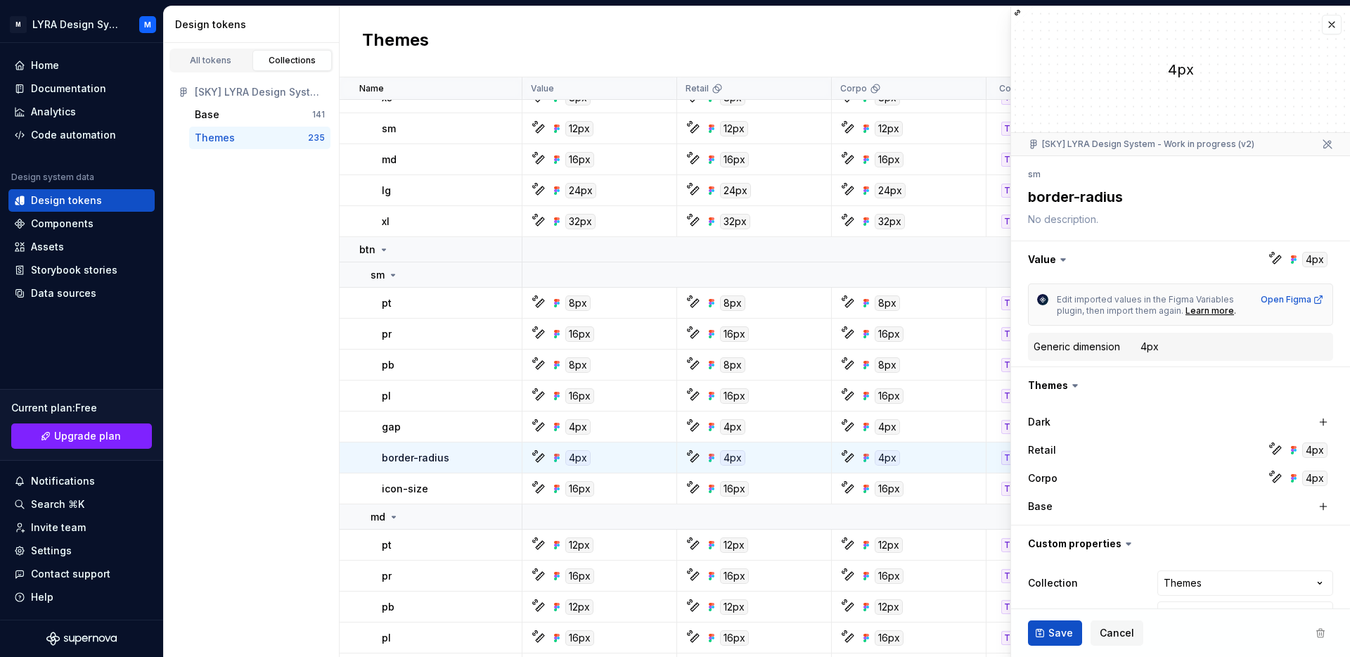
click at [1293, 290] on div "Edit imported values in the Figma Variables plugin, then import them again. Lea…" at bounding box center [1180, 304] width 305 height 42
click at [1293, 297] on div "Open Figma" at bounding box center [1291, 299] width 63 height 11
type textarea "*"
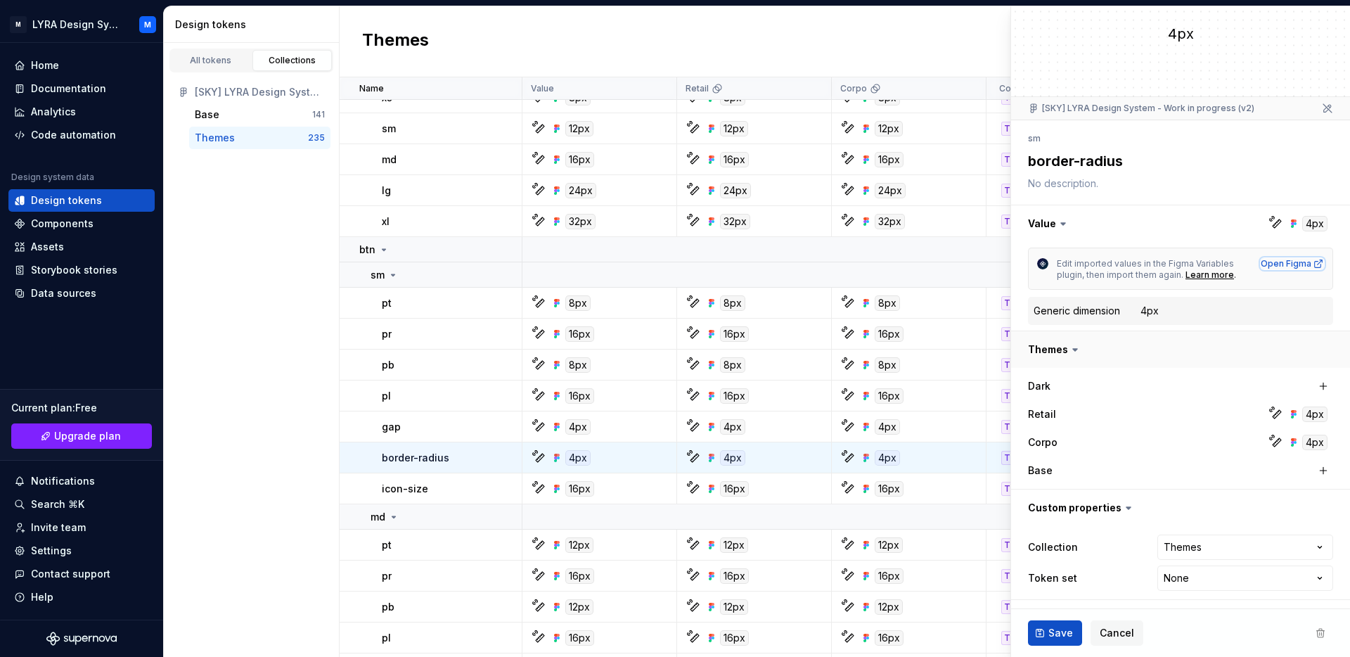
scroll to position [0, 0]
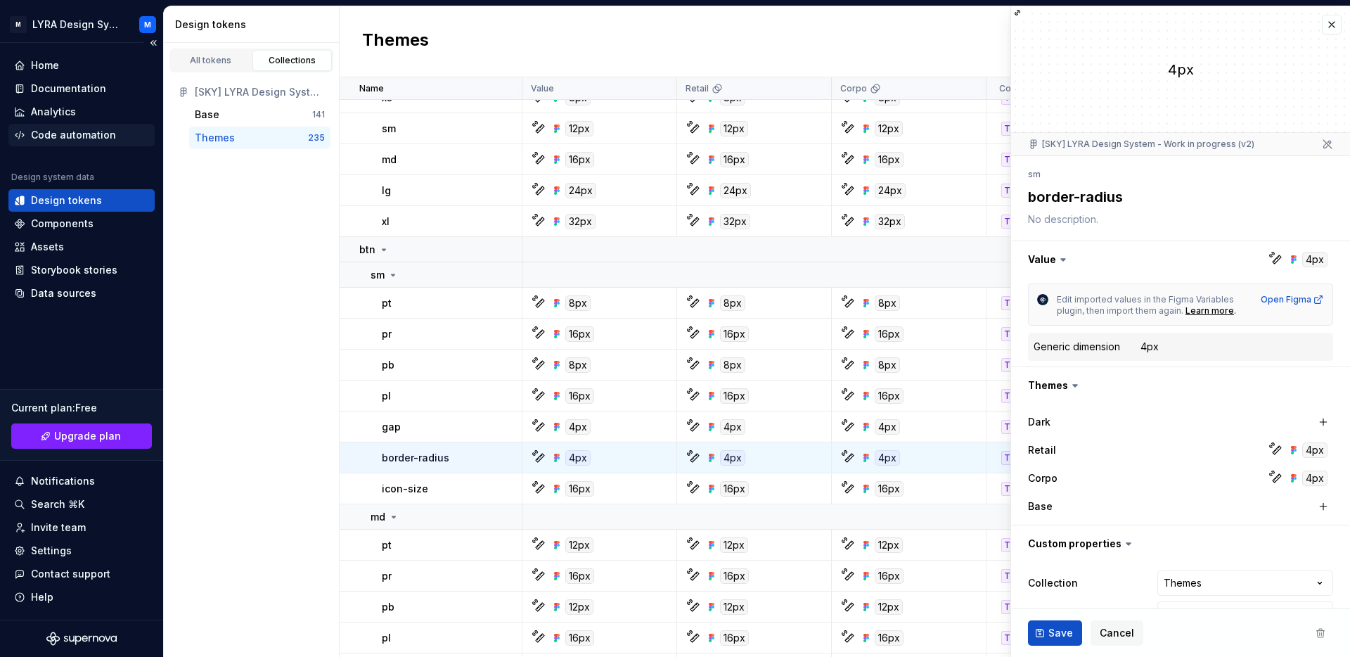
click at [46, 129] on div "Code automation" at bounding box center [73, 135] width 85 height 14
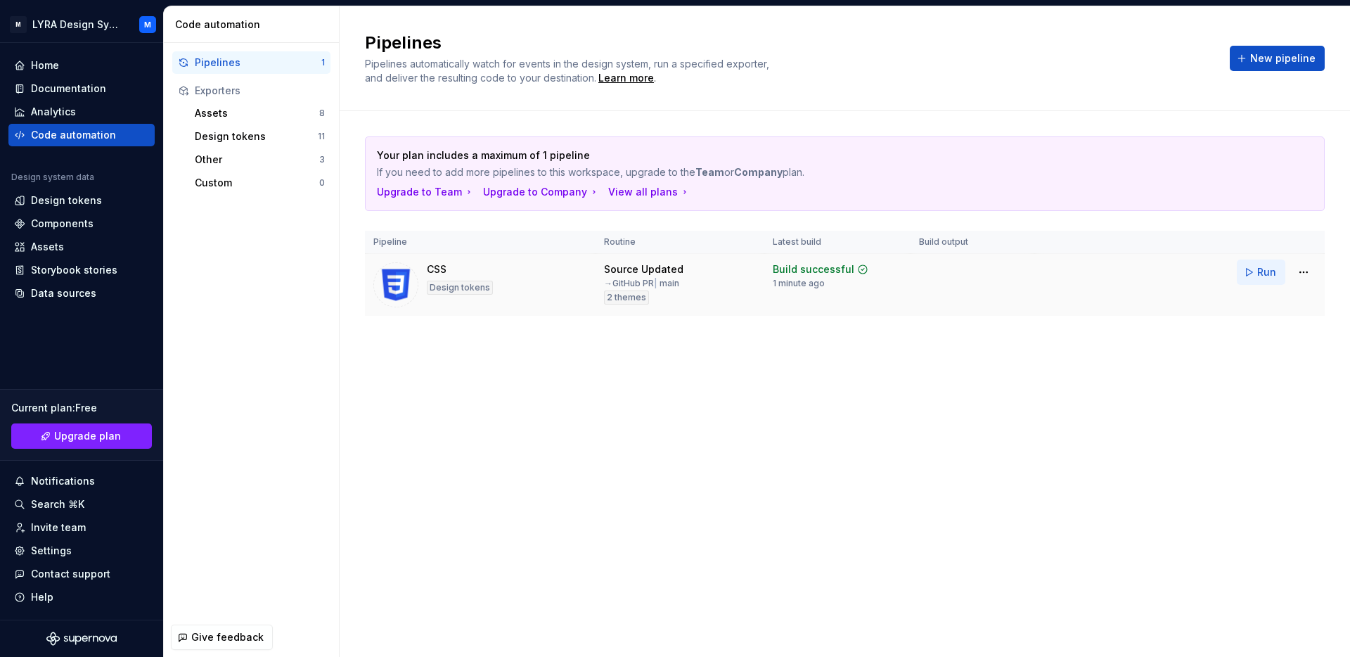
click at [1269, 271] on span "Run" at bounding box center [1266, 272] width 19 height 14
click at [235, 140] on div "Design tokens" at bounding box center [256, 136] width 123 height 14
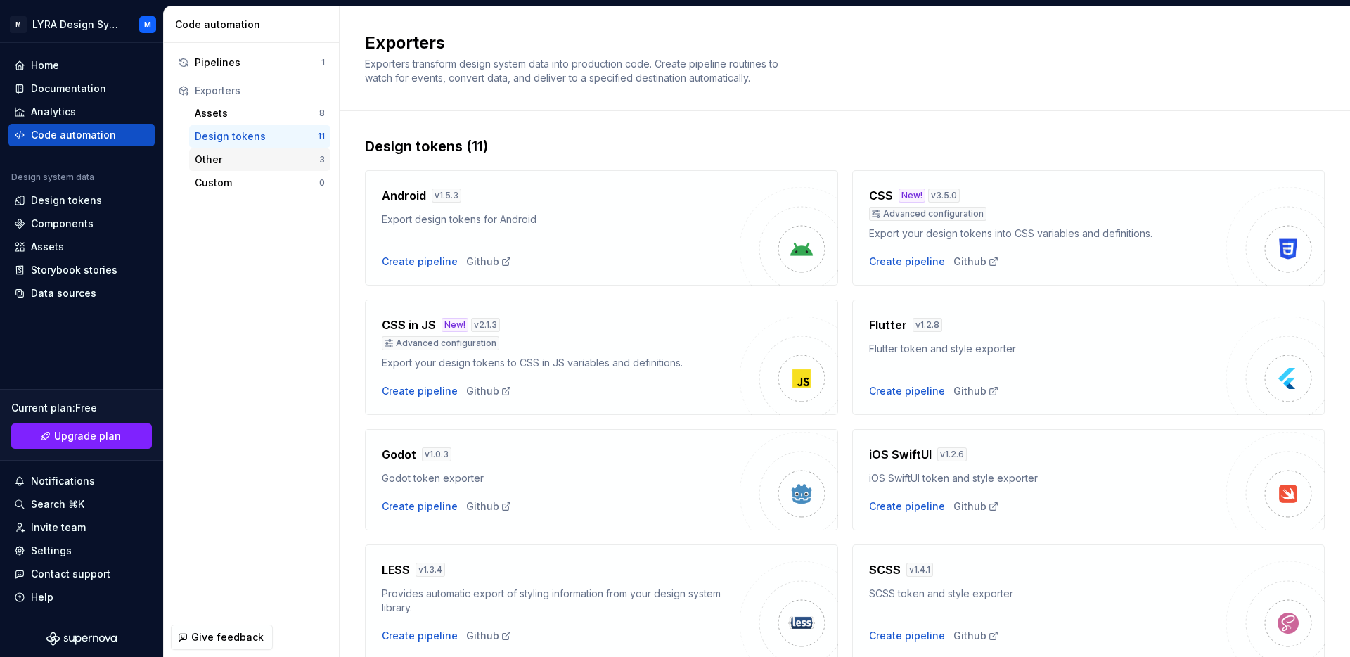
click at [230, 164] on div "Other" at bounding box center [257, 160] width 124 height 14
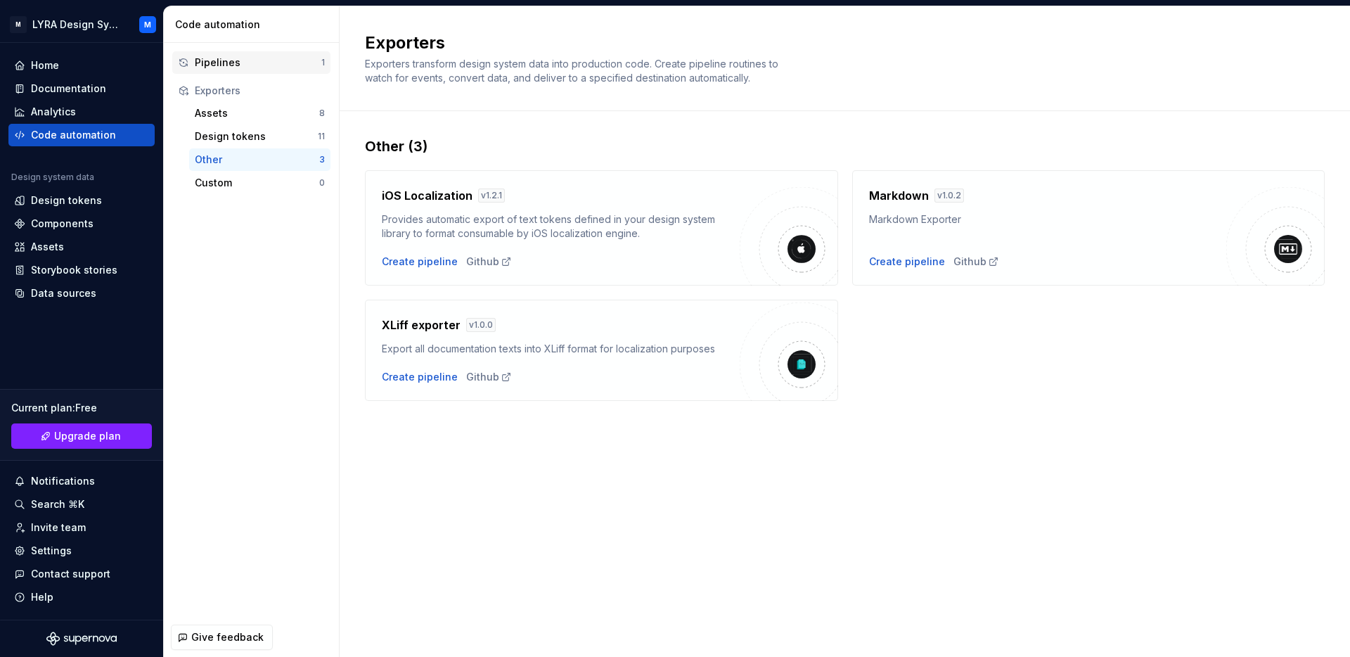
click at [202, 66] on div "Pipelines" at bounding box center [258, 63] width 127 height 14
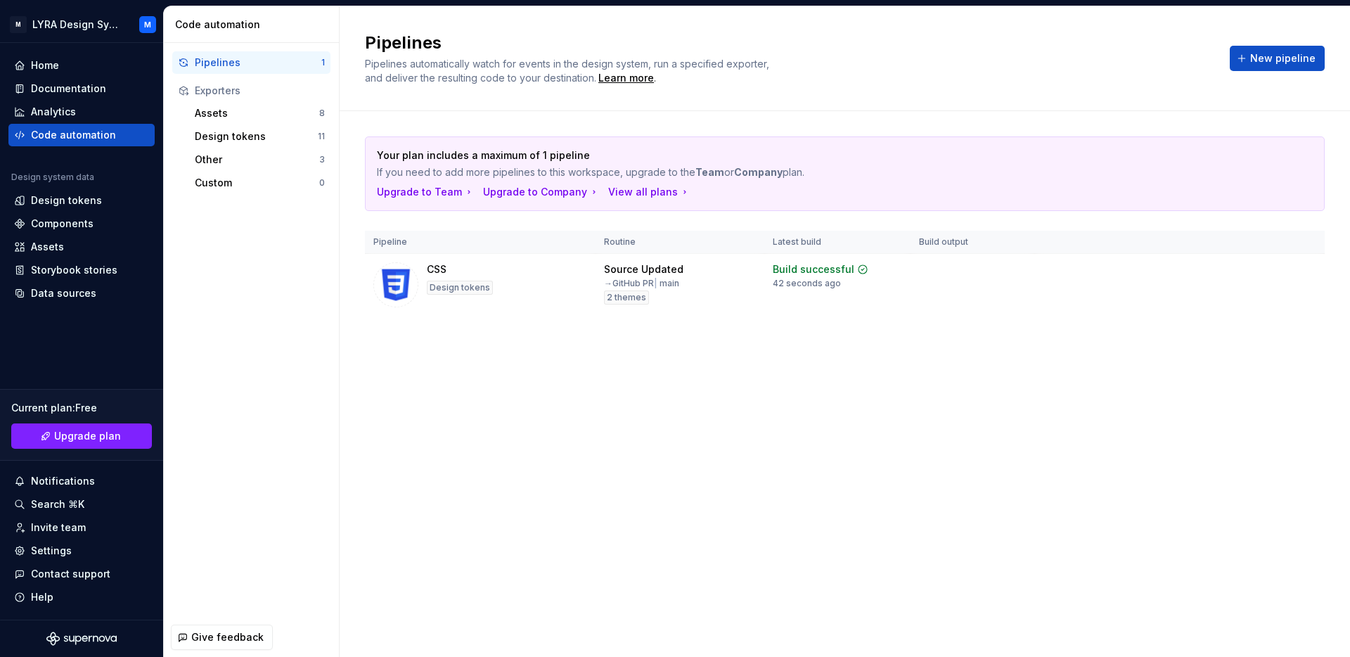
click at [931, 355] on div "Your plan includes a maximum of 1 pipeline If you need to add more pipelines to…" at bounding box center [845, 240] width 960 height 258
click at [1255, 279] on button "Run" at bounding box center [1261, 271] width 49 height 25
click at [93, 71] on div "Home" at bounding box center [81, 65] width 135 height 14
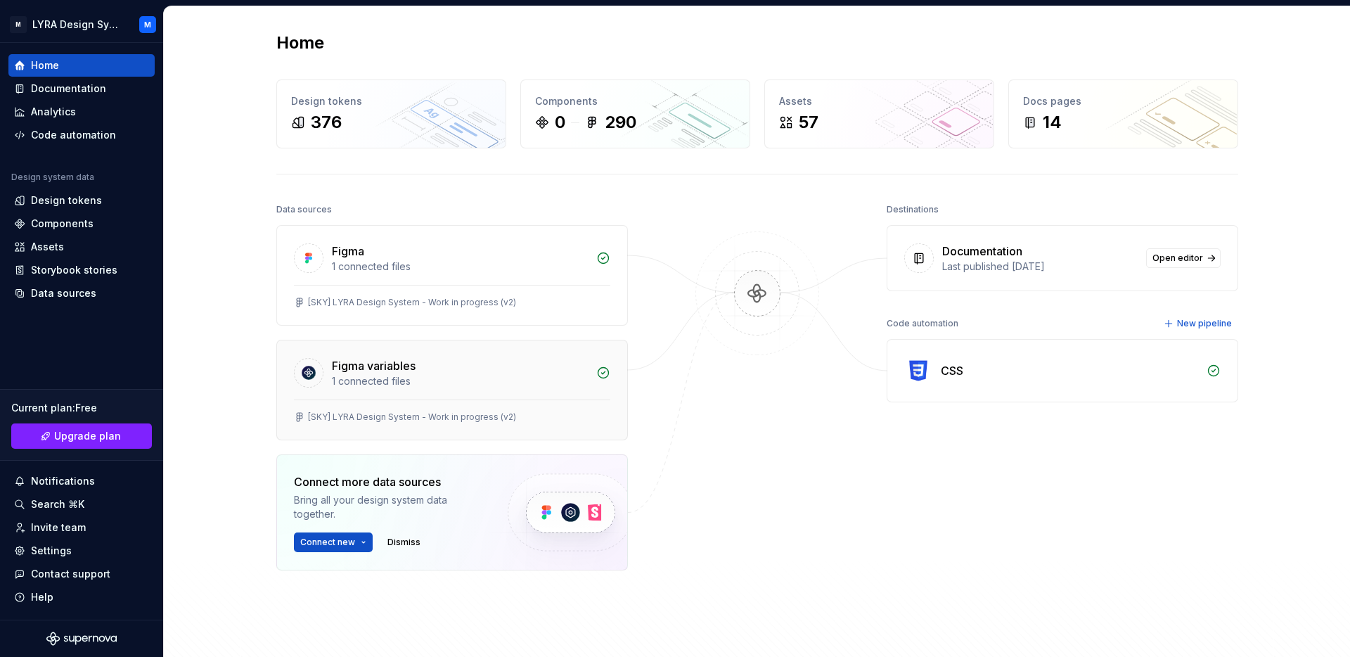
click at [398, 375] on div "1 connected files" at bounding box center [460, 381] width 256 height 14
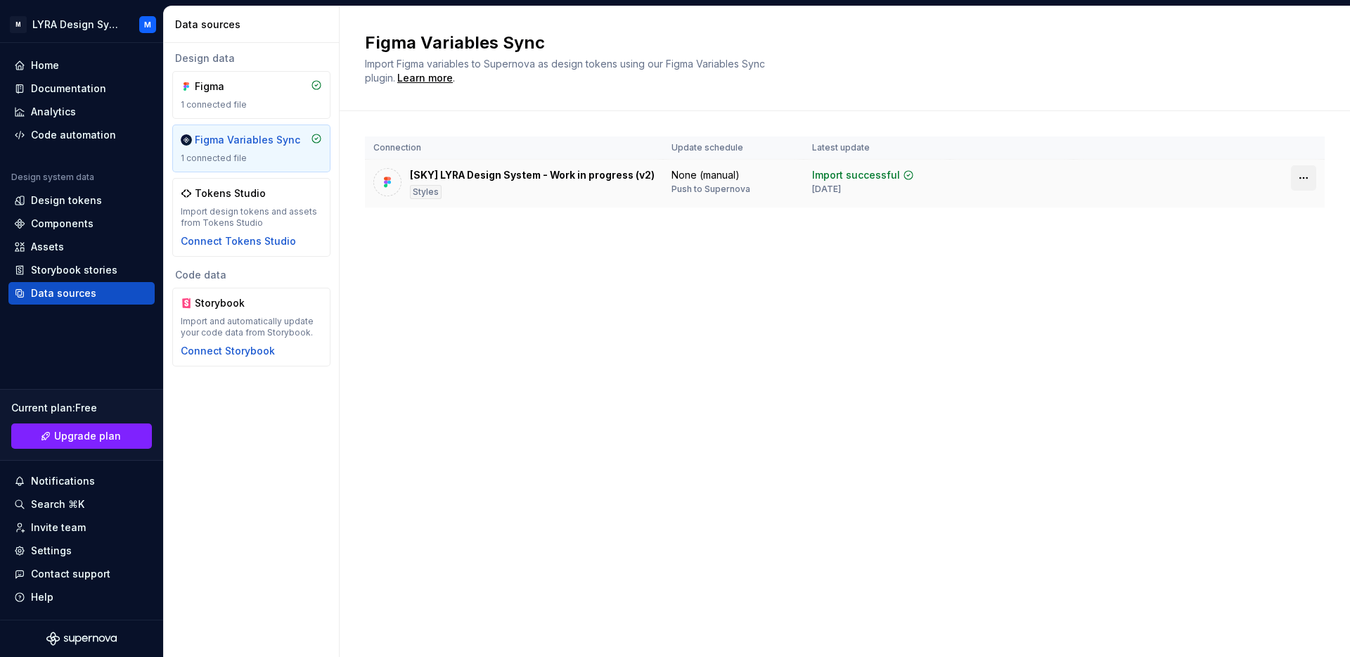
click at [1304, 181] on html "M LYRA Design System M Home Documentation Analytics Code automation Design syst…" at bounding box center [675, 328] width 1350 height 657
click at [956, 285] on html "M LYRA Design System M Home Documentation Analytics Code automation Design syst…" at bounding box center [675, 328] width 1350 height 657
click at [793, 309] on div "Figma Variables Sync Import Figma variables to Supernova as design tokens using…" at bounding box center [845, 331] width 1010 height 650
click at [71, 134] on div "Code automation" at bounding box center [73, 135] width 85 height 14
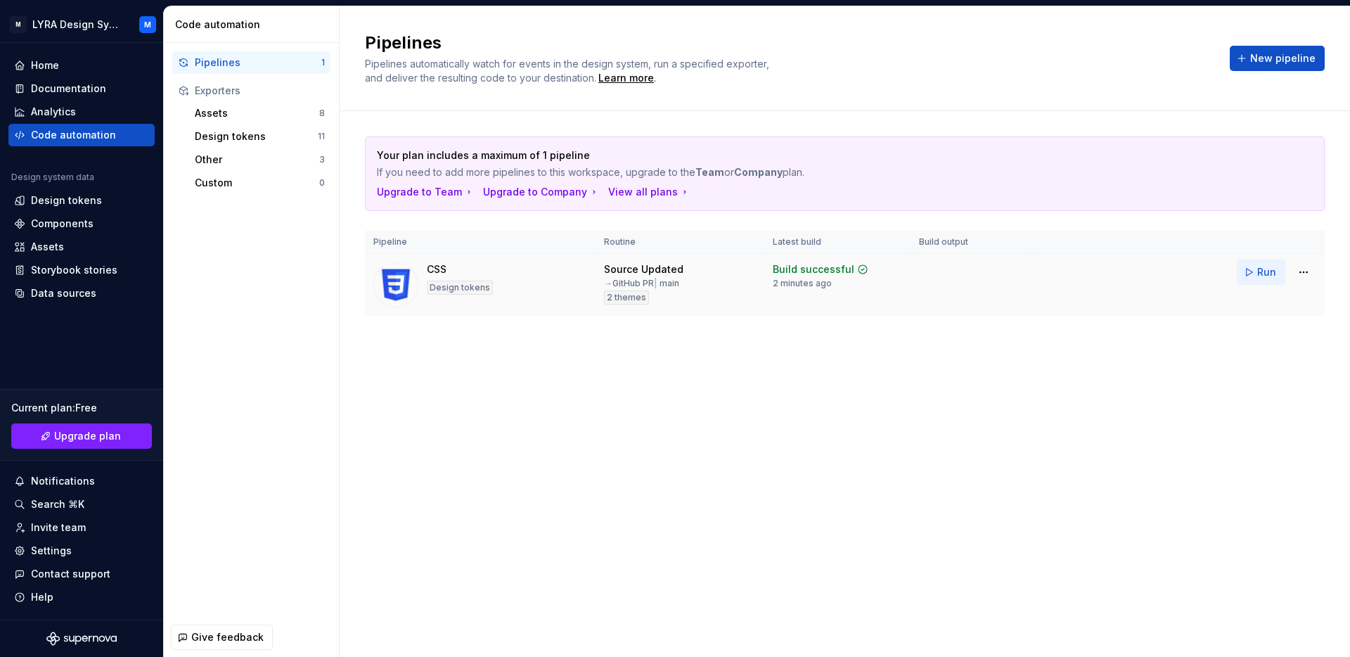
click at [1251, 272] on button "Run" at bounding box center [1261, 271] width 49 height 25
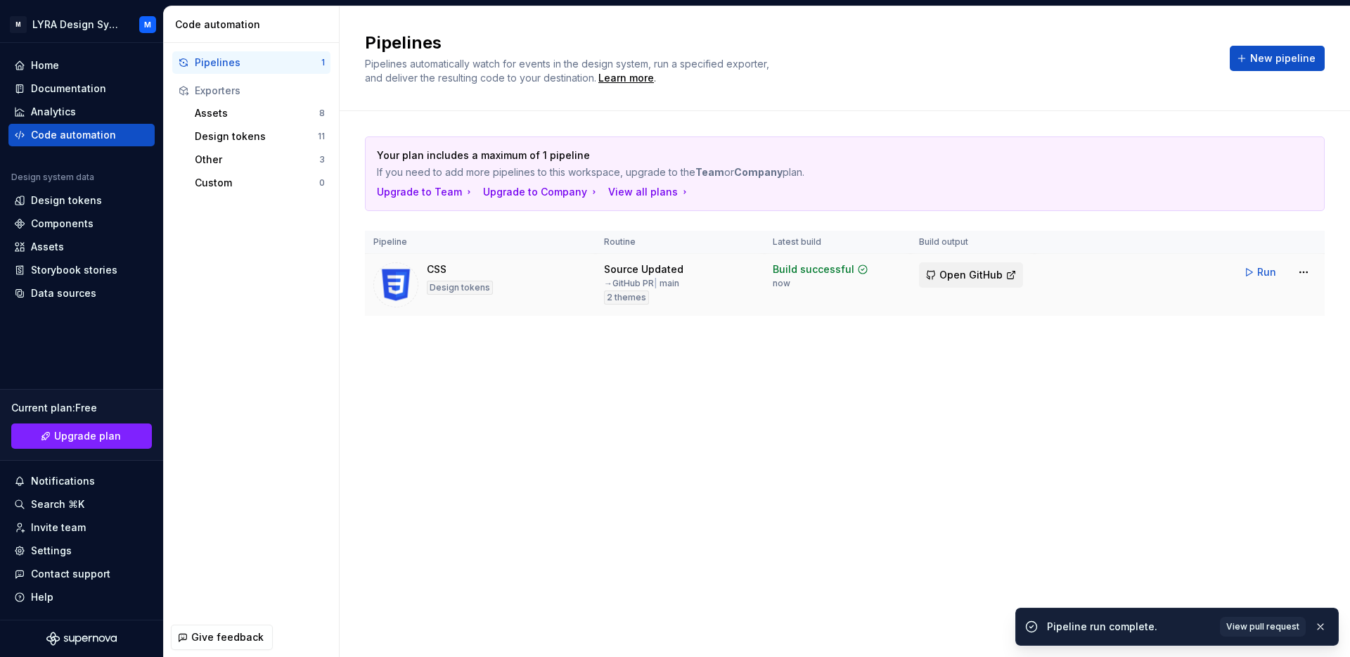
click at [974, 271] on span "Open GitHub" at bounding box center [970, 275] width 63 height 14
